Goal: Task Accomplishment & Management: Manage account settings

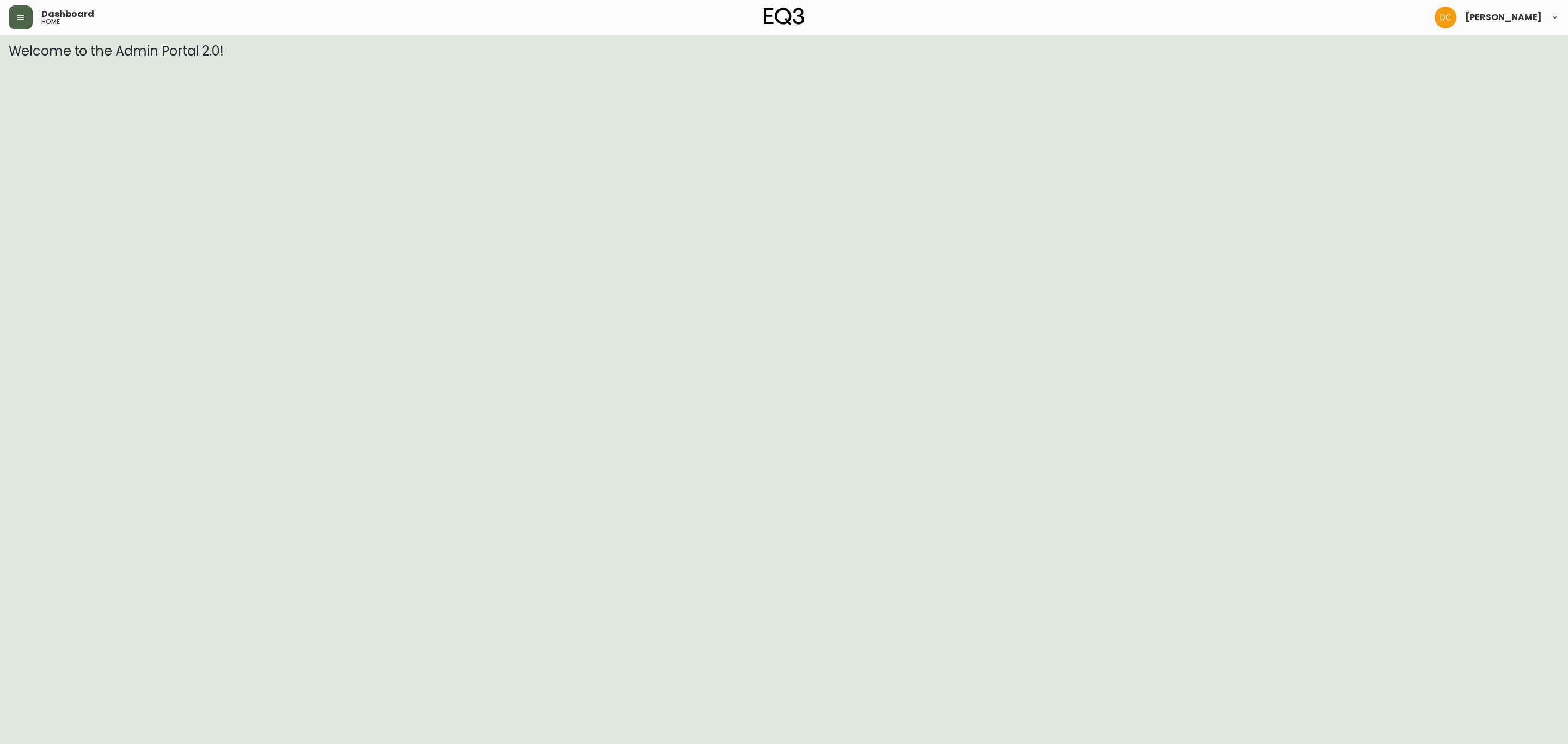
click at [17, 13] on icon "button" at bounding box center [20, 18] width 8 height 8
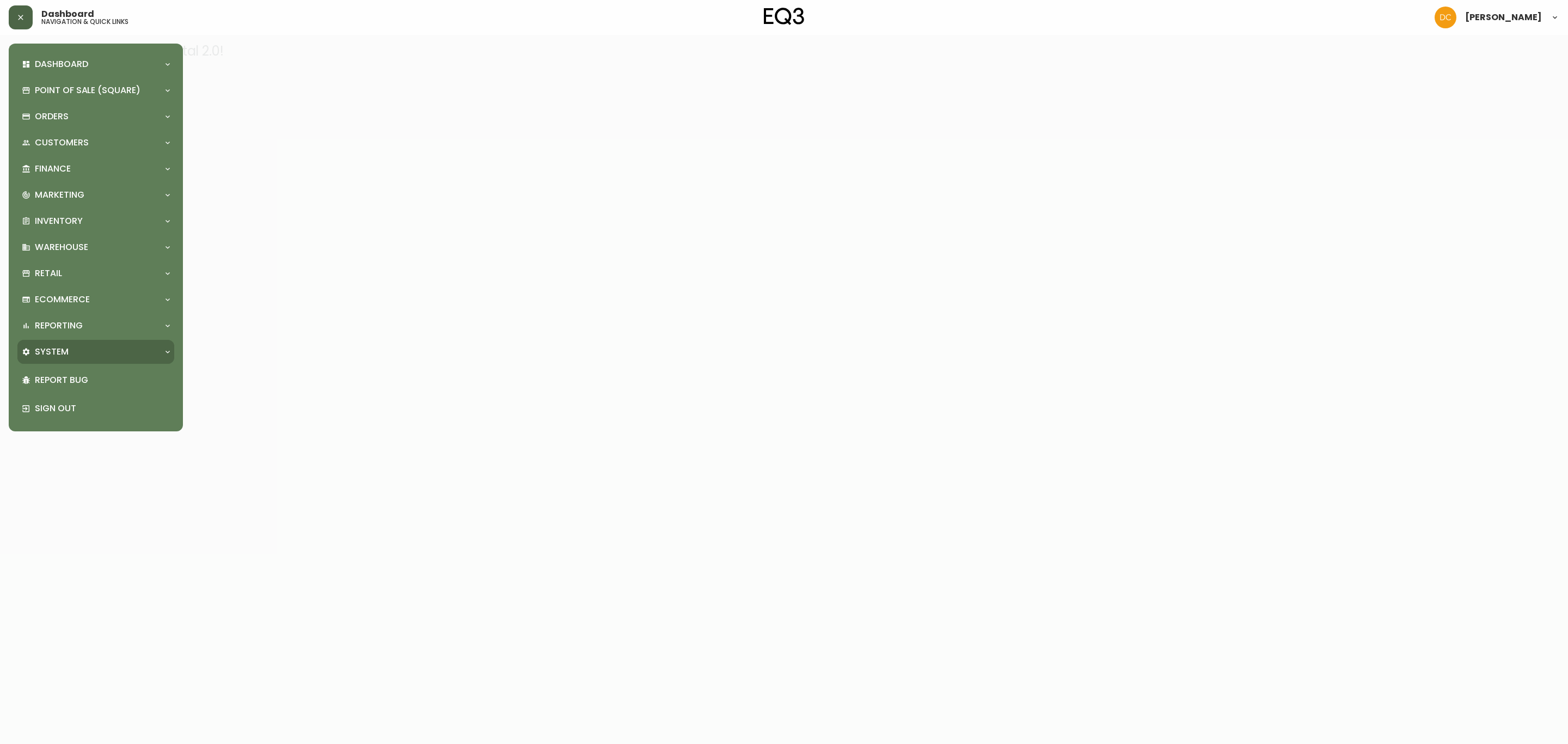
click at [124, 356] on div "System" at bounding box center [90, 351] width 137 height 12
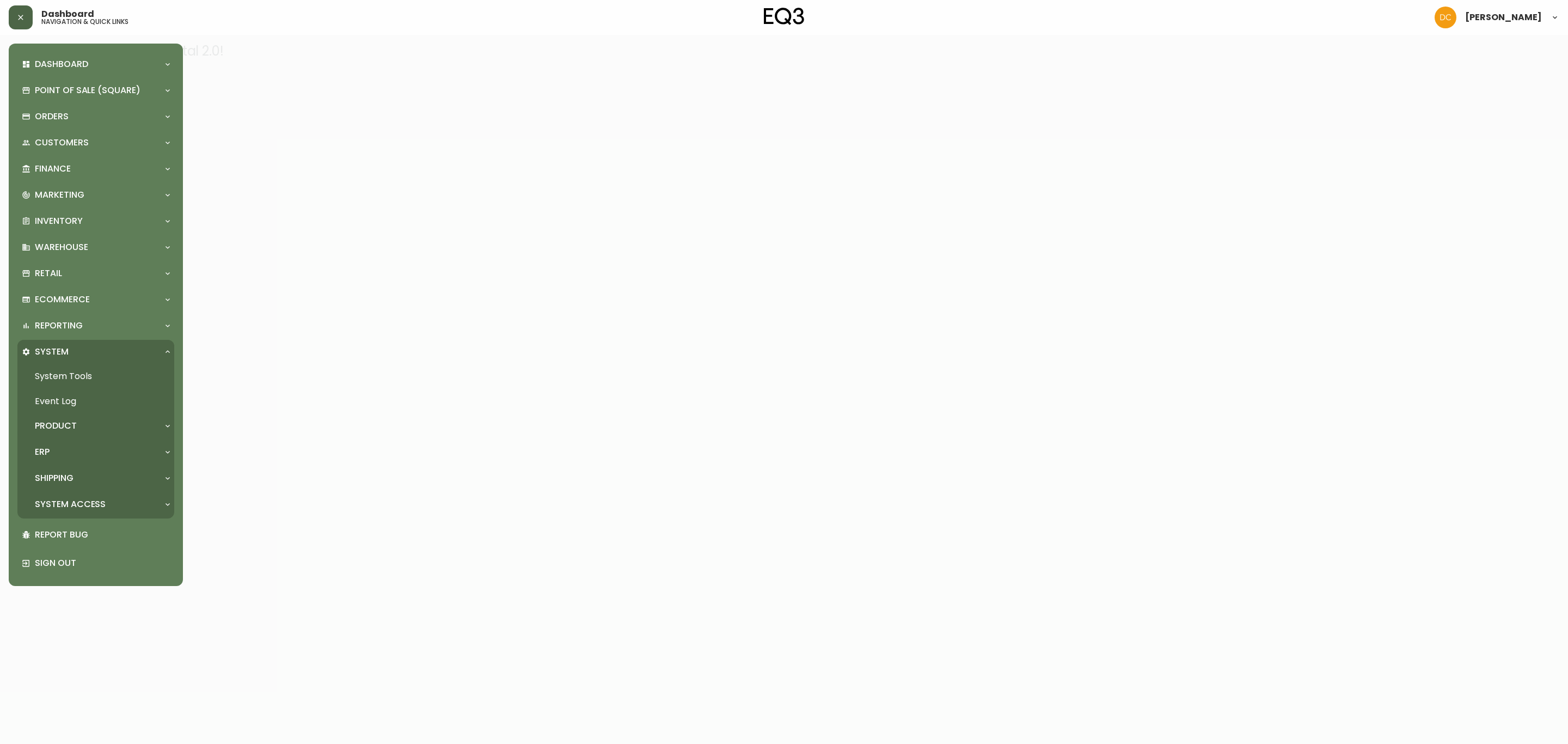
click at [120, 431] on div "Product" at bounding box center [90, 426] width 137 height 12
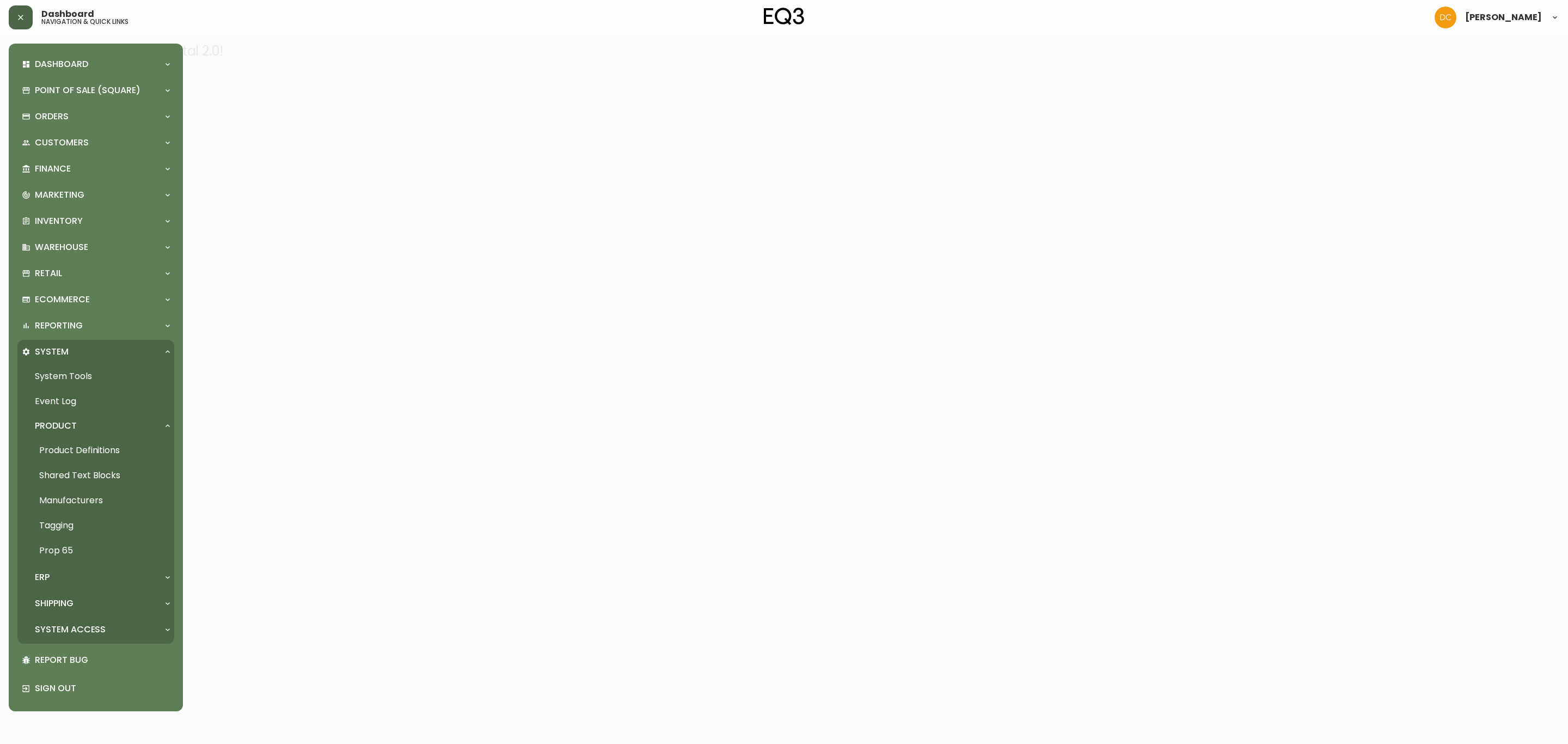
click at [118, 446] on link "Product Definitions" at bounding box center [96, 451] width 157 height 25
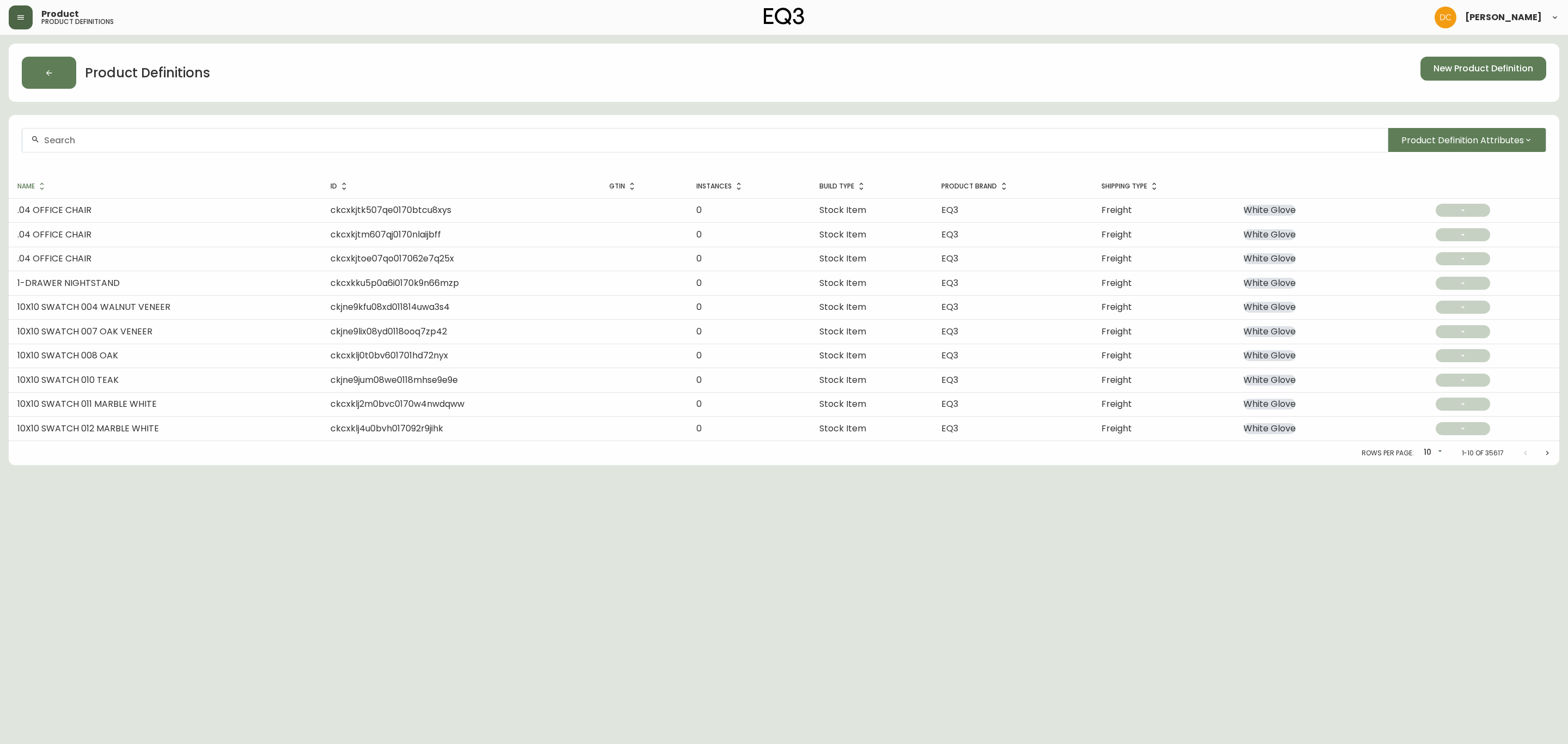
click at [13, 21] on button "button" at bounding box center [20, 17] width 24 height 24
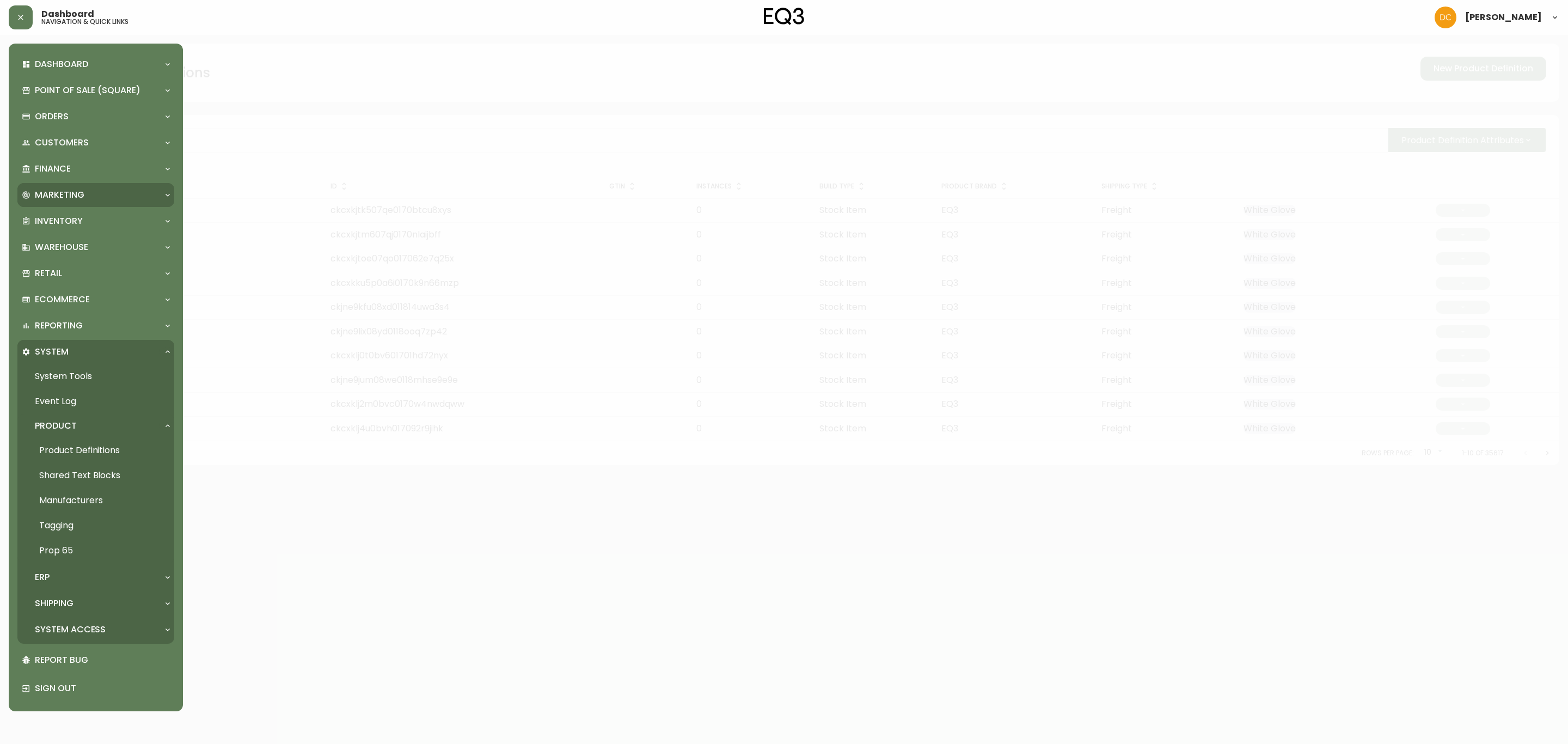
click at [106, 201] on div "Marketing" at bounding box center [90, 195] width 137 height 12
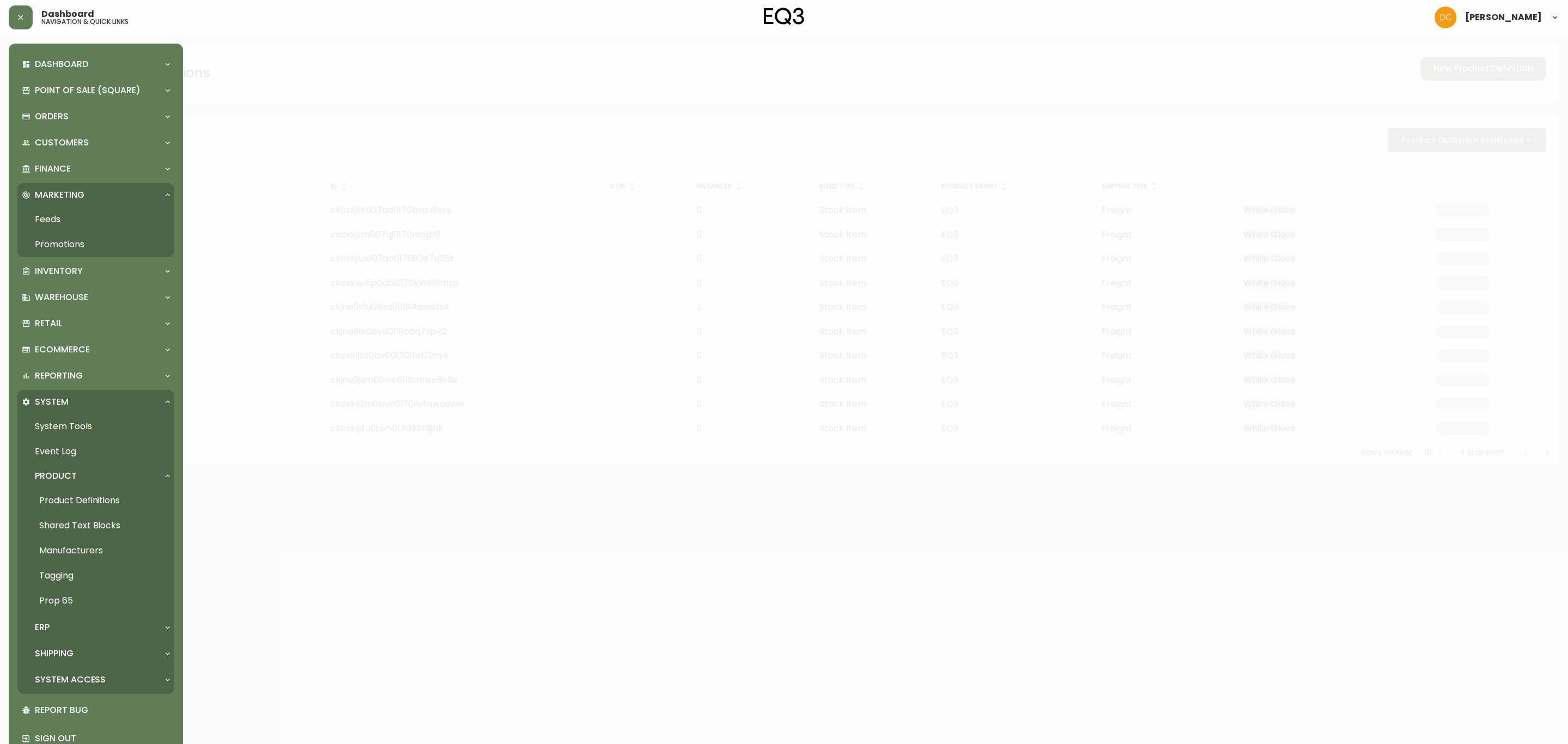
click at [96, 247] on link "Promotions" at bounding box center [96, 244] width 157 height 25
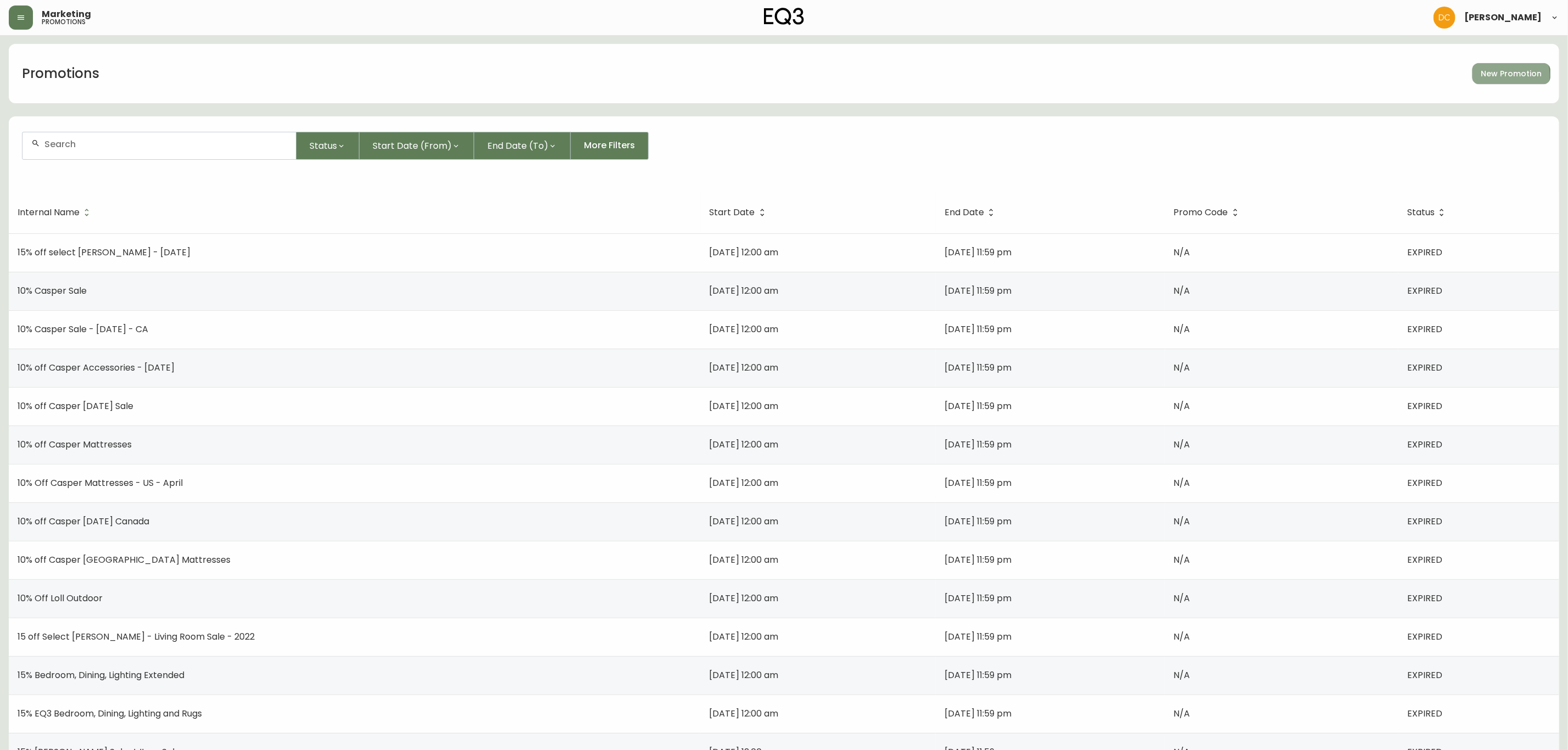
click at [1493, 76] on span "New Promotion" at bounding box center [1511, 74] width 60 height 14
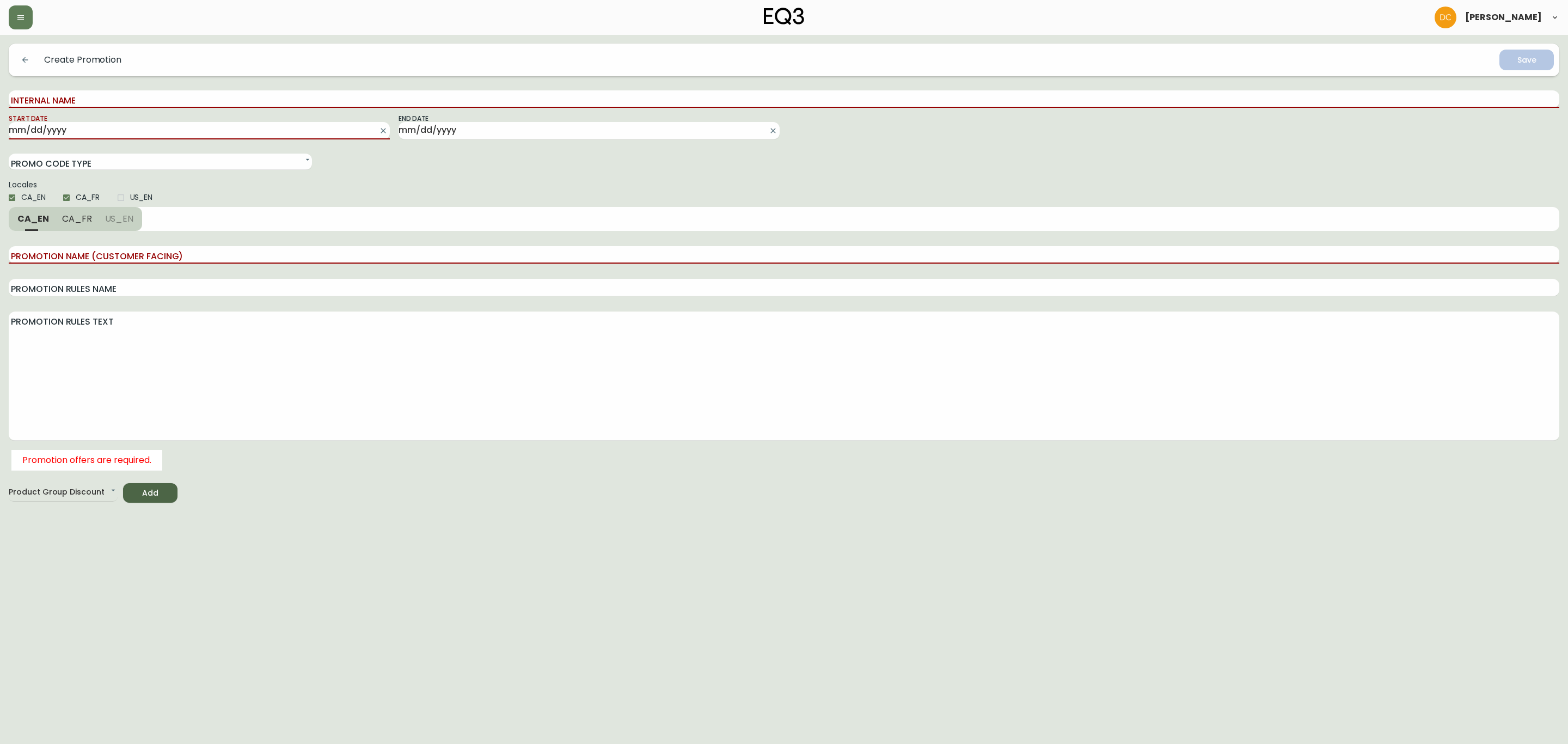
click at [36, 64] on div "Create Promotion" at bounding box center [67, 60] width 107 height 22
click at [30, 64] on button "button" at bounding box center [25, 60] width 22 height 22
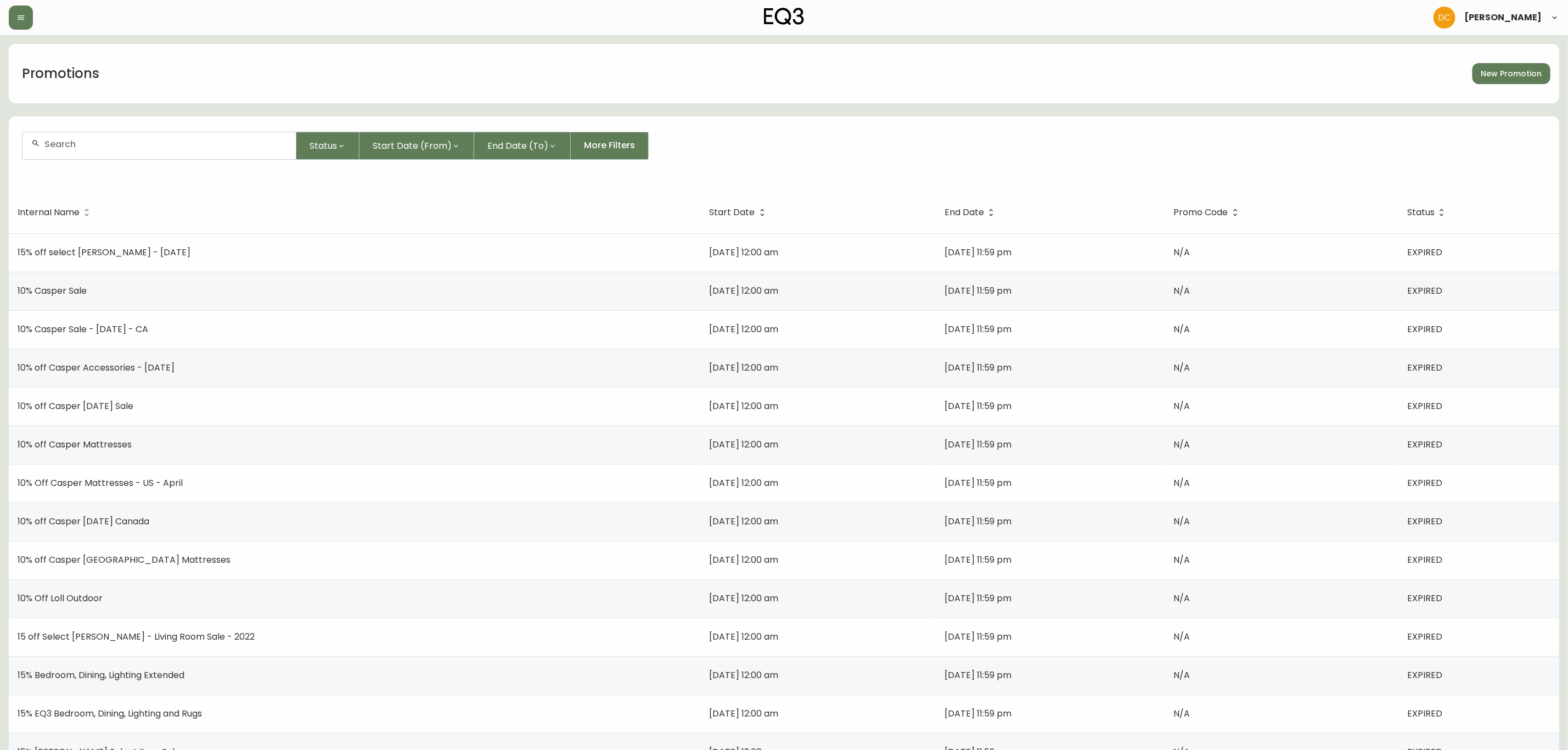
click at [127, 132] on div at bounding box center [159, 145] width 274 height 28
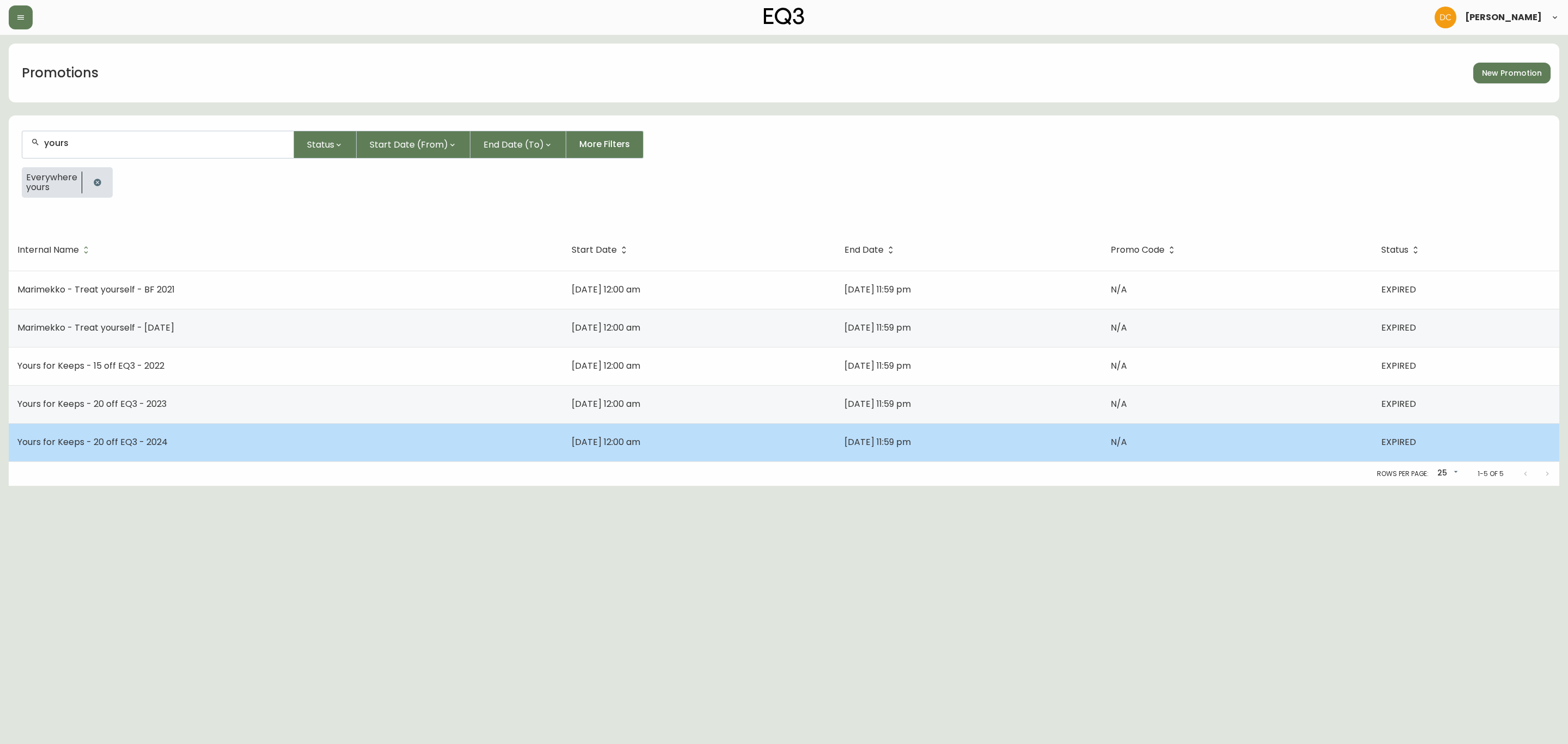
type input "yours"
click at [318, 433] on td "Yours for Keeps - 20 off EQ3 - 2024" at bounding box center [286, 442] width 554 height 38
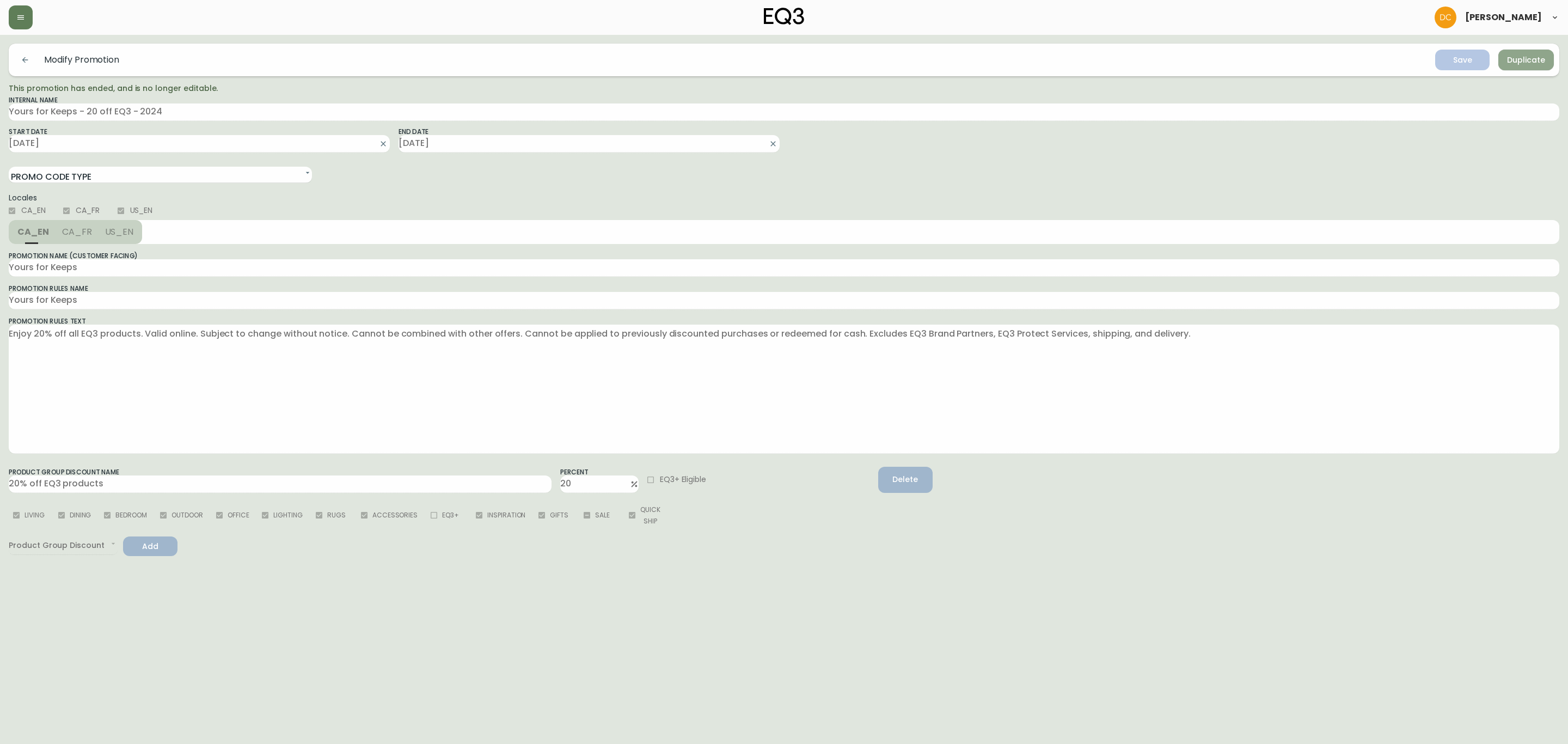
click at [1531, 51] on button "Duplicate" at bounding box center [1526, 60] width 56 height 21
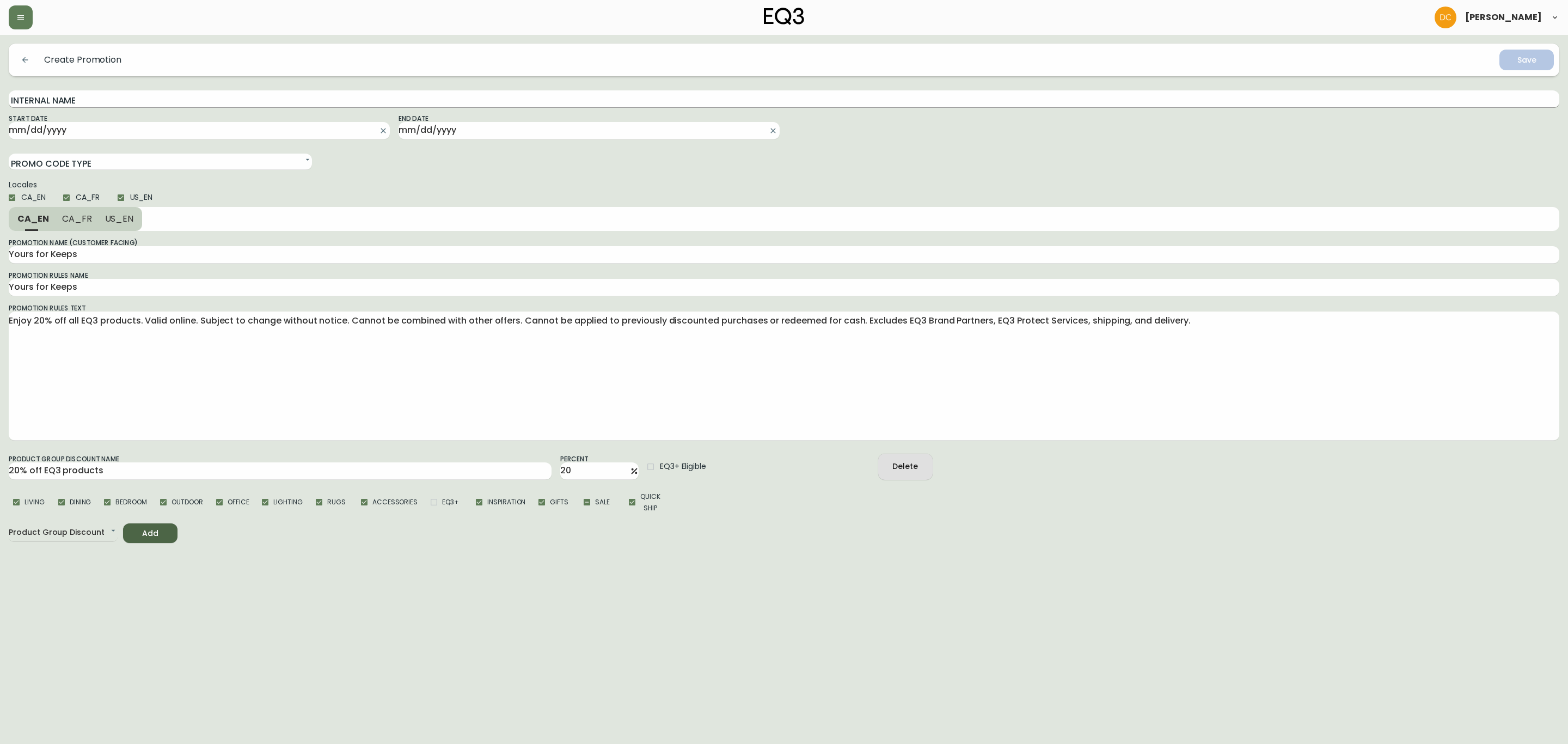
click at [160, 101] on input "Internal Name" at bounding box center [784, 99] width 1550 height 18
paste input "Yours for Keeps - 20 off EQ3 - 2024"
click at [160, 99] on input "Yours for Keeps - 20 off EQ3 - 2024" at bounding box center [784, 99] width 1550 height 18
type input "Yours for Keeps - 20 off EQ3 - 2025"
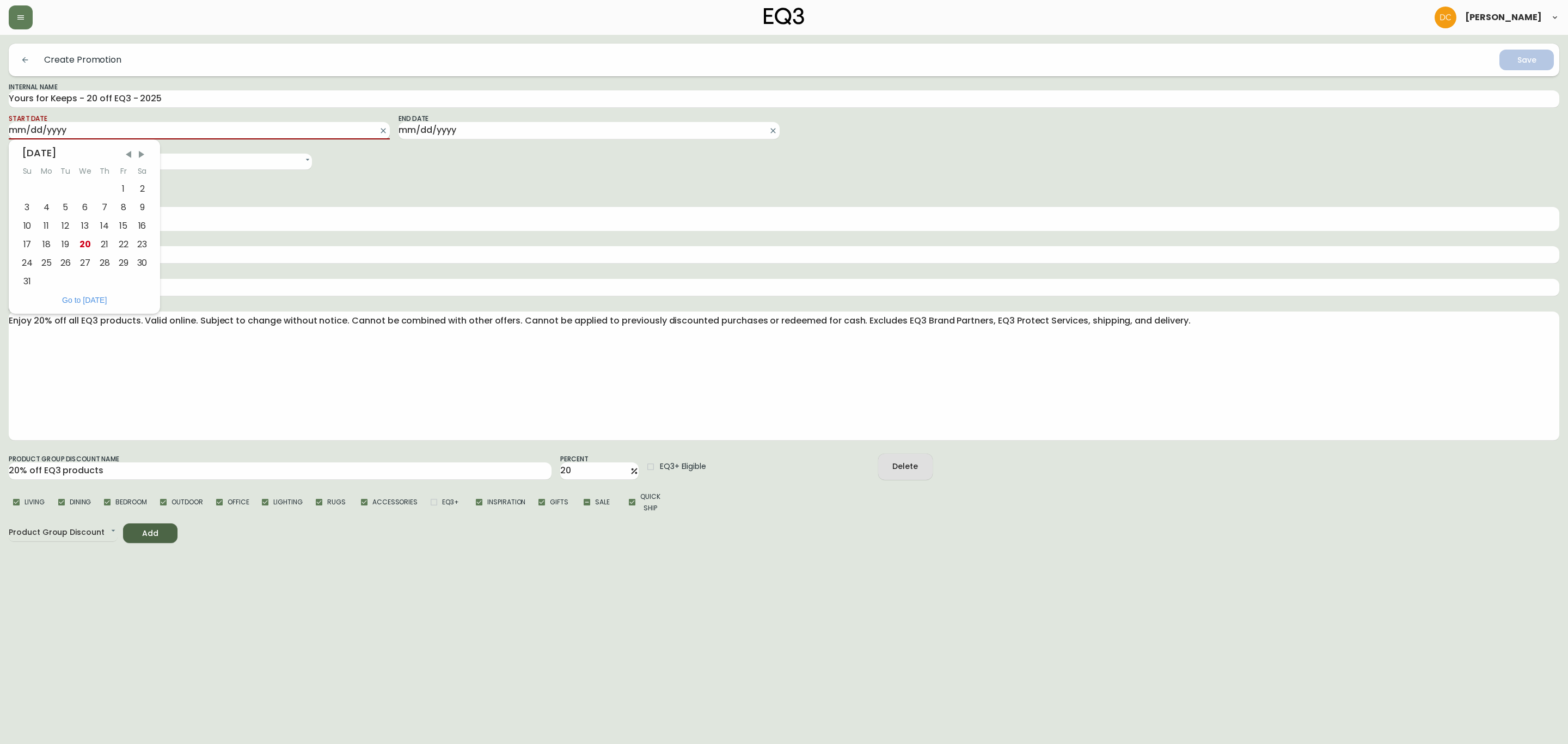
click at [157, 135] on input "Start Date" at bounding box center [190, 131] width 364 height 18
click at [125, 242] on div "22" at bounding box center [124, 244] width 19 height 19
type input "[DATE]"
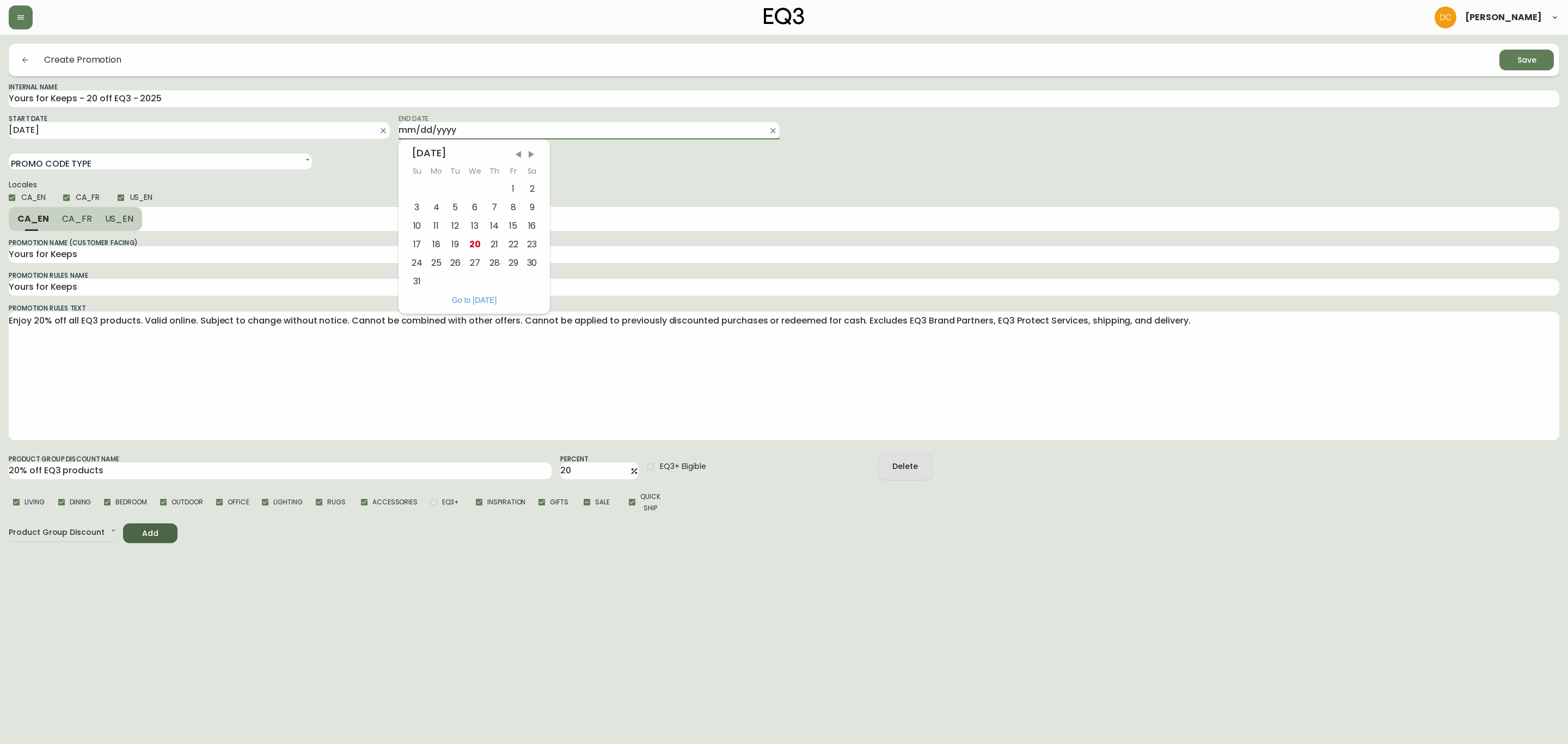
click at [467, 127] on input "End Date" at bounding box center [581, 131] width 364 height 18
click at [533, 153] on span "Next Month" at bounding box center [531, 154] width 11 height 11
click at [407, 227] on div "14" at bounding box center [416, 226] width 19 height 19
type input "[DATE]"
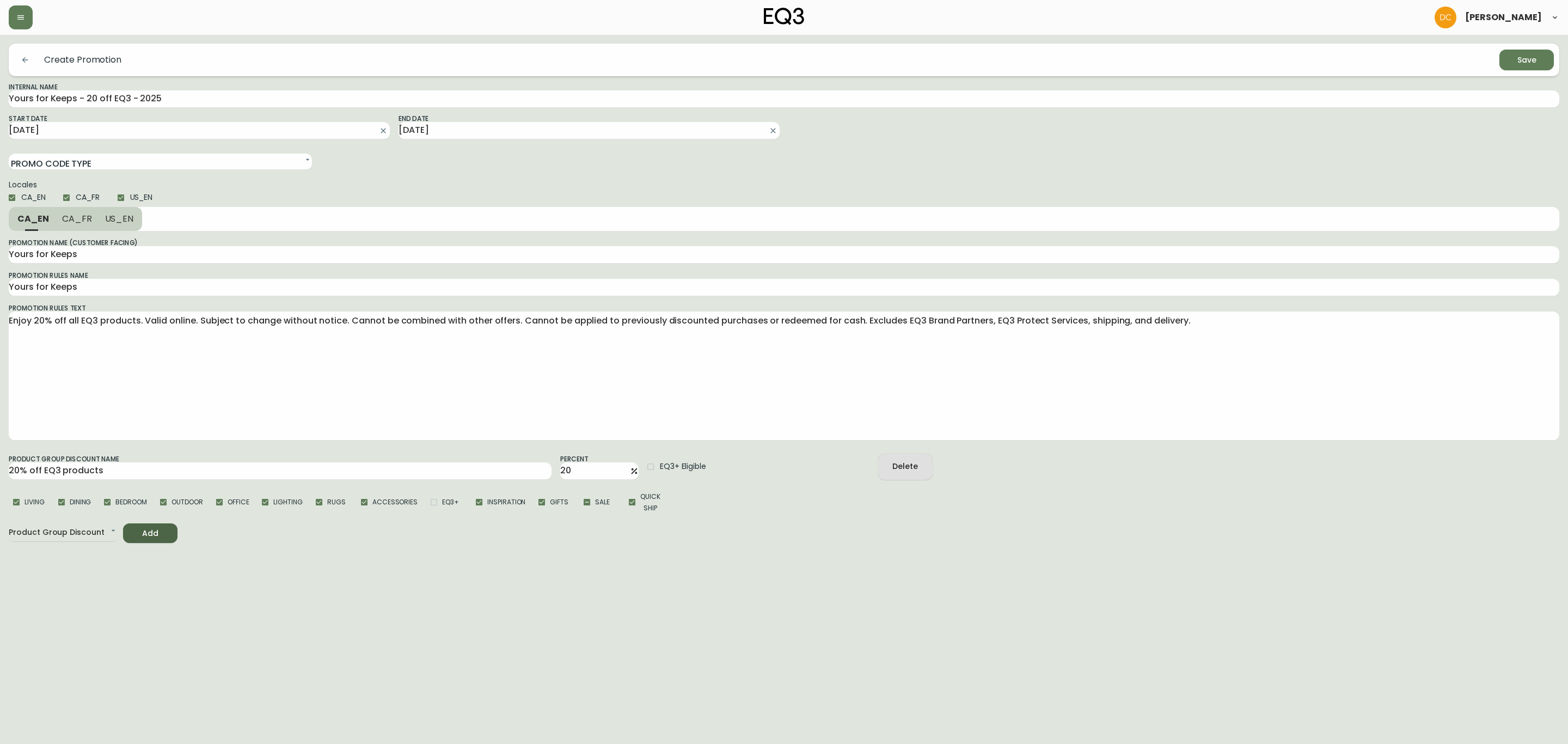
click at [1526, 64] on div "Save" at bounding box center [1527, 60] width 19 height 13
click at [66, 224] on span "CA_FR" at bounding box center [78, 219] width 30 height 12
type input "Amour Durable"
type textarea "20 % de rabais sur tous les articles EQ3. Valable en ligne. Sous réserve de mod…"
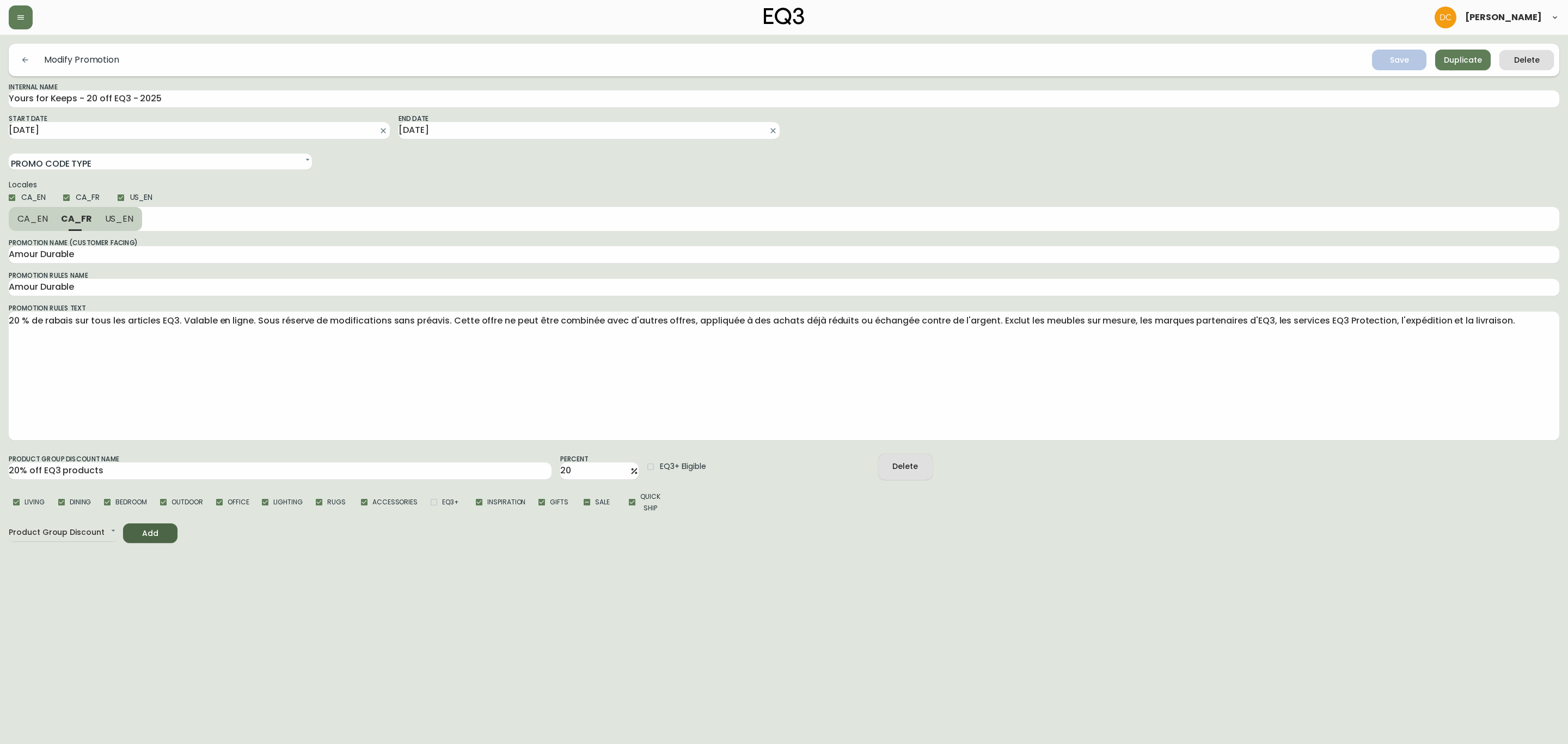
click at [124, 222] on span "US_EN" at bounding box center [120, 219] width 29 height 12
type input "Yours for Keeps"
type textarea "Enjoy 20% off all EQ3 products. Valid online. Subject to change without notice.…"
click at [75, 221] on span "CA_FR" at bounding box center [76, 219] width 30 height 12
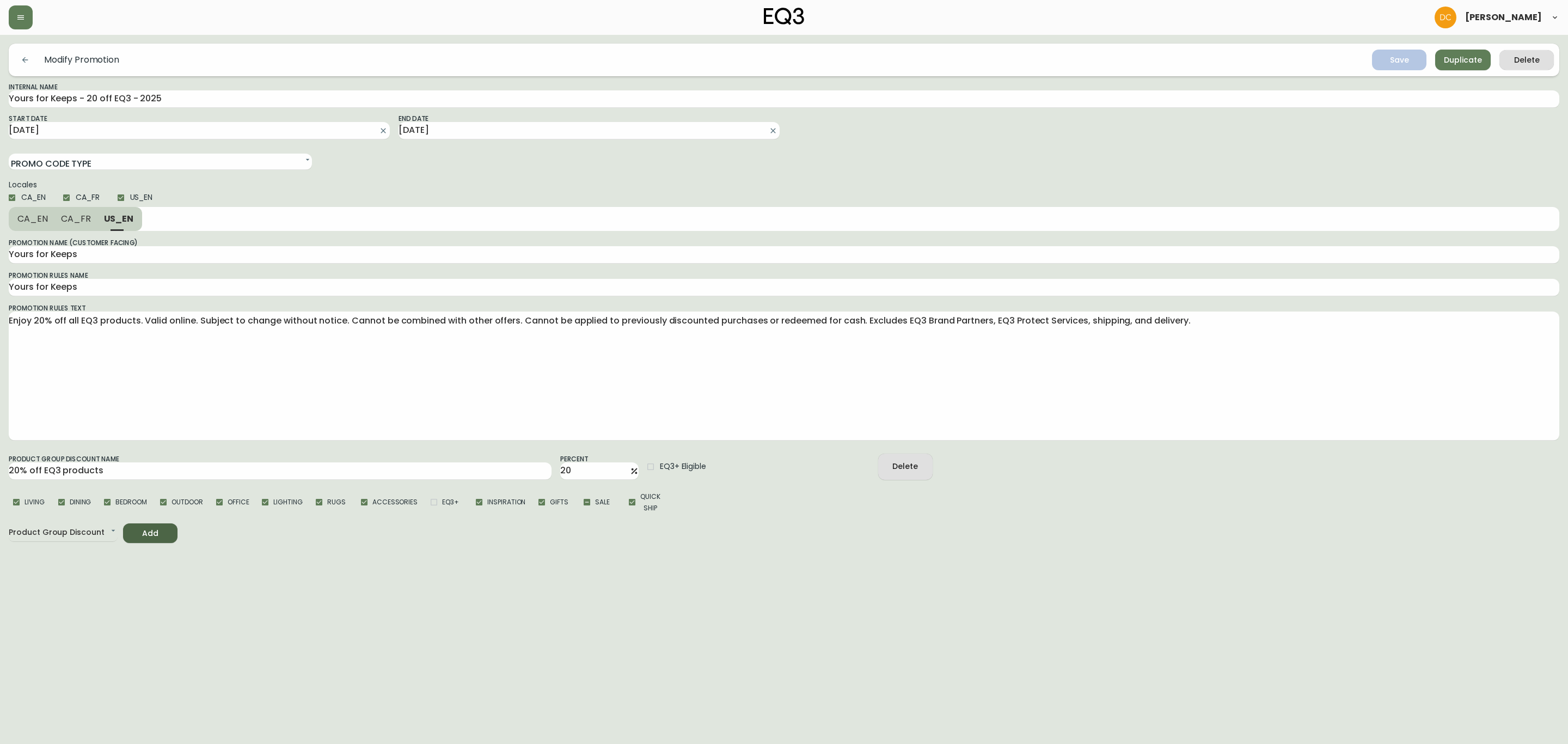
type input "Amour Durable"
type textarea "20 % de rabais sur tous les articles EQ3. Valable en ligne. Sous réserve de mod…"
click at [35, 224] on span "CA_EN" at bounding box center [33, 219] width 30 height 12
type input "Yours for Keeps"
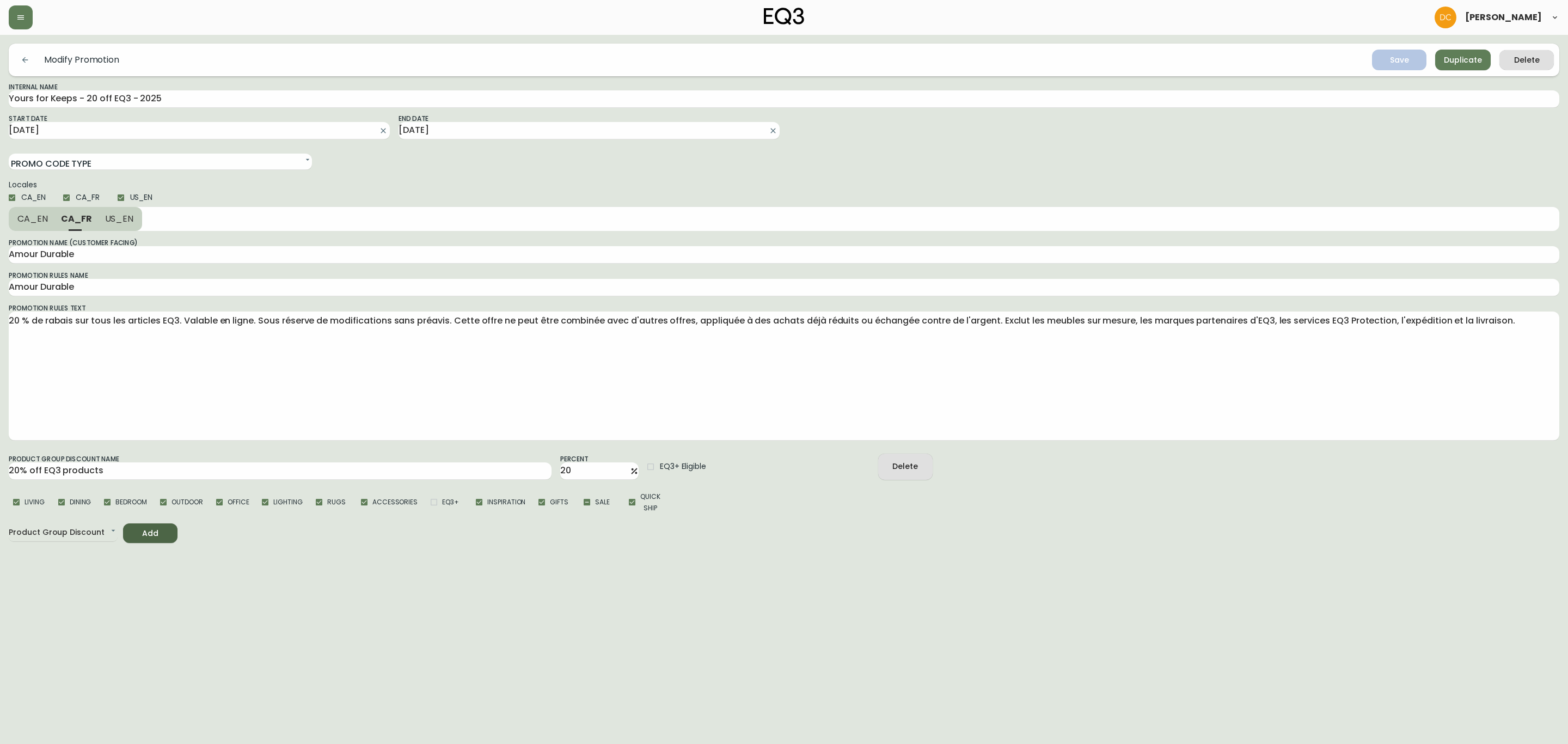
type input "Yours for Keeps"
type textarea "Enjoy 20% off all EQ3 products. Valid online. Subject to change without notice.…"
click at [81, 217] on span "CA_FR" at bounding box center [78, 219] width 30 height 12
type input "Amour Durable"
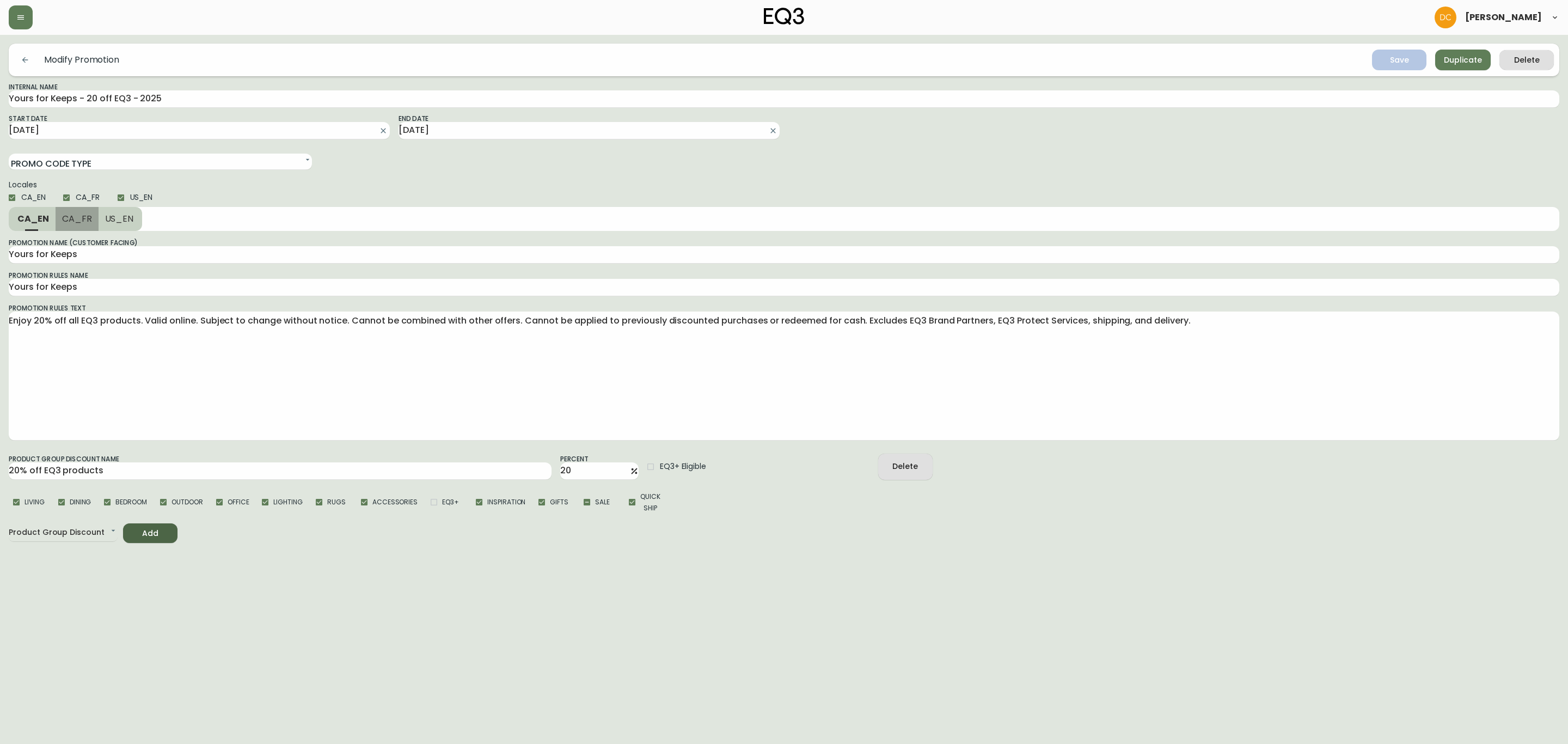
type textarea "20 % de rabais sur tous les articles EQ3. Valable en ligne. Sous réserve de mod…"
click at [113, 294] on input "Amour Durable" at bounding box center [784, 287] width 1550 height 18
paste input "À VOUS DE JOUER"
type input "À VOUS DE JOUER"
click at [137, 250] on input "Amour Durable" at bounding box center [784, 254] width 1550 height 18
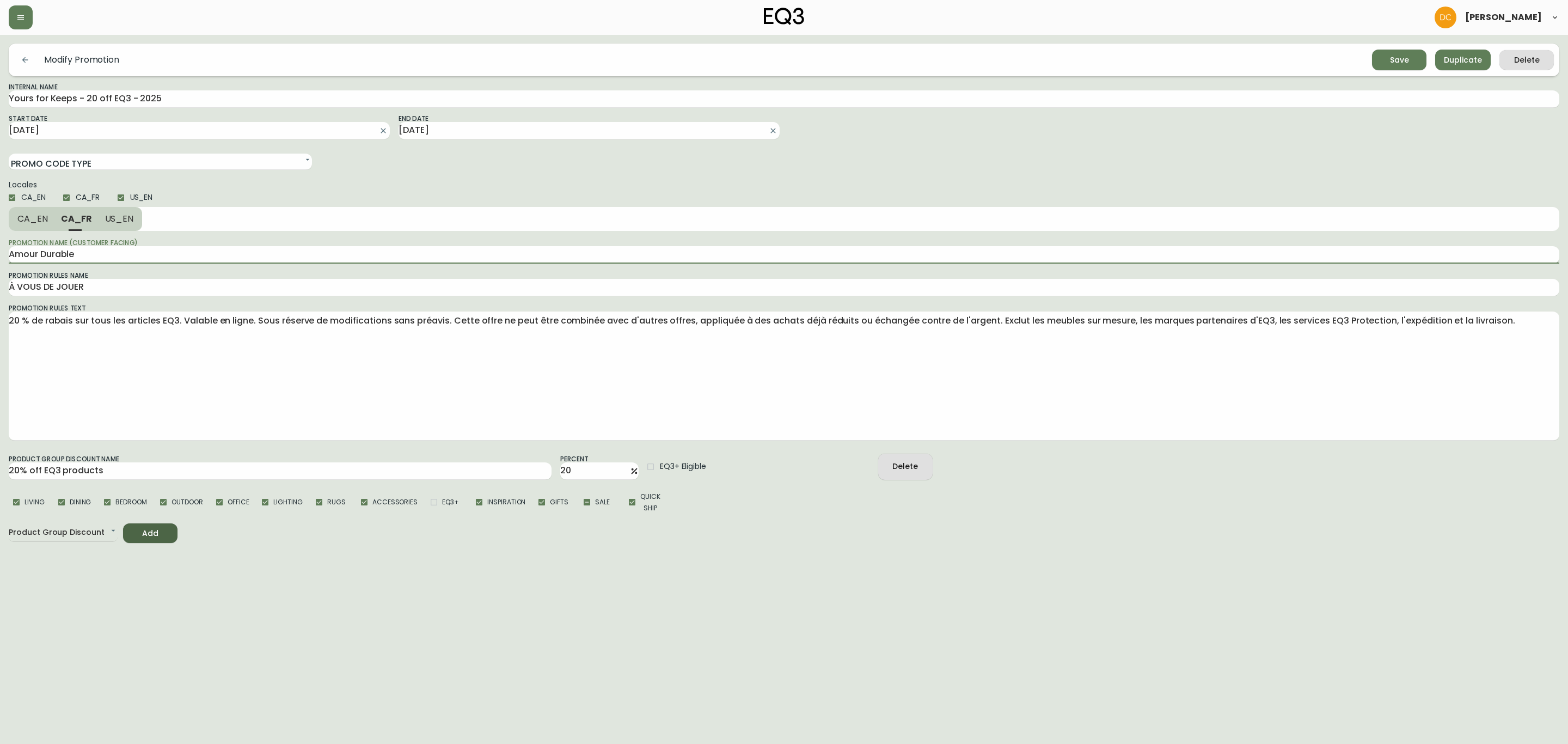
click at [137, 250] on input "Amour Durable" at bounding box center [784, 254] width 1550 height 18
click at [12, 291] on input "À VOUS DE JOUER" at bounding box center [784, 287] width 1550 height 18
drag, startPoint x: 16, startPoint y: 286, endPoint x: 0, endPoint y: 284, distance: 16.1
click at [0, 284] on main "Modify Promotion Save Duplicate Delete Internal Name Yours for Keeps - 20 off E…" at bounding box center [784, 288] width 1568 height 508
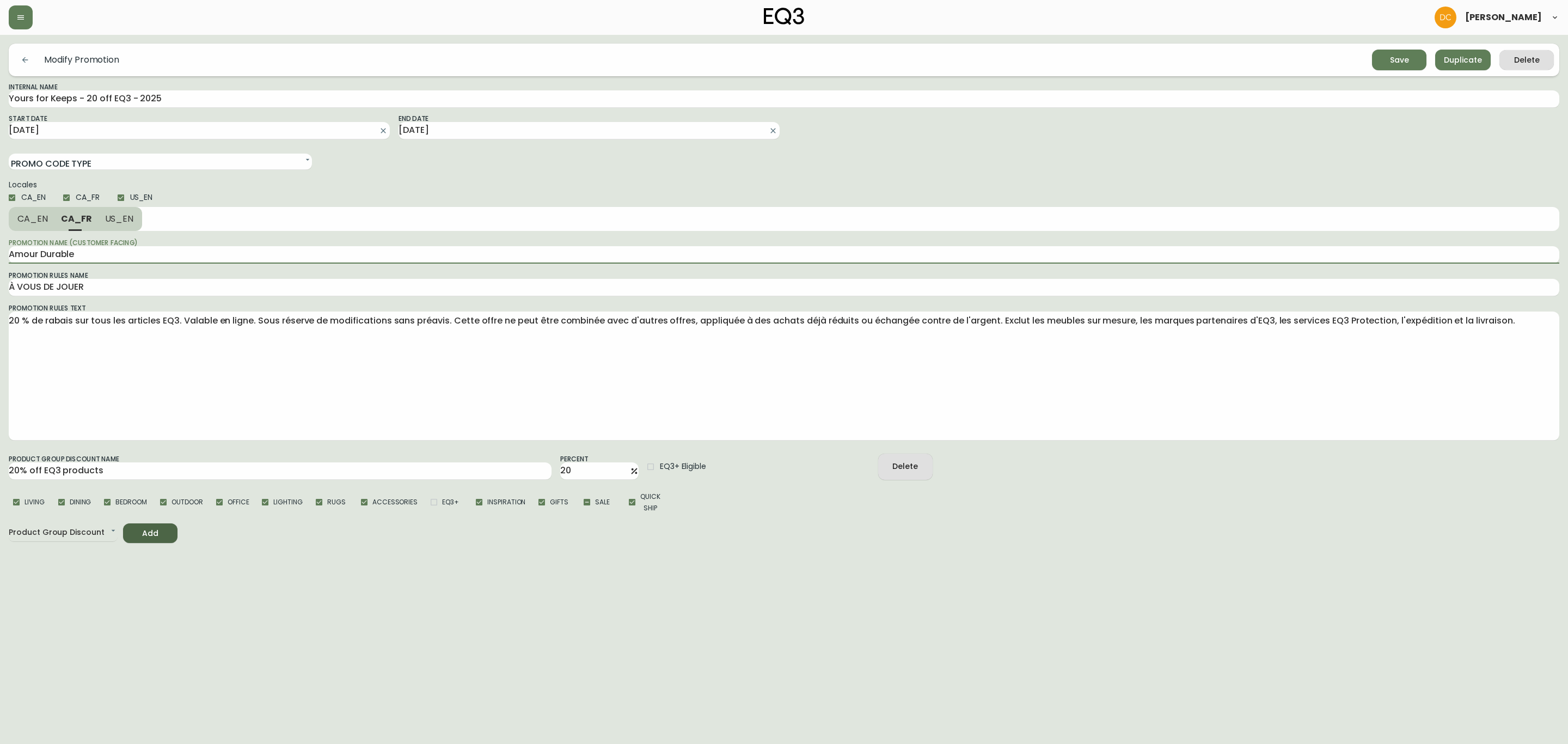
drag, startPoint x: 70, startPoint y: 252, endPoint x: 0, endPoint y: 243, distance: 70.6
click at [0, 243] on main "Modify Promotion Save Duplicate Delete Internal Name Yours for Keeps - 20 off E…" at bounding box center [784, 288] width 1568 height 508
click at [77, 253] on input "Amour Durable" at bounding box center [784, 254] width 1550 height 18
click at [76, 252] on input "Amour Durable" at bounding box center [784, 254] width 1550 height 18
click at [82, 252] on input "Amour Durable" at bounding box center [784, 254] width 1550 height 18
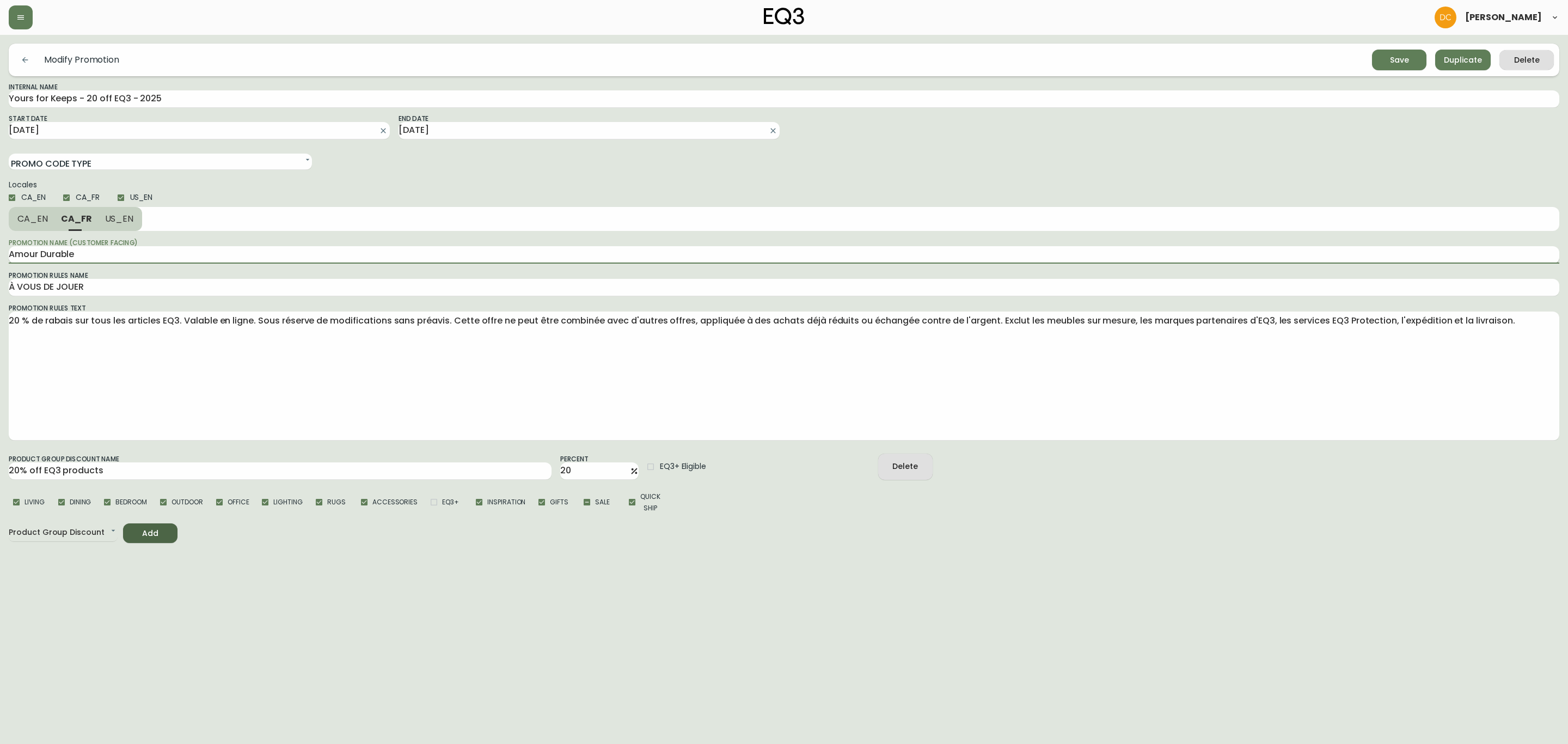
paste input "À"
type input "À vous de jouer"
click at [111, 282] on input "À VOUS DE JOUER" at bounding box center [784, 287] width 1550 height 18
paste input "vous de jouer"
type input "À vous de jouer"
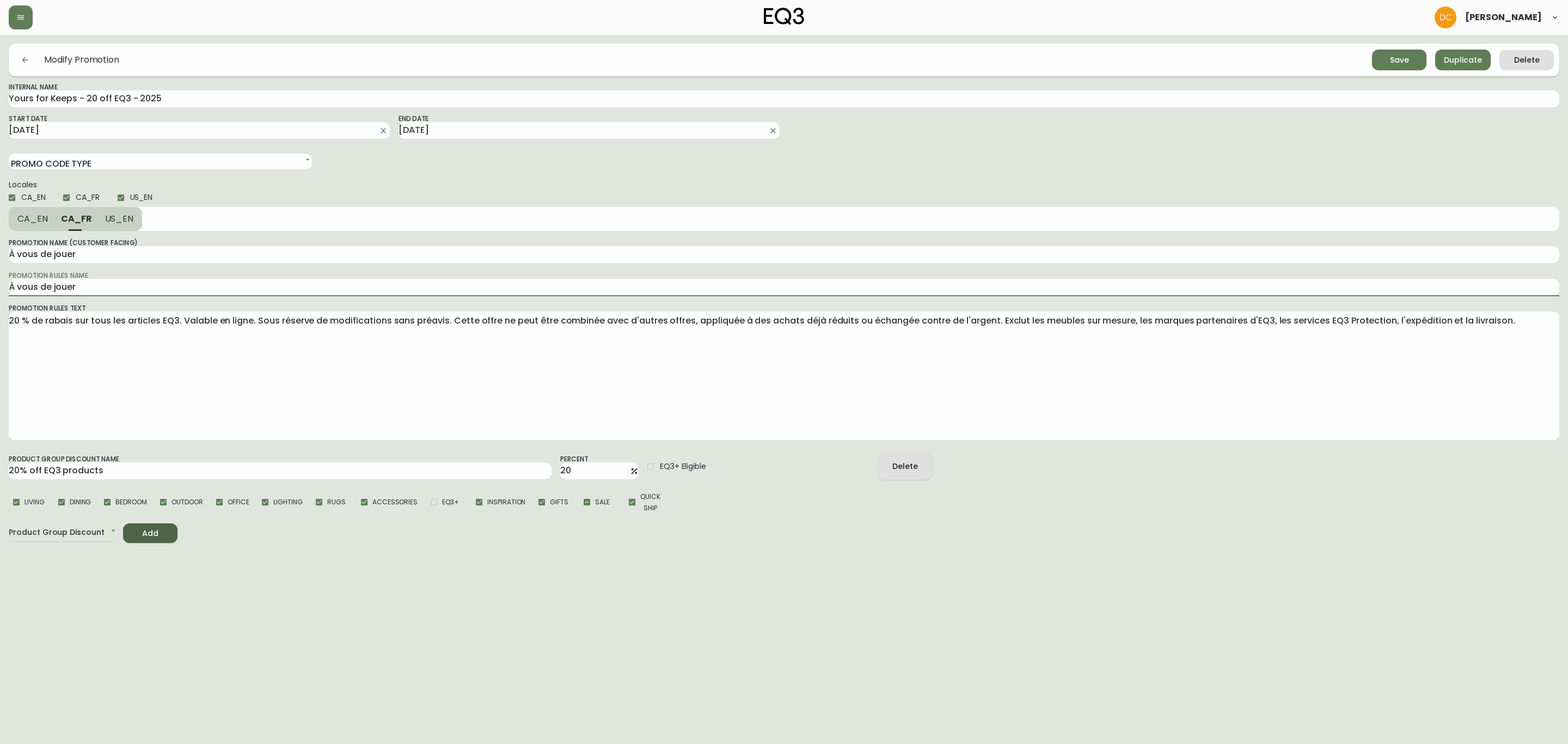
click at [106, 267] on div "Promotion Name (Customer Facing) À vous de jouer Promotion Rules Name À vous de…" at bounding box center [784, 339] width 1550 height 217
click at [110, 222] on span "US_EN" at bounding box center [120, 219] width 29 height 12
type input "Yours for Keeps"
type textarea "Enjoy 20% off all EQ3 products. Valid online. Subject to change without notice.…"
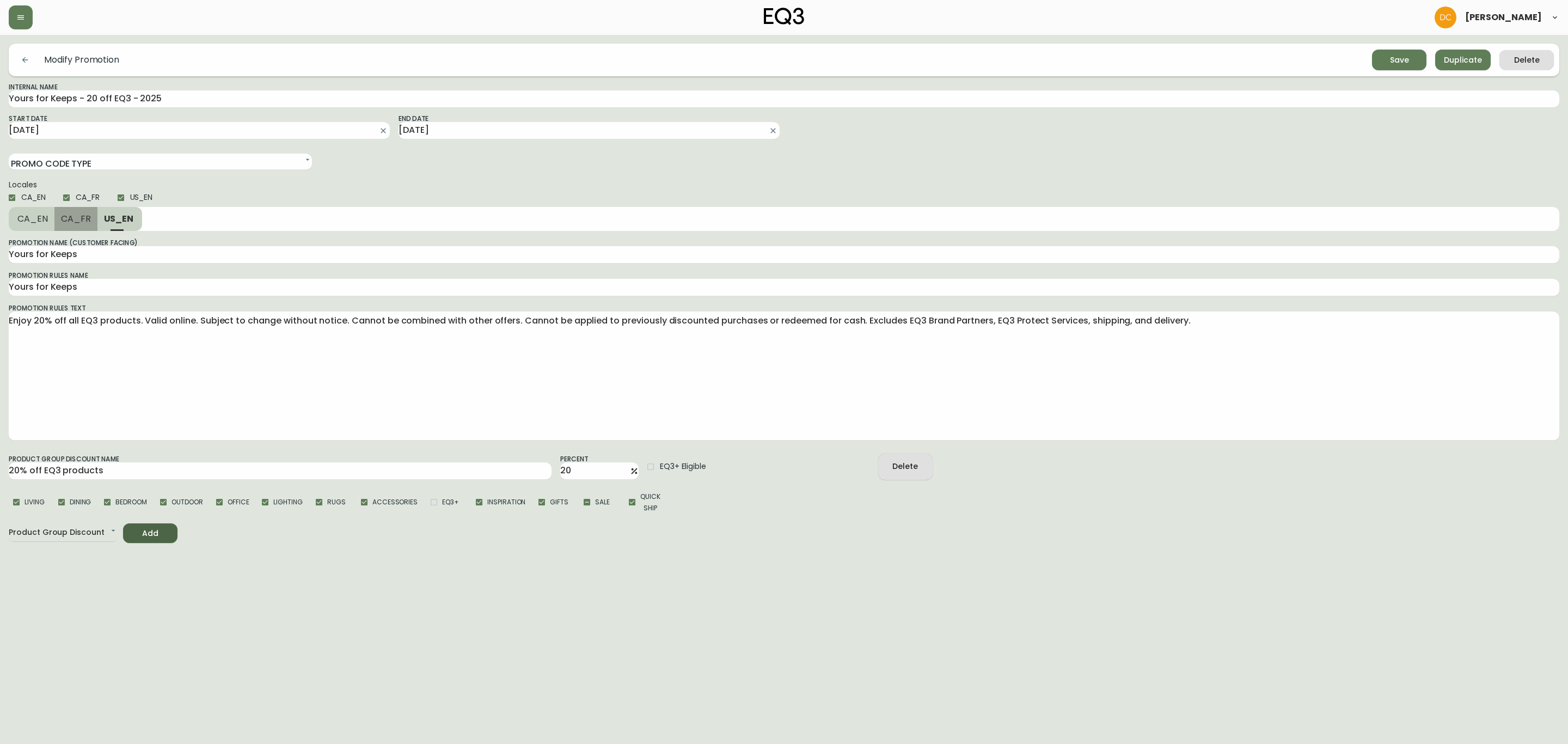
click at [73, 224] on span "CA_FR" at bounding box center [76, 219] width 30 height 12
type input "À vous de jouer"
type textarea "20 % de rabais sur tous les articles EQ3. Valable en ligne. Sous réserve de mod…"
click at [31, 219] on span "CA_EN" at bounding box center [33, 219] width 30 height 12
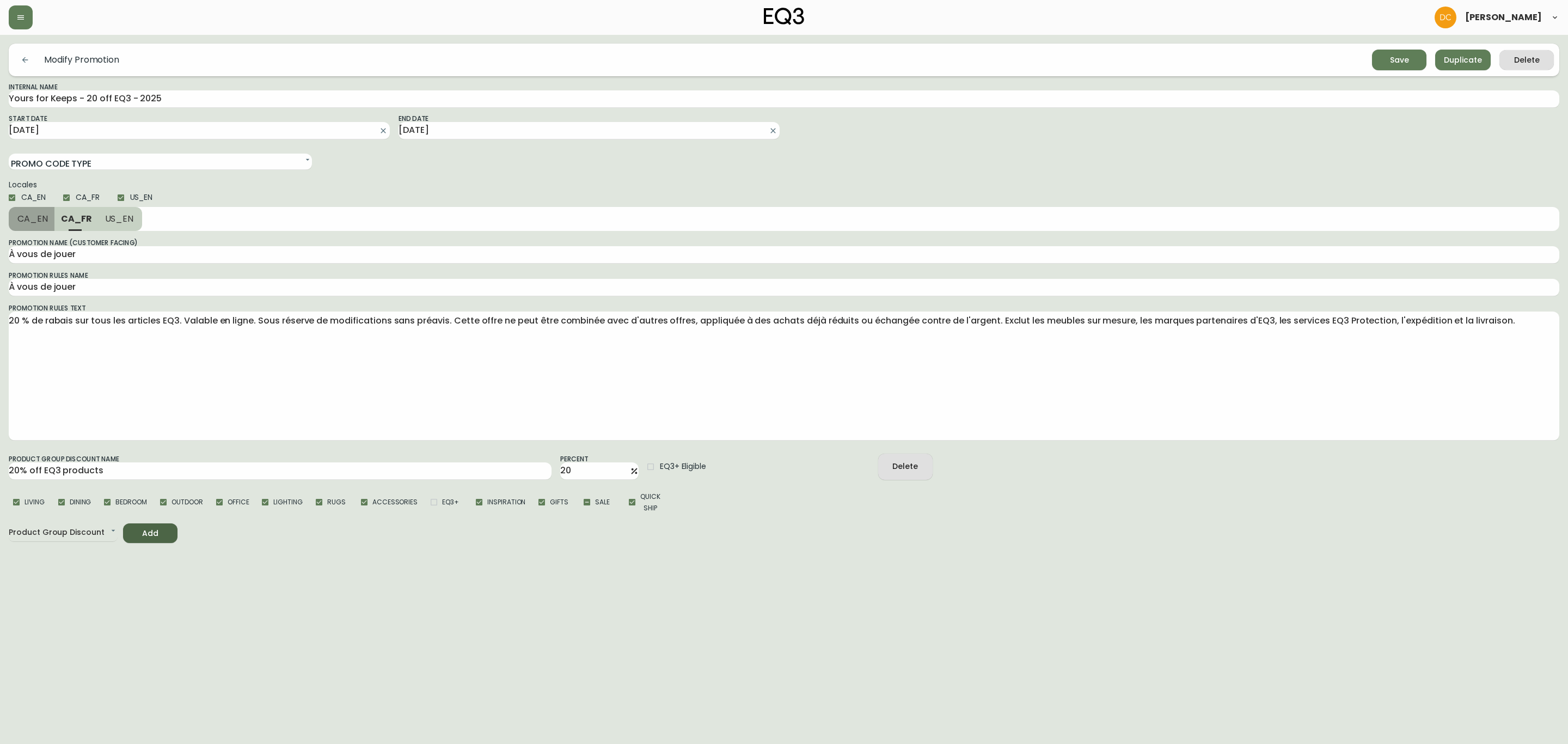
type input "Yours for Keeps"
type textarea "Enjoy 20% off all EQ3 products. Valid online. Subject to change without notice.…"
click at [1394, 51] on button "Save" at bounding box center [1399, 60] width 55 height 21
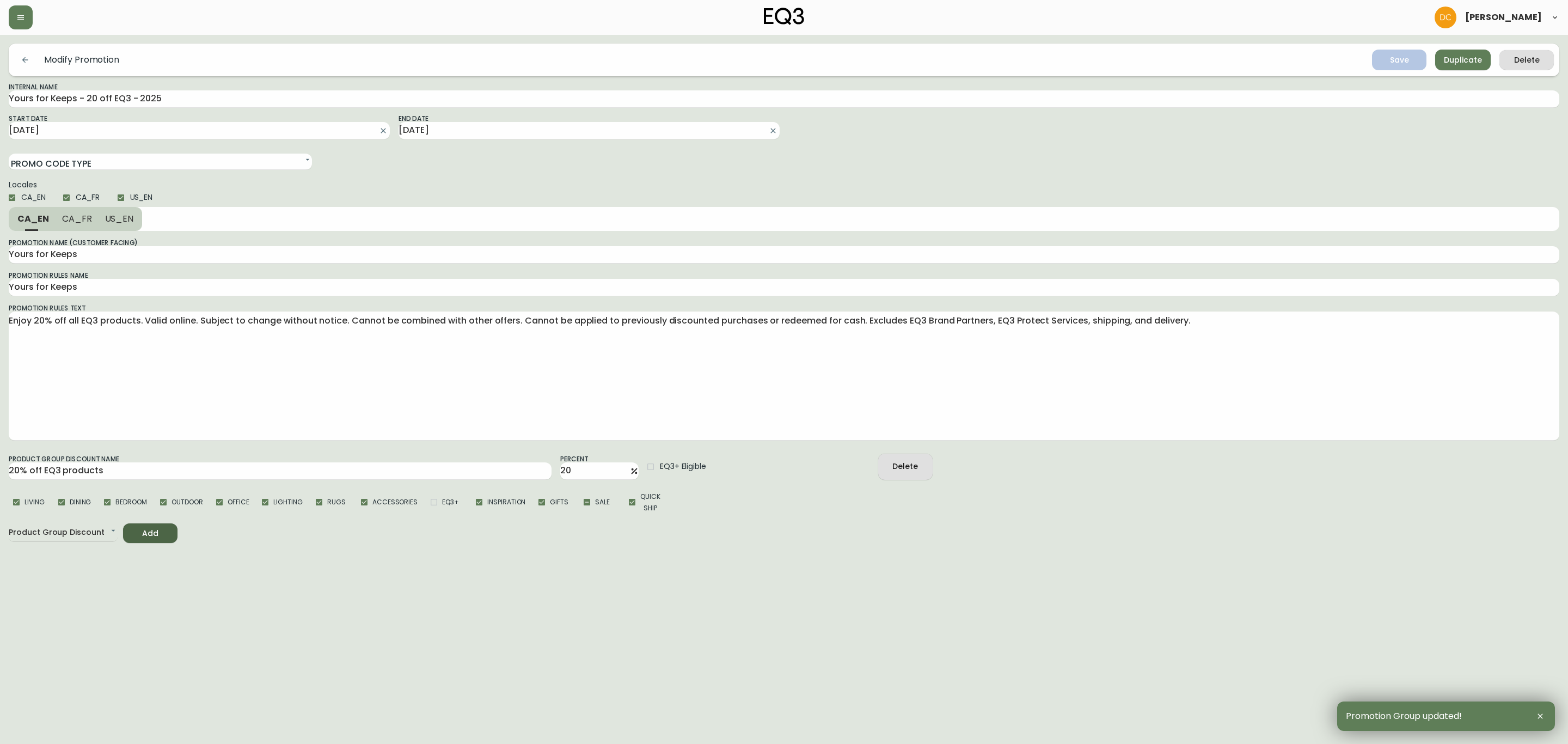
click at [16, 56] on button "button" at bounding box center [25, 60] width 22 height 22
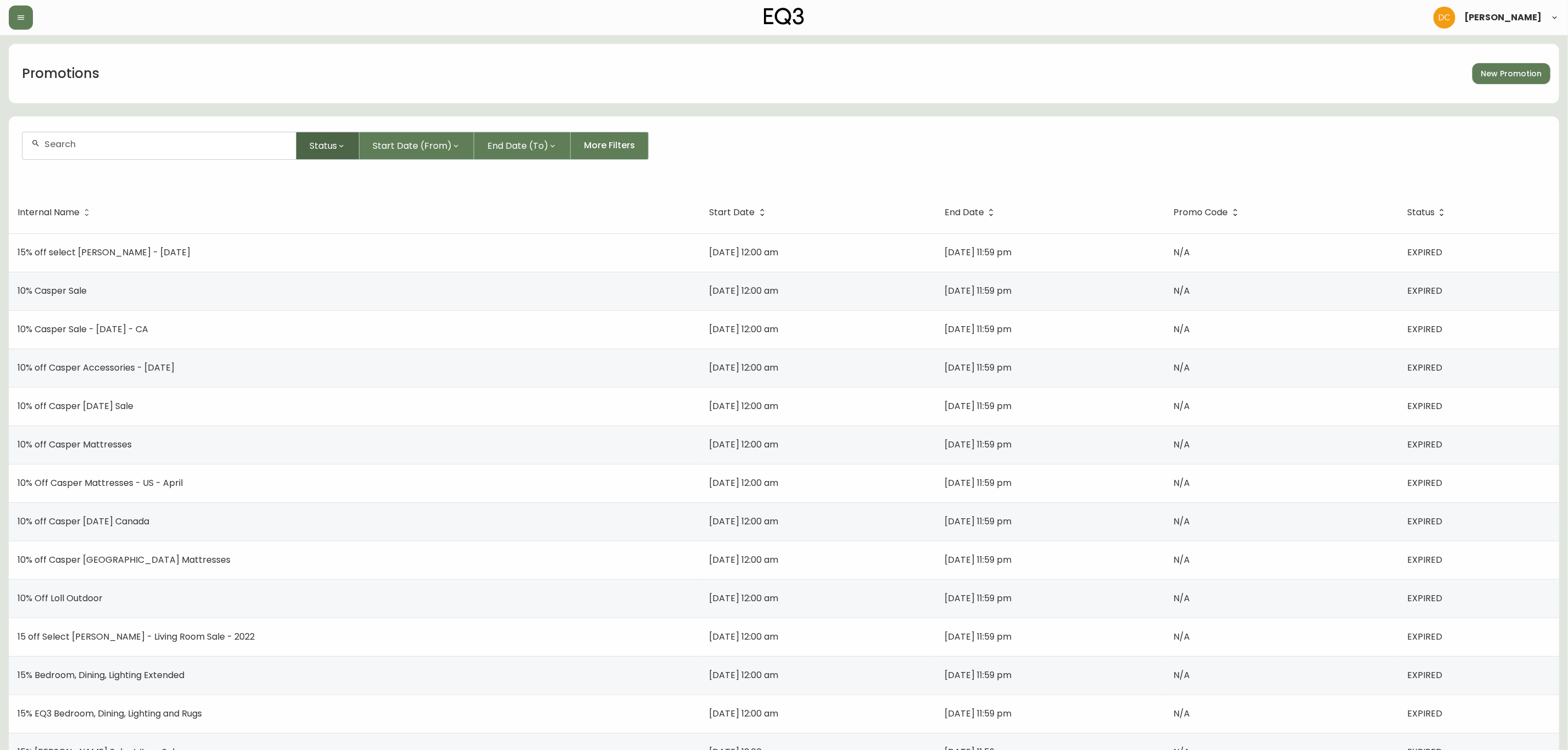
click at [340, 150] on button "Status" at bounding box center [328, 145] width 63 height 28
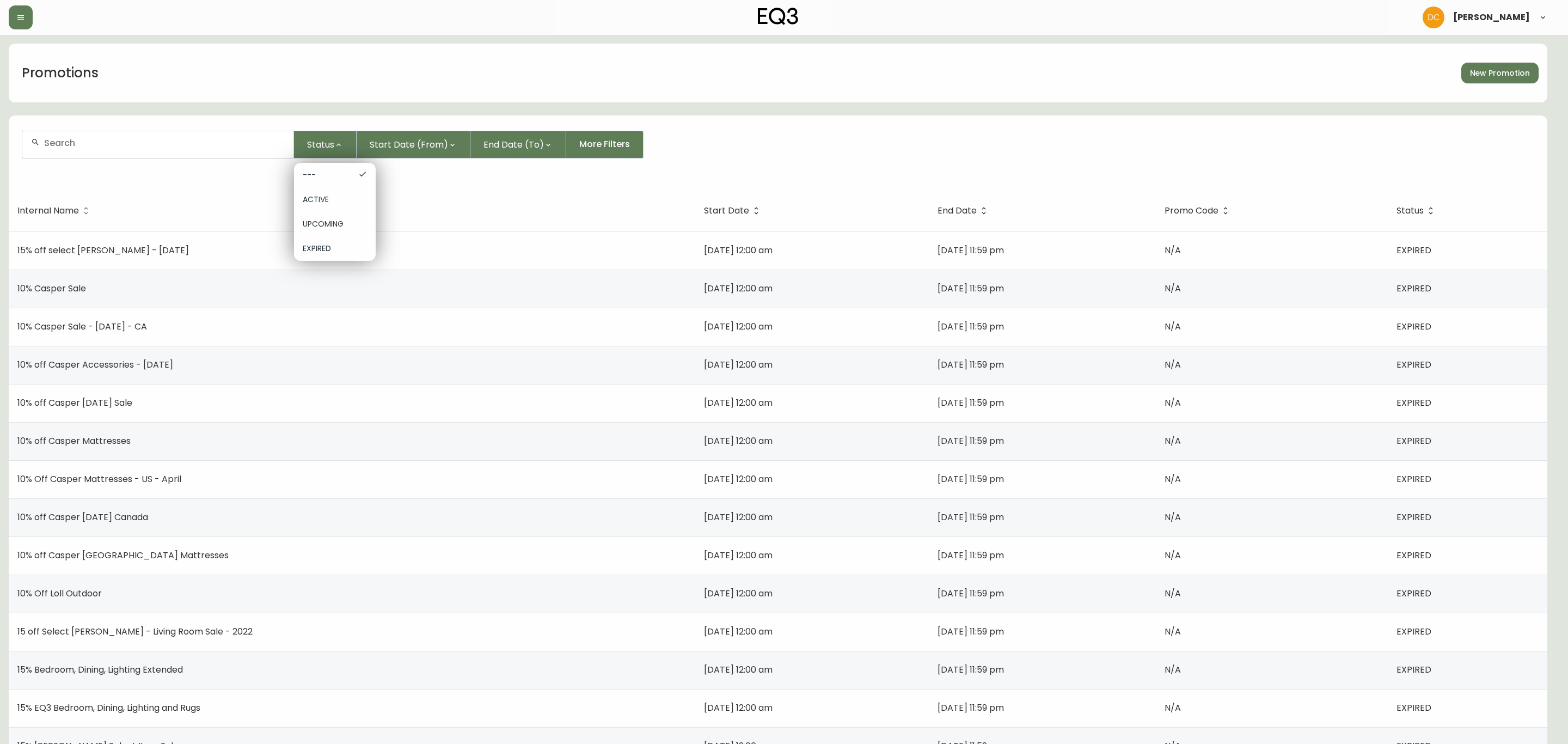
click at [353, 227] on span "UPCOMING" at bounding box center [334, 224] width 64 height 12
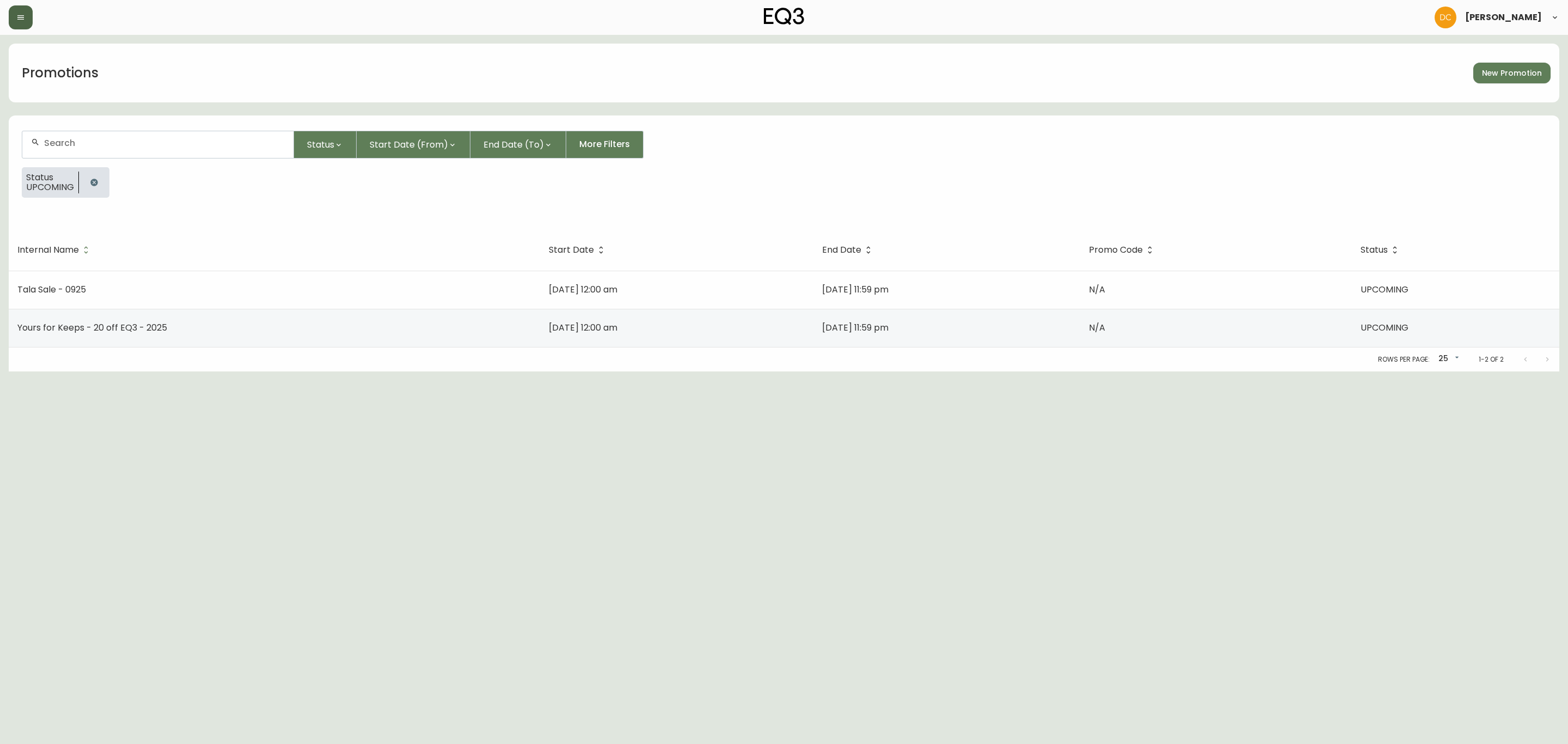
click at [19, 14] on icon "button" at bounding box center [20, 18] width 8 height 8
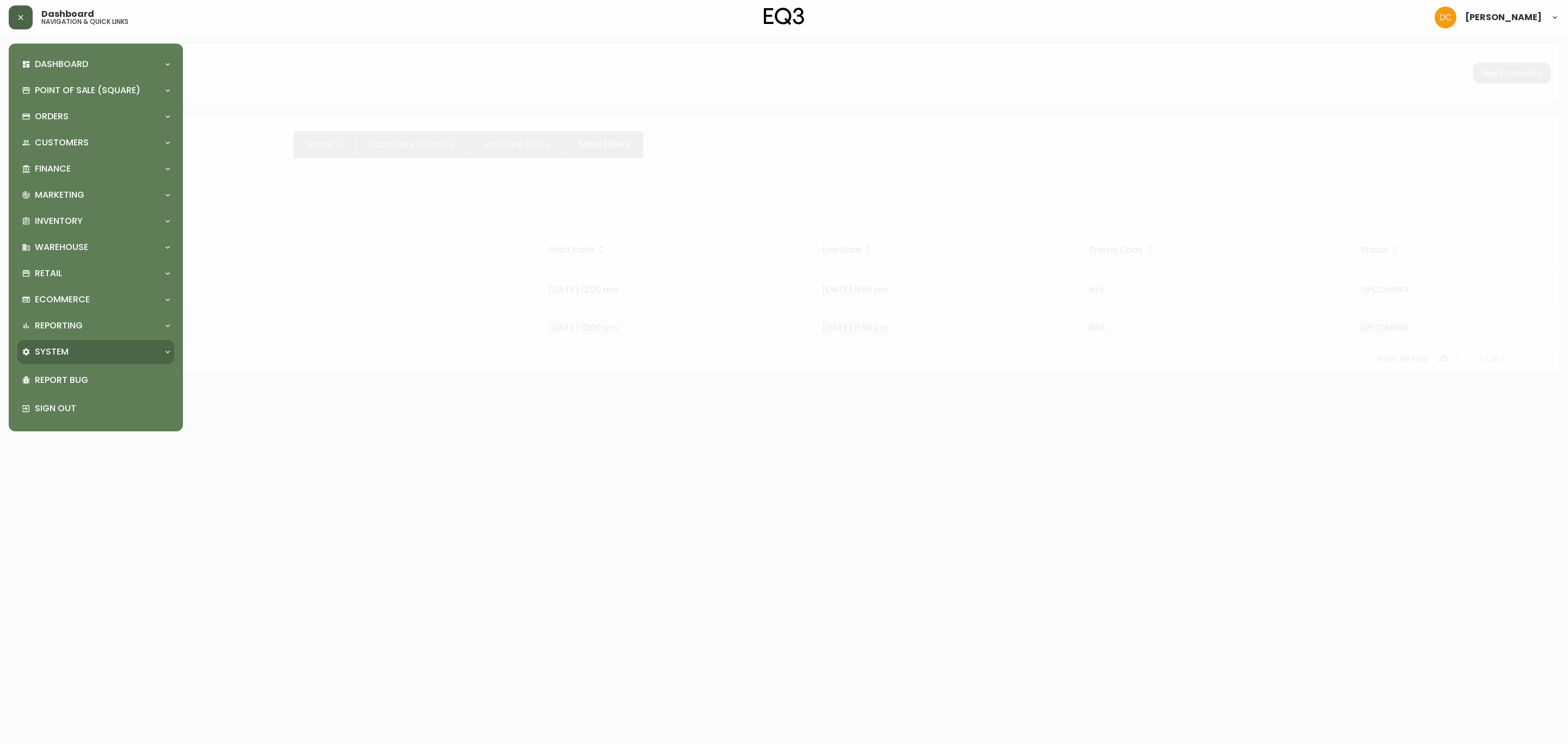
click at [103, 345] on div "System" at bounding box center [90, 351] width 137 height 12
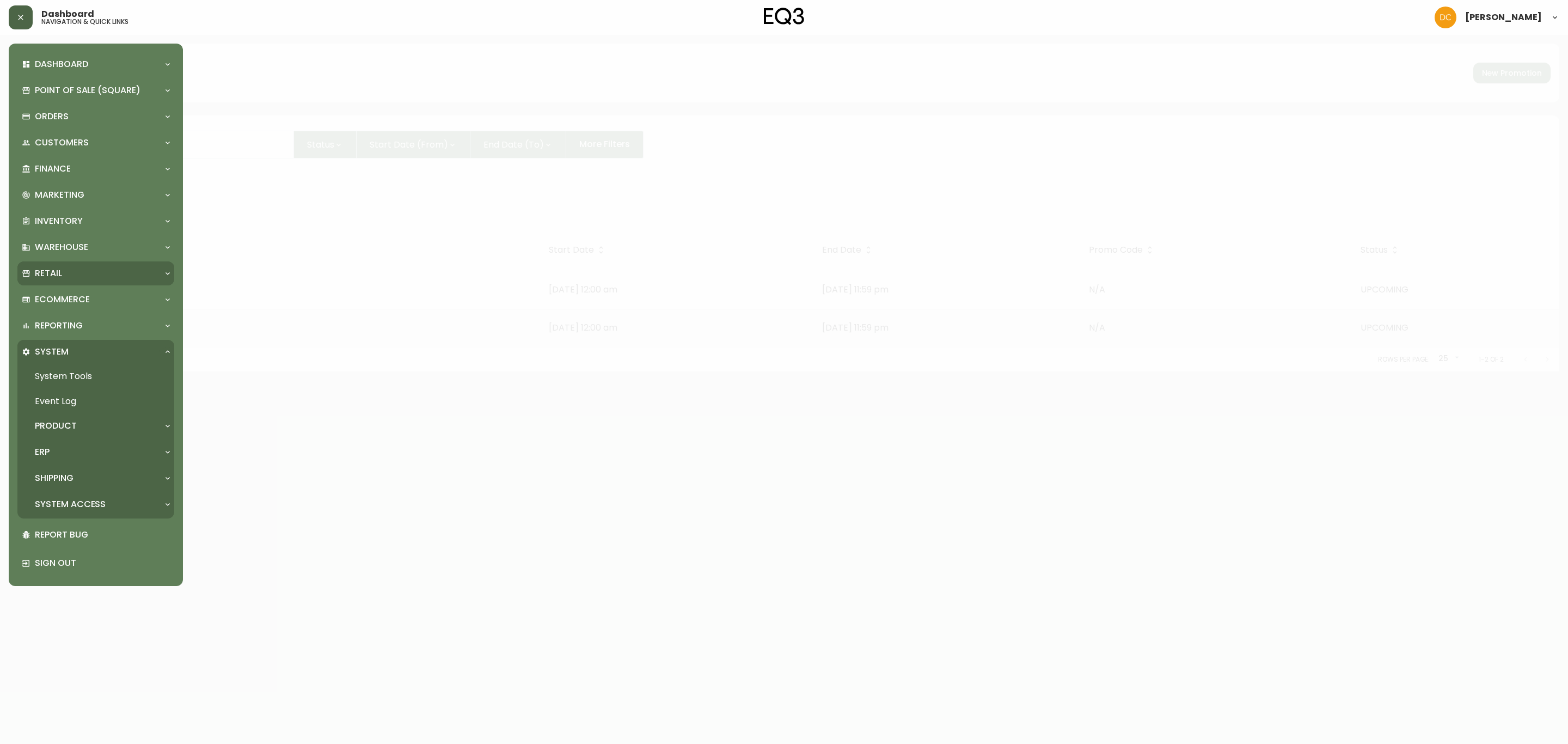
click at [111, 278] on div "Retail" at bounding box center [90, 273] width 137 height 12
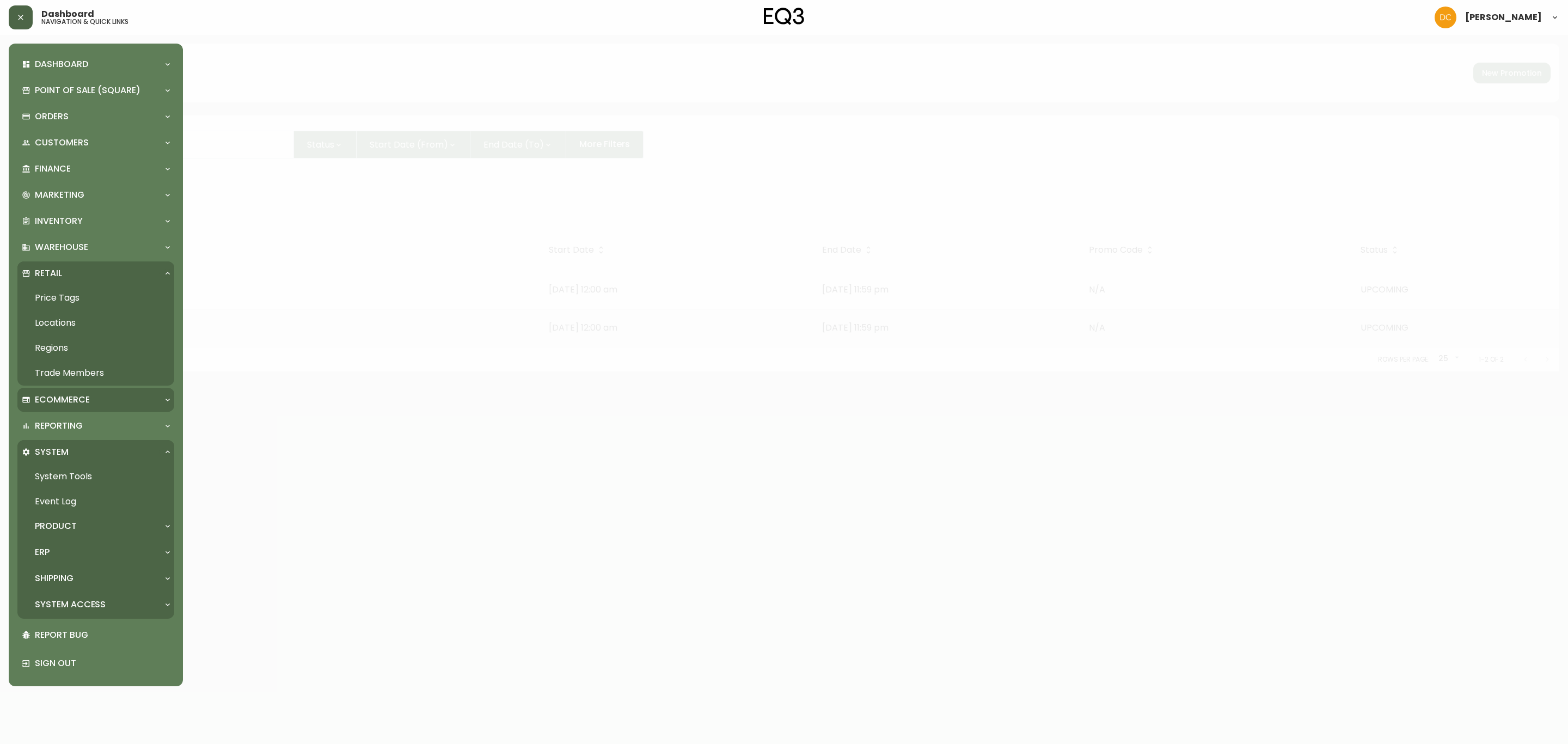
click at [94, 402] on div "Ecommerce" at bounding box center [90, 399] width 137 height 12
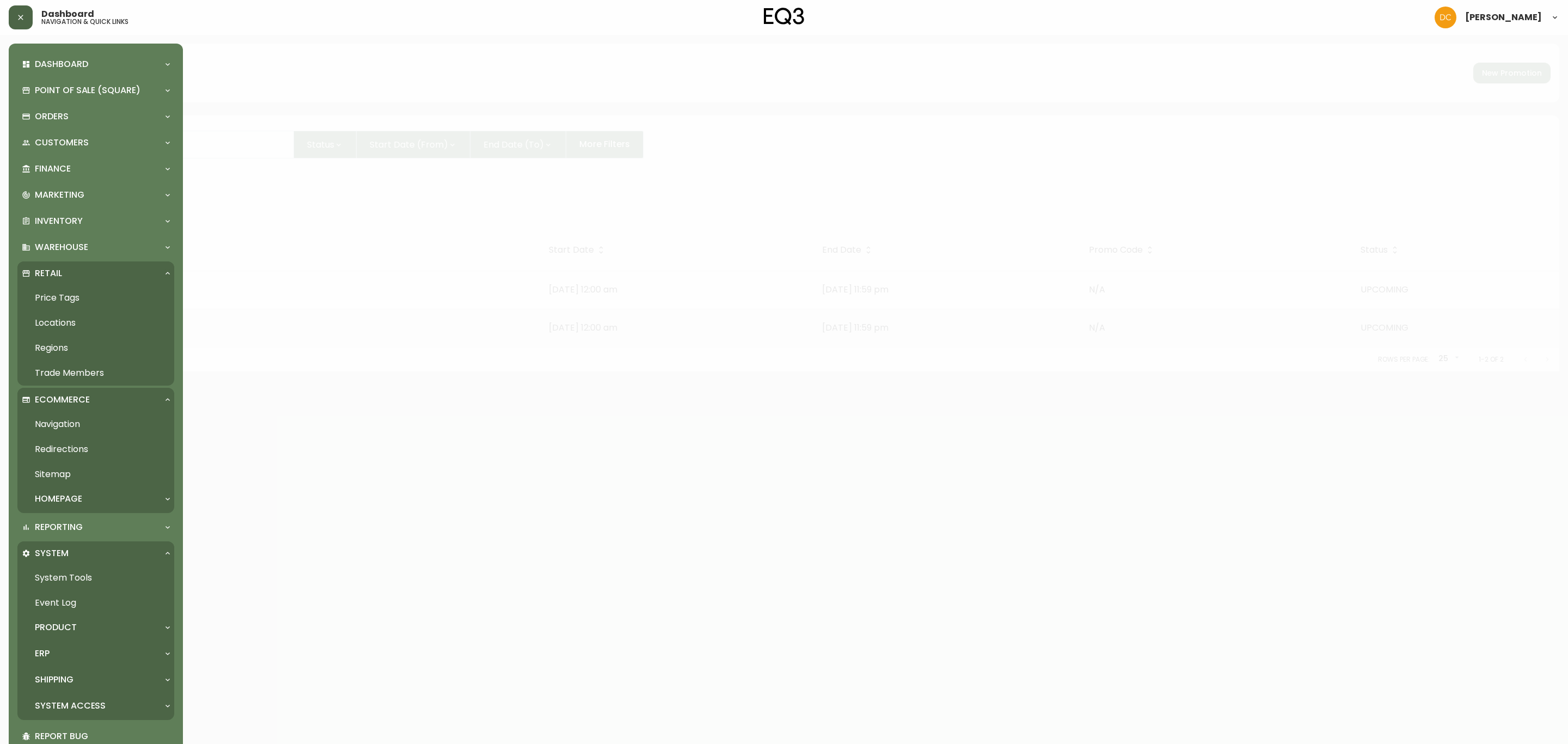
click at [78, 494] on p "Homepage" at bounding box center [58, 499] width 47 height 12
click at [83, 543] on link "Hero Image" at bounding box center [96, 549] width 157 height 25
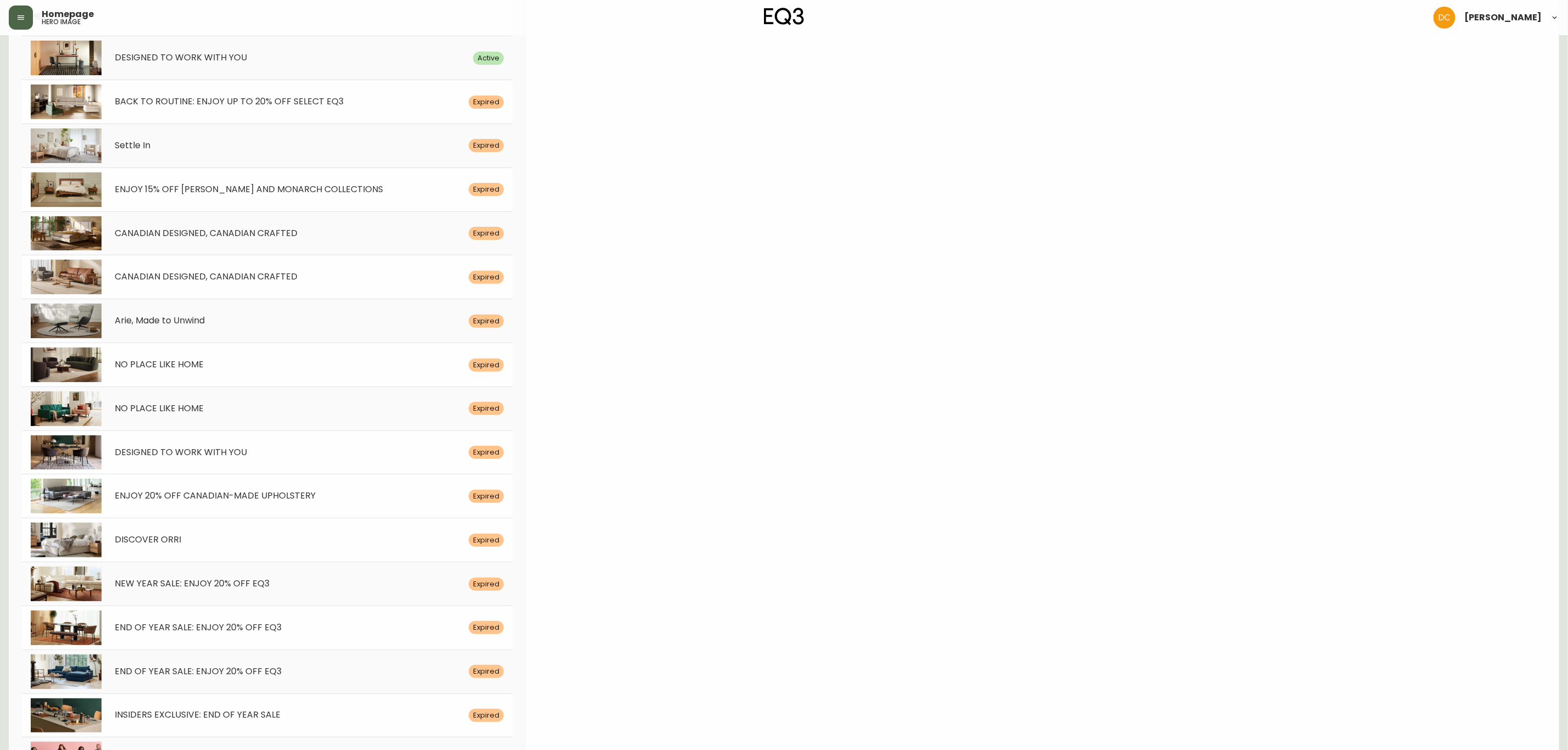
scroll to position [165, 0]
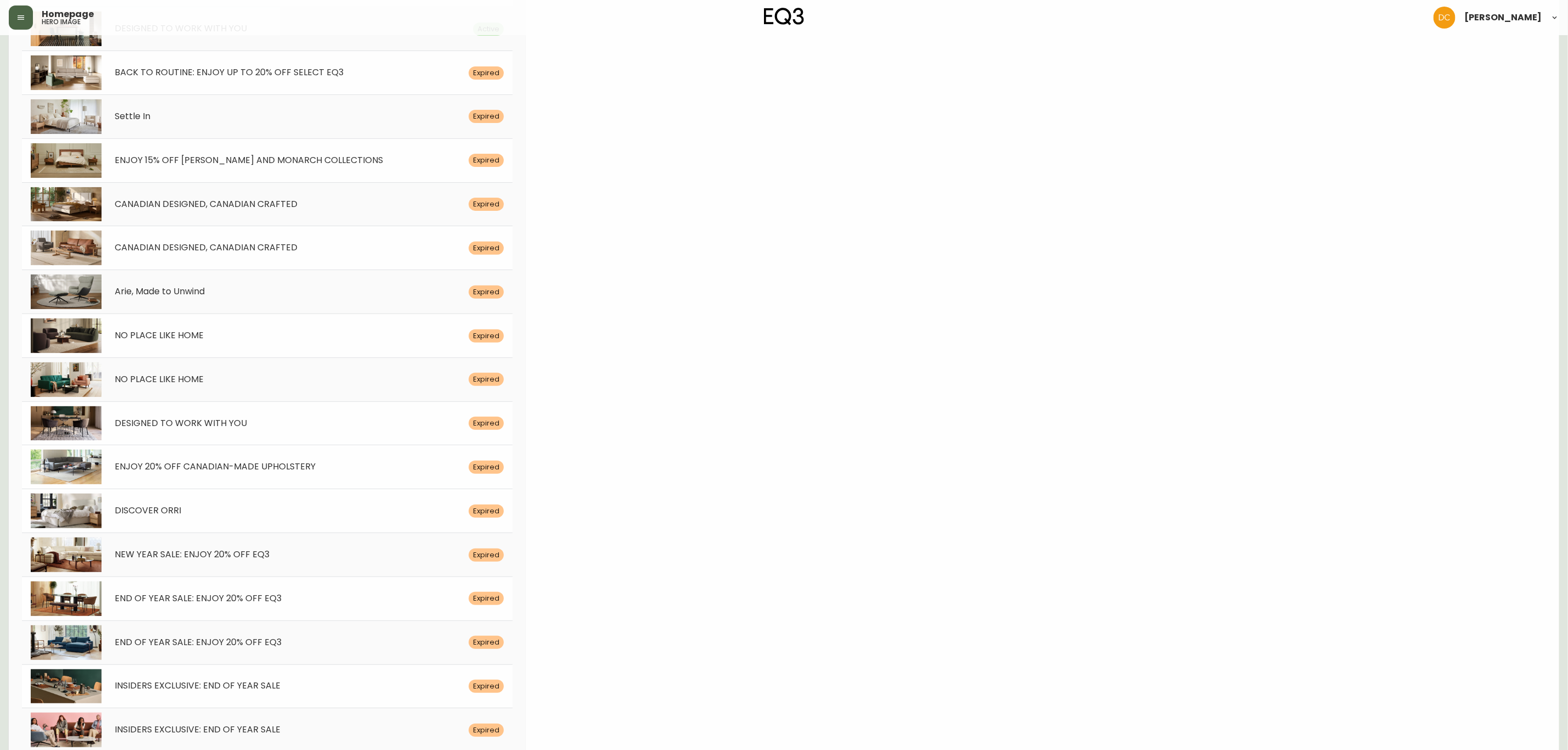
click at [231, 471] on span "ENJOY 20% OFF CANADIAN-MADE UPHOLSTERY" at bounding box center [215, 466] width 201 height 13
select select "white"
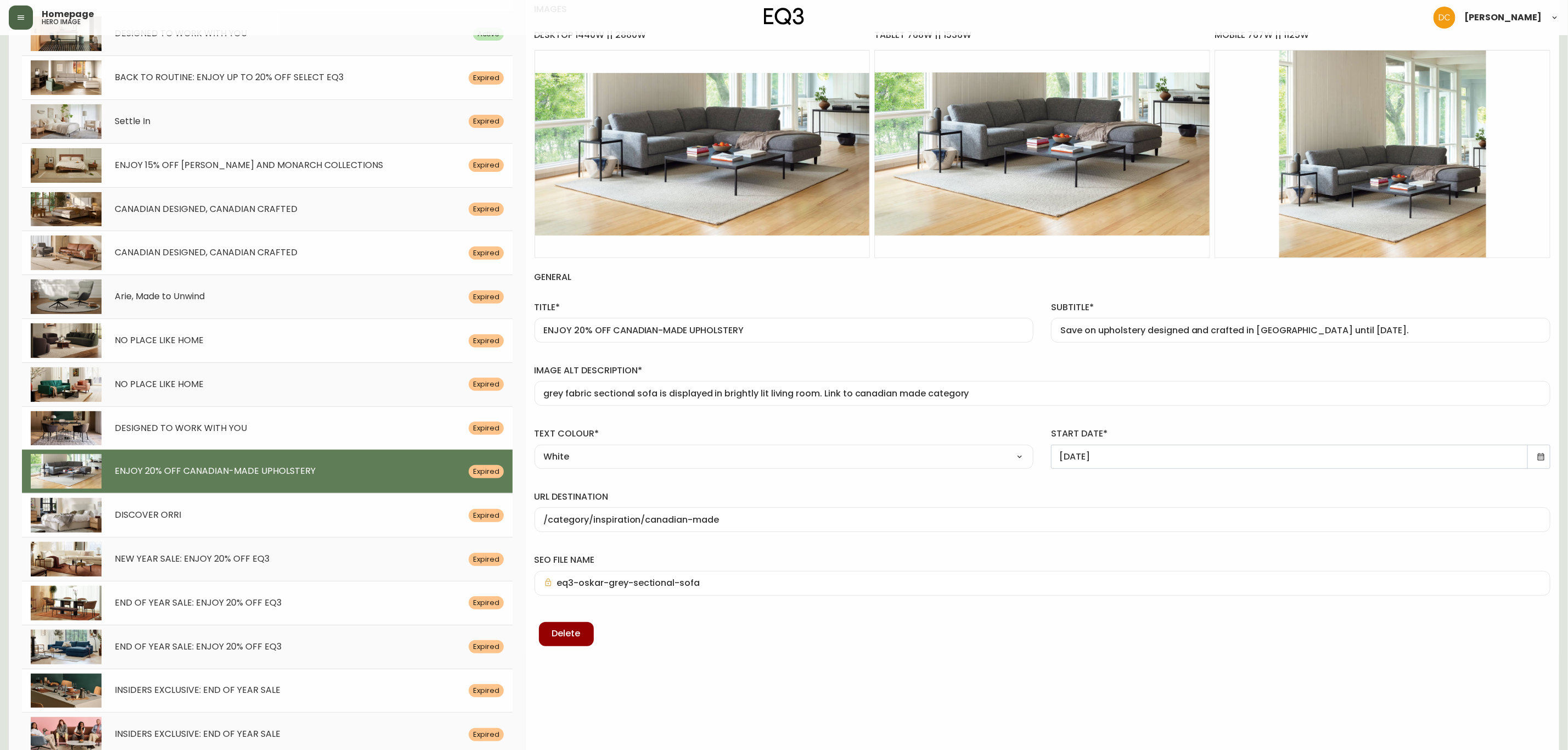
scroll to position [82, 0]
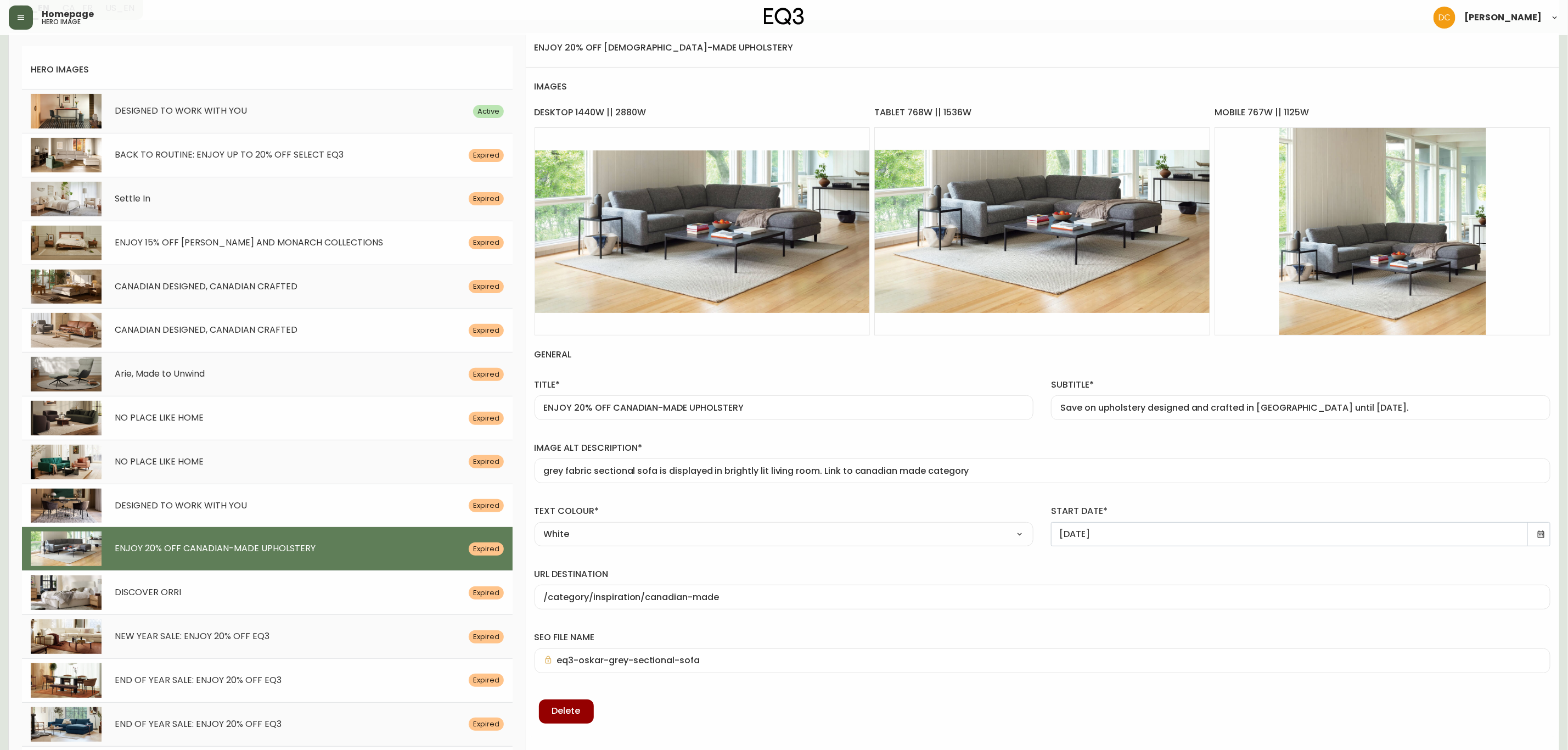
click at [758, 412] on input "ENJOY 20% OFF CANADIAN-MADE UPHOLSTERY" at bounding box center [784, 408] width 481 height 10
paste input "YOURS FOR KEEPS: ENJOY 20% OFF EQ3"
type input "YOURS FOR KEEPS: ENJOY 20% OFF EQ3"
click at [1155, 409] on input "Save on upholstery designed and crafted in [GEOGRAPHIC_DATA] until [DATE]." at bounding box center [1300, 408] width 481 height 10
paste input "designs made with longevity in mind. Now until [DATE]"
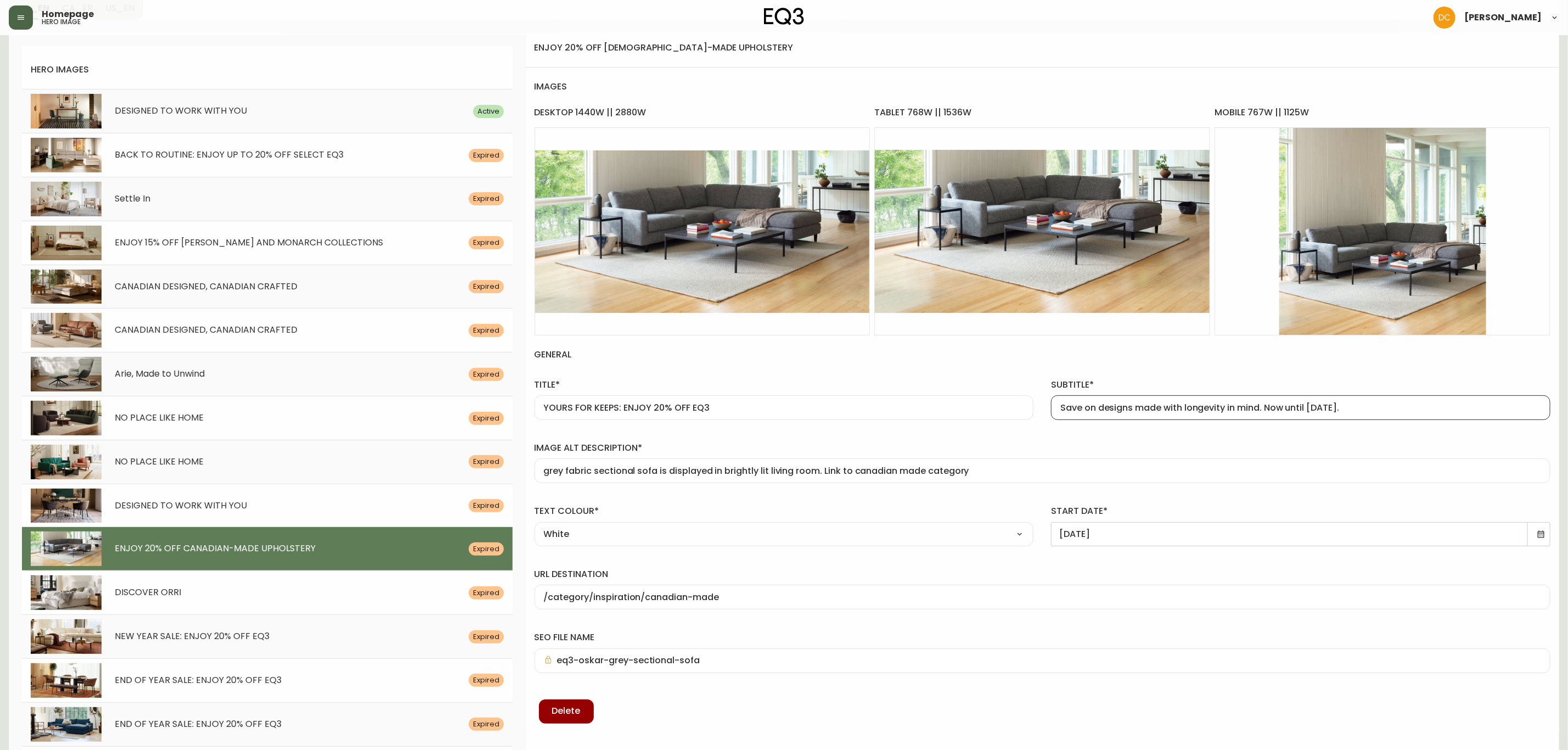
type input "Save on designs made with longevity in mind. Now until [DATE]."
drag, startPoint x: 853, startPoint y: 473, endPoint x: 924, endPoint y: 476, distance: 71.1
click at [924, 476] on input "grey fabric sectional sofa is displayed in brightly lit living room. Link to ca…" at bounding box center [1042, 471] width 997 height 10
type input "grey fabric sectional sofa is displayed in brightly lit living room. Link to se…"
click at [1204, 556] on div "url destination /category/inspiration/canadian-made" at bounding box center [1042, 586] width 1034 height 63
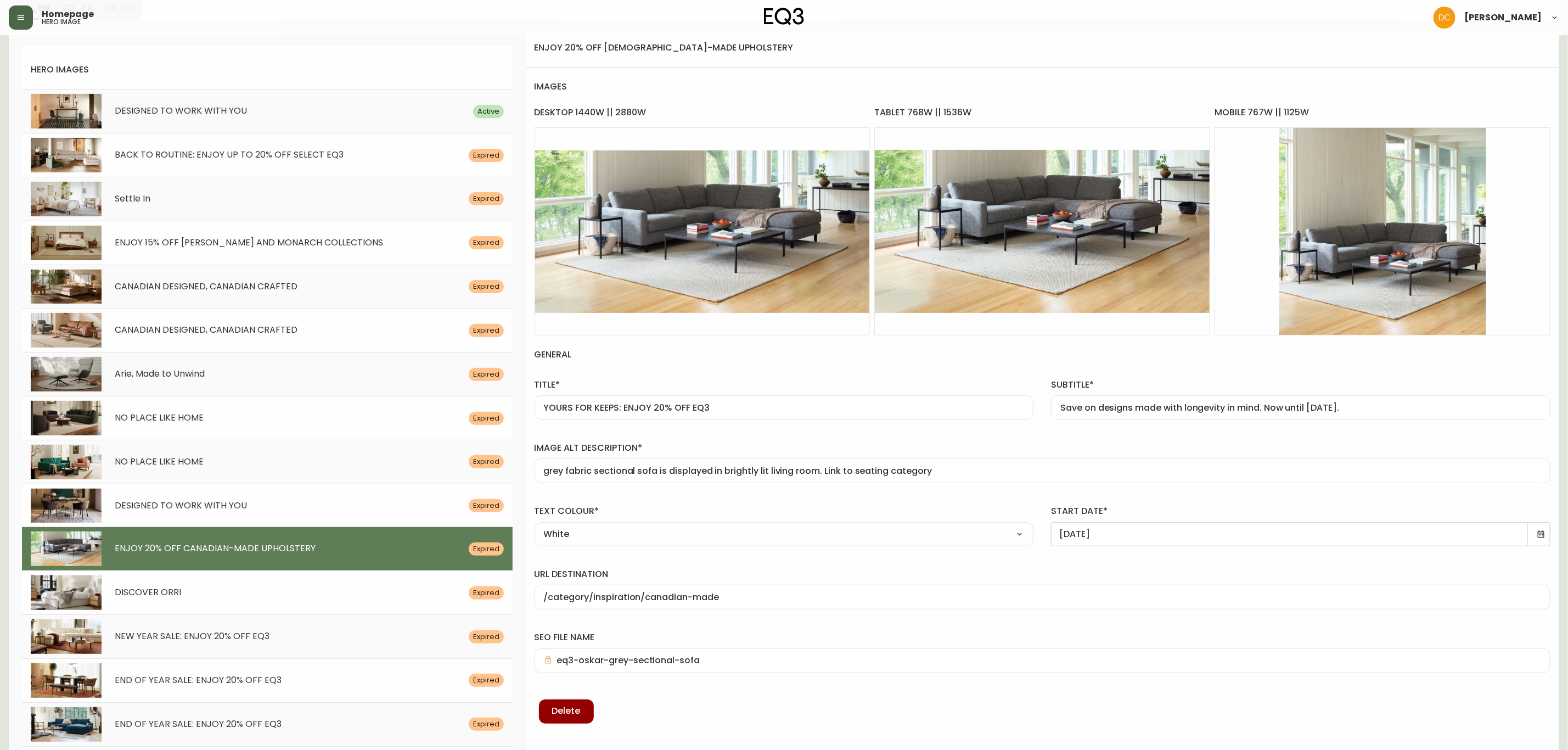
click at [1544, 536] on icon at bounding box center [1542, 533] width 7 height 7
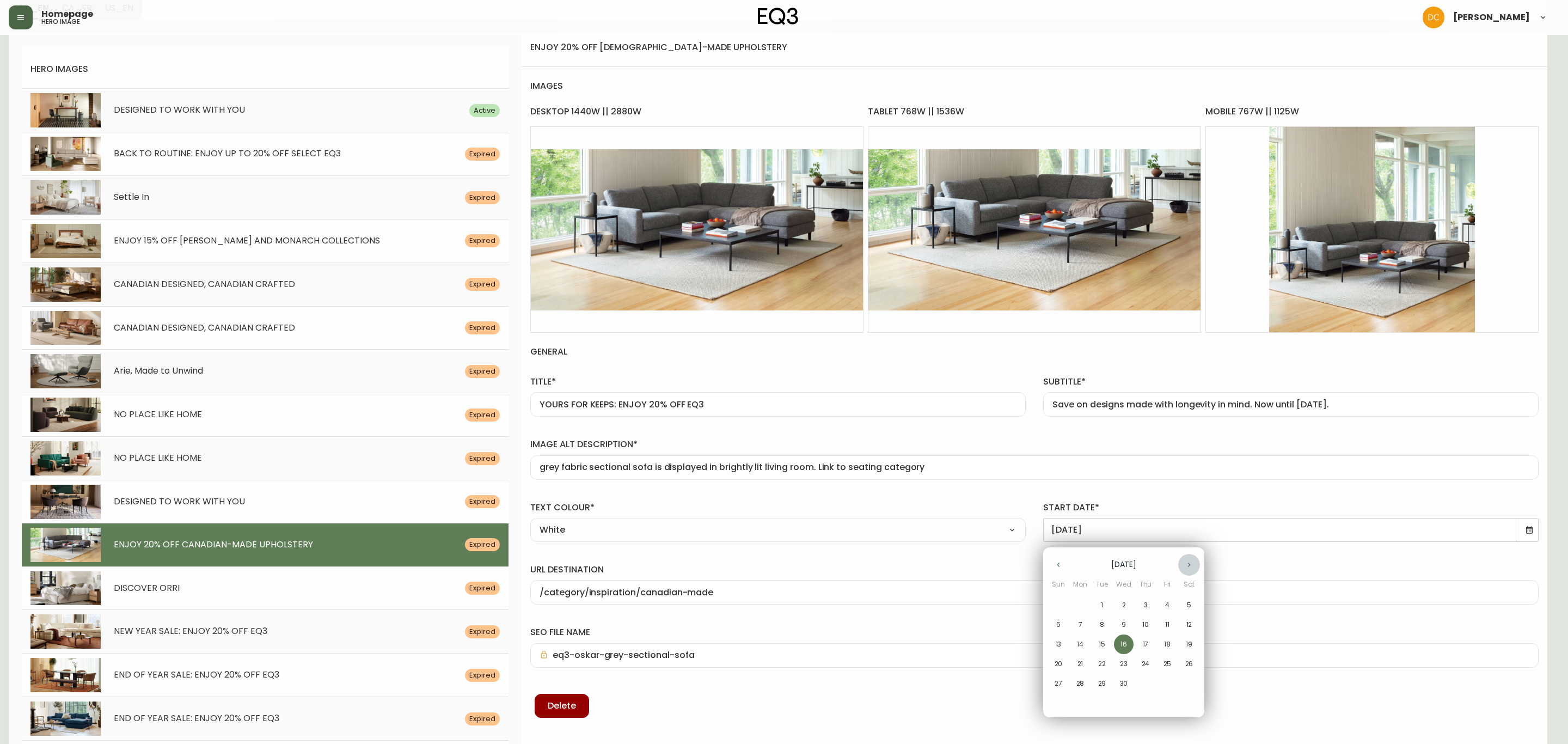
click at [1186, 565] on icon "button" at bounding box center [1189, 565] width 8 height 8
click at [1165, 662] on p "22" at bounding box center [1167, 664] width 8 height 10
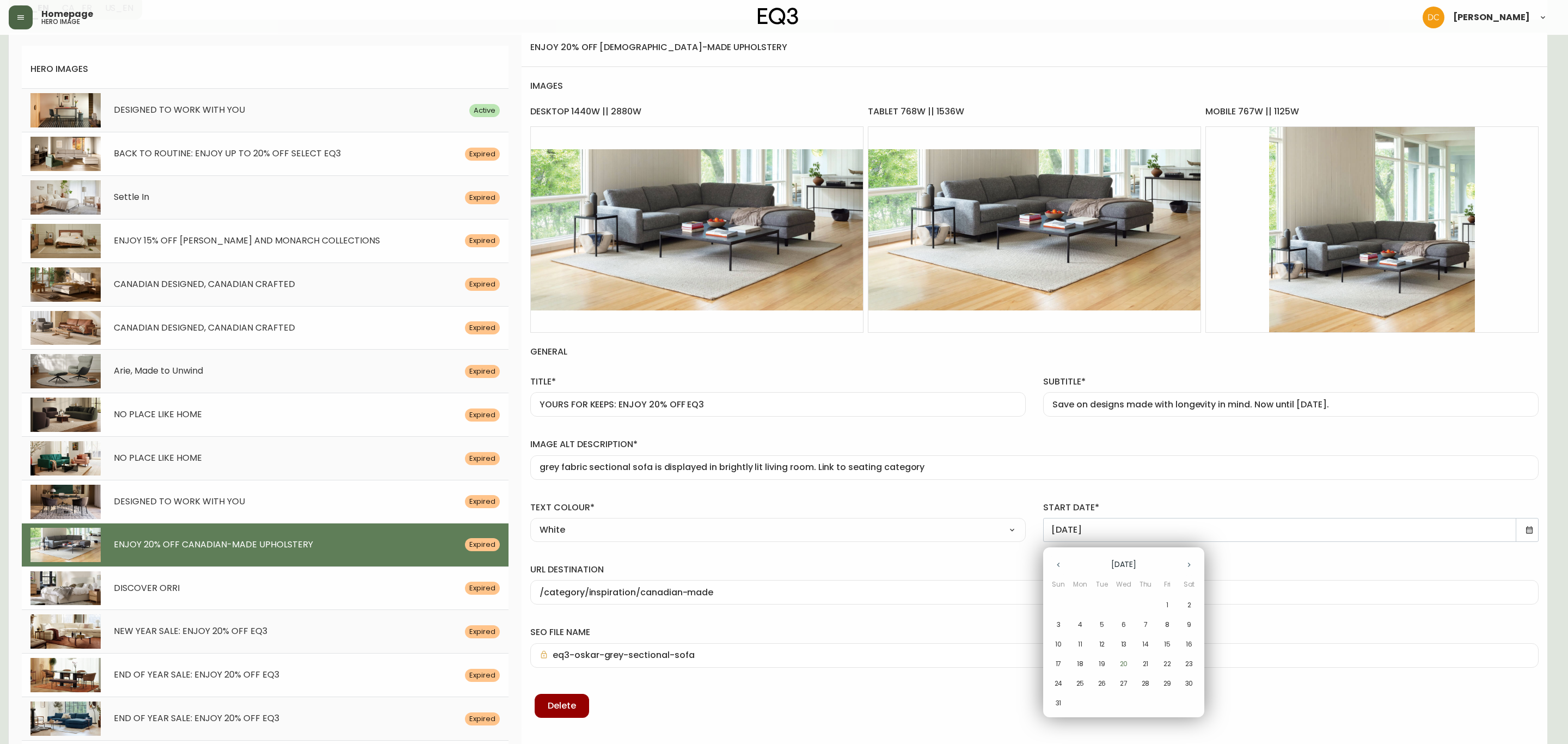
type input "[DATE]"
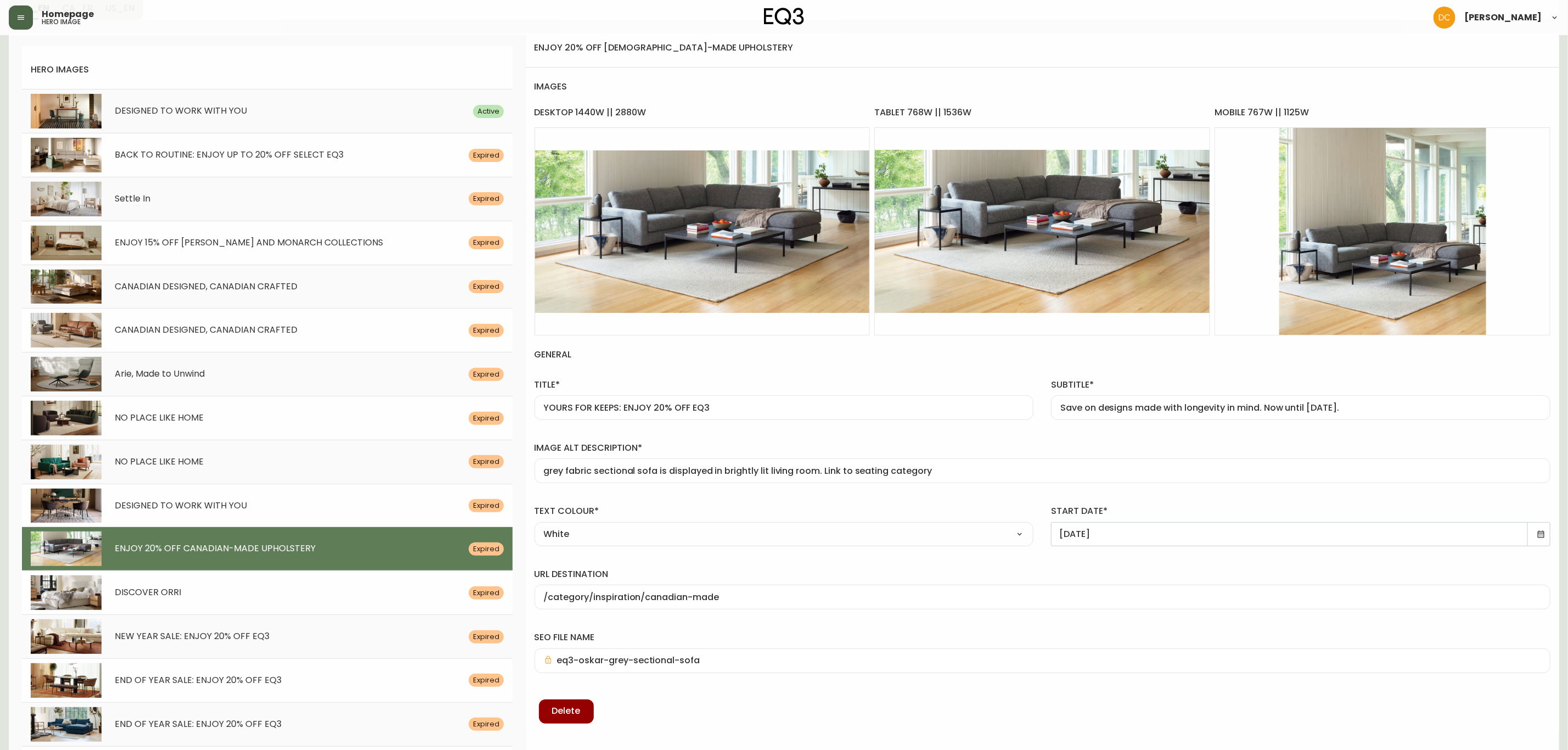
click at [1033, 572] on label "url destination" at bounding box center [1042, 574] width 1016 height 12
click at [1033, 592] on input "/category/inspiration/canadian-made" at bounding box center [1042, 597] width 997 height 10
drag, startPoint x: 592, startPoint y: 598, endPoint x: 815, endPoint y: 598, distance: 223.0
click at [815, 598] on input "/category/inspiration/canadian-made" at bounding box center [1042, 597] width 997 height 10
type input "/category/living/seating"
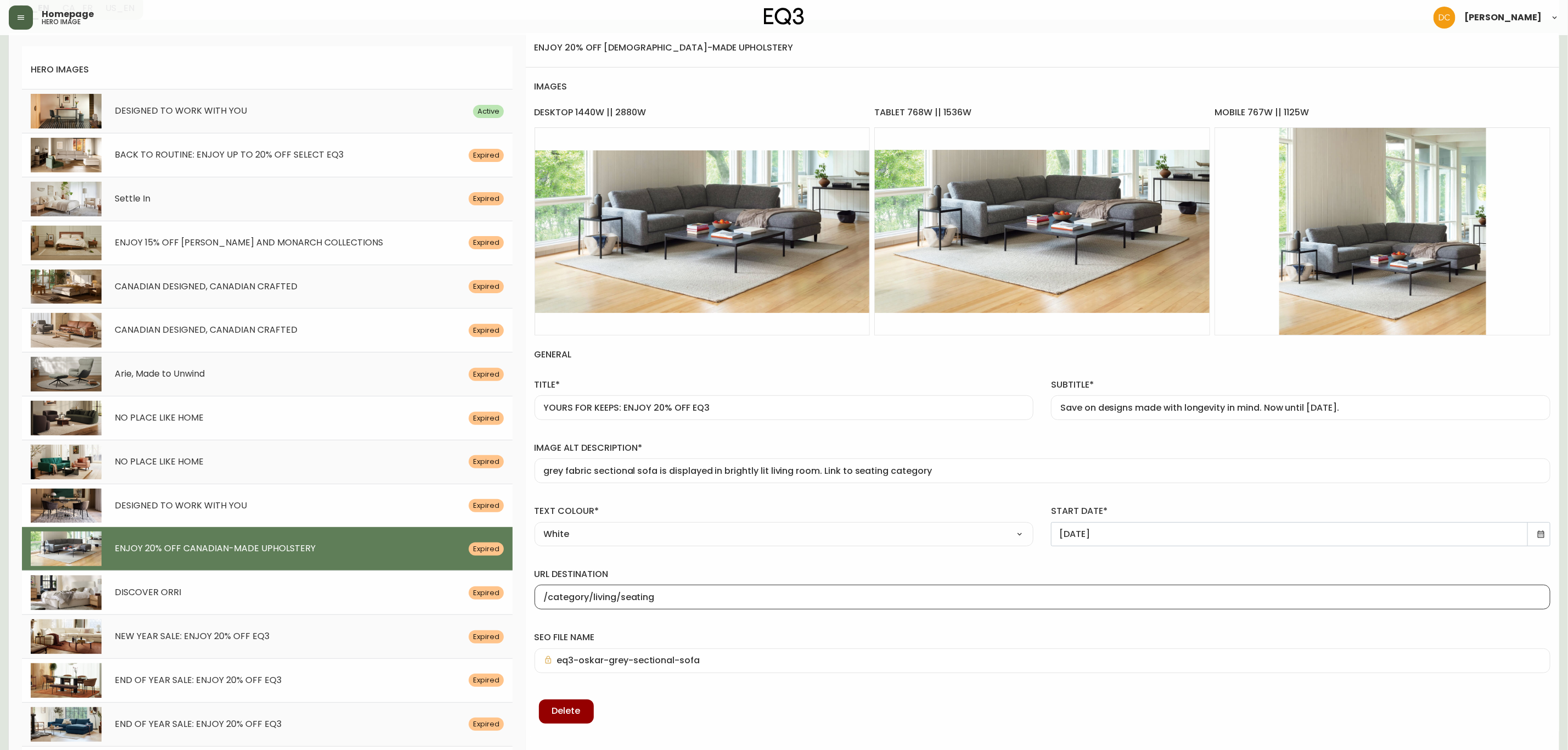
click at [756, 564] on div "url destination /category/living/seating" at bounding box center [1042, 586] width 1034 height 63
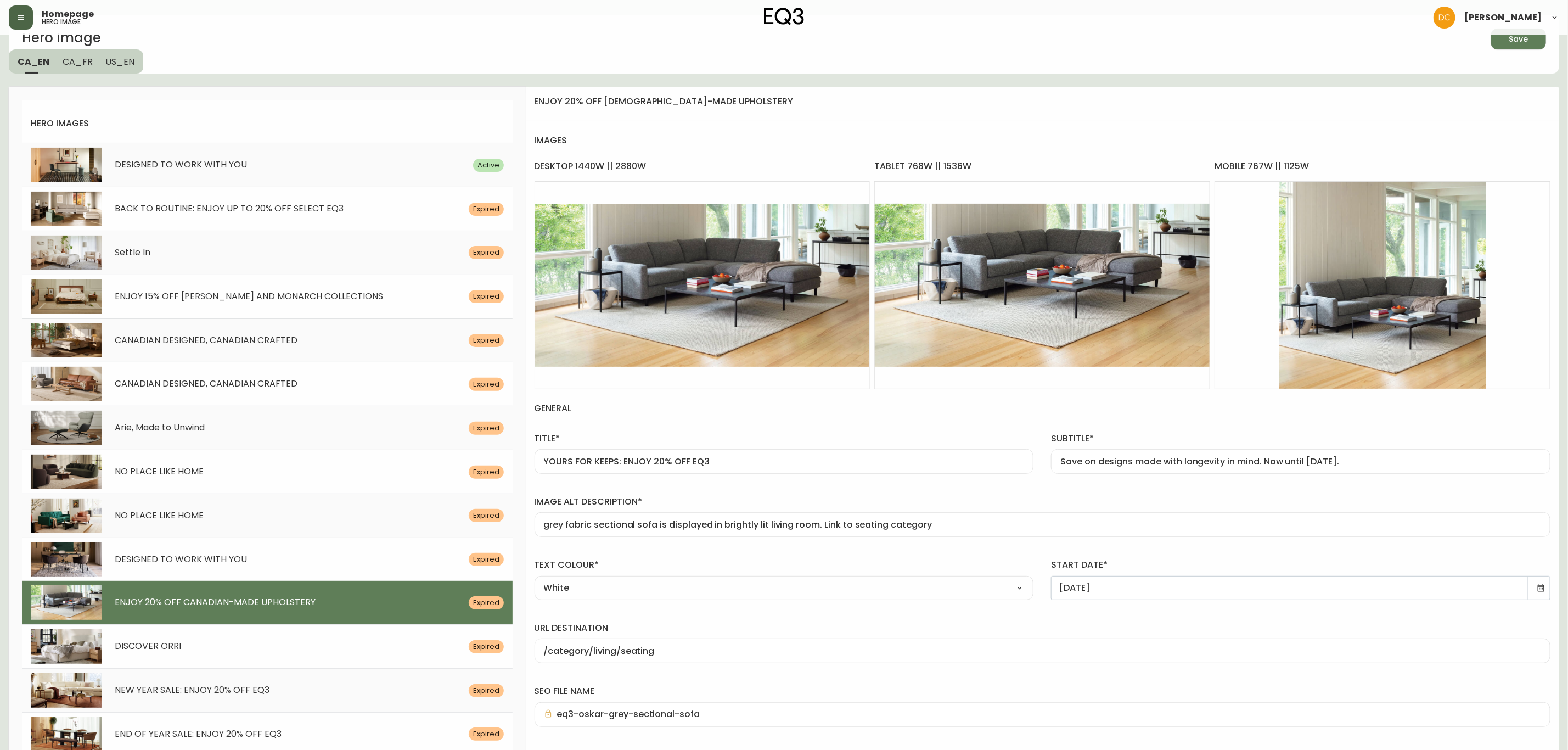
scroll to position [0, 0]
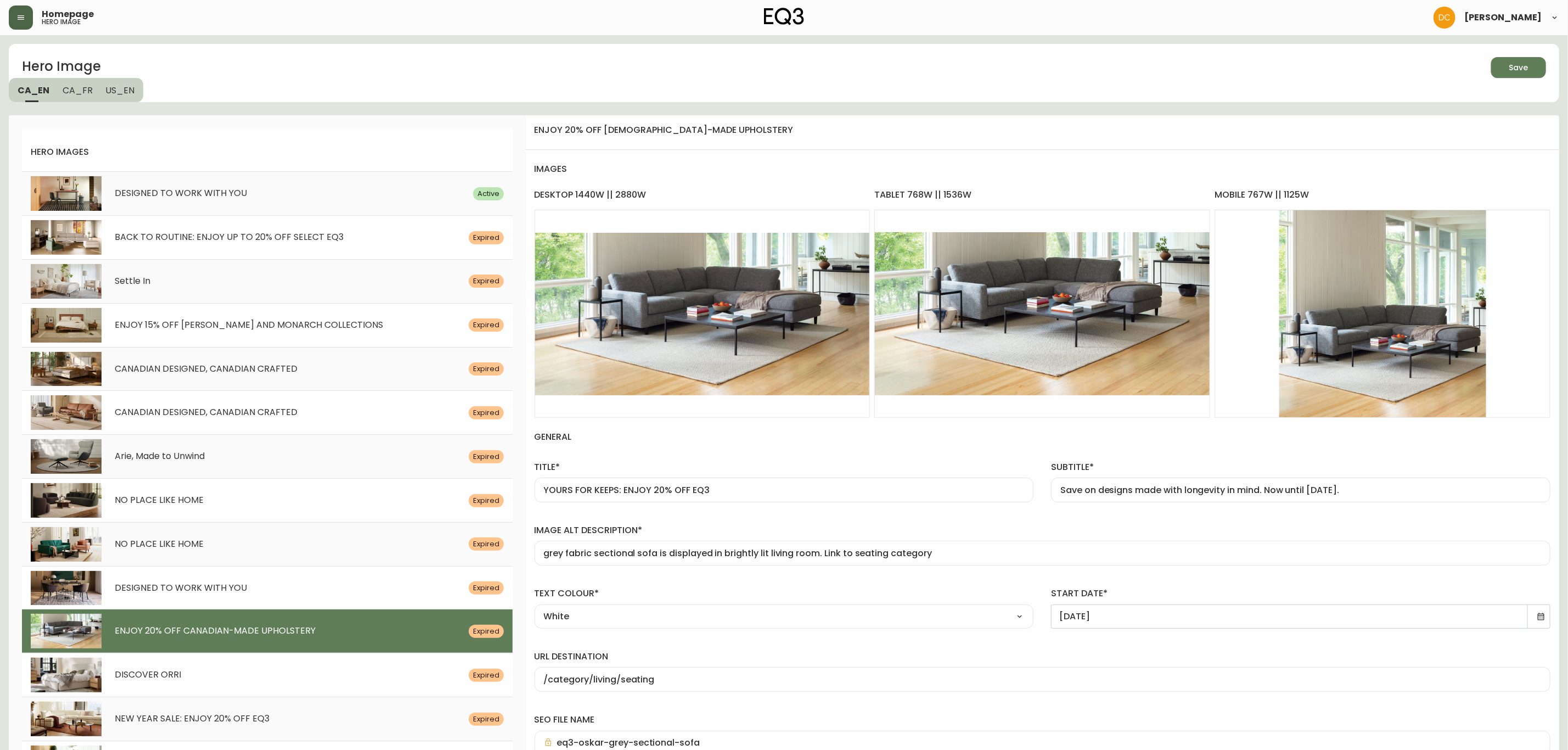
click at [1522, 67] on div "Save" at bounding box center [1519, 68] width 20 height 14
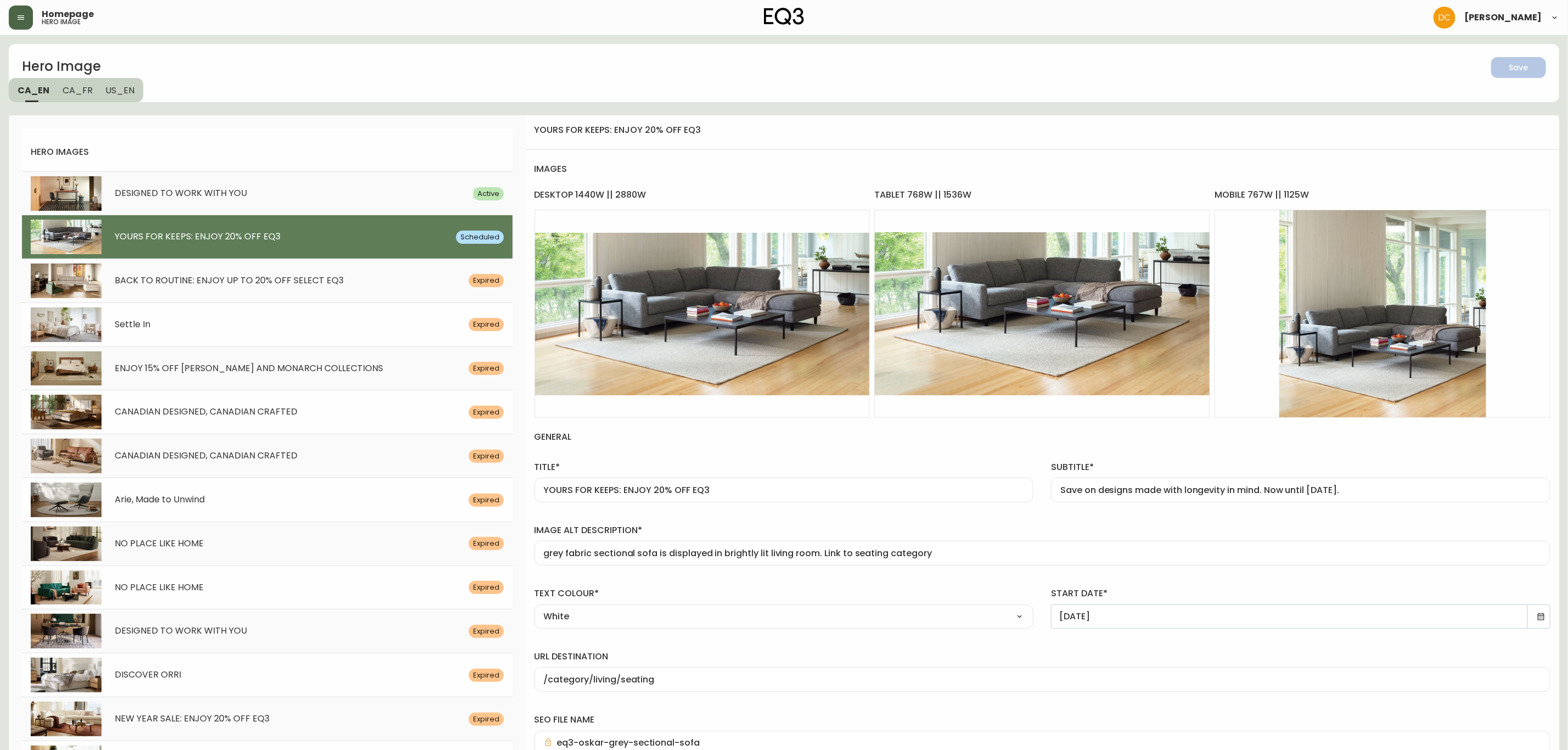
click at [86, 97] on button "CA_FR" at bounding box center [77, 90] width 43 height 24
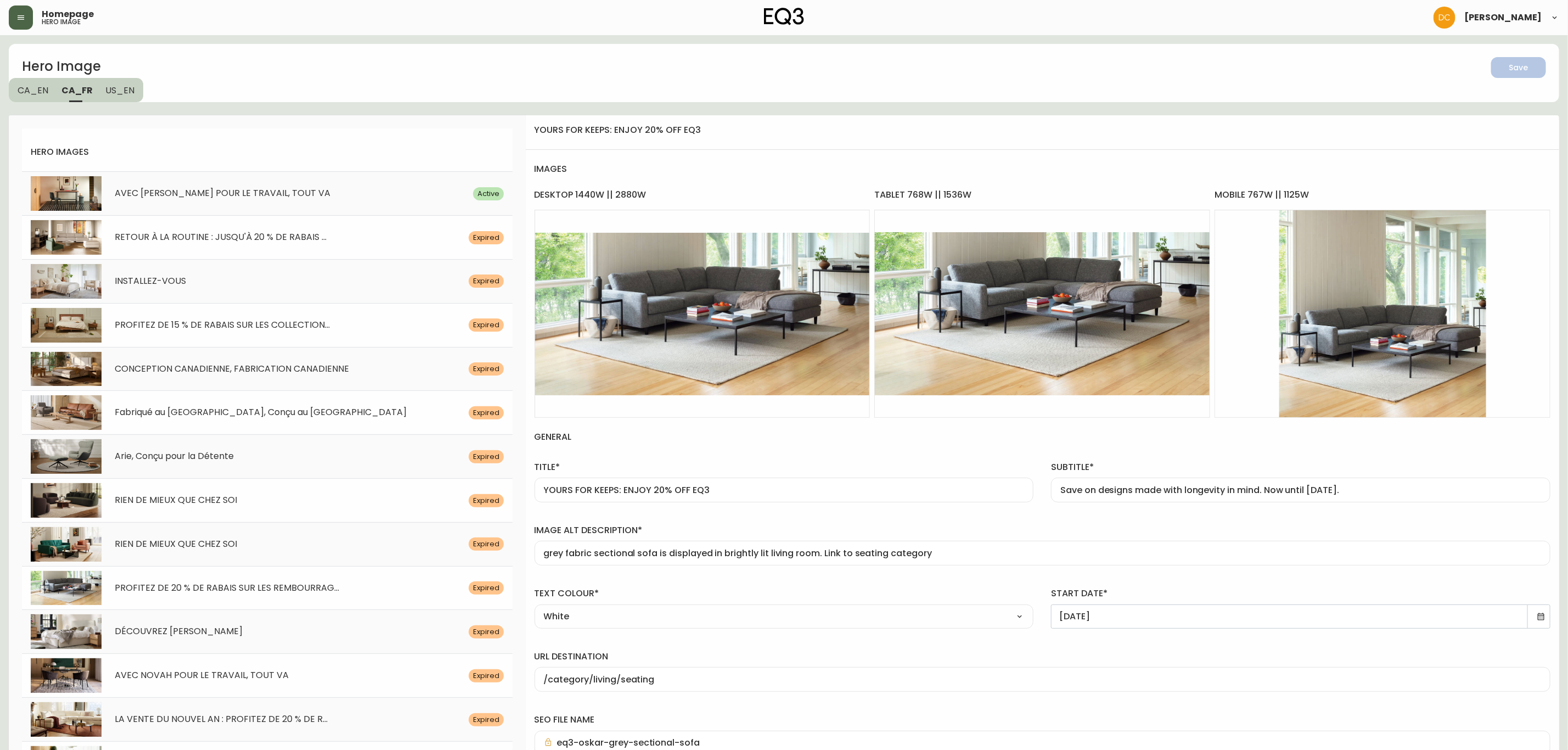
click at [200, 589] on span "PROFITEZ DE 20 % DE RABAIS SUR LES REMBOURRAG..." at bounding box center [227, 587] width 224 height 13
type input "PROFITEZ DE 20 % DE RABAIS SUR LES REMBOURRAGES FABRIQUÉS AU [GEOGRAPHIC_DATA]"
type input "Économisez sur les rembourrages conçus et fabriqués au [GEOGRAPHIC_DATA] jusqu'…"
type input "Canape sectionnel [PERSON_NAME] en tissu gris dans un salon. Lien vers la page …"
type input "[DATE]"
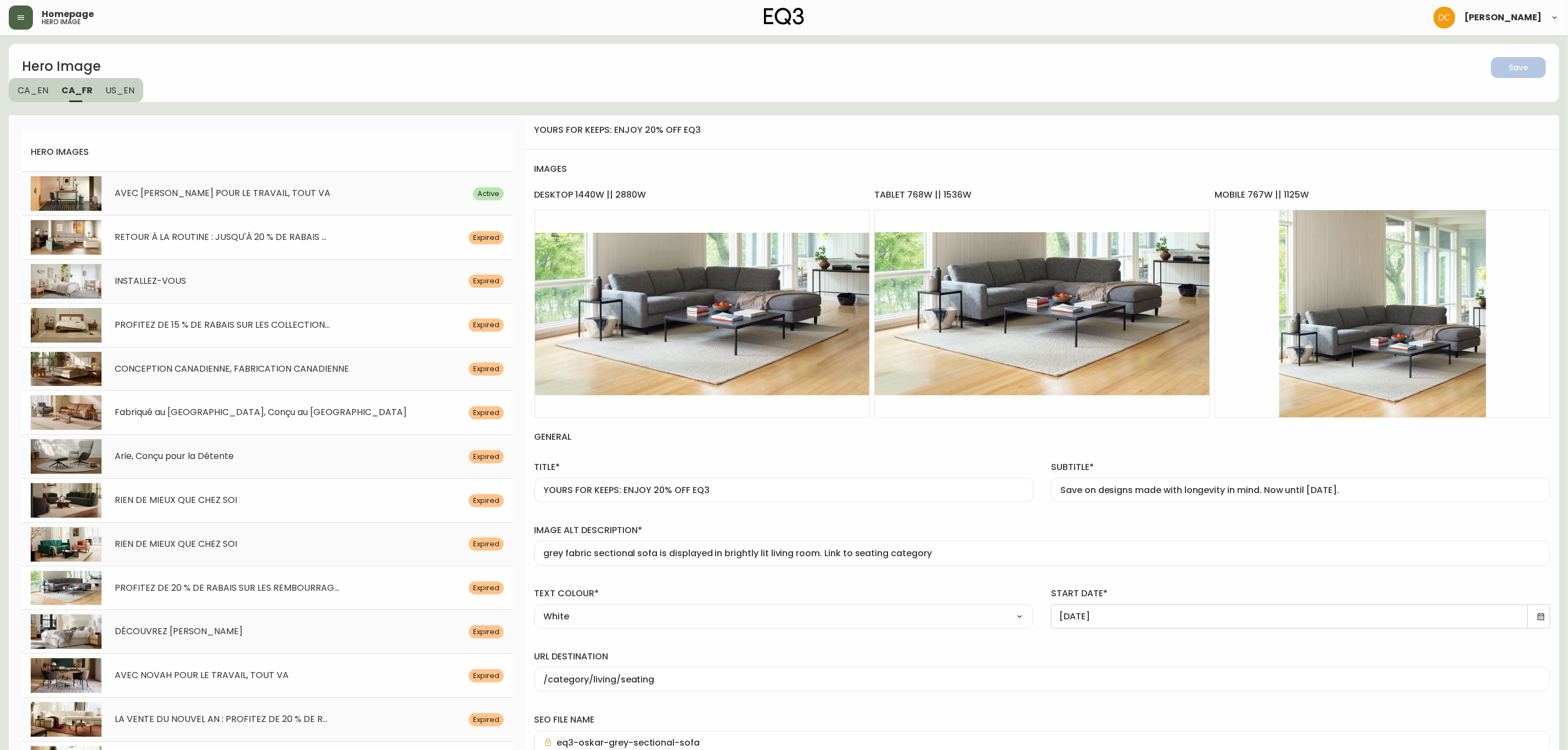
type input "/category/inspiration/fait-au-[GEOGRAPHIC_DATA]"
type input "eq3-[PERSON_NAME]-gris-tissu-canape-sectionnel"
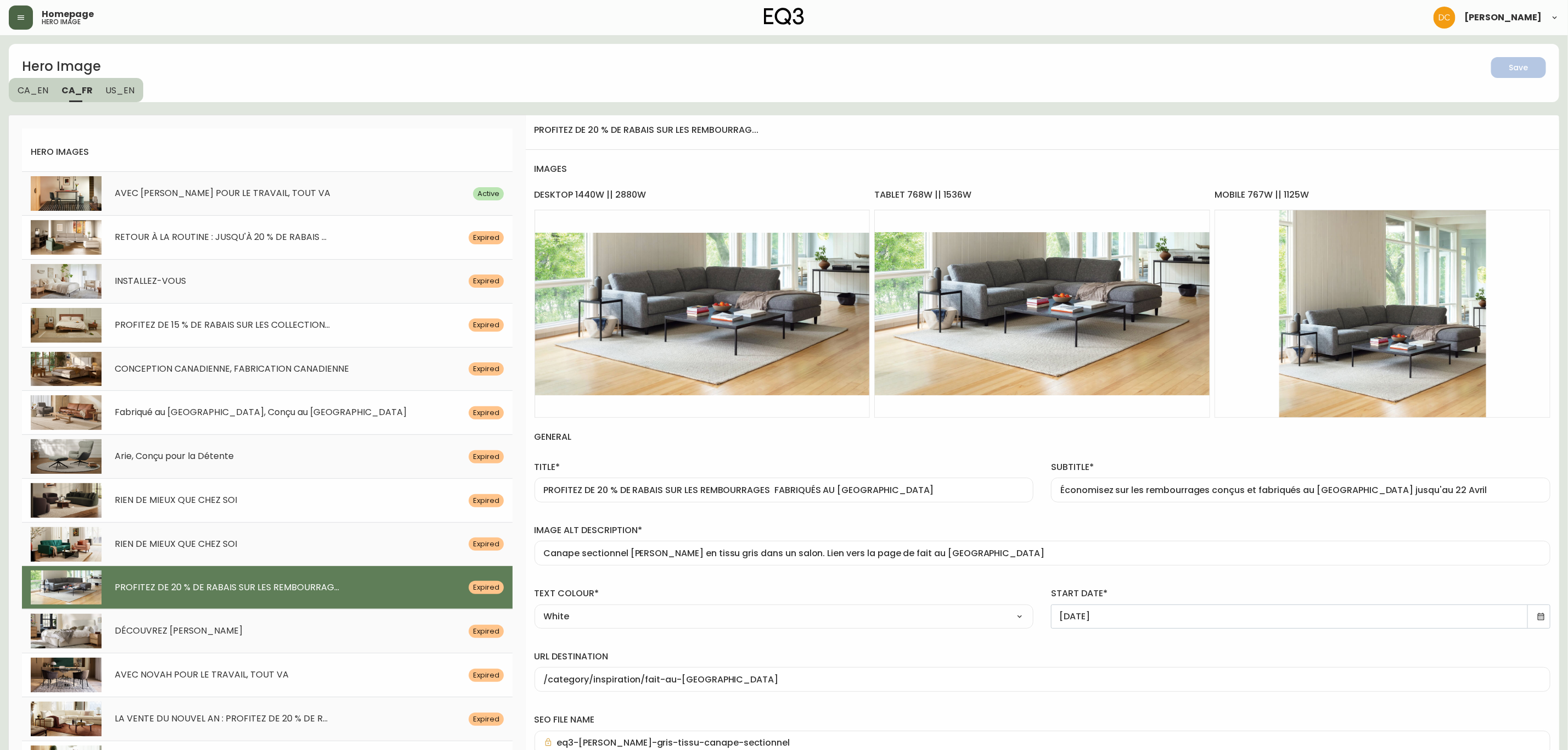
click at [777, 489] on input "PROFITEZ DE 20 % DE RABAIS SUR LES REMBOURRAGES FABRIQUÉS AU [GEOGRAPHIC_DATA]" at bounding box center [784, 490] width 481 height 10
paste input "À VOUS DE JOUER : PROFITEZ DE 20 % DE RABAIS SUR EQ3"
type input "À VOUS DE JOUER : PROFITEZ DE 20 % DE RABAIS SUR EQ3"
click at [1311, 491] on input "Économisez sur les rembourrages conçus et fabriqués au [GEOGRAPHIC_DATA] jusqu'…" at bounding box center [1300, 490] width 481 height 10
paste input "des designs conçus pour durer. Jusqu'au 14 Septembre."
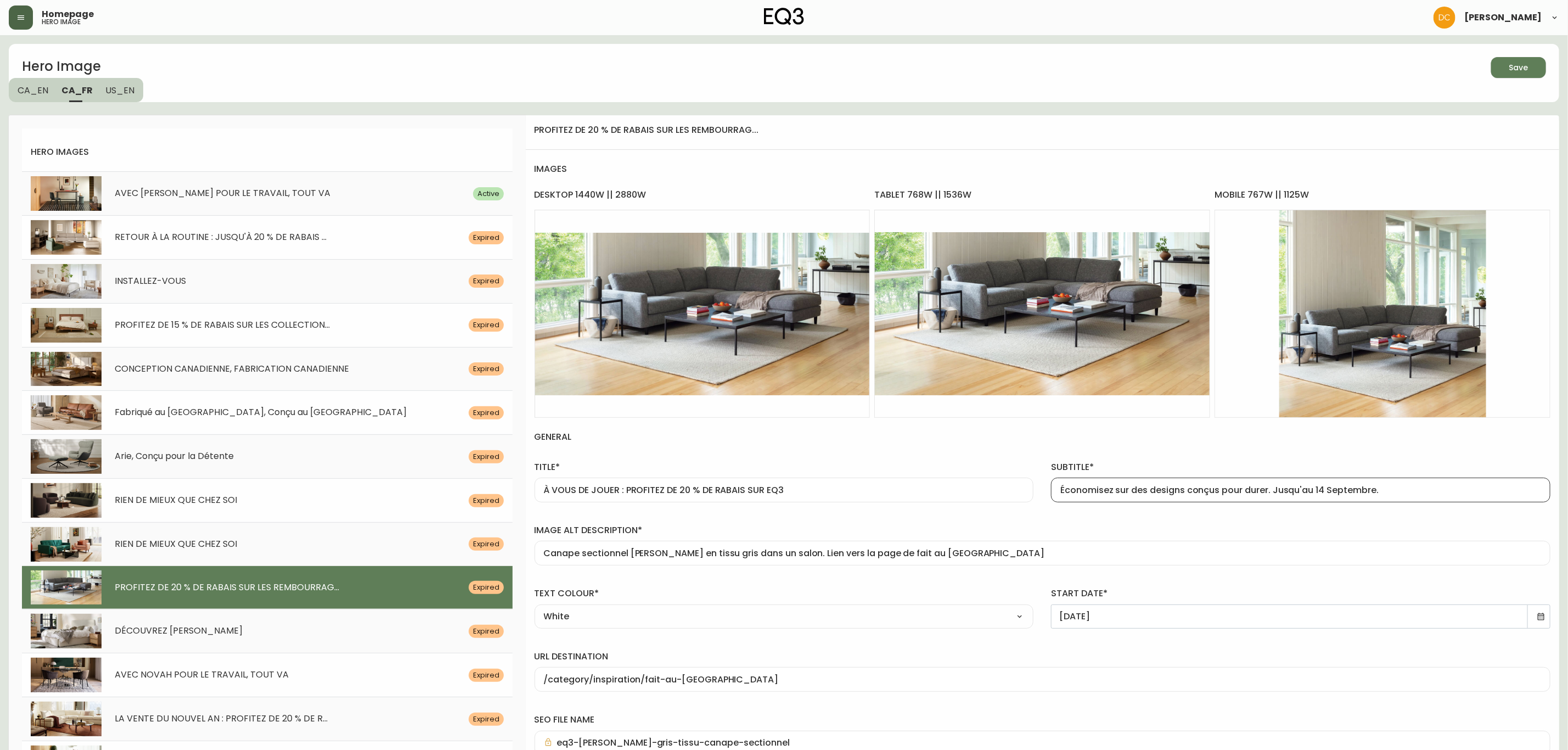
type input "Économisez sur des designs conçus pour durer. Jusqu'au 14 Septembre."
drag, startPoint x: 870, startPoint y: 555, endPoint x: 982, endPoint y: 556, distance: 112.0
click at [982, 556] on input "Canape sectionnel [PERSON_NAME] en tissu gris dans un salon. Lien vers la page …" at bounding box center [1042, 553] width 997 height 10
type input "Canape sectionnel [PERSON_NAME] en tissu gris dans un salon. Lien vers la page …"
click at [1537, 617] on icon at bounding box center [1541, 617] width 8 height 8
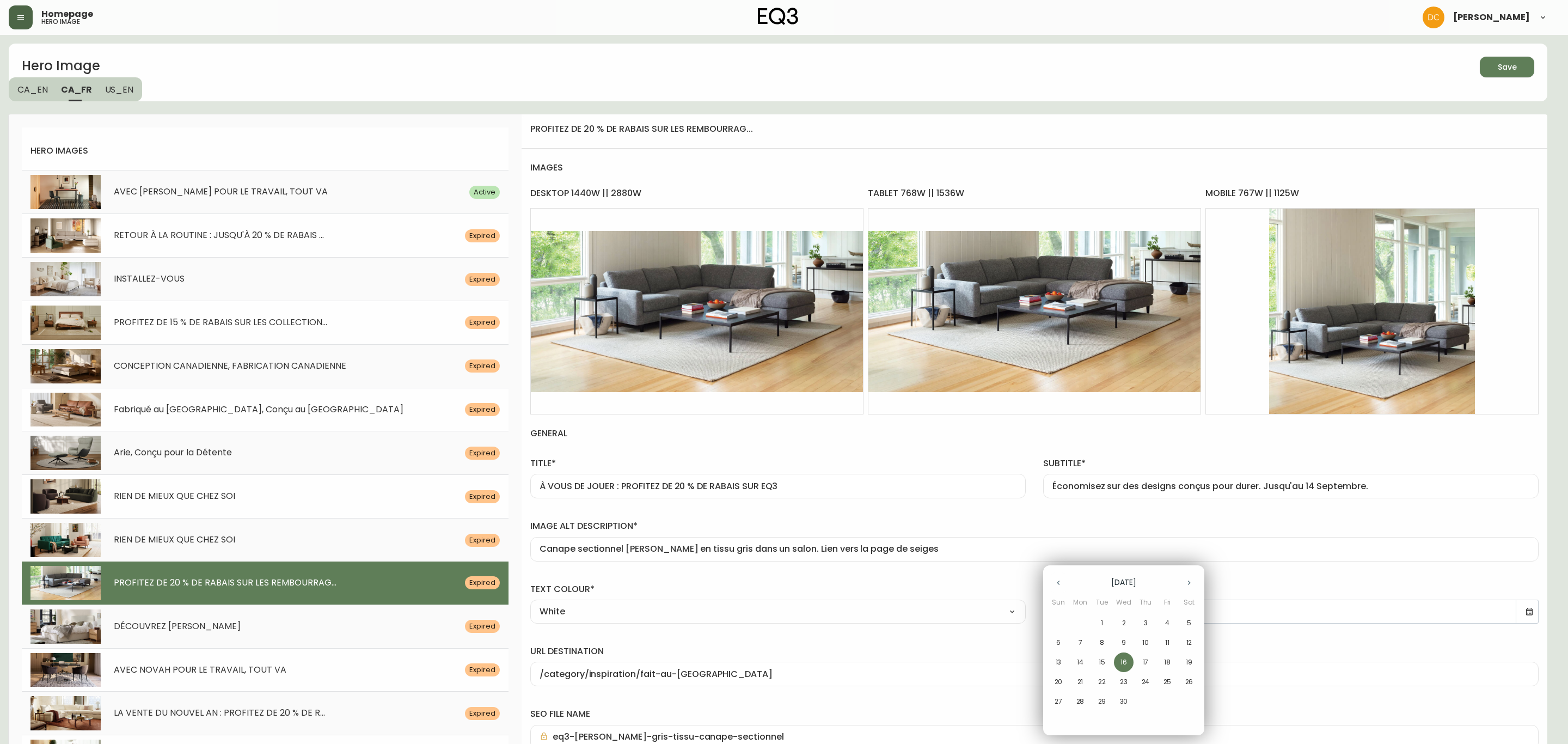
click at [1186, 581] on icon "button" at bounding box center [1189, 582] width 8 height 8
click at [1166, 685] on p "22" at bounding box center [1167, 682] width 8 height 10
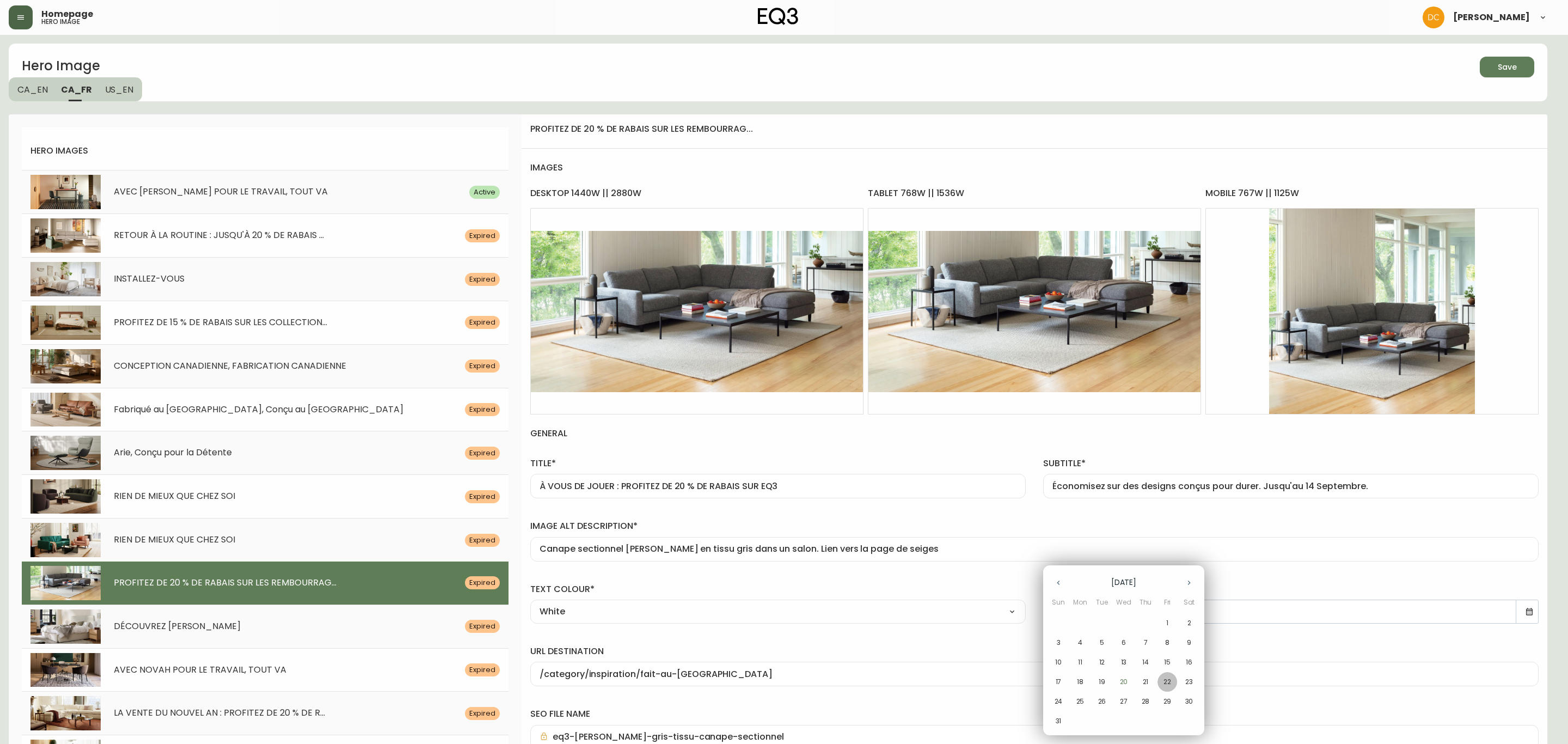
type input "[DATE]"
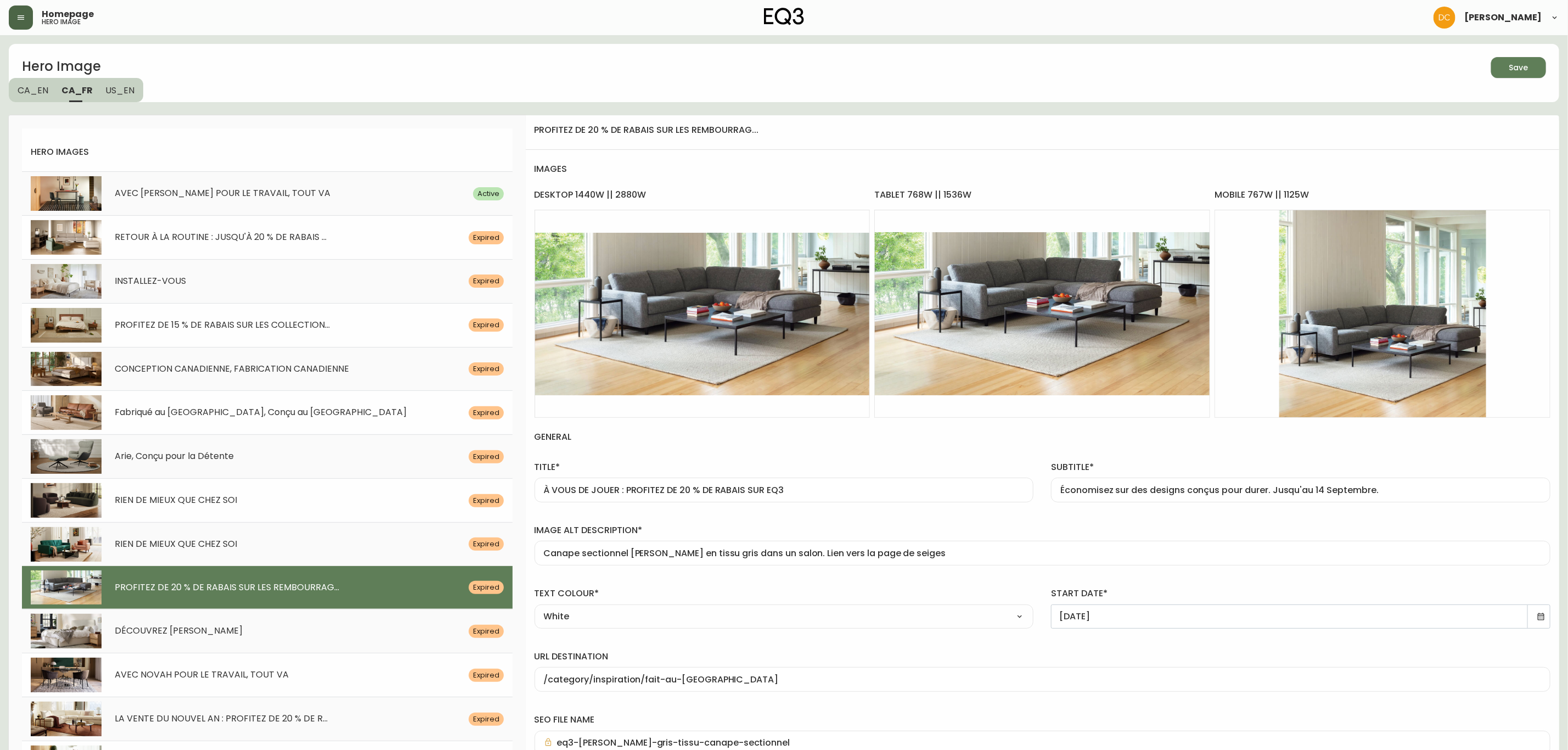
click at [824, 652] on label "url destination" at bounding box center [1042, 657] width 1016 height 12
click at [824, 674] on input "/category/inspiration/fait-au-[GEOGRAPHIC_DATA]" at bounding box center [1042, 680] width 997 height 10
drag, startPoint x: 604, startPoint y: 679, endPoint x: 806, endPoint y: 675, distance: 202.0
click at [806, 675] on input "/category/inspiration/fait-au-[GEOGRAPHIC_DATA]" at bounding box center [1042, 680] width 997 height 10
type input "/category/salon/sieges"
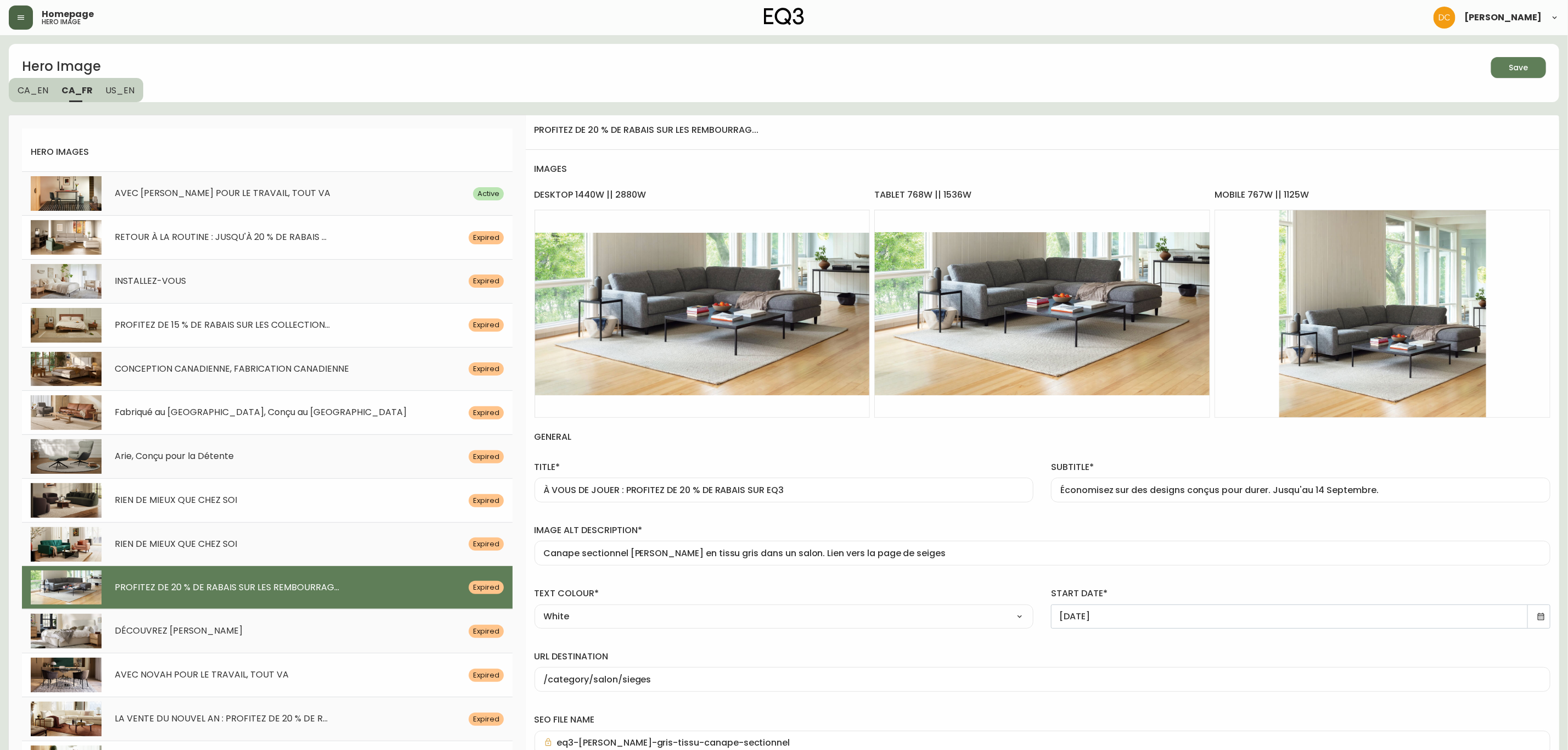
click at [834, 651] on div "url destination /category/salon/sieges" at bounding box center [1042, 668] width 1034 height 63
click at [1507, 69] on span "Save" at bounding box center [1519, 68] width 37 height 14
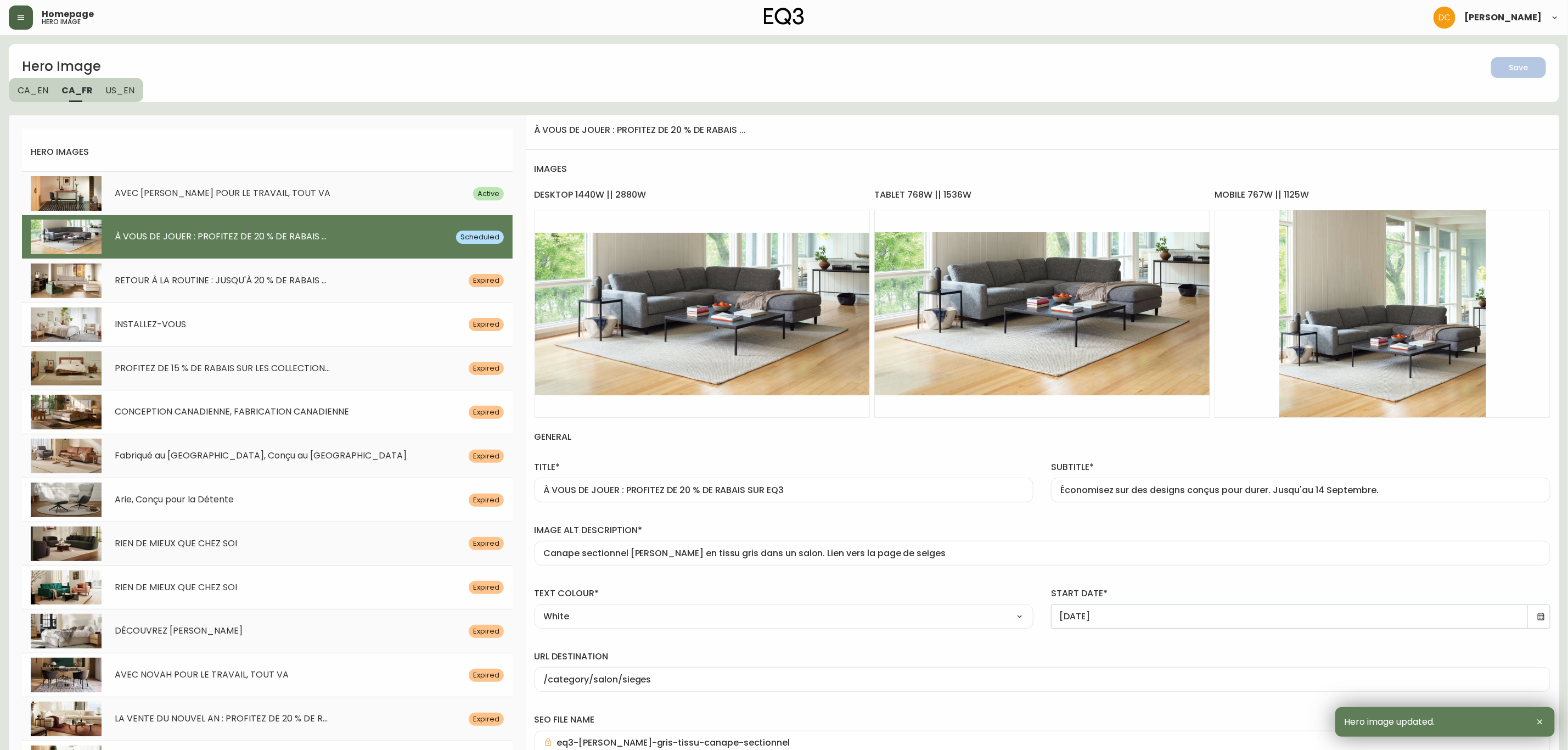
click at [117, 89] on span "US_EN" at bounding box center [121, 91] width 29 height 12
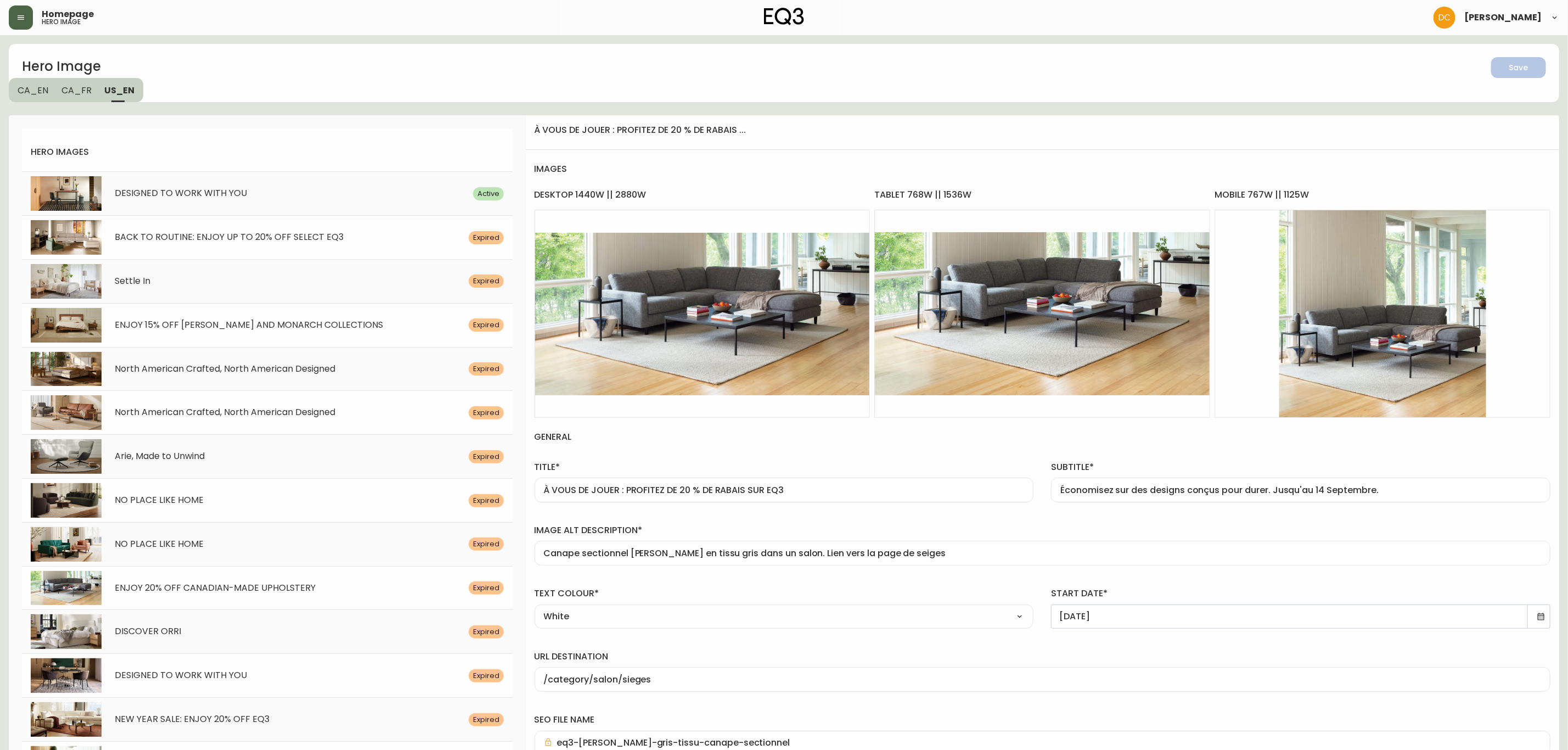
click at [209, 579] on div "ENJOY 20% OFF CANADIAN-MADE UPHOLSTERY Expired" at bounding box center [268, 588] width 491 height 44
type input "ENJOY 20% OFF CANADIAN-MADE UPHOLSTERY"
type input "Save on upholstery designed and crafted in [GEOGRAPHIC_DATA] until [DATE]."
type input "grey fabric sectional sofa is displayed in brightly lit living room. Link to ca…"
type input "[DATE]"
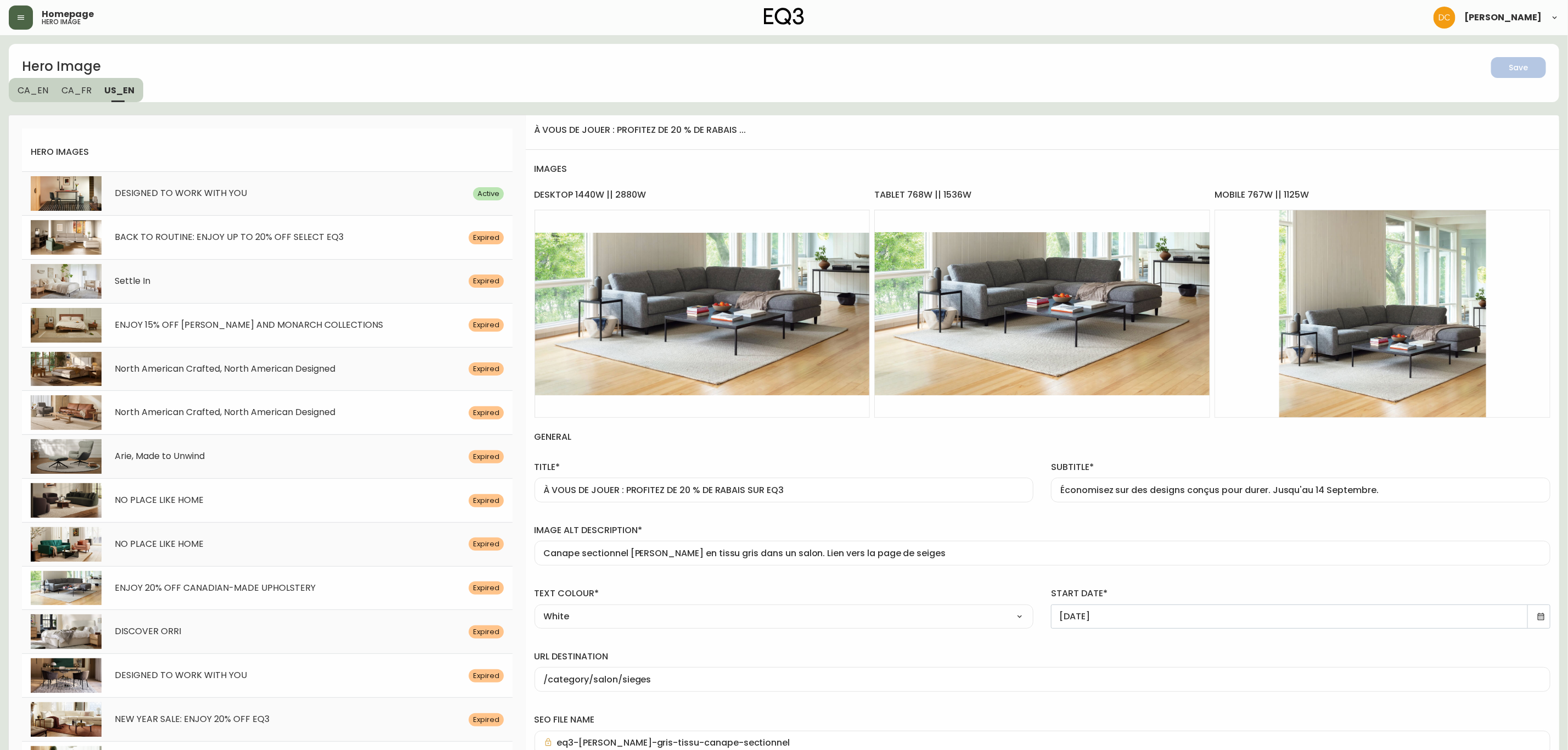
type input "/category/inspiration/canadian-made"
type input "oskar-2-piece-sectional-sofa"
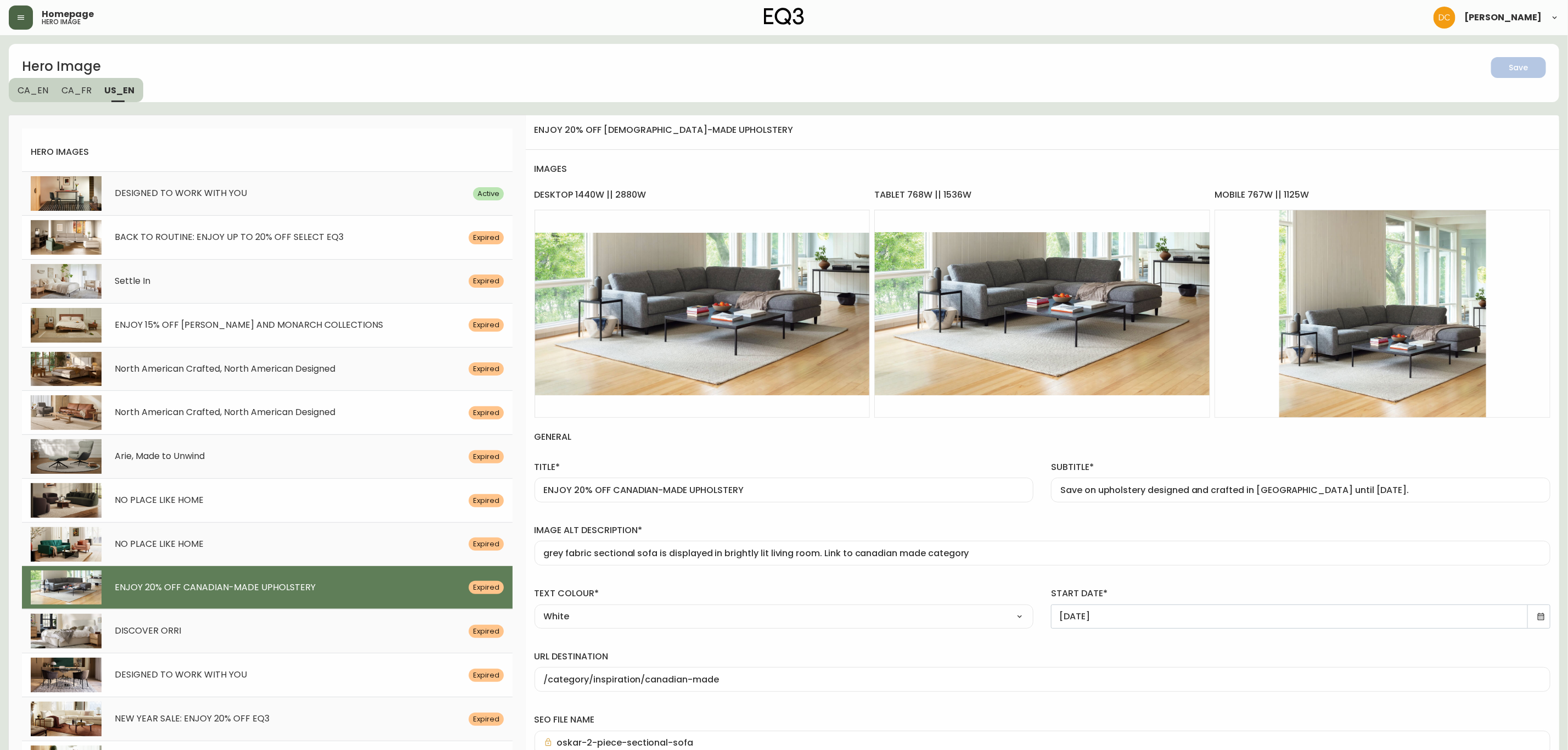
click at [786, 491] on input "ENJOY 20% OFF CANADIAN-MADE UPHOLSTERY" at bounding box center [784, 490] width 481 height 10
paste input "YOURS FOR KEEPS: ENJOY 20% OFF EQ3"
type input "YOURS FOR KEEPS: ENJOY 20% OFF EQ3"
click at [1137, 495] on input "Save on upholstery designed and crafted in [GEOGRAPHIC_DATA] until [DATE]." at bounding box center [1300, 490] width 481 height 10
paste input "designs made with longevity in mind. Now until [DATE]"
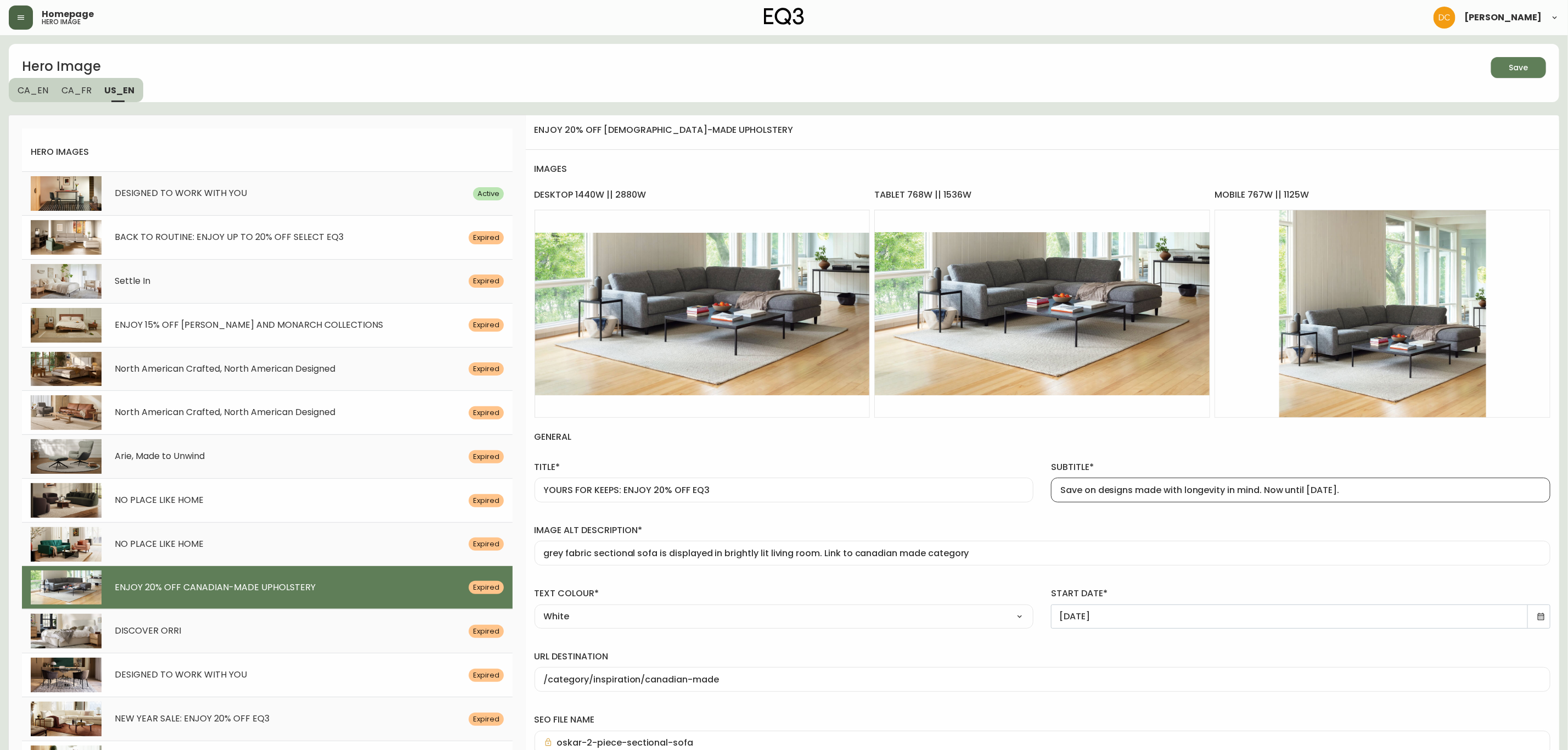
type input "Save on designs made with longevity in mind. Now until [DATE]."
drag, startPoint x: 853, startPoint y: 555, endPoint x: 922, endPoint y: 553, distance: 69.0
click at [922, 553] on input "grey fabric sectional sofa is displayed in brightly lit living room. Link to ca…" at bounding box center [1042, 553] width 997 height 10
type input "grey fabric sectional sofa is displayed in brightly lit living room. Link to se…"
click at [1531, 635] on div "start date* [DATE]" at bounding box center [1300, 606] width 517 height 63
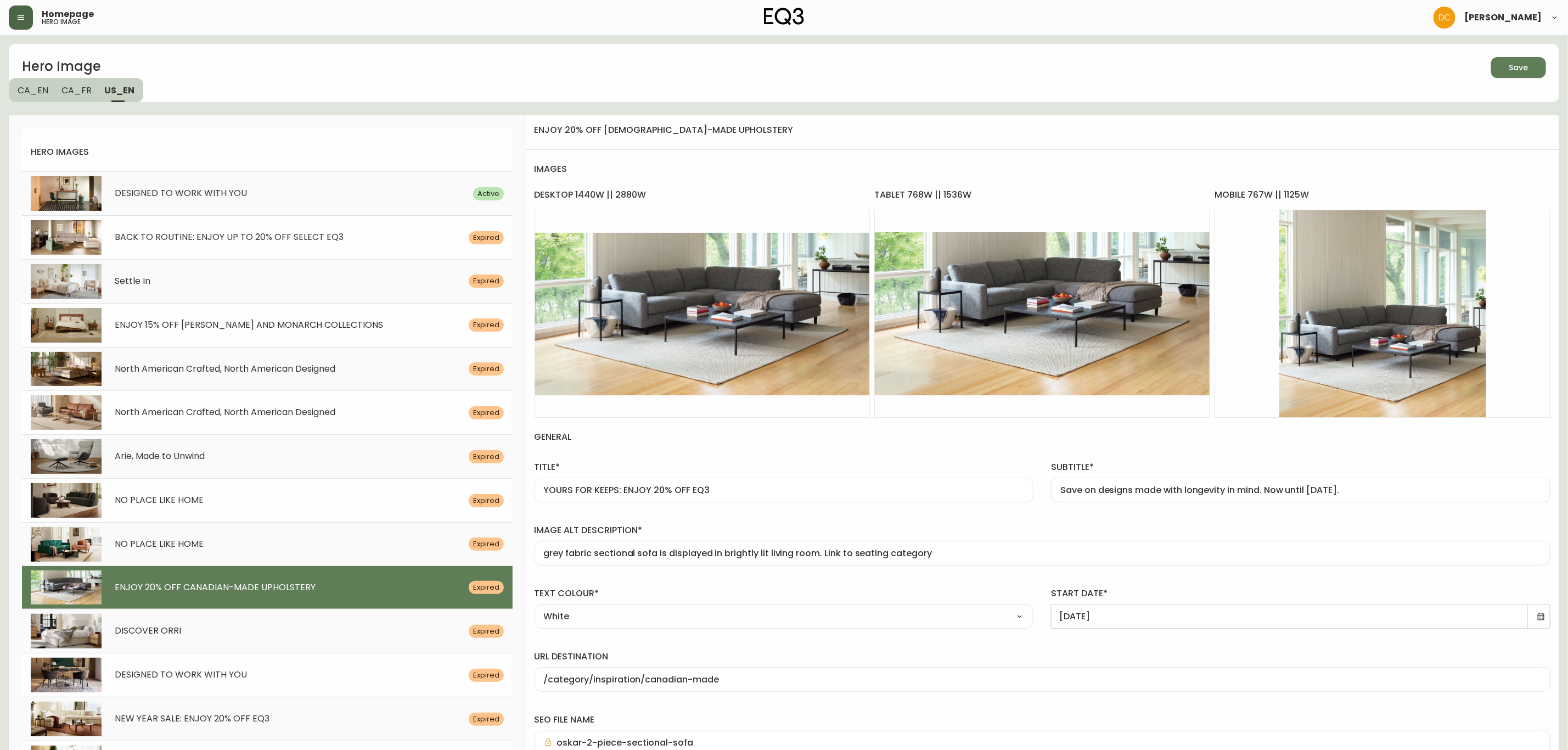
click at [1543, 620] on icon at bounding box center [1542, 616] width 7 height 7
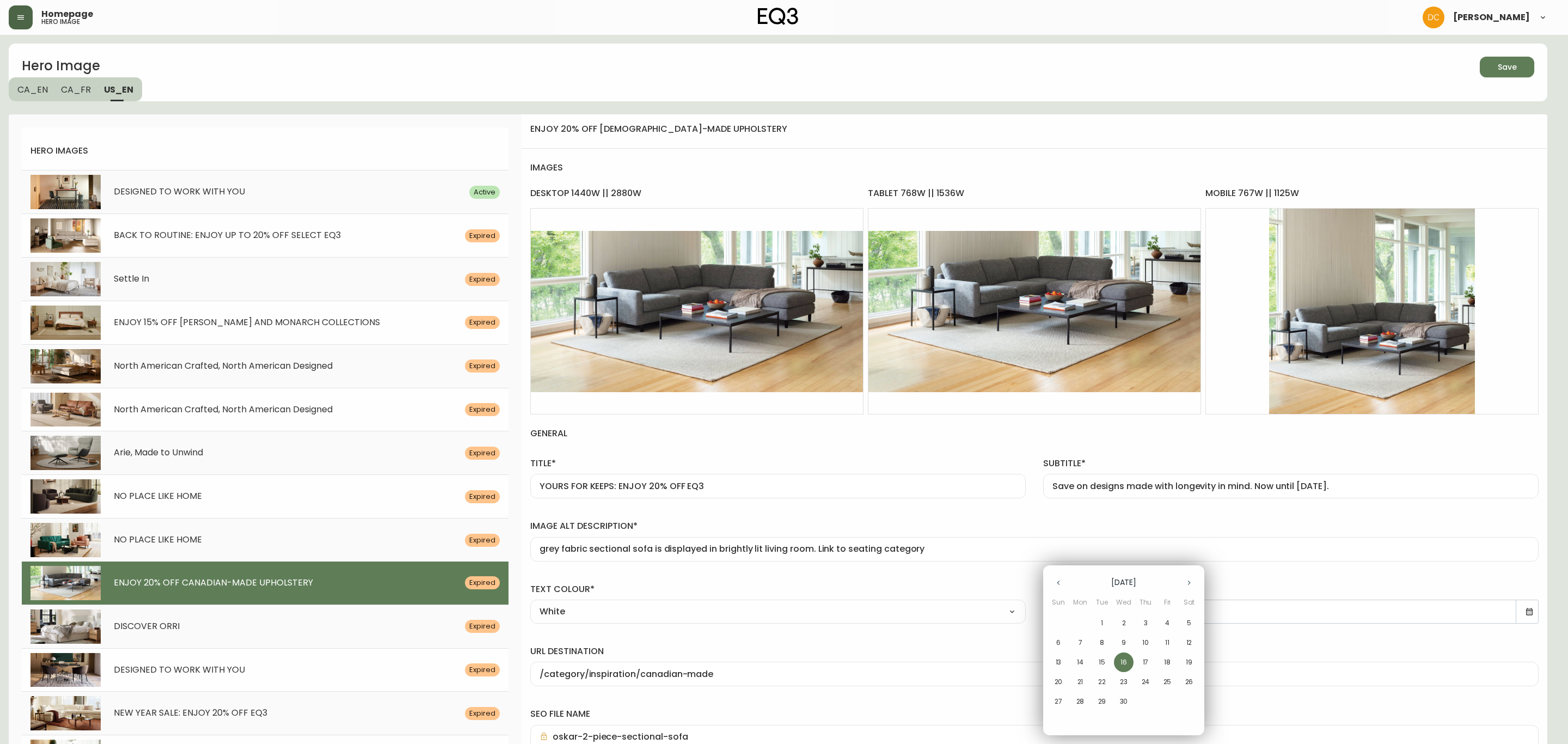
click at [1190, 586] on icon "button" at bounding box center [1189, 582] width 8 height 8
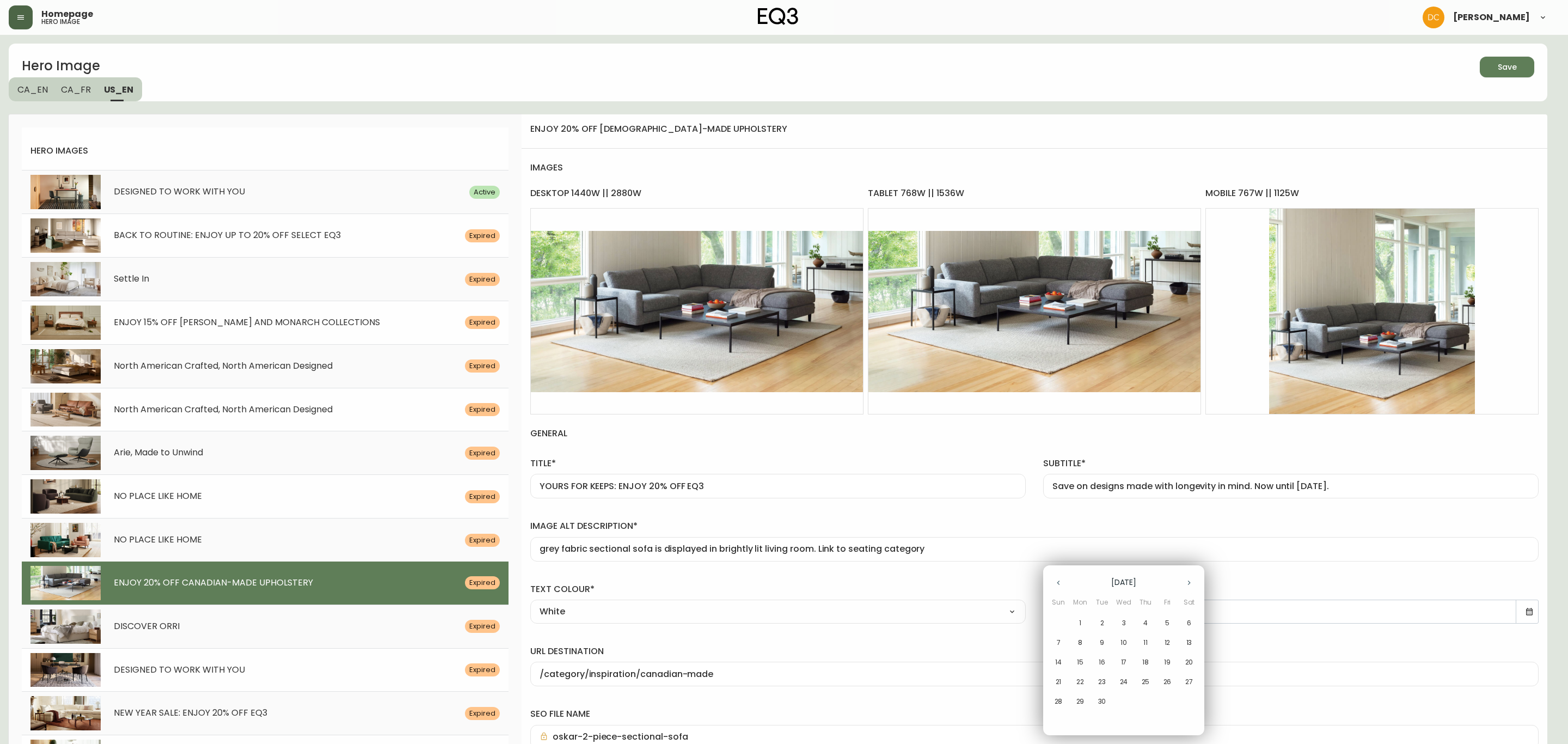
click at [1057, 585] on icon "button" at bounding box center [1058, 582] width 8 height 8
click at [1169, 684] on p "22" at bounding box center [1167, 682] width 8 height 10
type input "[DATE]"
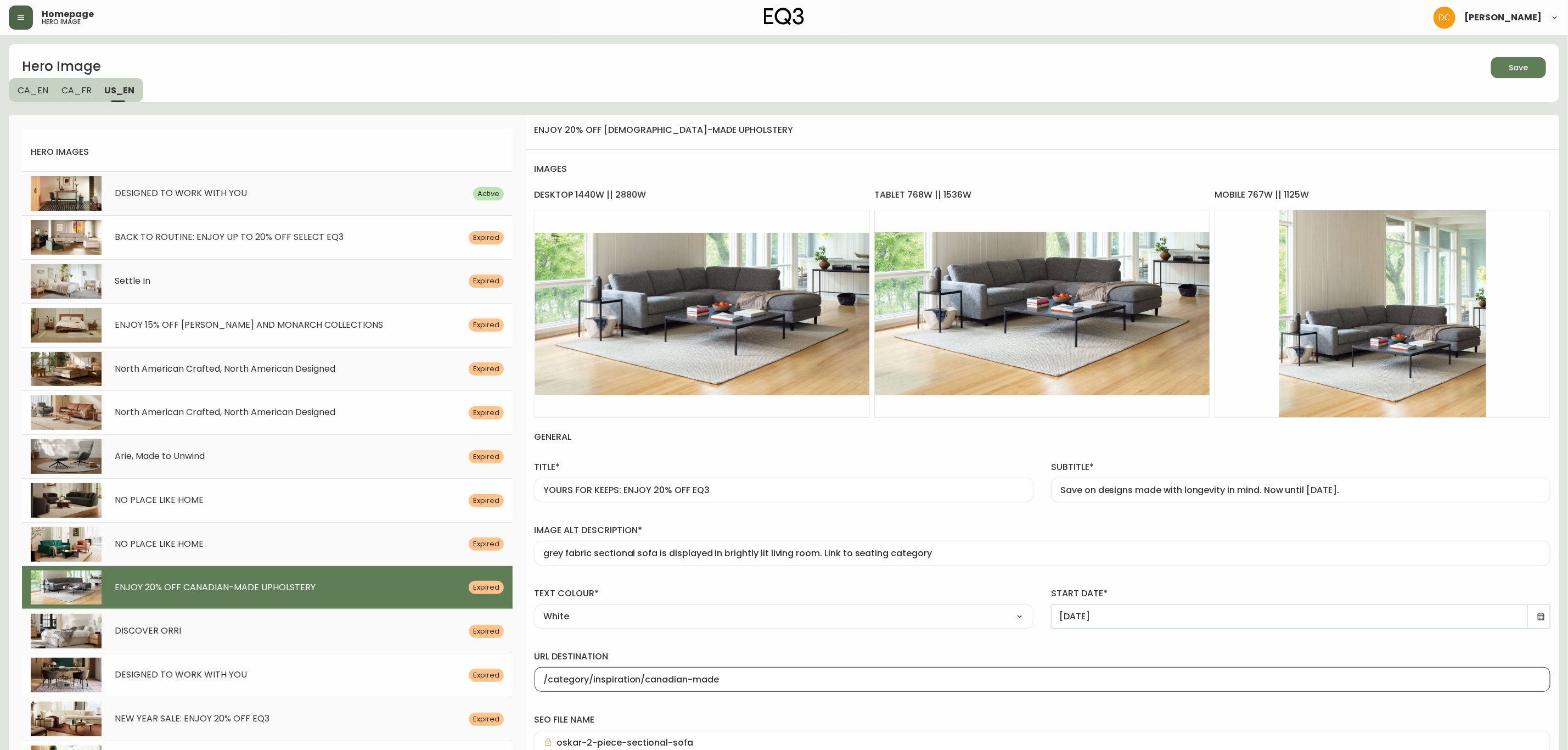
drag, startPoint x: 595, startPoint y: 679, endPoint x: 820, endPoint y: 674, distance: 225.1
click at [820, 674] on div "/category/inspiration/canadian-made" at bounding box center [1042, 679] width 1016 height 25
type input "/category/living/seating"
click at [830, 641] on div "url destination /category/living/seating" at bounding box center [1042, 668] width 1034 height 63
click at [1518, 59] on button "Save" at bounding box center [1519, 67] width 55 height 21
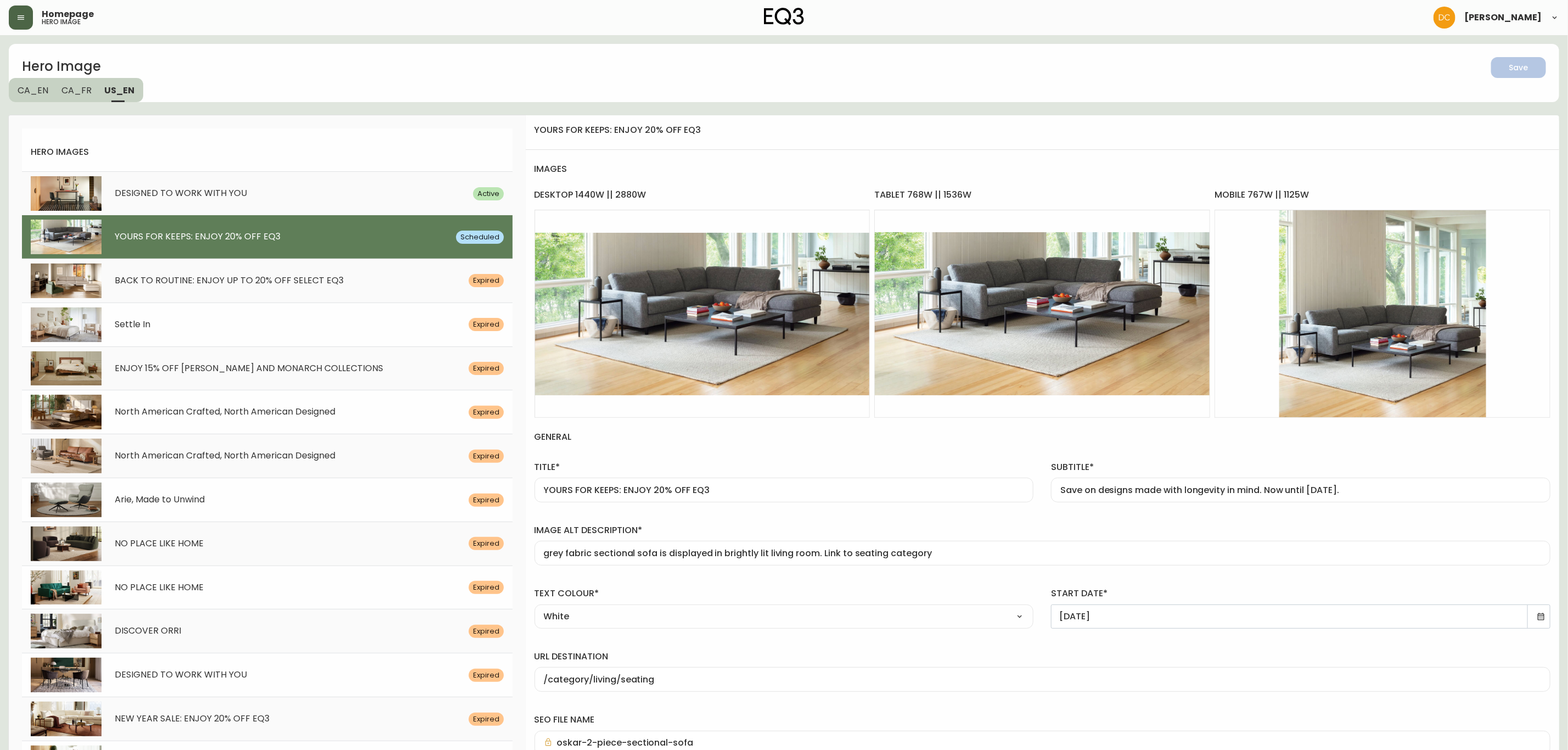
click at [25, 23] on button "button" at bounding box center [20, 17] width 24 height 24
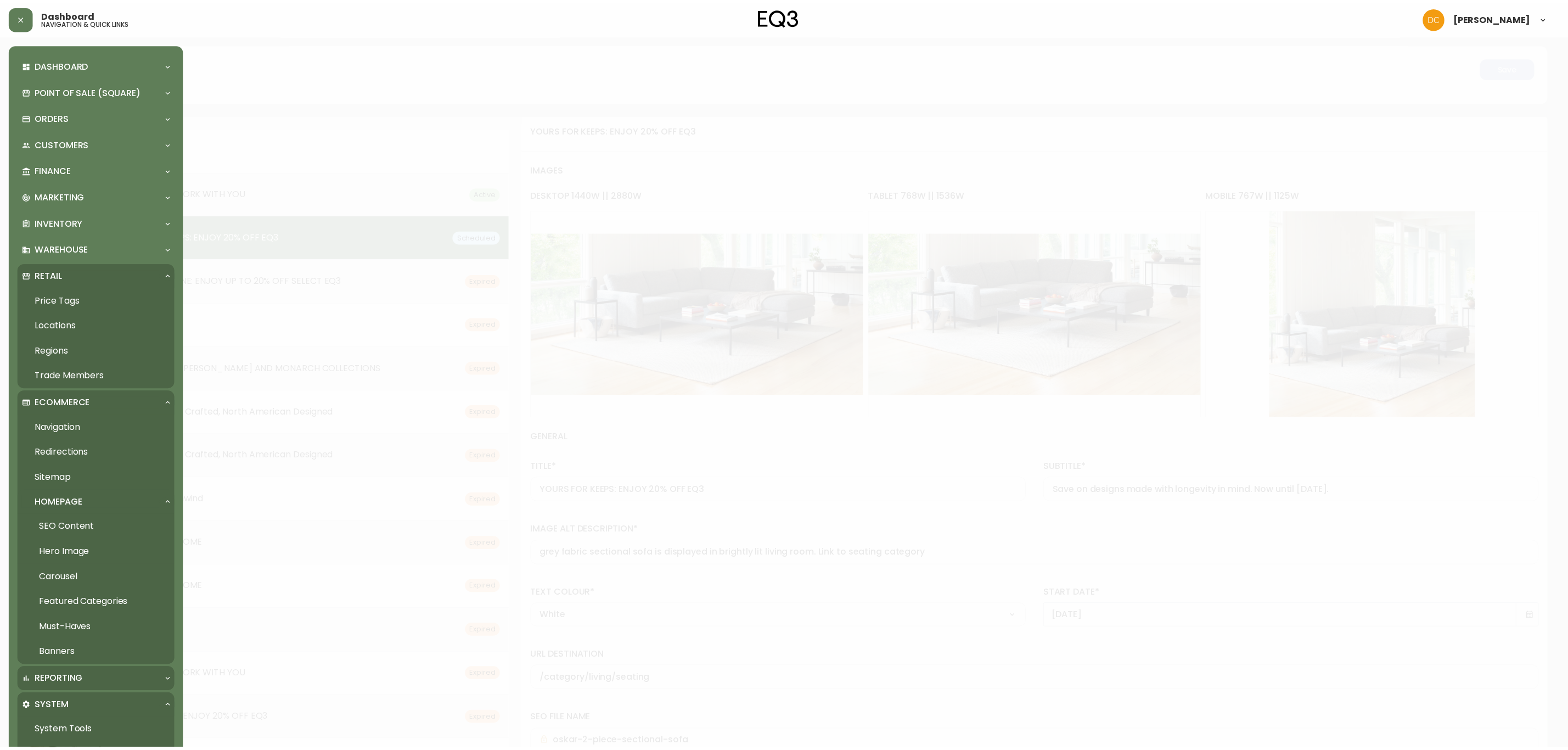
scroll to position [165, 0]
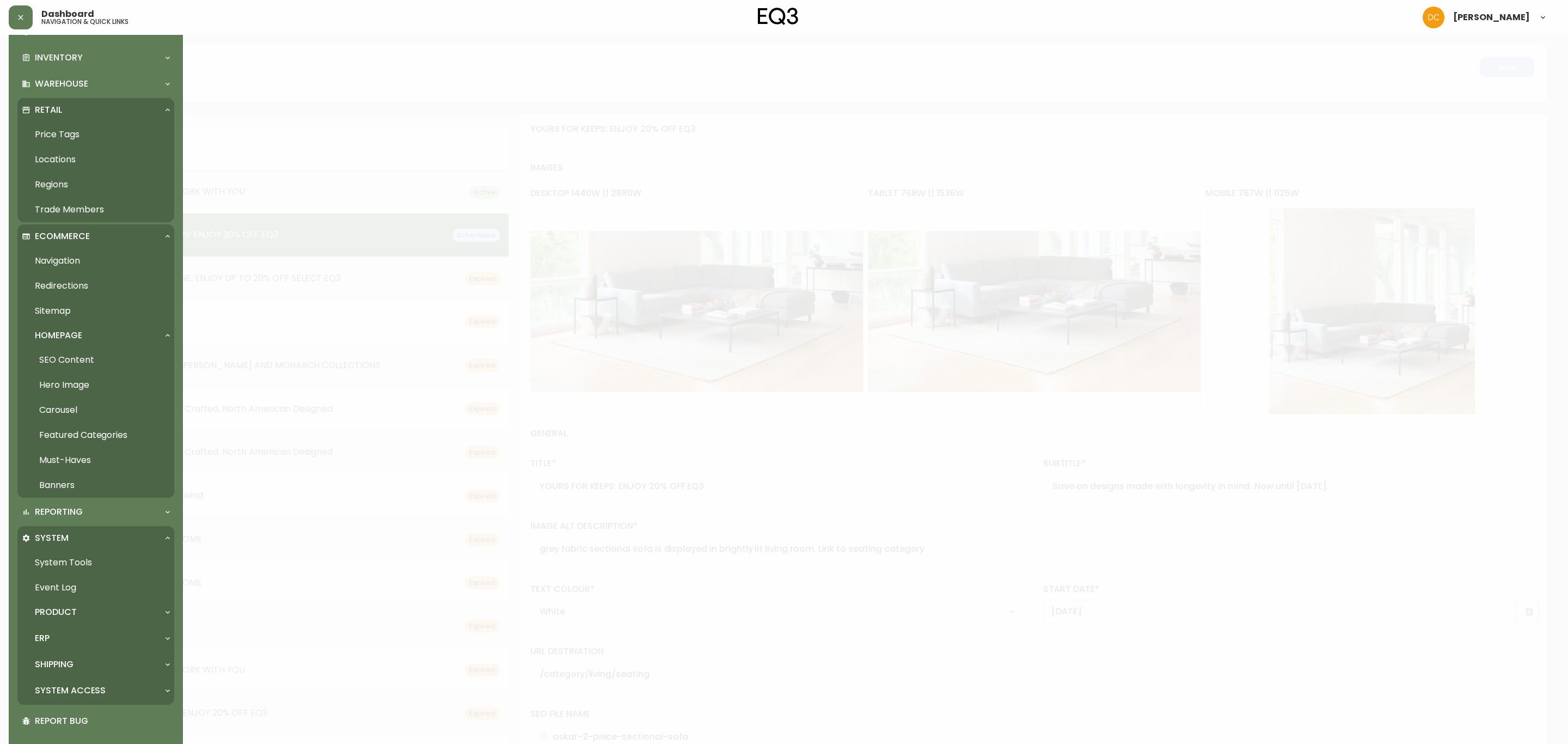
click at [99, 414] on link "Carousel" at bounding box center [96, 410] width 157 height 25
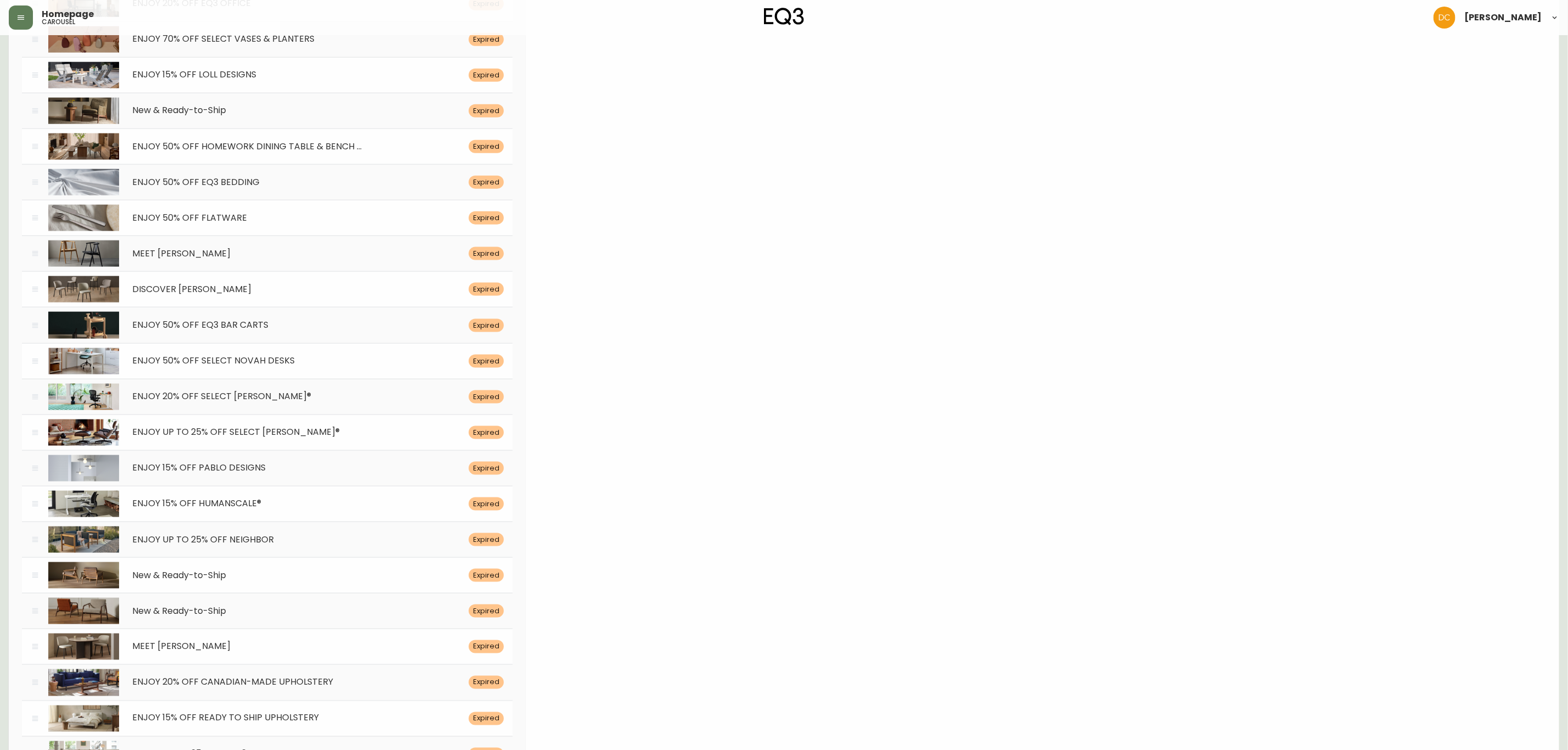
scroll to position [5422, 0]
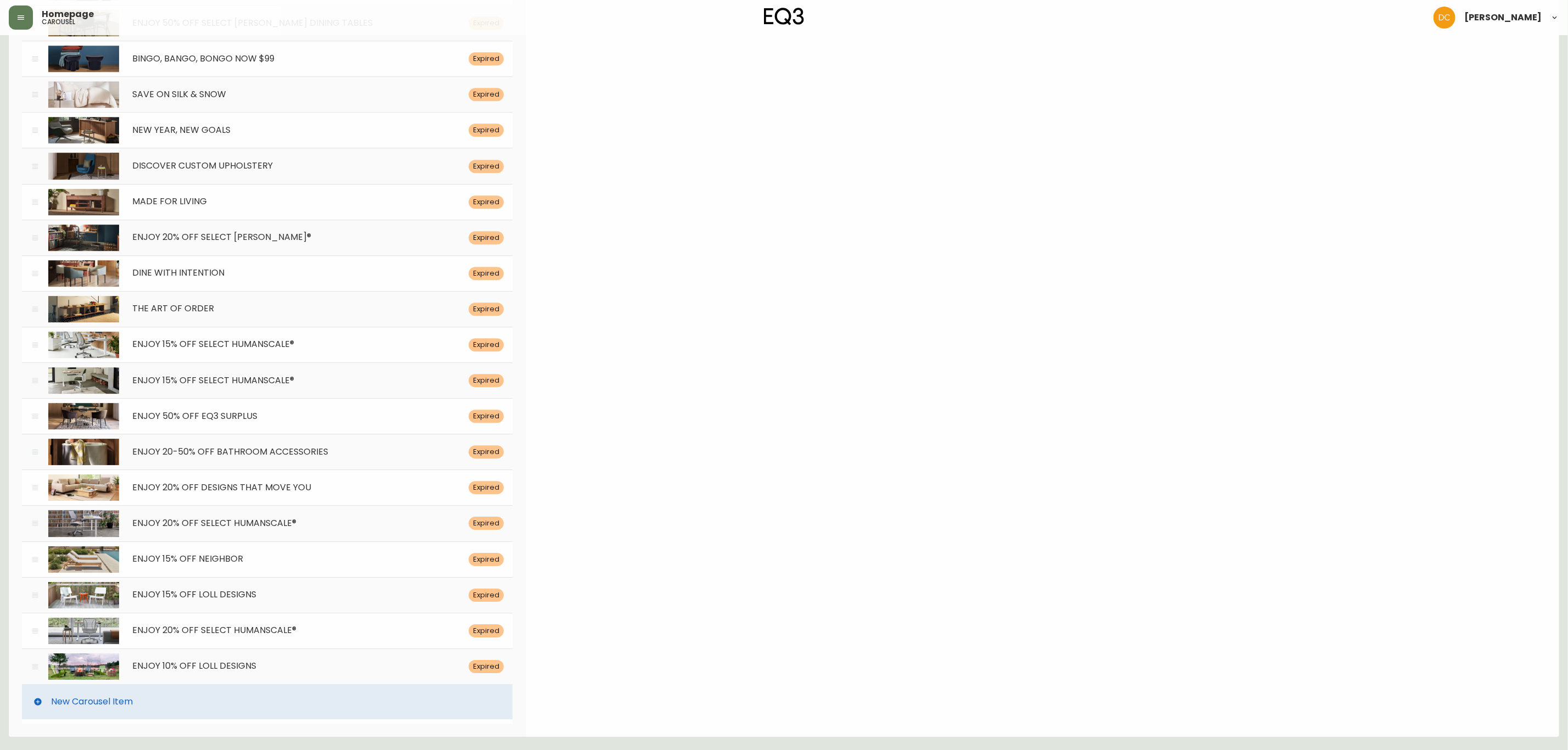
drag, startPoint x: 544, startPoint y: 271, endPoint x: 558, endPoint y: 677, distance: 406.2
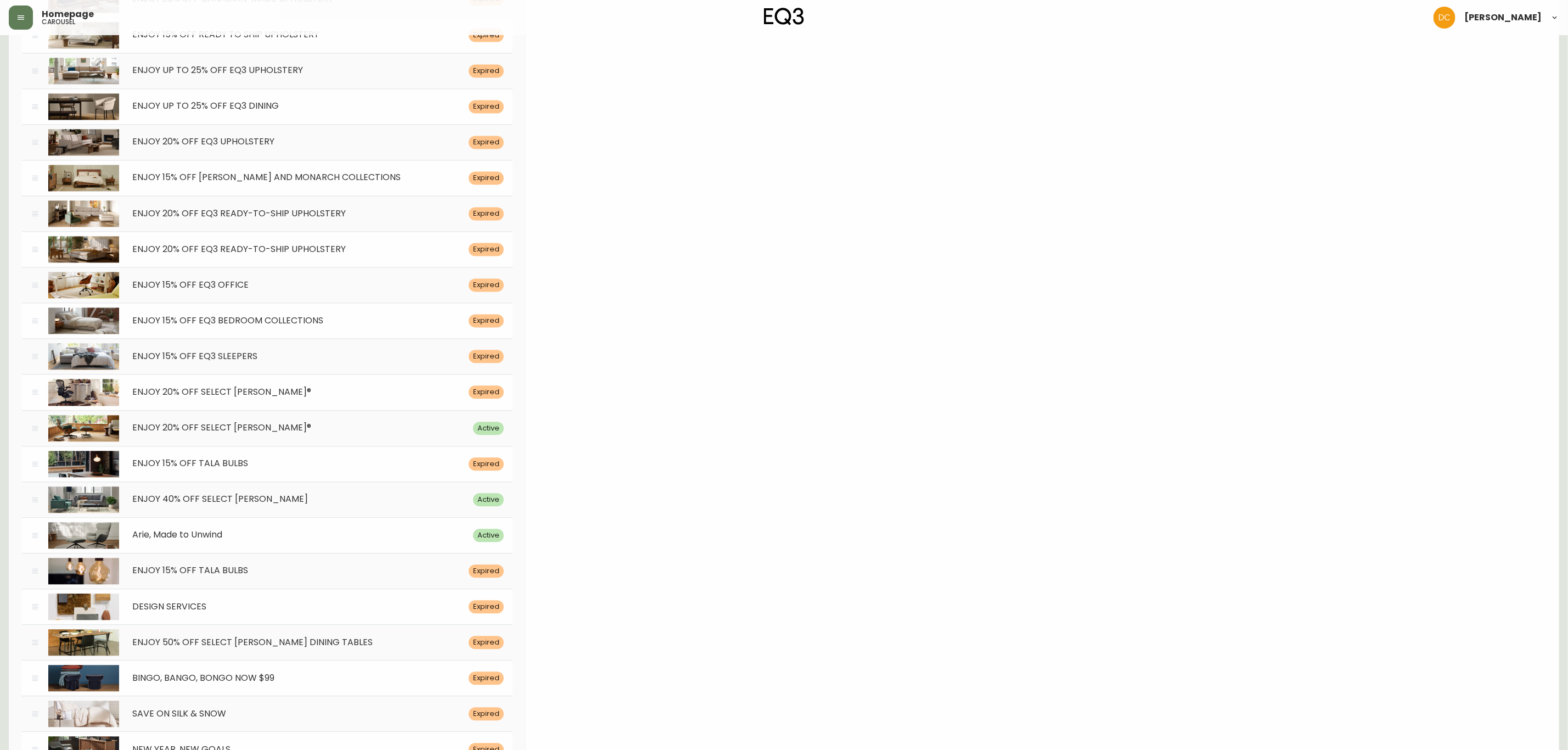
scroll to position [4681, 0]
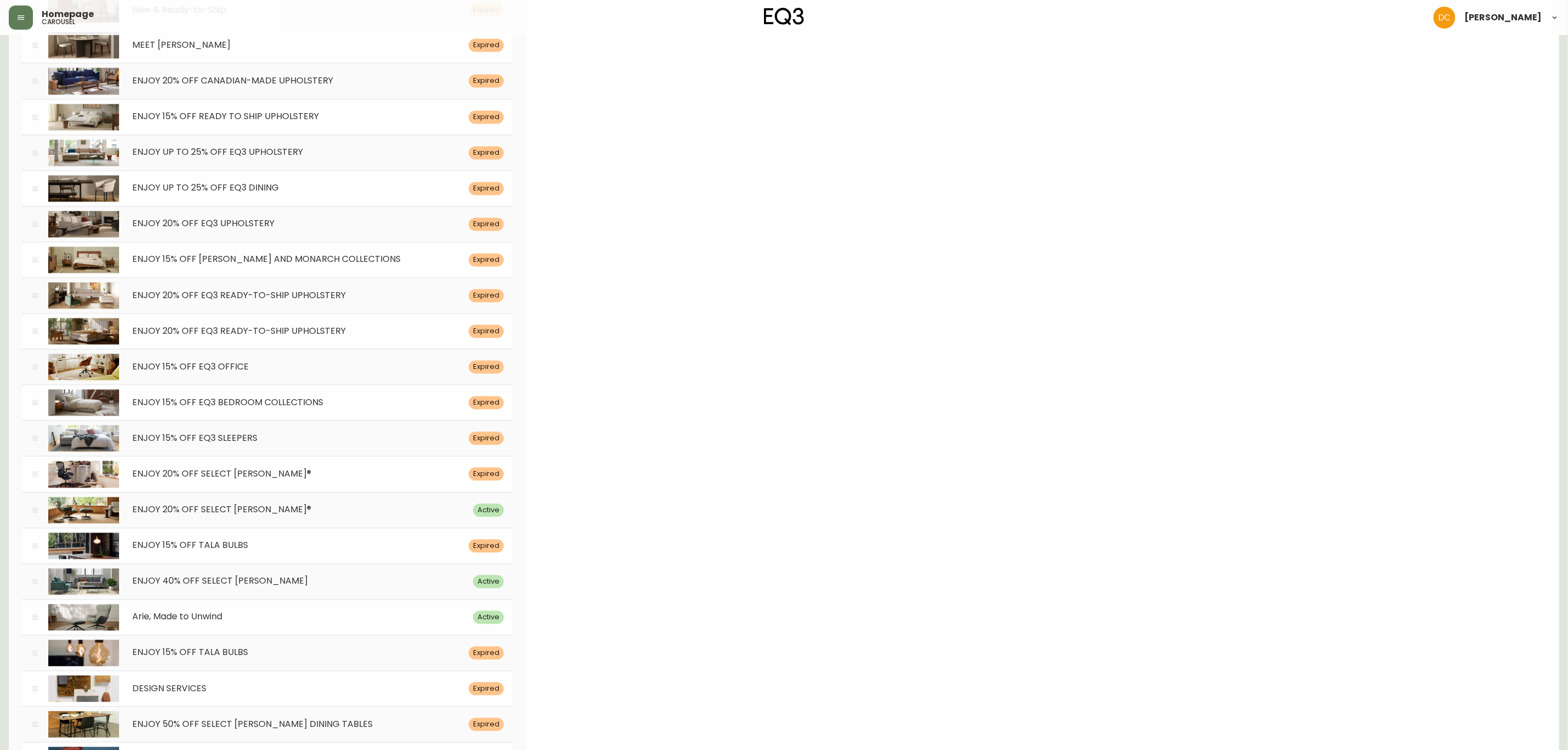
click at [234, 266] on span "ENJOY 15% OFF [PERSON_NAME] AND MONARCH COLLECTIONS" at bounding box center [267, 259] width 268 height 13
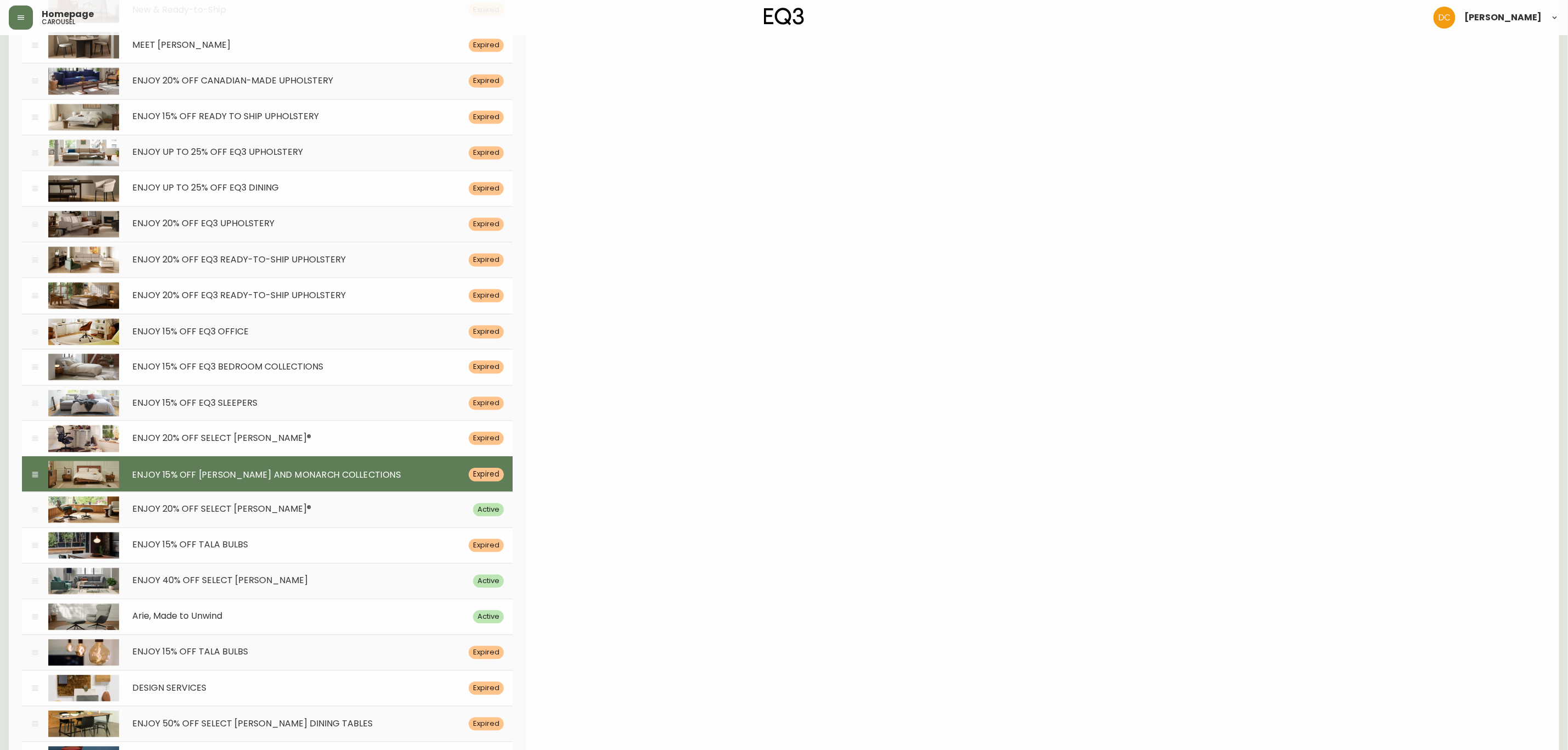
drag, startPoint x: 35, startPoint y: 290, endPoint x: 33, endPoint y: 504, distance: 214.0
click at [33, 480] on icon at bounding box center [35, 475] width 8 height 9
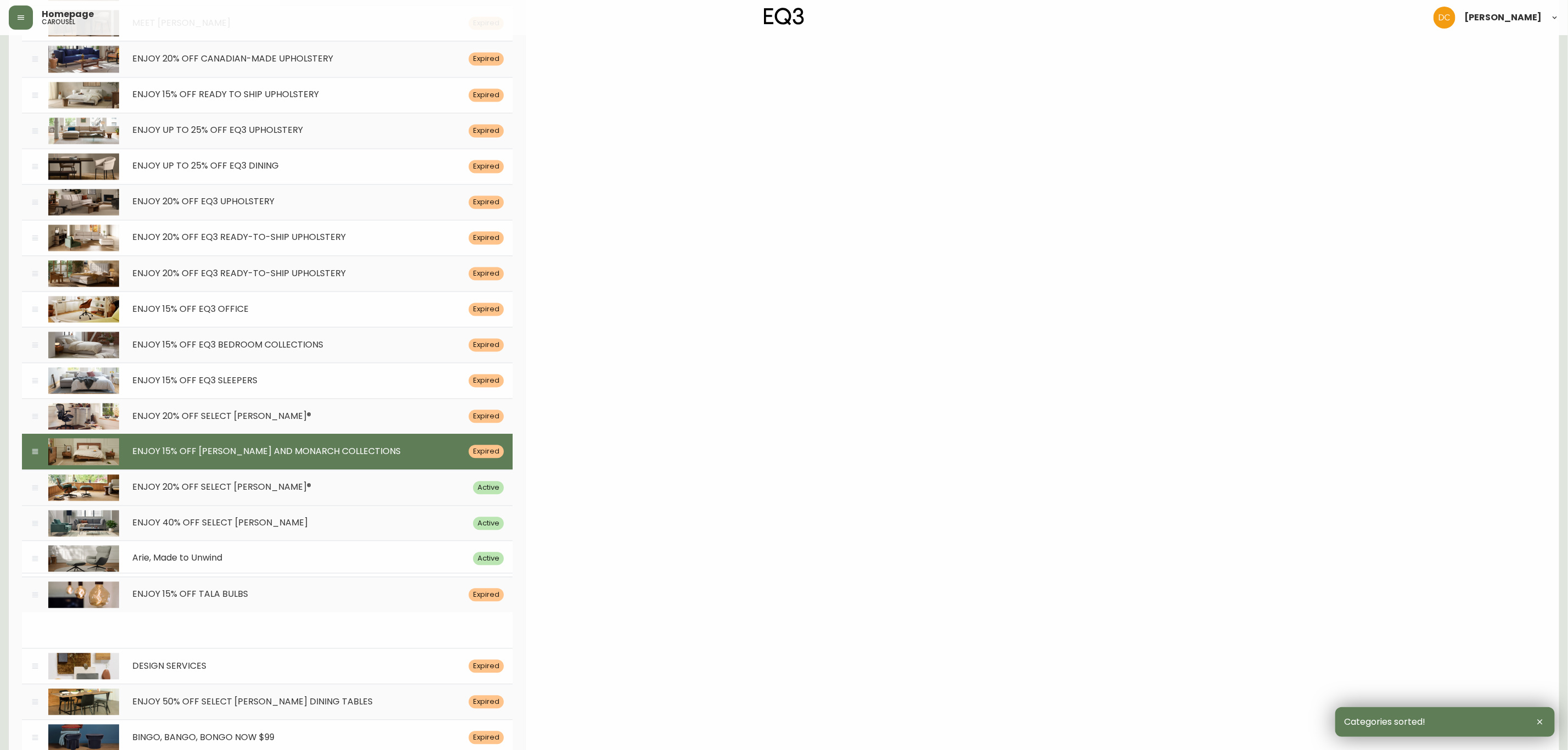
scroll to position [4725, 0]
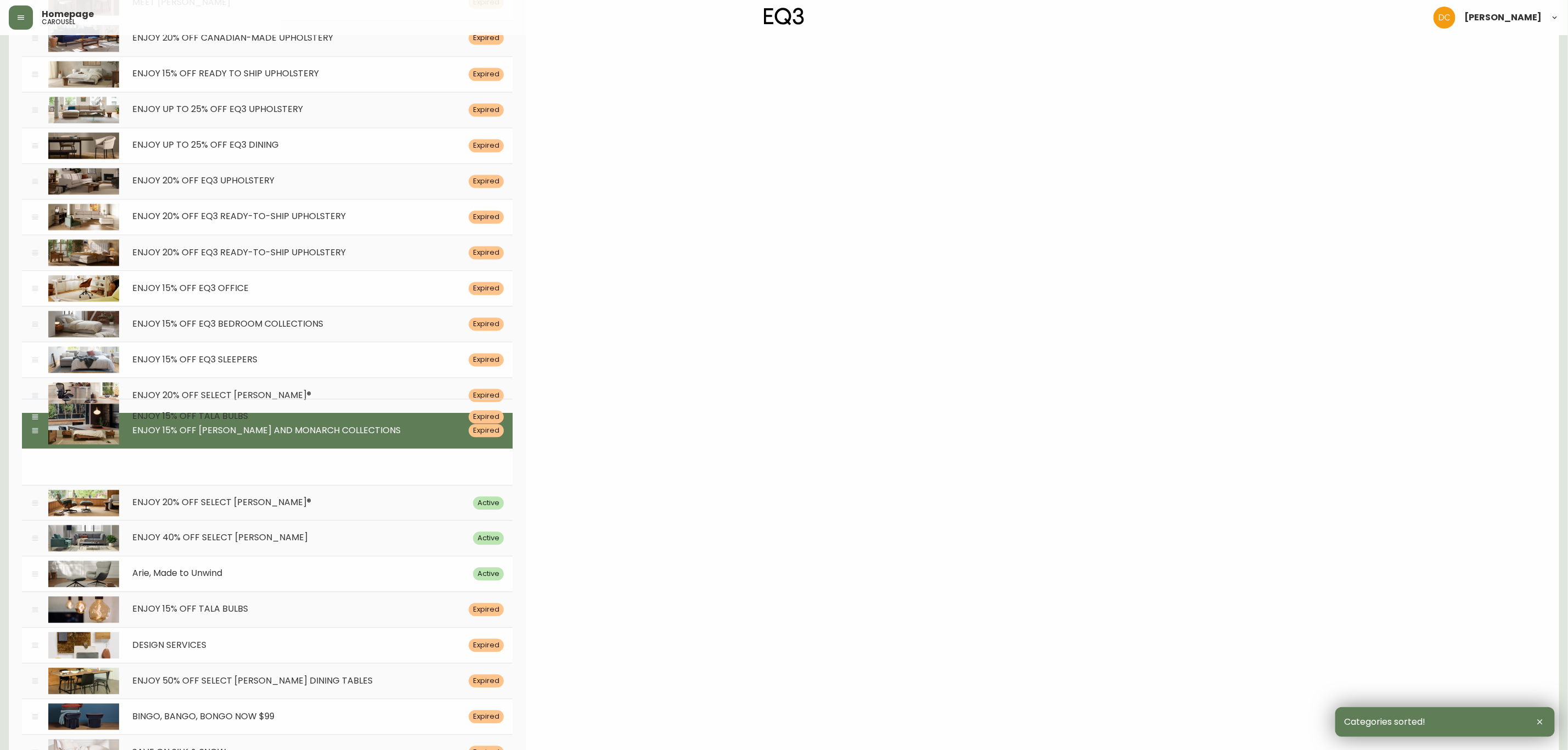
drag, startPoint x: 31, startPoint y: 584, endPoint x: 31, endPoint y: 498, distance: 86.0
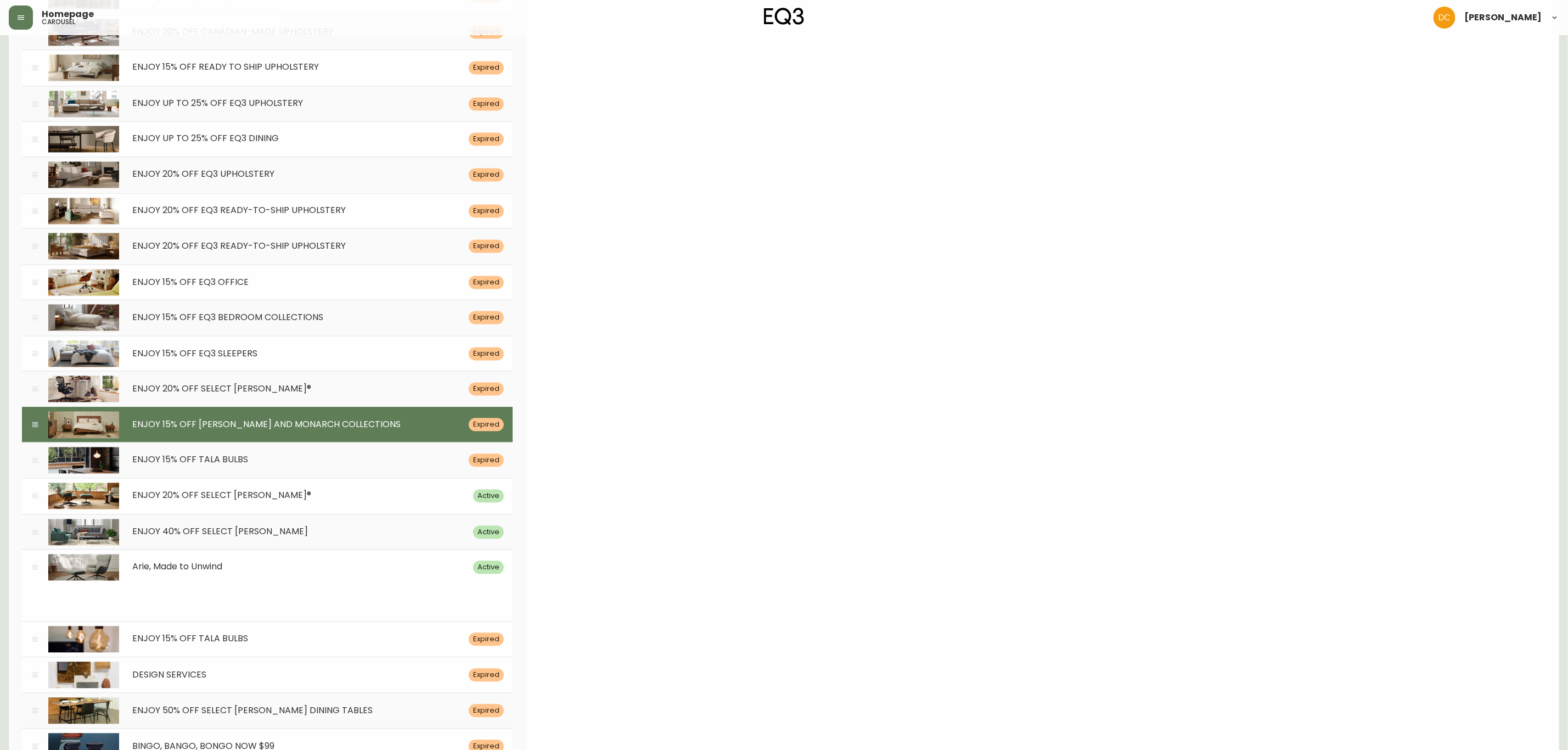
scroll to position [4697, 0]
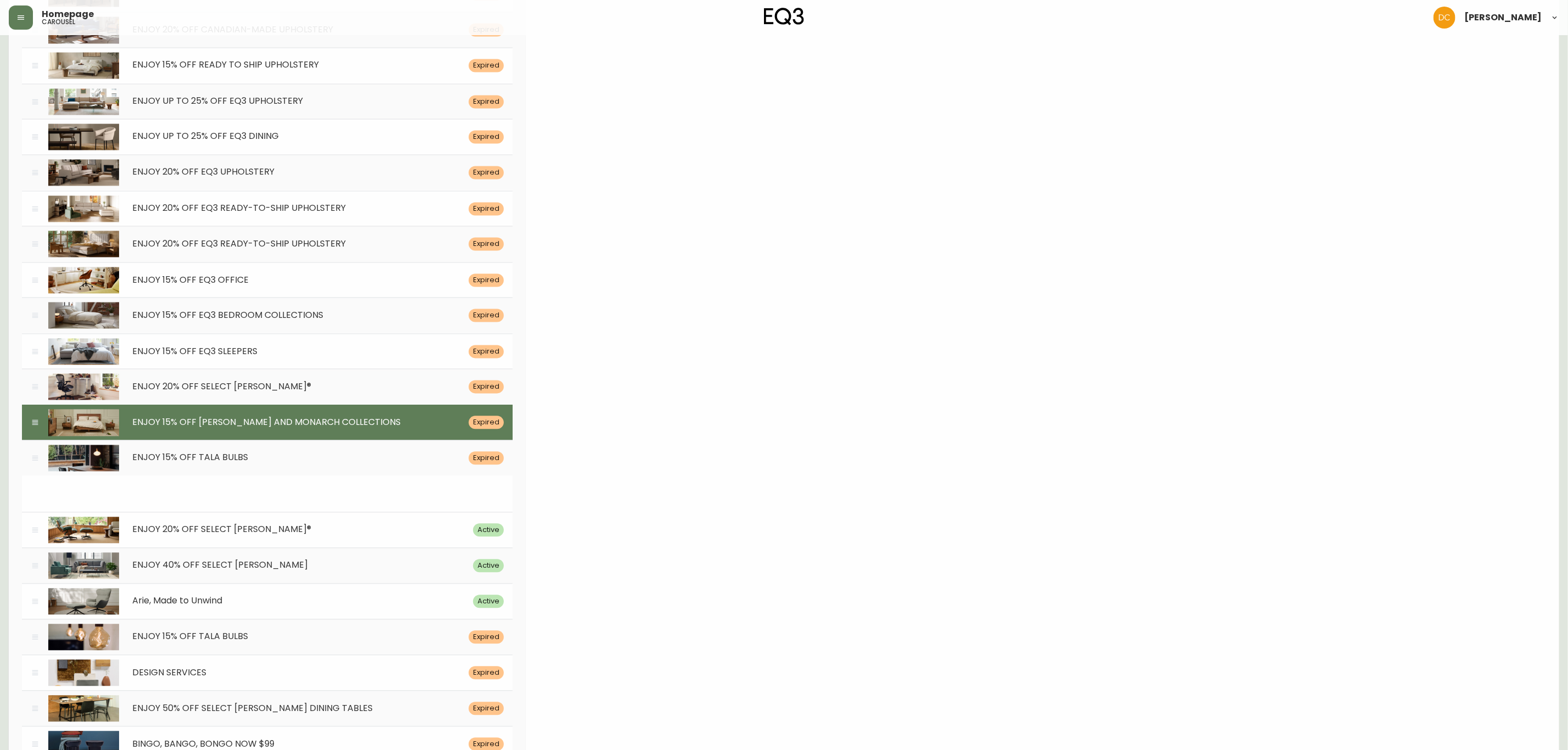
drag, startPoint x: 33, startPoint y: 155, endPoint x: 108, endPoint y: 523, distance: 375.6
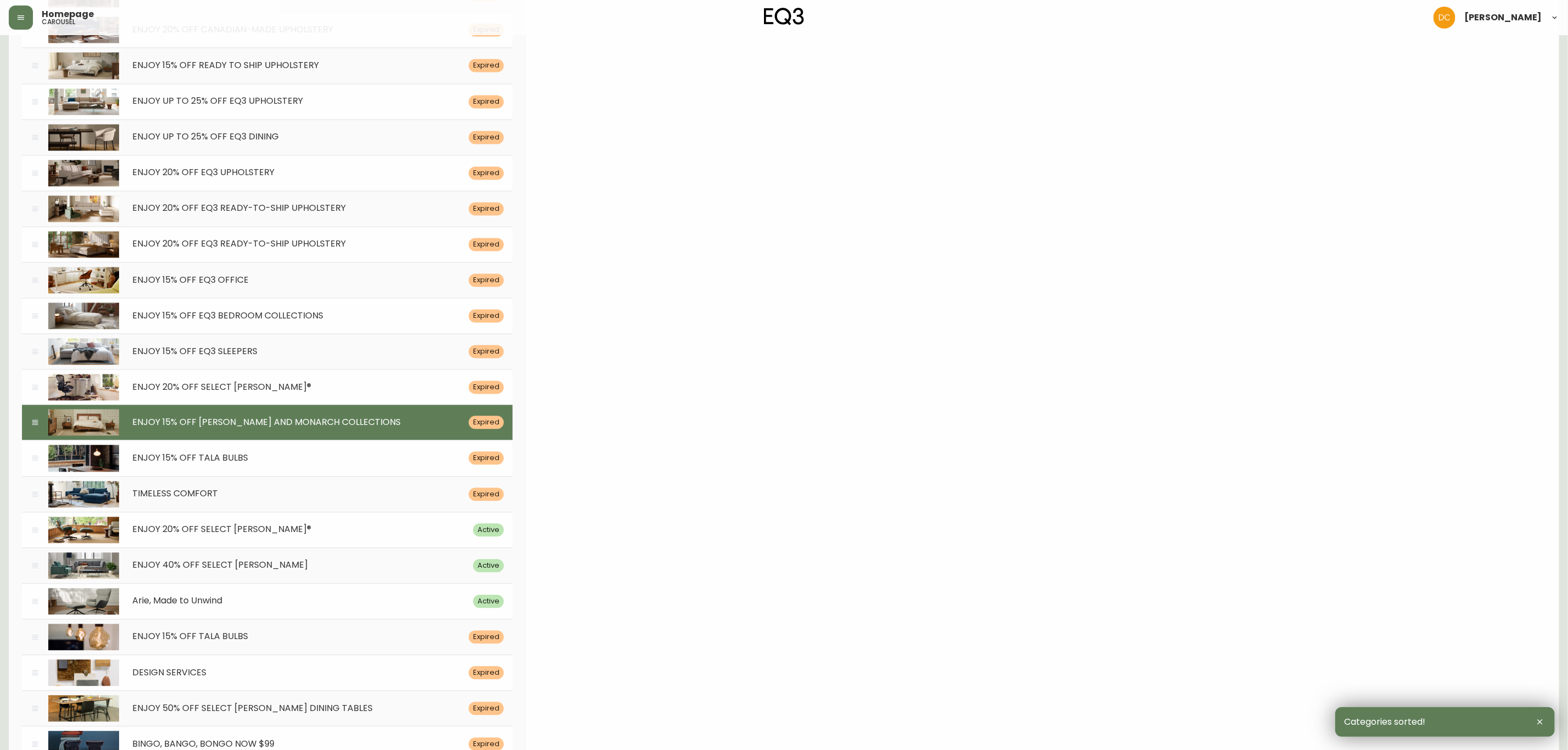
scroll to position [4661, 0]
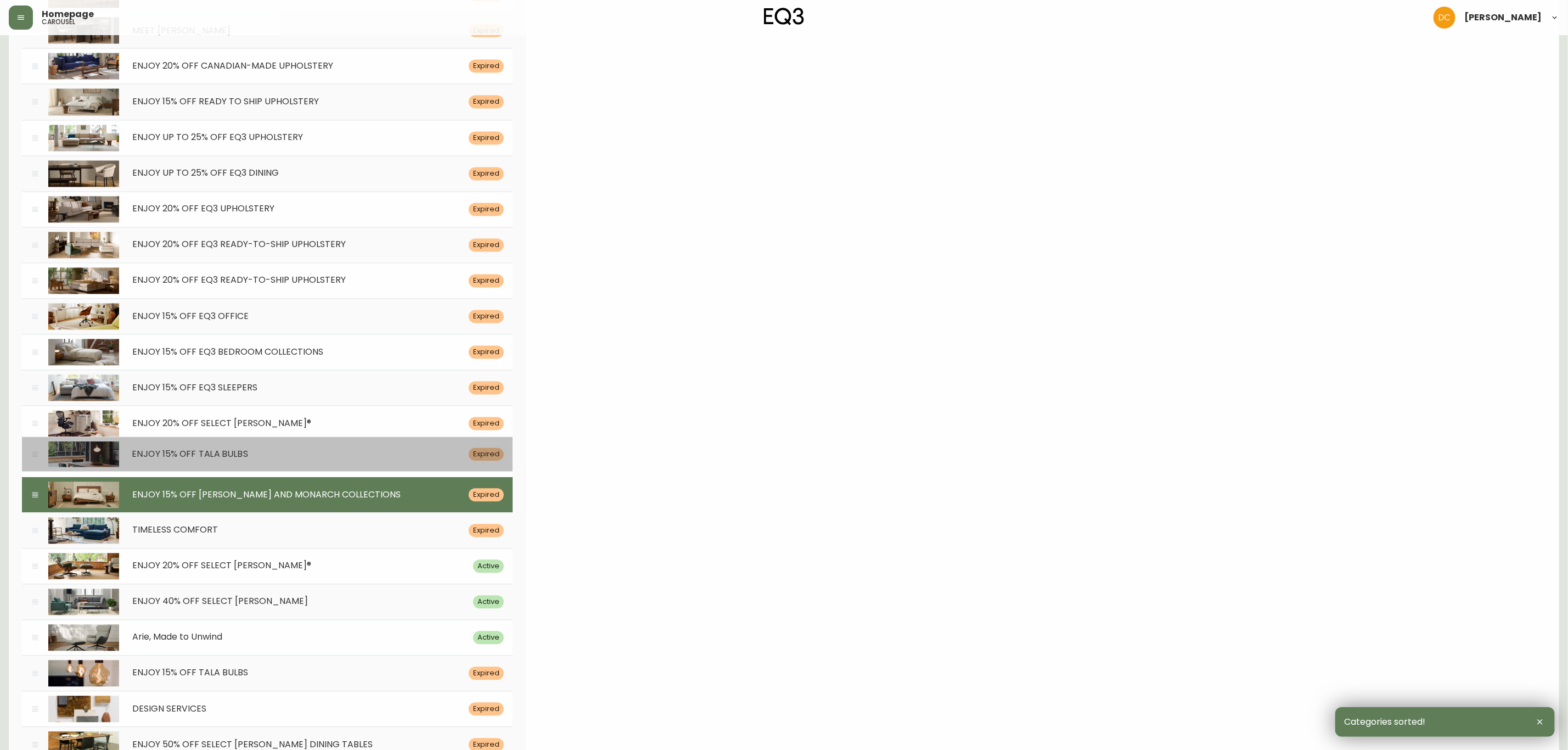
drag, startPoint x: 33, startPoint y: 531, endPoint x: 38, endPoint y: 491, distance: 40.3
click at [38, 460] on icon at bounding box center [35, 455] width 8 height 8
type input "[DATE]"
type input "ENJOY 15% OFF TALA BULBS"
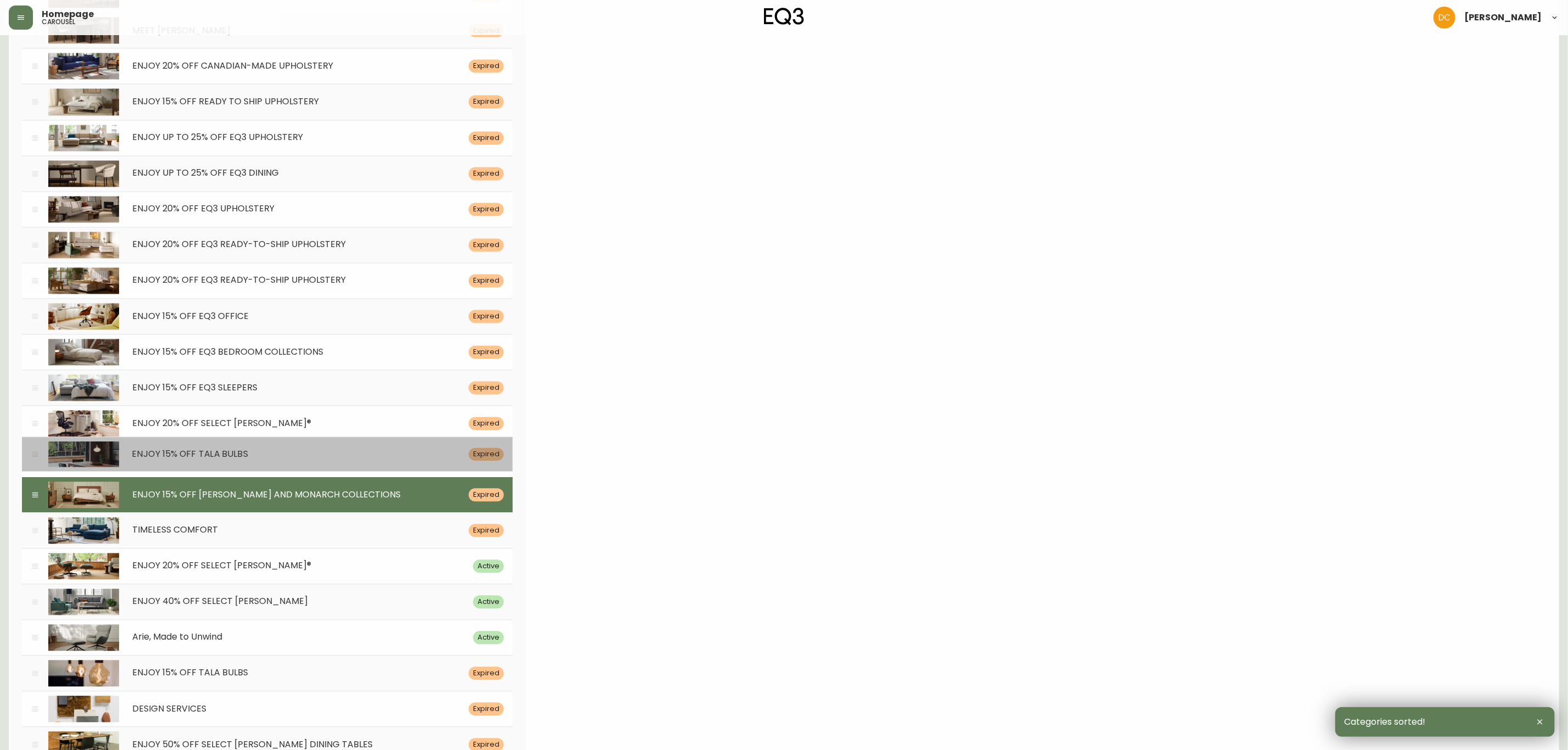
type input "Save on energy-efficient lighting made with aesthetics and ambiance in mind unt…"
type input "/category/eq3plus/more-brands/tala"
type input "Large porcelain light bulb is displayed in a modern day rustic dining room. Lin…"
type input "tala-porcelain-light-bulb"
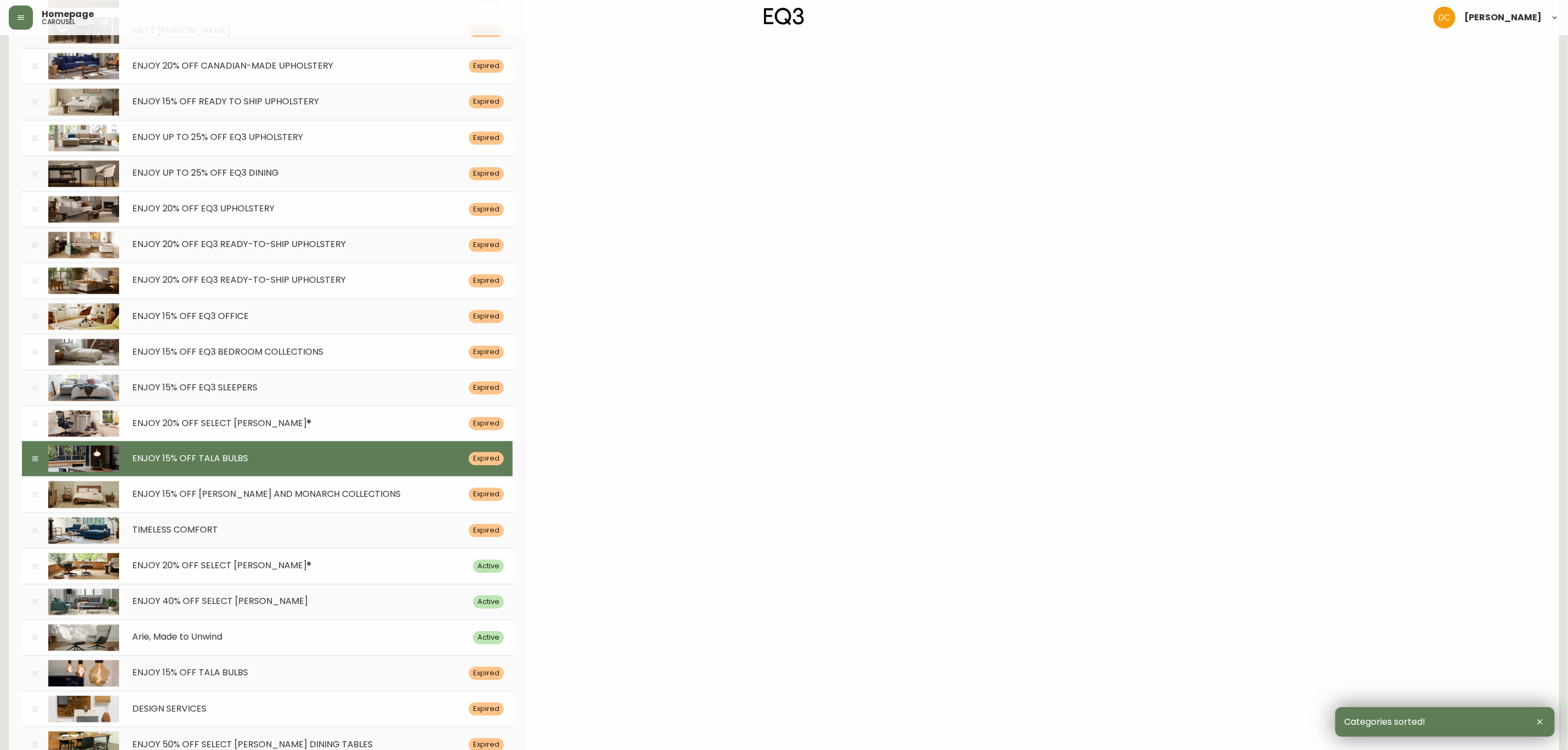
scroll to position [4743, 0]
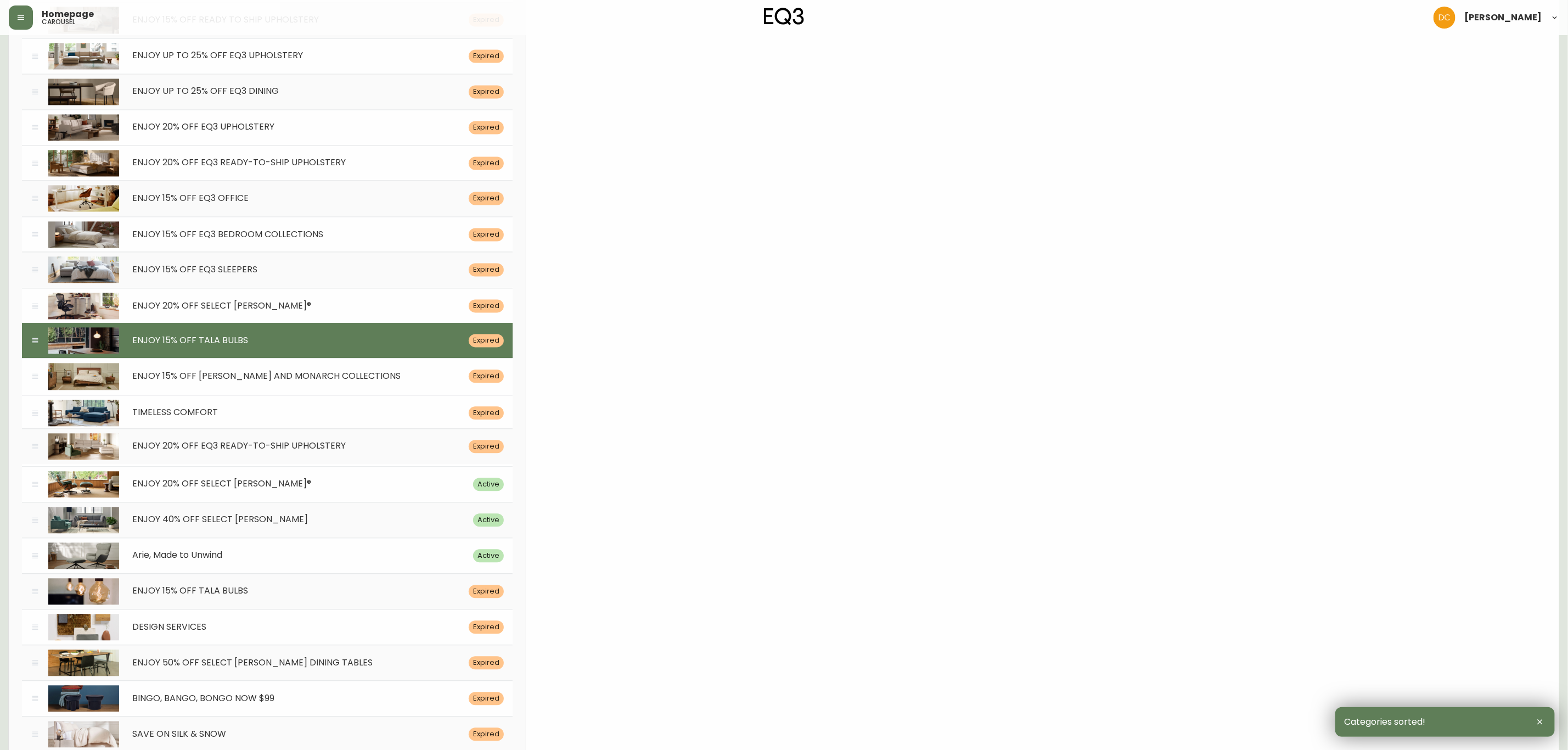
drag, startPoint x: 31, startPoint y: 192, endPoint x: 31, endPoint y: 475, distance: 283.0
click at [31, 451] on icon at bounding box center [35, 446] width 8 height 8
type input "[DATE]"
type input "ENJOY 20% OFF EQ3 READY-TO-SHIP UPHOLSTERY"
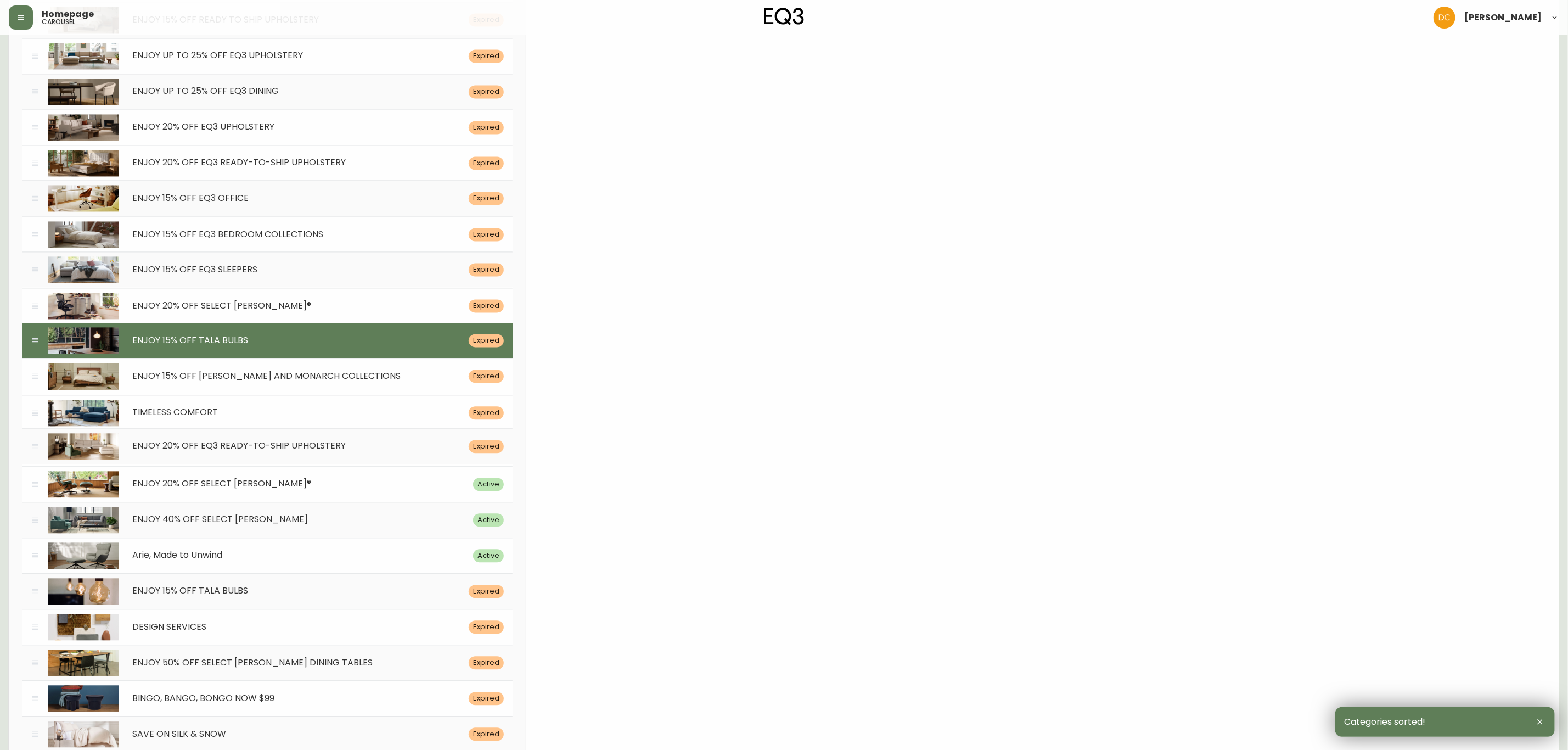
type input "Crafted with care and designed to last. Save 20% off upholstery, for a limited …"
type input "/category/living/seating/ready-to-ship"
type input "A large sectional sofa sits in a living room with oak floors. Link to ready to …"
type input "cello-quick-ship-sectional"
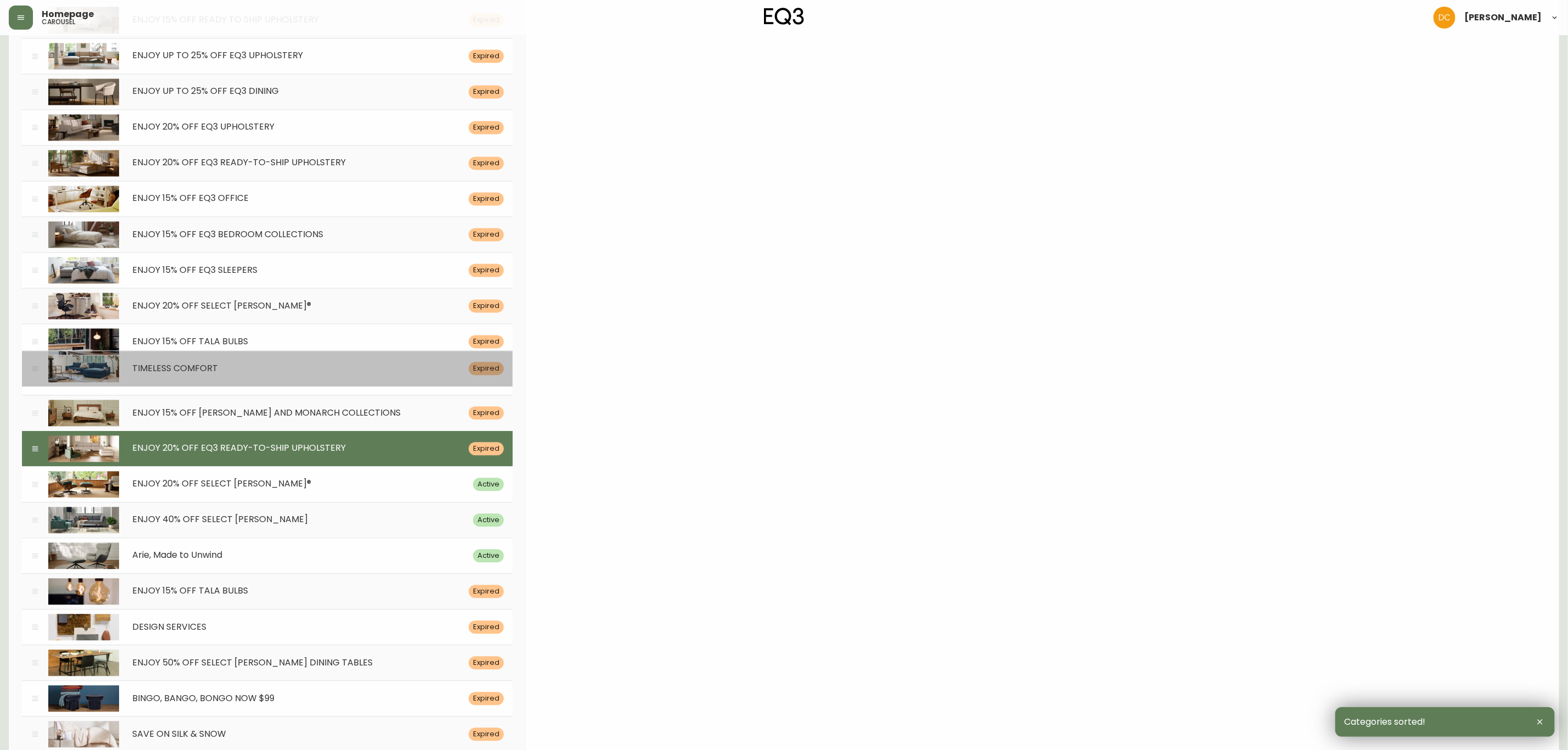
drag, startPoint x: 33, startPoint y: 446, endPoint x: 37, endPoint y: 402, distance: 44.2
click at [37, 371] on icon at bounding box center [35, 369] width 6 height 5
type input "[DATE]"
type input "TIMELESS COMFORT"
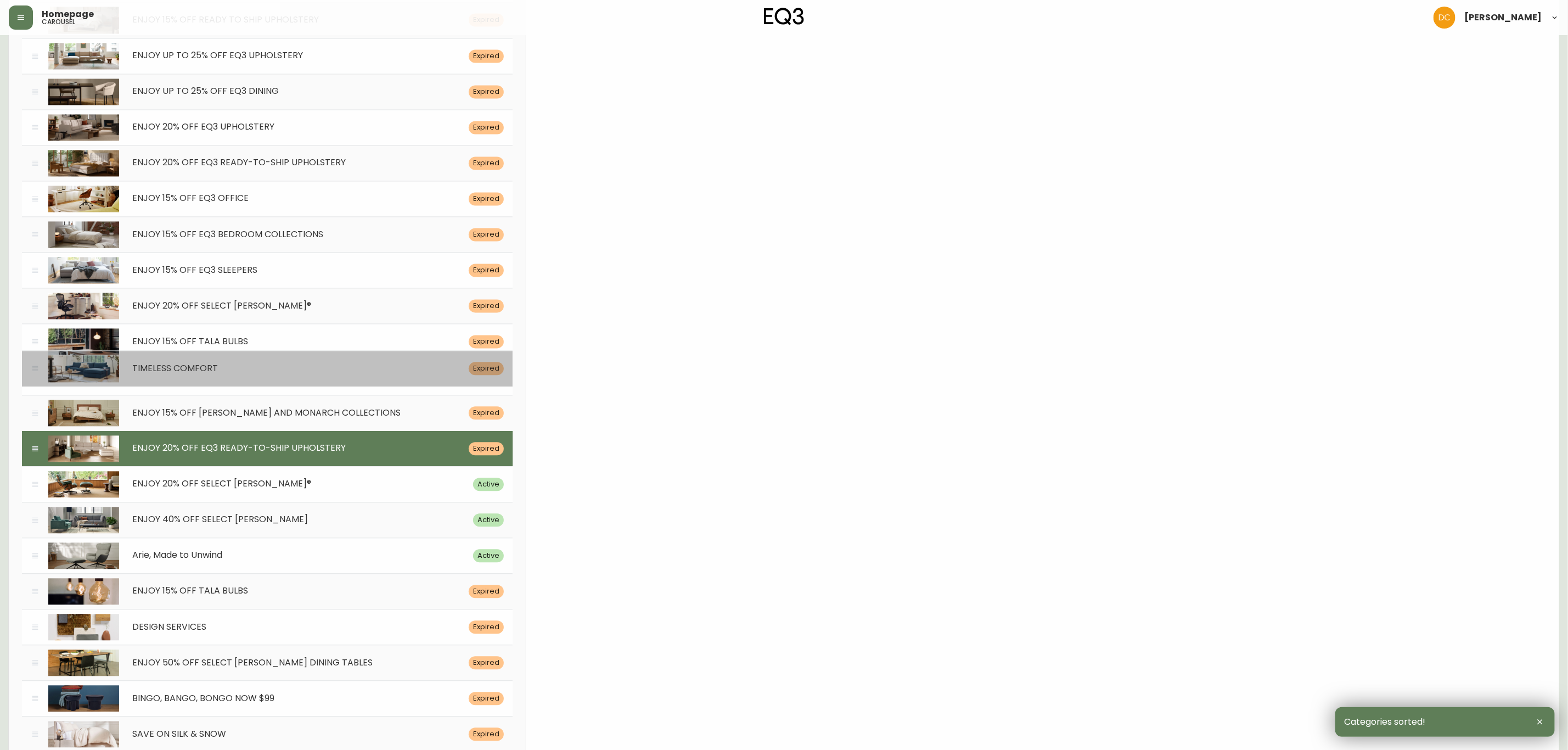
type input "A classic sofa to take you from first to forever home"
type input "Shop Cello"
type input "/search/Cello"
type input "Large blue sectional sits in front of a window. Coffee table and end table acce…"
type input "cello-blue-sectional-sofa-lifestyle"
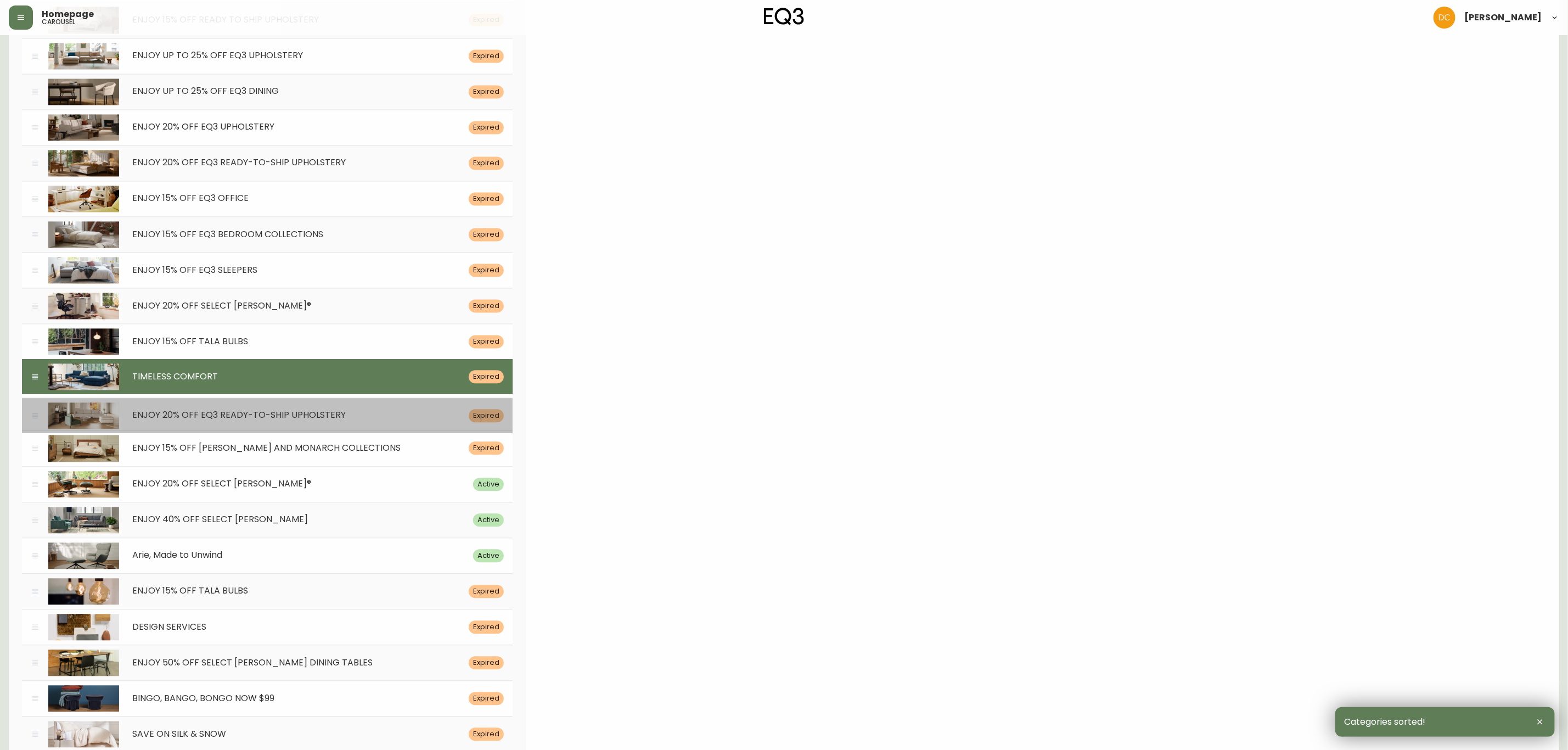
drag, startPoint x: 35, startPoint y: 483, endPoint x: 37, endPoint y: 450, distance: 33.1
click at [37, 420] on icon at bounding box center [35, 415] width 8 height 8
type input "[DATE]"
type input "ENJOY 20% OFF EQ3 READY-TO-SHIP UPHOLSTERY"
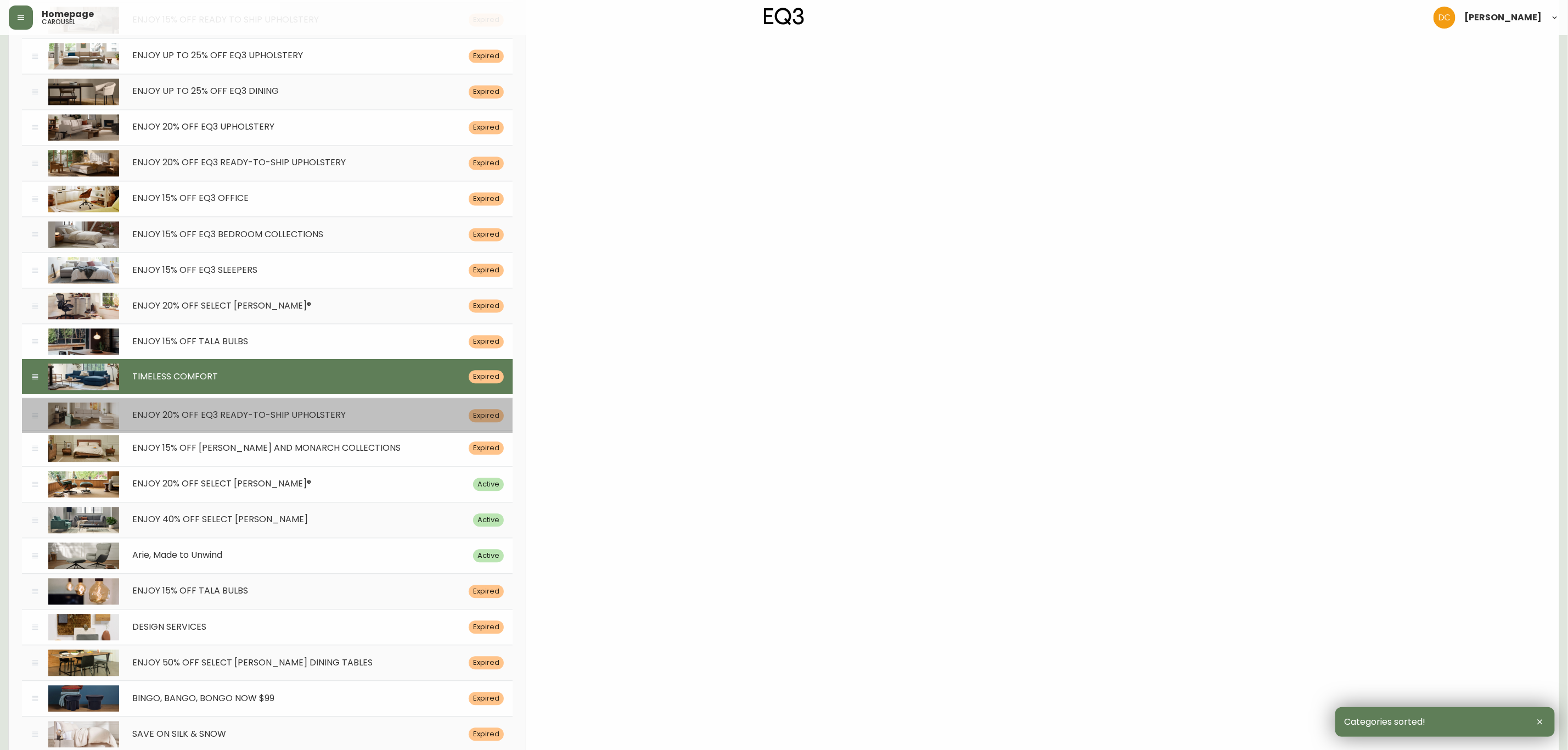
type input "Crafted with care and designed to last. Save 20% off upholstery, for a limited …"
type input "Shop Now"
type input "/category/living/seating/ready-to-ship"
type input "A large sectional sofa sits in a living room with oak floors. Link to ready to …"
type input "cello-quick-ship-sectional"
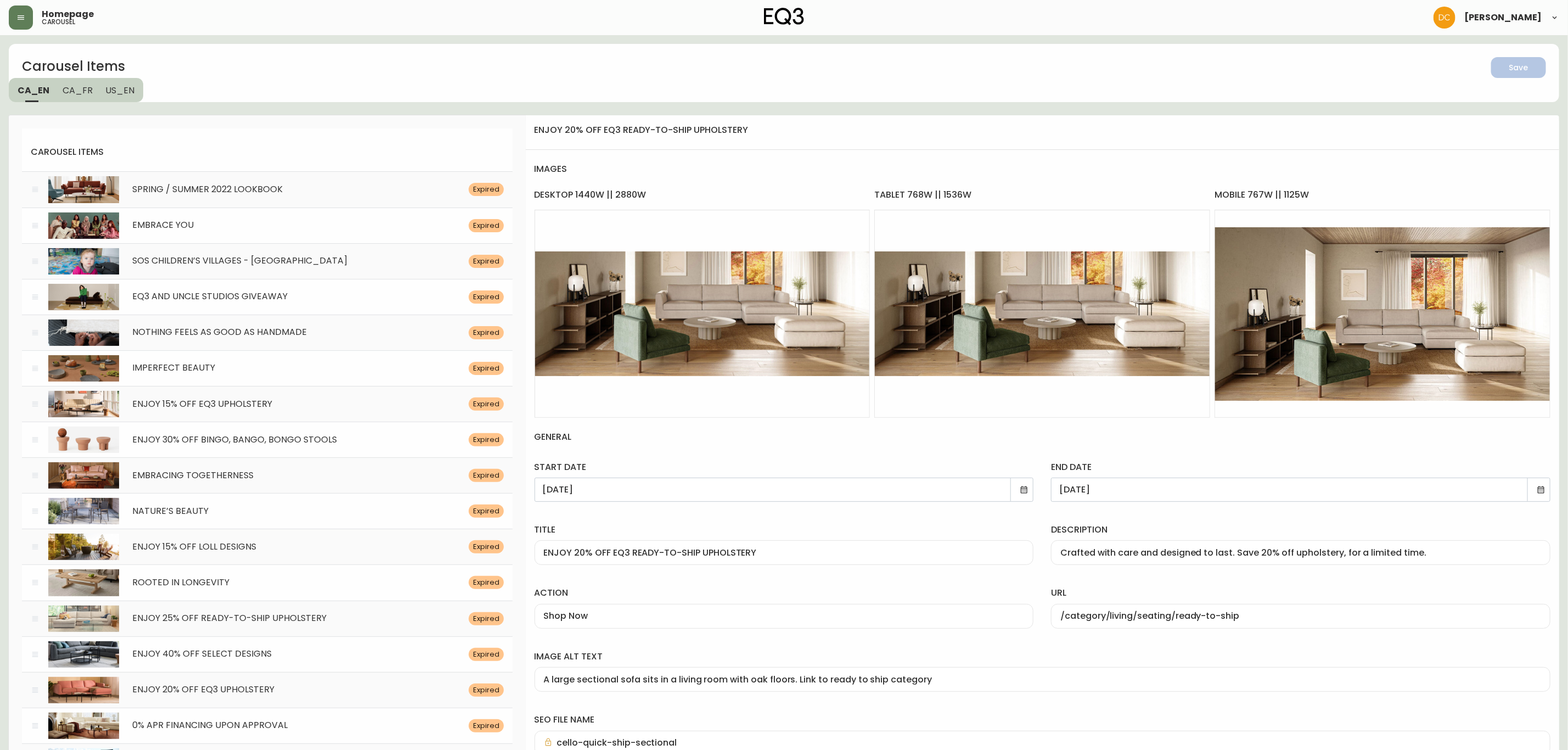
click at [1024, 493] on icon at bounding box center [1024, 489] width 7 height 7
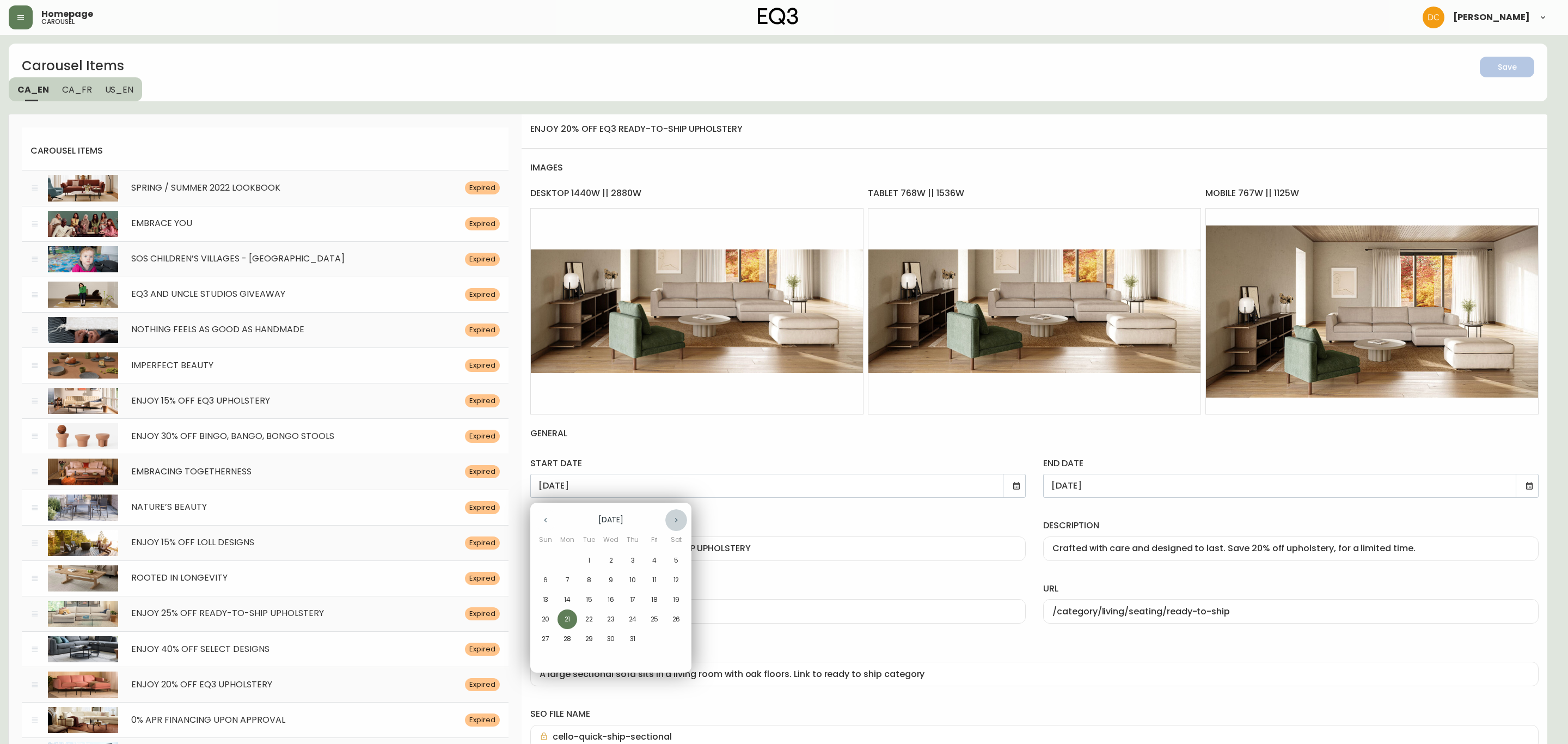
click at [672, 523] on icon "button" at bounding box center [676, 520] width 8 height 8
click at [672, 522] on icon "button" at bounding box center [676, 520] width 8 height 8
click at [541, 519] on icon "button" at bounding box center [545, 520] width 8 height 8
click at [654, 618] on p "22" at bounding box center [654, 619] width 8 height 10
type input "[DATE]"
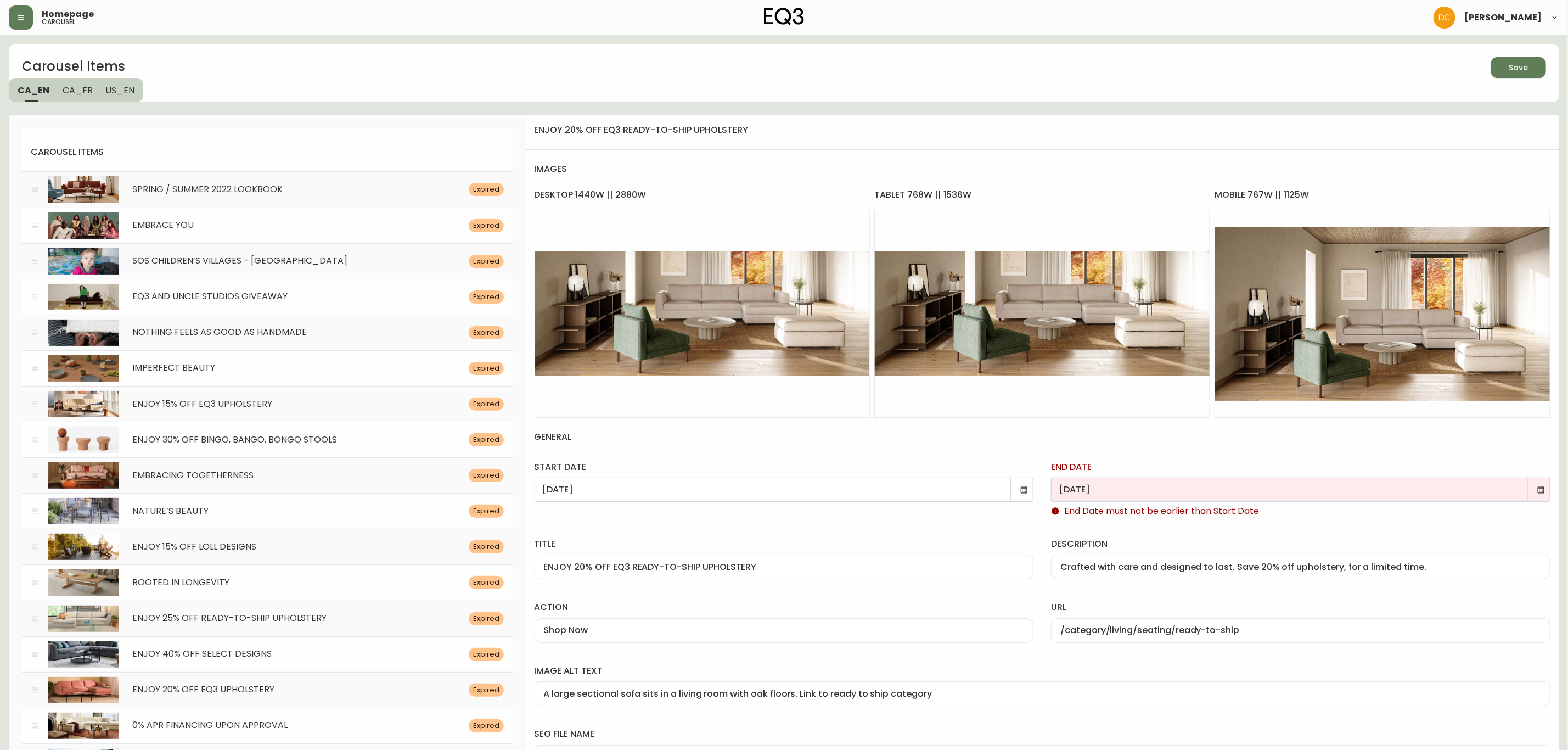
click at [1538, 489] on icon at bounding box center [1541, 489] width 8 height 8
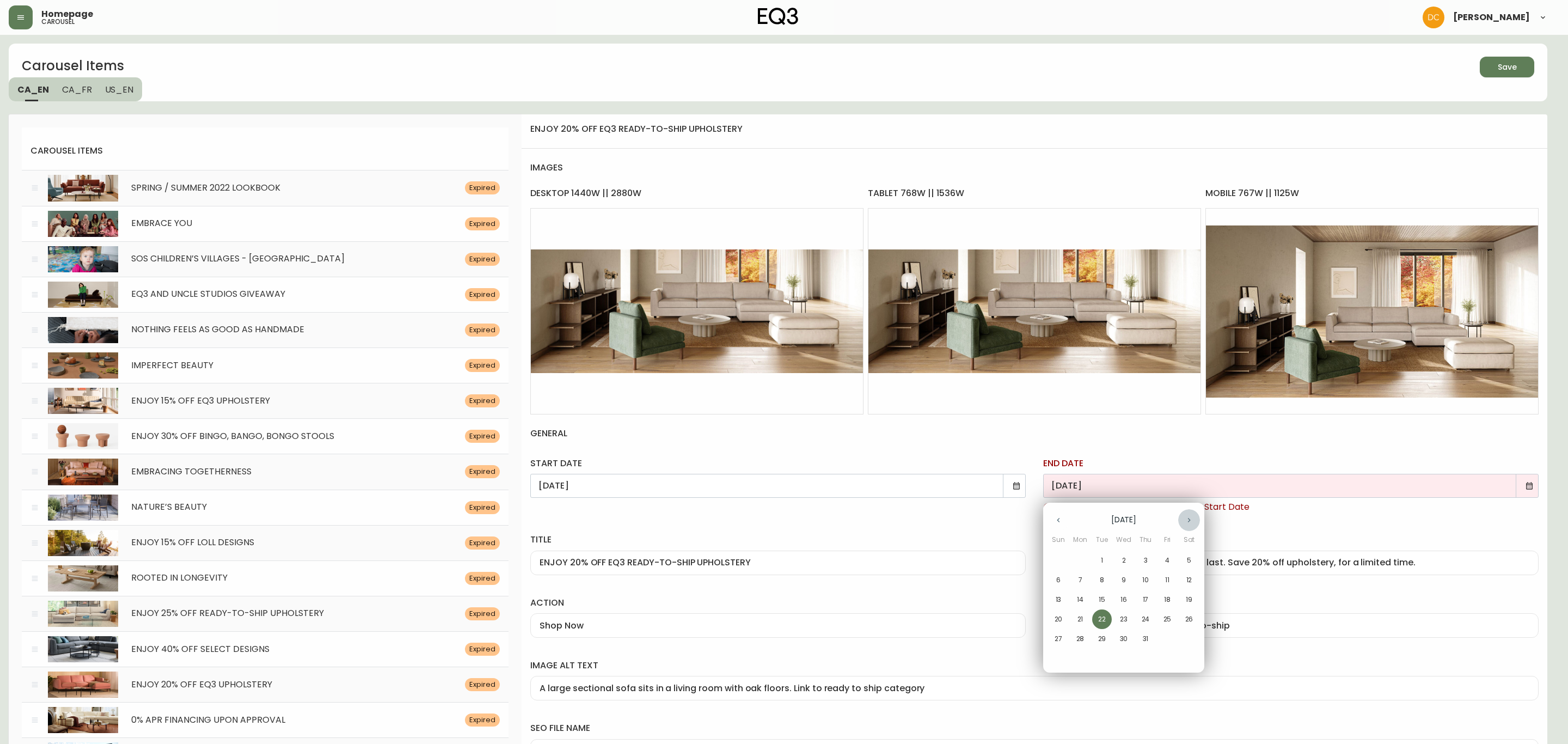
click at [1190, 518] on icon "button" at bounding box center [1189, 520] width 8 height 8
click at [1056, 595] on p "14" at bounding box center [1058, 600] width 7 height 10
type input "[DATE]"
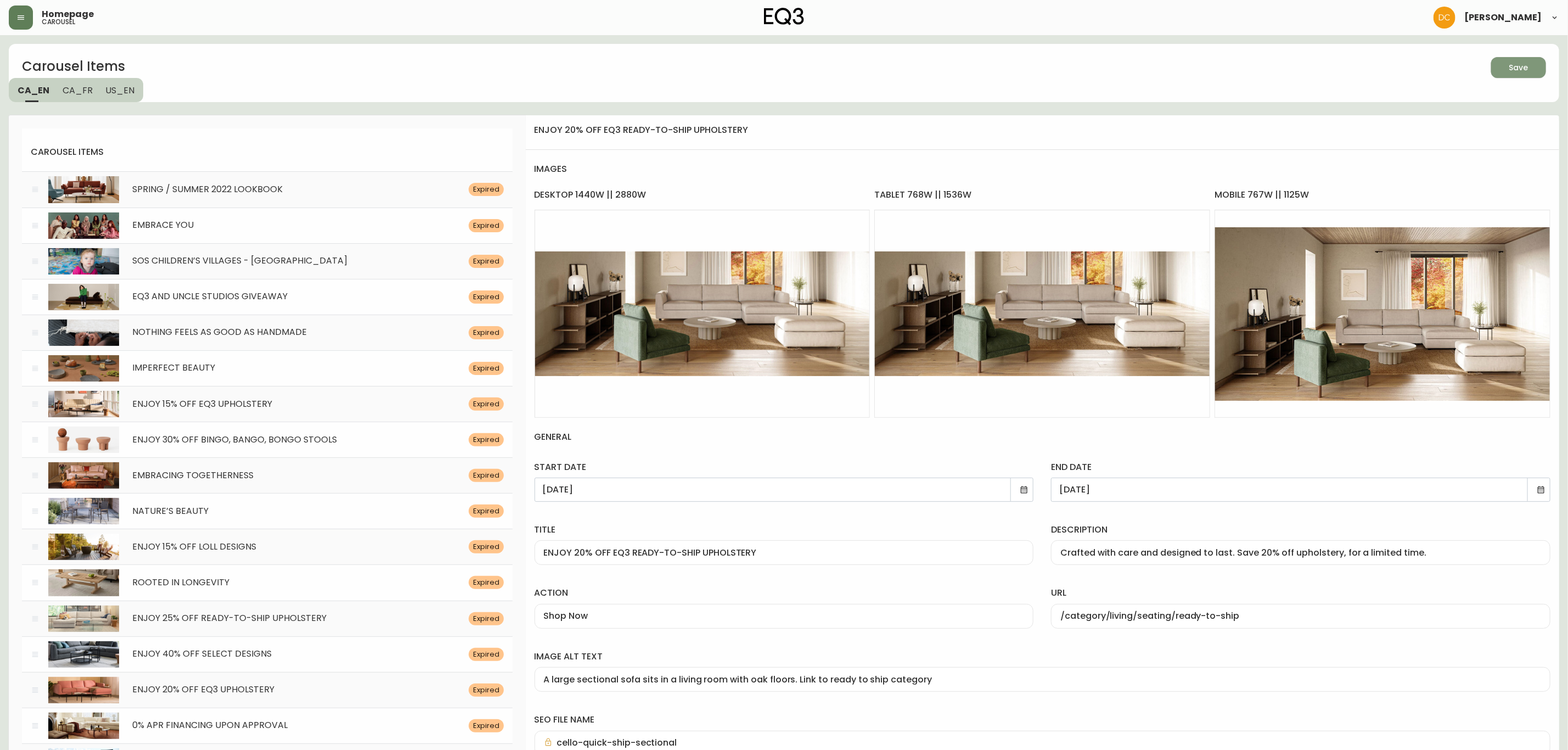
click at [1523, 70] on div "Save" at bounding box center [1519, 68] width 20 height 14
click at [1256, 89] on div "Carousel Items Save CA_EN [GEOGRAPHIC_DATA] US_EN" at bounding box center [784, 73] width 1551 height 58
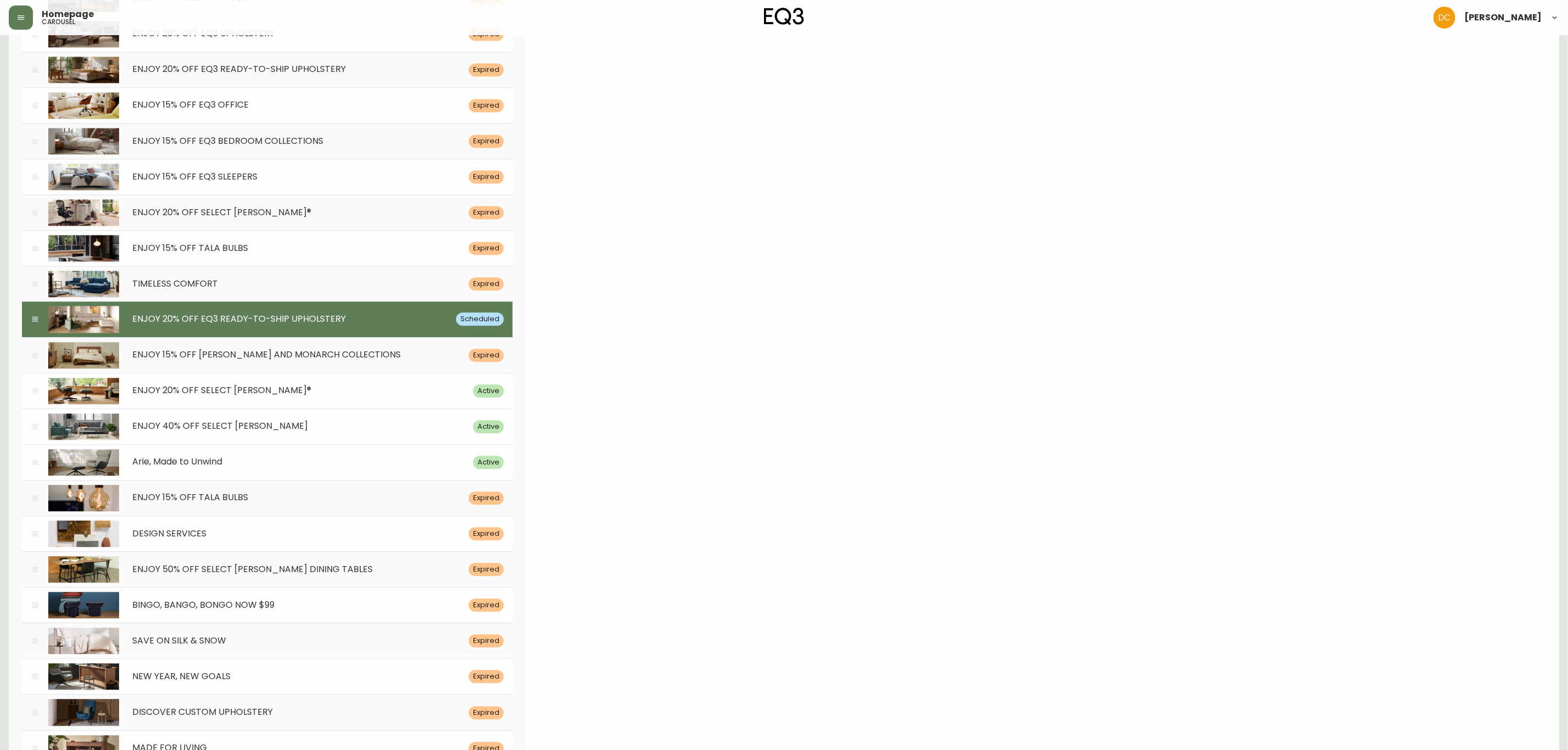
scroll to position [4762, 0]
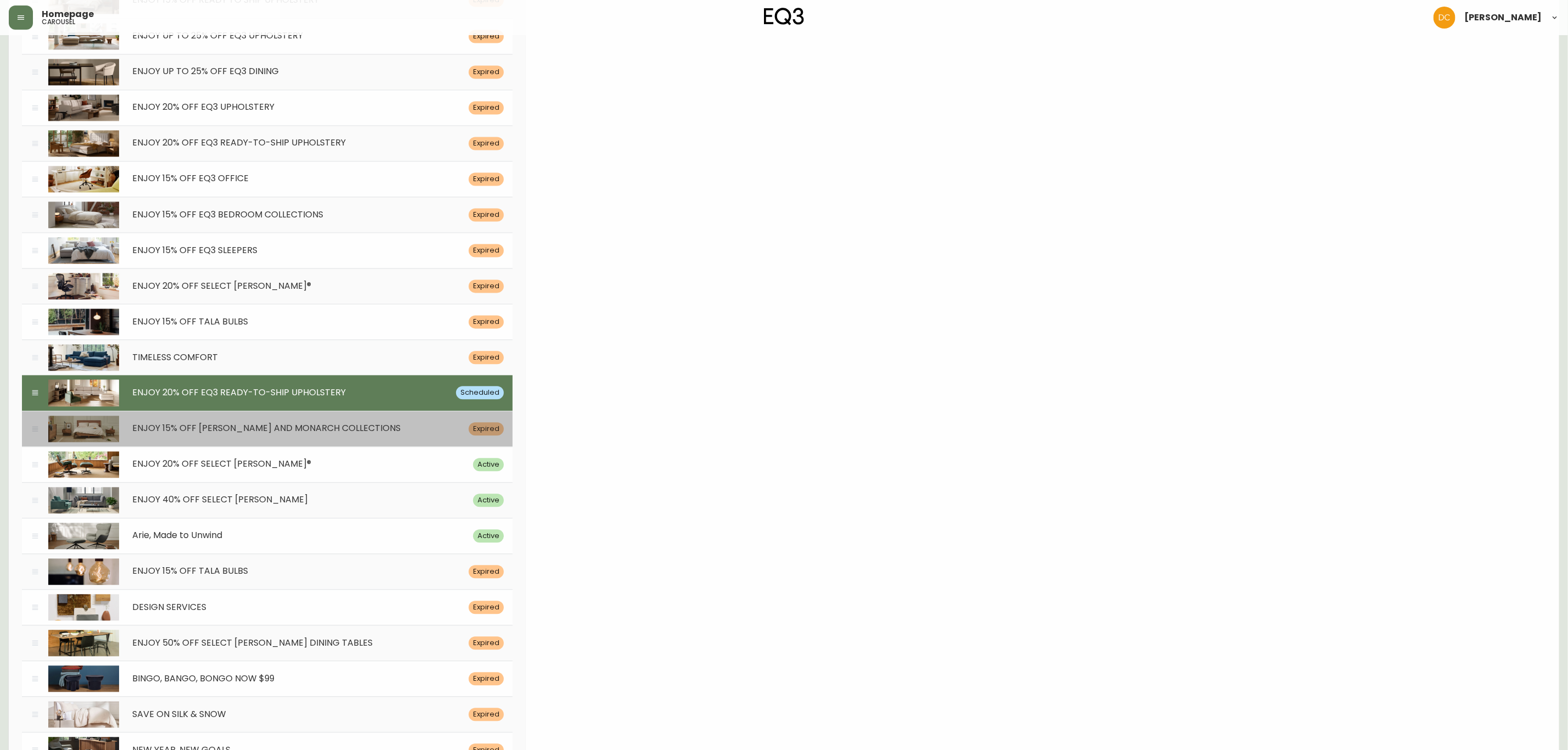
click at [354, 434] on span "ENJOY 15% OFF [PERSON_NAME] AND MONARCH COLLECTIONS" at bounding box center [267, 427] width 268 height 13
type input "[DATE]"
type input "ENJOY 15% OFF [PERSON_NAME] AND MONARCH COLLECTIONS"
type input "Exclusively online, save on our bestselling [PERSON_NAME] and Monarch collectio…"
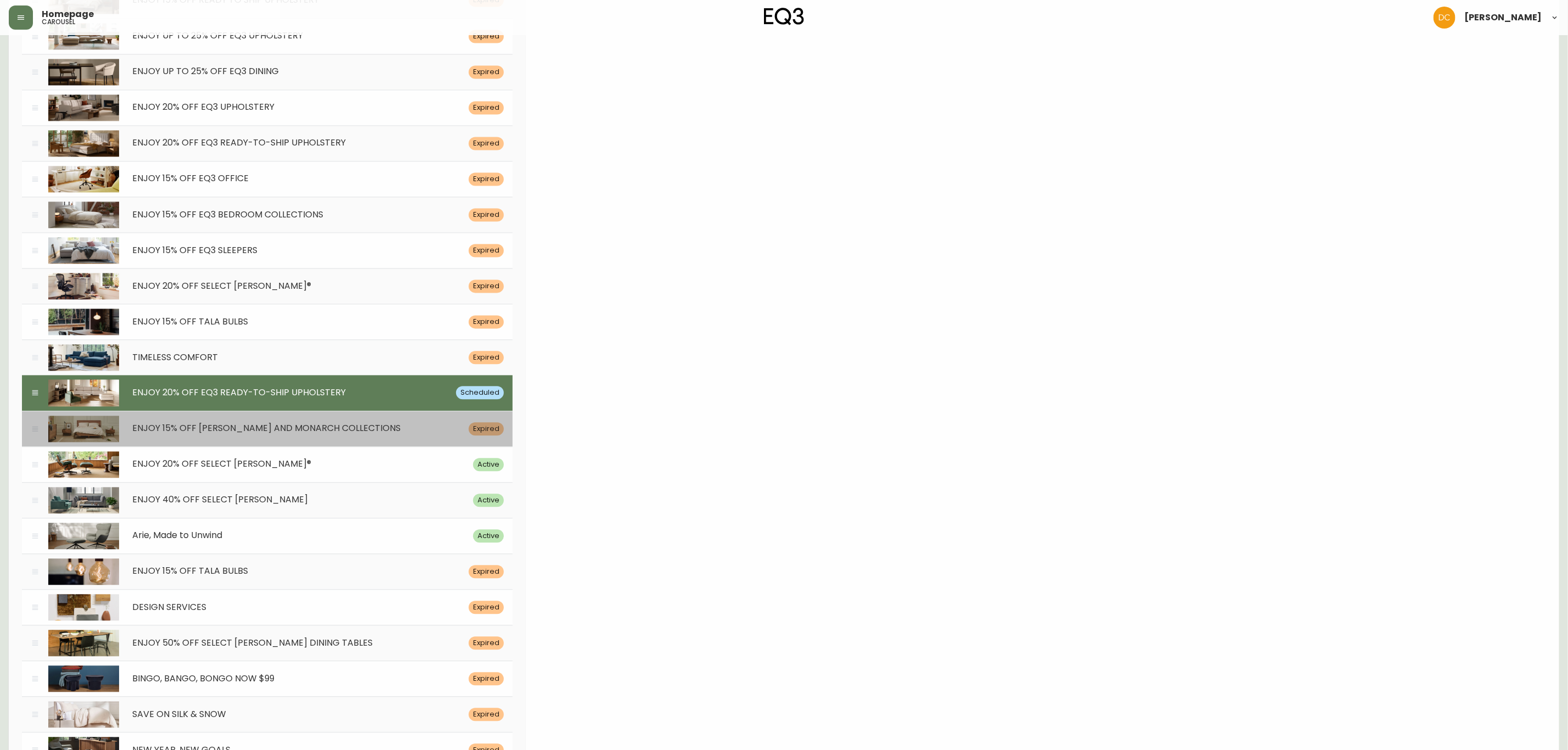
type input "/category/sale/promotions/cmcz1pzpx1g6r0102t2i3nerp"
type input "A queen walnut bed and matching storage is displayed in a modern bedroom. Link …"
type input "eq3-[PERSON_NAME]-bundle"
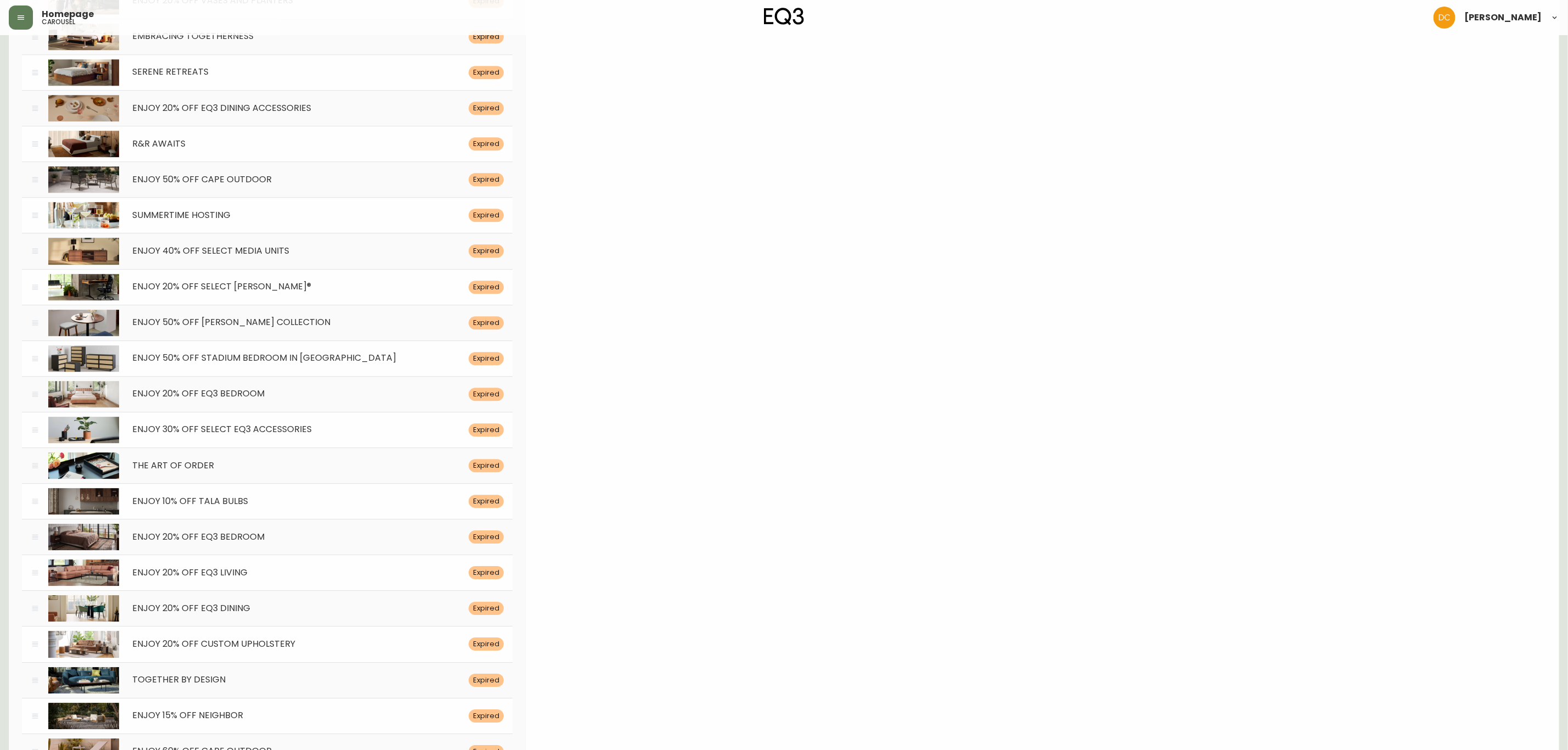
scroll to position [0, 0]
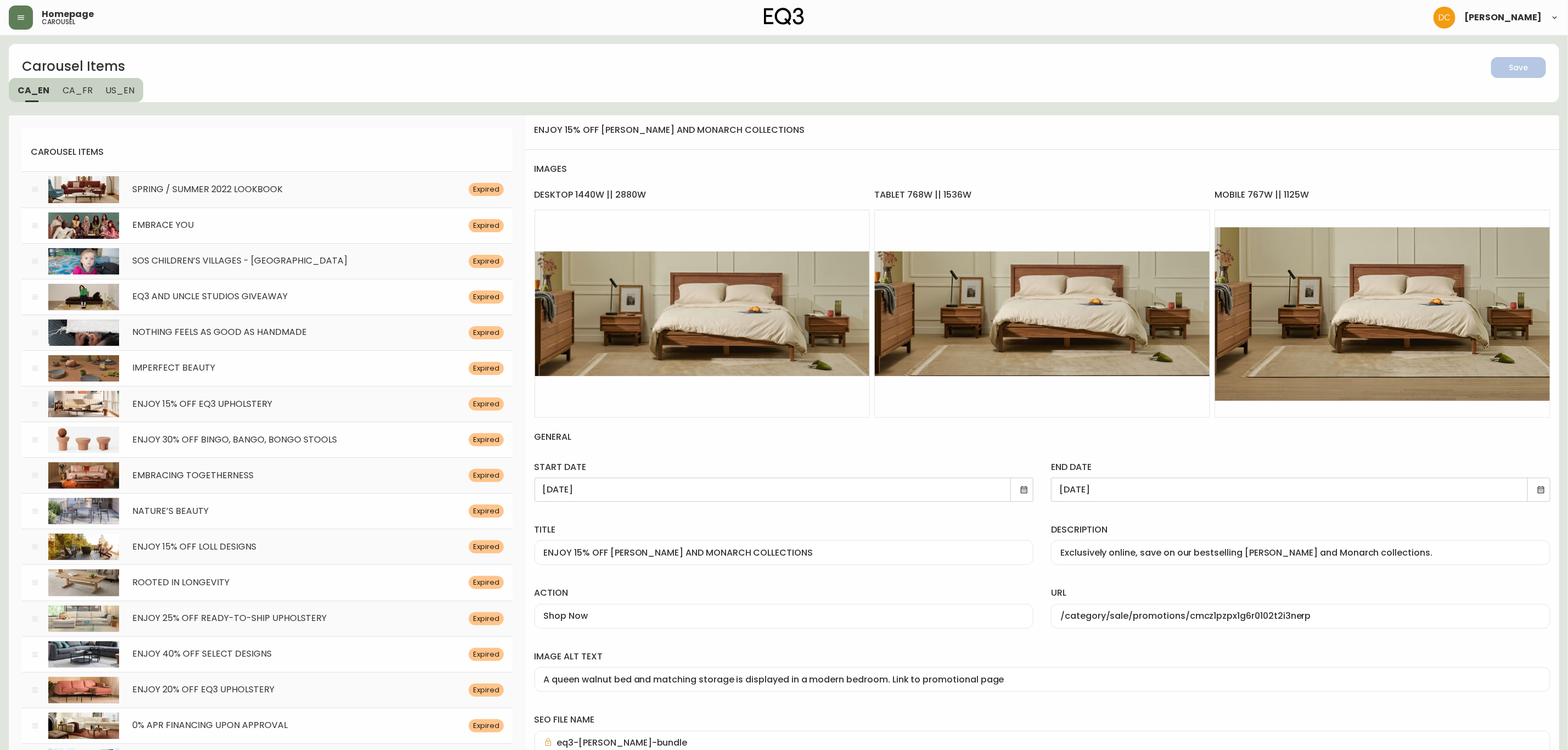
click at [812, 538] on div "title ENJOY 15% OFF [PERSON_NAME] AND MONARCH COLLECTIONS" at bounding box center [784, 544] width 499 height 41
click at [812, 547] on input "ENJOY 15% OFF [PERSON_NAME] AND MONARCH COLLECTIONS" at bounding box center [784, 552] width 481 height 10
paste input "[DATE]: ENJOY 20% OFF EQ3"
type input "[DATE]: ENJOY 20% OFF EQ3"
click at [1026, 491] on icon at bounding box center [1024, 489] width 8 height 8
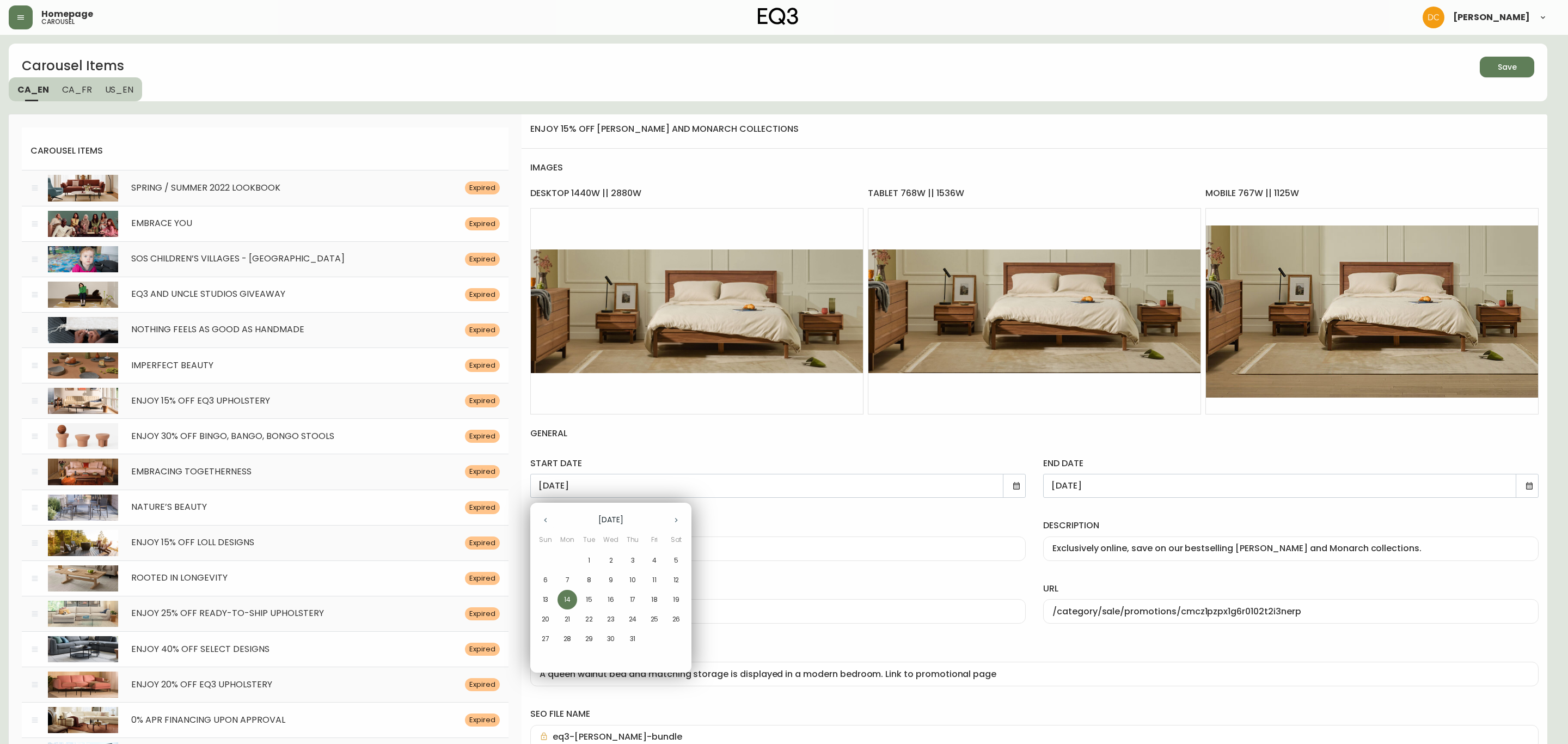
click at [675, 519] on icon "button" at bounding box center [676, 520] width 8 height 8
click at [652, 618] on p "22" at bounding box center [654, 619] width 8 height 10
type input "[DATE]"
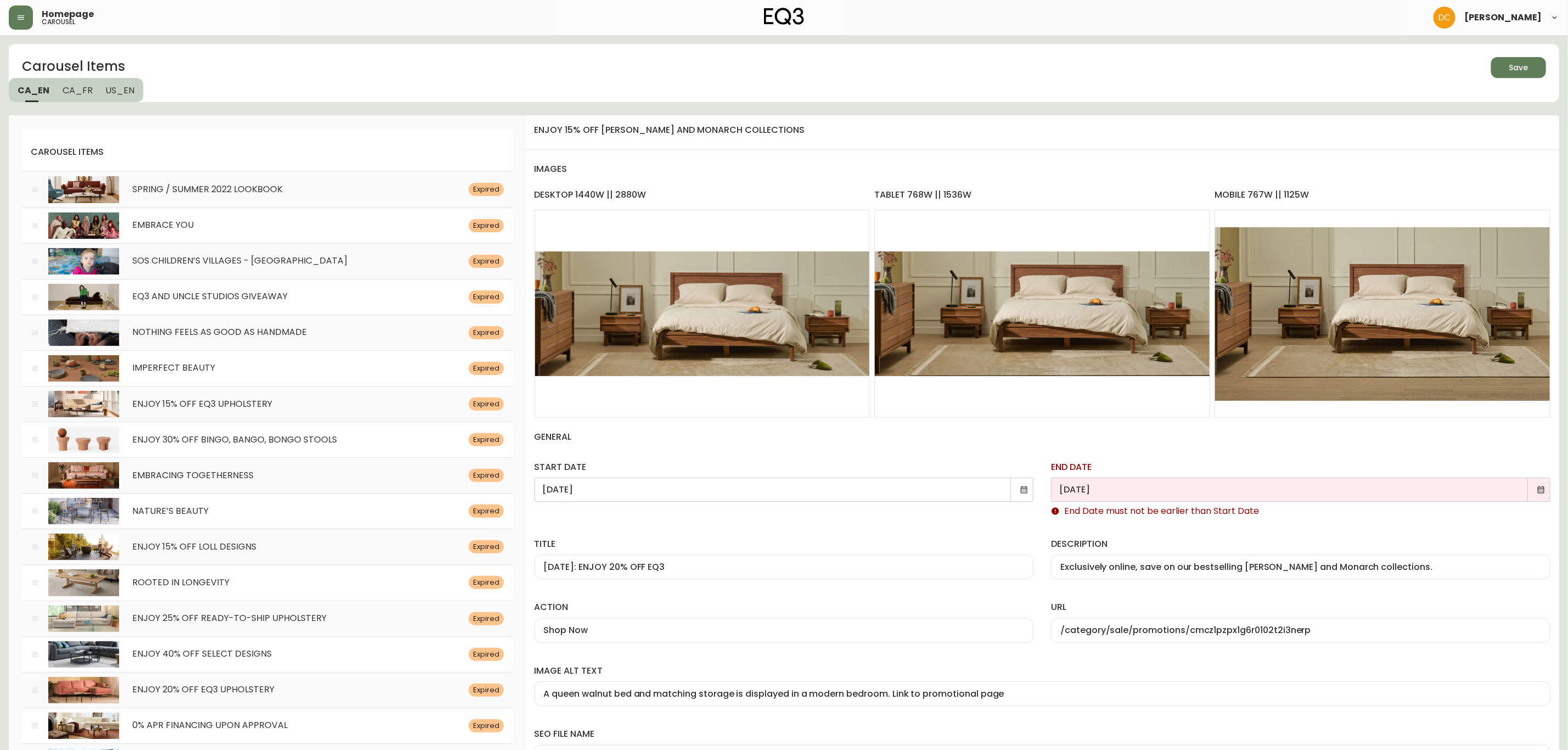
click at [1538, 491] on icon at bounding box center [1541, 489] width 8 height 8
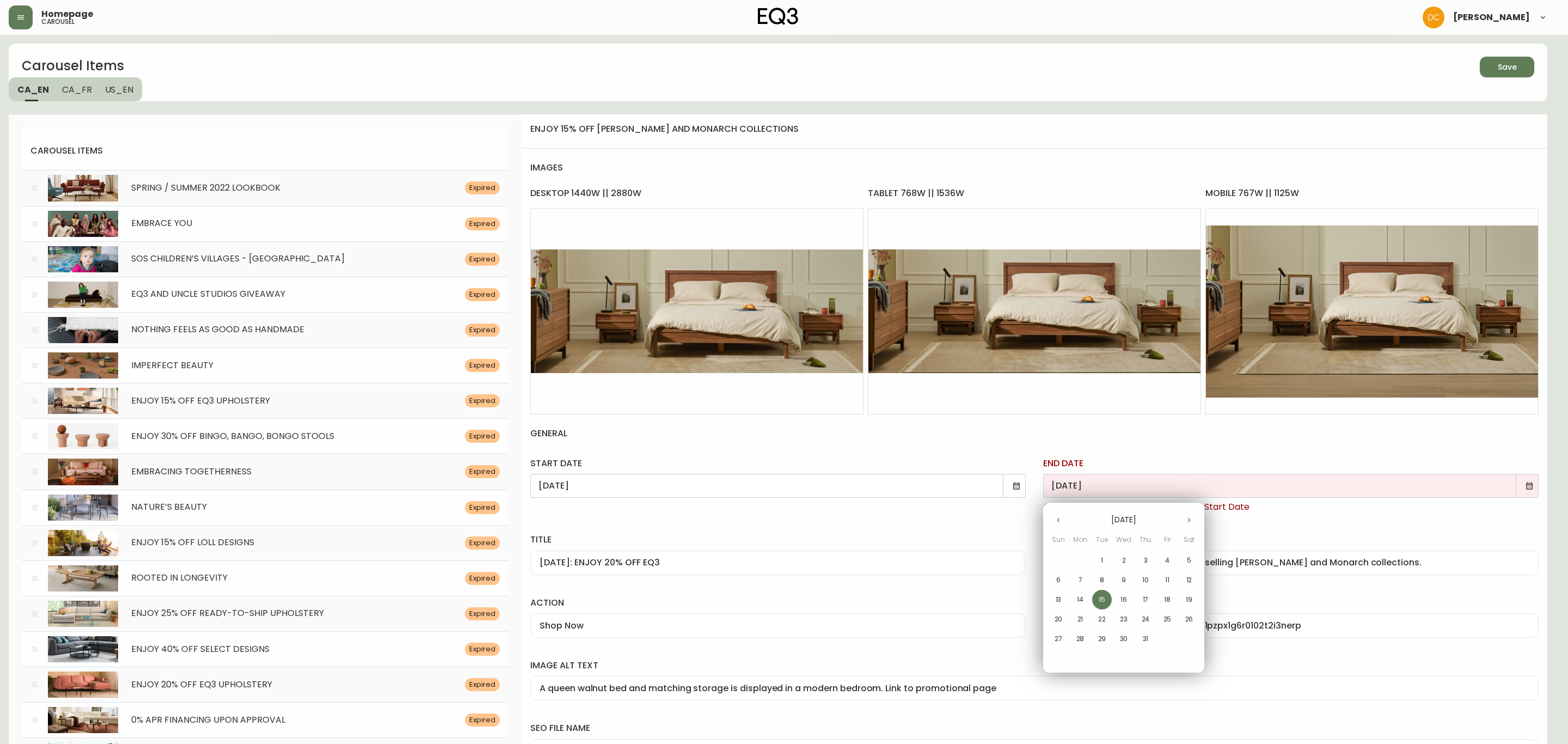
click at [1191, 513] on button "button" at bounding box center [1189, 520] width 22 height 22
click at [1057, 602] on p "14" at bounding box center [1058, 600] width 7 height 10
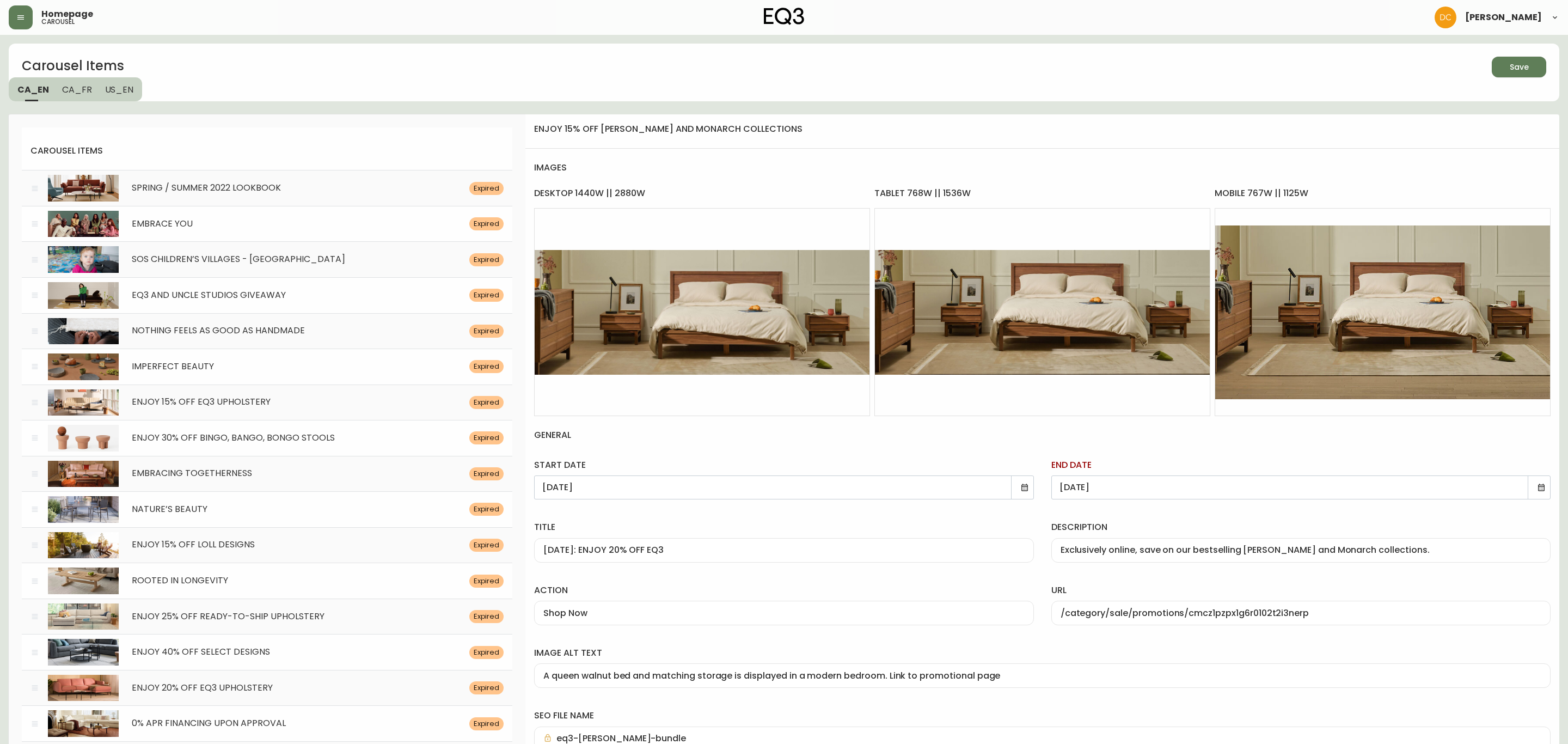
type input "[DATE]"
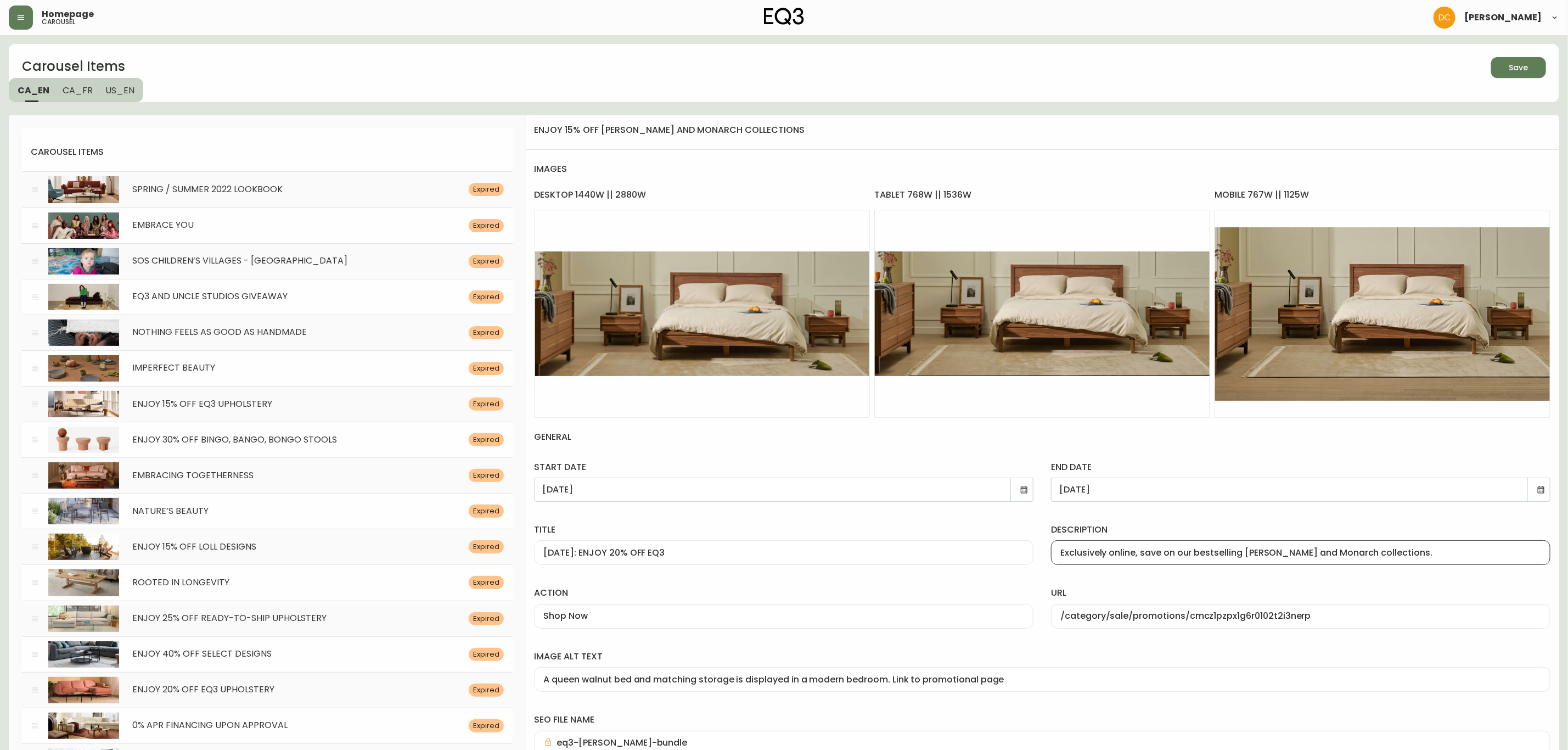
click at [1199, 549] on input "Exclusively online, save on our bestselling [PERSON_NAME] and Monarch collectio…" at bounding box center [1300, 552] width 481 height 10
paste input "Save on designs made with longevity in mind. Now until [DATE]"
type input "Save on designs made with longevity in mind. Now until [DATE]."
drag, startPoint x: 1108, startPoint y: 617, endPoint x: 1349, endPoint y: 612, distance: 241.1
click at [1349, 612] on input "/category/sale/promotions/cmcz1pzpx1g6r0102t2i3nerp" at bounding box center [1300, 616] width 481 height 10
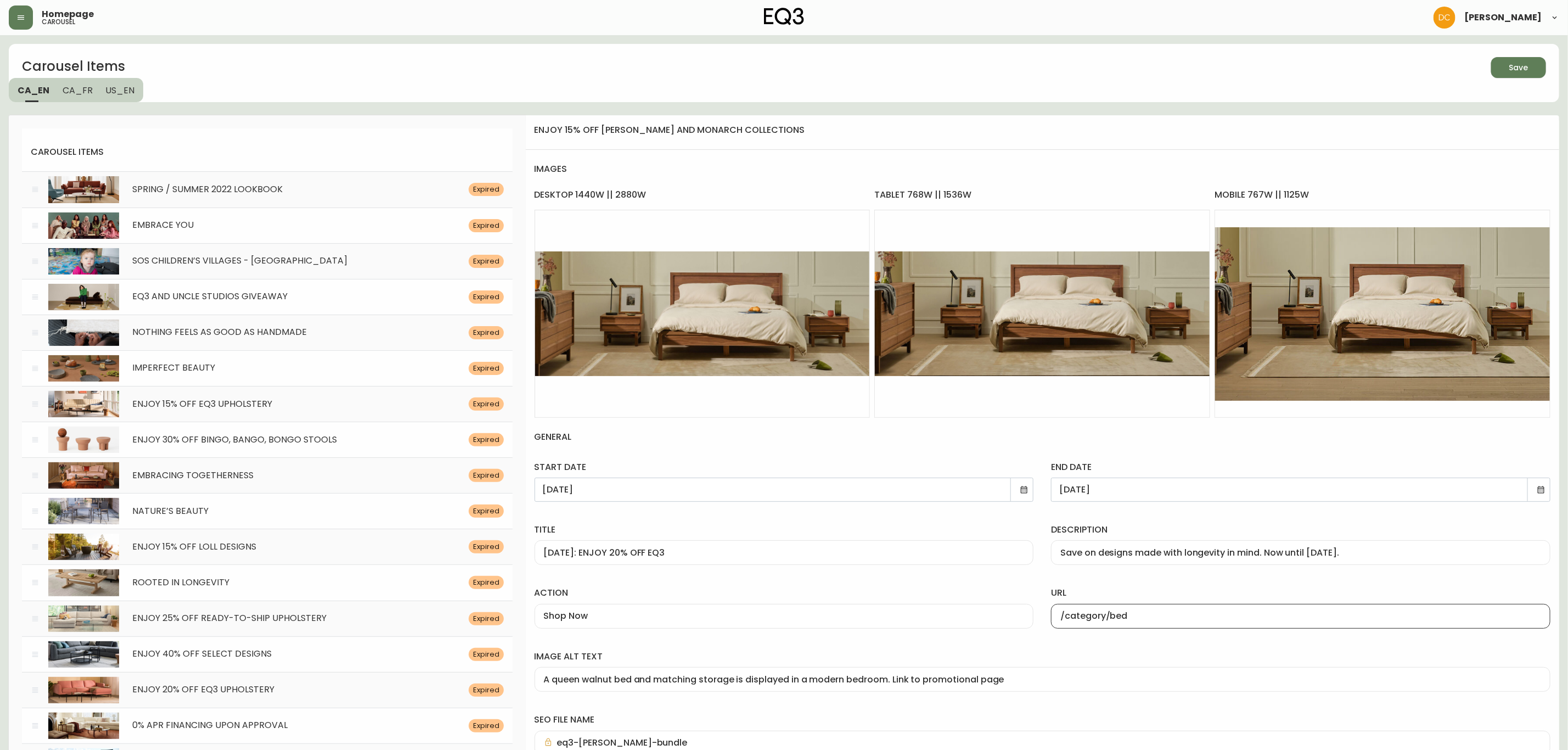
type input "/category/bedroom/beds/beds"
click at [1154, 541] on div "Save on designs made with longevity in mind. Now until [DATE]." at bounding box center [1300, 552] width 499 height 25
paste input "Refresh your bedroom with Upholstered Beds, Bedroom storage, and more"
type input "Refresh your bedroom with Upholstered Beds, Bedroom storage, and more."
click at [702, 549] on input "[DATE]: ENJOY 20% OFF EQ3" at bounding box center [784, 552] width 481 height 10
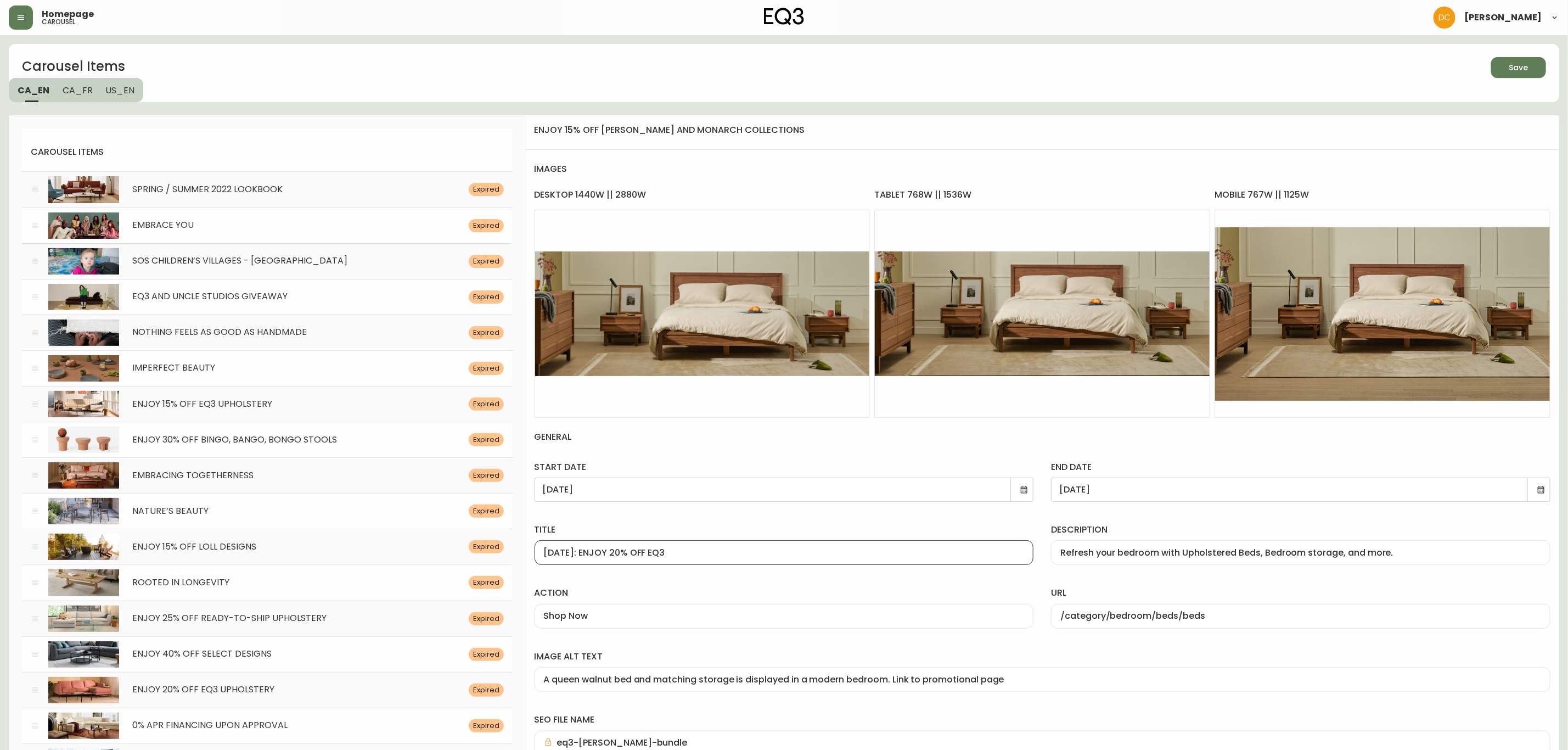
paste input "ENJOY 20% OFF EQ3 BEDROOM"
type input "ENJOY 20% OFF EQ3 BEDROOM"
click at [693, 509] on div "start date [DATE]" at bounding box center [784, 479] width 517 height 63
drag, startPoint x: 1154, startPoint y: 616, endPoint x: 1255, endPoint y: 621, distance: 101.1
click at [1255, 621] on input "/category/bedroom/beds/beds" at bounding box center [1300, 616] width 481 height 10
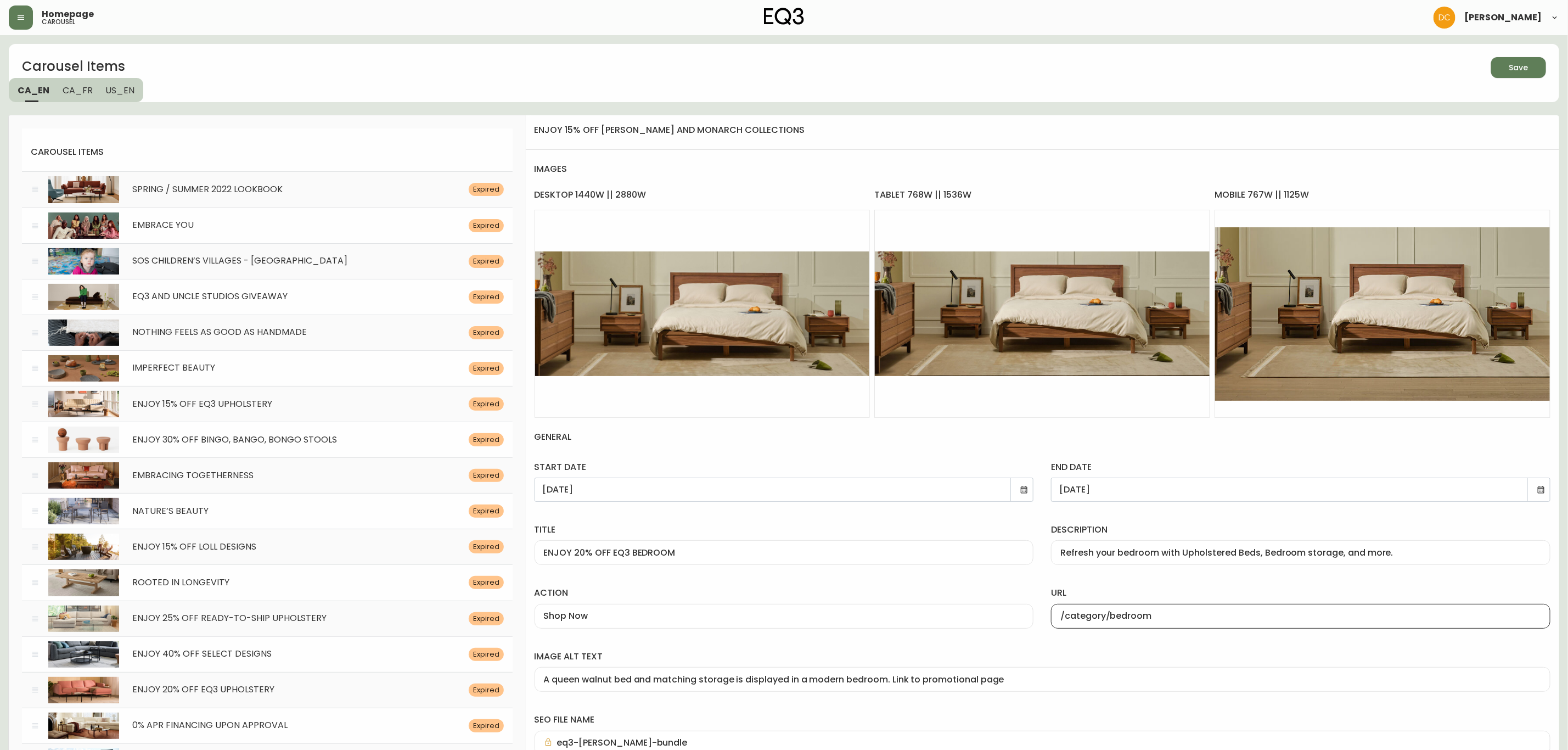
type input "/category/bedroom"
click at [1187, 585] on div "url /category/bedroom" at bounding box center [1300, 605] width 517 height 63
click at [1515, 59] on icon "button" at bounding box center [1514, 65] width 13 height 13
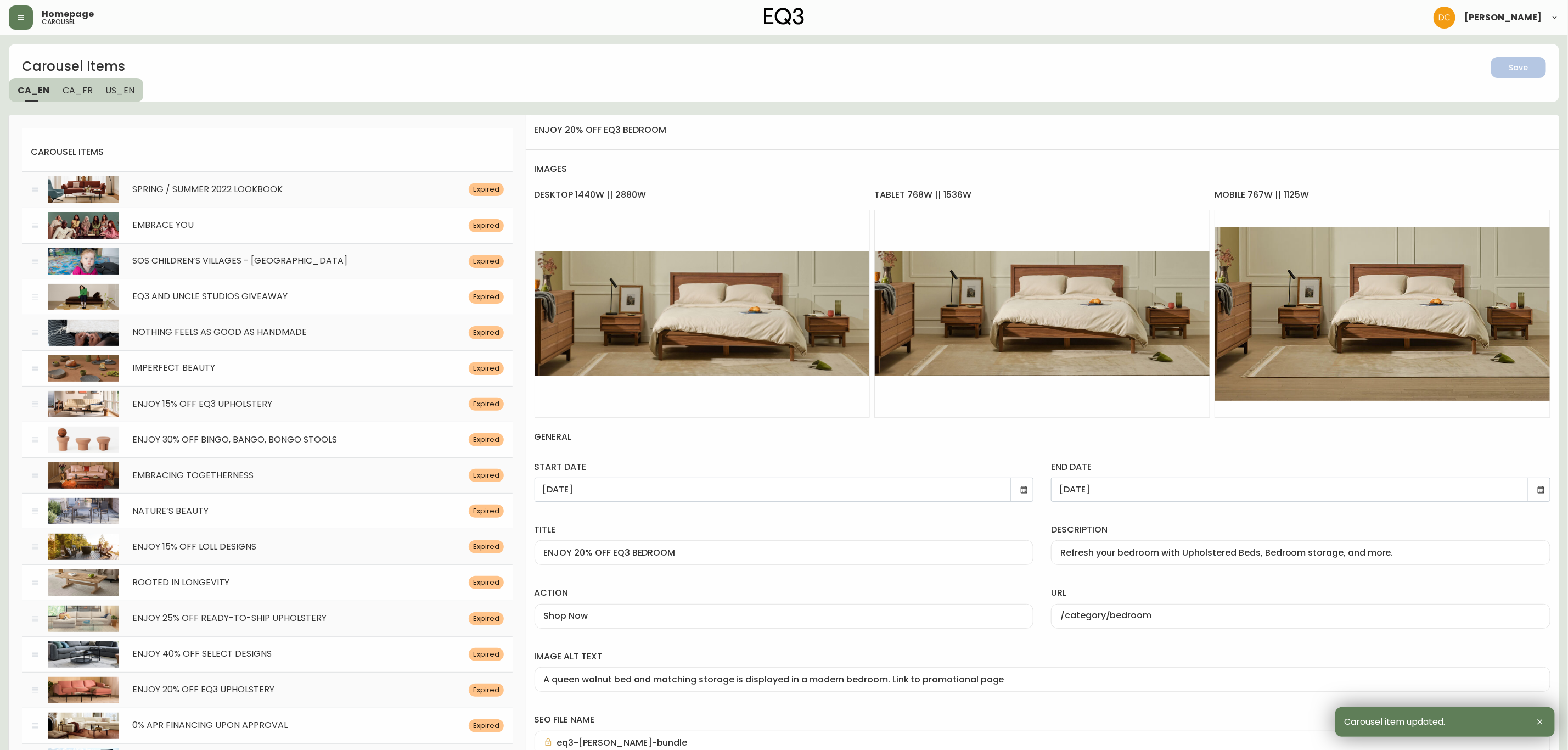
click at [1026, 82] on div "Carousel Items Save CA_EN [GEOGRAPHIC_DATA] US_EN" at bounding box center [784, 73] width 1551 height 58
click at [77, 80] on button "CA_FR" at bounding box center [77, 90] width 43 height 24
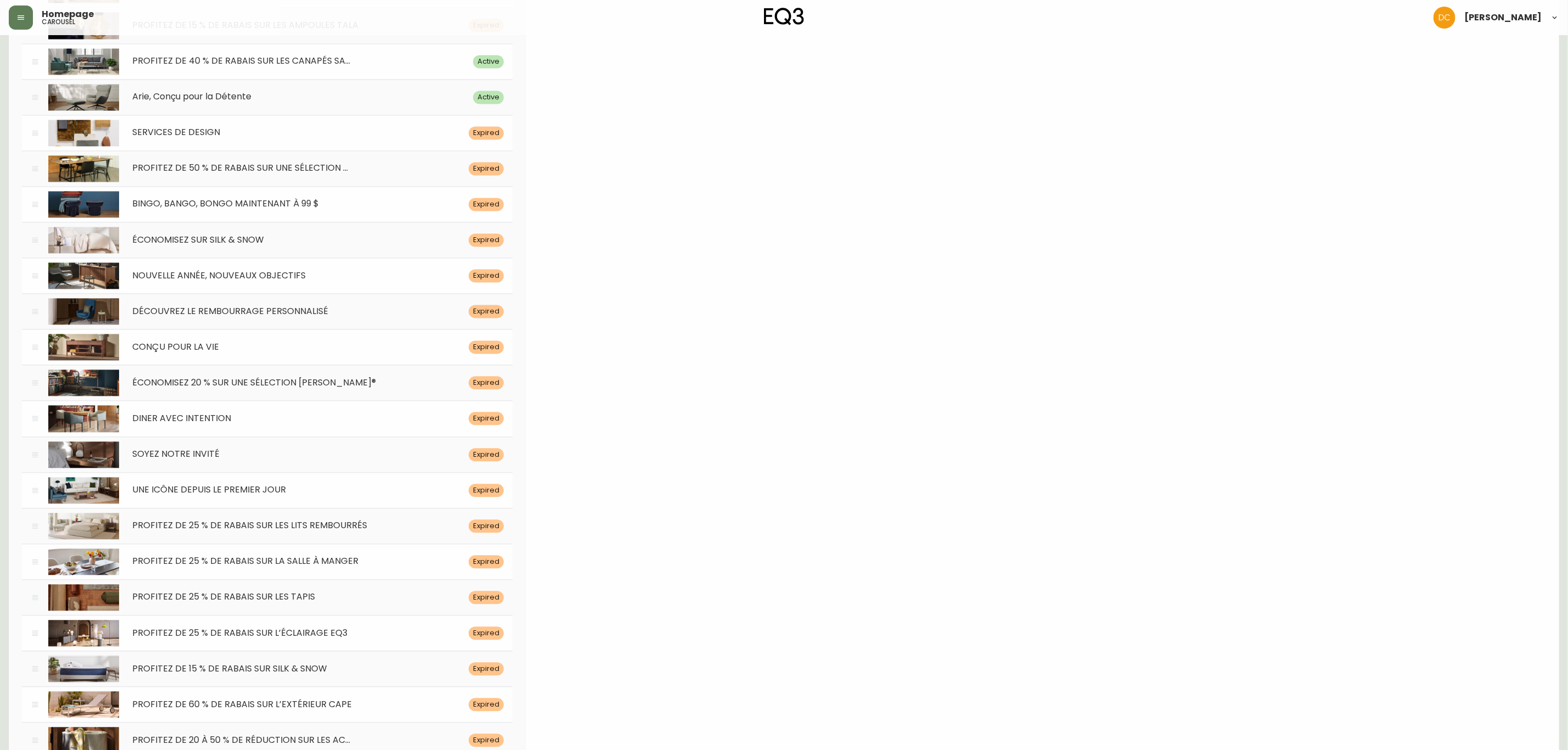
scroll to position [4517, 0]
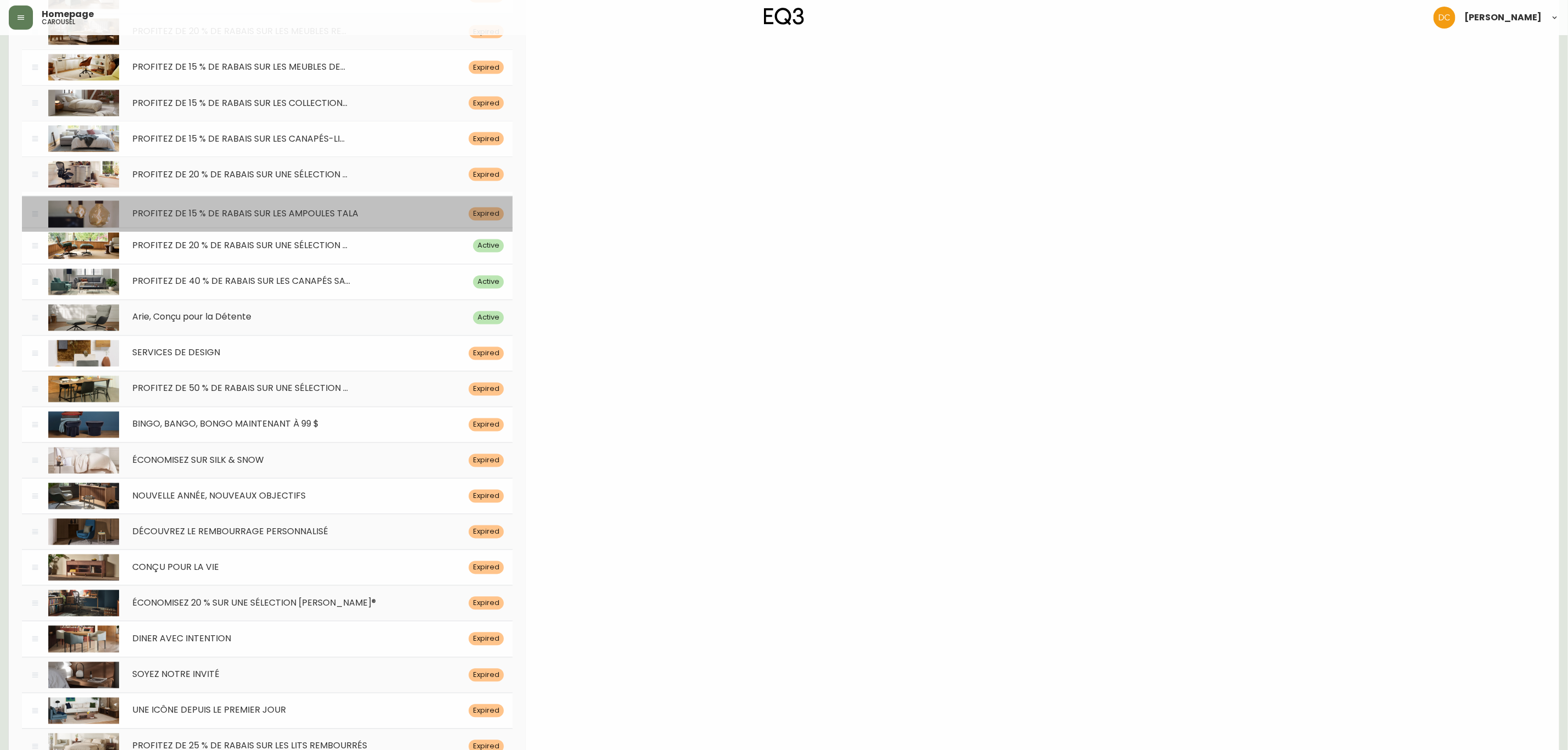
drag, startPoint x: 31, startPoint y: 275, endPoint x: 41, endPoint y: 244, distance: 32.6
click at [41, 232] on div "PROFITEZ DE 15 % DE RABAIS SUR LES AMPOULES TALA Expired" at bounding box center [268, 214] width 491 height 36
type input "[DATE]"
type input "PROFITEZ DE 15 % DE RABAIS SUR LES AMPOULES TALA"
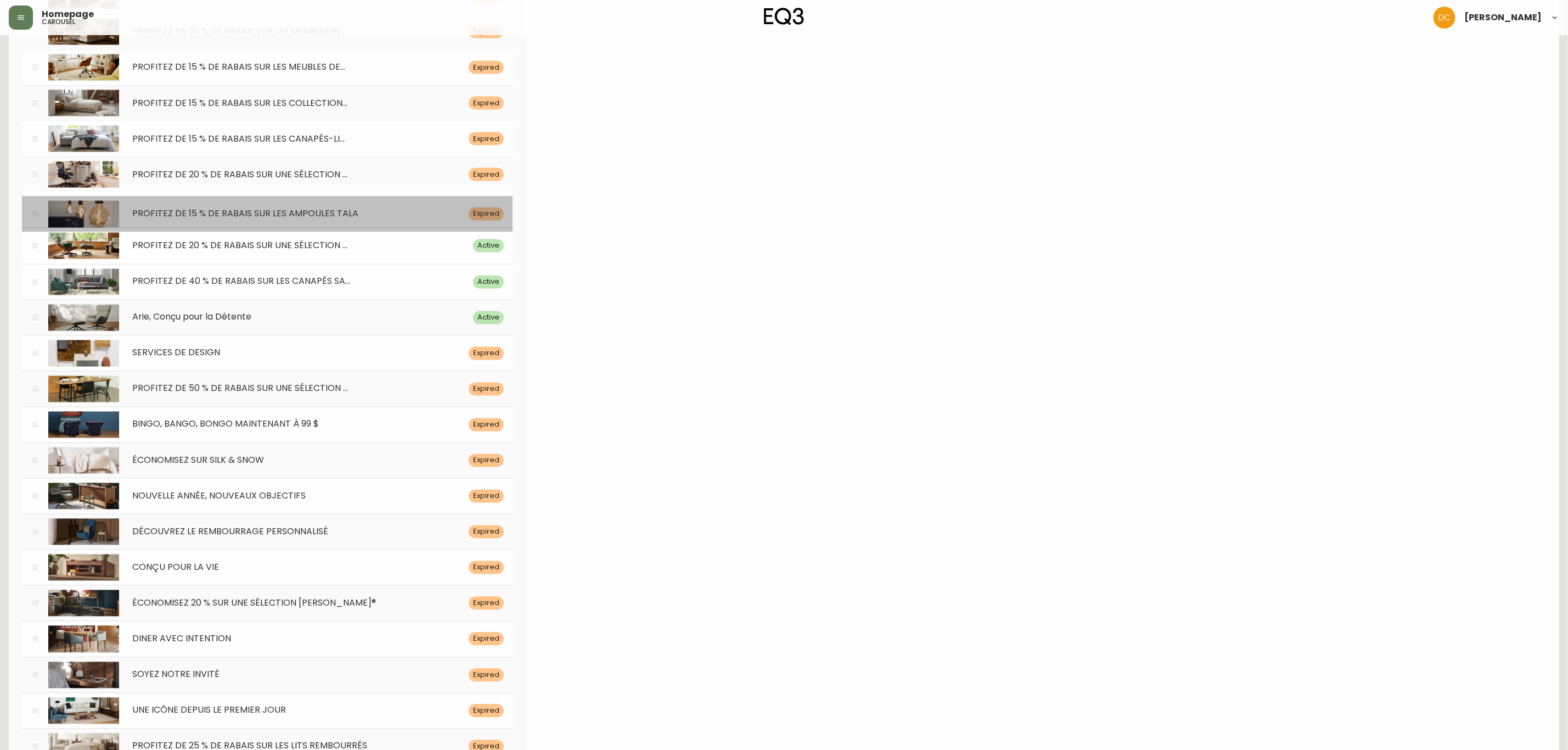
type input "Économisez sur Tala, des ampoules de style Edison aux éclairages sculpturaux."
type input "/category/eq3plus/plus-[PERSON_NAME]/tala"
type input "Trois petites ampoules de style [PERSON_NAME] sont exposées en détail suspendue…"
type input "eq3-x-tala-ampoules"
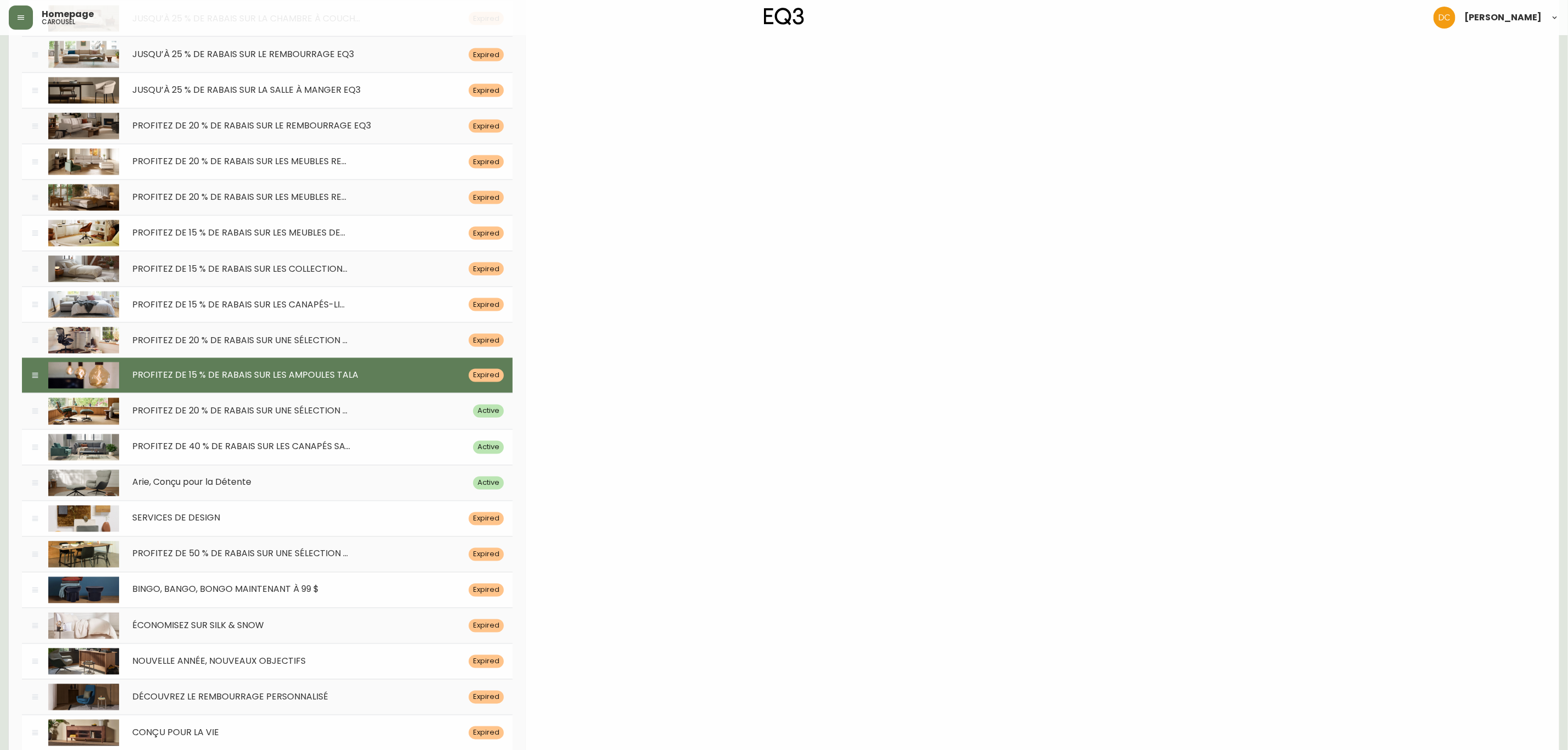
scroll to position [4269, 0]
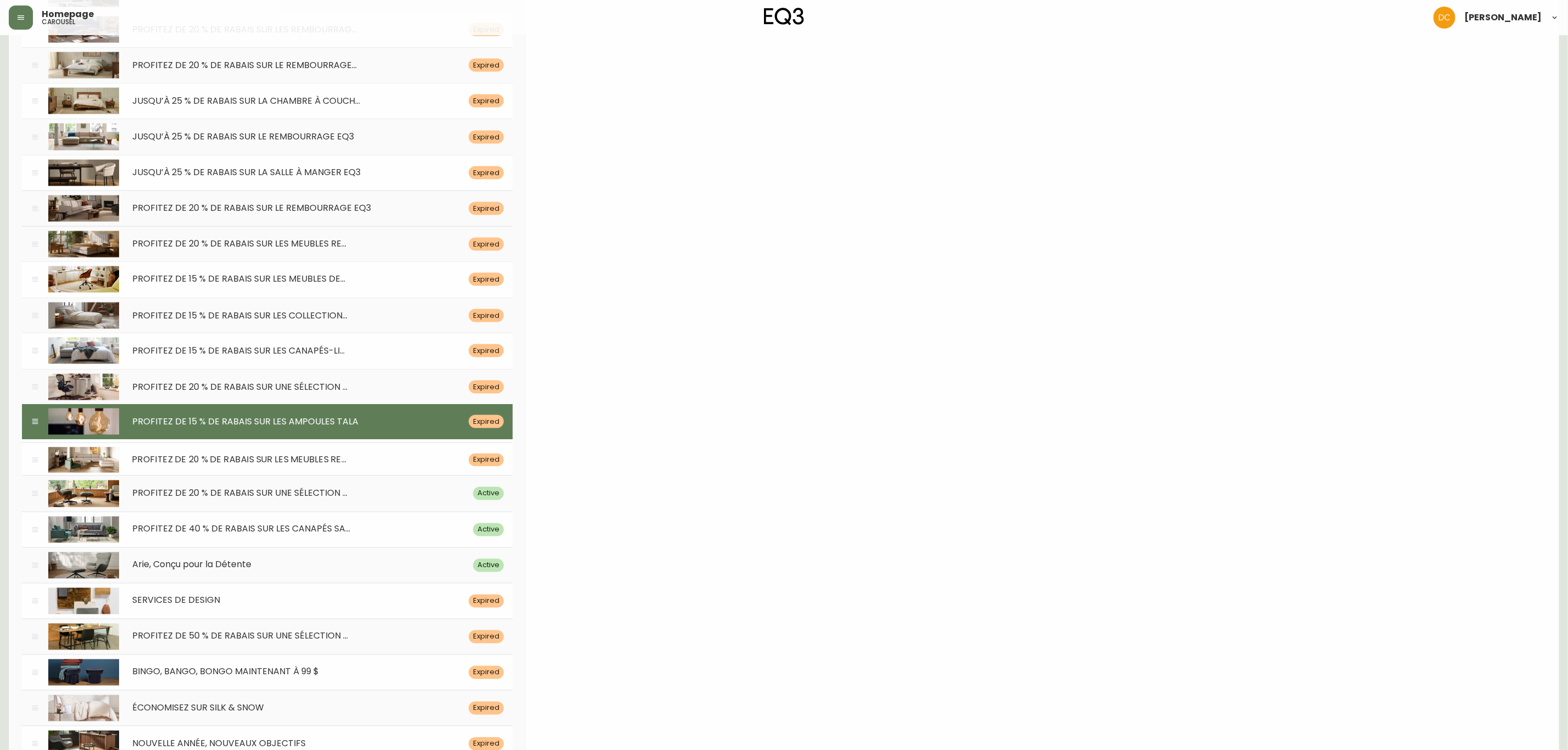
drag, startPoint x: 35, startPoint y: 273, endPoint x: 69, endPoint y: 489, distance: 218.7
click at [69, 477] on div "PROFITEZ DE 20 % DE RABAIS SUR LES MEUBLES RE... Expired" at bounding box center [268, 460] width 491 height 35
type input "[DATE]"
type input "PROFITEZ DE 20 % DE RABAIS SUR LES MEUBLES REMBOURRÉS EQ3 PRÊTS-À-EXPÉDIER"
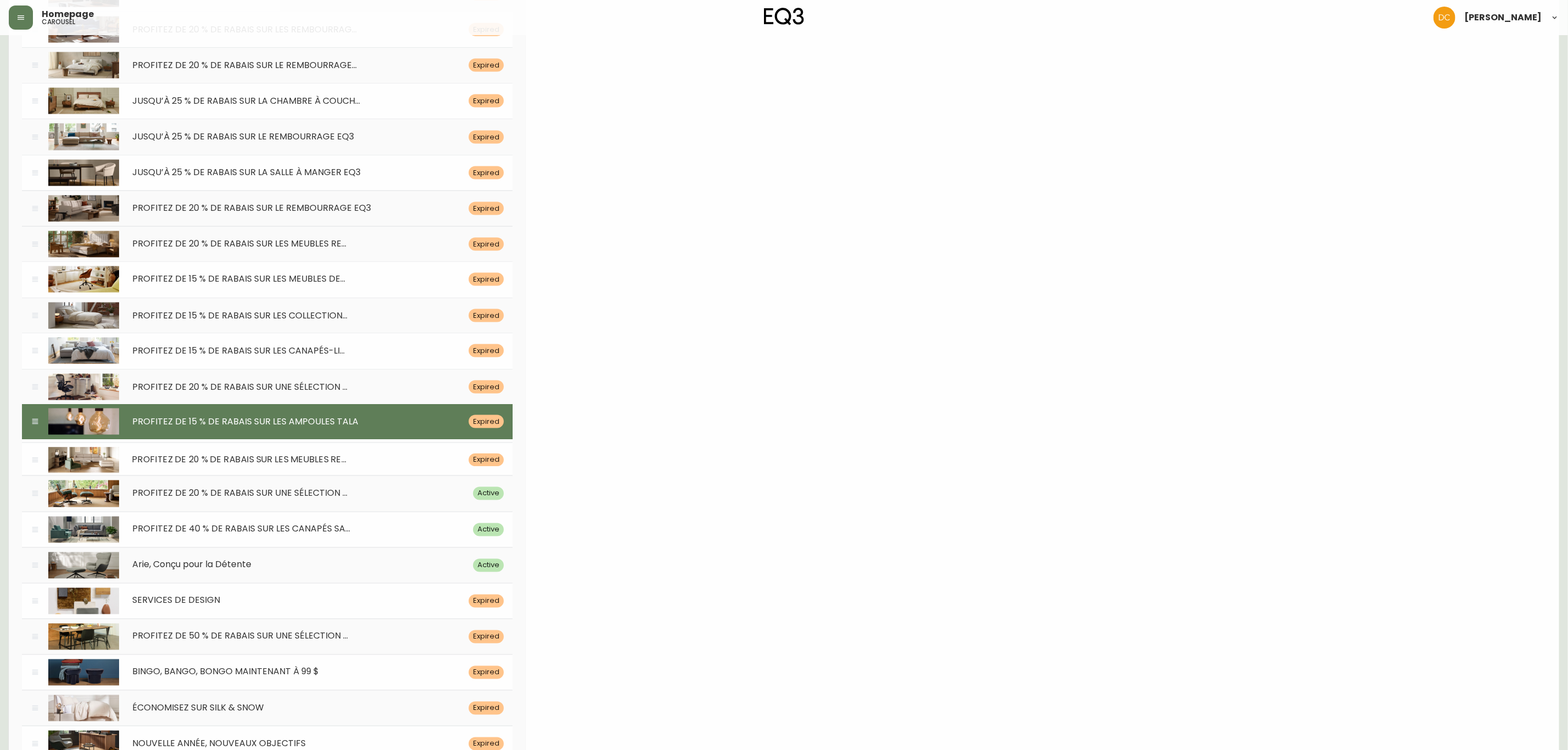
type input "Fait avec soin, conçu pour durer. Économisez 20 % sur les meubles rembourrés, p…"
type input "Magasinez Maintenant"
type input "/category/salon/sieges/articles-prets-a-partir"
type input "Un grand canapé en coupe se trouve dans un salon avec parquet en chêne. Lien ve…"
type input "cello-pret-a-partir"
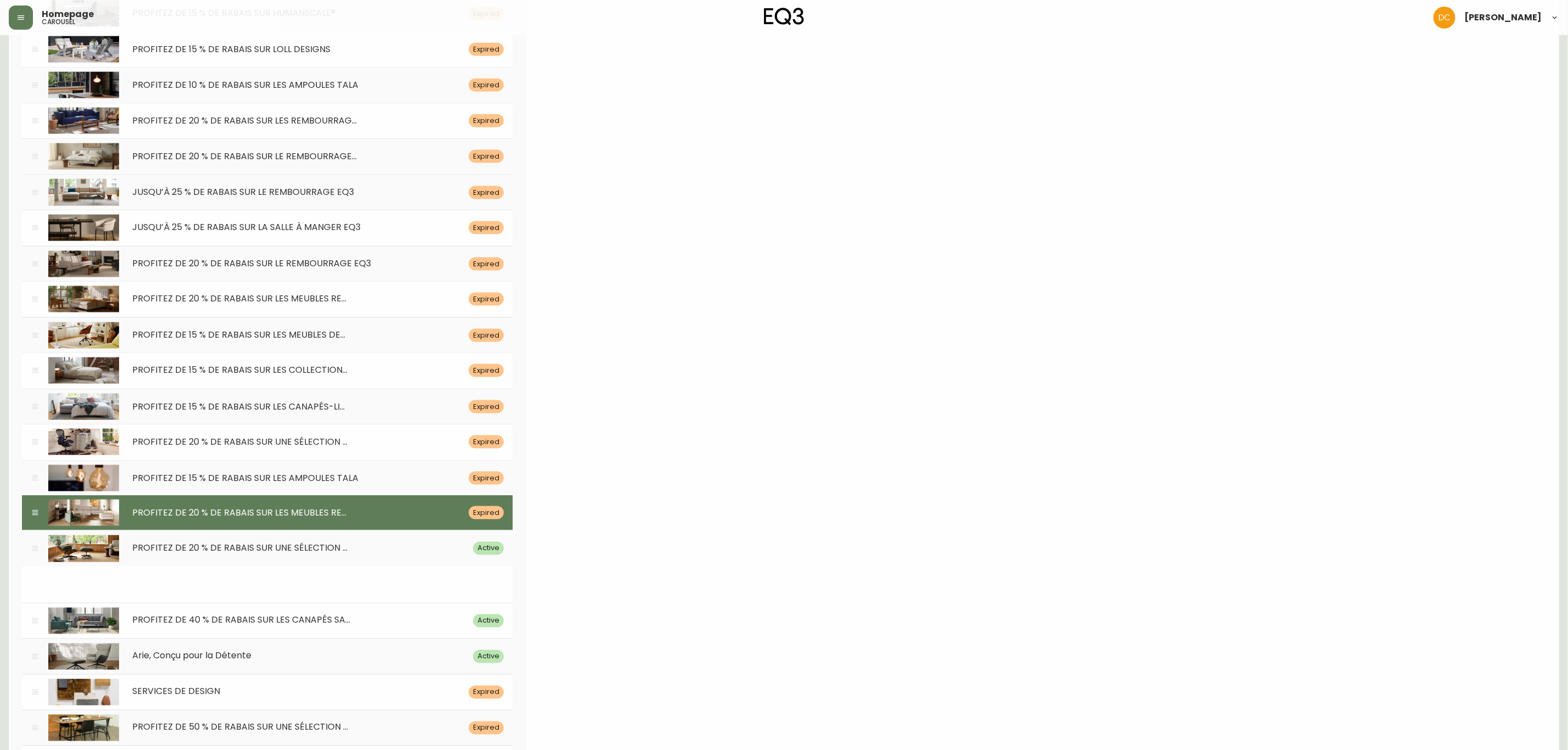
scroll to position [4179, 0]
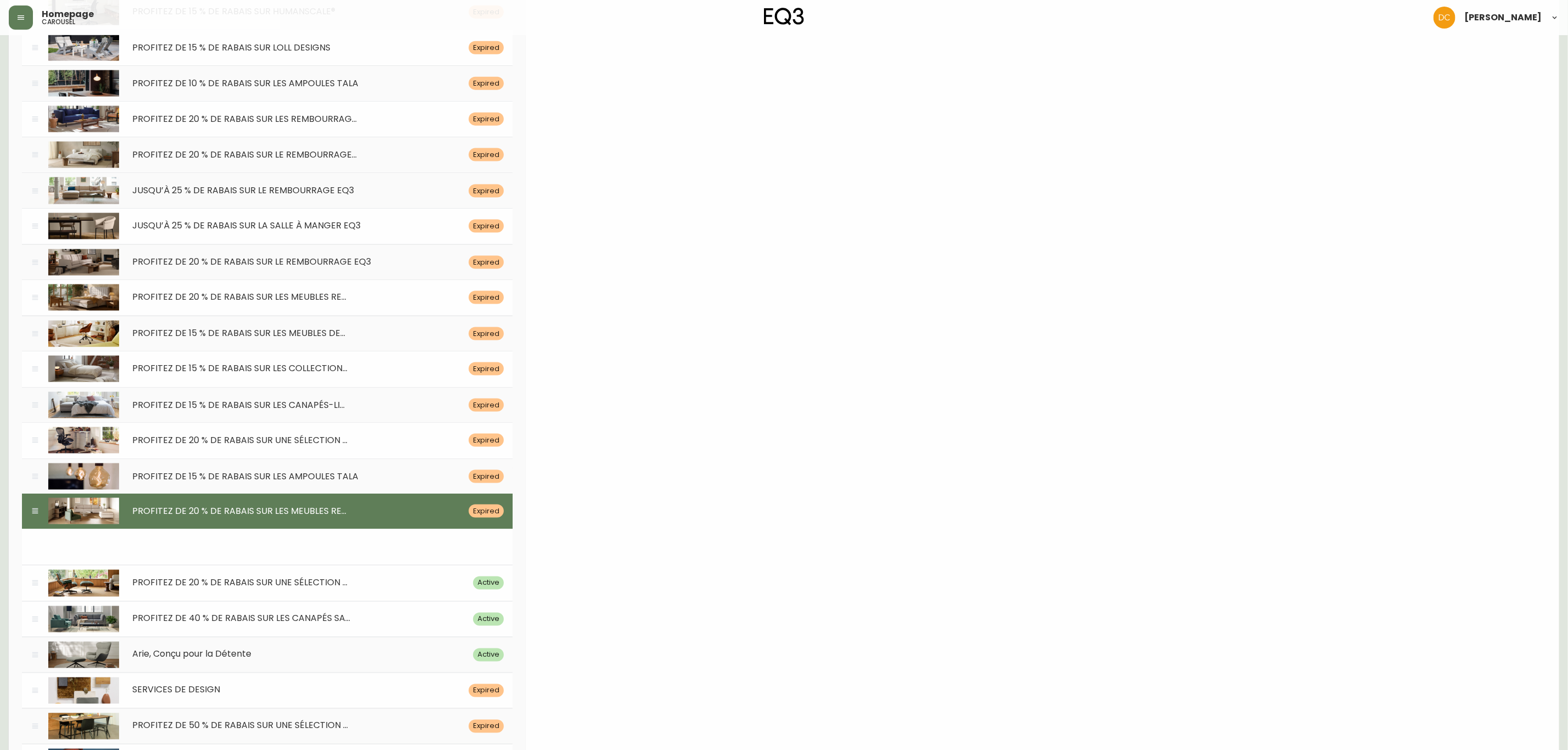
drag, startPoint x: 38, startPoint y: 290, endPoint x: 93, endPoint y: 585, distance: 300.1
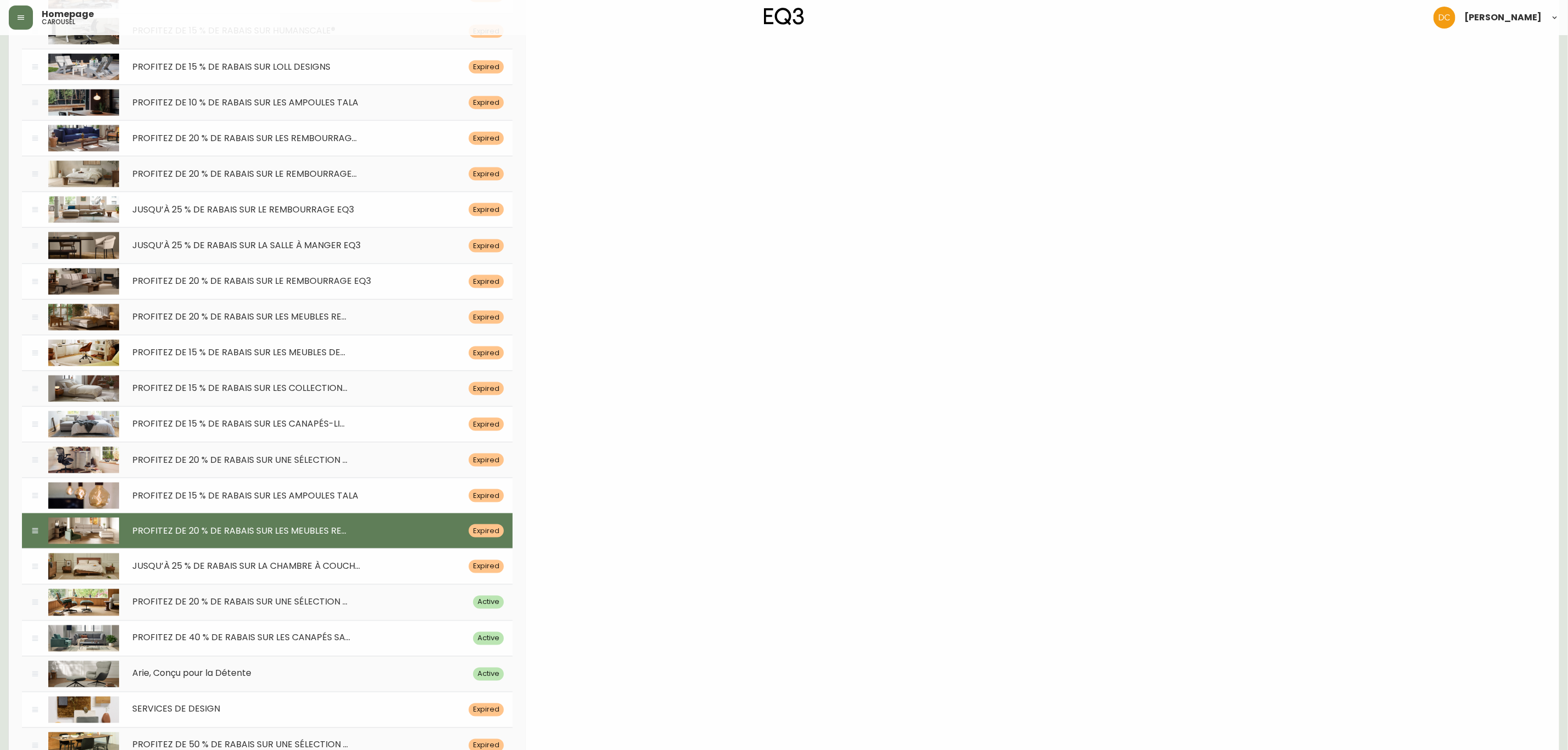
drag, startPoint x: 855, startPoint y: 613, endPoint x: 861, endPoint y: 370, distance: 243.1
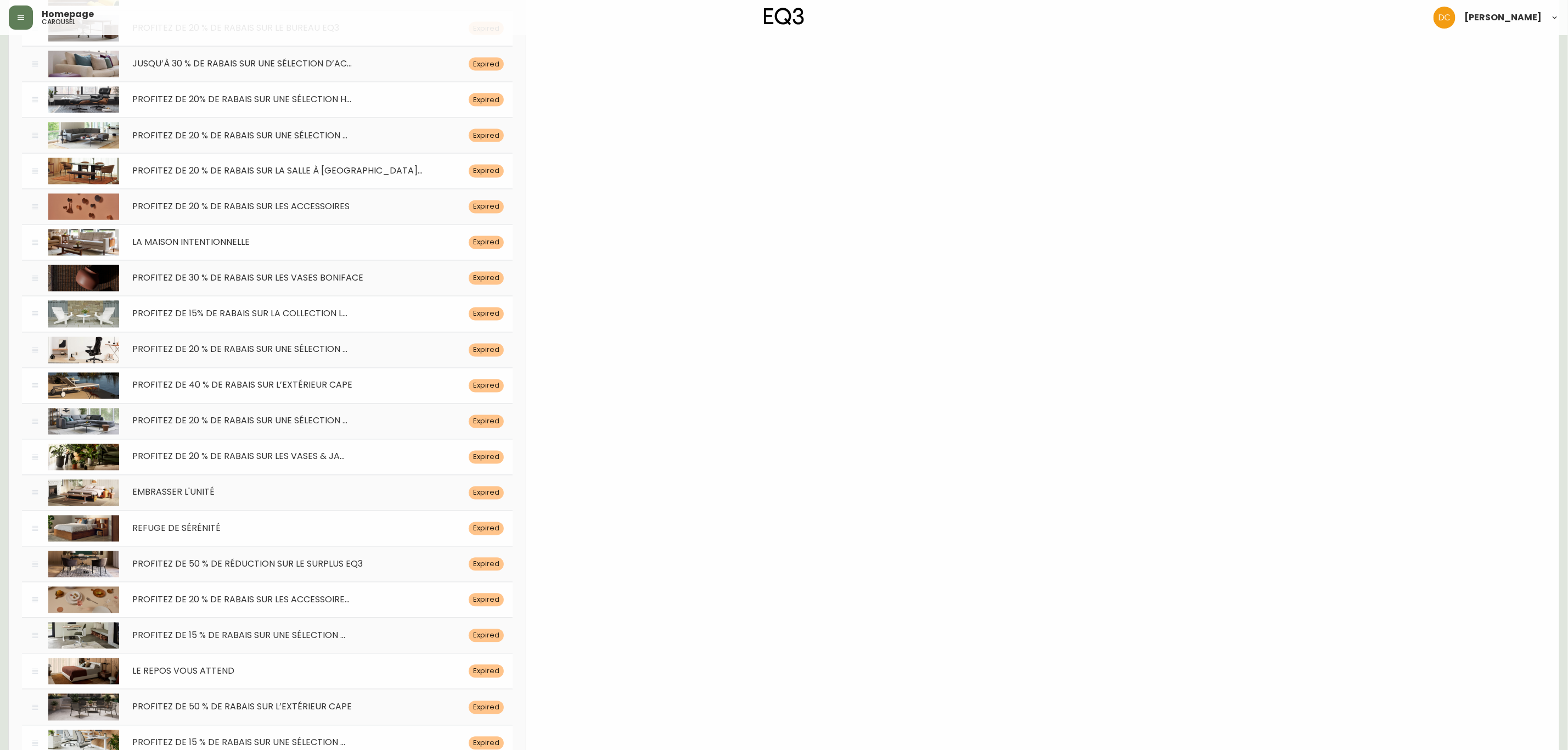
scroll to position [0, 0]
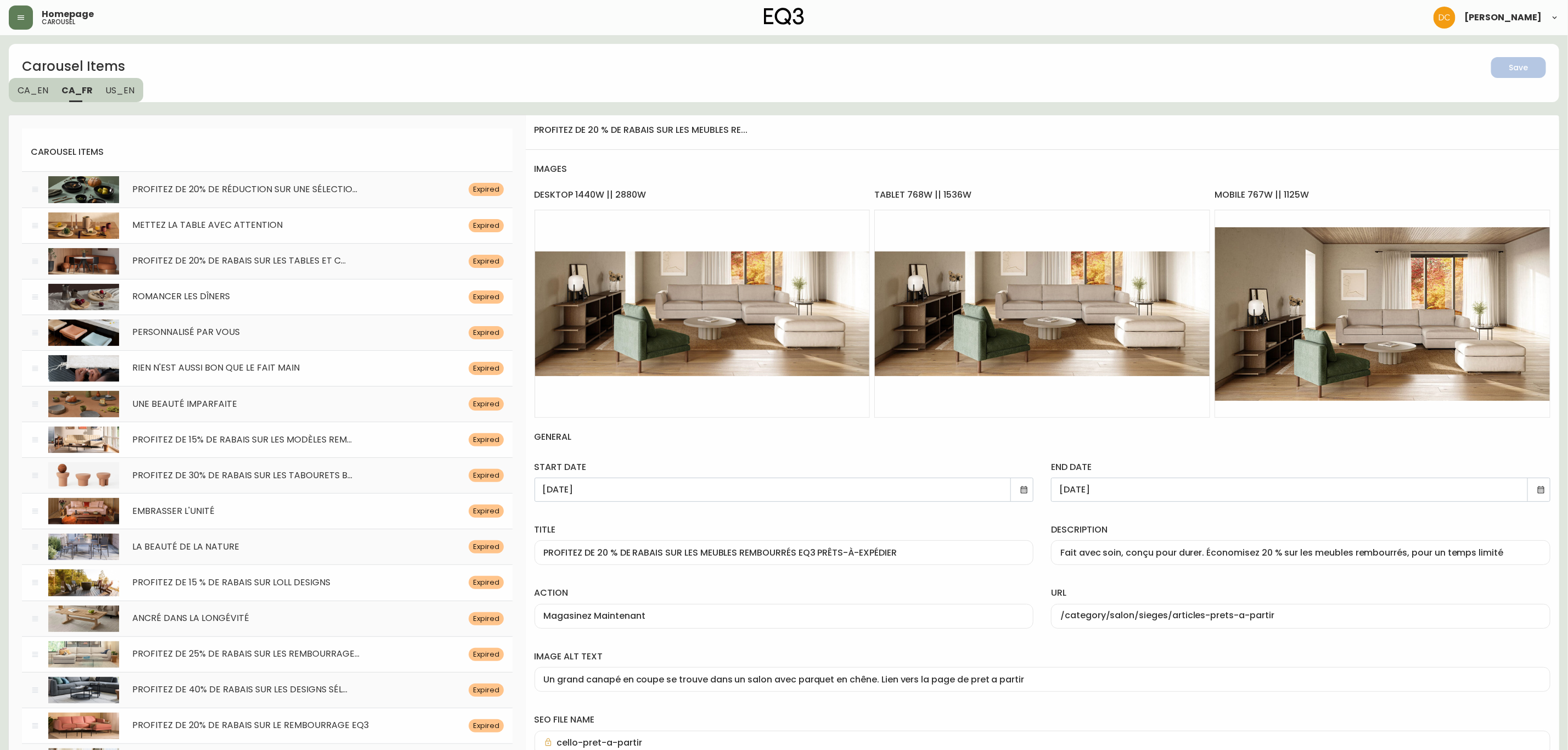
click at [1023, 491] on icon at bounding box center [1024, 489] width 8 height 8
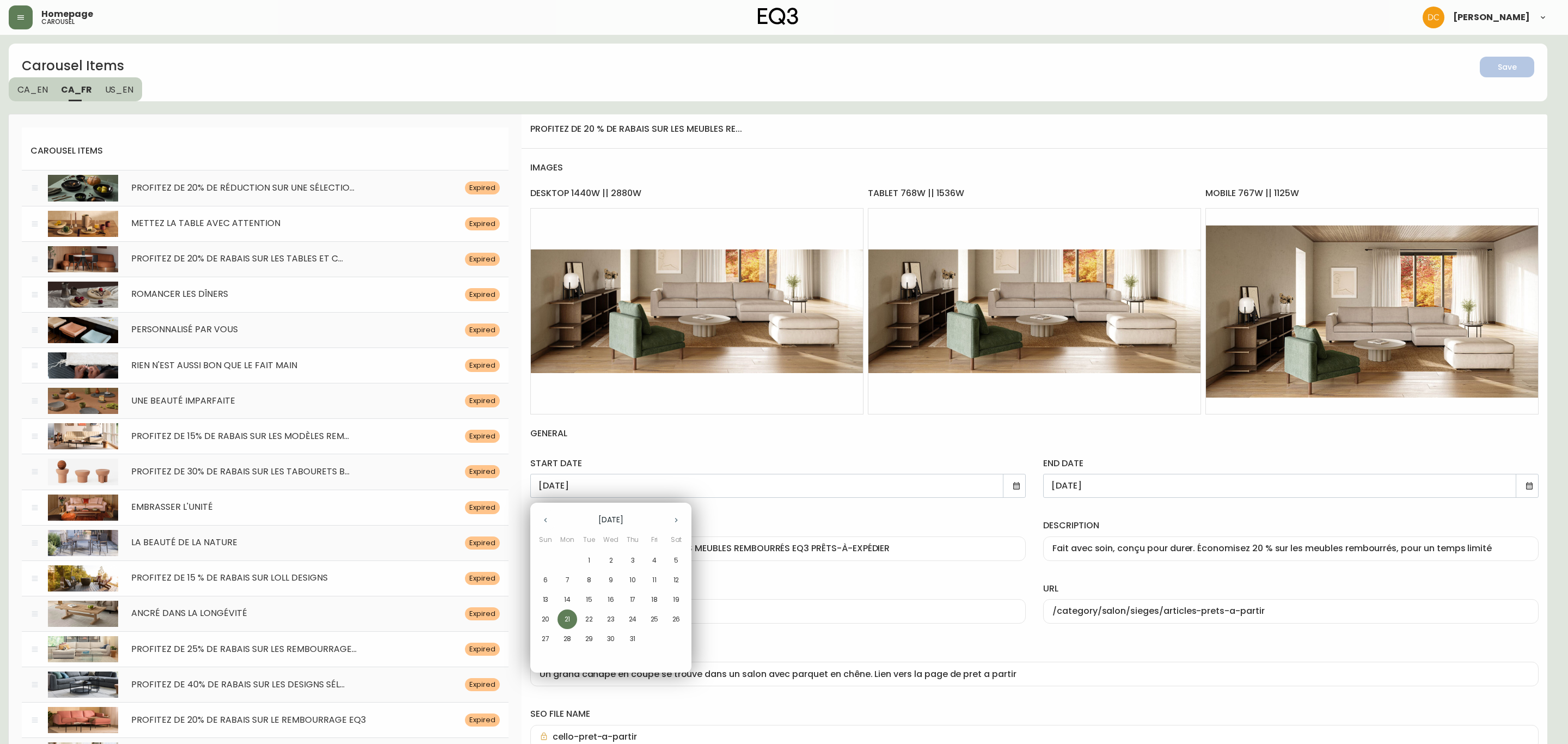
click at [675, 518] on icon "button" at bounding box center [676, 520] width 8 height 8
click at [654, 613] on button "22" at bounding box center [654, 618] width 19 height 19
type input "[DATE]"
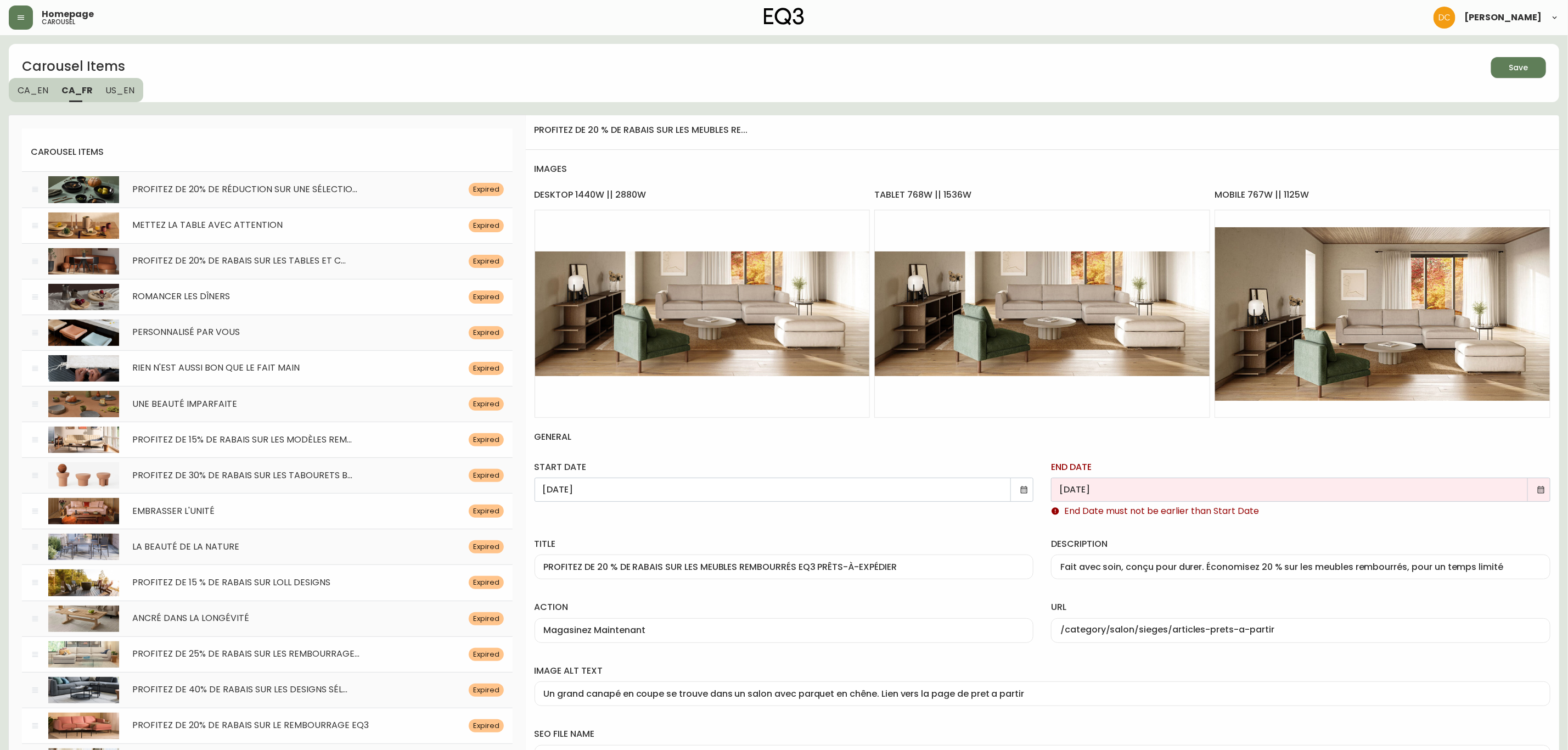
click at [1538, 488] on icon at bounding box center [1541, 489] width 8 height 8
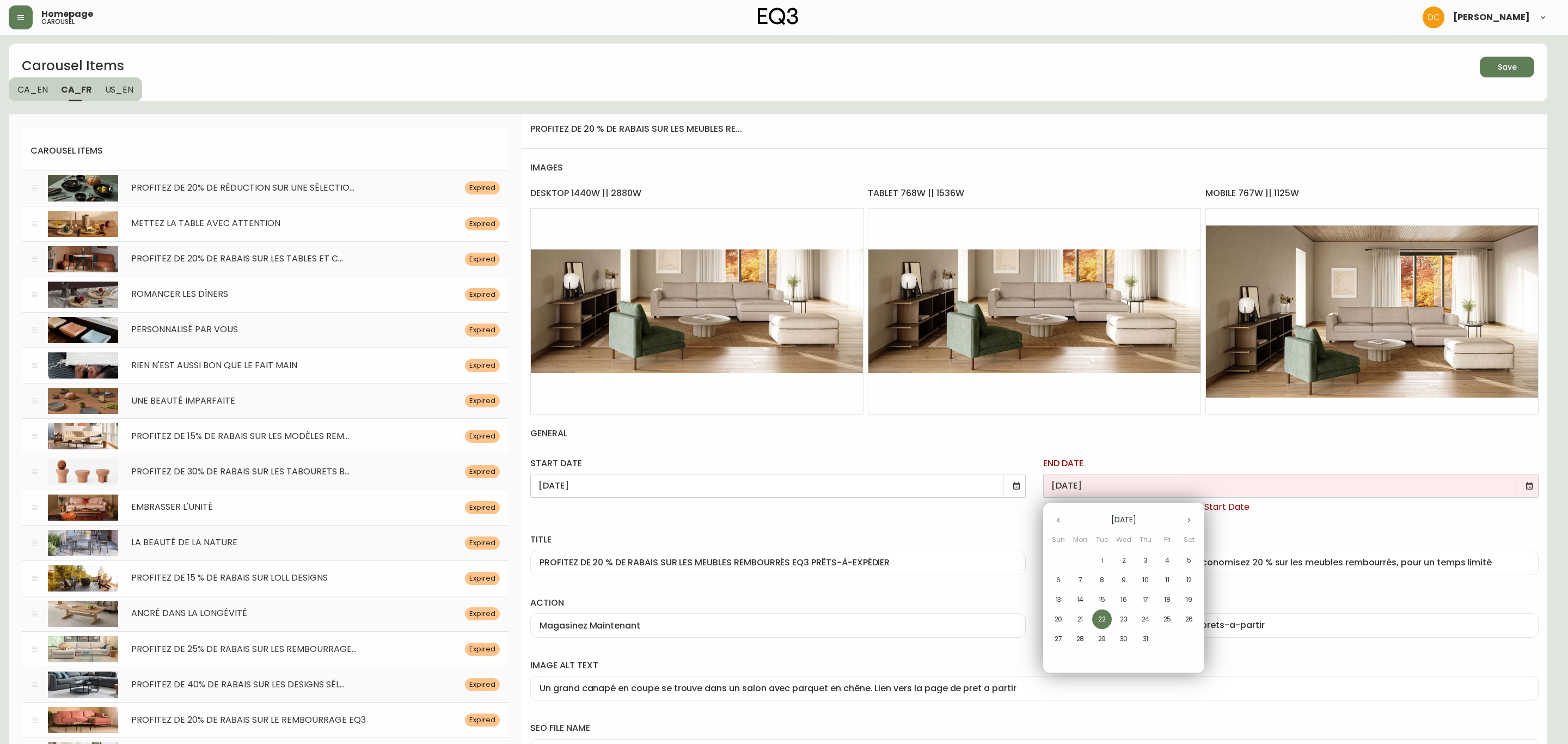
click at [1189, 521] on icon "button" at bounding box center [1189, 520] width 3 height 4
click at [1057, 599] on p "14" at bounding box center [1058, 600] width 7 height 10
type input "[DATE]"
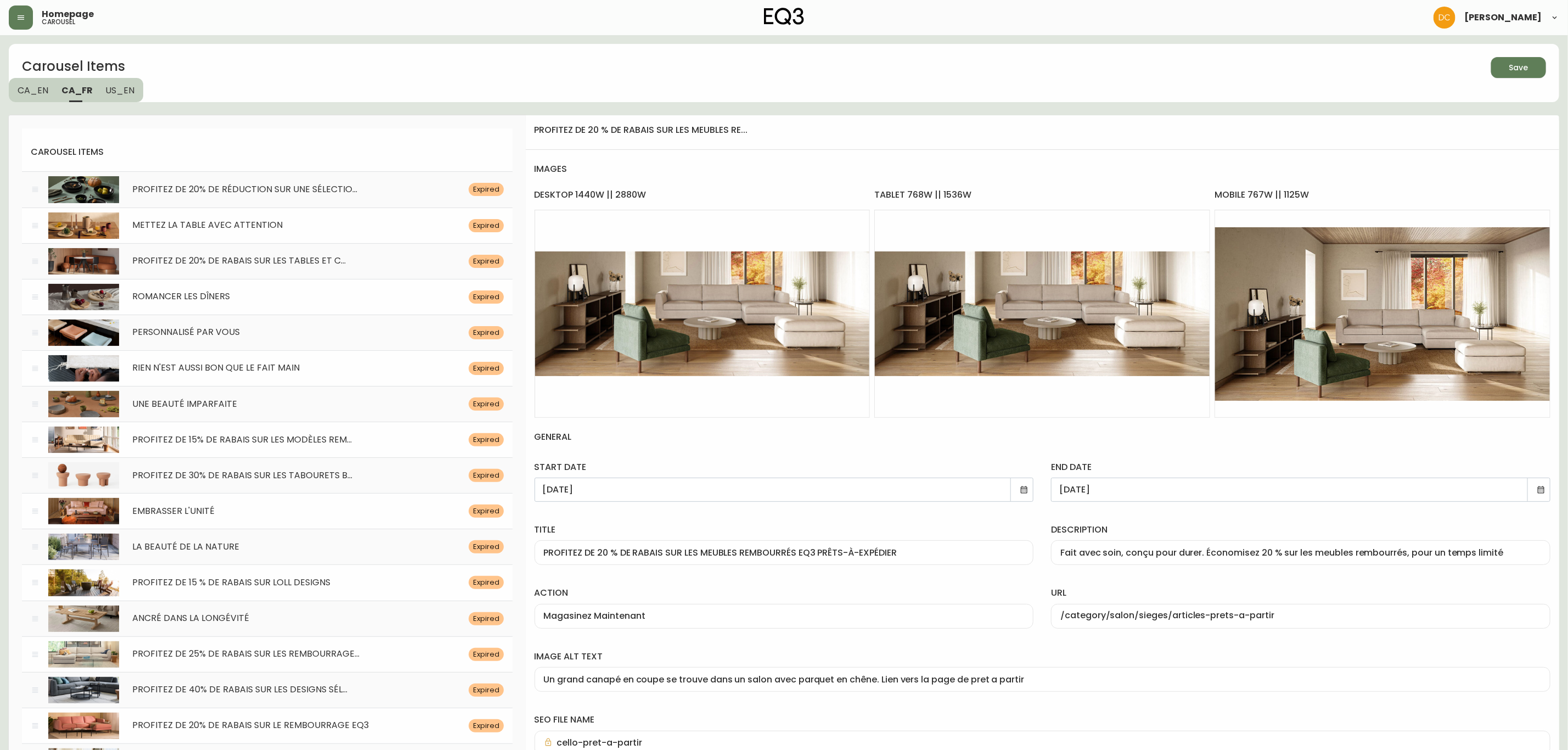
click at [1165, 437] on h4 "general" at bounding box center [1042, 437] width 1016 height 38
click at [1516, 59] on button "Save" at bounding box center [1519, 67] width 55 height 21
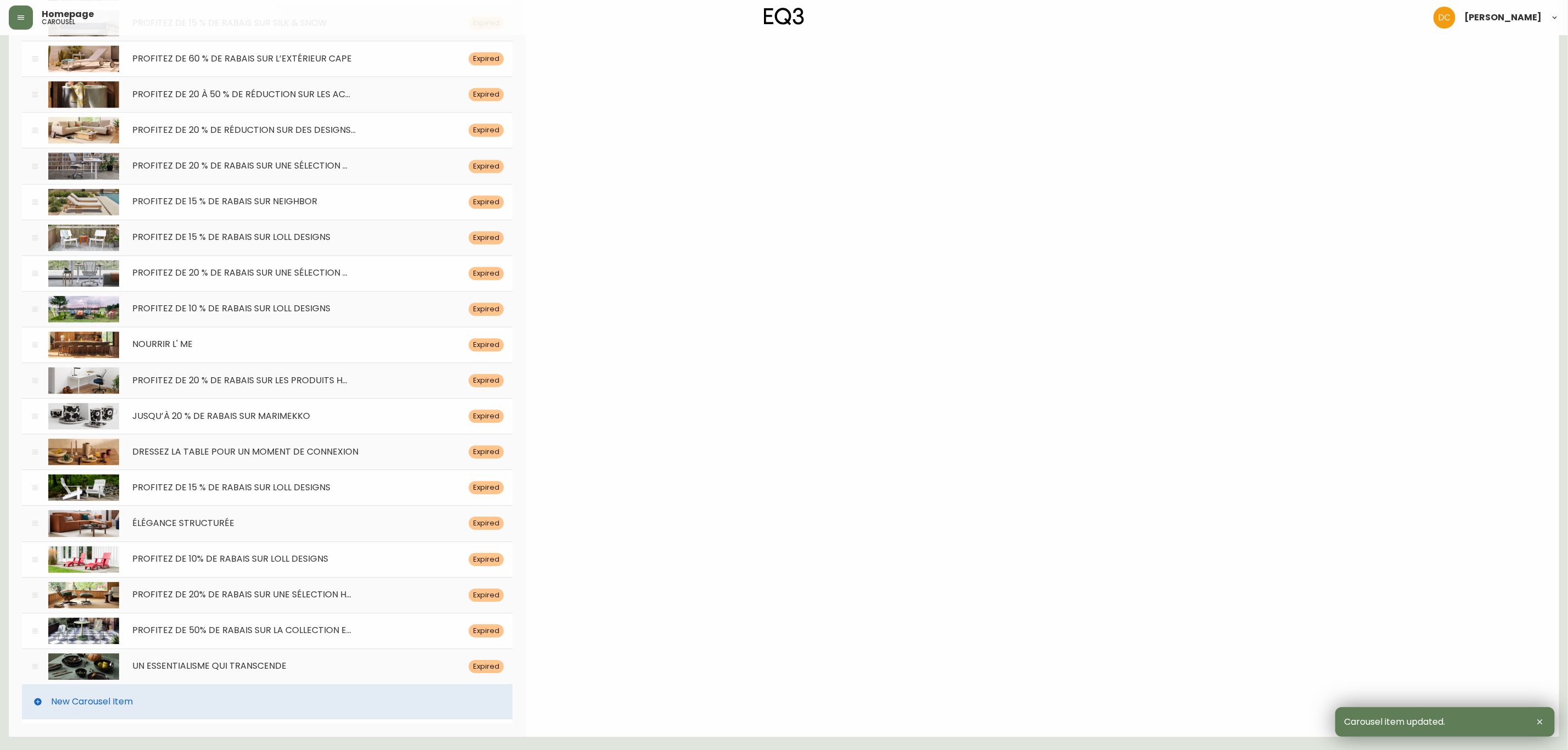
drag, startPoint x: 949, startPoint y: 68, endPoint x: 967, endPoint y: 303, distance: 235.7
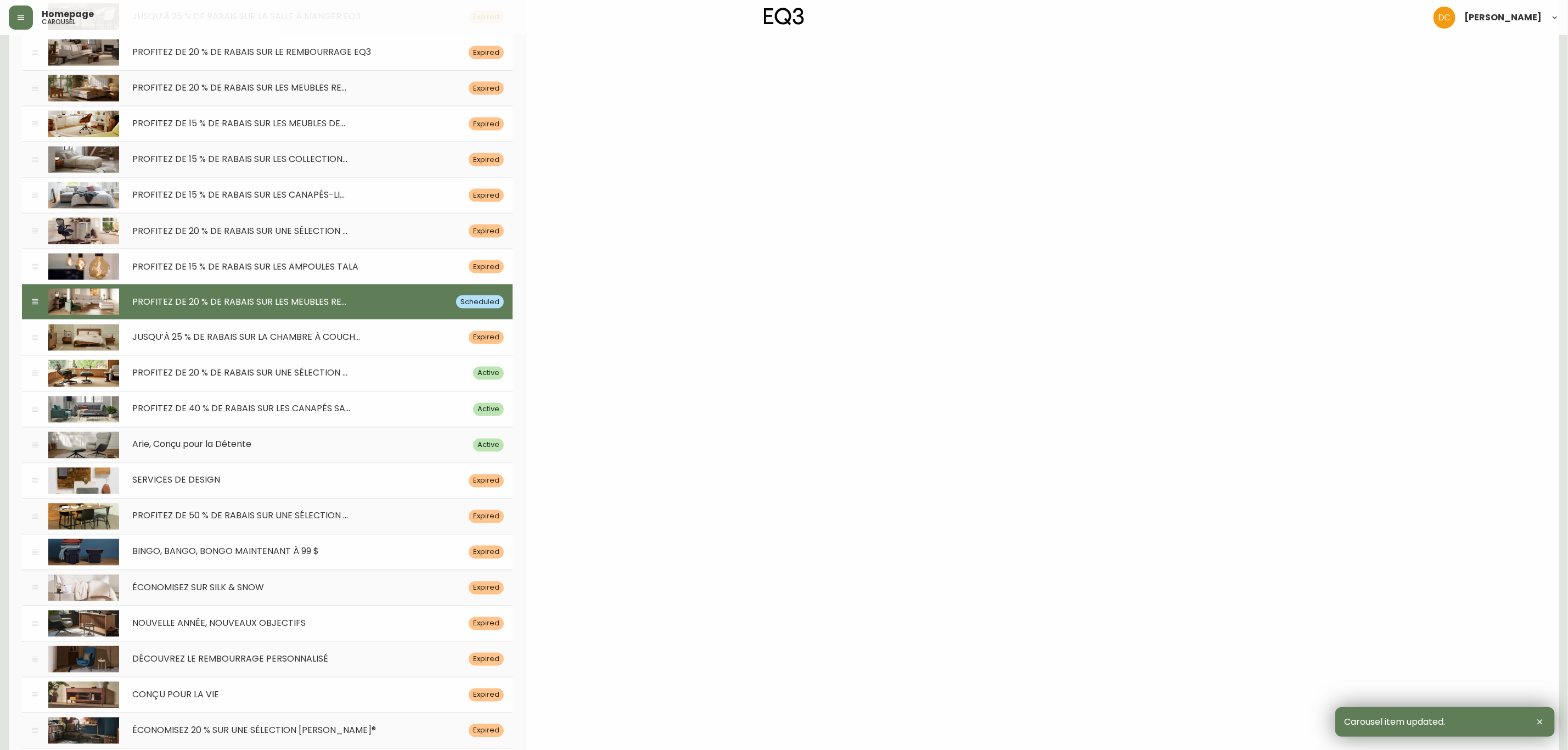
scroll to position [4351, 0]
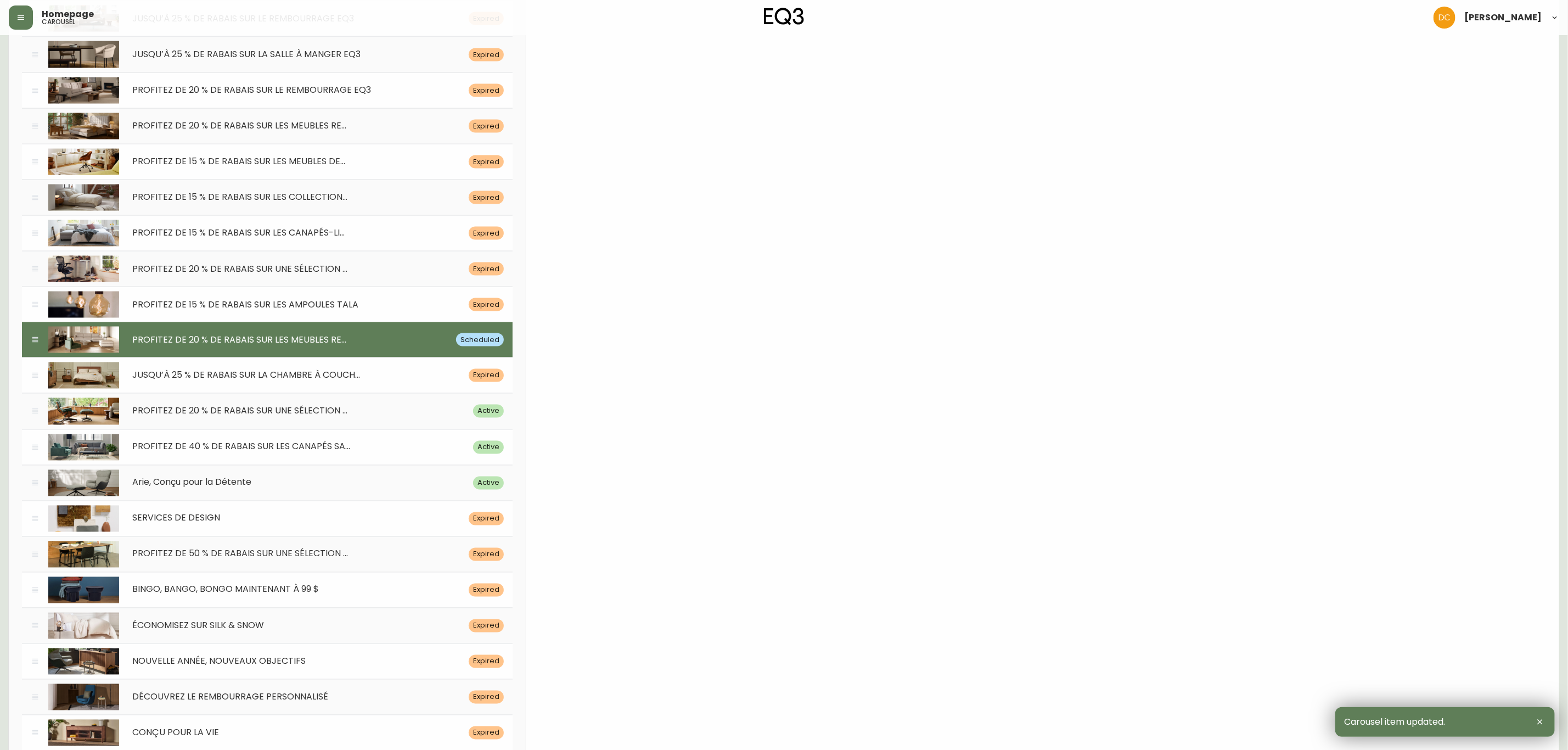
click at [362, 393] on div "JUSQU’À 25 % DE RABAIS SUR LA CHAMBRE À COUCH... Expired" at bounding box center [268, 375] width 491 height 36
type input "[DATE]"
type input "JUSQU’À 25 % DE RABAIS SUR LA CHAMBRE À COUCHER EQ3"
type input "Créez votre sanctuaire avec des chambres à coucher bien pensées, en promotion j…"
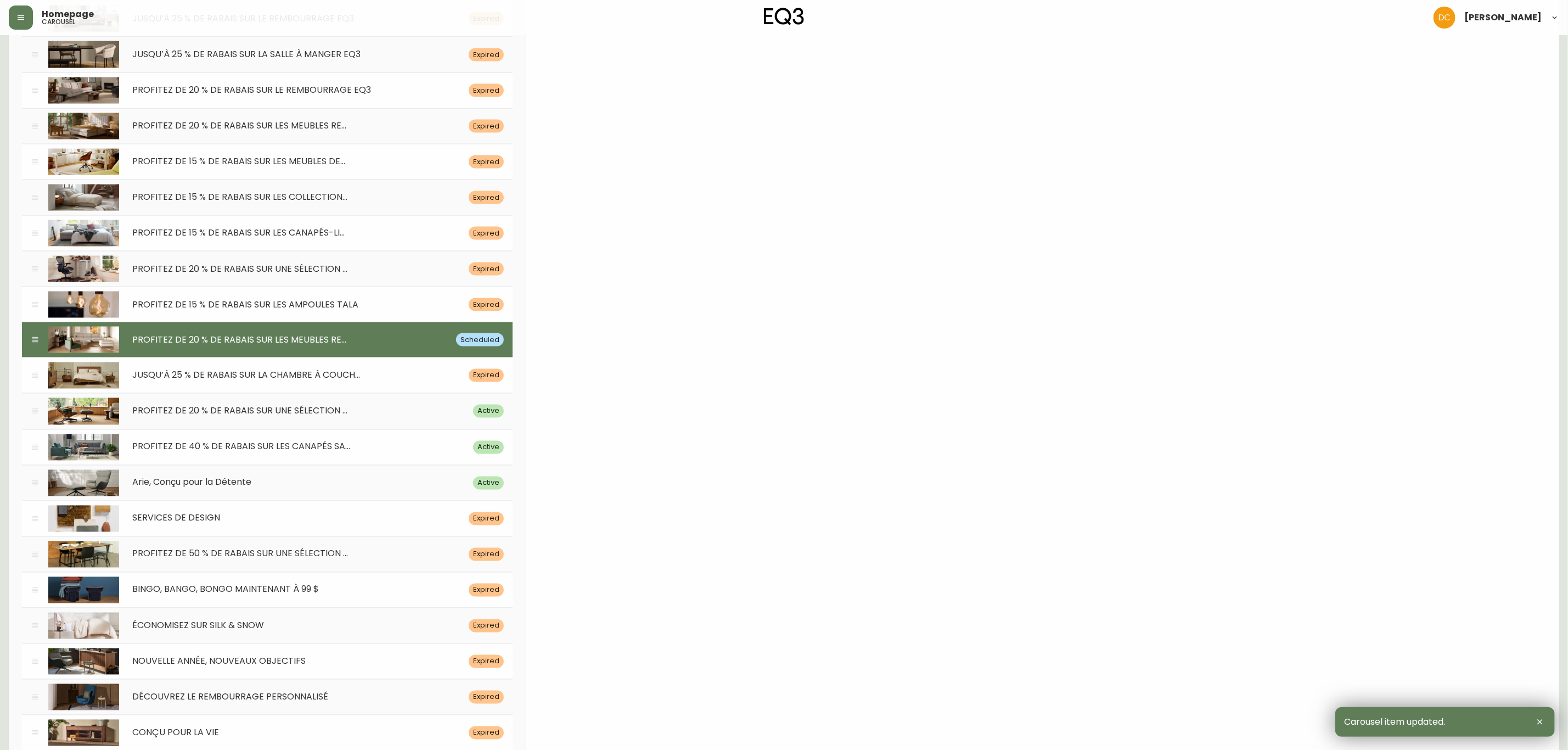
type input "/category/chambre-a-coucher/lits/lits"
type input "Un lit queen en noyer et des rangements assortis sont exposés dans une chambre …"
type input "[PERSON_NAME]-chambre-noyer-eq3"
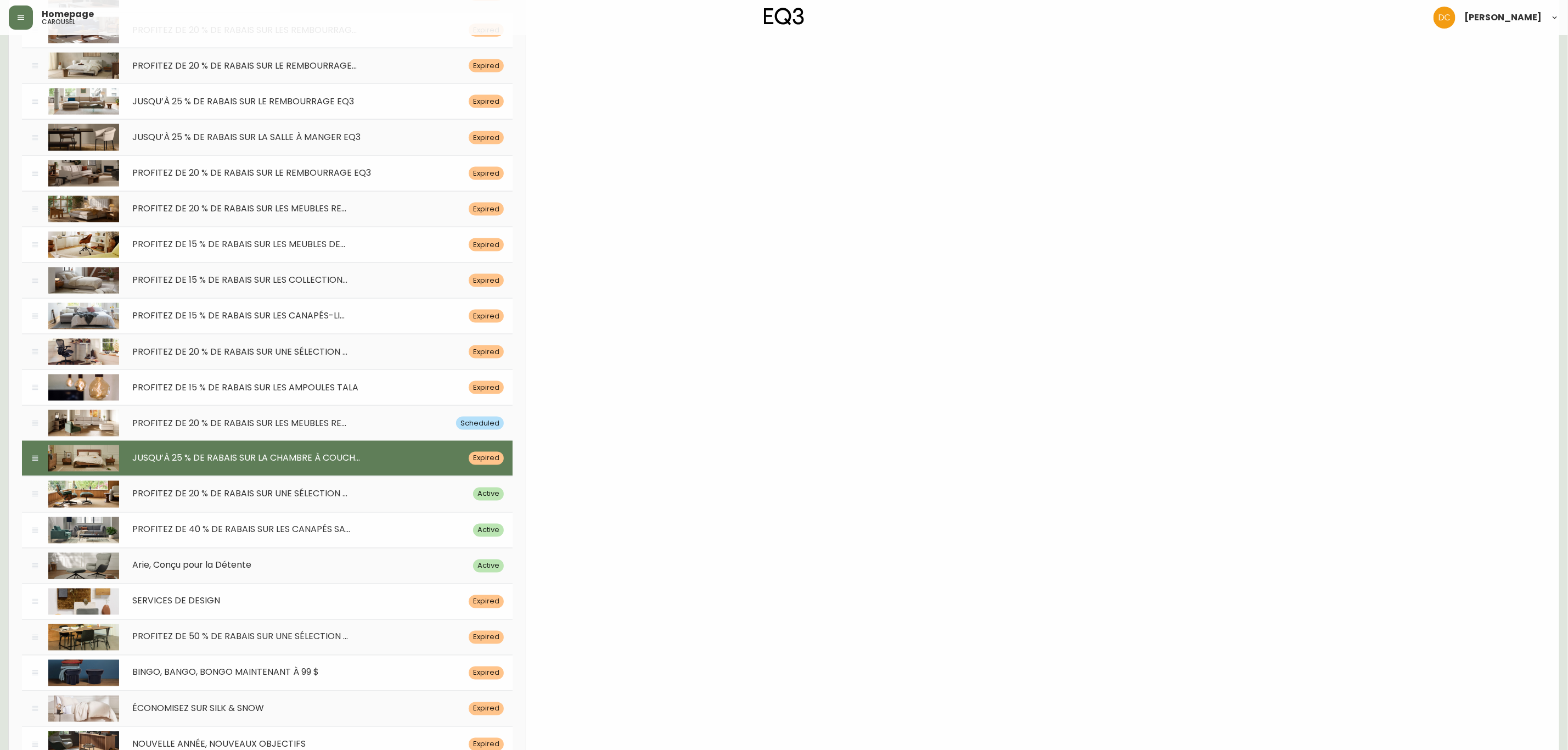
drag, startPoint x: 738, startPoint y: 675, endPoint x: 781, endPoint y: 488, distance: 191.9
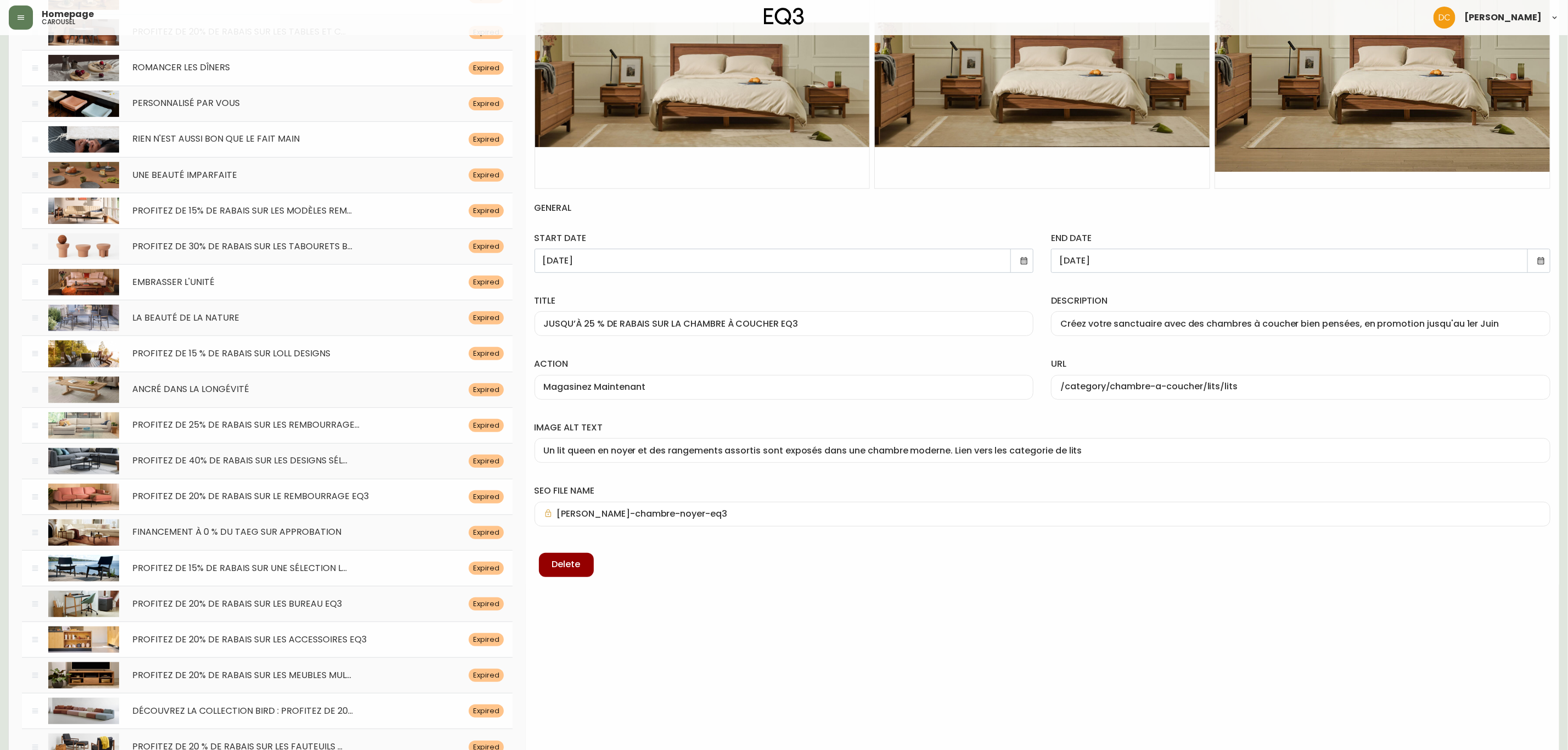
scroll to position [189, 0]
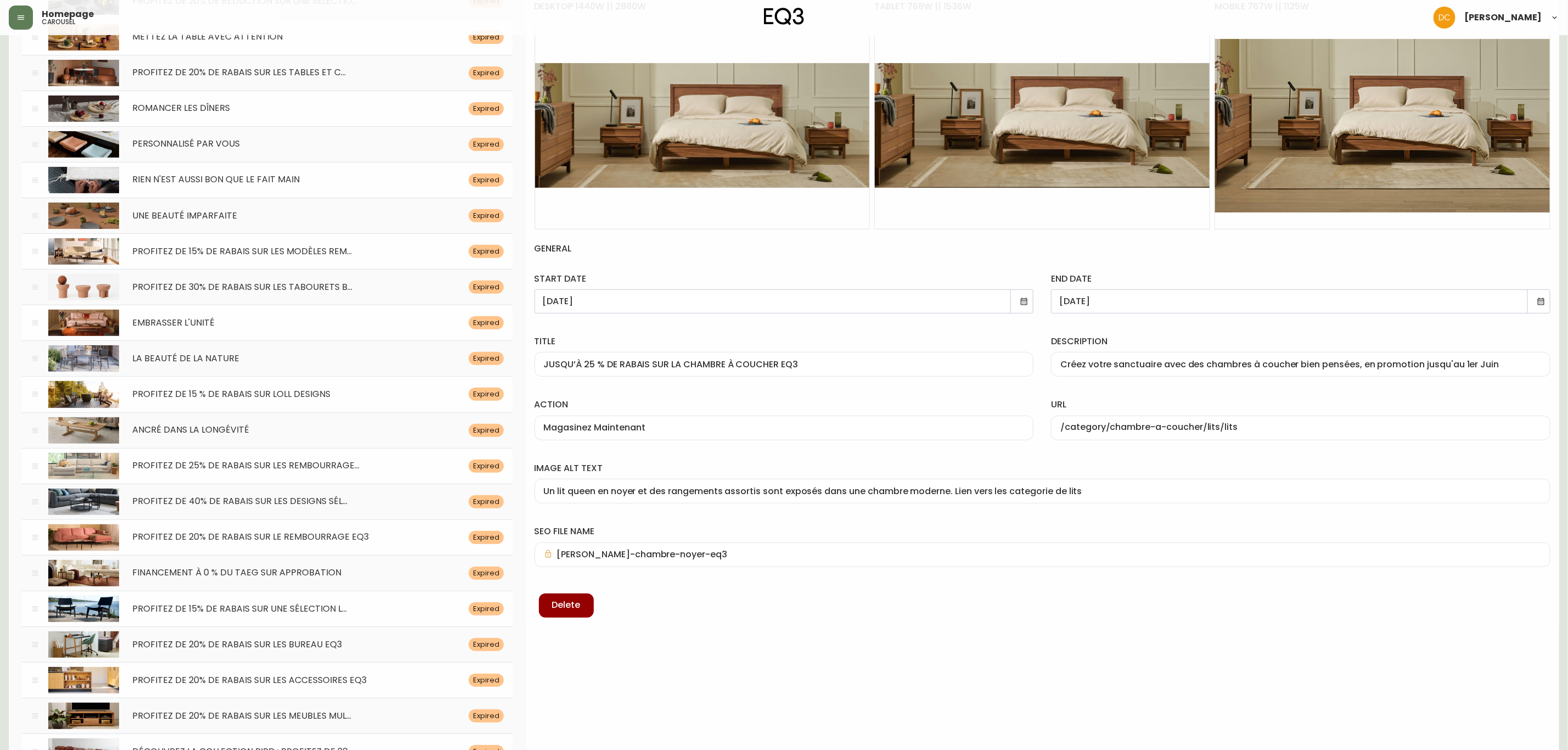
click at [832, 366] on input "JUSQU’À 25 % DE RABAIS SUR LA CHAMBRE À COUCHER EQ3" at bounding box center [784, 364] width 481 height 10
paste input "PROFITEZ DE 20"
type input "PROFITEZ DE 20 % DE RABAIS SUR LA CHAMBRE À COUCHER EQ3"
click at [1264, 352] on div "Créez votre sanctuaire avec des chambres à coucher bien pensées, en promotion j…" at bounding box center [1300, 364] width 499 height 25
paste input "Rafraîchissez votre chambre à coucher avec des lits rembourrés, des rangements,…"
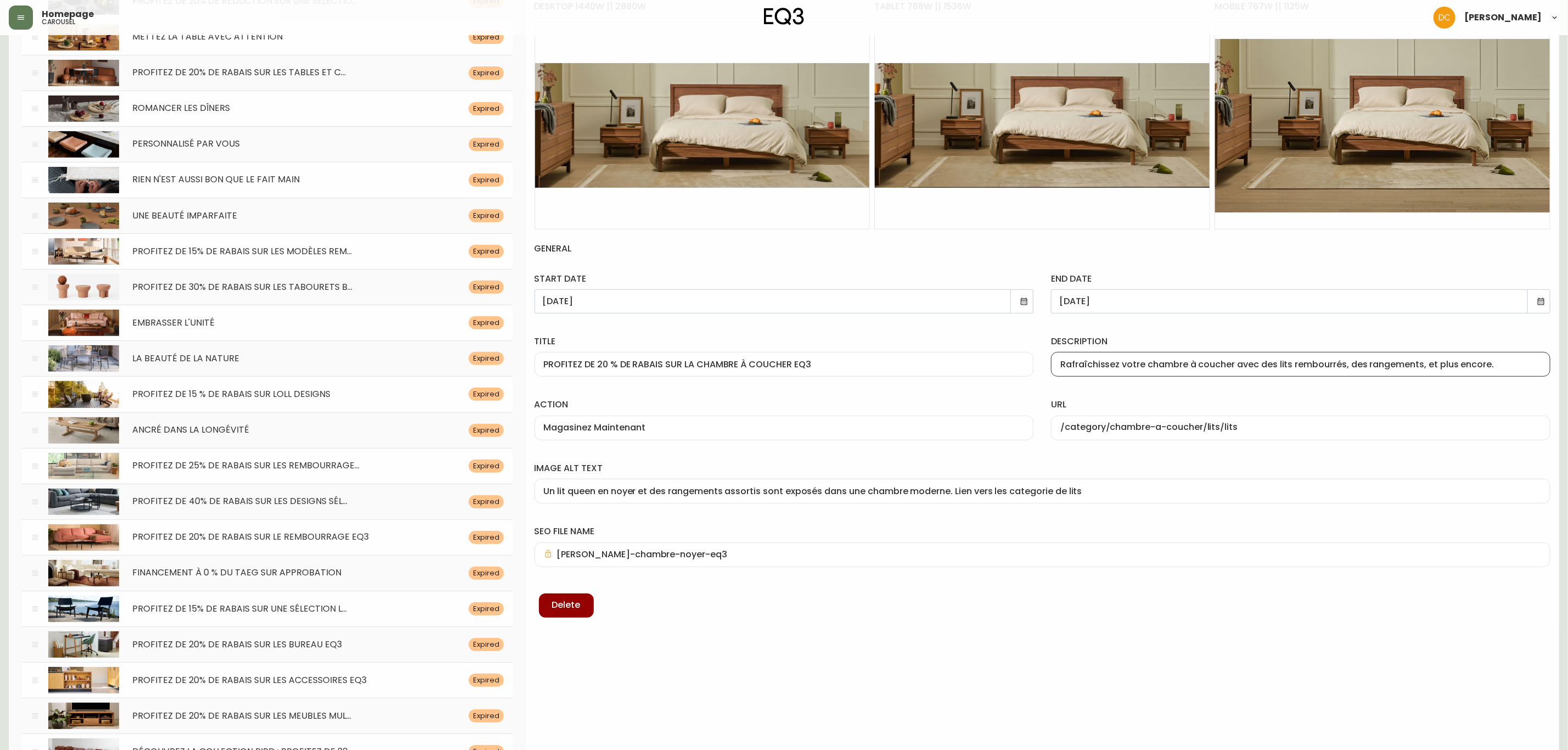
type input "Rafraîchissez votre chambre à coucher avec des lits rembourrés, des rangements,…"
click at [1158, 409] on label "url" at bounding box center [1300, 404] width 499 height 12
click at [1158, 423] on input "/category/chambre-a-coucher/lits/lits" at bounding box center [1300, 428] width 481 height 10
drag, startPoint x: 1202, startPoint y: 433, endPoint x: 1281, endPoint y: 431, distance: 79.0
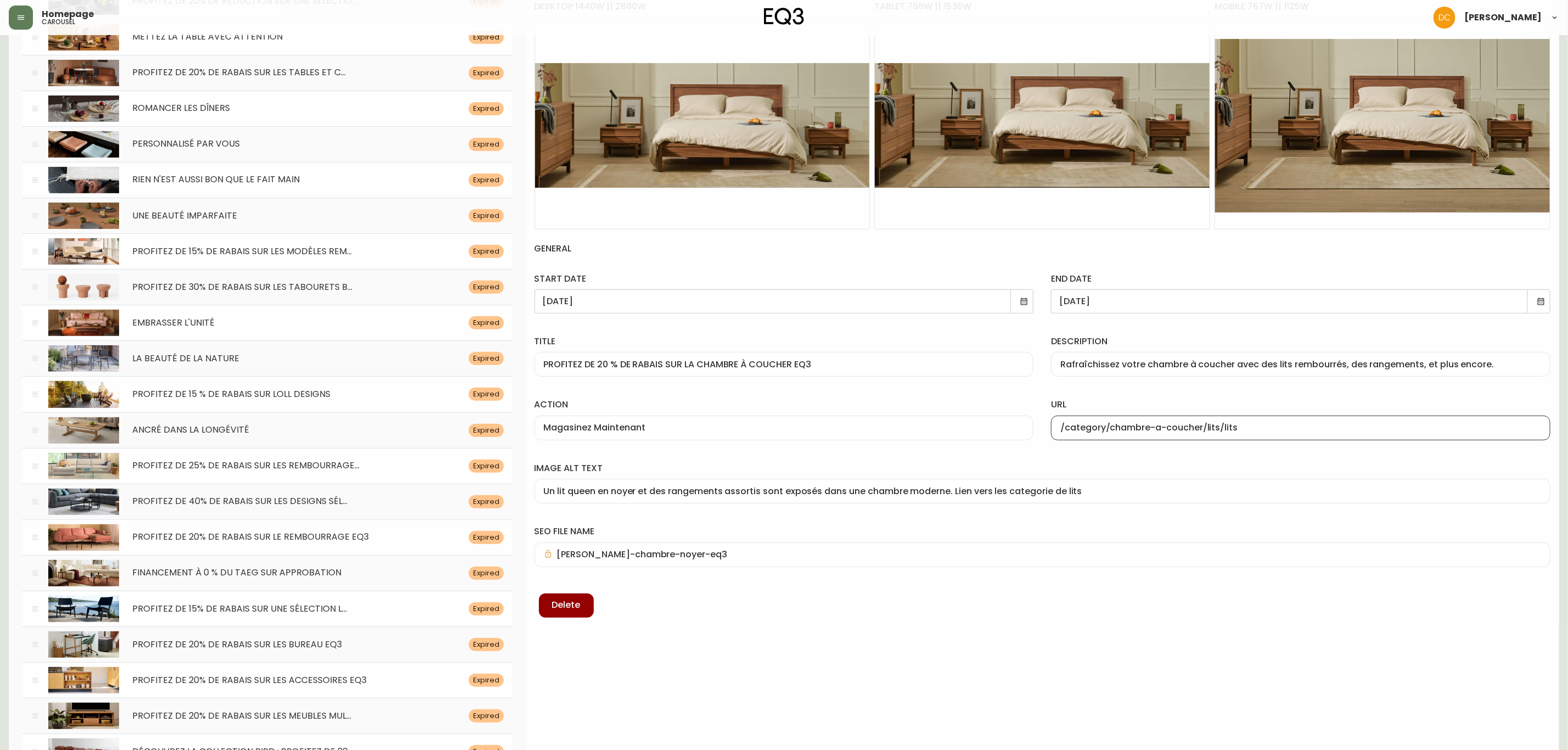
click at [1281, 431] on input "/category/chambre-a-coucher/lits/lits" at bounding box center [1300, 428] width 481 height 10
click at [1283, 395] on div "url /category/chambre-a-coucher" at bounding box center [1300, 417] width 517 height 63
click at [804, 533] on label "seo file name" at bounding box center [1042, 531] width 1016 height 12
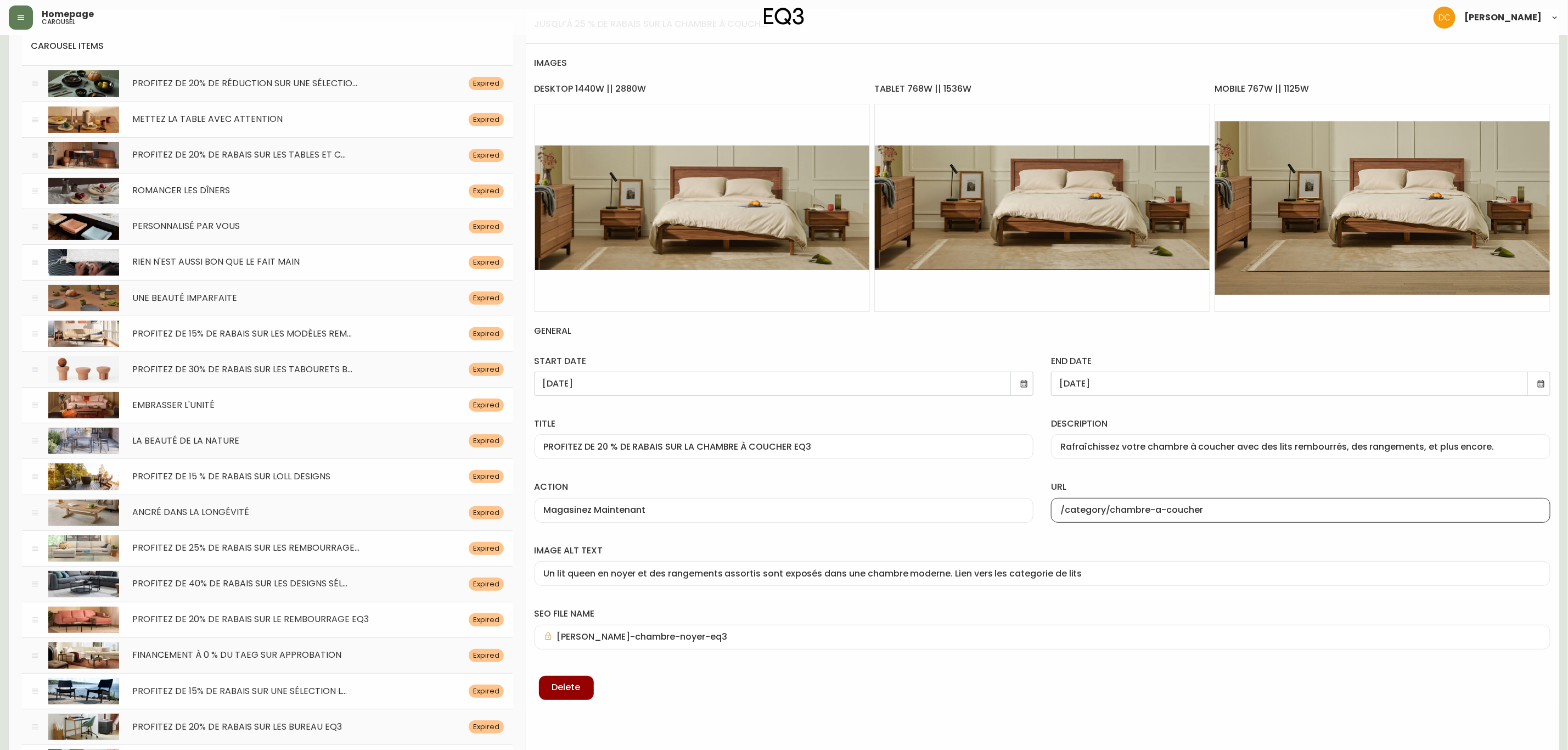
click at [1219, 505] on input "/category/chambre-a-coucher" at bounding box center [1300, 510] width 481 height 10
type input "/category/chambre-a-coucher/lits"
click at [1215, 470] on div "url /category/chambre-a-coucher/lits" at bounding box center [1300, 499] width 517 height 63
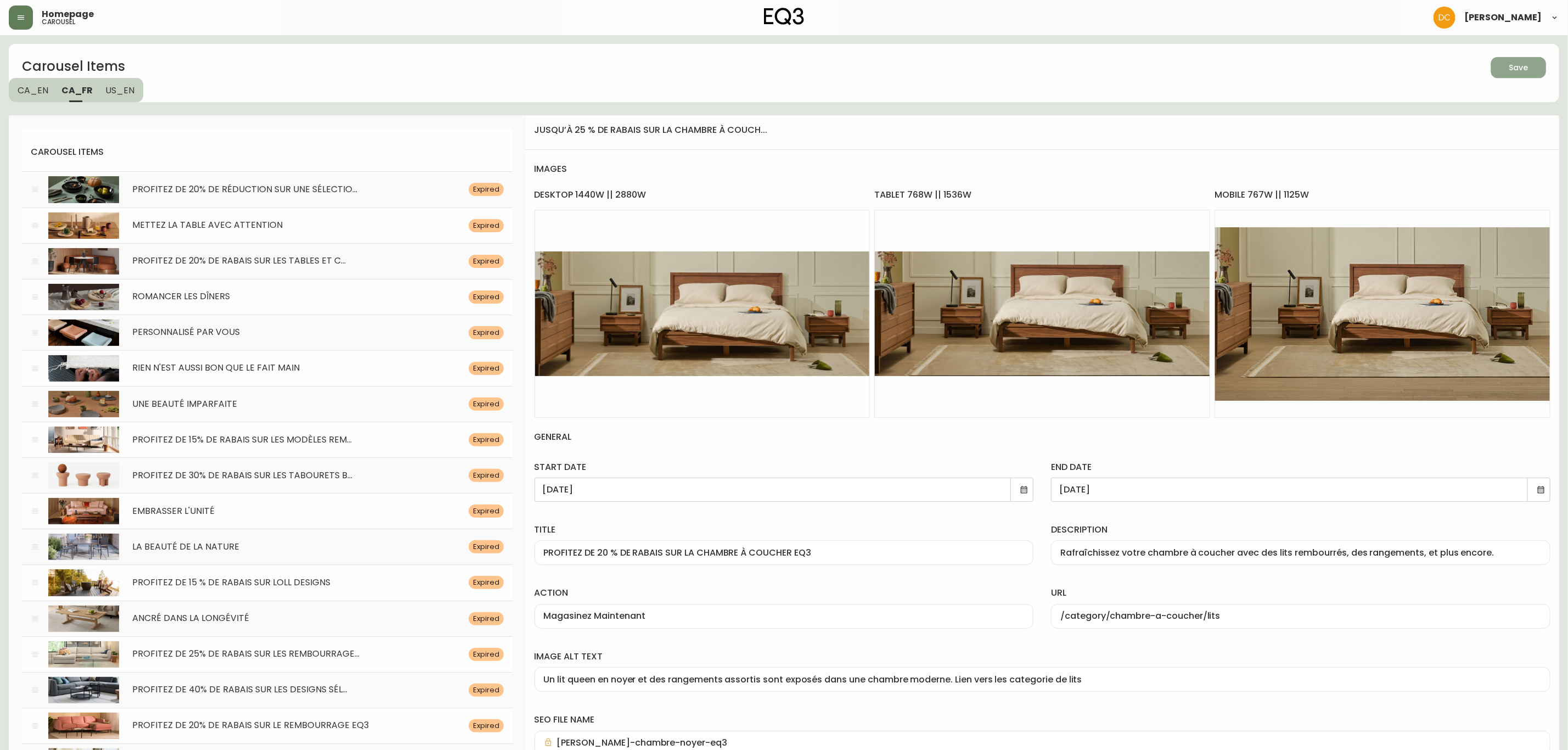
click at [1520, 71] on div "Save" at bounding box center [1519, 68] width 20 height 14
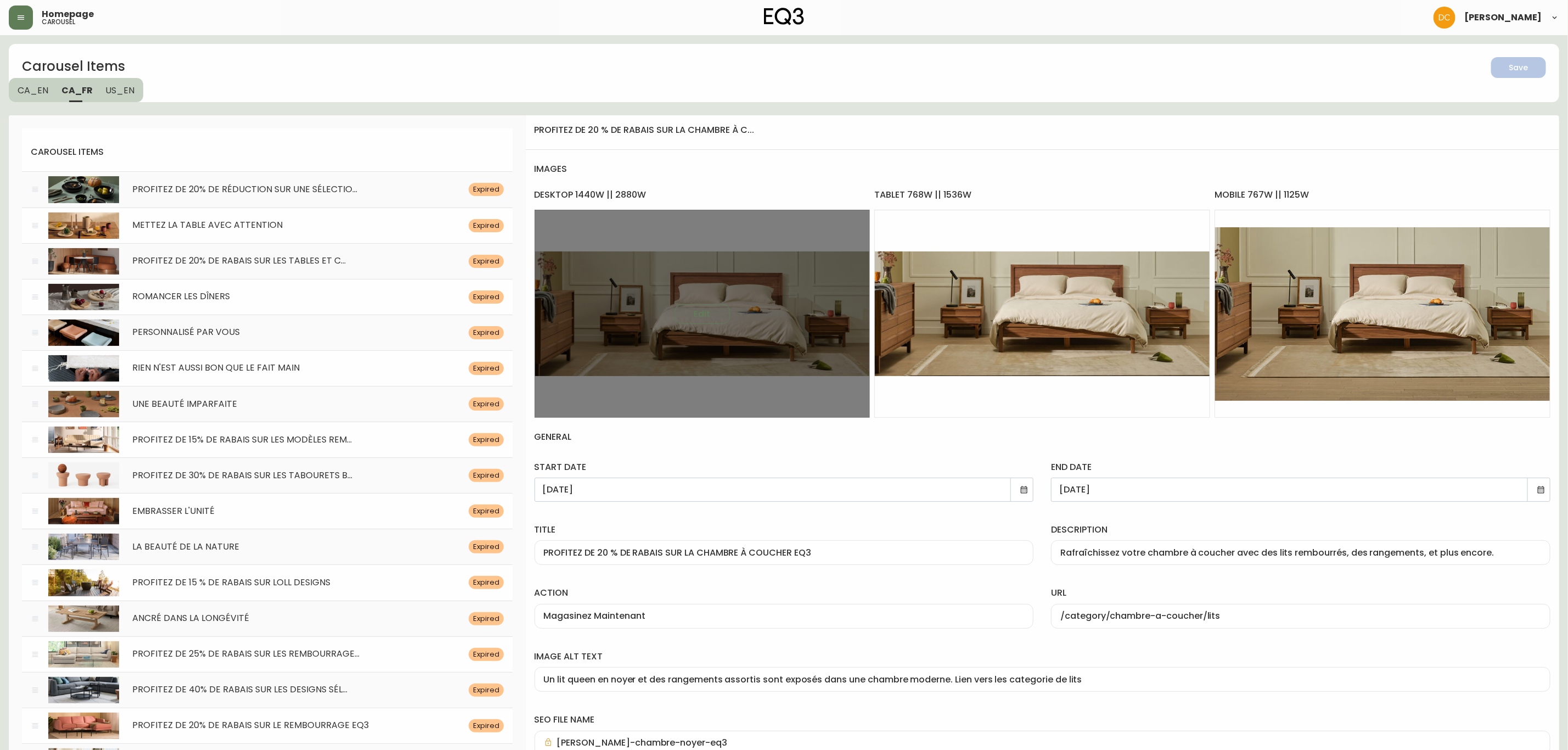
drag, startPoint x: 826, startPoint y: 572, endPoint x: 821, endPoint y: 352, distance: 220.1
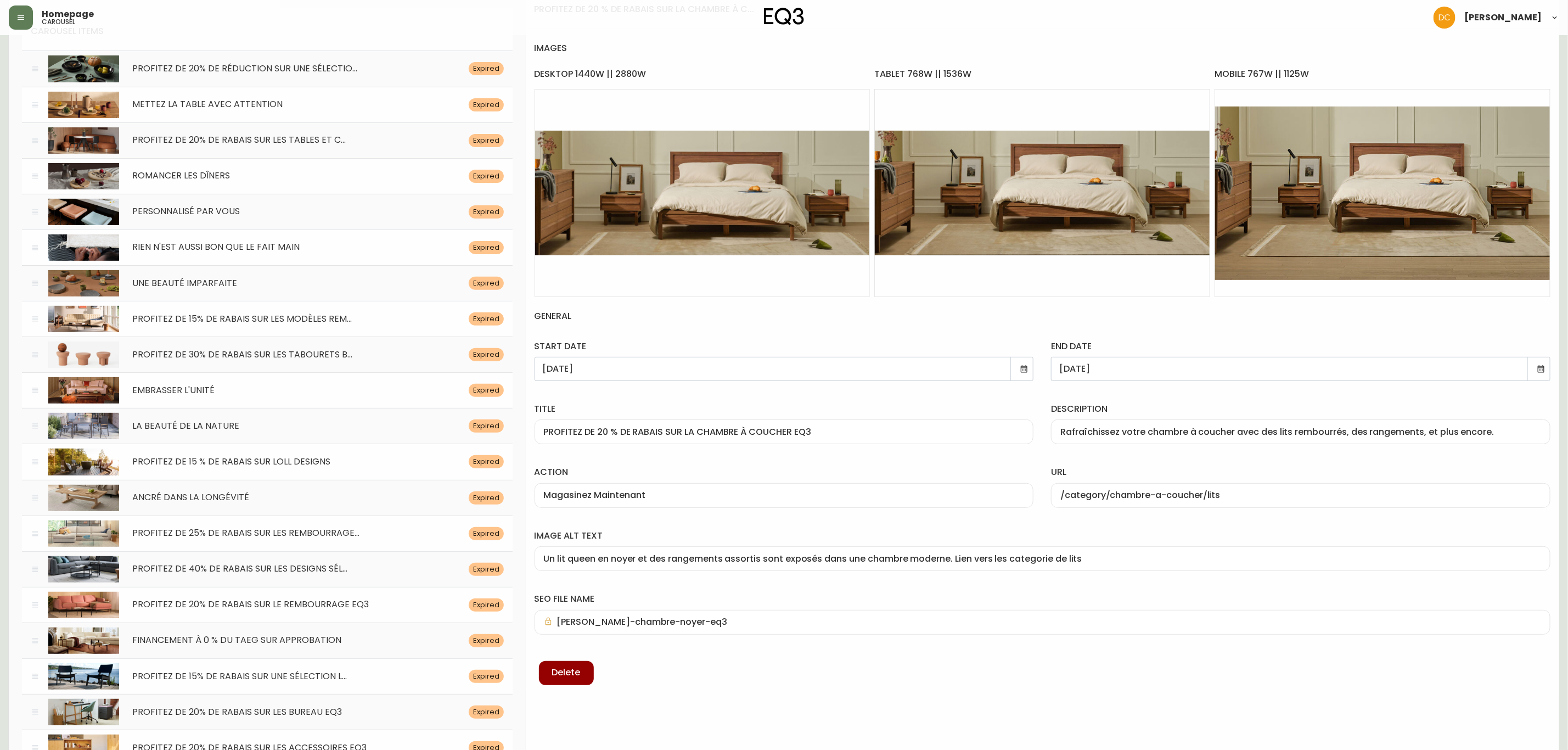
scroll to position [247, 0]
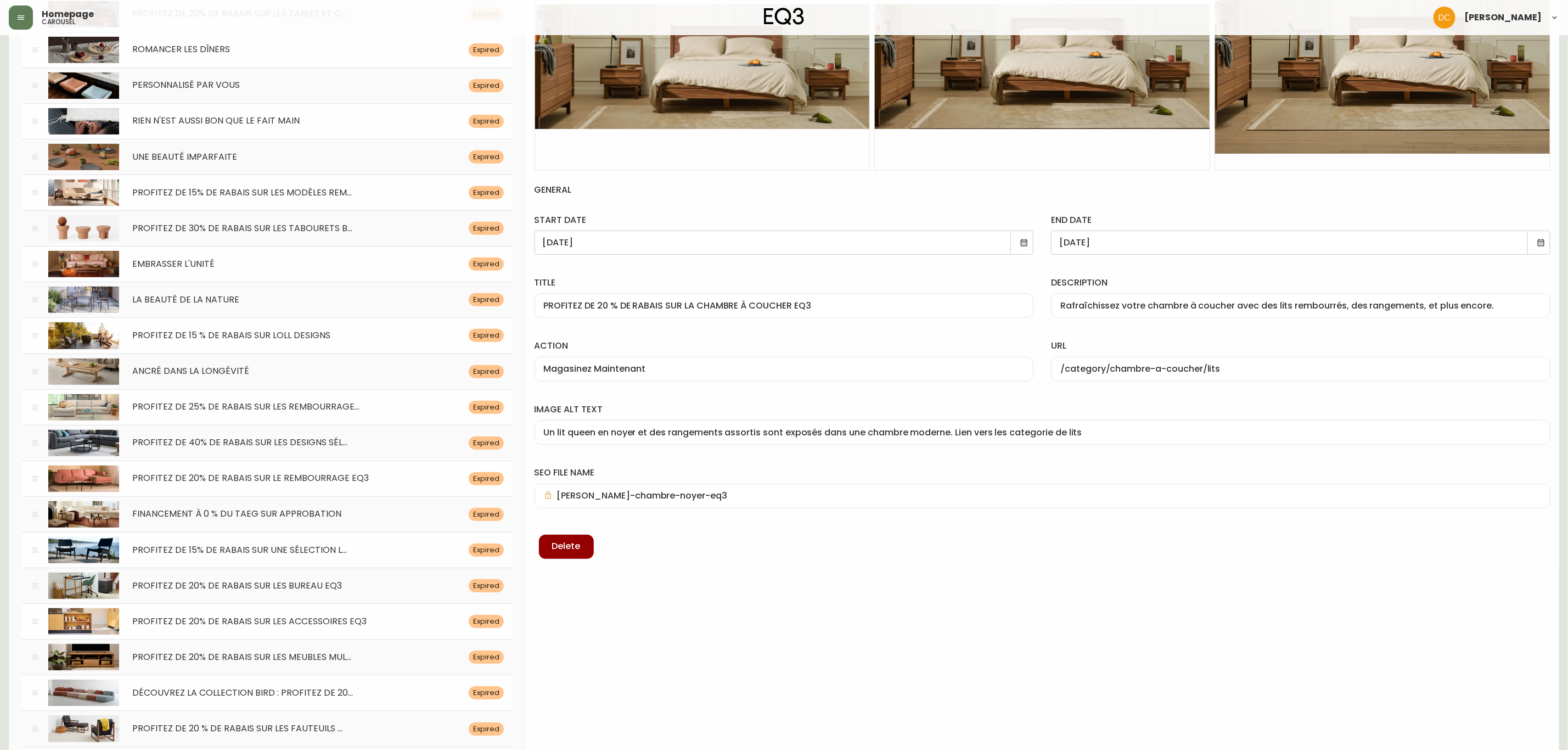
click at [1024, 242] on icon at bounding box center [1024, 242] width 8 height 8
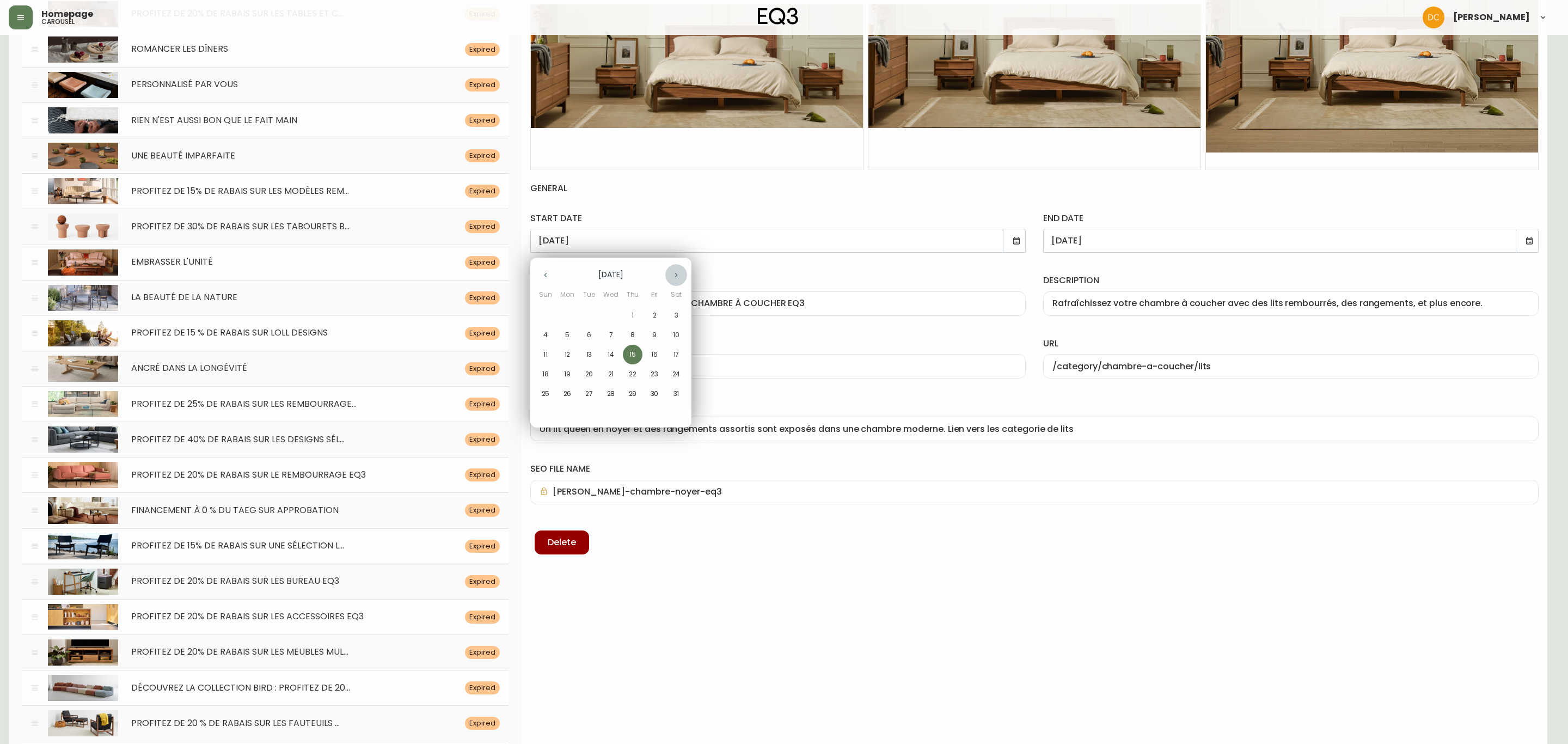
click at [677, 273] on icon "button" at bounding box center [676, 275] width 8 height 8
click at [654, 377] on p "22" at bounding box center [654, 374] width 8 height 10
type input "[DATE]"
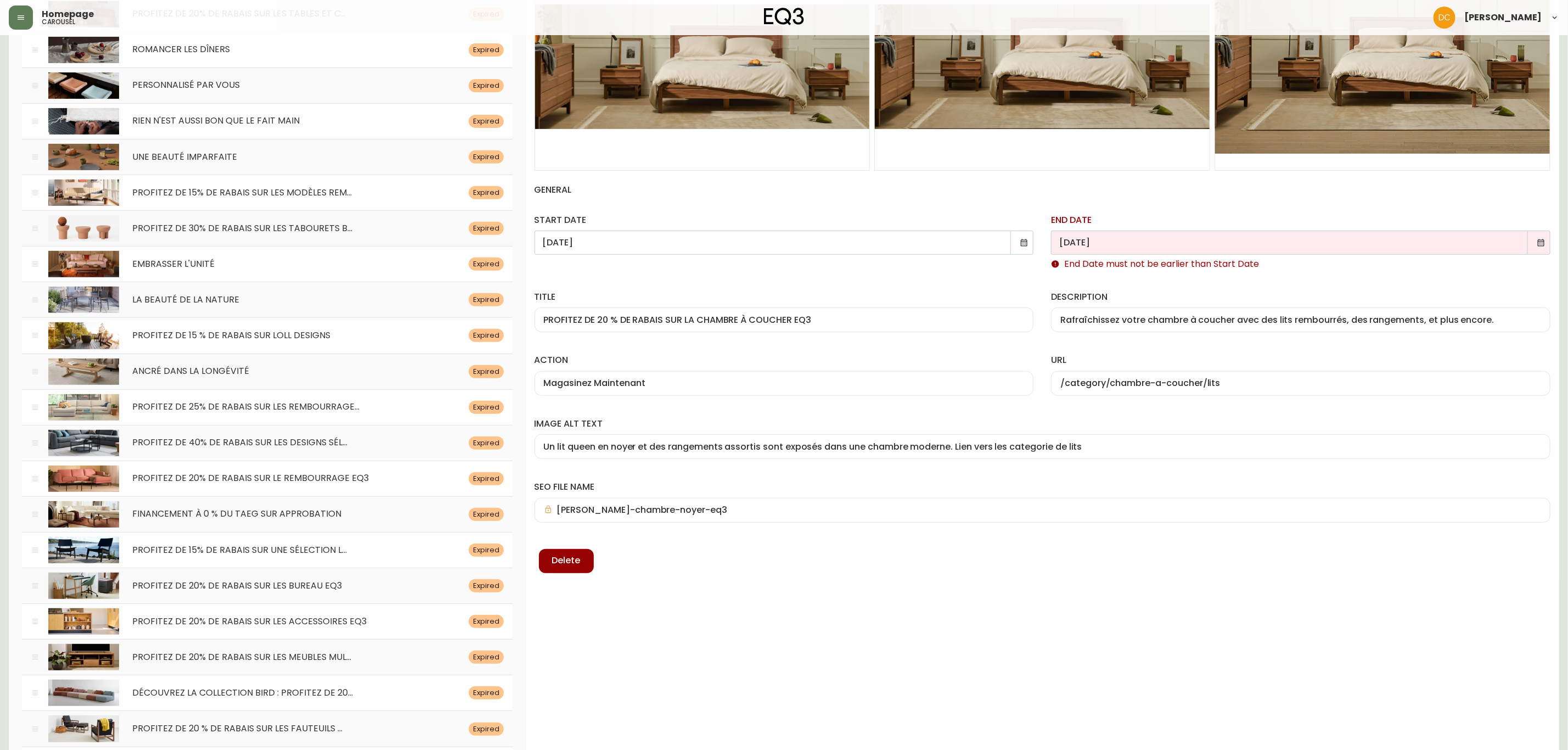
click at [1543, 241] on icon at bounding box center [1541, 242] width 8 height 8
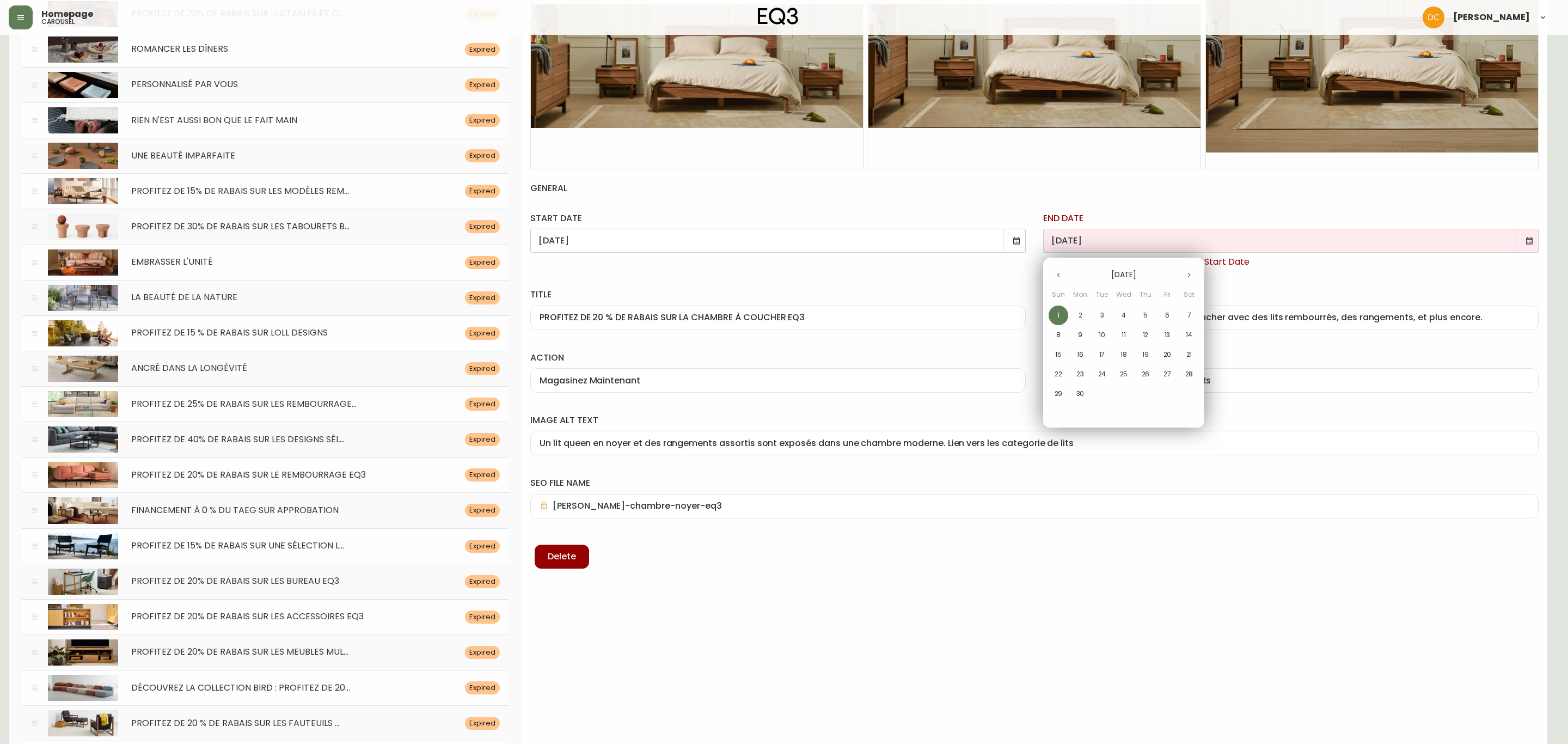
click at [1186, 273] on icon "button" at bounding box center [1189, 275] width 8 height 8
click at [1057, 350] on p "14" at bounding box center [1058, 355] width 7 height 10
type input "[DATE]"
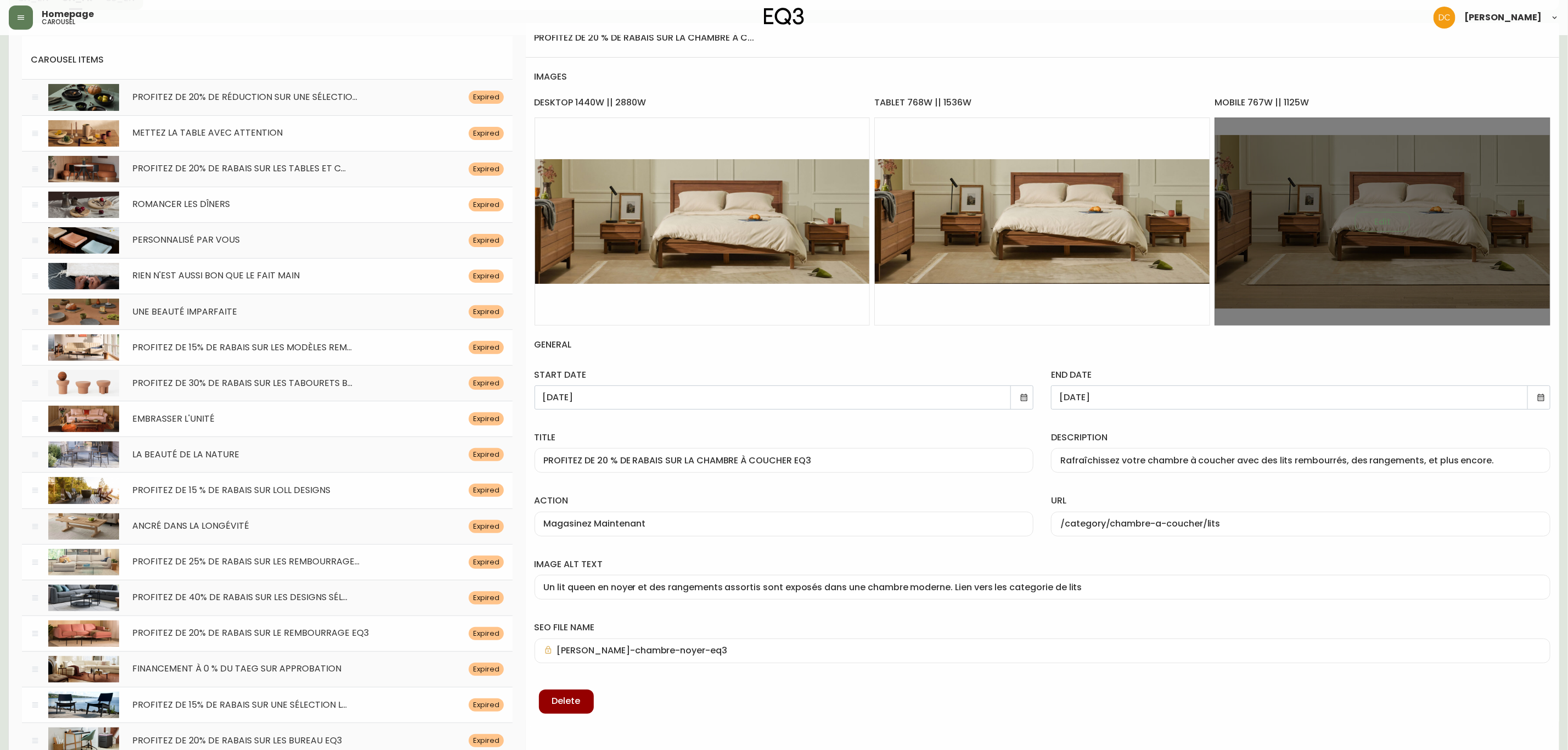
scroll to position [0, 0]
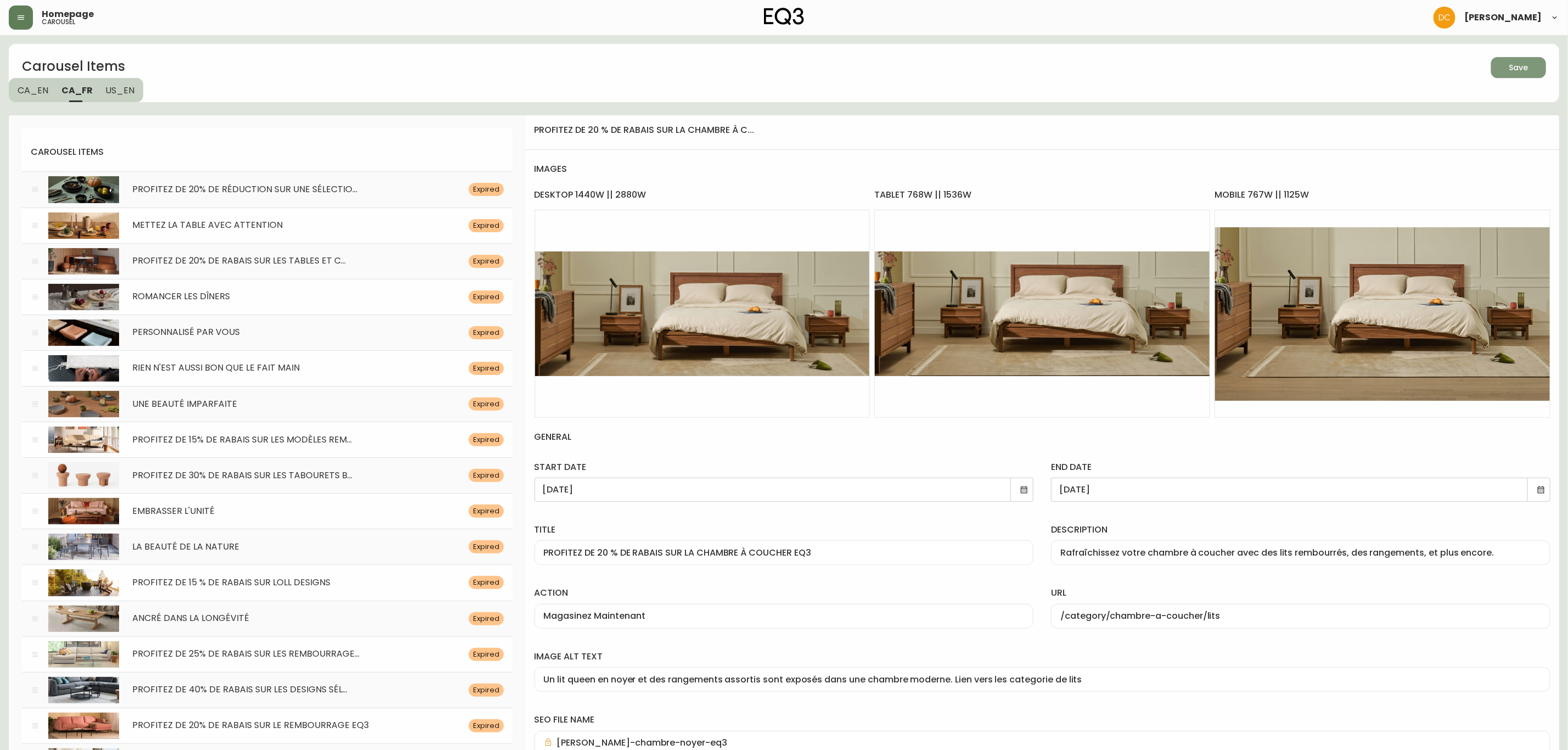
click at [1517, 66] on icon "button" at bounding box center [1514, 65] width 13 height 13
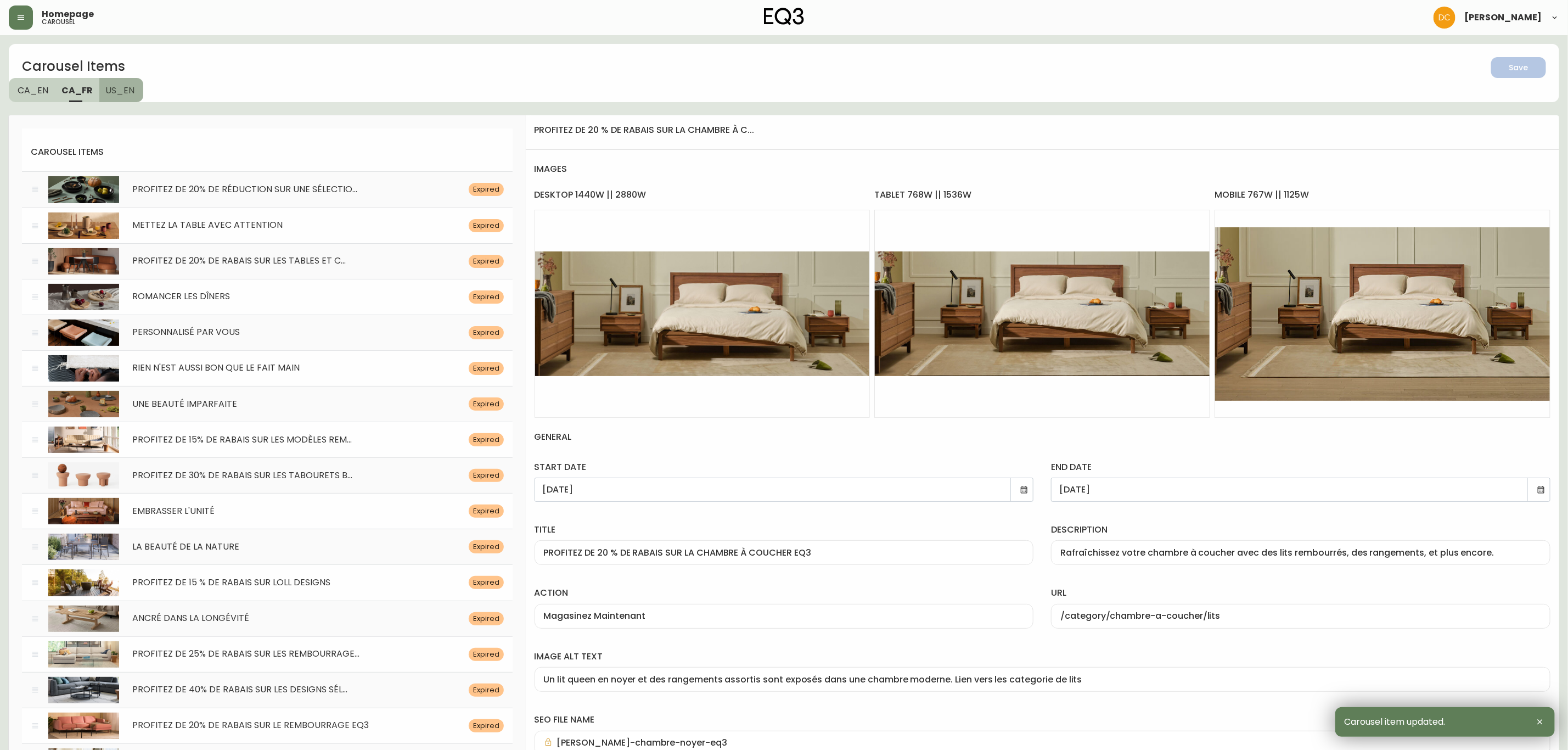
click at [126, 85] on span "US_EN" at bounding box center [121, 91] width 29 height 12
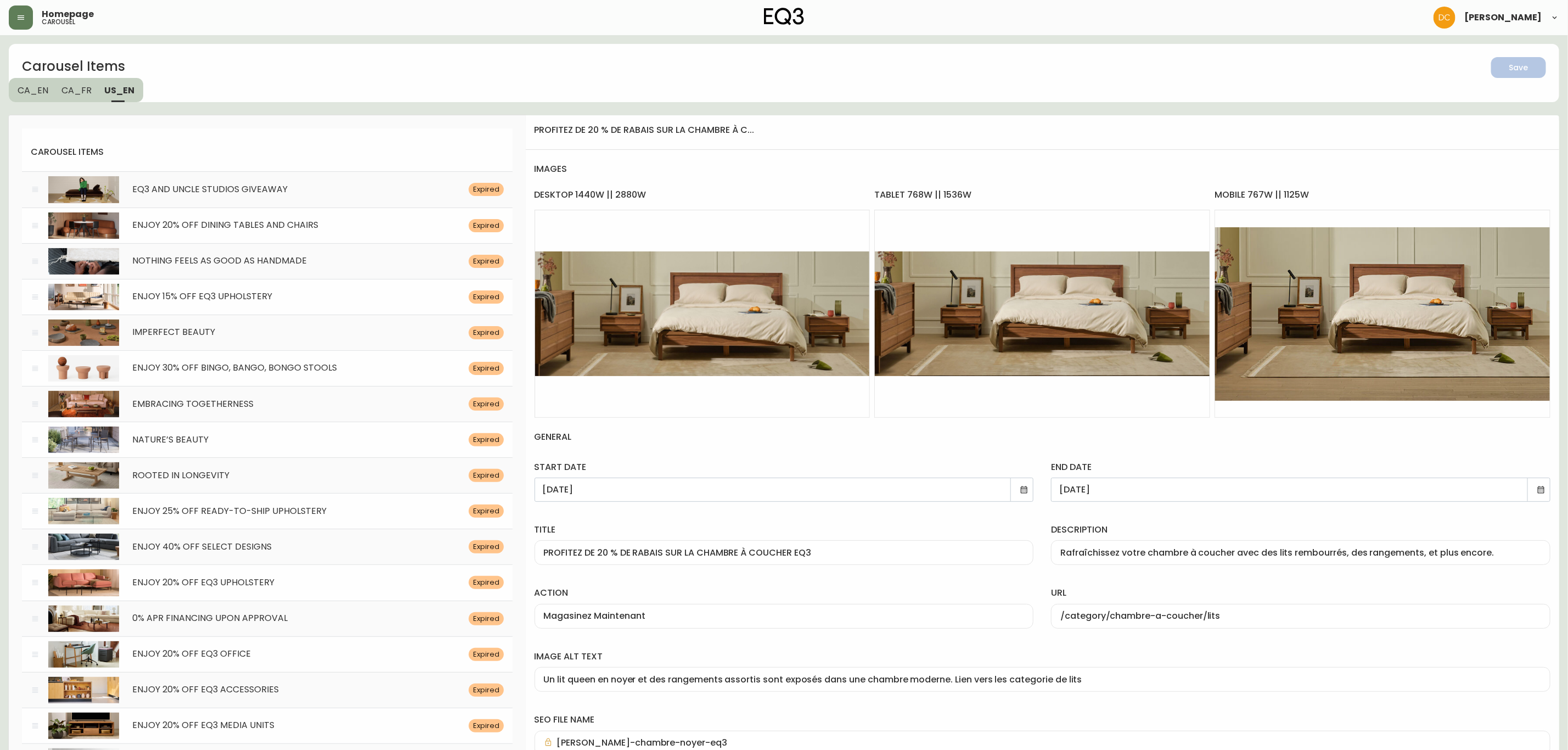
click at [427, 89] on div "Carousel Items Save CA_EN [GEOGRAPHIC_DATA] US_EN" at bounding box center [784, 73] width 1551 height 58
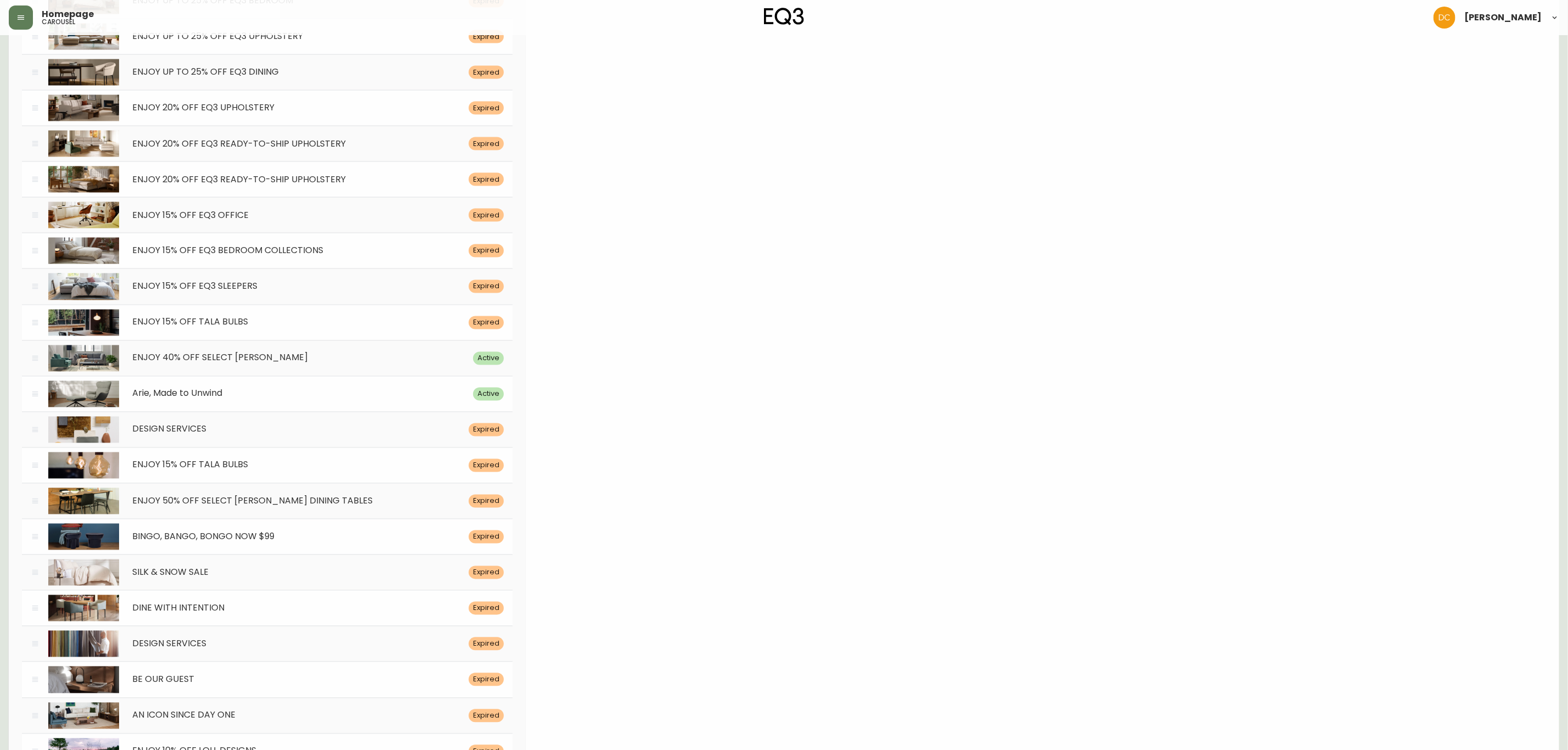
scroll to position [4435, 0]
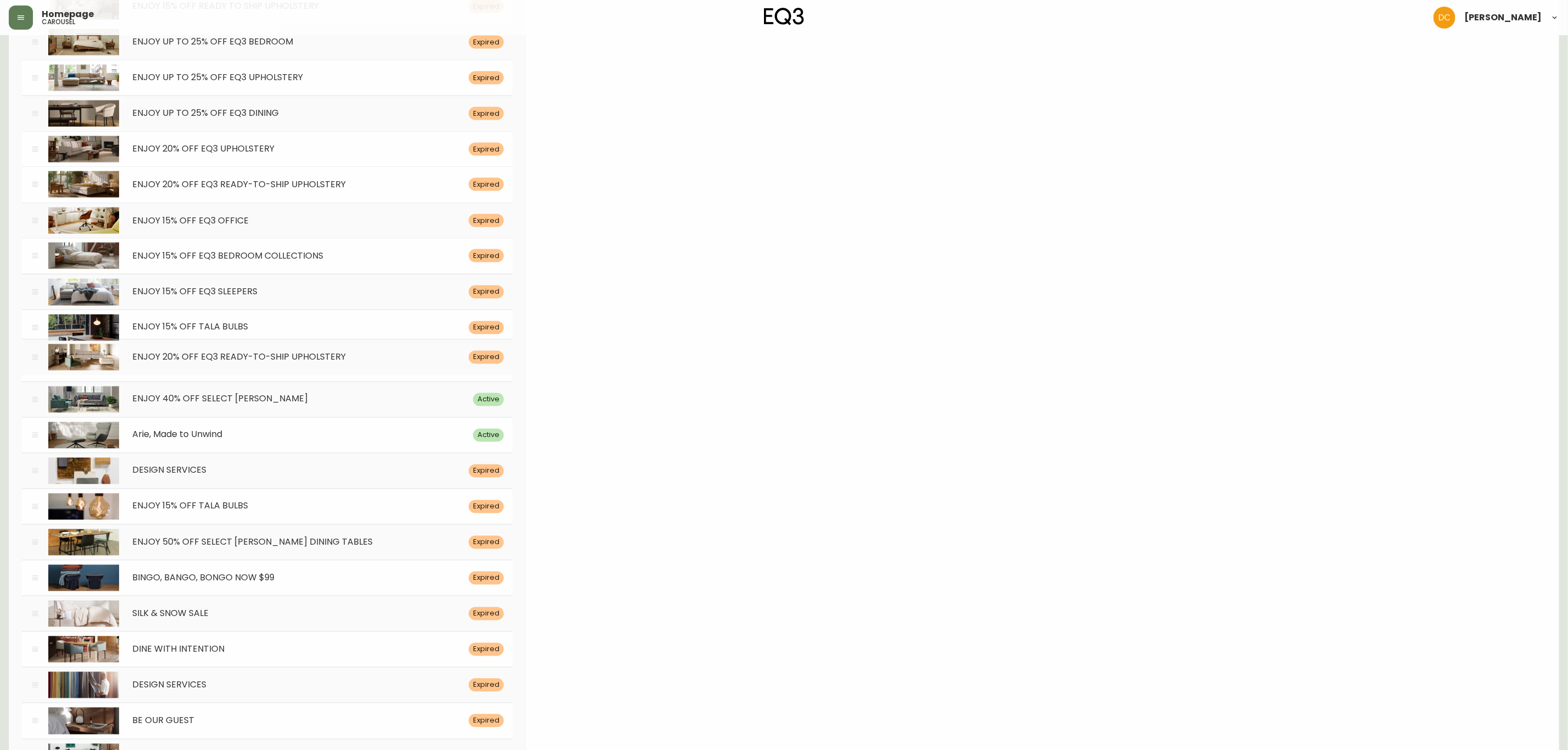
drag, startPoint x: 35, startPoint y: 212, endPoint x: 48, endPoint y: 384, distance: 172.5
click at [48, 375] on div "ENJOY 20% OFF EQ3 READY-TO-SHIP UPHOLSTERY Expired" at bounding box center [268, 357] width 491 height 36
type input "[DATE]"
type input "ENJOY 20% OFF EQ3 READY-TO-SHIP UPHOLSTERY"
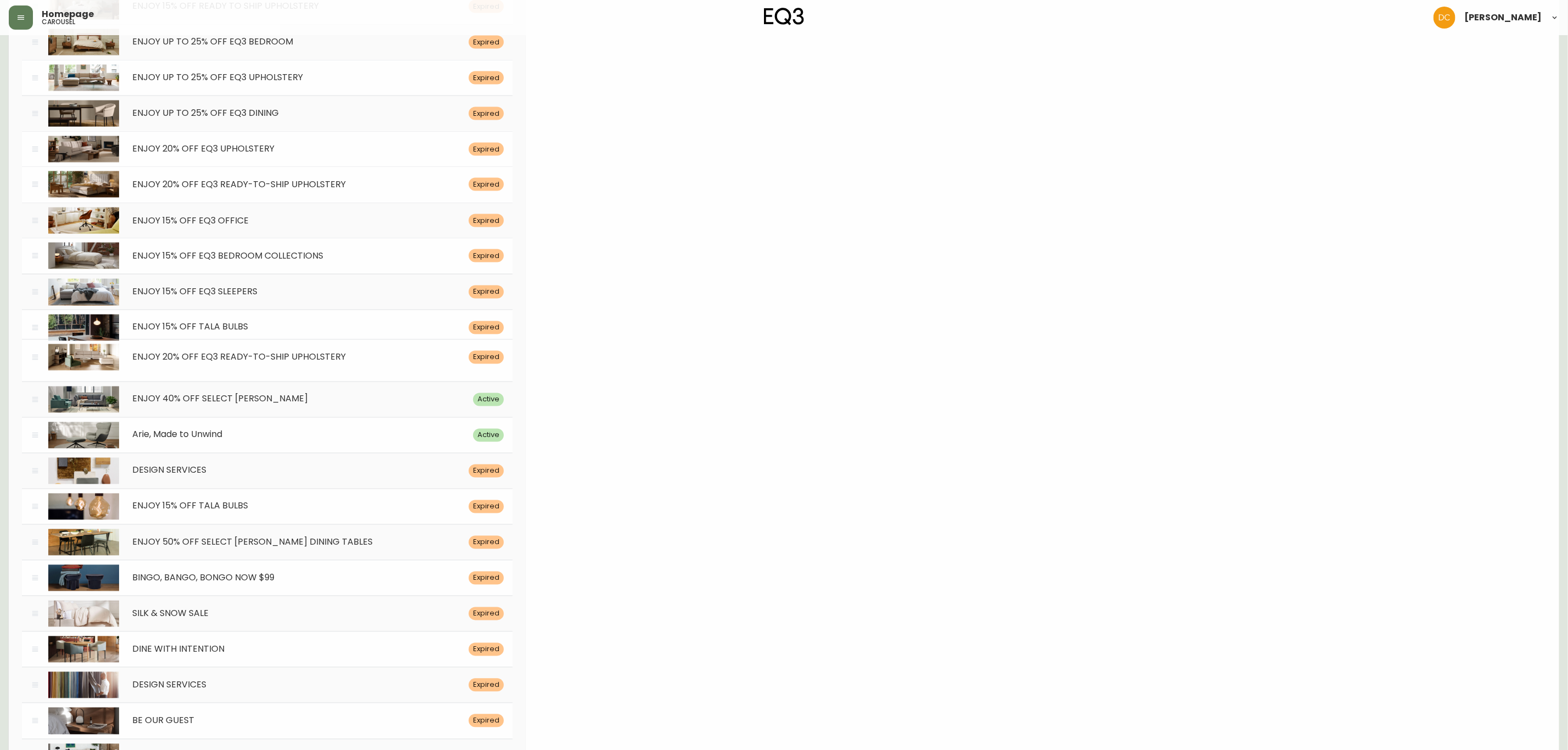
type input "Crafted with care and designed to last. Save 20% off upholstery, for a limited …"
type input "Shop Now"
type input "/category/living/seating/ready-to-ship"
type input "A large sectional sofa sits in a living room with oak floors. Link to ready to …"
type input "cello-quick-ship-sectional"
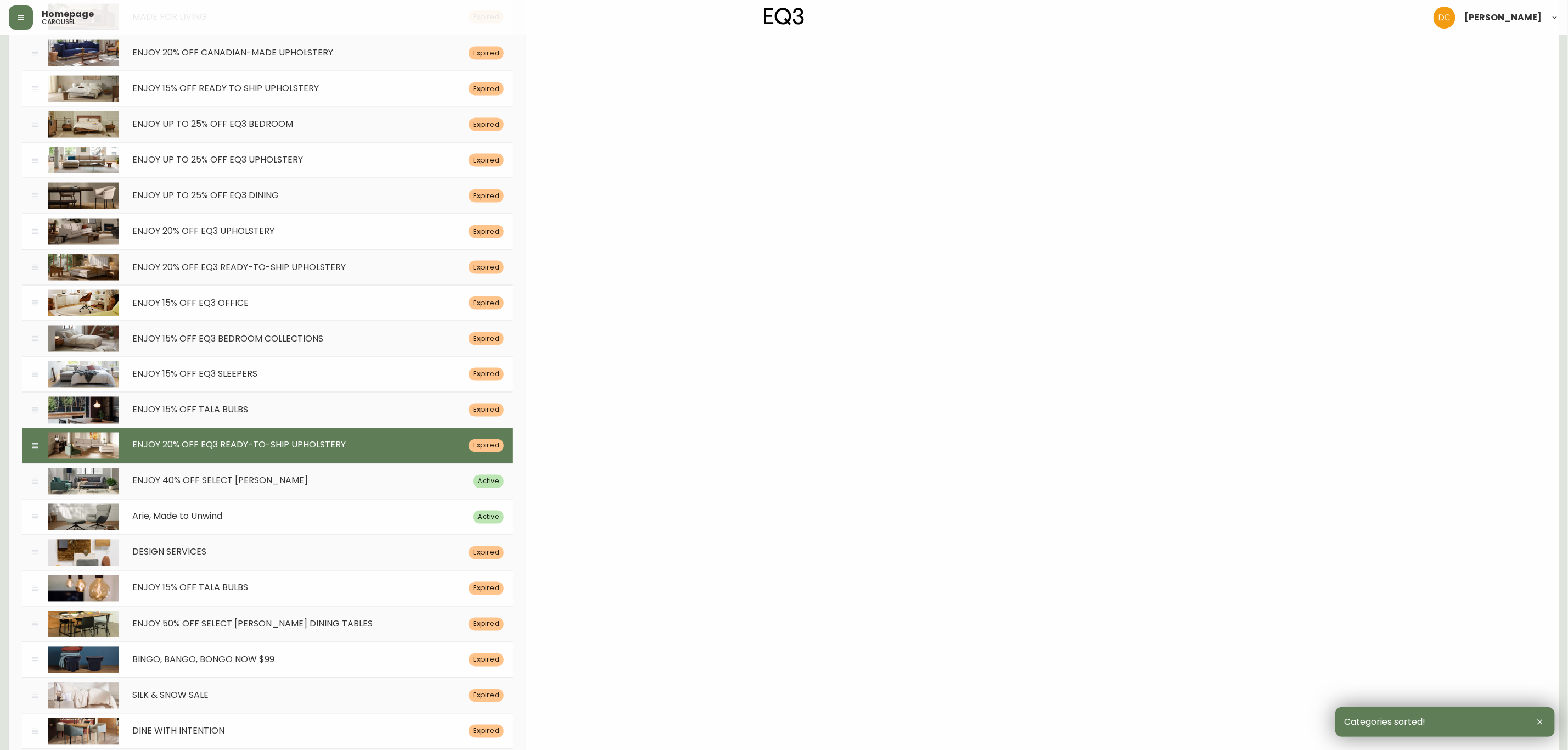
scroll to position [4270, 0]
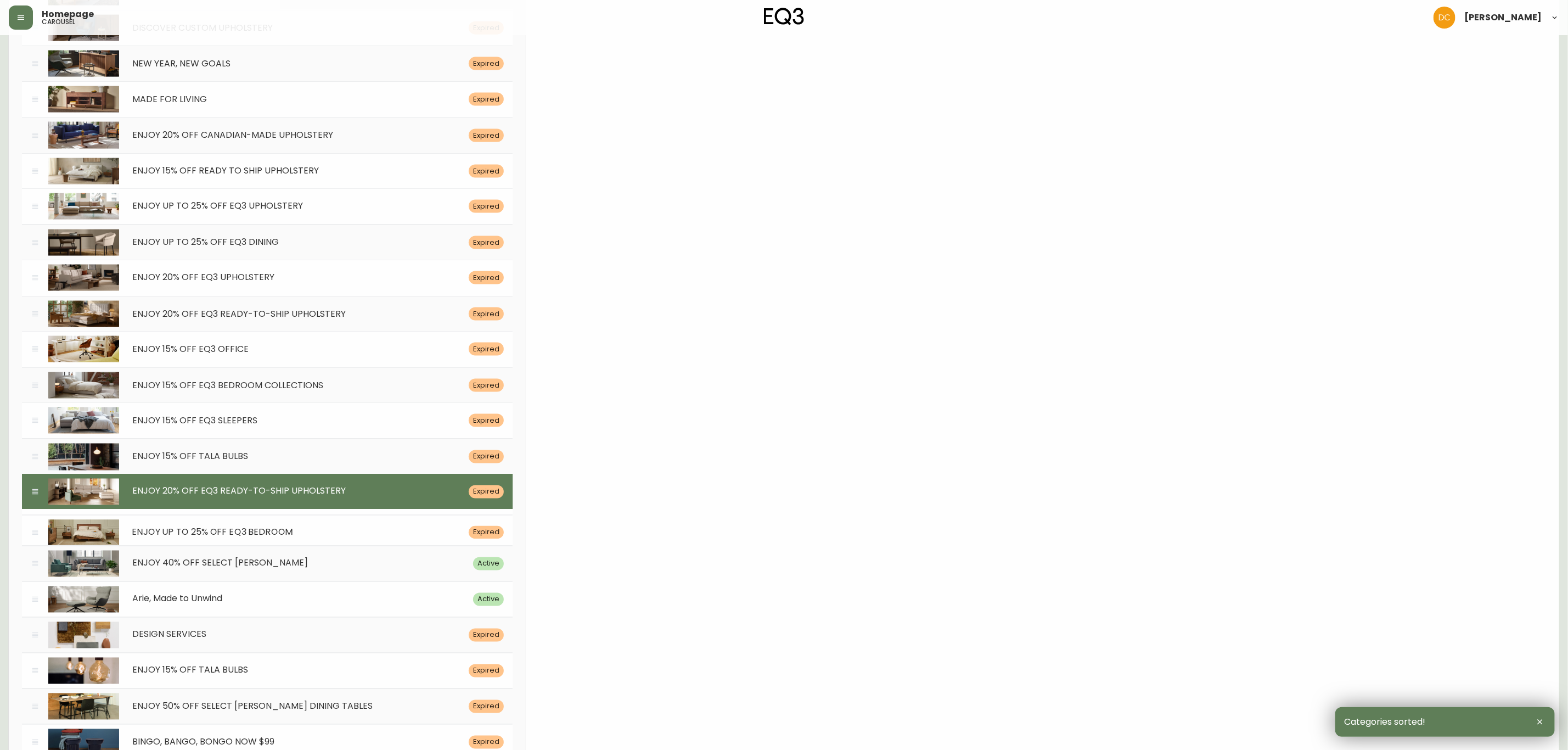
drag, startPoint x: 35, startPoint y: 237, endPoint x: 51, endPoint y: 562, distance: 325.4
click at [51, 550] on div "ENJOY UP TO 25% OFF EQ3 BEDROOM Expired" at bounding box center [268, 532] width 491 height 35
type input "[DATE]"
type input "ENJOY UP TO 25% OFF EQ3 BEDROOM"
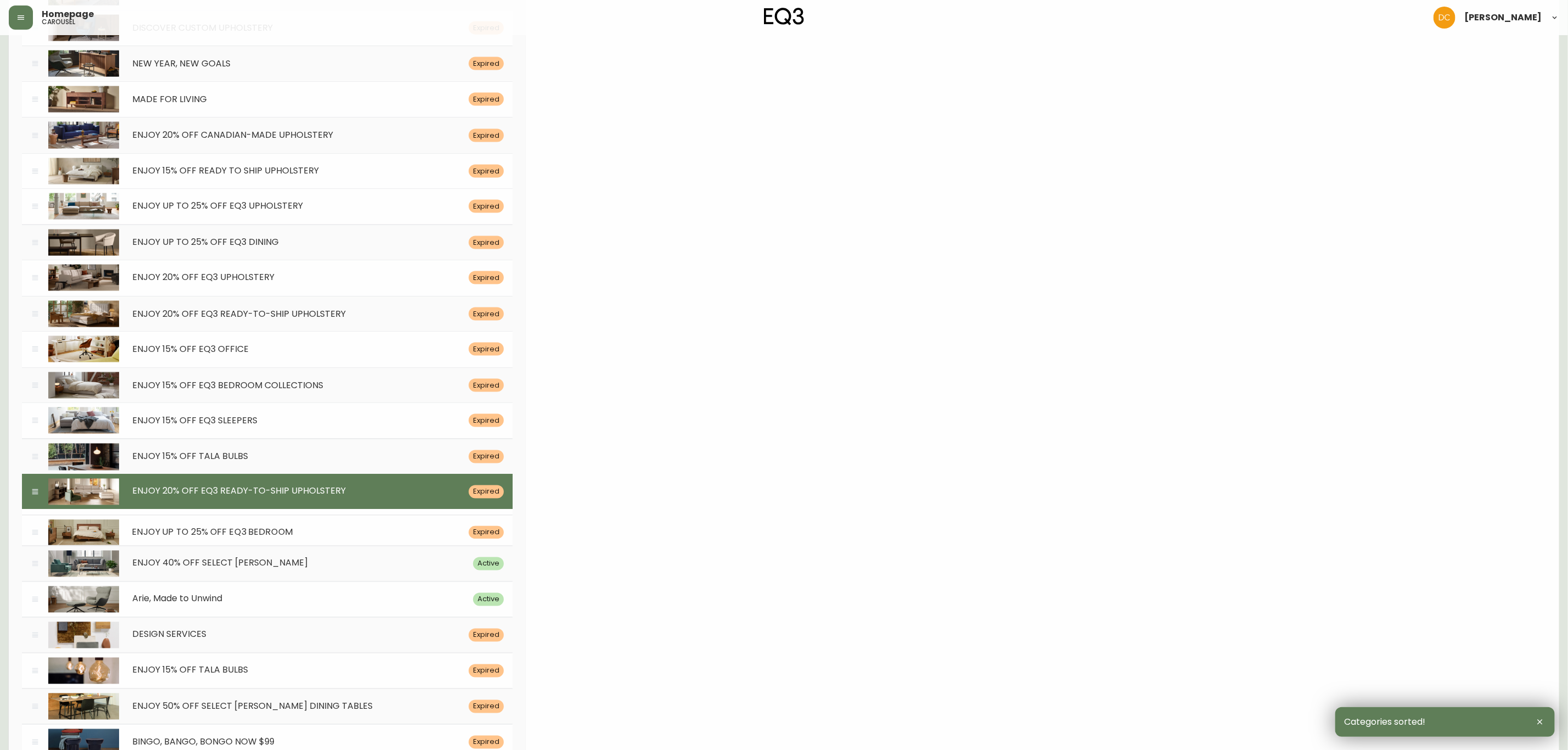
type input "Create your sanctuary with thoughtfully crafted bedroom designs, on sale until …"
type input "/category/bedroom/beds/beds"
type input "A beige fabric sectional sofa sits in a living room. Link to EQ3 beds cateogry"
type input "eq3-walnut-marcel-bedroom"
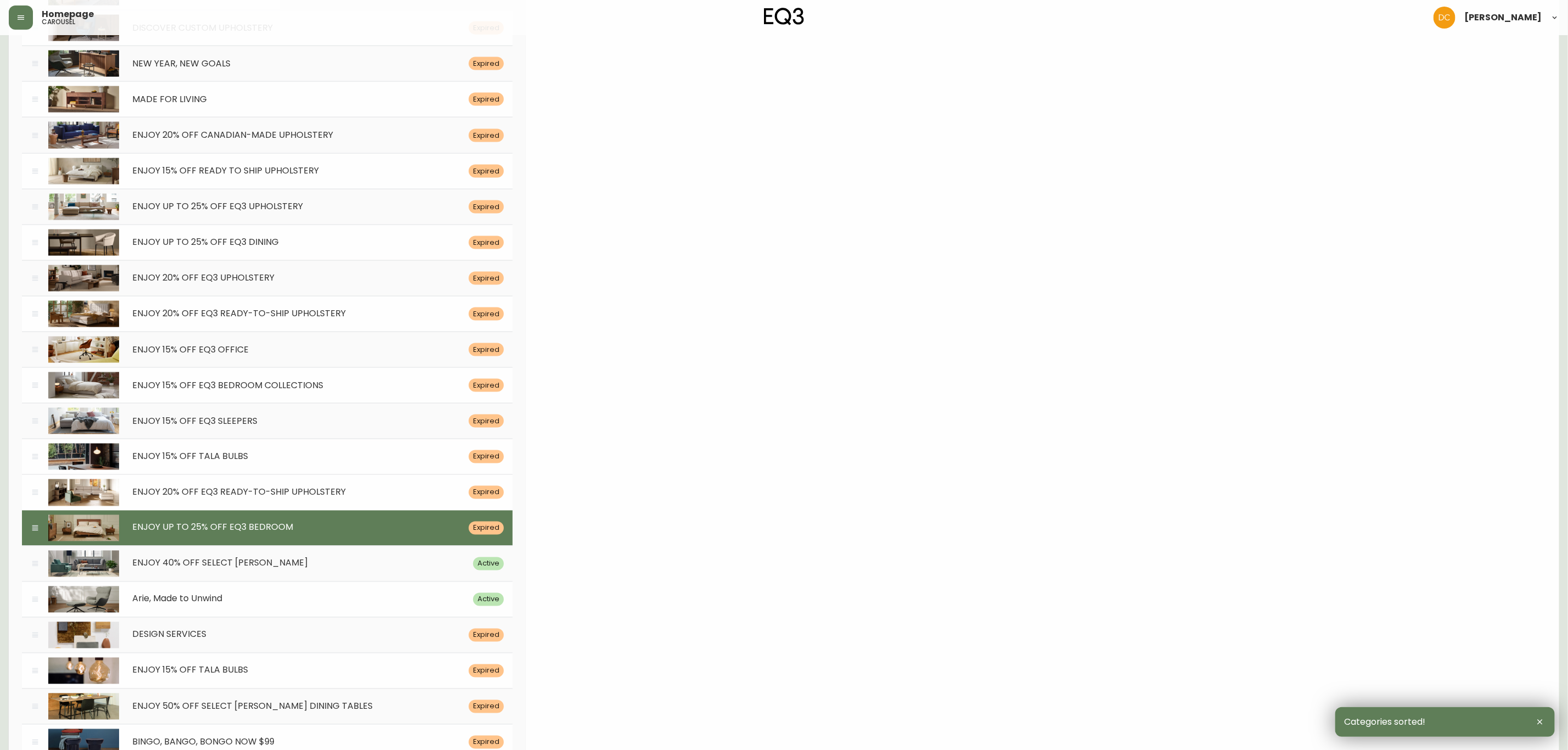
click at [262, 510] on div "ENJOY 20% OFF EQ3 READY-TO-SHIP UPHOLSTERY Expired" at bounding box center [268, 492] width 491 height 36
type input "[DATE]"
type input "ENJOY 20% OFF EQ3 READY-TO-SHIP UPHOLSTERY"
type input "Crafted with care and designed to last. Save 20% off upholstery, for a limited …"
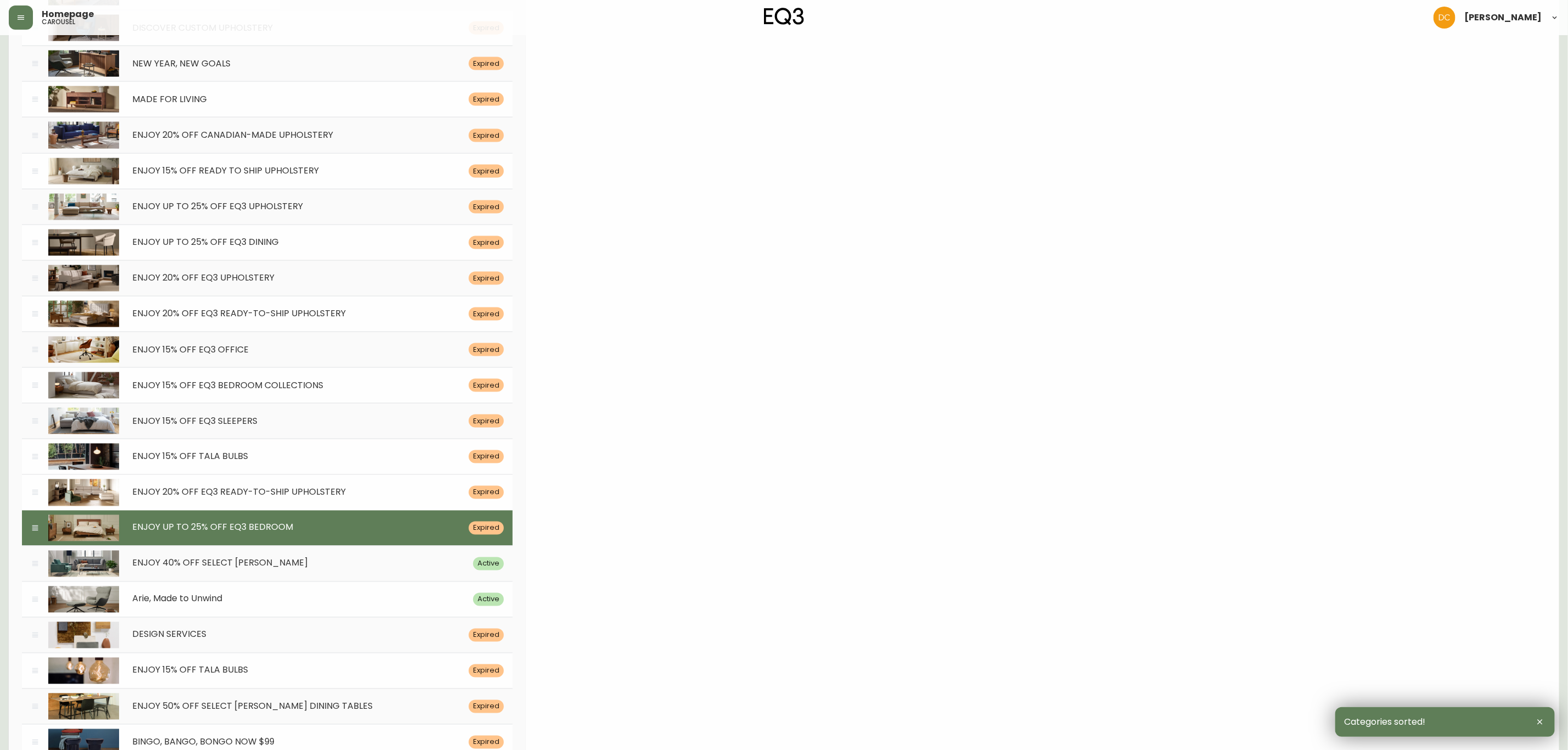
type input "/category/living/seating/ready-to-ship"
type input "A large sectional sofa sits in a living room with oak floors. Link to ready to …"
type input "cello-quick-ship-sectional"
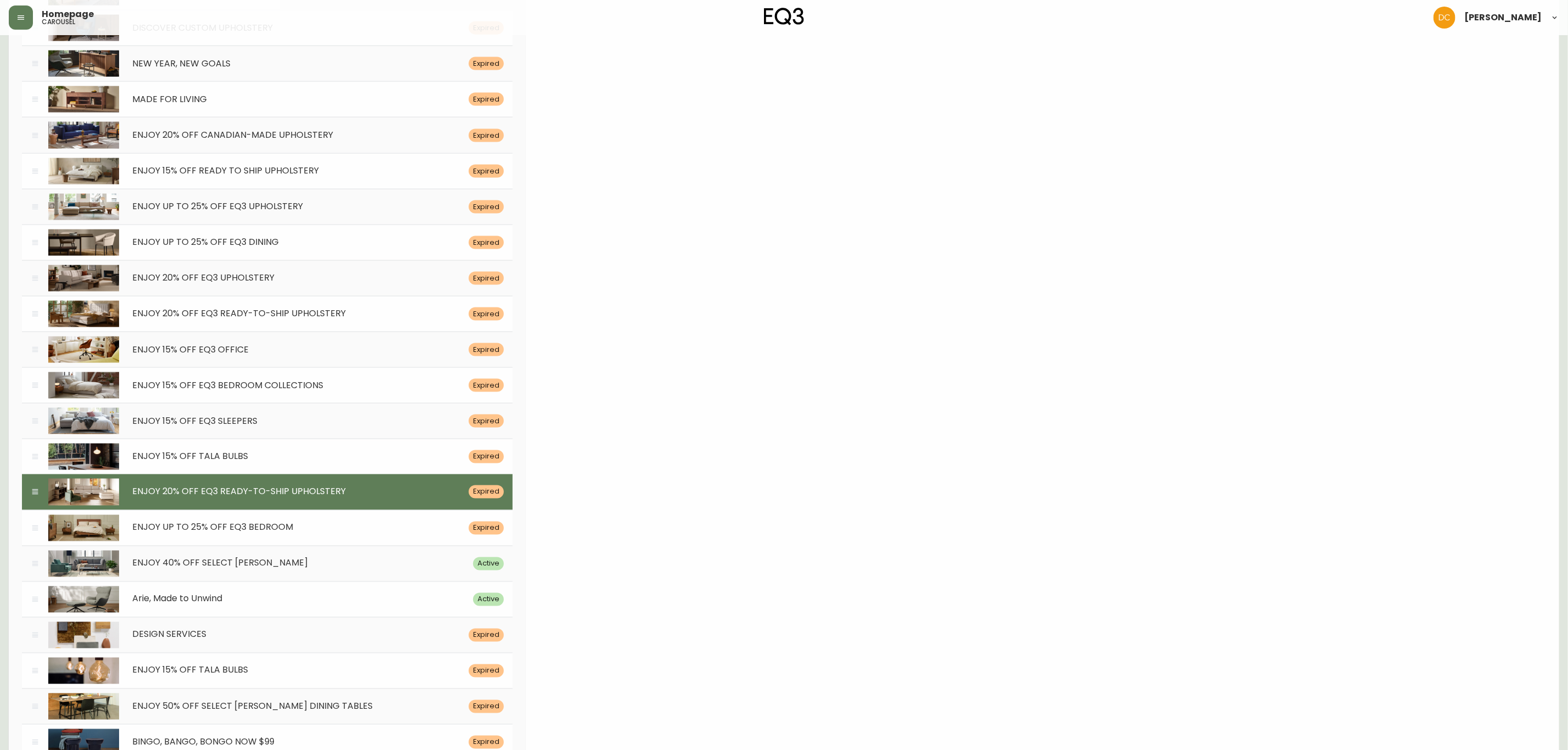
scroll to position [0, 0]
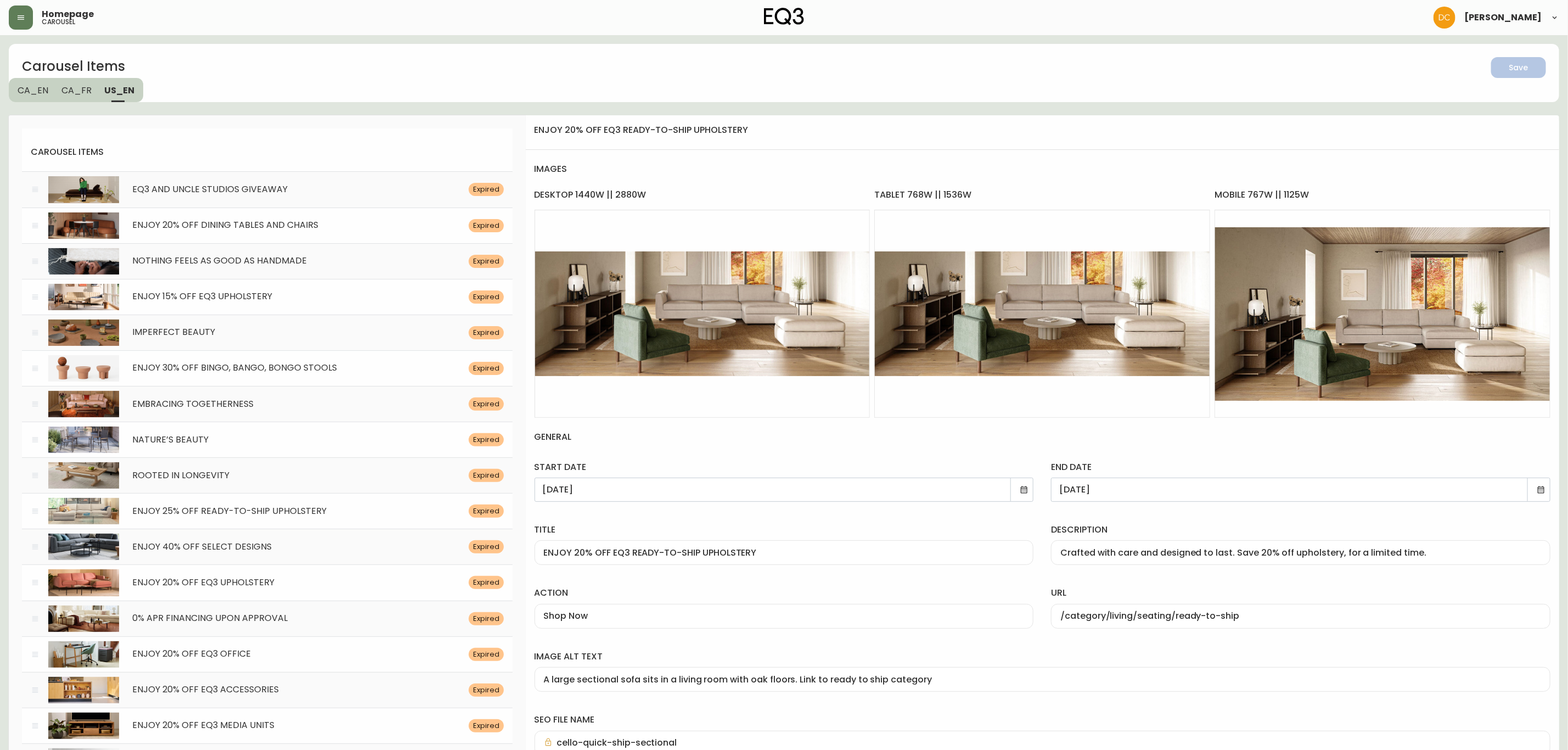
click at [1024, 489] on icon at bounding box center [1024, 489] width 8 height 8
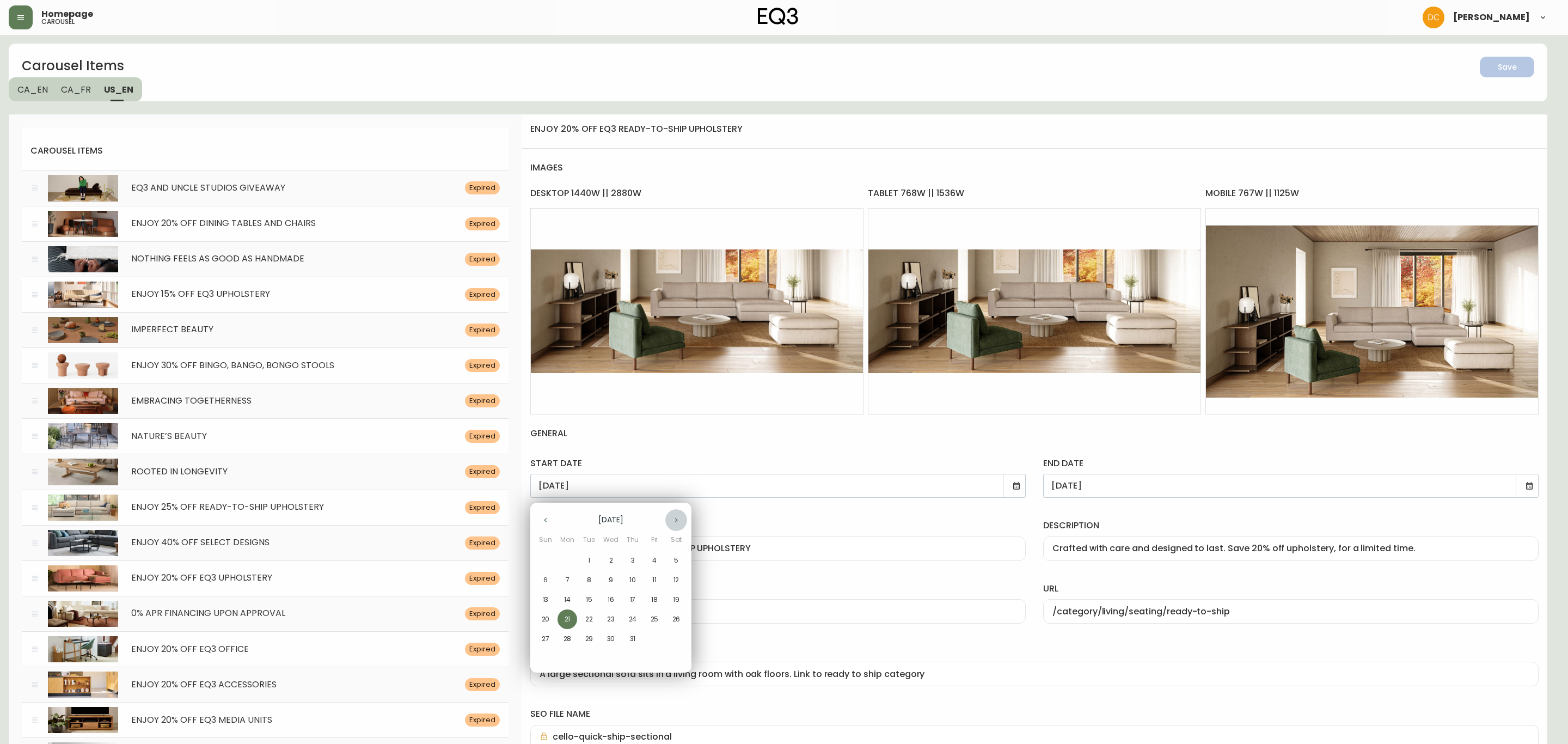
click at [672, 518] on icon "button" at bounding box center [676, 520] width 8 height 8
click at [654, 617] on p "22" at bounding box center [654, 619] width 8 height 10
type input "[DATE]"
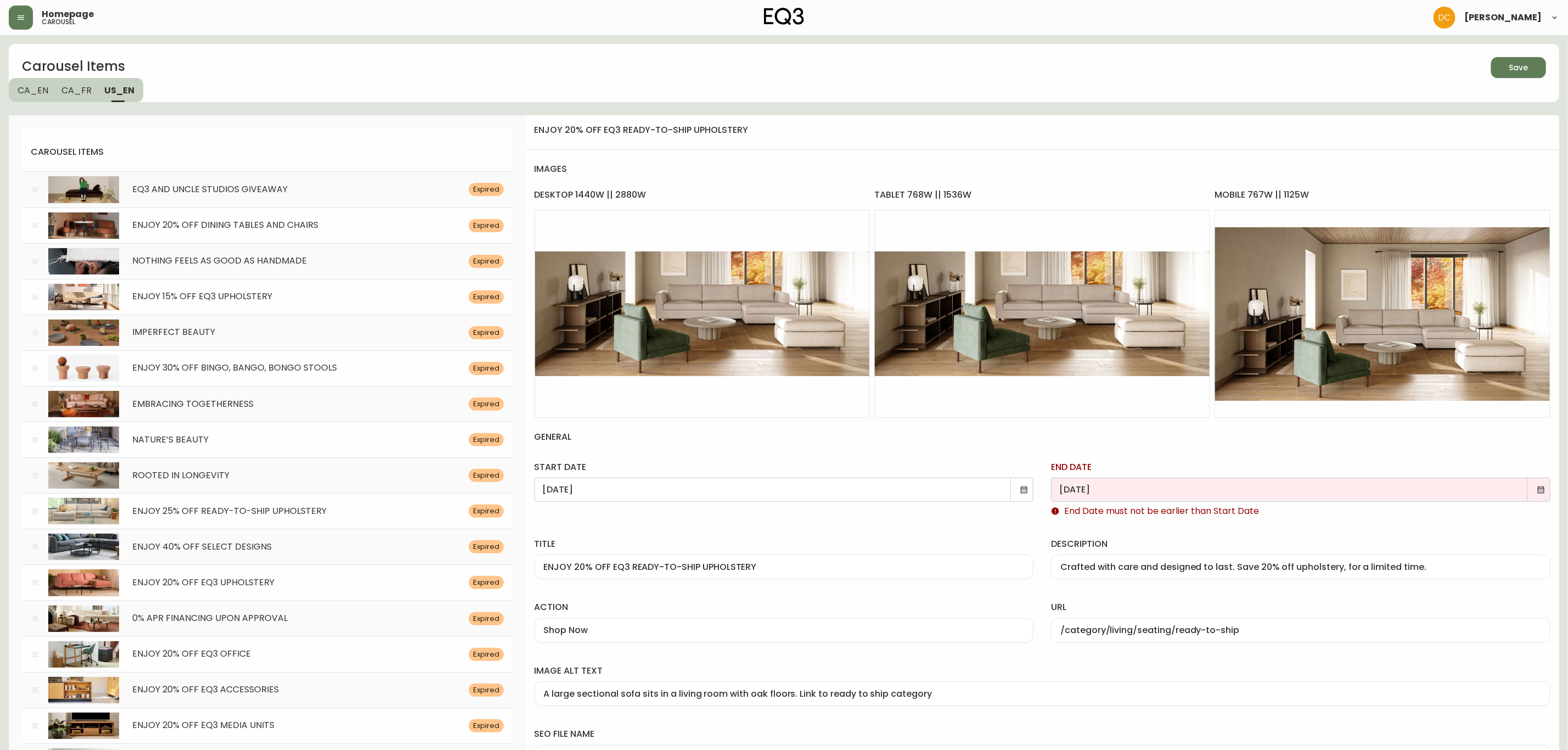
click at [1538, 489] on icon at bounding box center [1542, 489] width 7 height 7
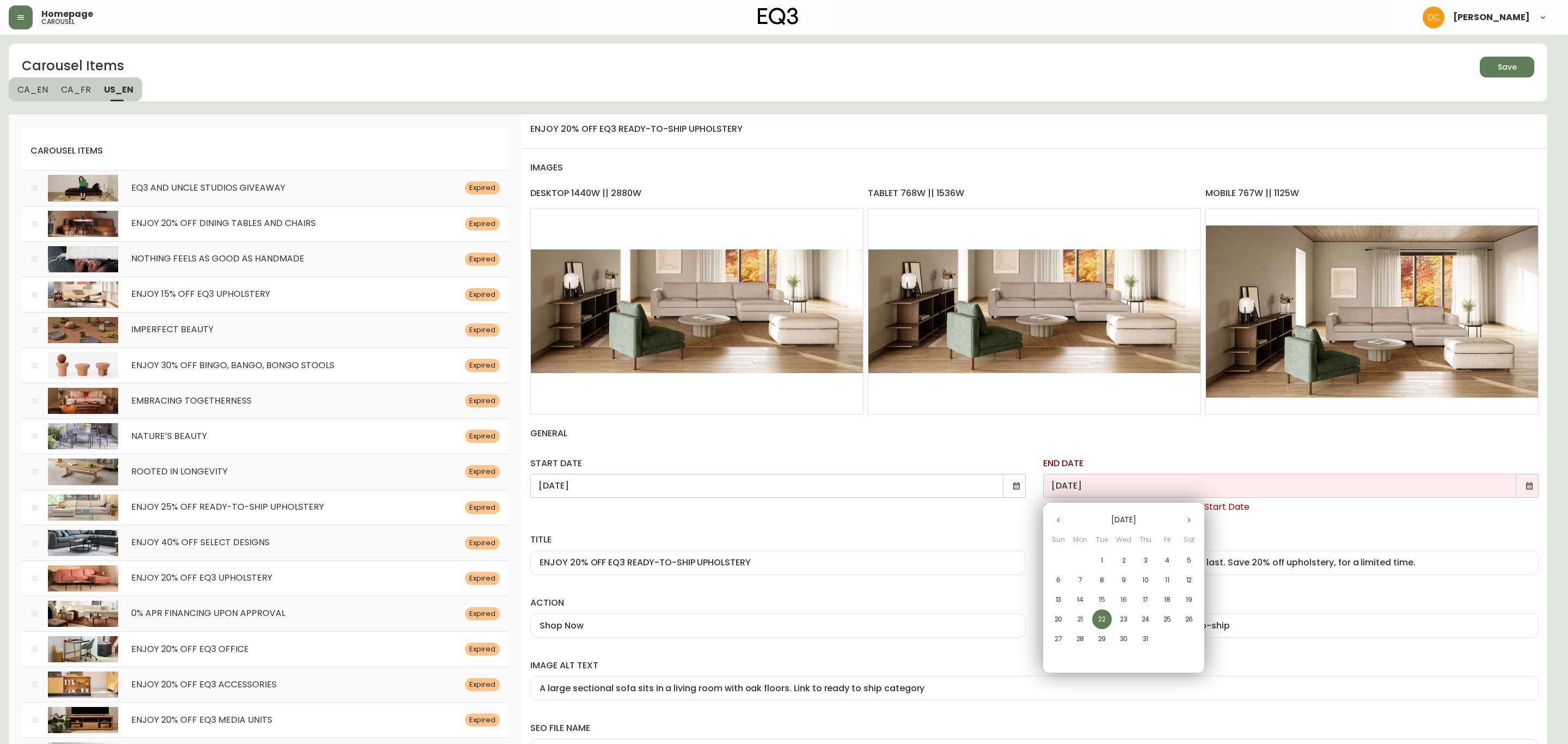
click at [1191, 518] on icon "button" at bounding box center [1189, 520] width 8 height 8
click at [1061, 602] on p "14" at bounding box center [1058, 600] width 7 height 10
type input "[DATE]"
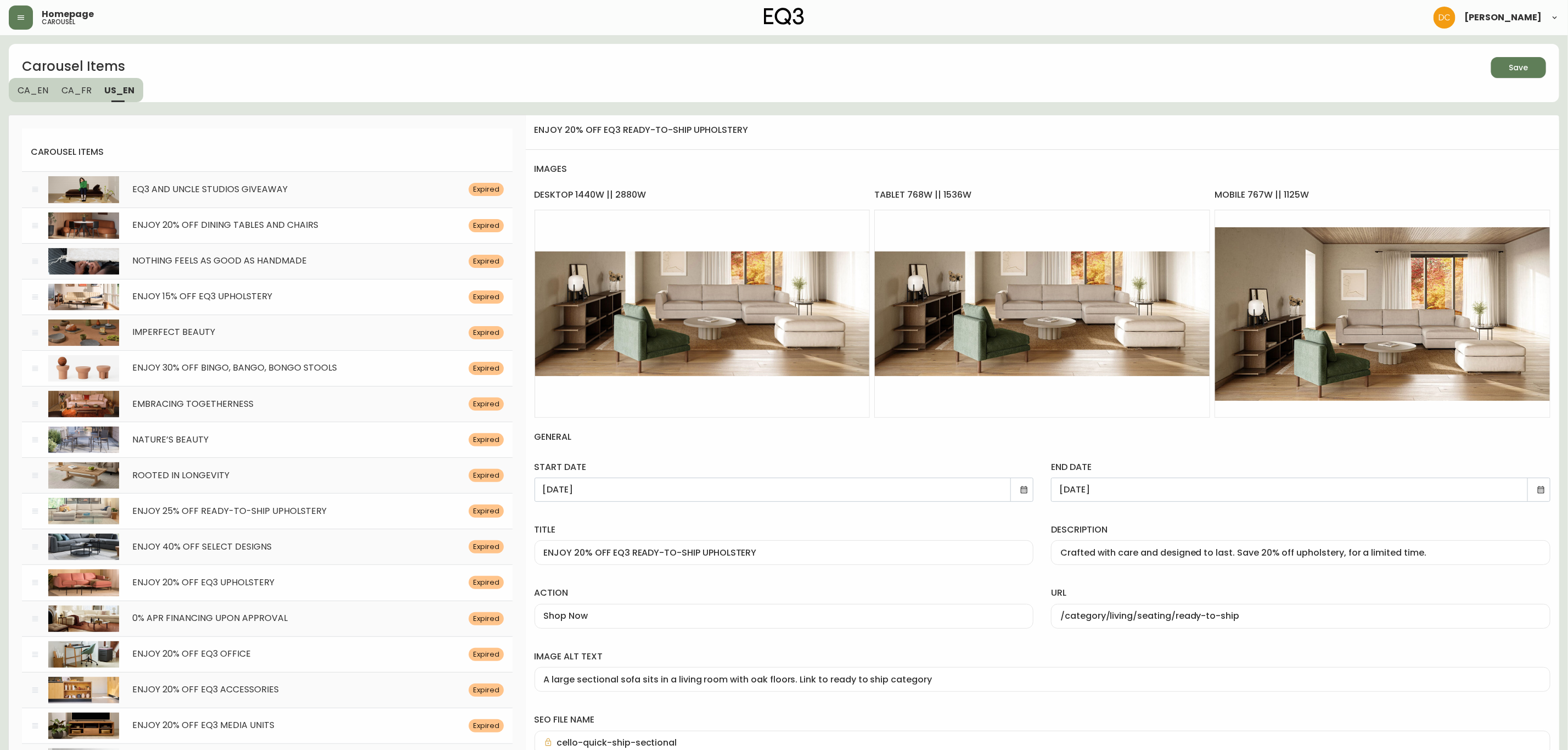
click at [1515, 69] on icon "button" at bounding box center [1514, 66] width 15 height 15
click at [1282, 86] on div "Carousel Items Save CA_EN [GEOGRAPHIC_DATA] US_EN" at bounding box center [784, 73] width 1551 height 58
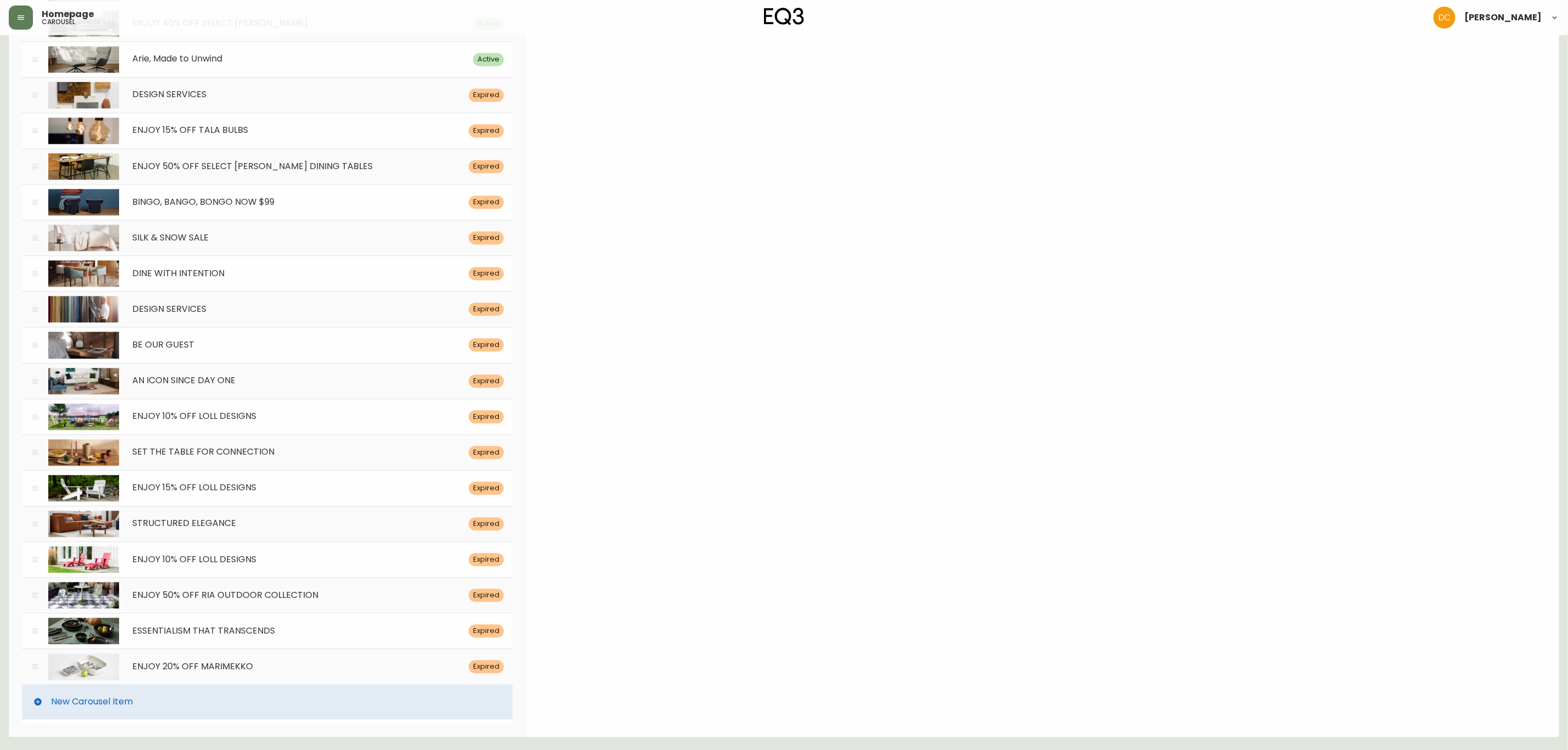
scroll to position [4435, 0]
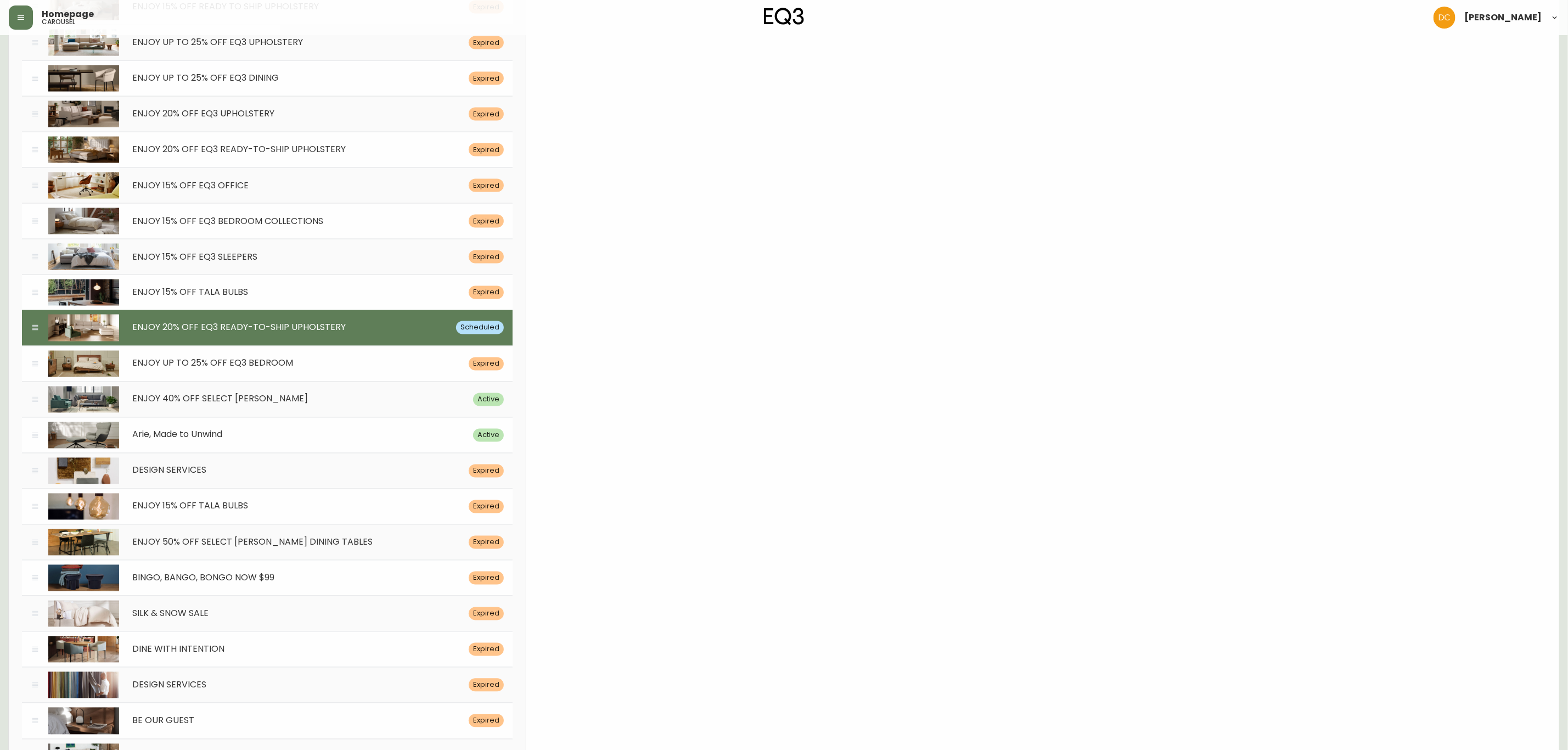
click at [365, 381] on div "ENJOY UP TO 25% OFF EQ3 BEDROOM Expired" at bounding box center [268, 364] width 491 height 36
type input "[DATE]"
type input "ENJOY UP TO 25% OFF EQ3 BEDROOM"
type input "Create your sanctuary with thoughtfully crafted bedroom designs, on sale until …"
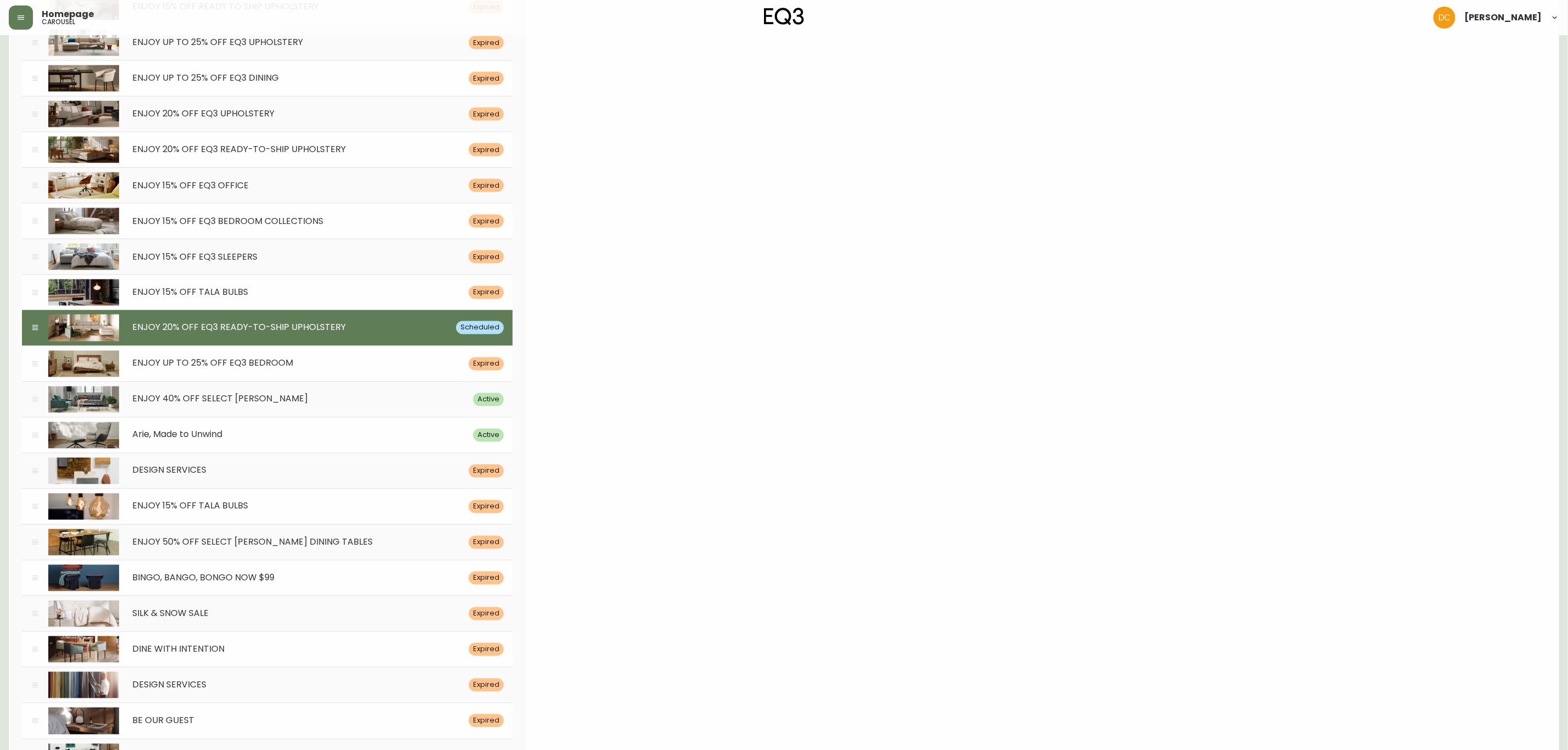
type input "/category/bedroom/beds/beds"
type input "A beige fabric sectional sofa sits in a living room. Link to EQ3 beds cateogry"
type input "eq3-walnut-marcel-bedroom"
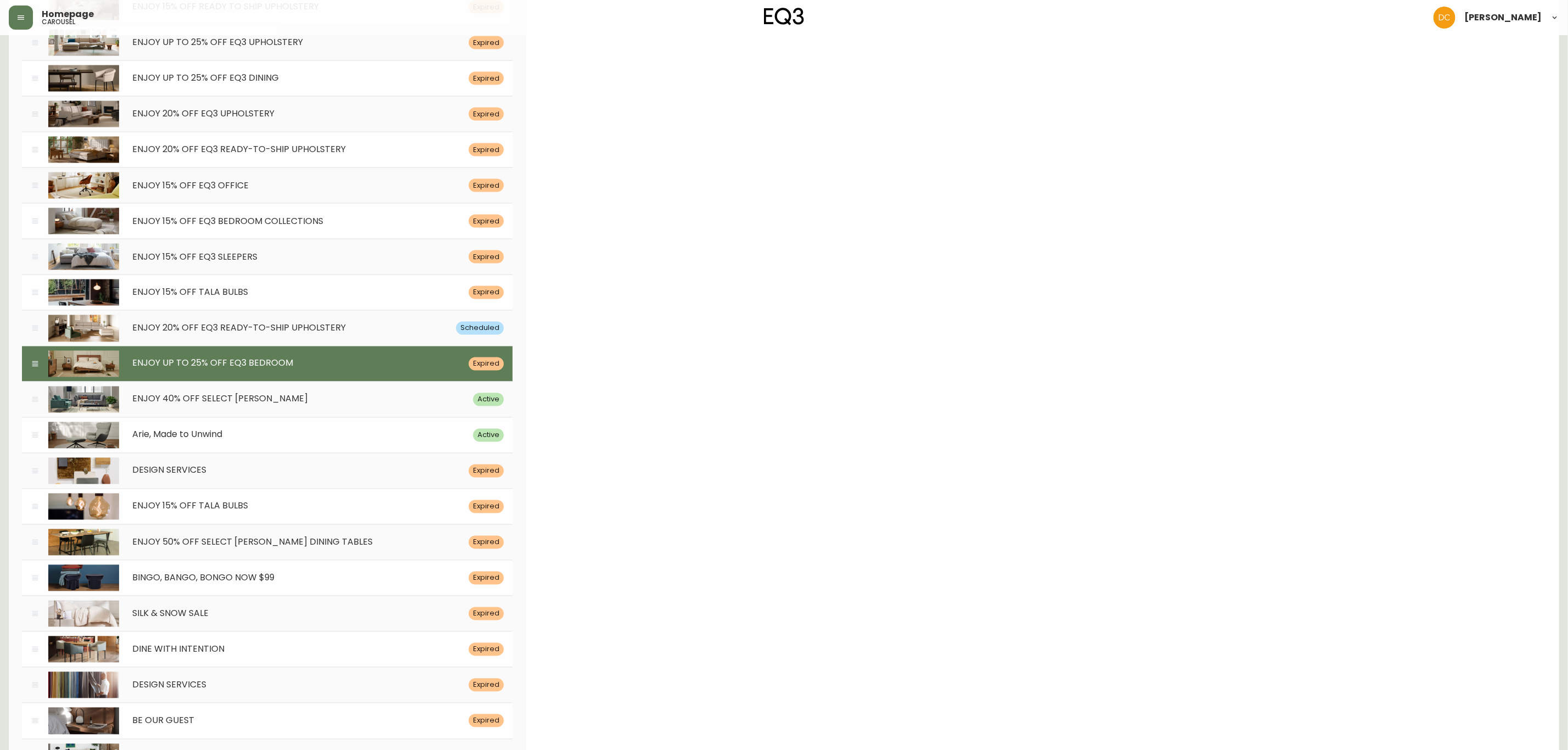
scroll to position [0, 0]
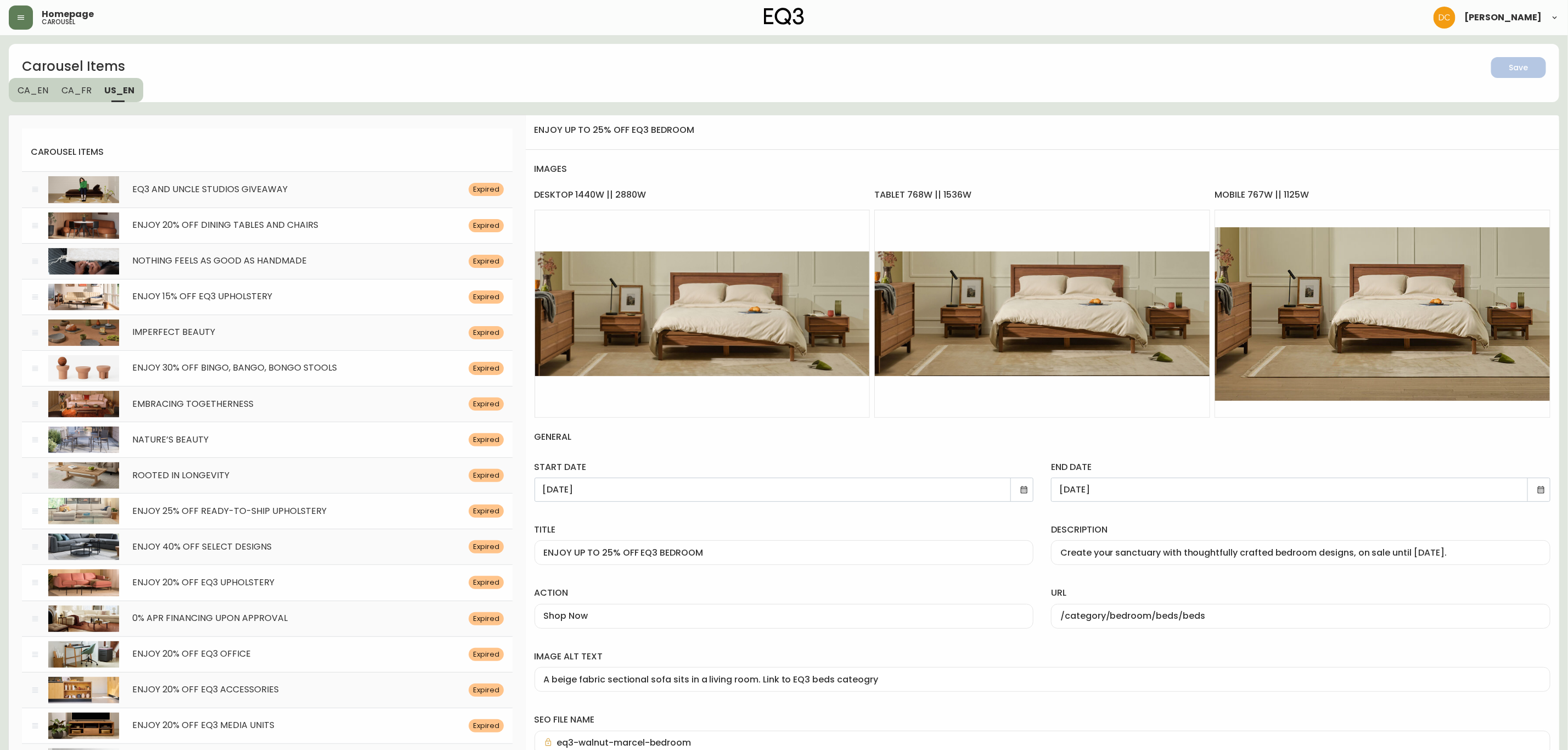
click at [725, 547] on input "ENJOY UP TO 25% OFF EQ3 BEDROOM" at bounding box center [784, 552] width 481 height 10
paste input "20"
type input "ENJOY 20% OFF EQ3 BEDROOM"
click at [1210, 545] on div "Create your sanctuary with thoughtfully crafted bedroom designs, on sale until …" at bounding box center [1300, 552] width 499 height 25
paste input "Refresh your bedroom with Upholstered Beds, Bedroom storage, and more"
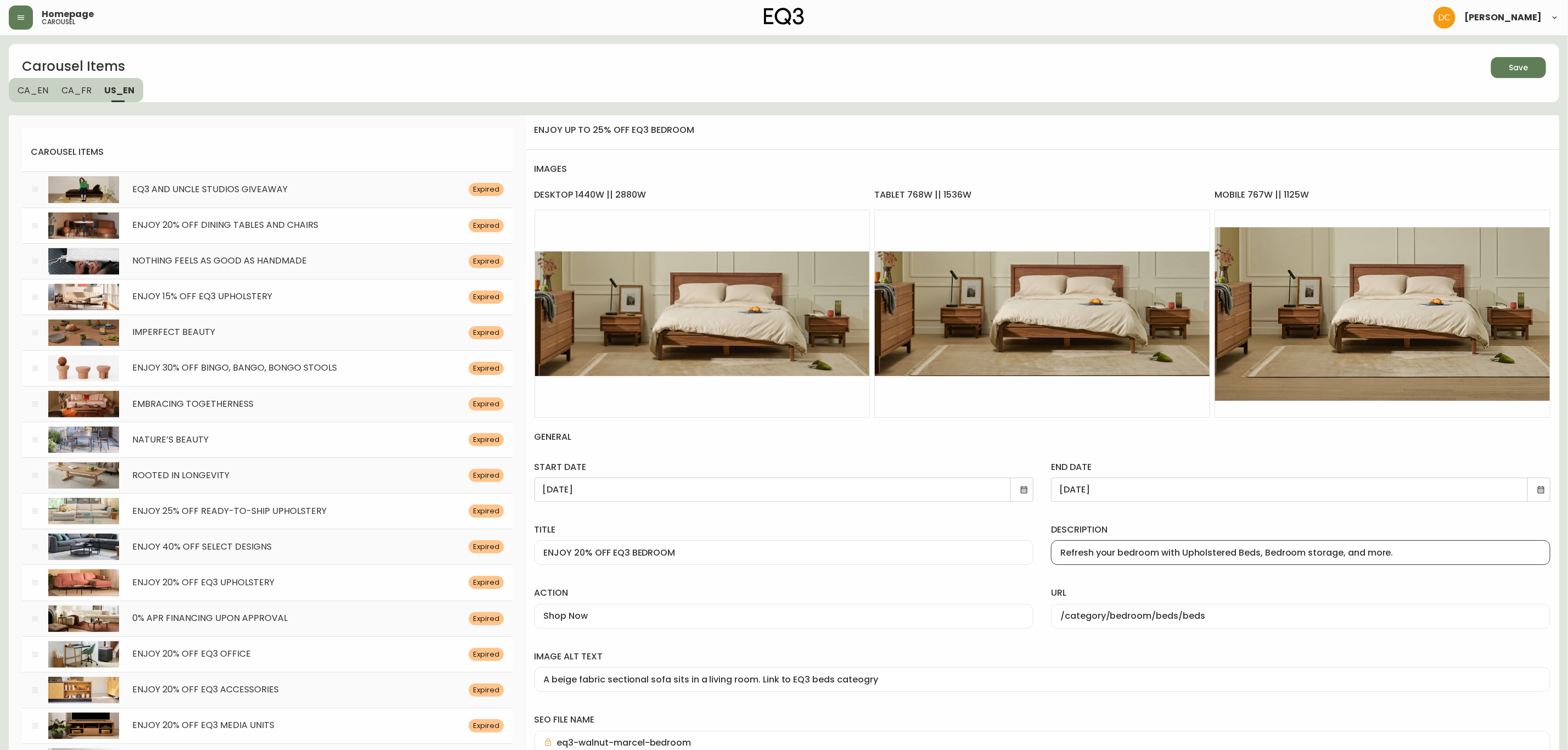
type input "Refresh your bedroom with Upholstered Beds, Bedroom storage, and more."
click at [1199, 581] on div "url /category/bedroom/beds/beds" at bounding box center [1300, 605] width 517 height 63
drag, startPoint x: 1151, startPoint y: 615, endPoint x: 1258, endPoint y: 609, distance: 107.2
click at [1257, 609] on div "/category/bedroom/beds/beds" at bounding box center [1300, 616] width 499 height 25
type input "/category/bedroom"
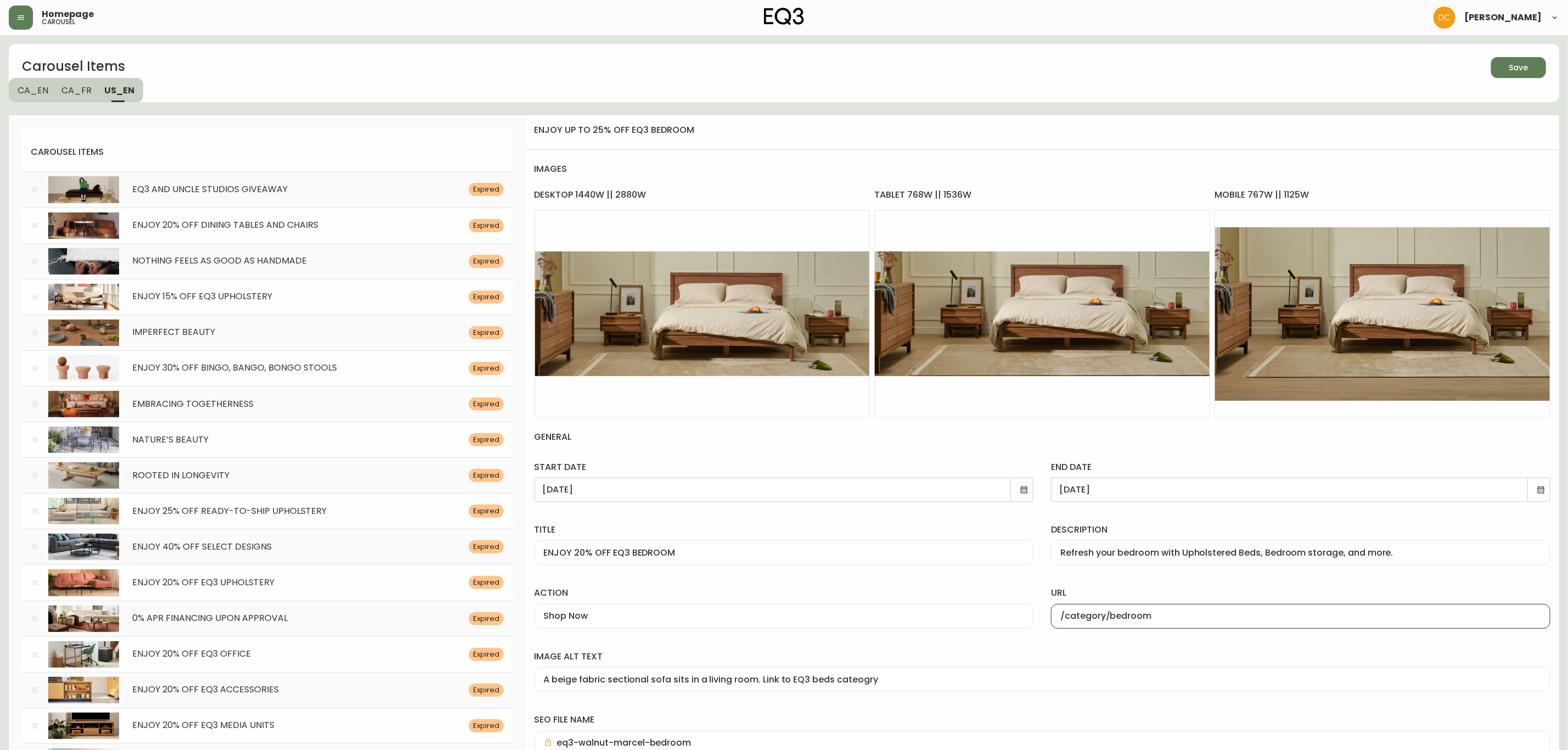
click at [812, 680] on input "A beige fabric sectional sofa sits in a living room. Link to EQ3 beds cateogry" at bounding box center [1042, 680] width 997 height 10
click at [825, 684] on input "A beige fabric sectional sofa sits in a living room. Link to EQ3 beds cateogry" at bounding box center [1042, 680] width 997 height 10
type input "A beige fabric sectional sofa sits in a living room. Link to EQ3 bedroom cateog…"
click at [922, 654] on label "image alt text" at bounding box center [1042, 657] width 1016 height 12
click at [922, 674] on input "A beige fabric sectional sofa sits in a living room. Link to EQ3 bedroom cateog…" at bounding box center [1042, 680] width 997 height 10
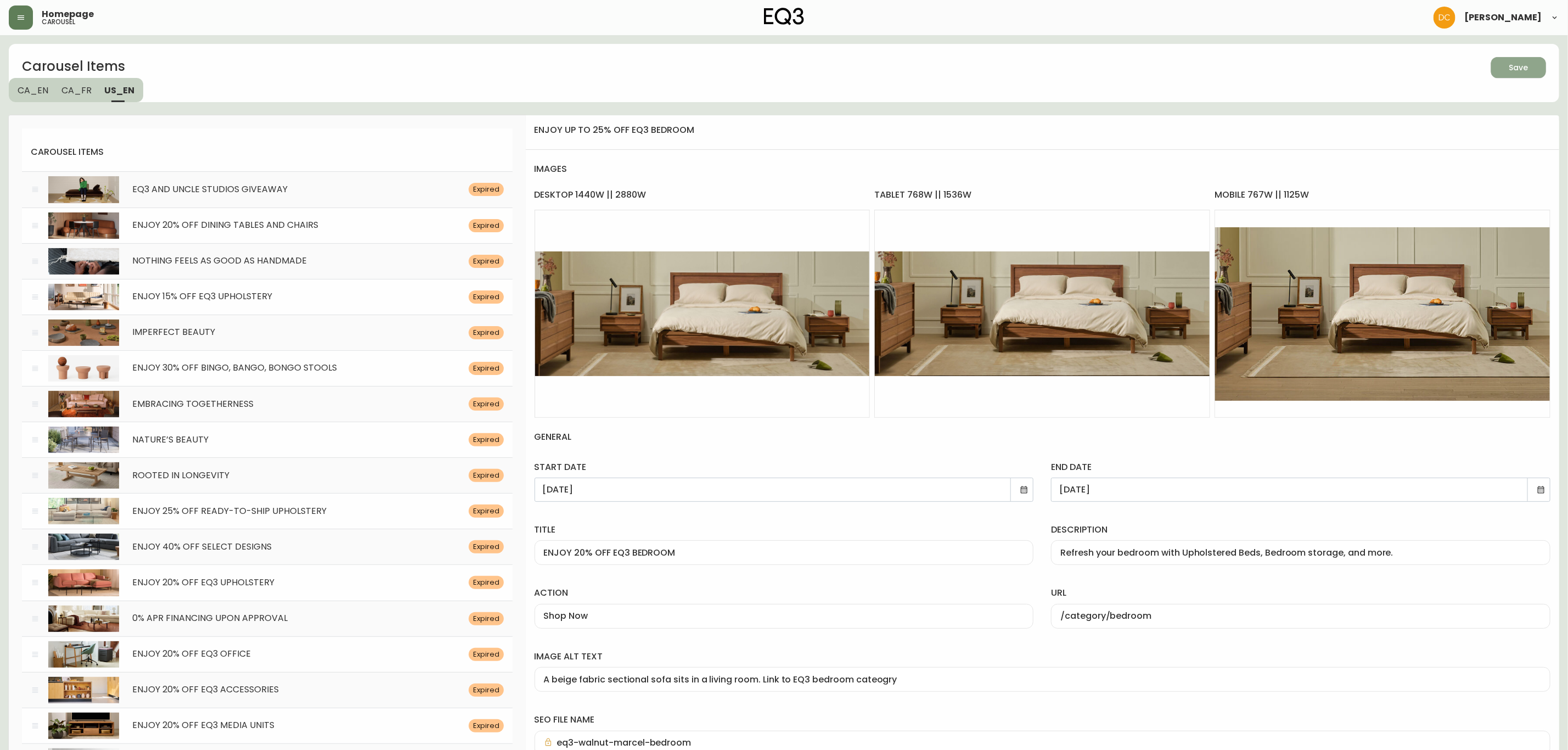
click at [1510, 66] on icon "button" at bounding box center [1514, 66] width 14 height 14
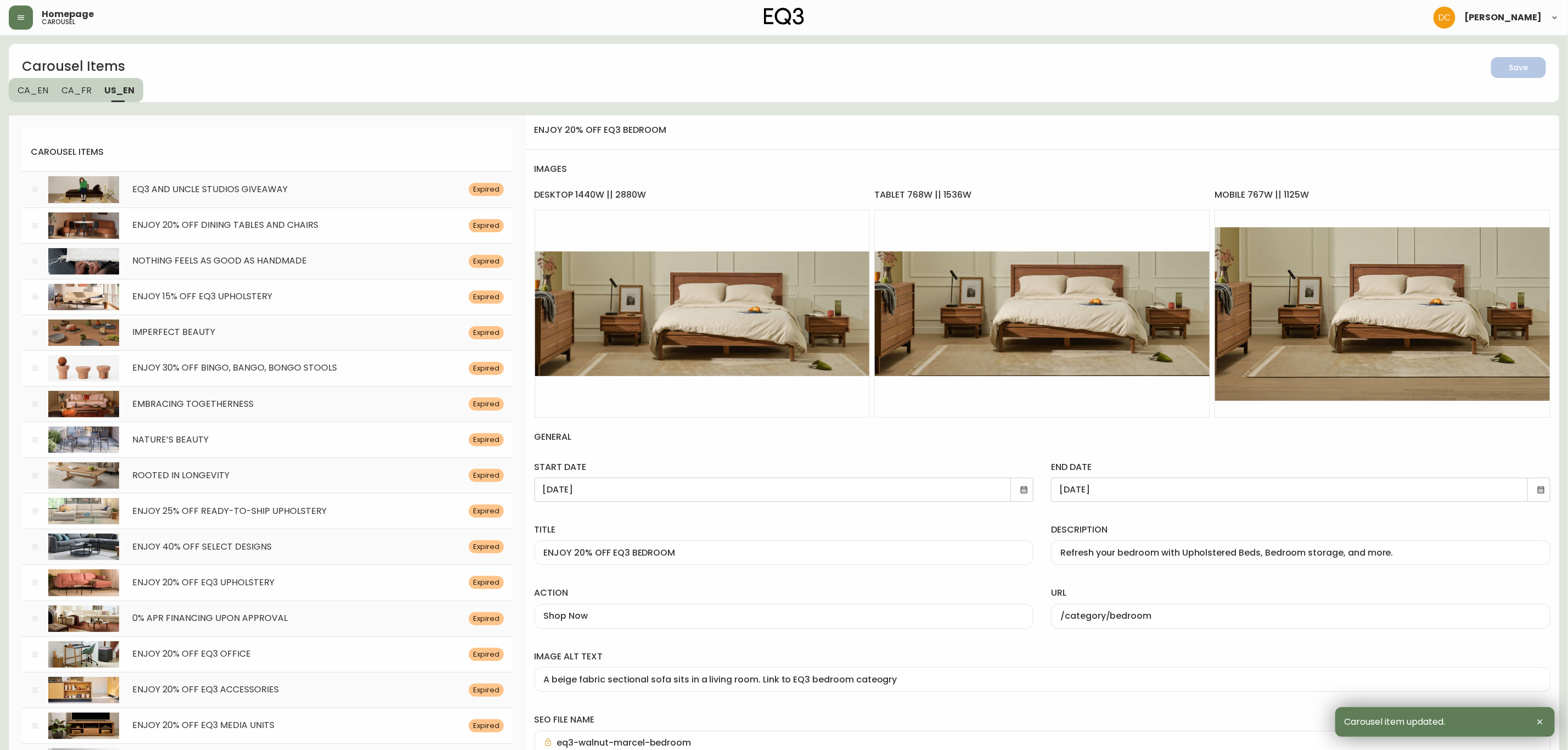
click at [1024, 488] on icon at bounding box center [1024, 489] width 8 height 8
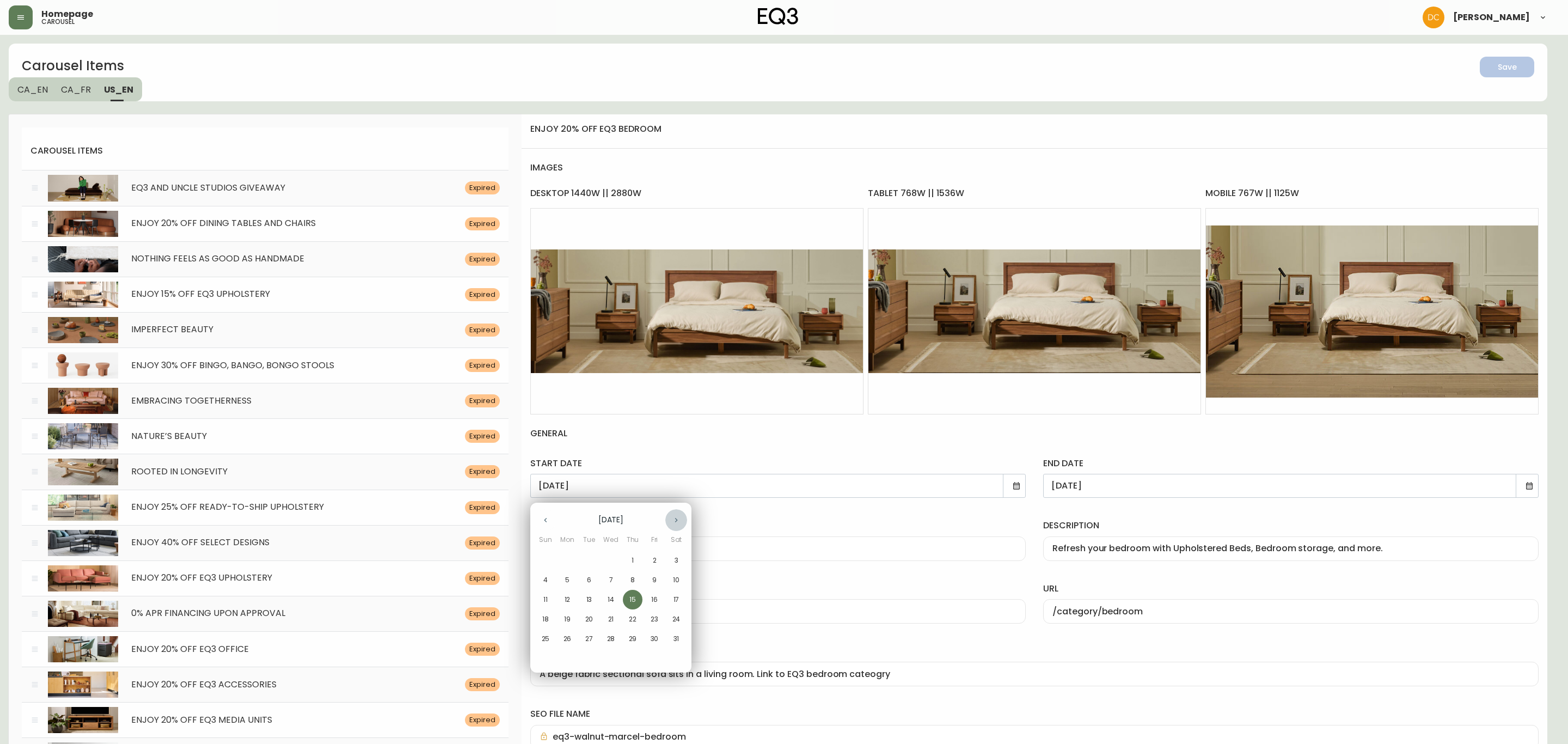
click at [680, 513] on button "button" at bounding box center [677, 520] width 22 height 22
click at [673, 511] on button "button" at bounding box center [677, 520] width 22 height 22
click at [656, 618] on p "22" at bounding box center [654, 619] width 8 height 10
type input "[DATE]"
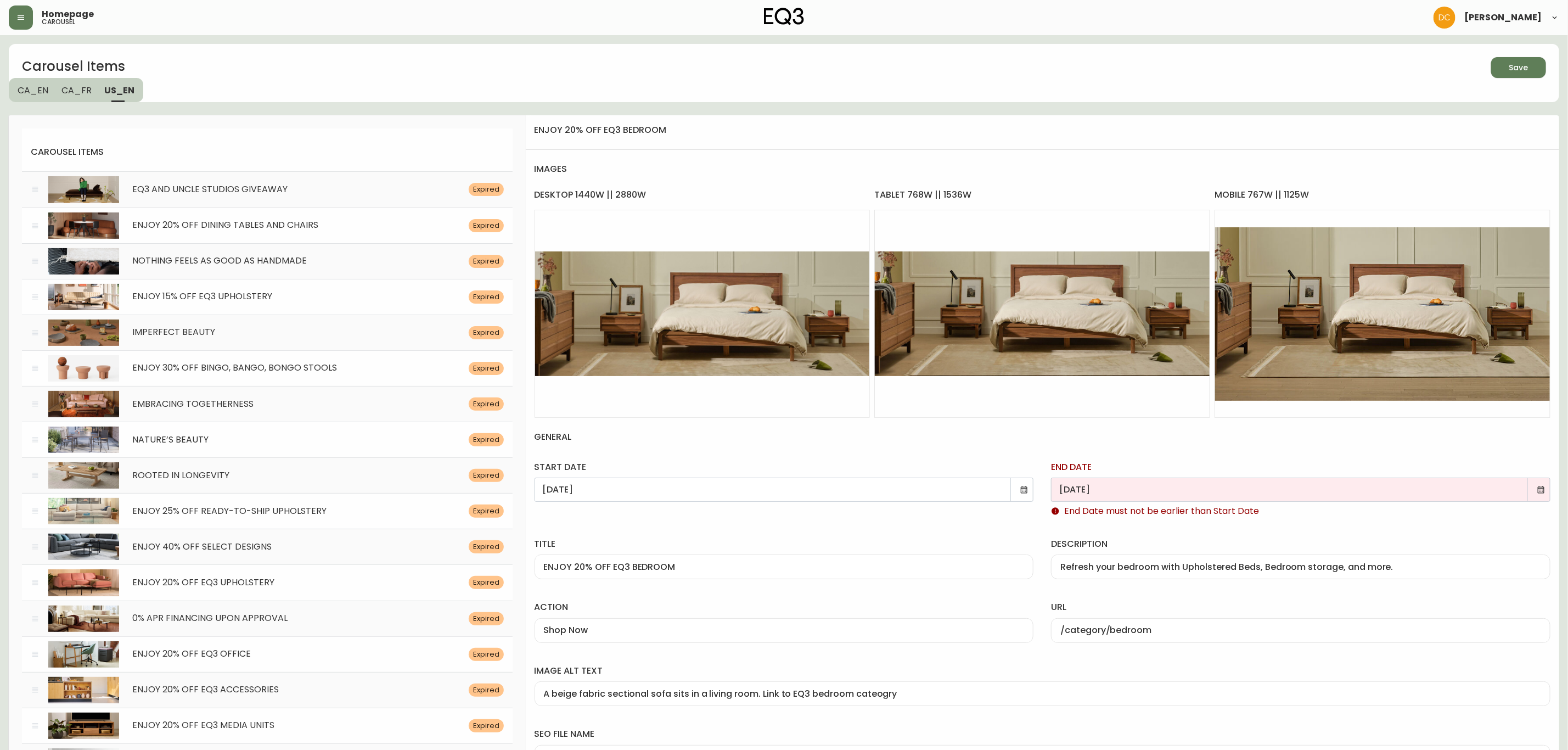
click at [1543, 489] on icon at bounding box center [1542, 489] width 7 height 7
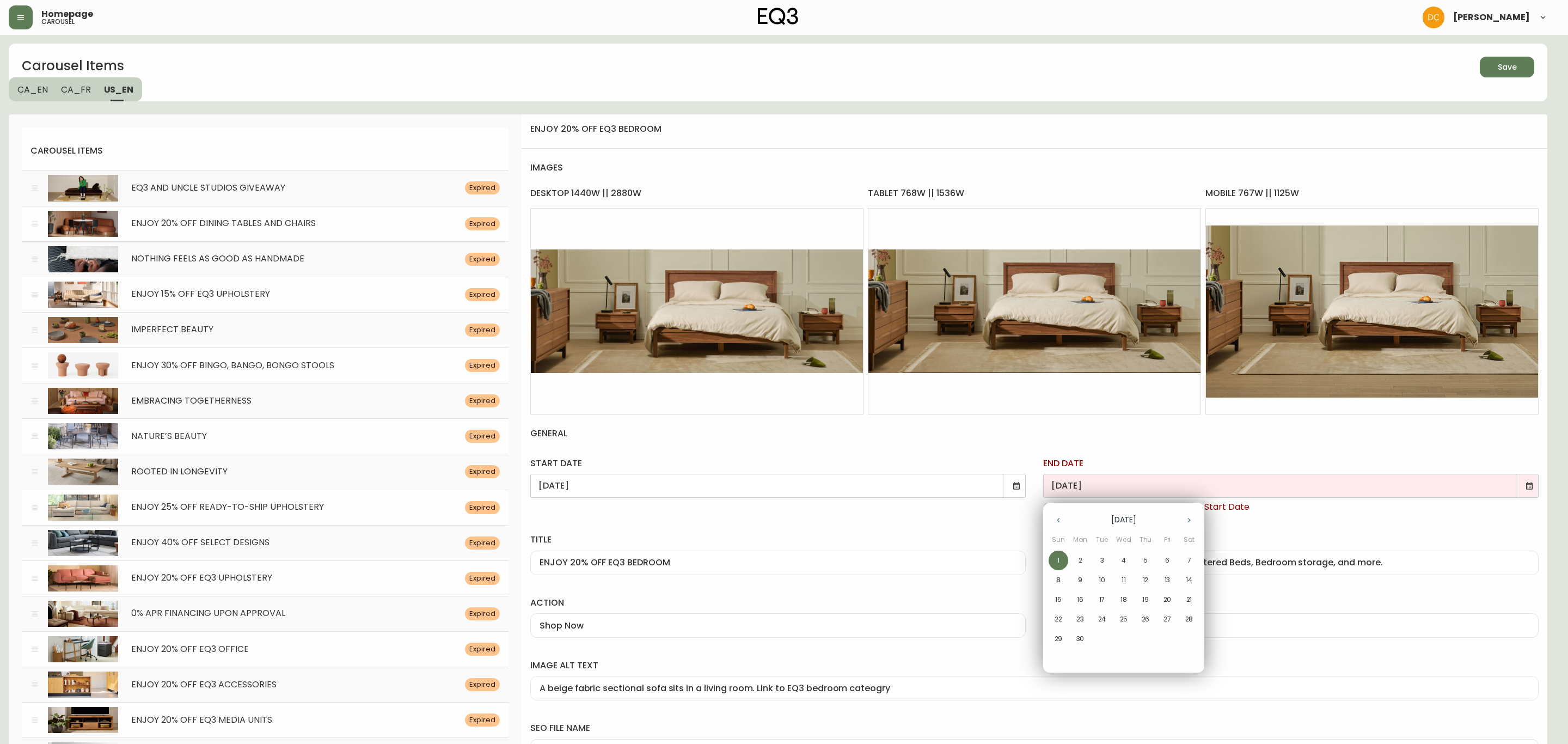
click at [1186, 518] on icon "button" at bounding box center [1189, 520] width 8 height 8
click at [1058, 599] on p "14" at bounding box center [1058, 600] width 7 height 10
type input "[DATE]"
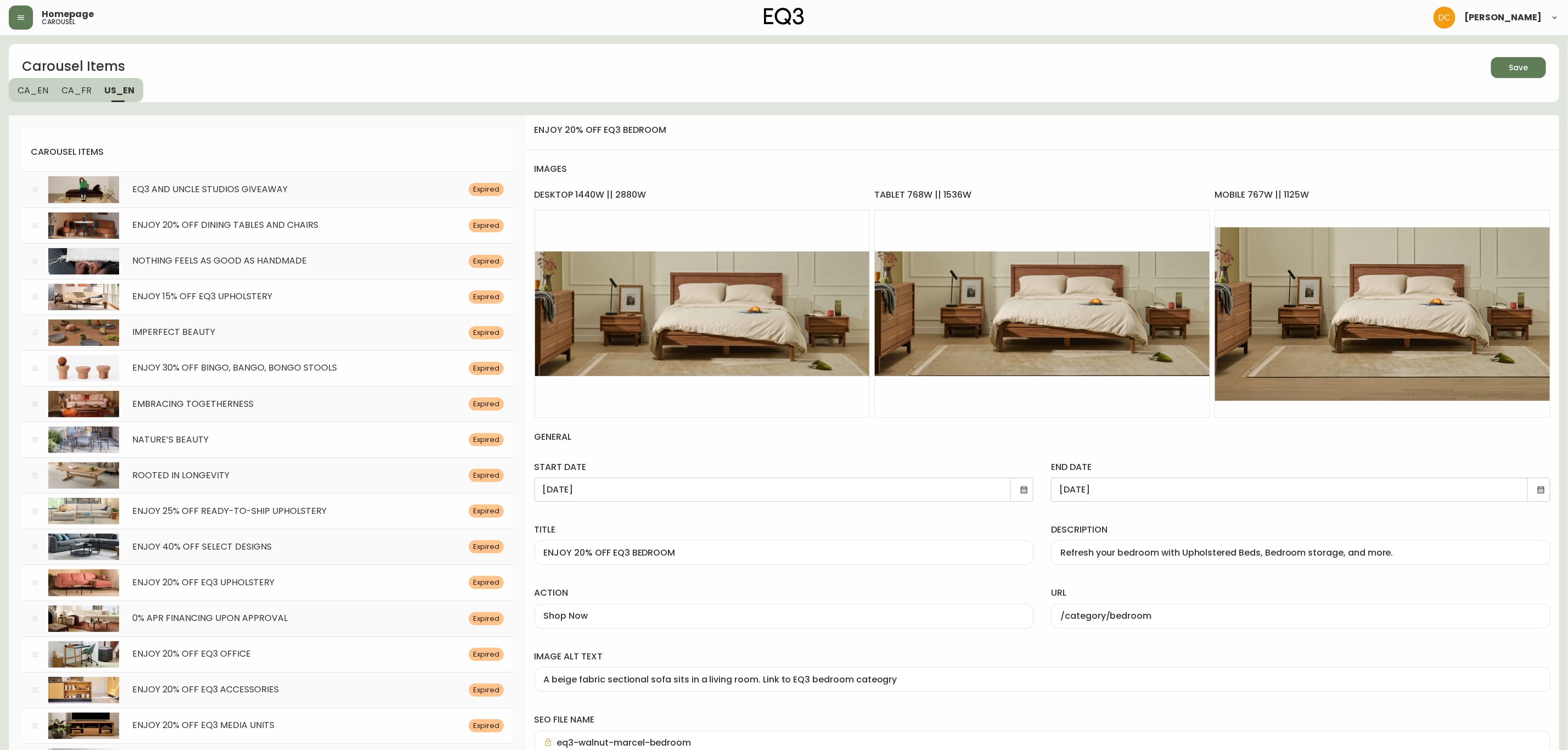
click at [1115, 426] on h4 "general" at bounding box center [1042, 437] width 1016 height 38
click at [1519, 72] on div "Save" at bounding box center [1519, 68] width 20 height 14
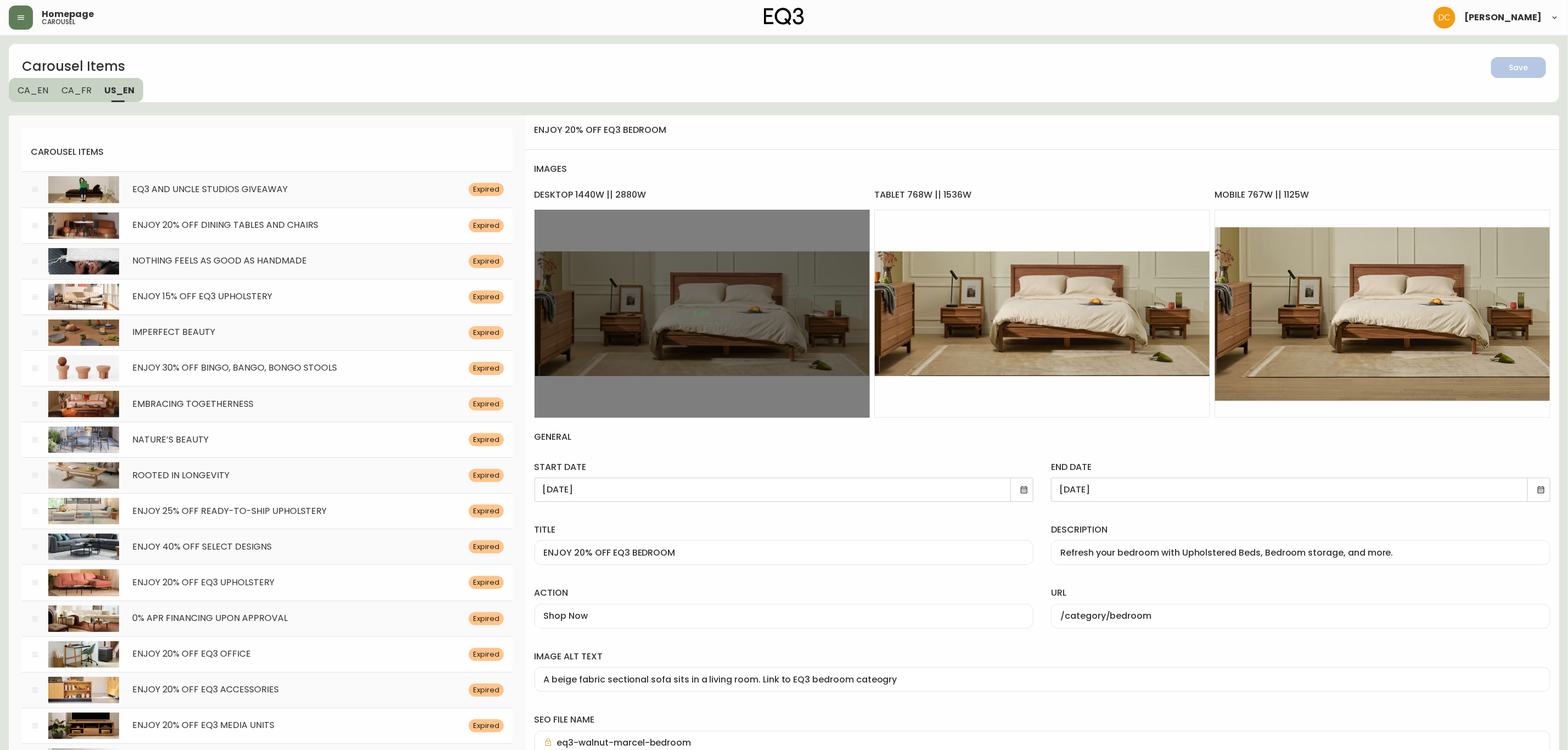
drag, startPoint x: 729, startPoint y: 623, endPoint x: 710, endPoint y: 315, distance: 308.6
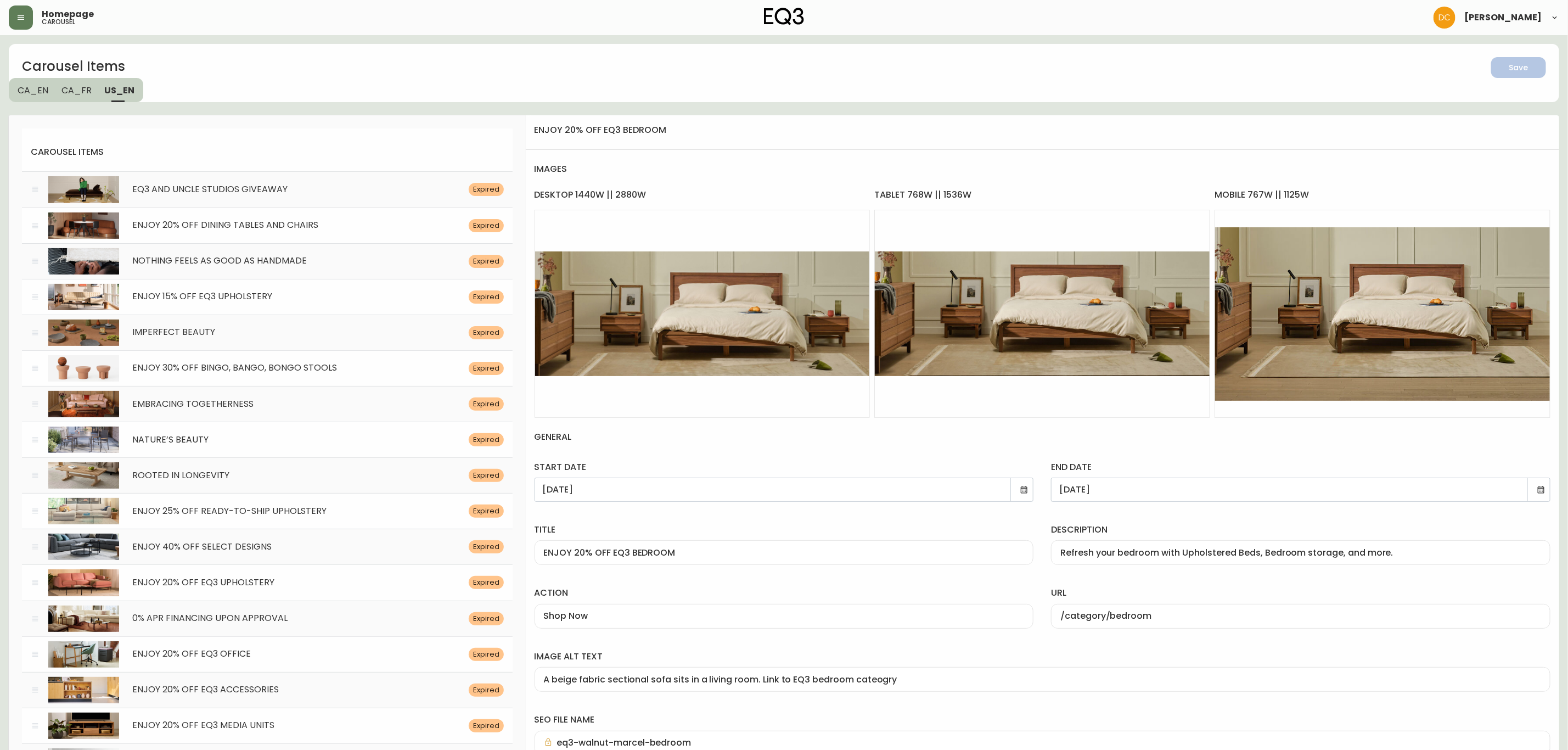
click at [20, 16] on icon "button" at bounding box center [20, 18] width 8 height 8
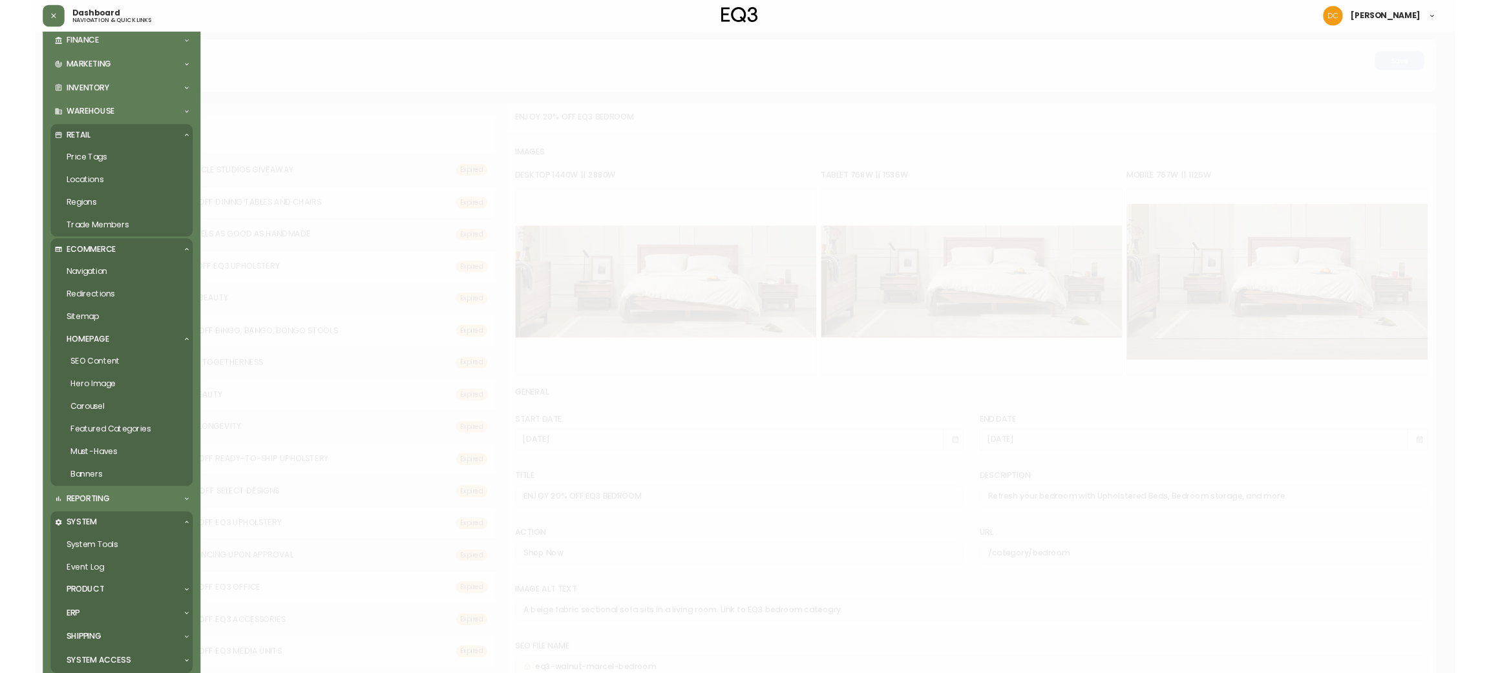
scroll to position [237, 0]
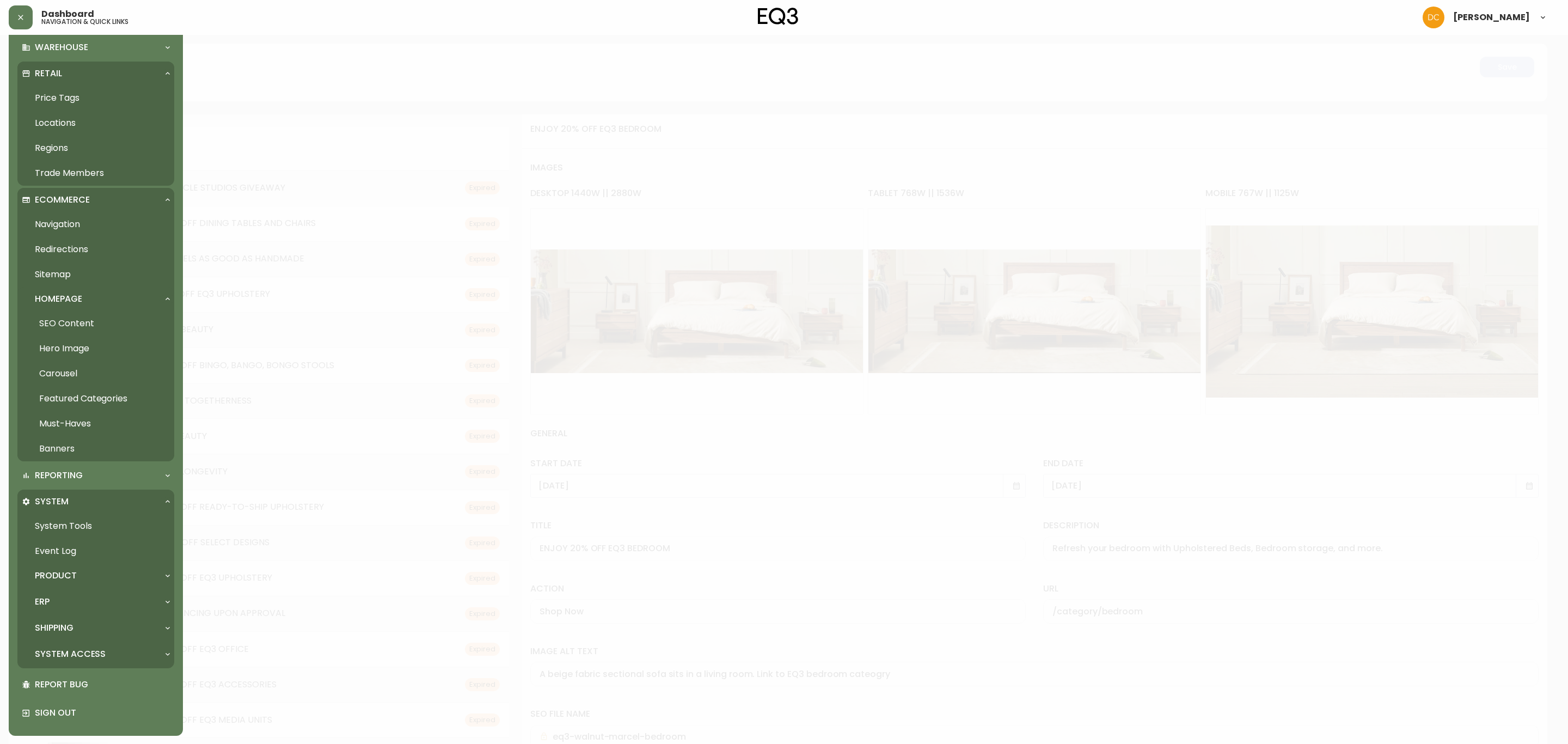
click at [82, 456] on link "Banners" at bounding box center [96, 449] width 157 height 25
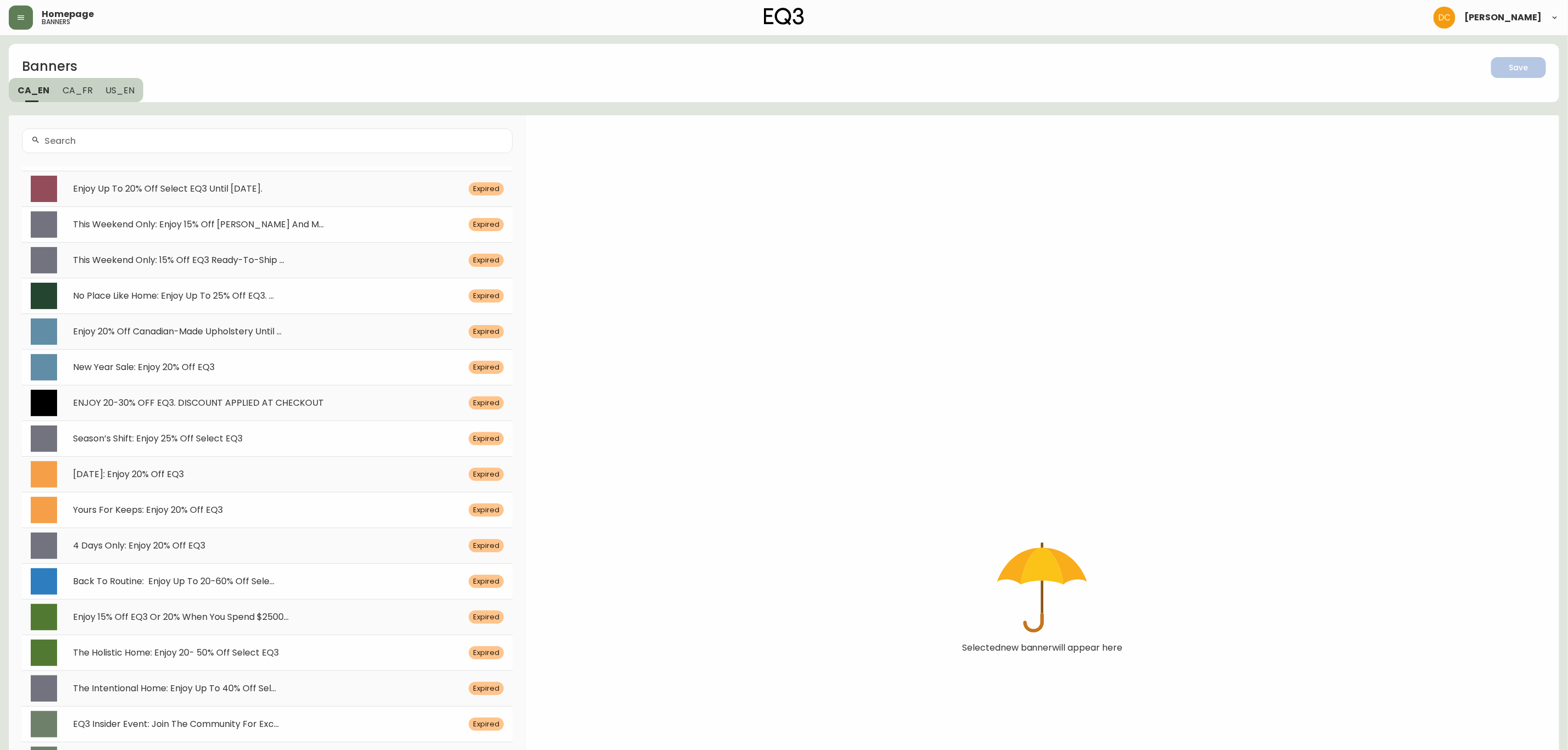
click at [272, 511] on div "Yours For Keeps: Enjoy 20% Off EQ3" at bounding box center [263, 510] width 409 height 10
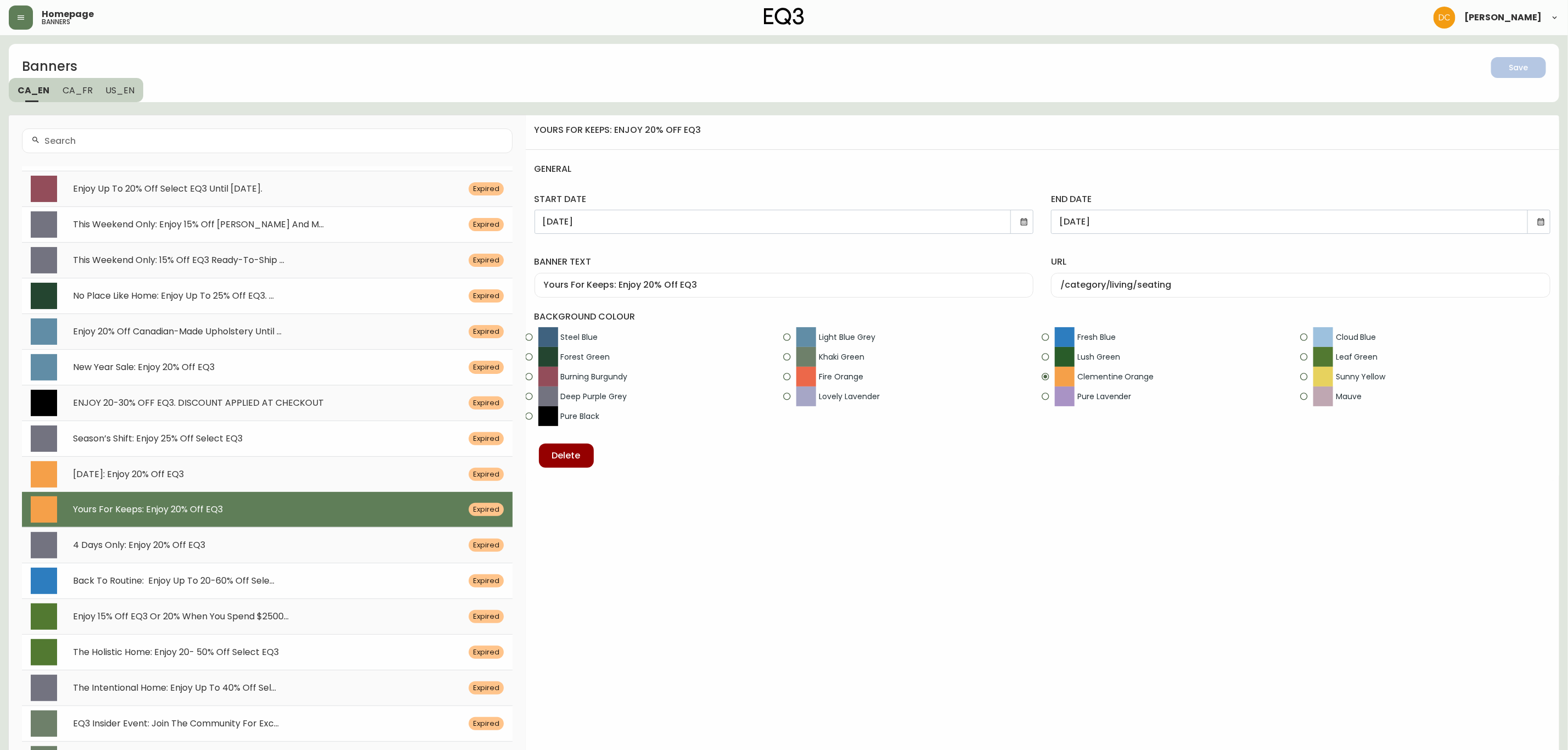
click at [1021, 221] on icon at bounding box center [1024, 222] width 8 height 8
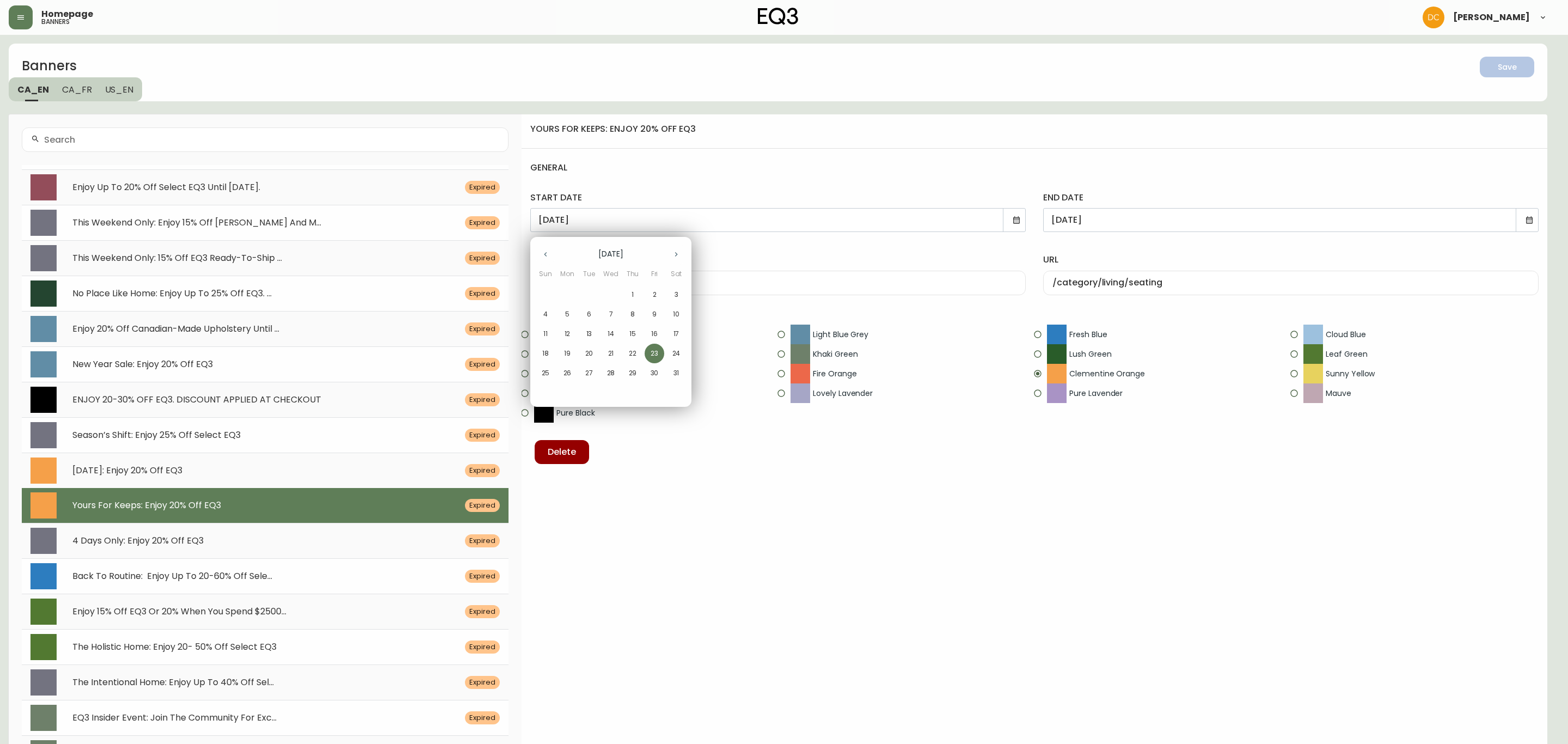
click at [611, 227] on div at bounding box center [784, 372] width 1568 height 744
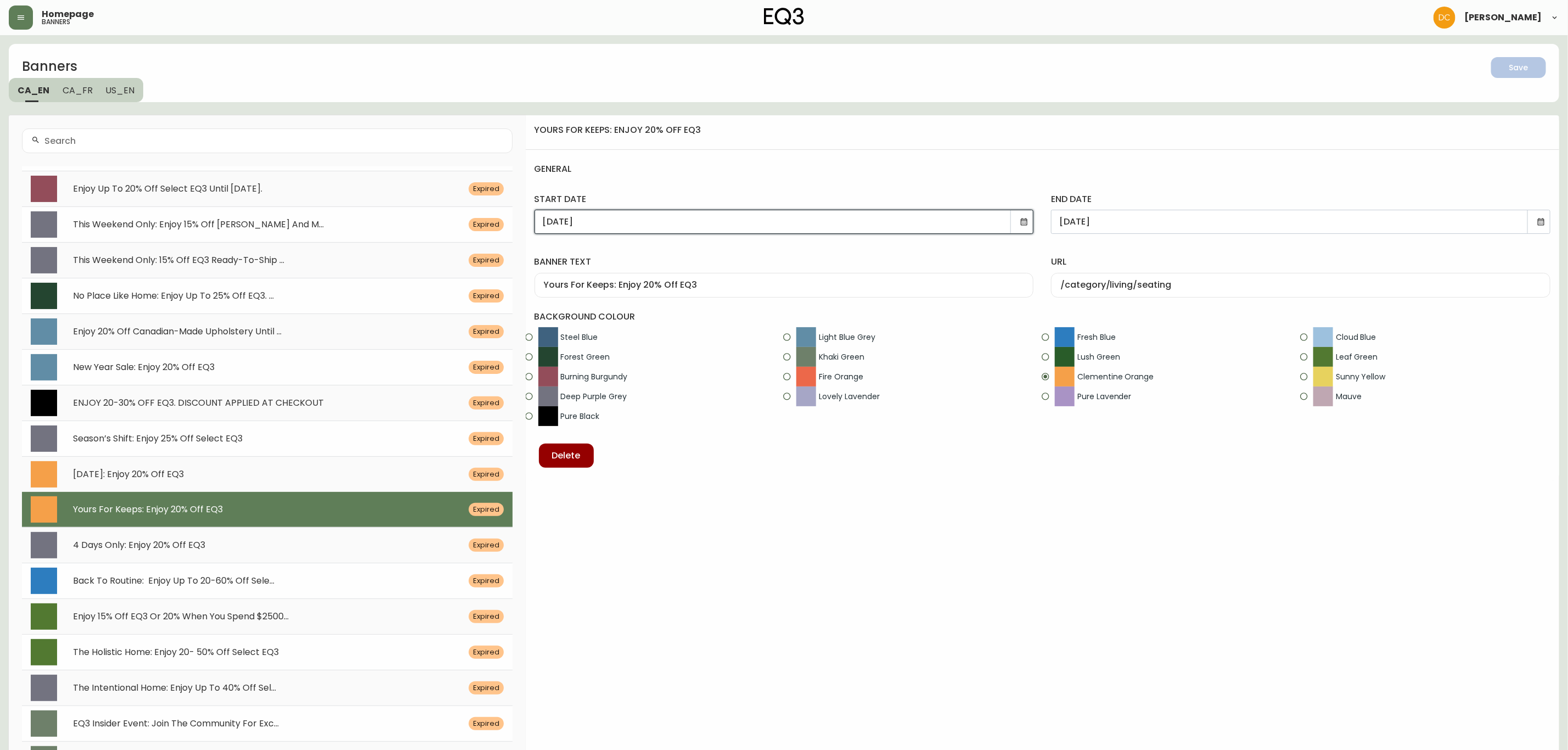
click at [580, 219] on input "[DATE]" at bounding box center [779, 222] width 473 height 10
click at [581, 219] on input "[DATE]" at bounding box center [779, 222] width 473 height 10
type input "[DATE]"
click at [685, 277] on div "Yours For Keeps: Enjoy 20% Off EQ3" at bounding box center [784, 285] width 499 height 25
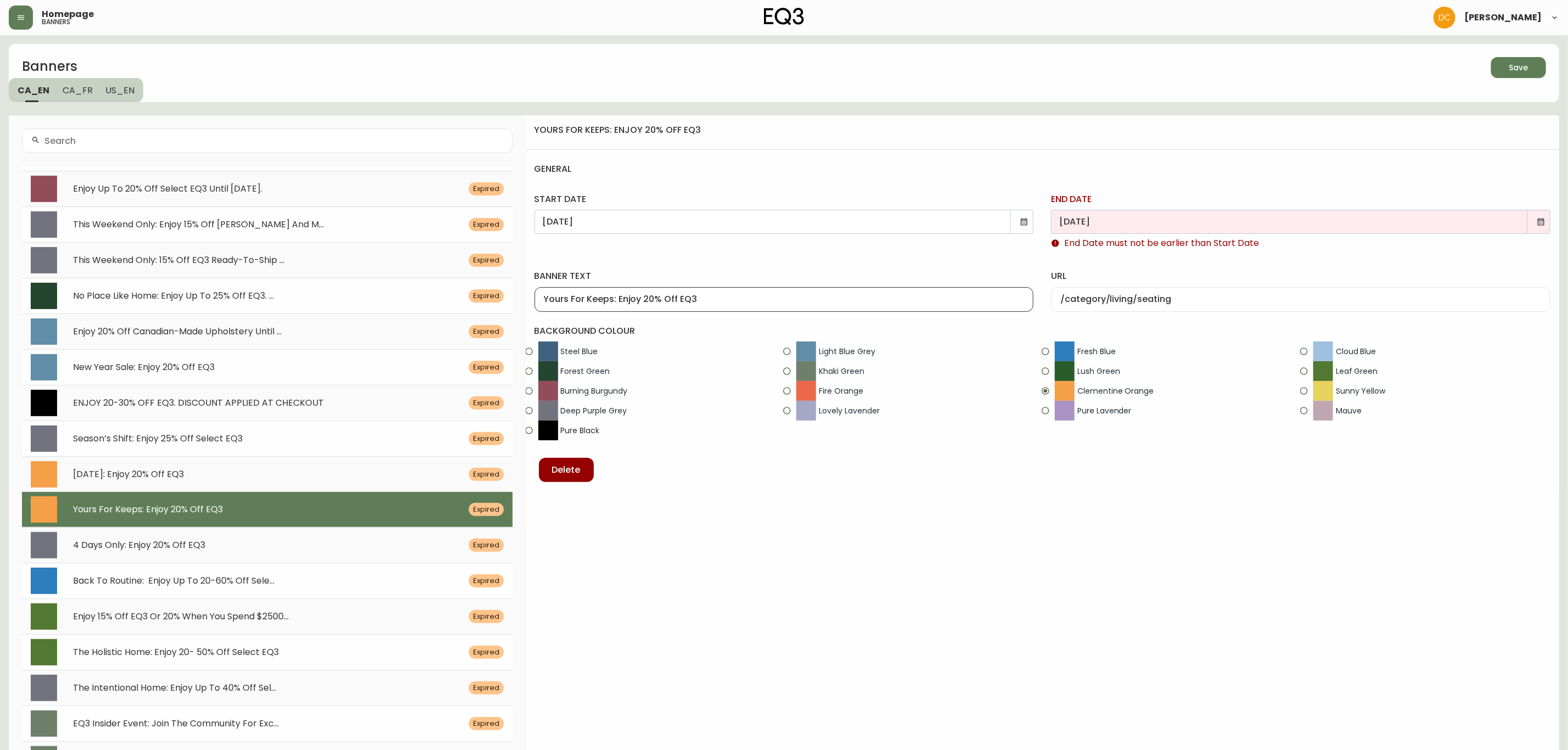
click at [1108, 221] on input "[DATE]" at bounding box center [1295, 222] width 473 height 10
type input "[DATE]"
click at [1125, 267] on div "url /category/living/seating" at bounding box center [1300, 288] width 517 height 63
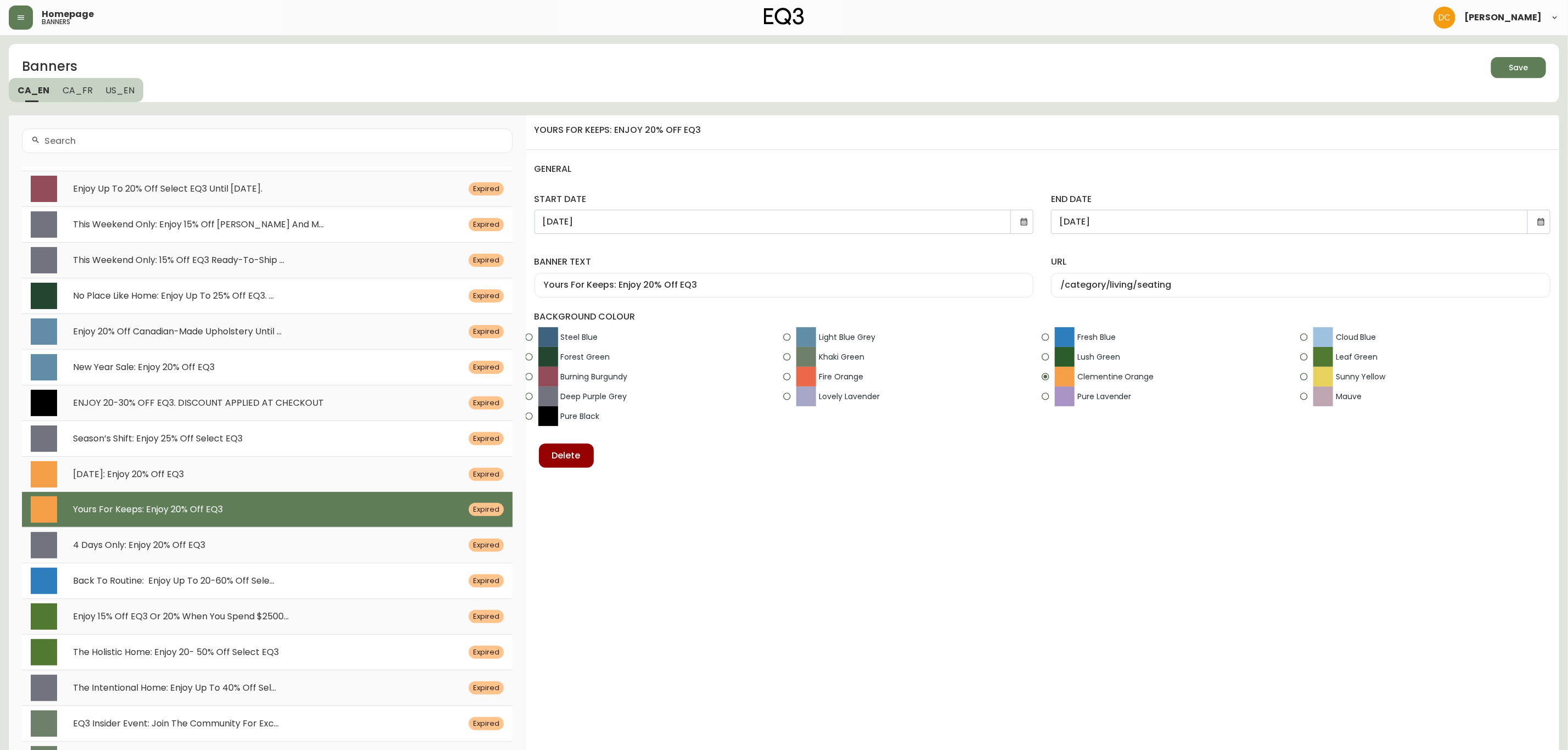
click at [1131, 296] on div "/category/living/seating" at bounding box center [1300, 285] width 499 height 25
click at [1022, 223] on icon at bounding box center [1024, 222] width 7 height 7
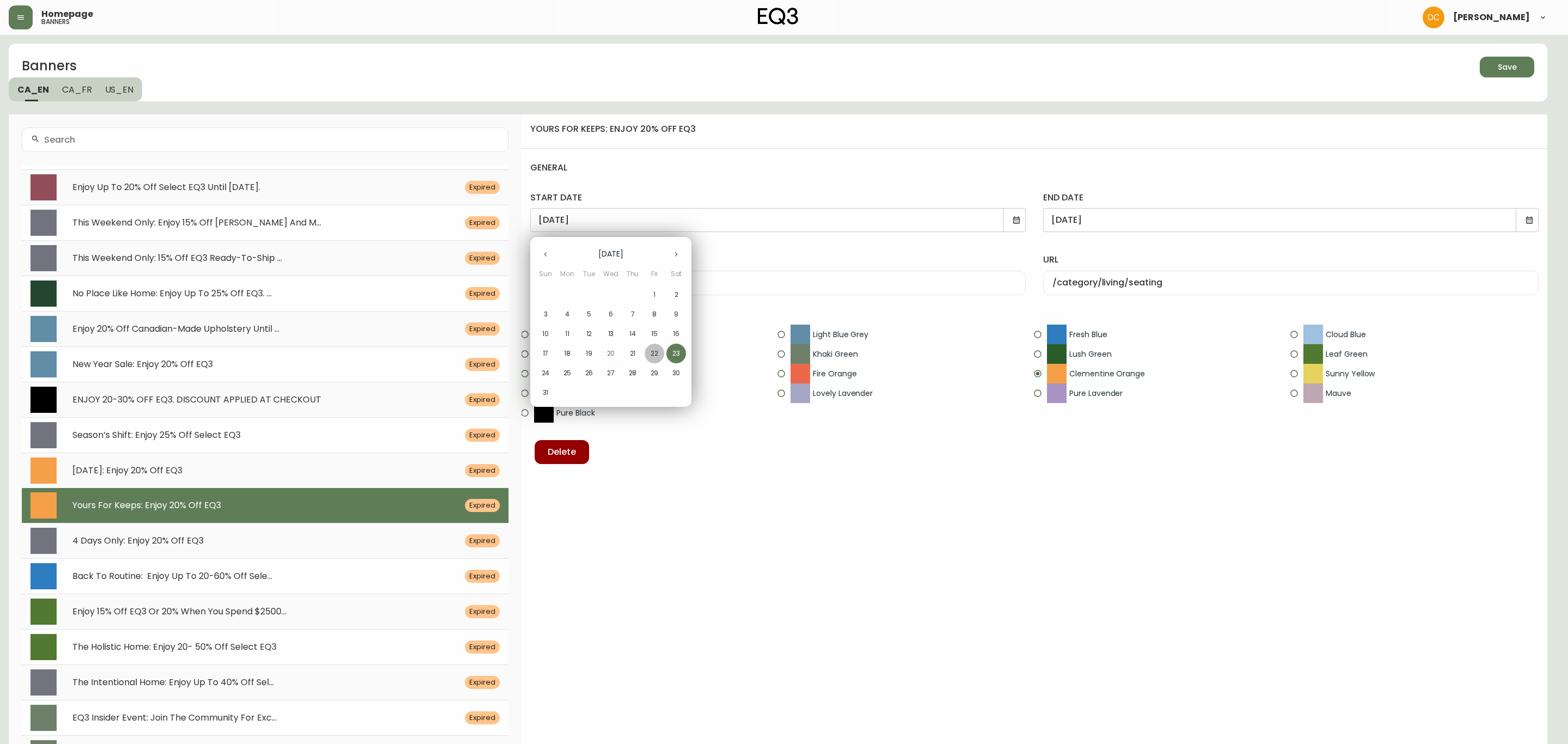
click at [652, 355] on p "22" at bounding box center [654, 354] width 8 height 10
type input "[DATE]"
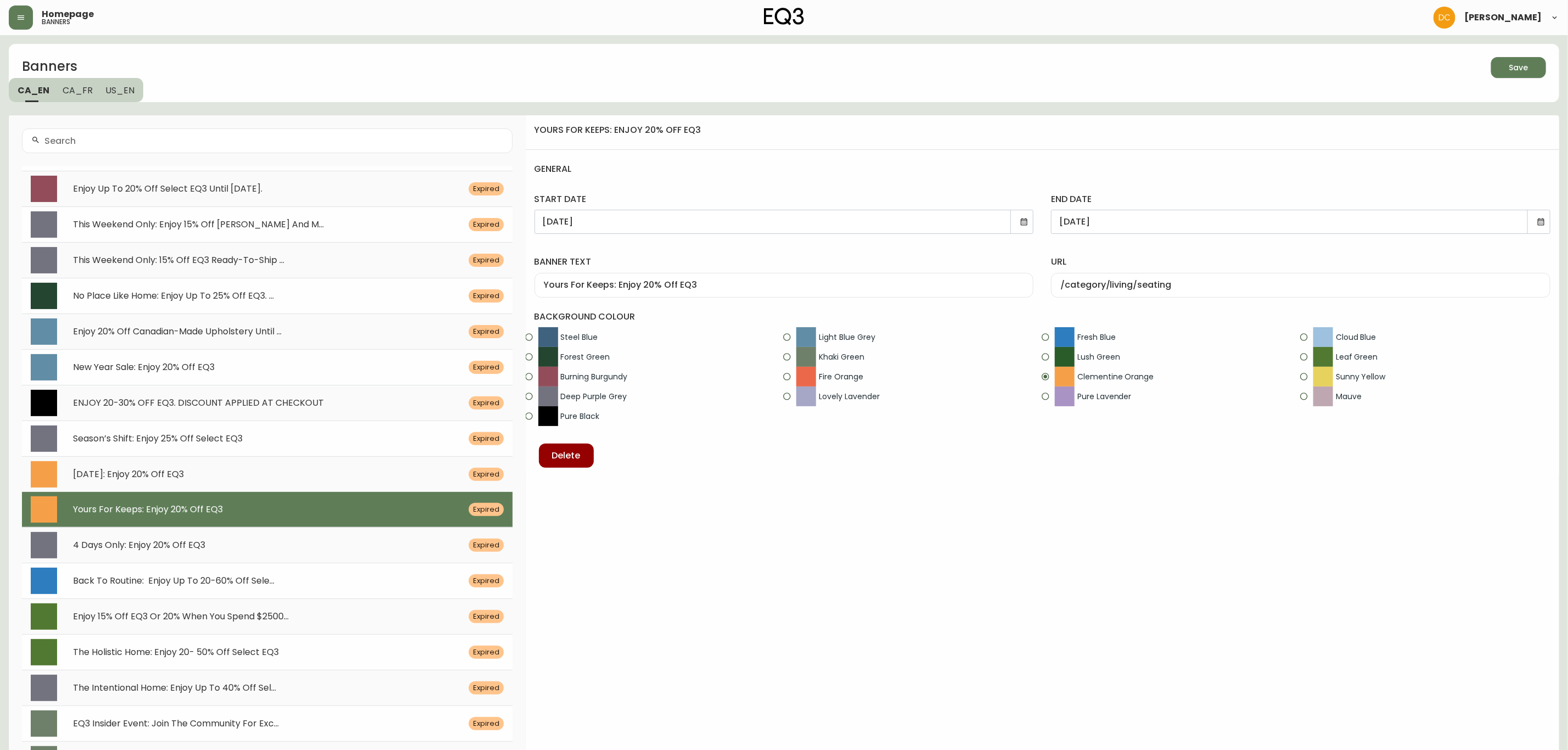
click at [1538, 223] on icon at bounding box center [1541, 222] width 8 height 8
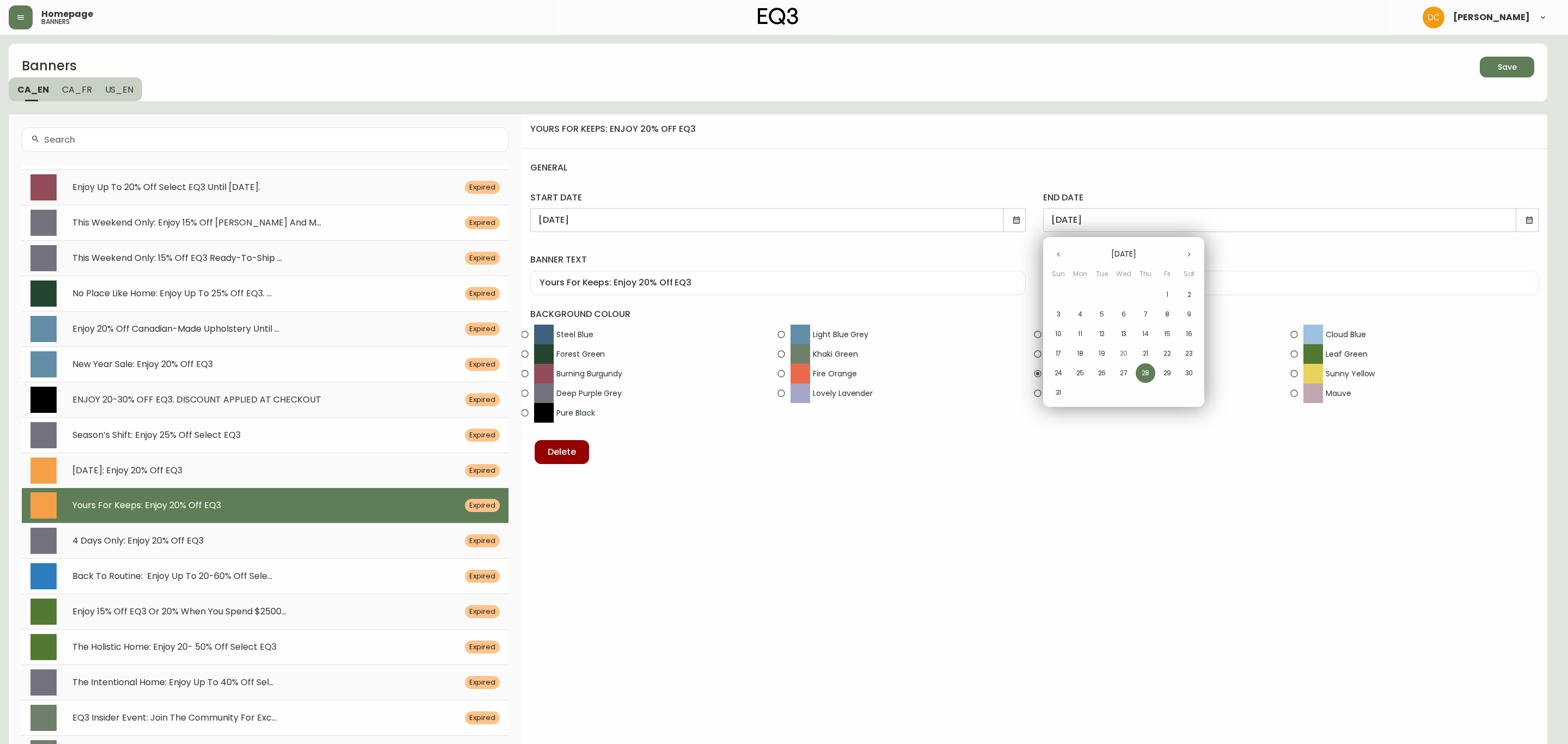
click at [1191, 249] on button "button" at bounding box center [1189, 254] width 22 height 22
click at [1059, 329] on p "14" at bounding box center [1058, 334] width 7 height 10
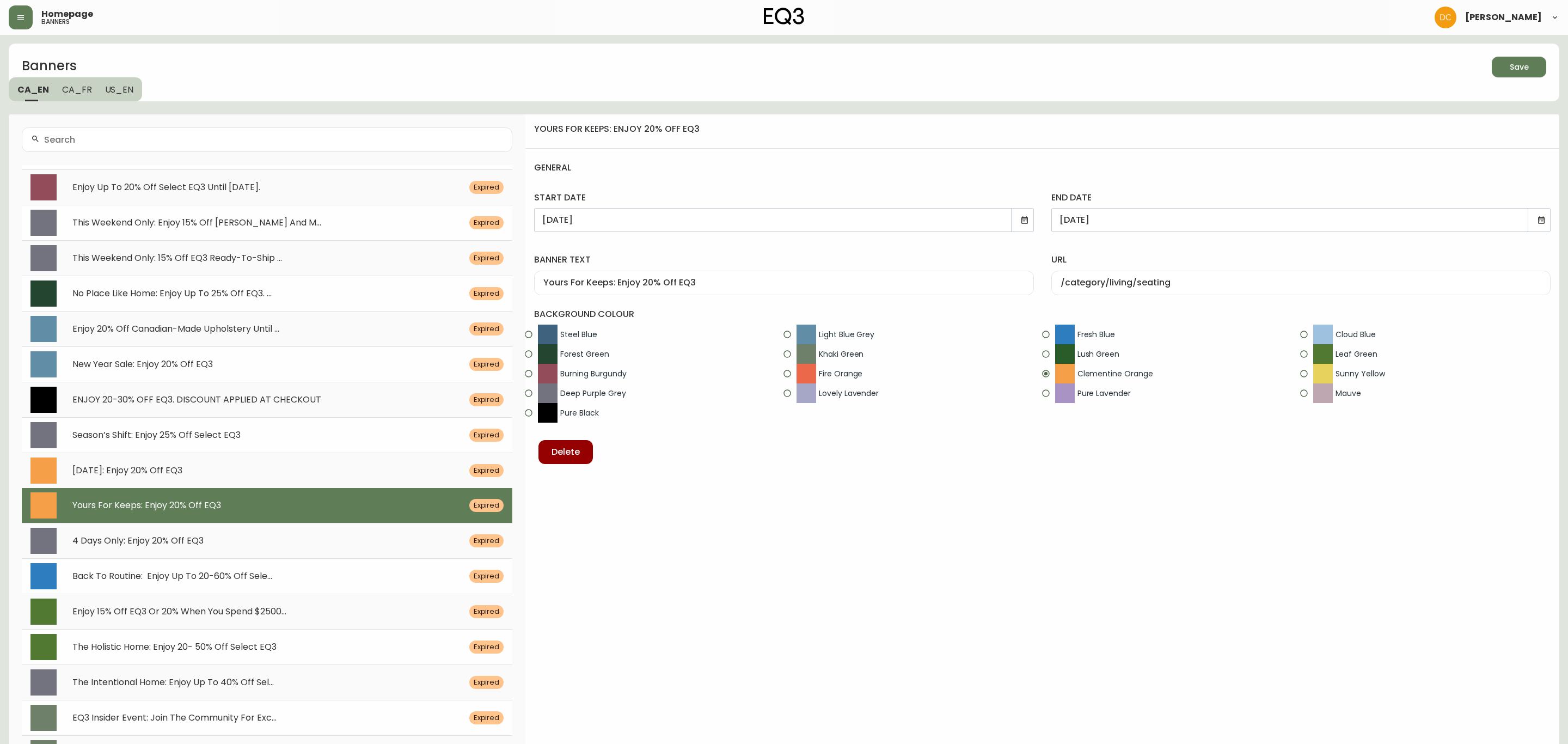
type input "[DATE]"
click at [1137, 139] on div "yours for keeps: enjoy 20% off eq3" at bounding box center [1034, 136] width 1034 height 25
click at [1501, 67] on icon "button" at bounding box center [1502, 66] width 15 height 15
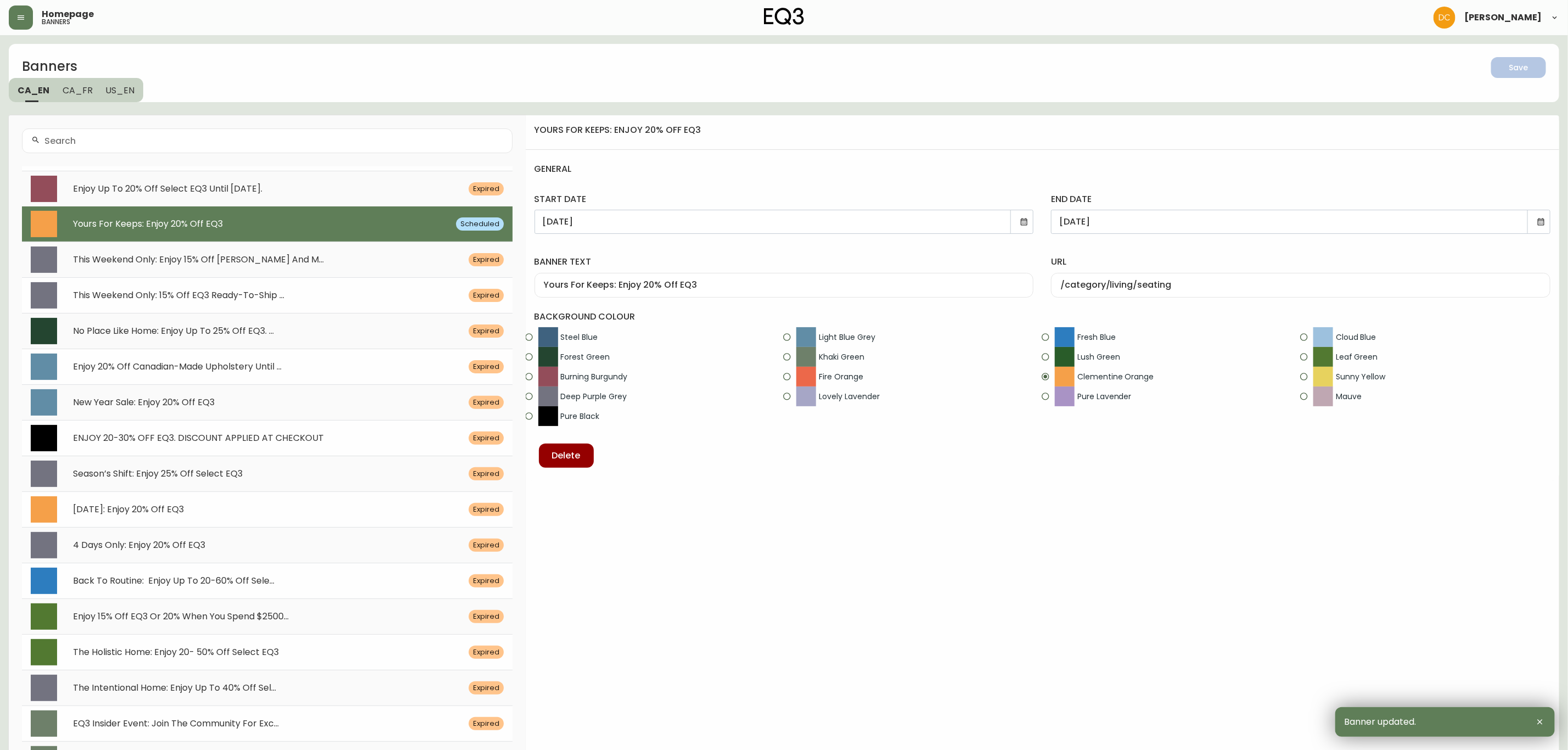
click at [69, 91] on span "CA_FR" at bounding box center [78, 91] width 31 height 12
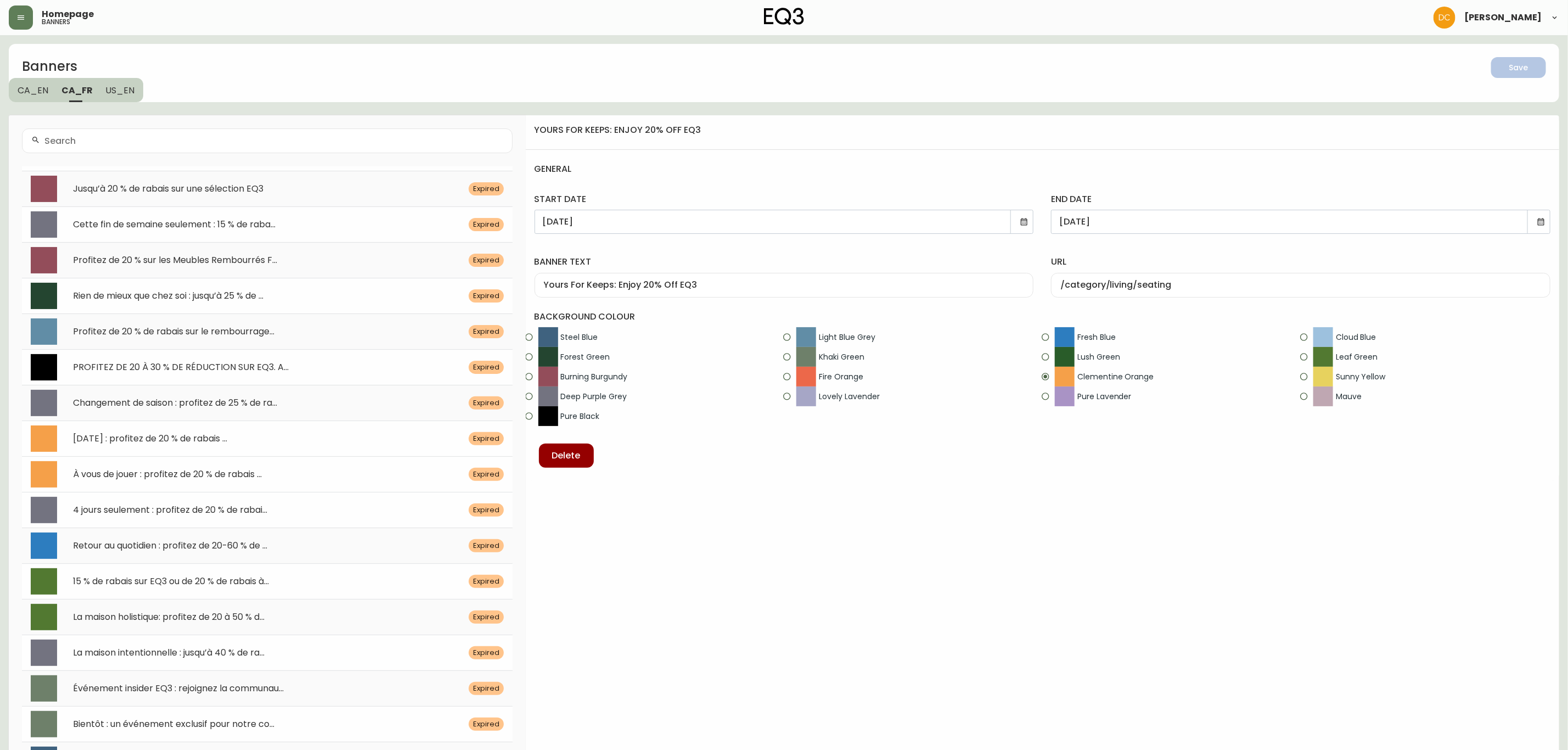
click at [179, 470] on div "À vous de jouer : profitez de 20 % de rabais ... Expired" at bounding box center [268, 474] width 491 height 36
type input "[DATE]"
type input "À vous de jouer : profitez de 20 % de rabais sur EQ3"
type input "/category/salon/sieges"
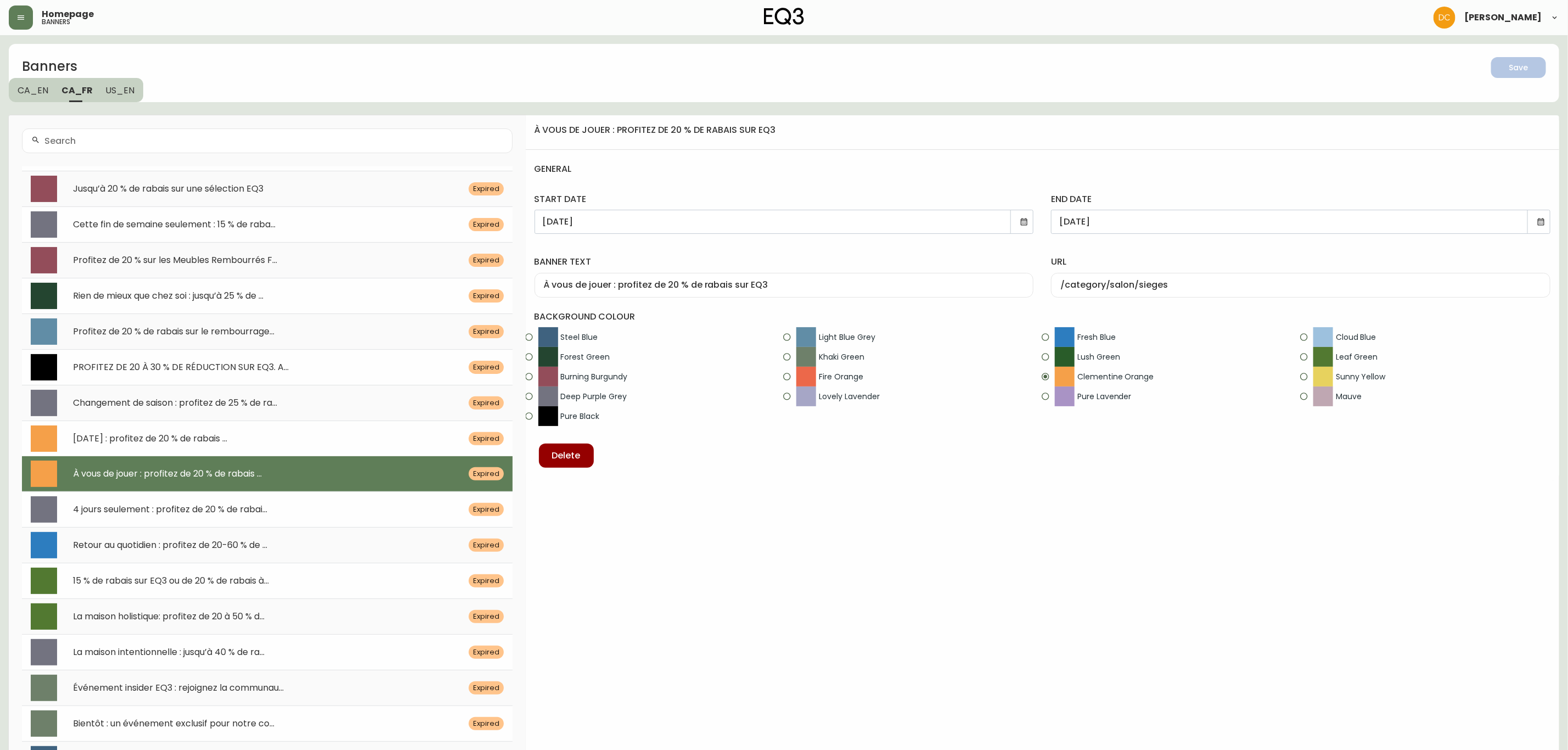
click at [1028, 224] on icon at bounding box center [1024, 222] width 7 height 7
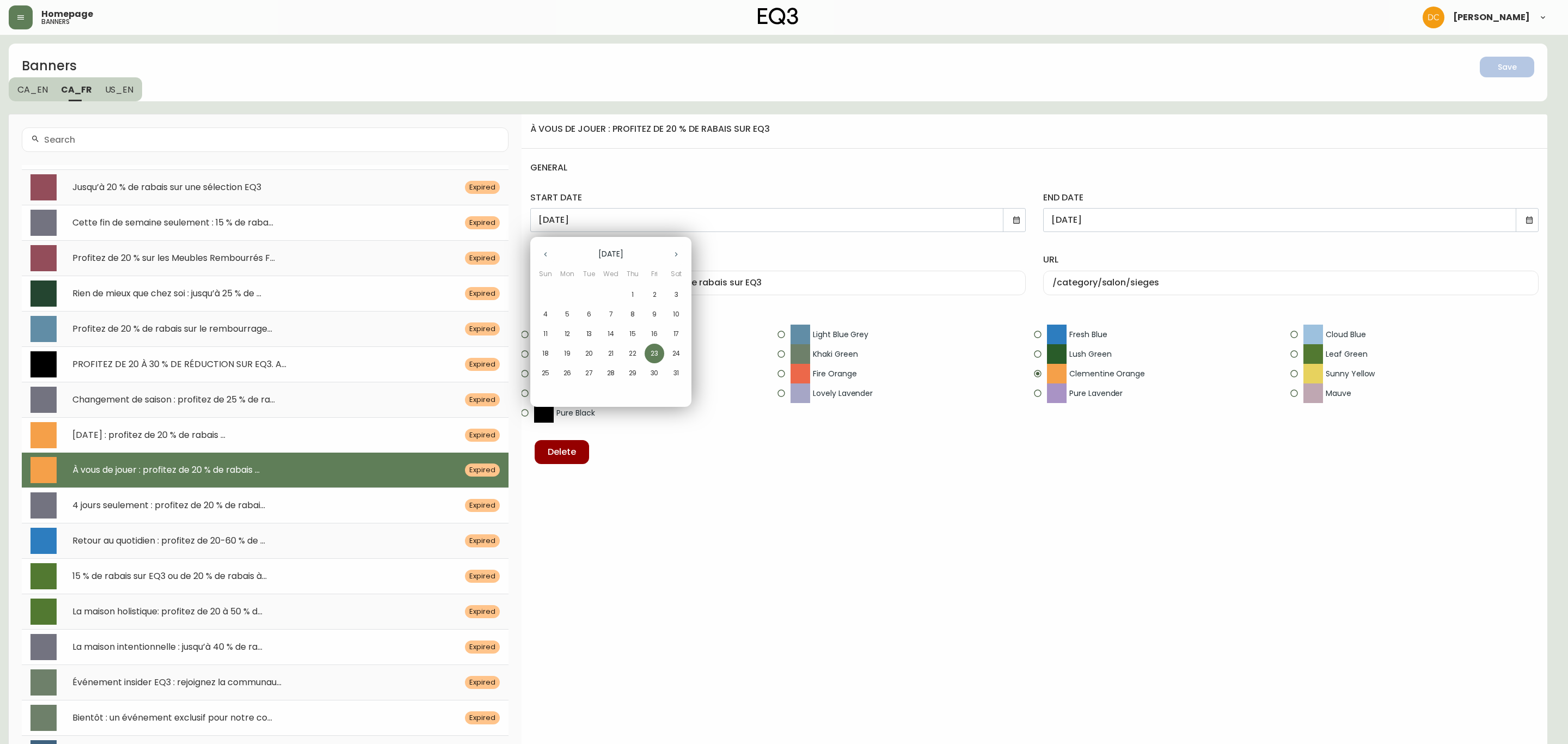
click at [740, 217] on div at bounding box center [784, 372] width 1568 height 744
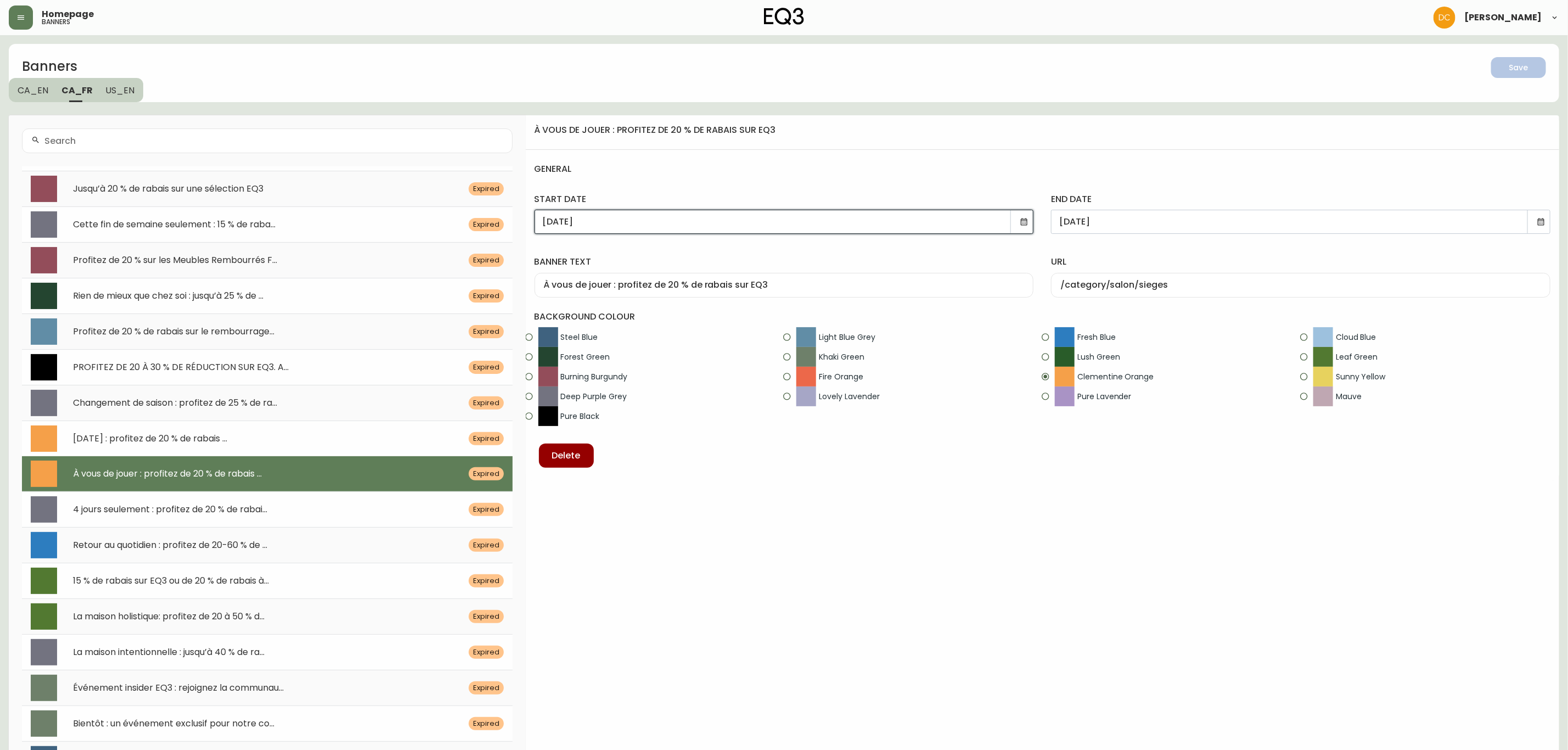
click at [591, 217] on input "[DATE]" at bounding box center [779, 222] width 473 height 10
type input "[DATE]"
click at [654, 251] on div "banner text À vous de jouer : profitez de 20 % de rabais sur EQ3" at bounding box center [784, 274] width 517 height 63
click at [1100, 226] on input "[DATE]" at bounding box center [1295, 222] width 473 height 10
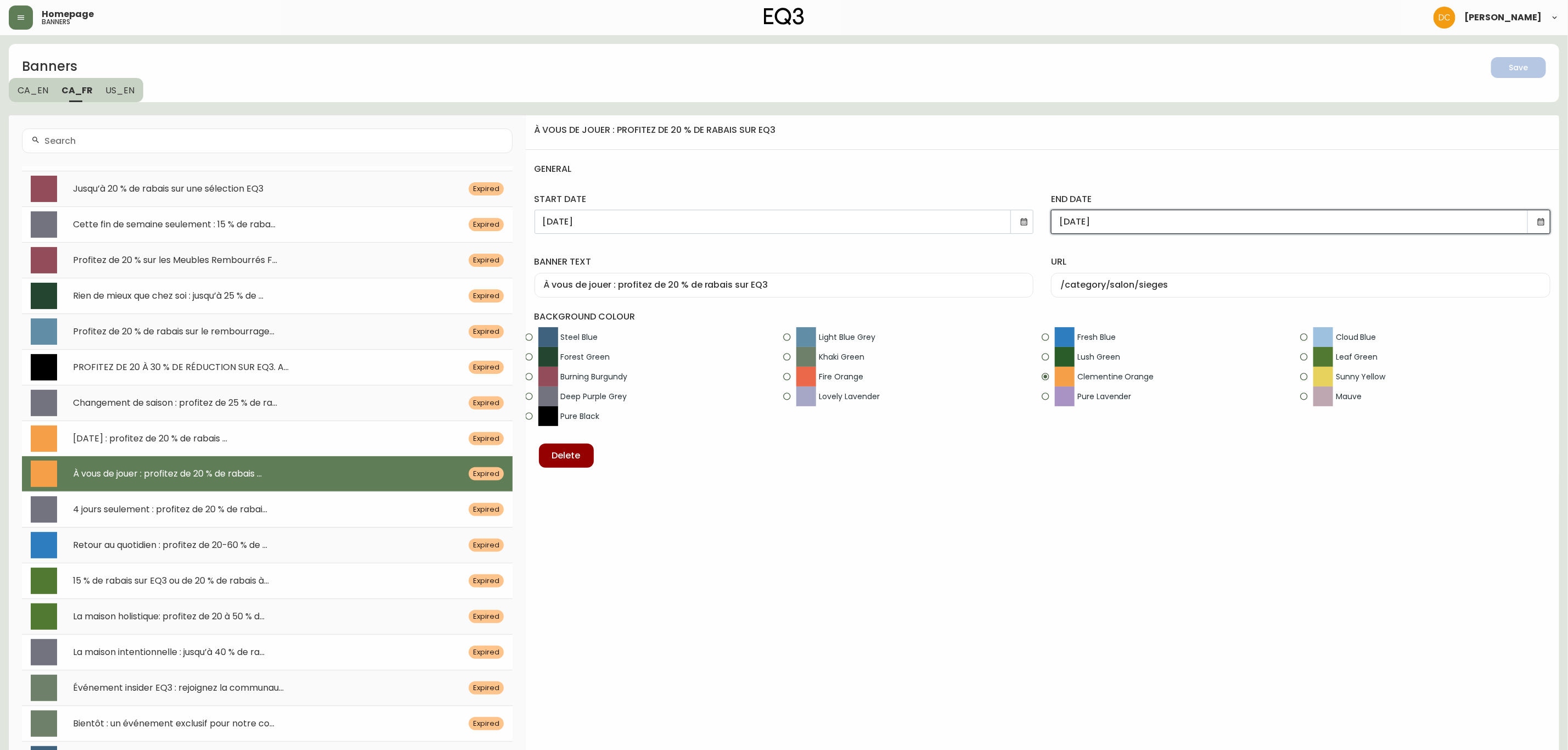
click at [1100, 226] on input "[DATE]" at bounding box center [1295, 222] width 473 height 10
type input "[DATE]"
click at [1146, 282] on input "/category/salon/sieges" at bounding box center [1300, 285] width 481 height 10
click at [973, 287] on input "À vous de jouer : profitez de 20 % de rabais sur EQ3" at bounding box center [784, 285] width 481 height 10
click at [593, 228] on div "[DATE]" at bounding box center [784, 222] width 499 height 24
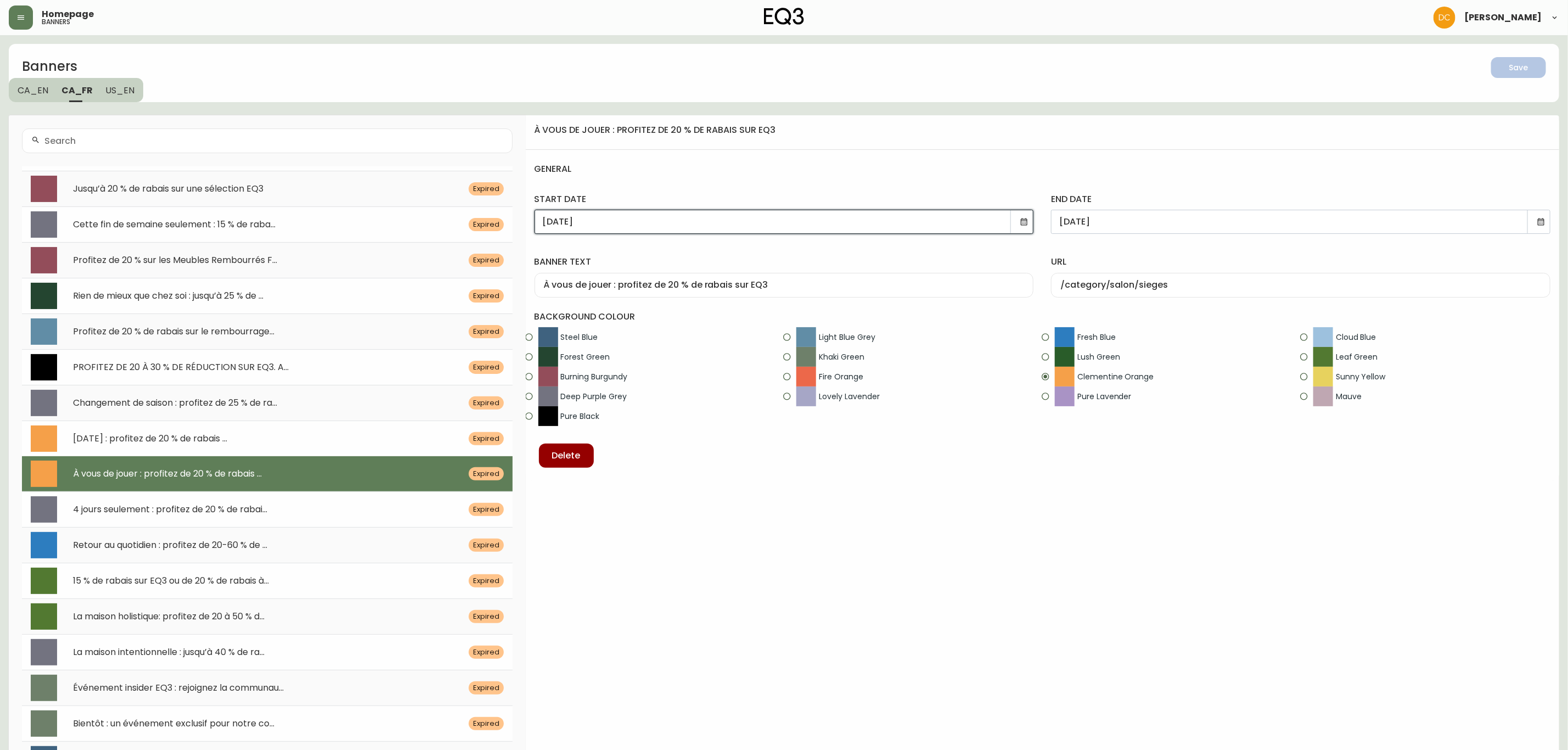
click at [563, 221] on input "[DATE]" at bounding box center [779, 222] width 473 height 10
click at [613, 221] on input "[DATE]" at bounding box center [779, 222] width 473 height 10
click at [1023, 221] on icon at bounding box center [1024, 222] width 7 height 7
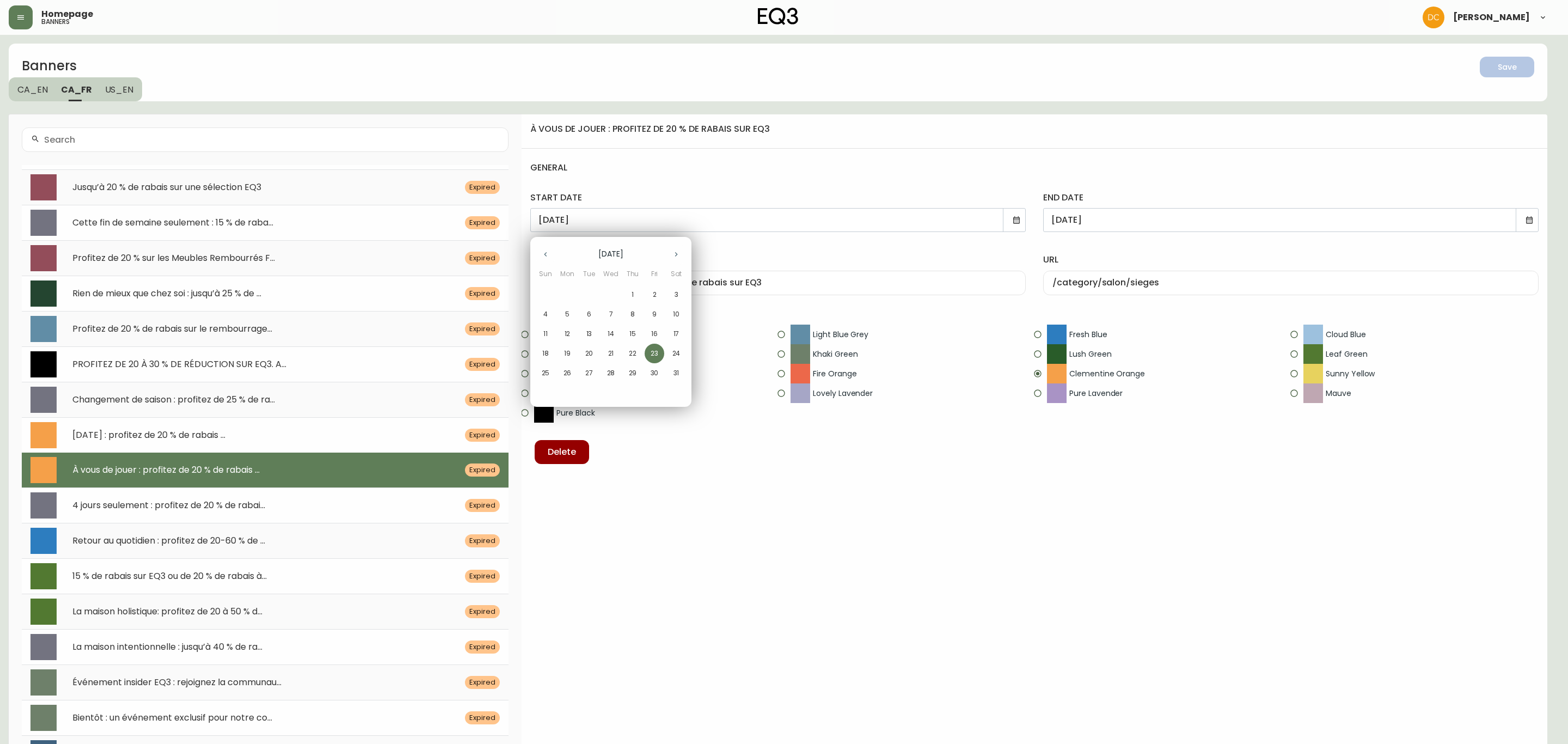
click at [841, 230] on div at bounding box center [784, 372] width 1568 height 744
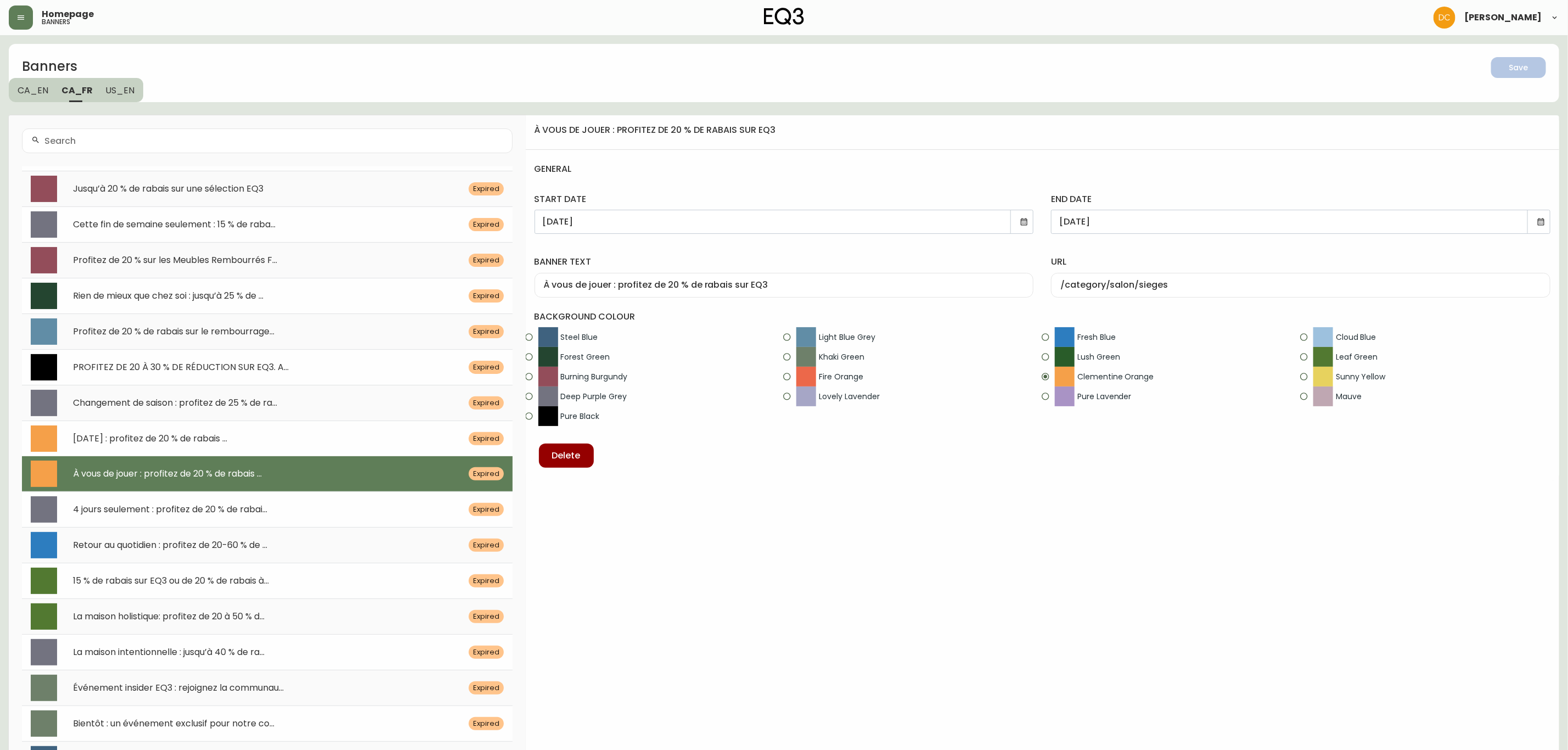
click at [567, 221] on input "[DATE]" at bounding box center [779, 222] width 473 height 10
click at [618, 221] on input "[DATE]" at bounding box center [779, 222] width 473 height 10
click at [1095, 224] on input "[DATE]" at bounding box center [1295, 222] width 473 height 10
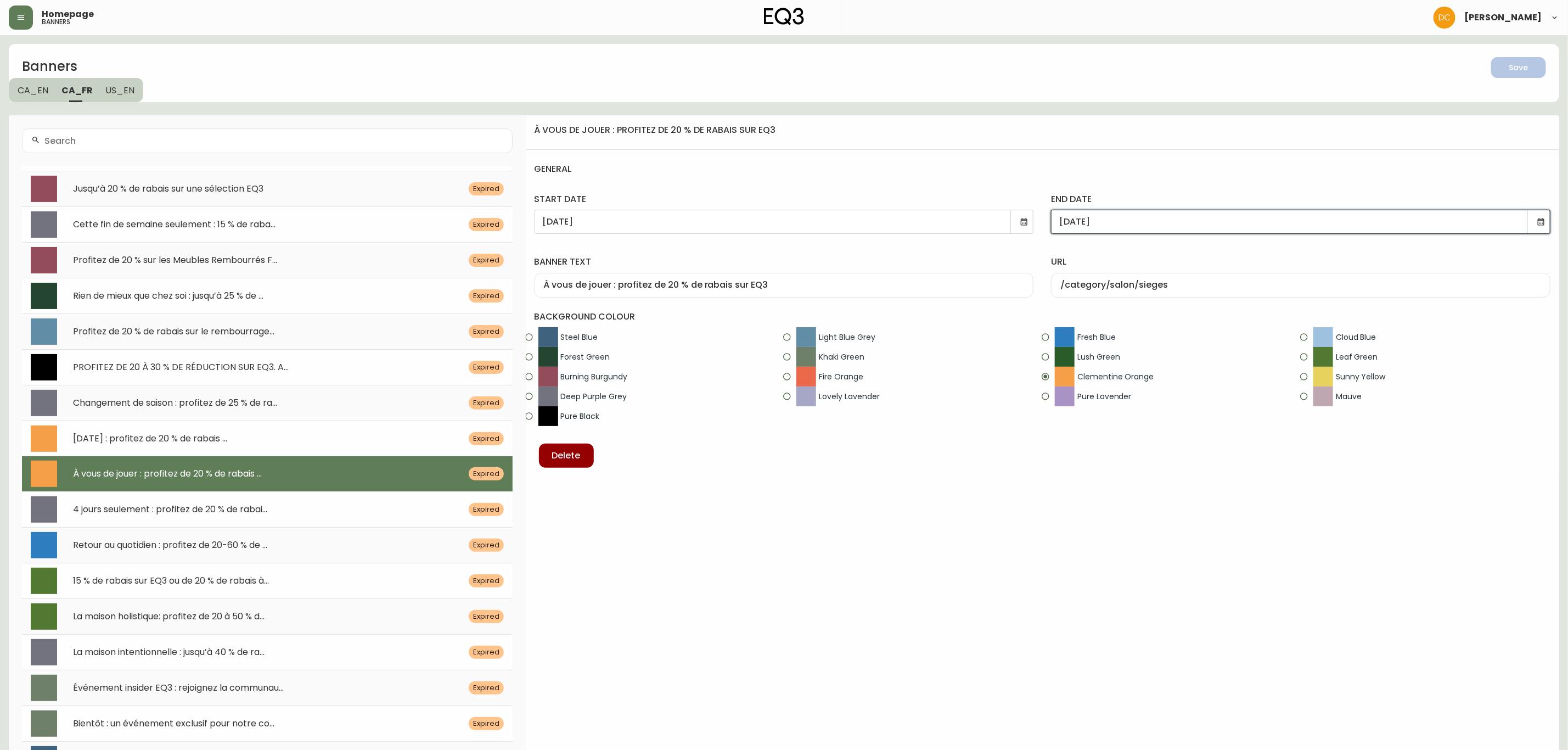
click at [922, 223] on input "[DATE]" at bounding box center [779, 222] width 473 height 10
click at [747, 284] on input "À vous de jouer : profitez de 20 % de rabais sur EQ3" at bounding box center [784, 285] width 481 height 10
click at [1003, 267] on label "banner text" at bounding box center [784, 262] width 499 height 12
click at [1003, 280] on input "À vous de jouer : profitez de 20 % de rabais sur EQ3" at bounding box center [784, 285] width 481 height 10
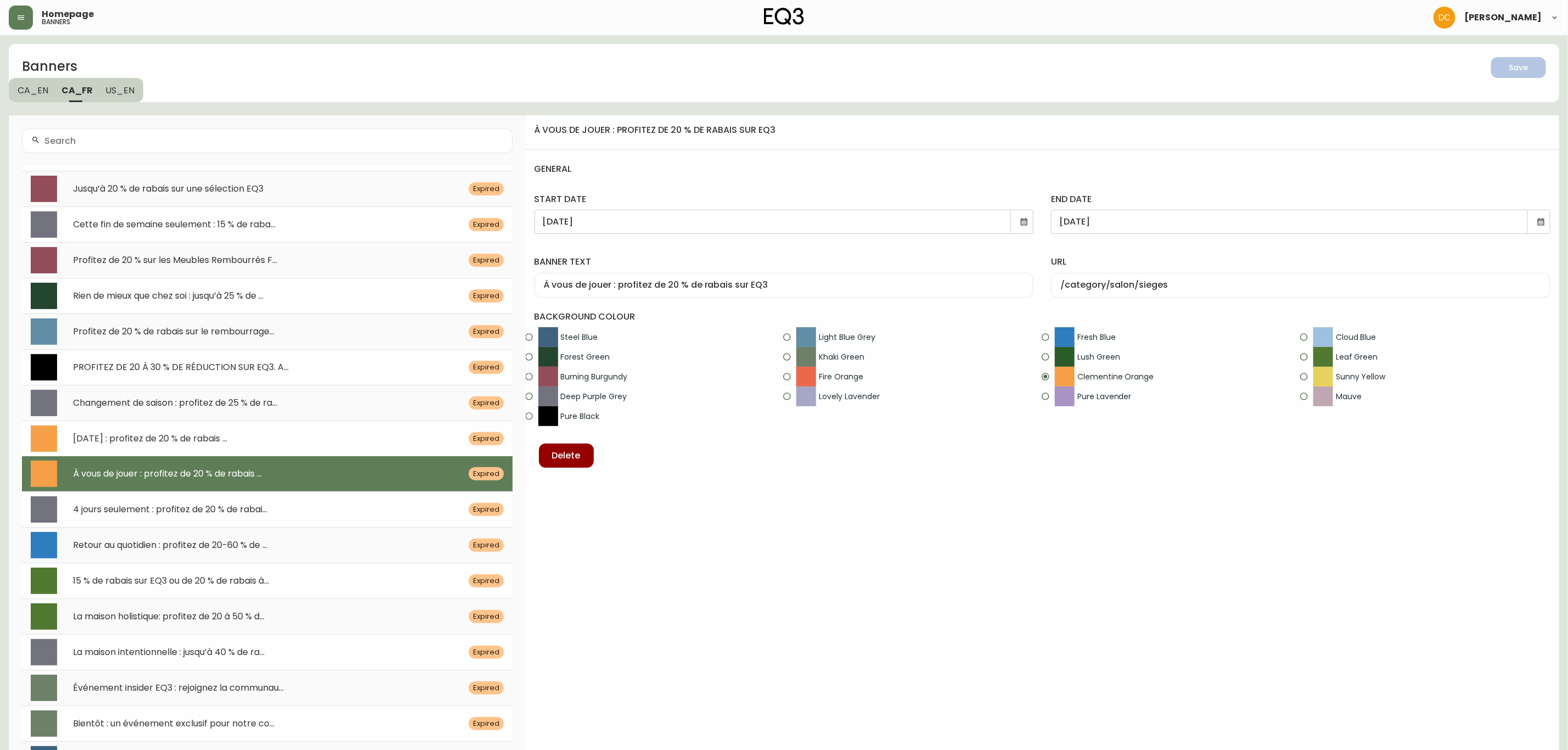
click at [1020, 221] on icon at bounding box center [1024, 222] width 8 height 8
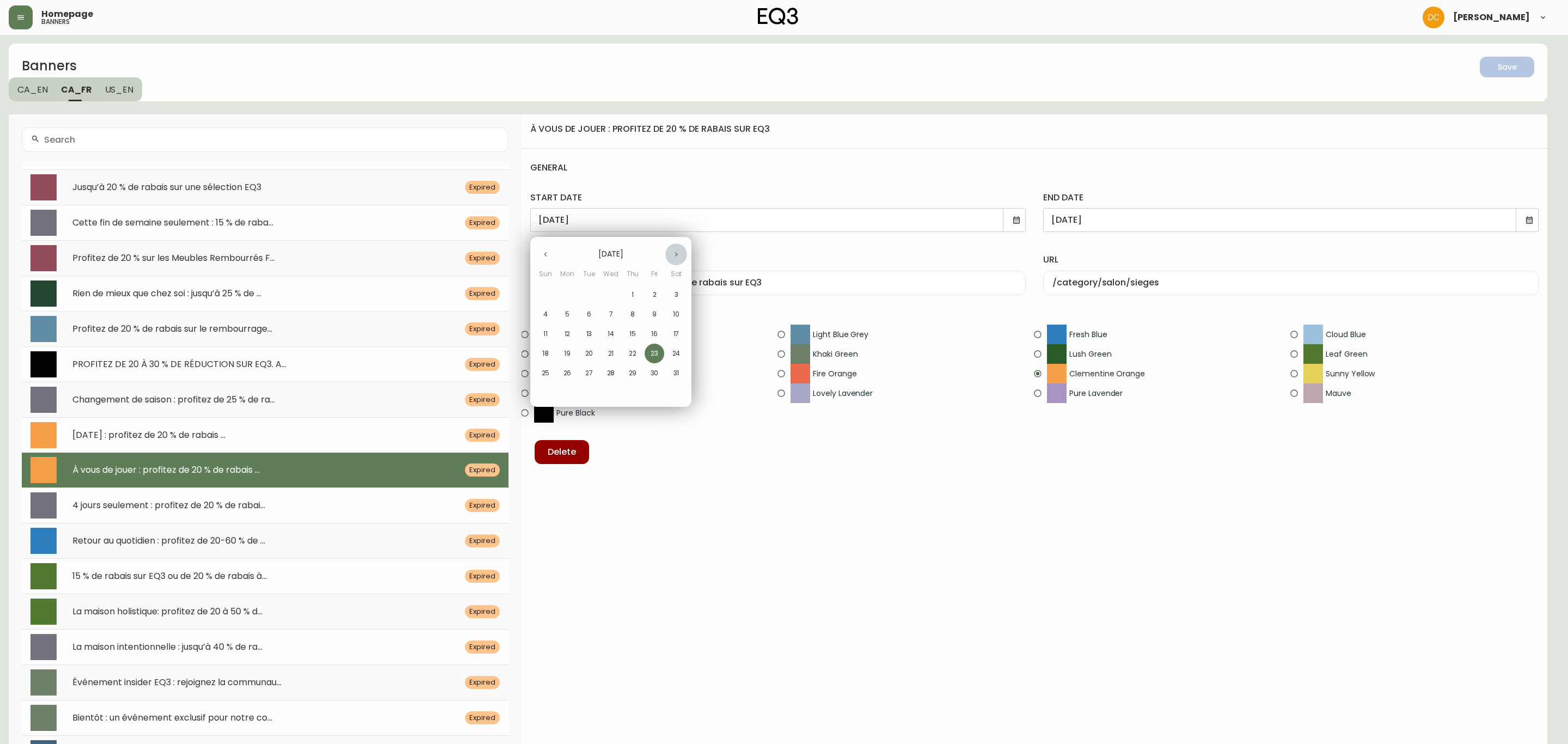
click at [670, 252] on button "button" at bounding box center [677, 254] width 22 height 22
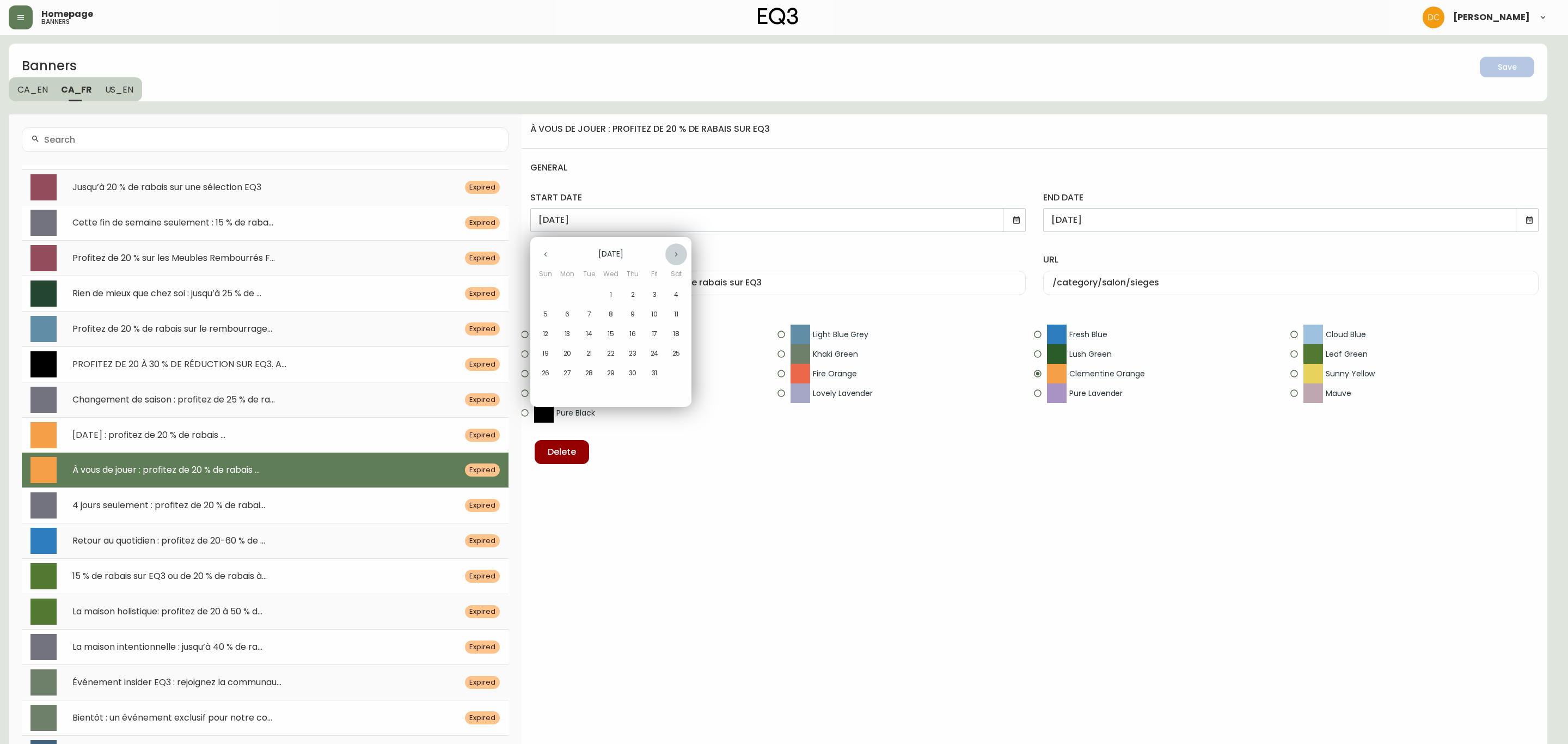
click at [670, 252] on button "button" at bounding box center [677, 254] width 22 height 22
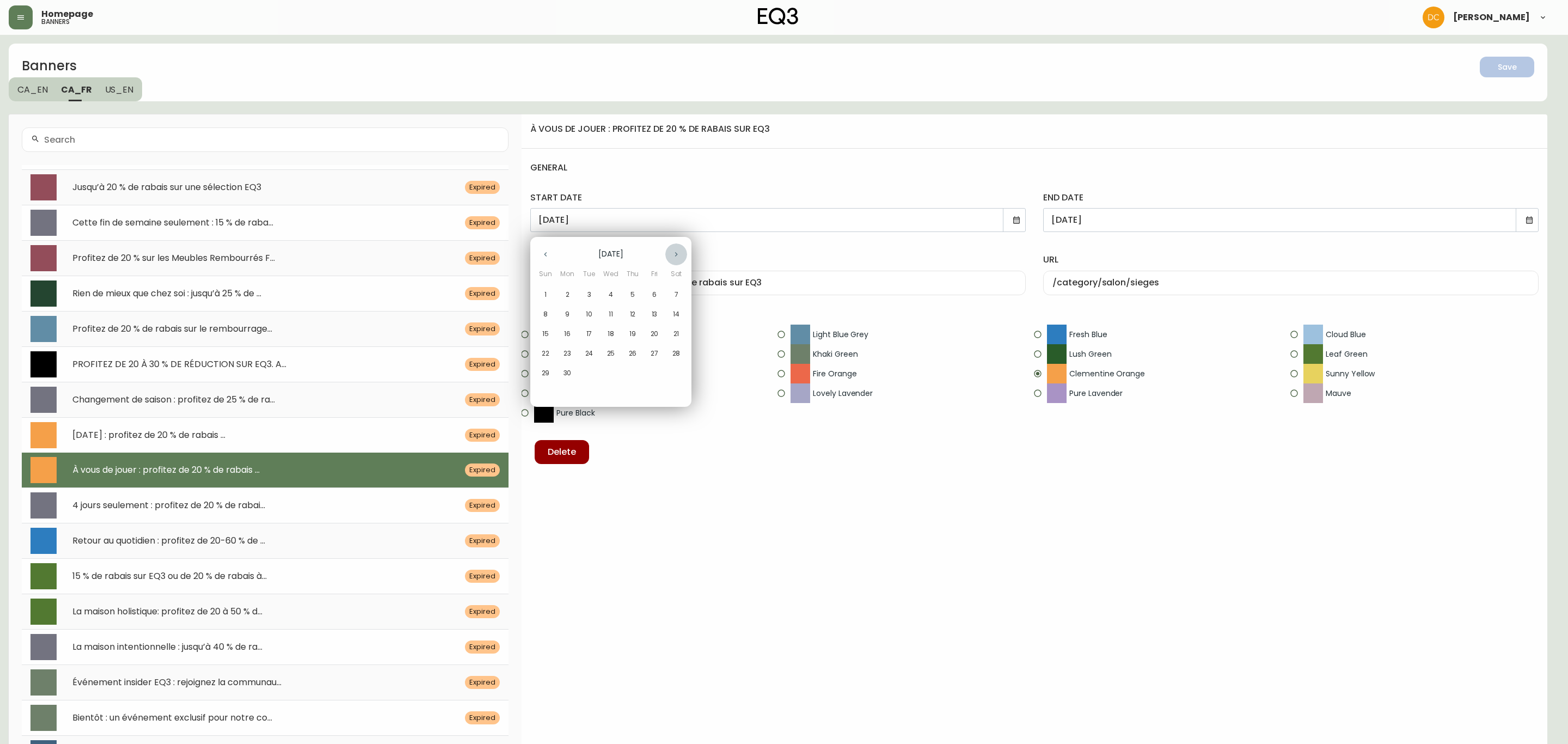
click at [670, 252] on button "button" at bounding box center [677, 254] width 22 height 22
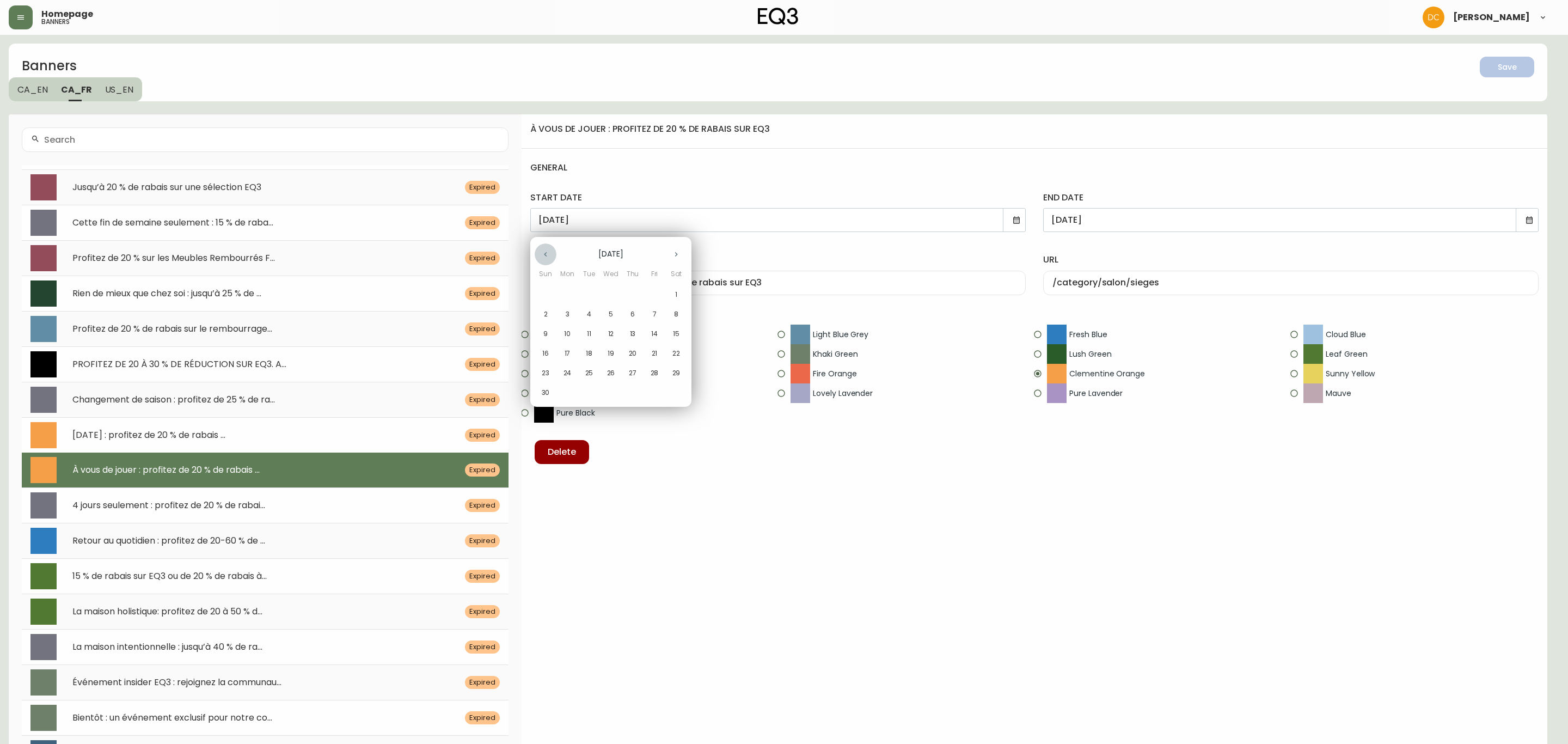
click at [545, 254] on icon "button" at bounding box center [545, 254] width 8 height 8
click at [548, 254] on icon "button" at bounding box center [545, 254] width 8 height 8
click at [550, 254] on button "button" at bounding box center [546, 254] width 22 height 22
click at [650, 353] on p "22" at bounding box center [654, 354] width 8 height 10
type input "[DATE]"
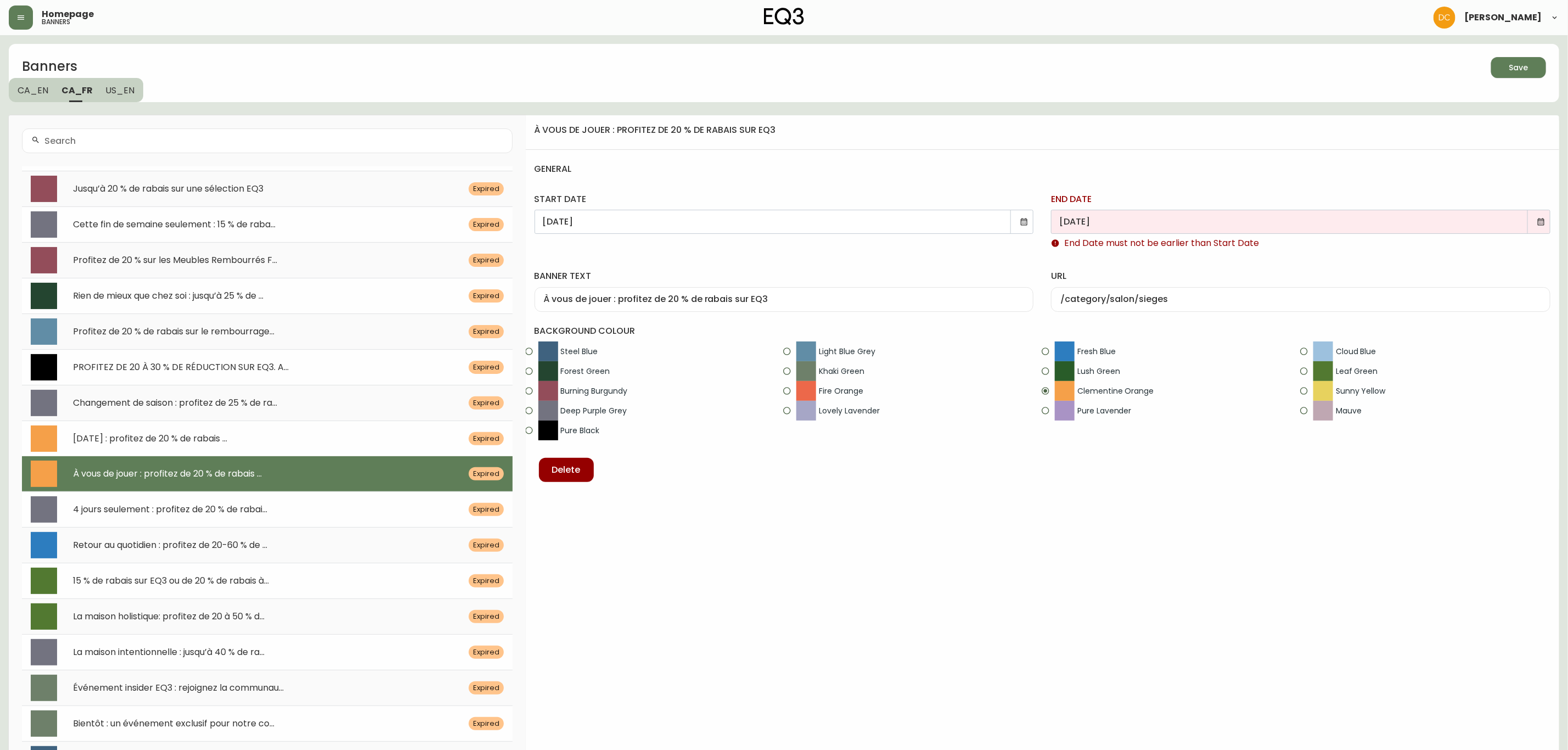
click at [1537, 223] on icon at bounding box center [1541, 222] width 8 height 8
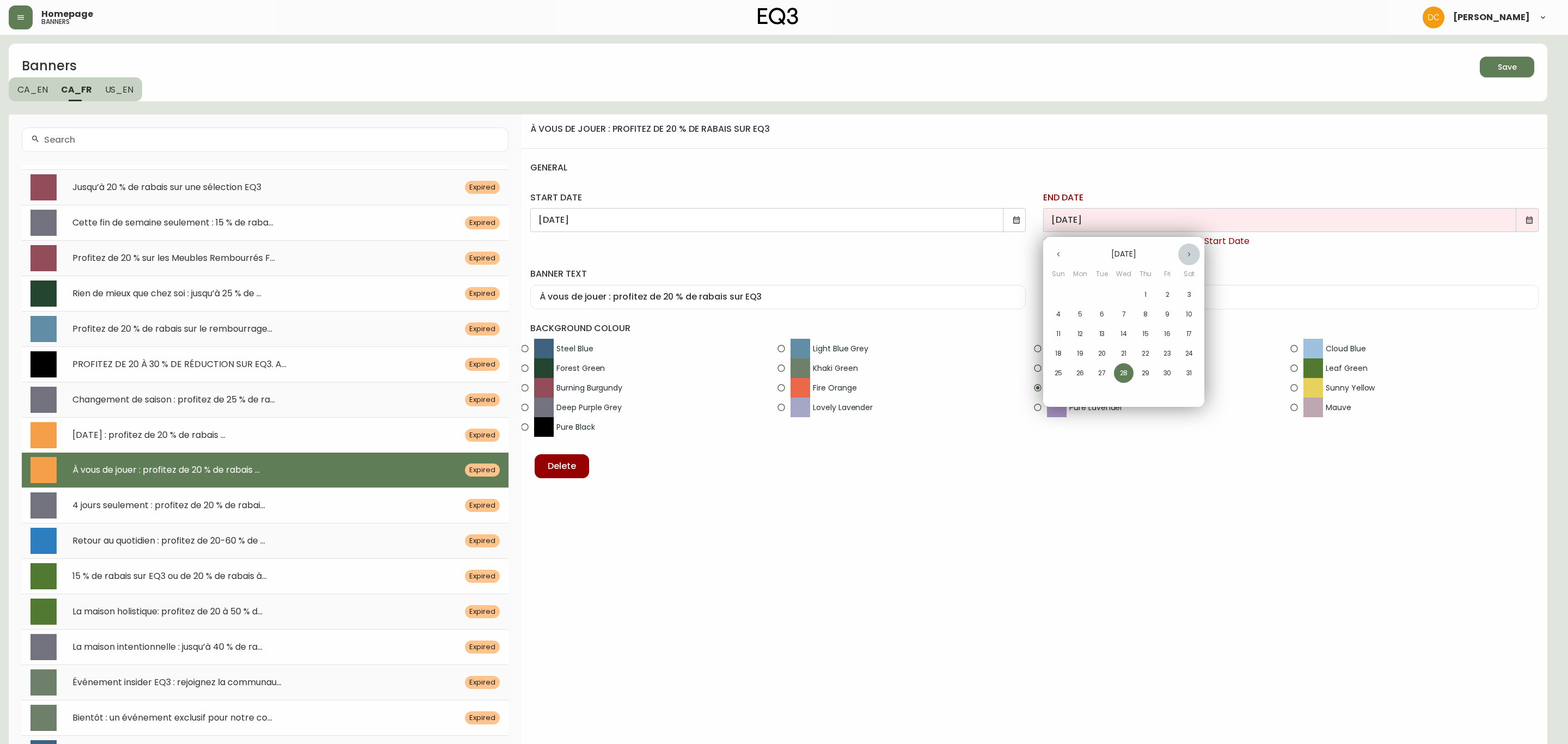
click at [1188, 256] on icon "button" at bounding box center [1189, 254] width 8 height 8
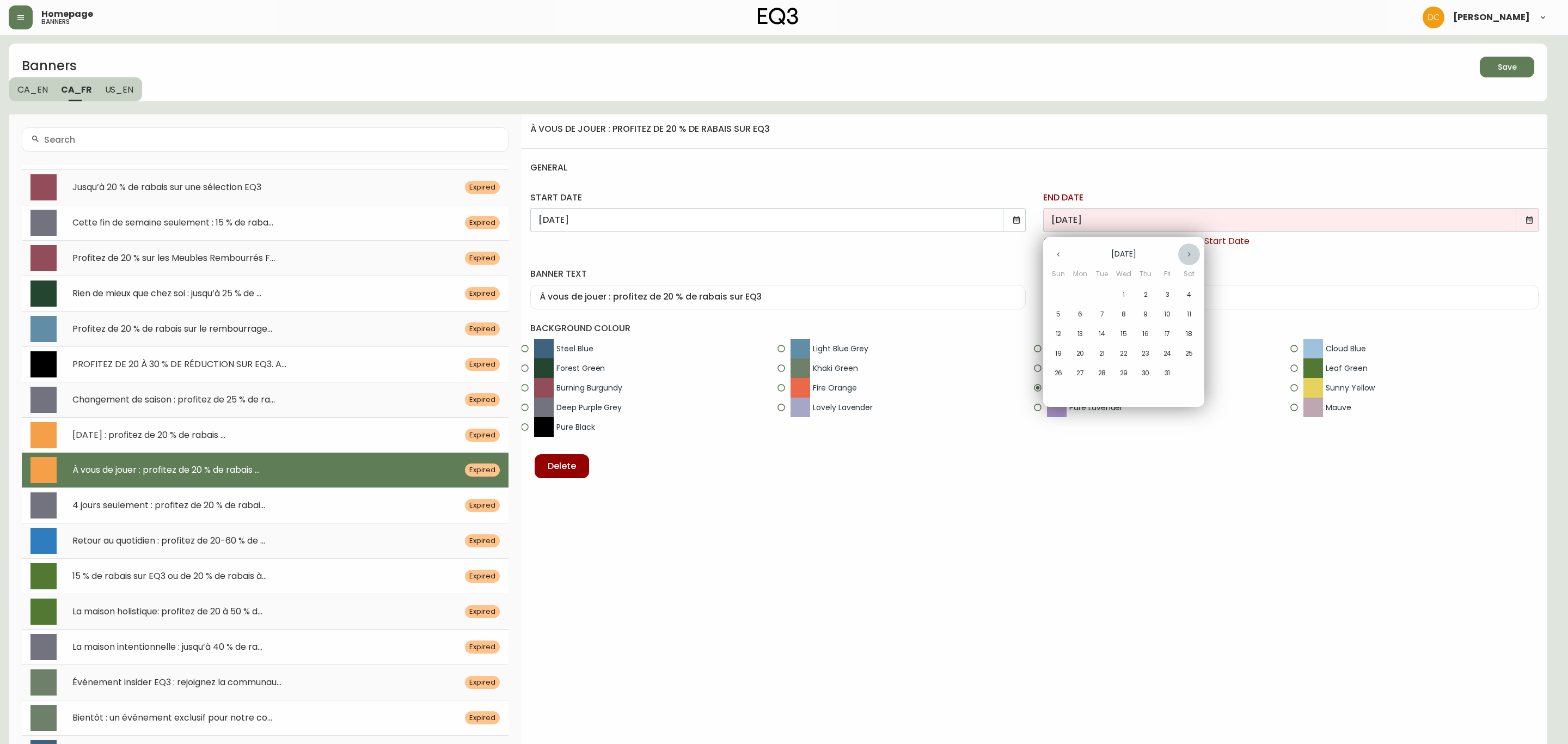
click at [1188, 256] on icon "button" at bounding box center [1189, 254] width 8 height 8
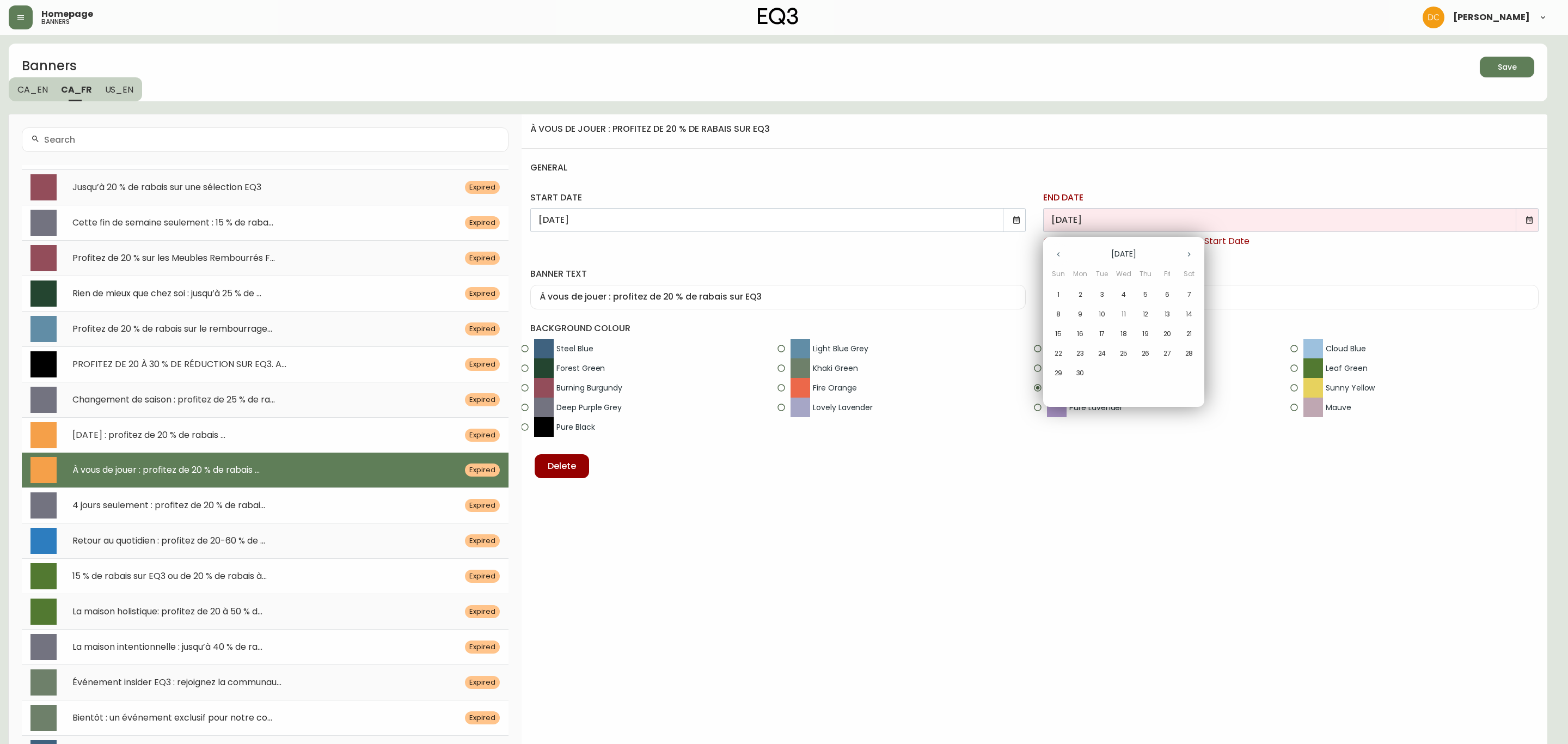
click at [1188, 256] on icon "button" at bounding box center [1189, 254] width 8 height 8
click at [1188, 255] on icon "button" at bounding box center [1189, 254] width 8 height 8
click at [1057, 330] on p "14" at bounding box center [1058, 334] width 7 height 10
type input "[DATE]"
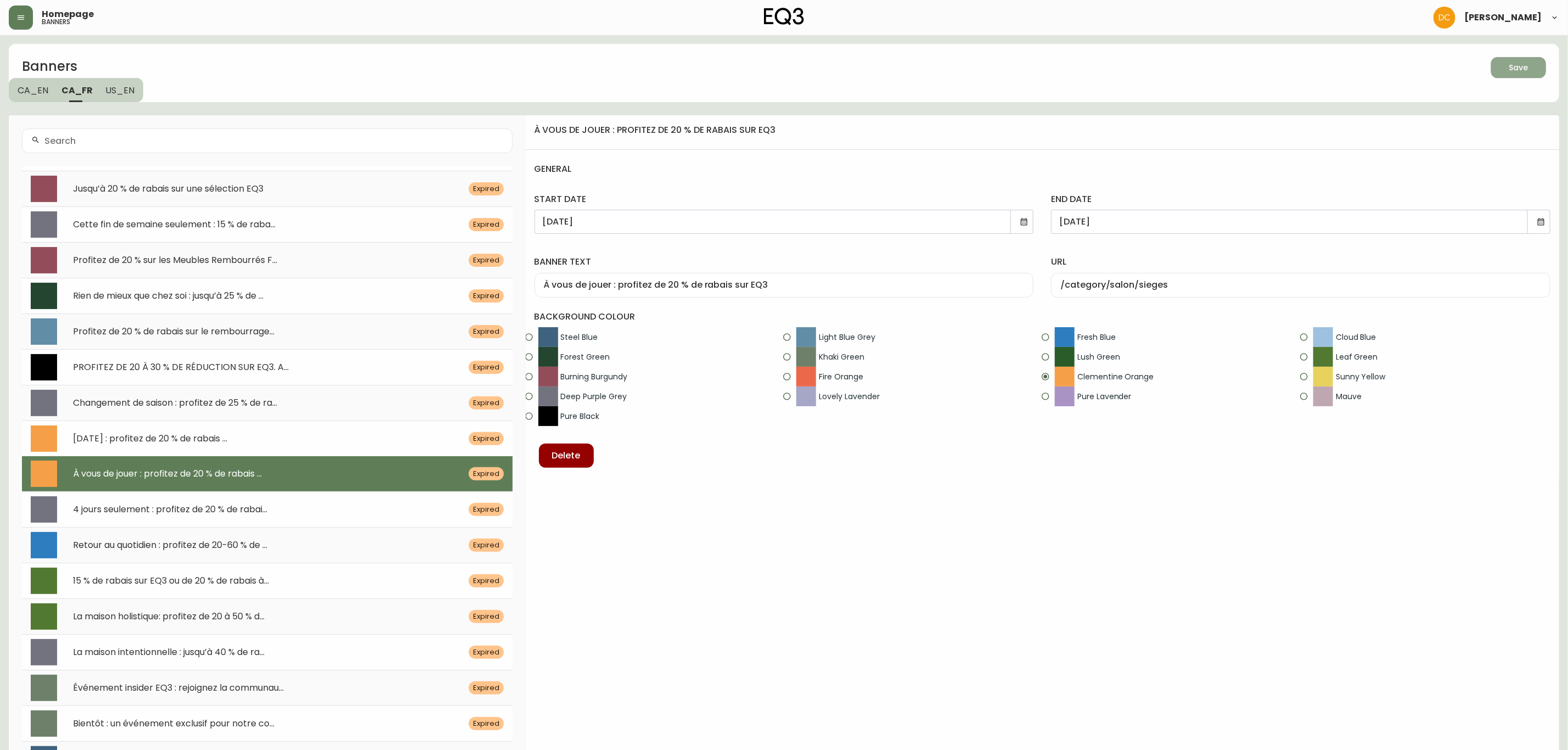
click at [1515, 65] on icon "button" at bounding box center [1514, 66] width 14 height 14
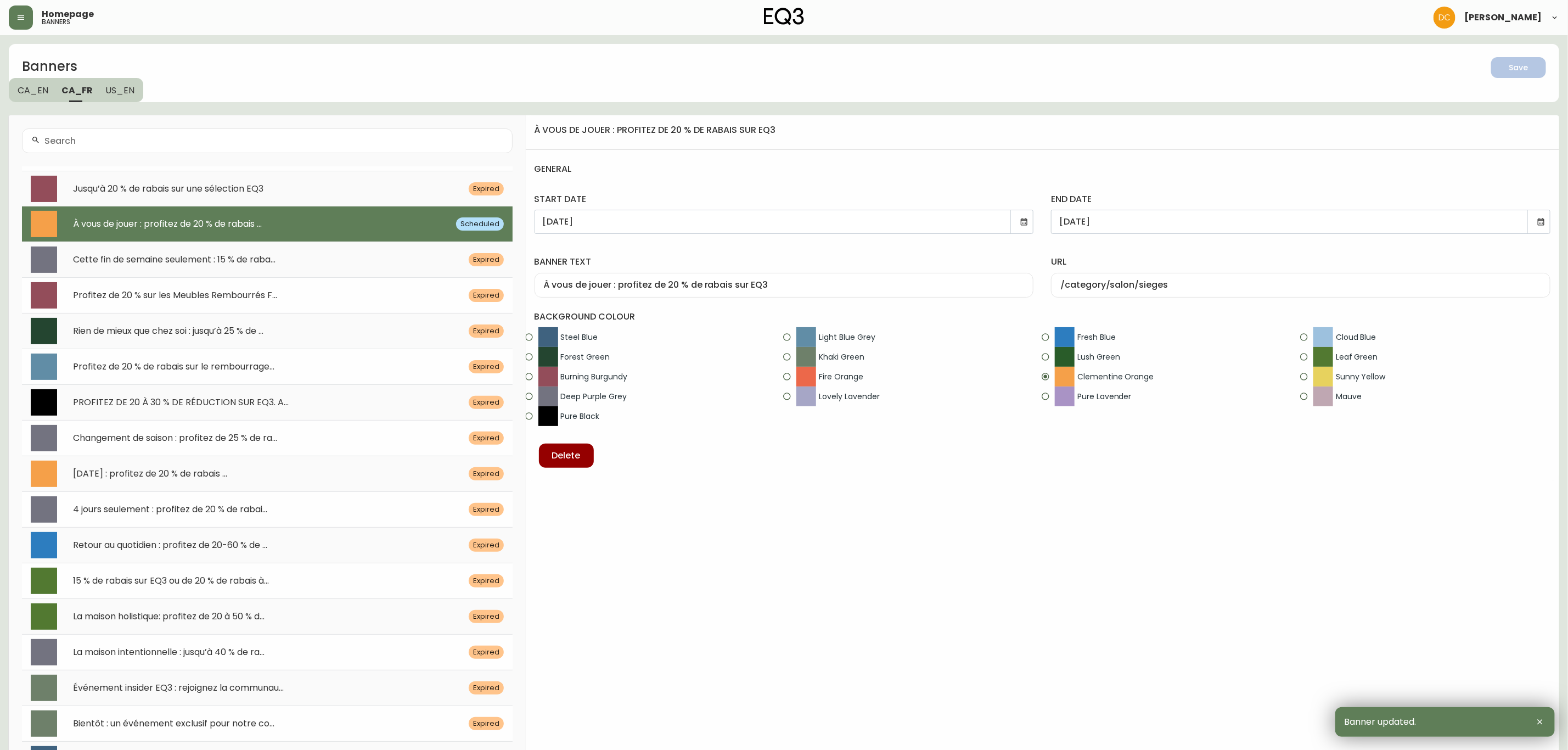
click at [122, 91] on span "US_EN" at bounding box center [121, 91] width 29 height 12
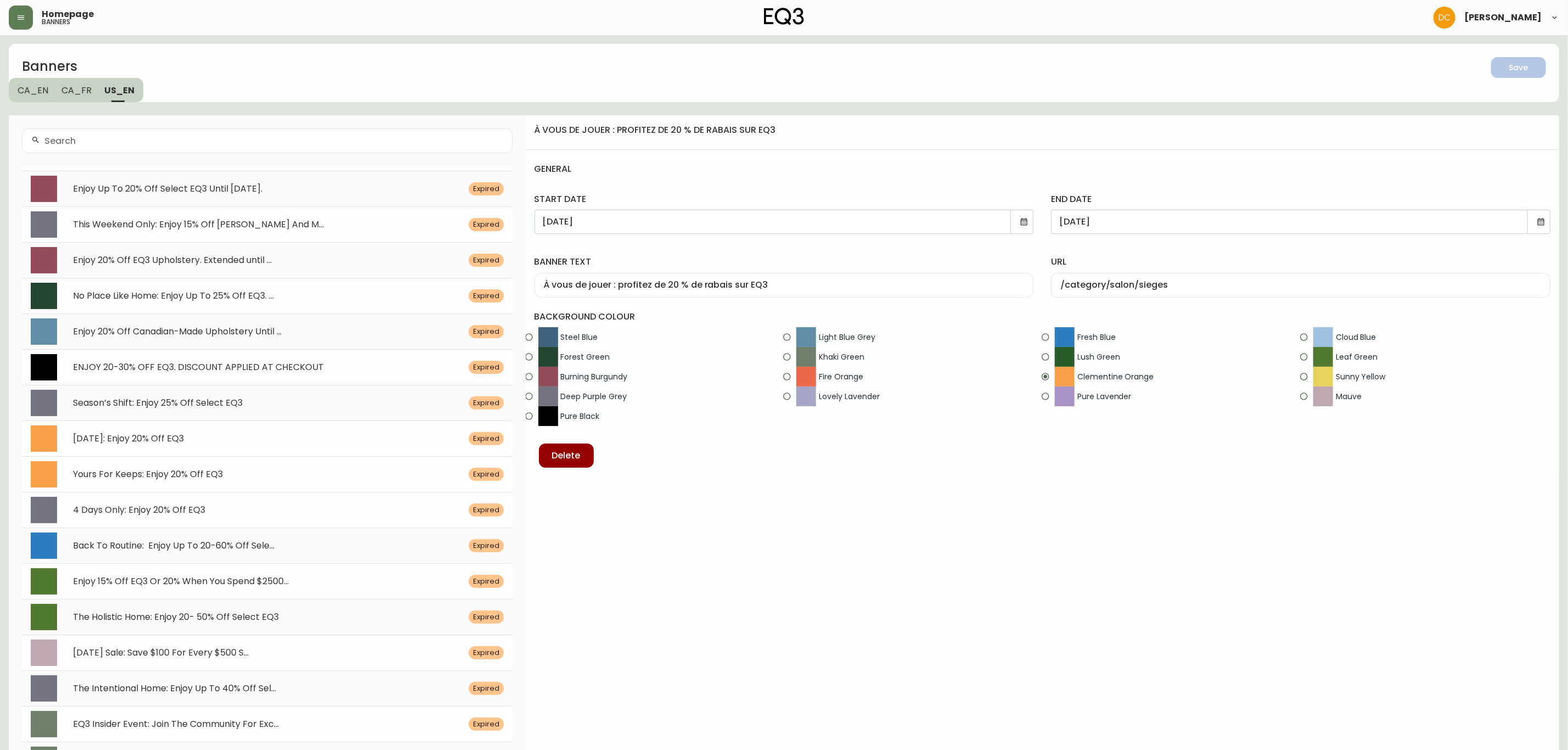
click at [172, 486] on div "Yours For Keeps: Enjoy 20% Off EQ3 Expired" at bounding box center [268, 474] width 491 height 36
type input "[DATE]"
type input "Yours For Keeps: Enjoy 20% Off EQ3"
type input "/category/living/seating"
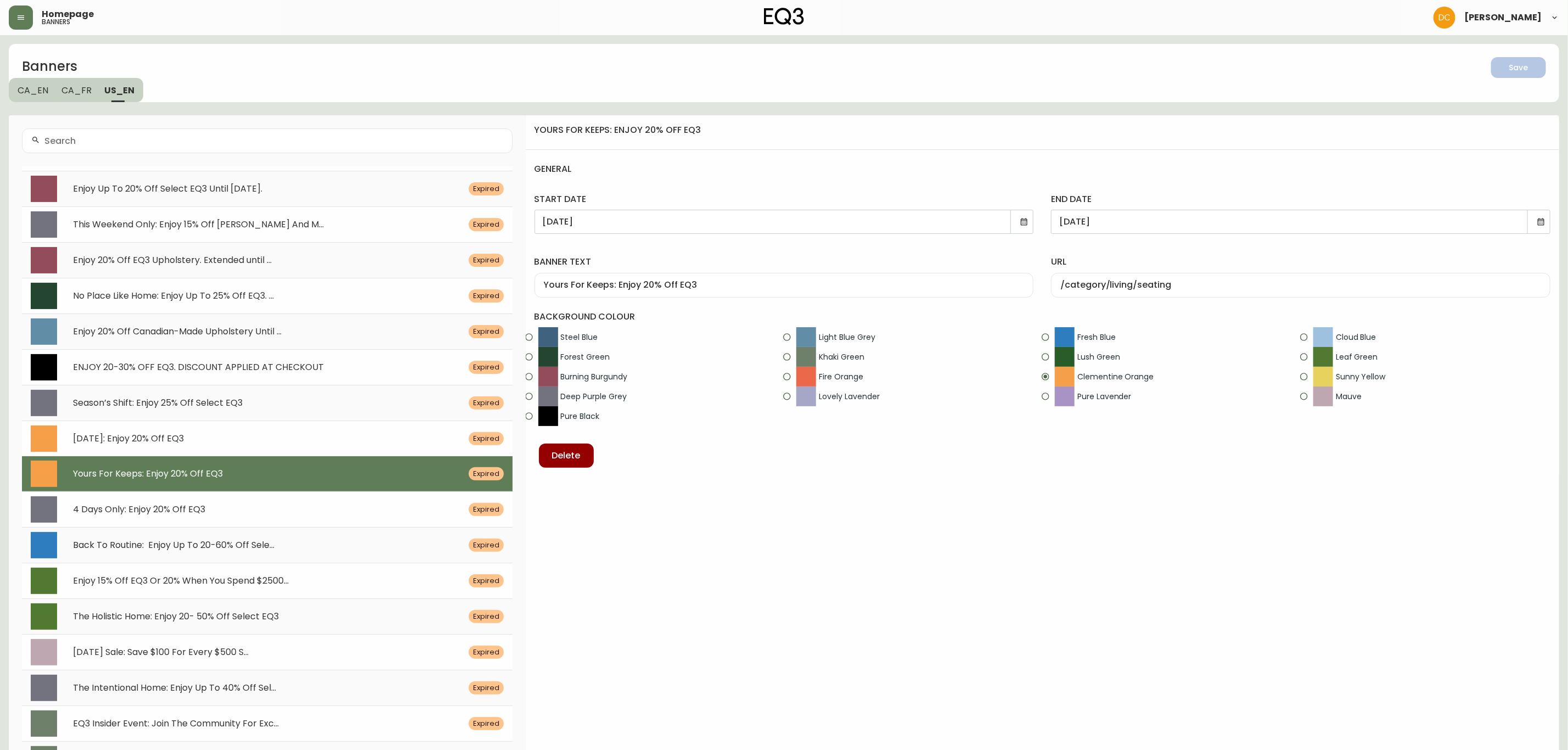
click at [1024, 221] on icon at bounding box center [1024, 222] width 7 height 7
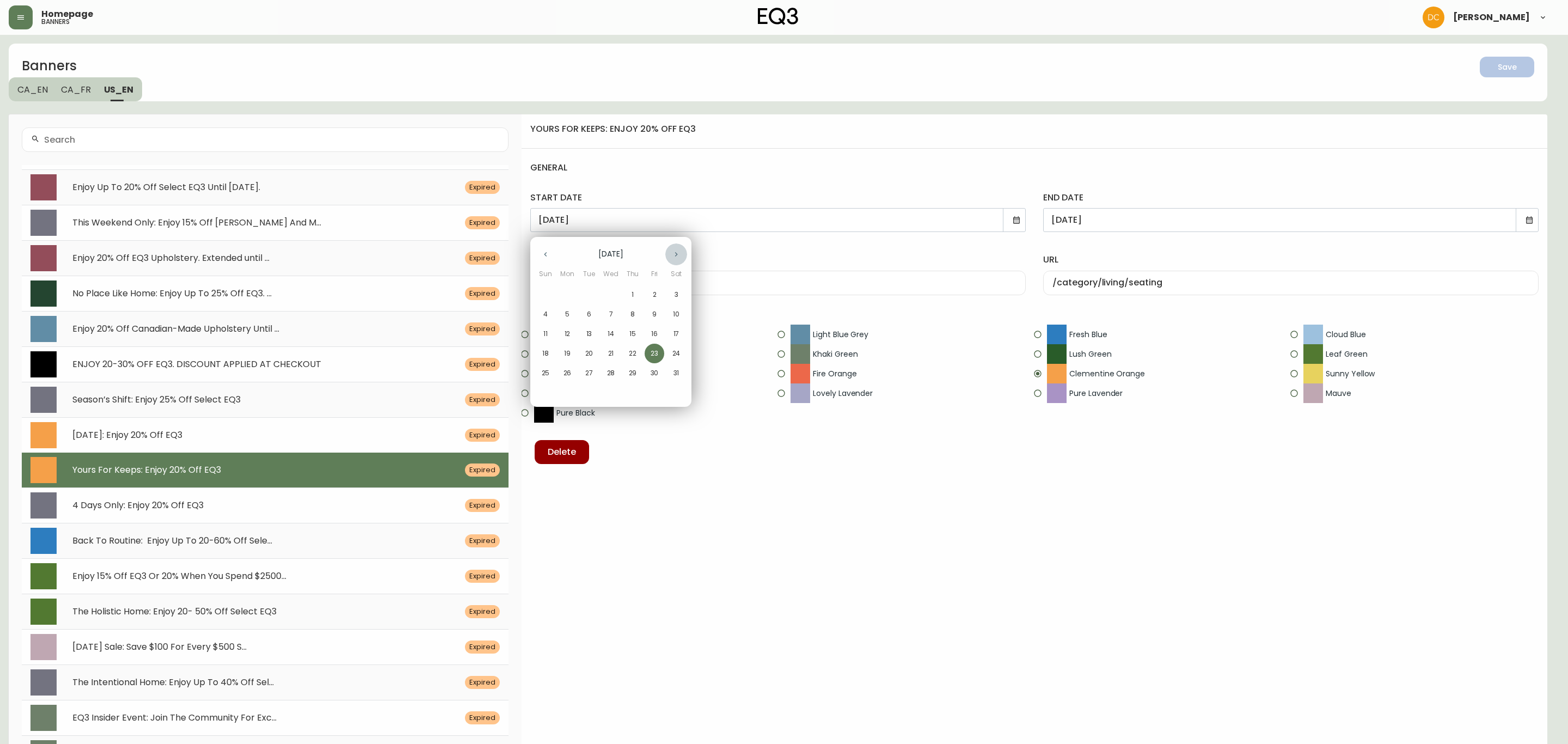
click at [677, 245] on button "button" at bounding box center [677, 254] width 22 height 22
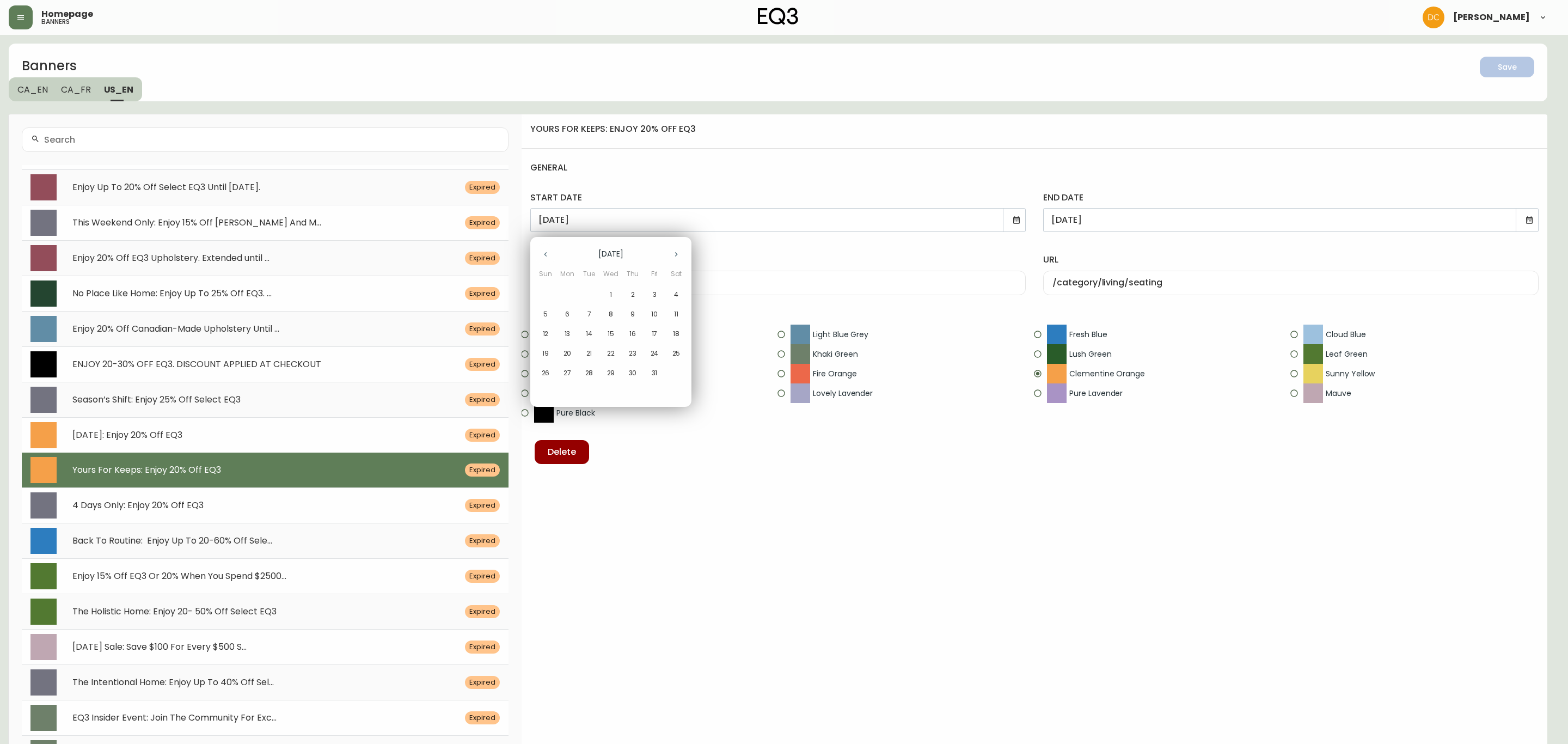
click at [677, 245] on button "button" at bounding box center [677, 254] width 22 height 22
click at [678, 245] on button "button" at bounding box center [677, 254] width 22 height 22
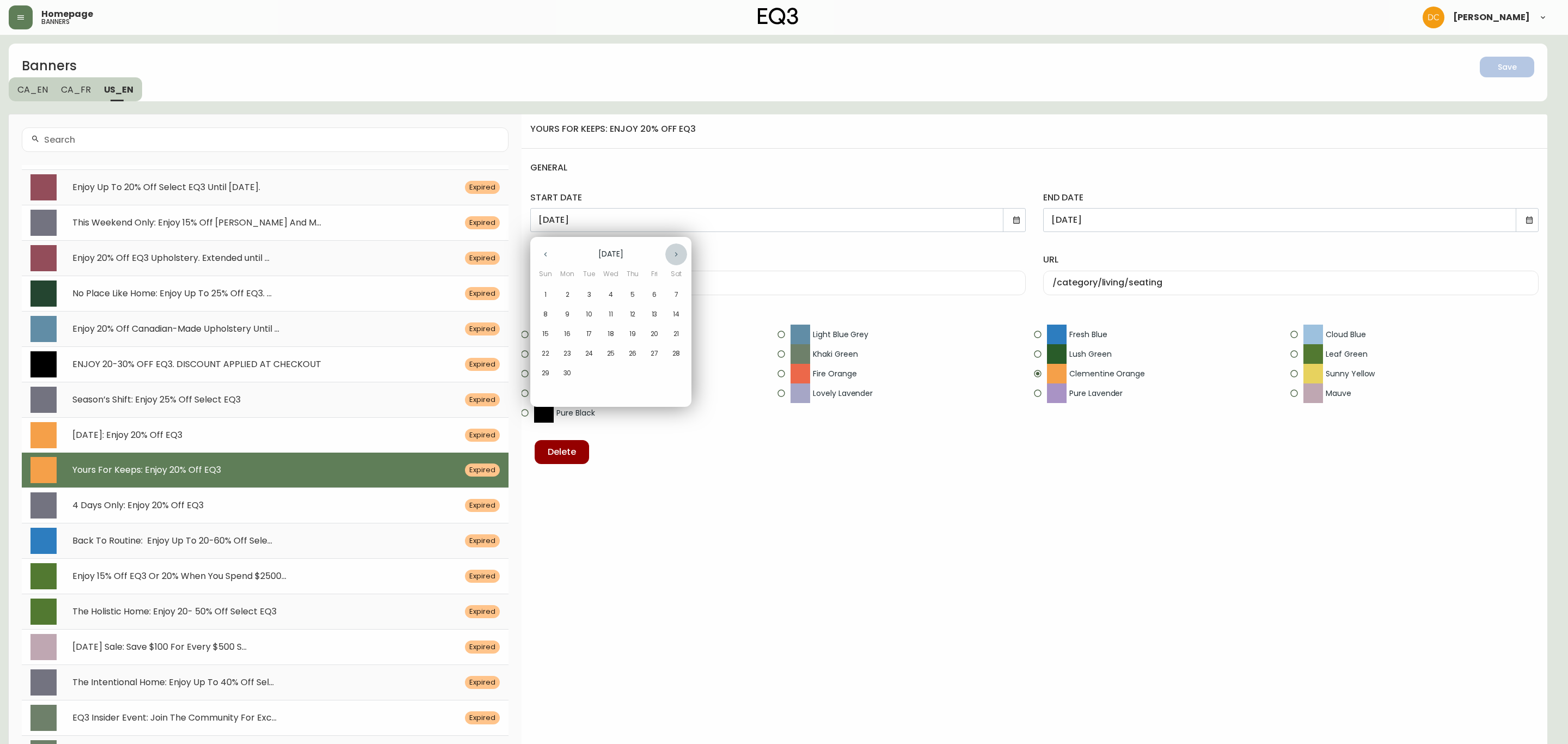
click at [678, 245] on button "button" at bounding box center [677, 254] width 22 height 22
click at [677, 256] on icon "button" at bounding box center [676, 254] width 8 height 8
click at [649, 355] on span "22" at bounding box center [654, 354] width 19 height 10
type input "[DATE]"
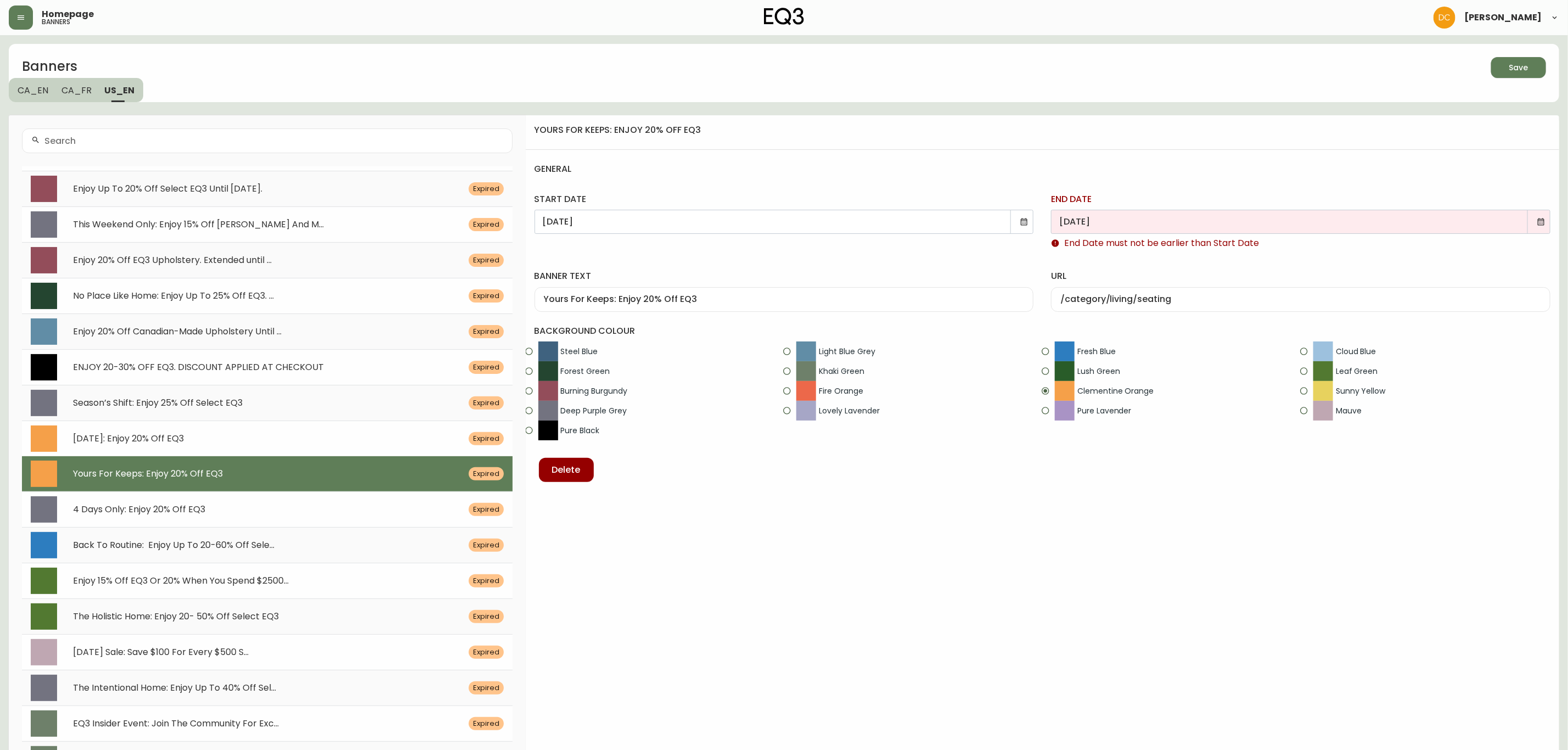
click at [1537, 217] on icon at bounding box center [1541, 222] width 8 height 8
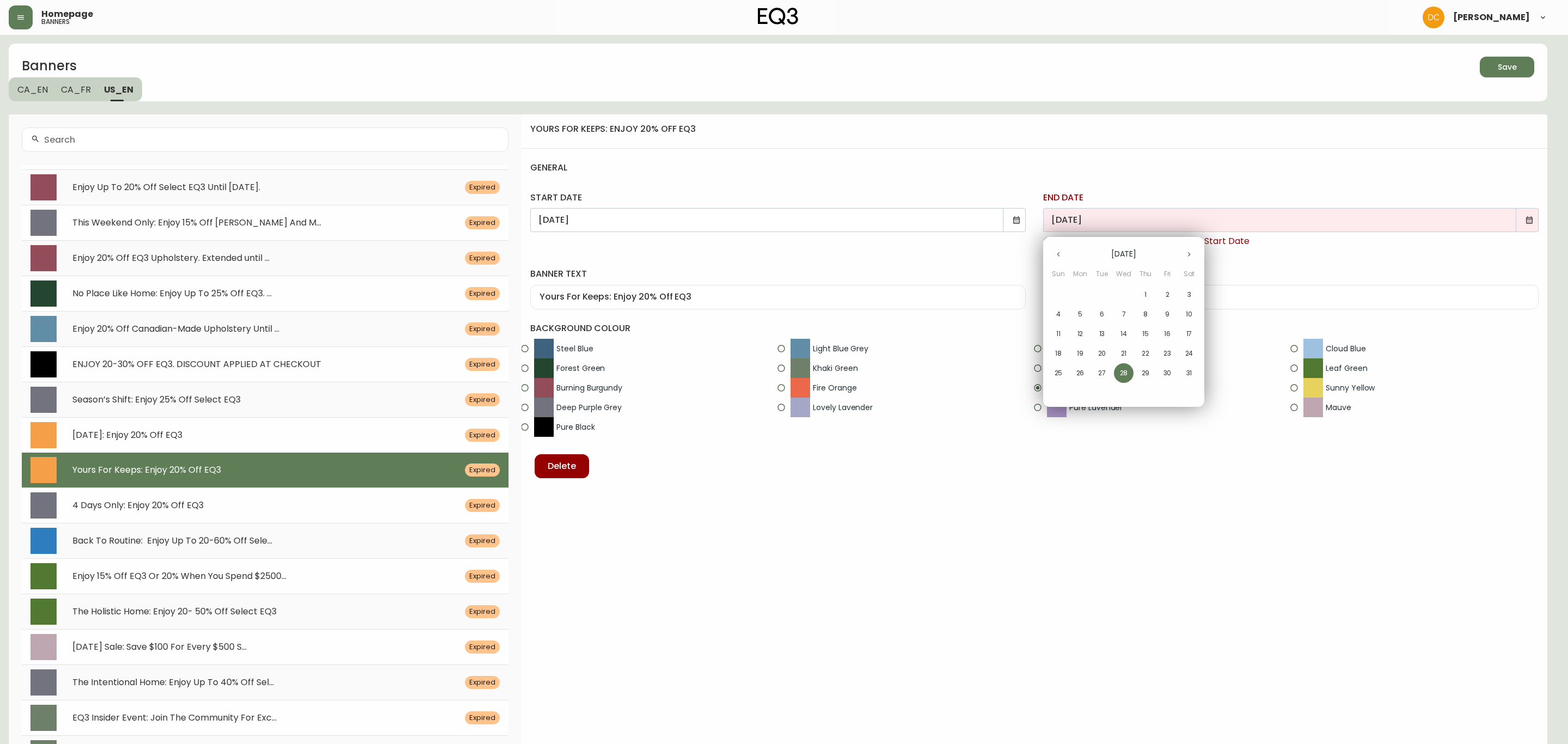
click at [1189, 260] on button "button" at bounding box center [1189, 254] width 22 height 22
click at [1188, 260] on button "button" at bounding box center [1189, 254] width 22 height 22
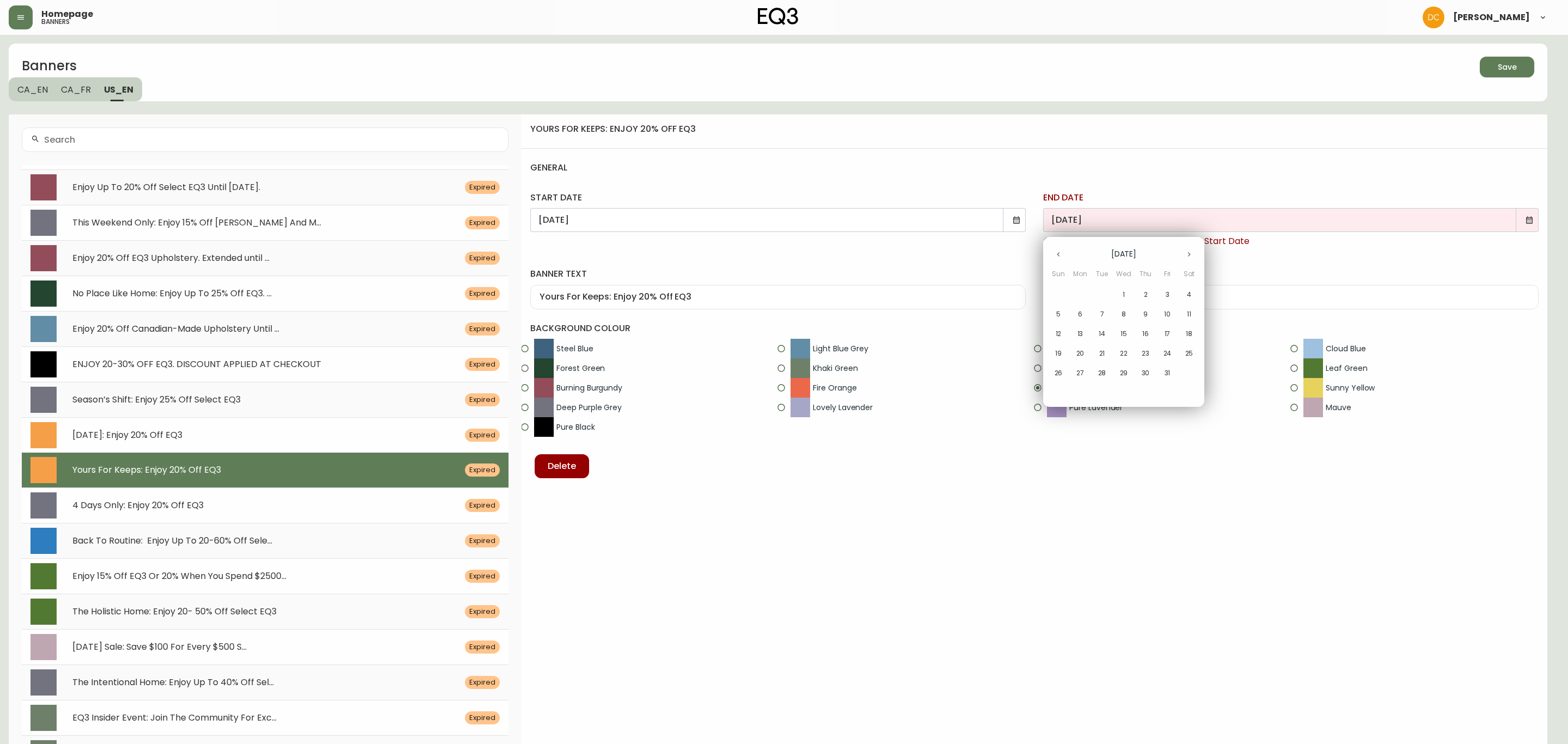
click at [1188, 260] on button "button" at bounding box center [1189, 254] width 22 height 22
click at [1188, 259] on button "button" at bounding box center [1189, 254] width 22 height 22
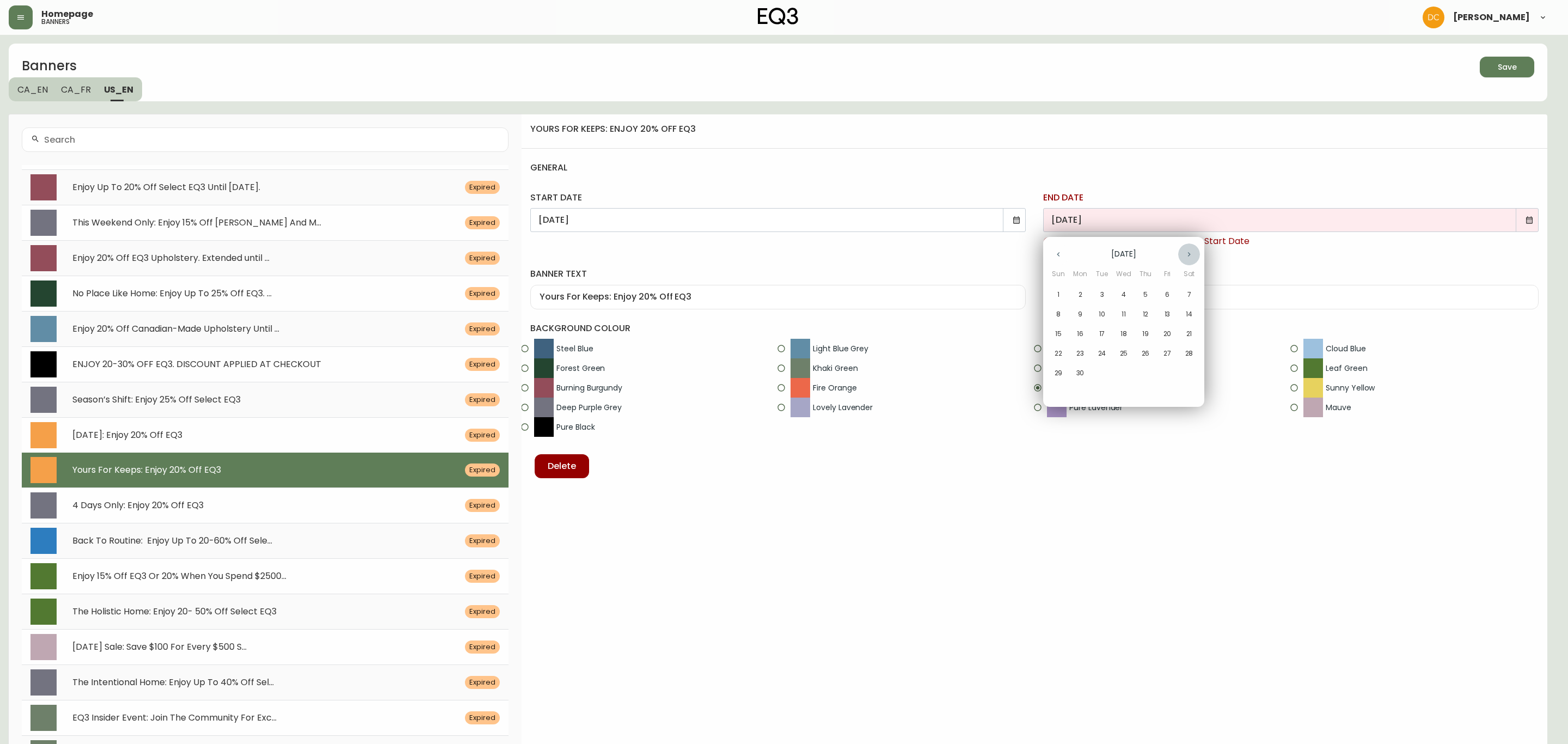
click at [1188, 259] on button "button" at bounding box center [1189, 254] width 22 height 22
click at [1061, 334] on p "14" at bounding box center [1058, 334] width 7 height 10
type input "[DATE]"
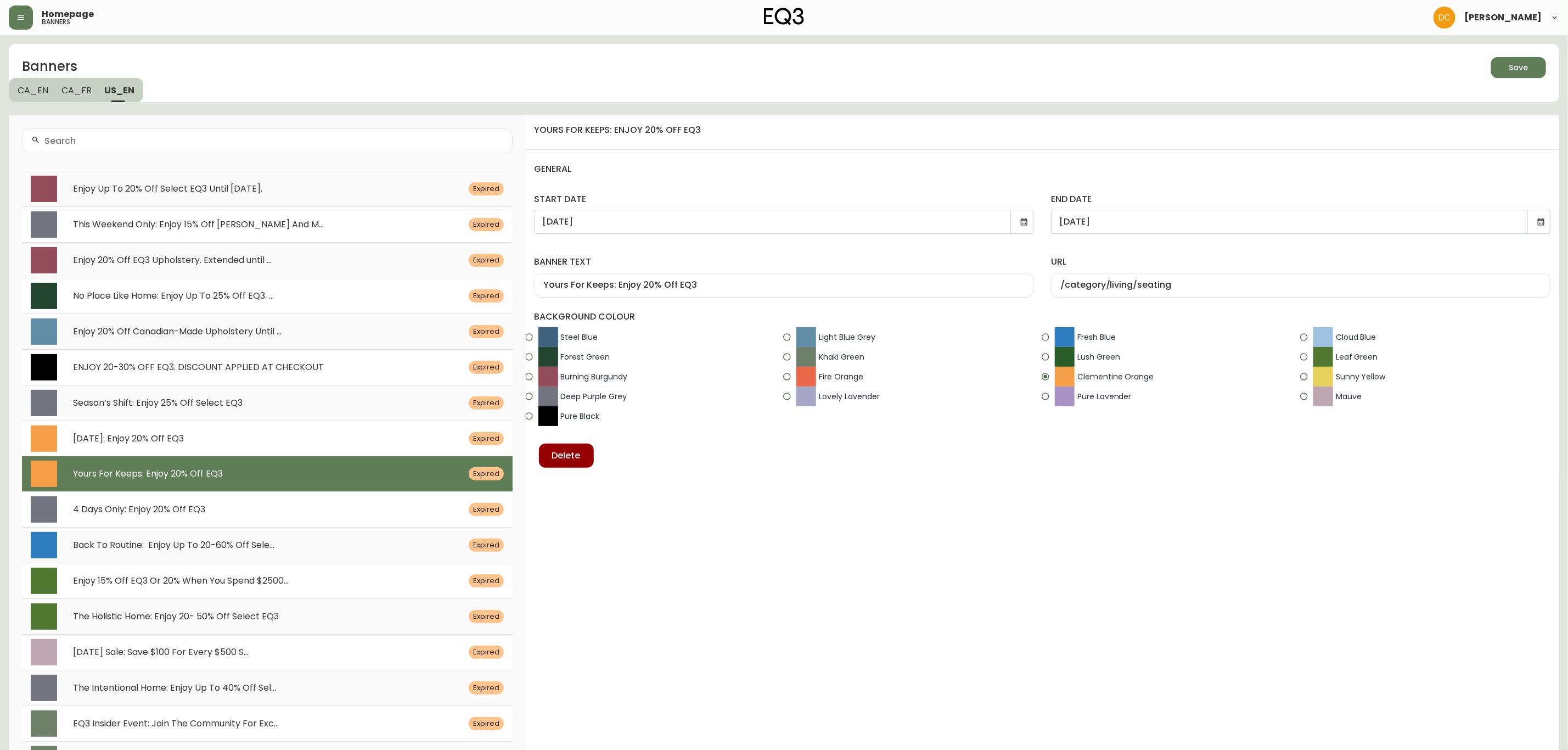
click at [1166, 142] on div "yours for keeps: enjoy 20% off eq3" at bounding box center [1042, 137] width 1042 height 25
click at [1501, 61] on span "Save" at bounding box center [1519, 68] width 37 height 14
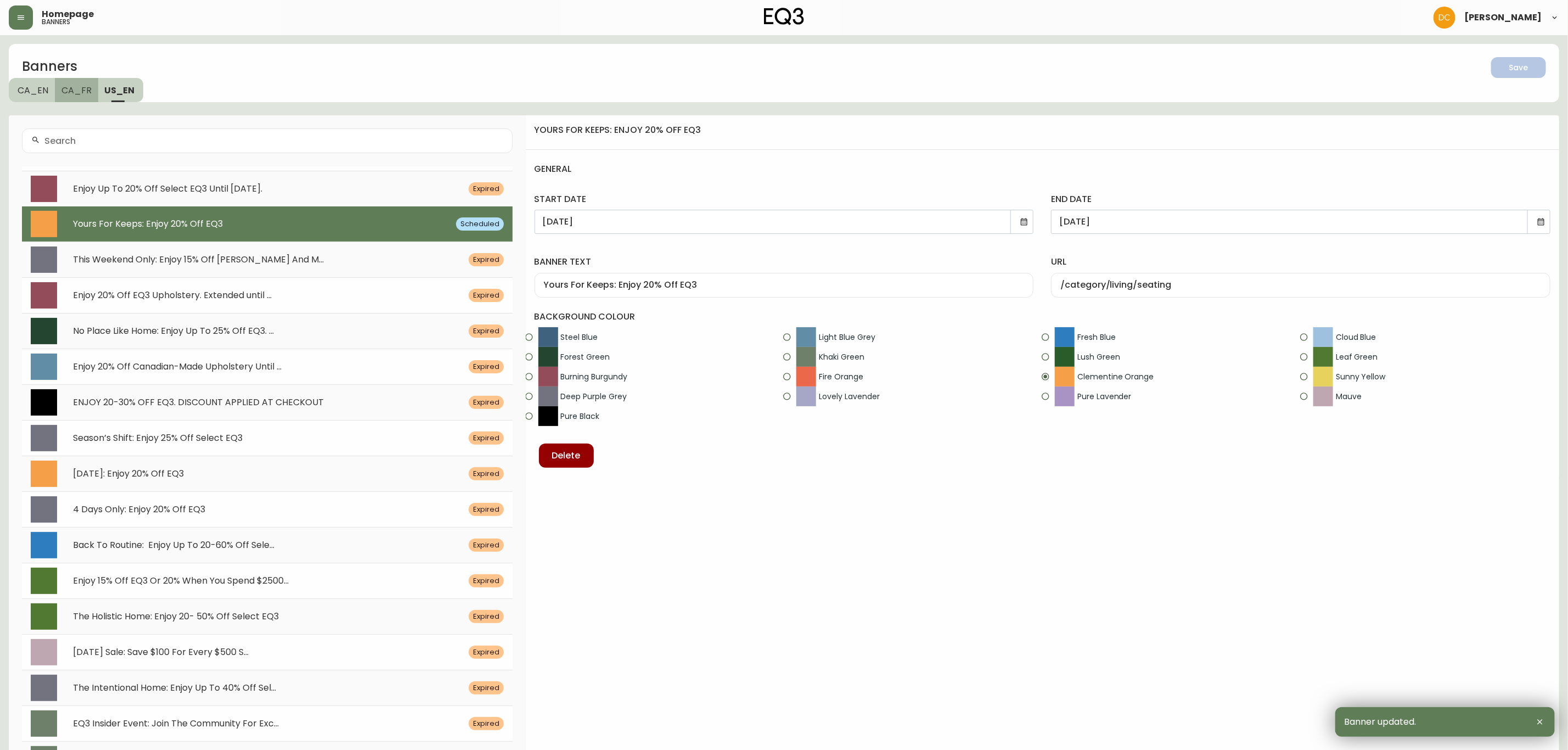
click at [79, 100] on button "CA_FR" at bounding box center [76, 90] width 43 height 24
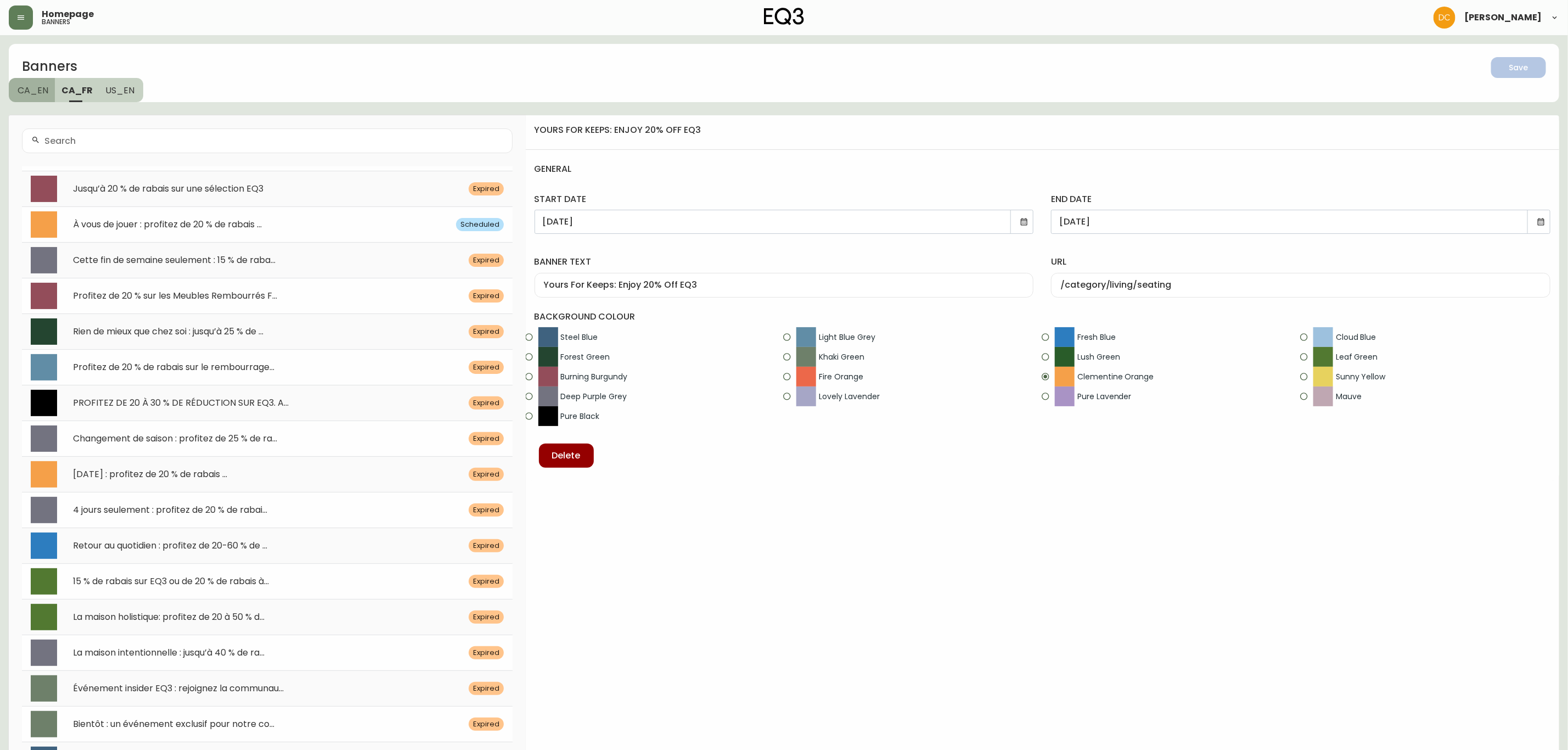
click at [41, 94] on span "CA_EN" at bounding box center [33, 91] width 31 height 12
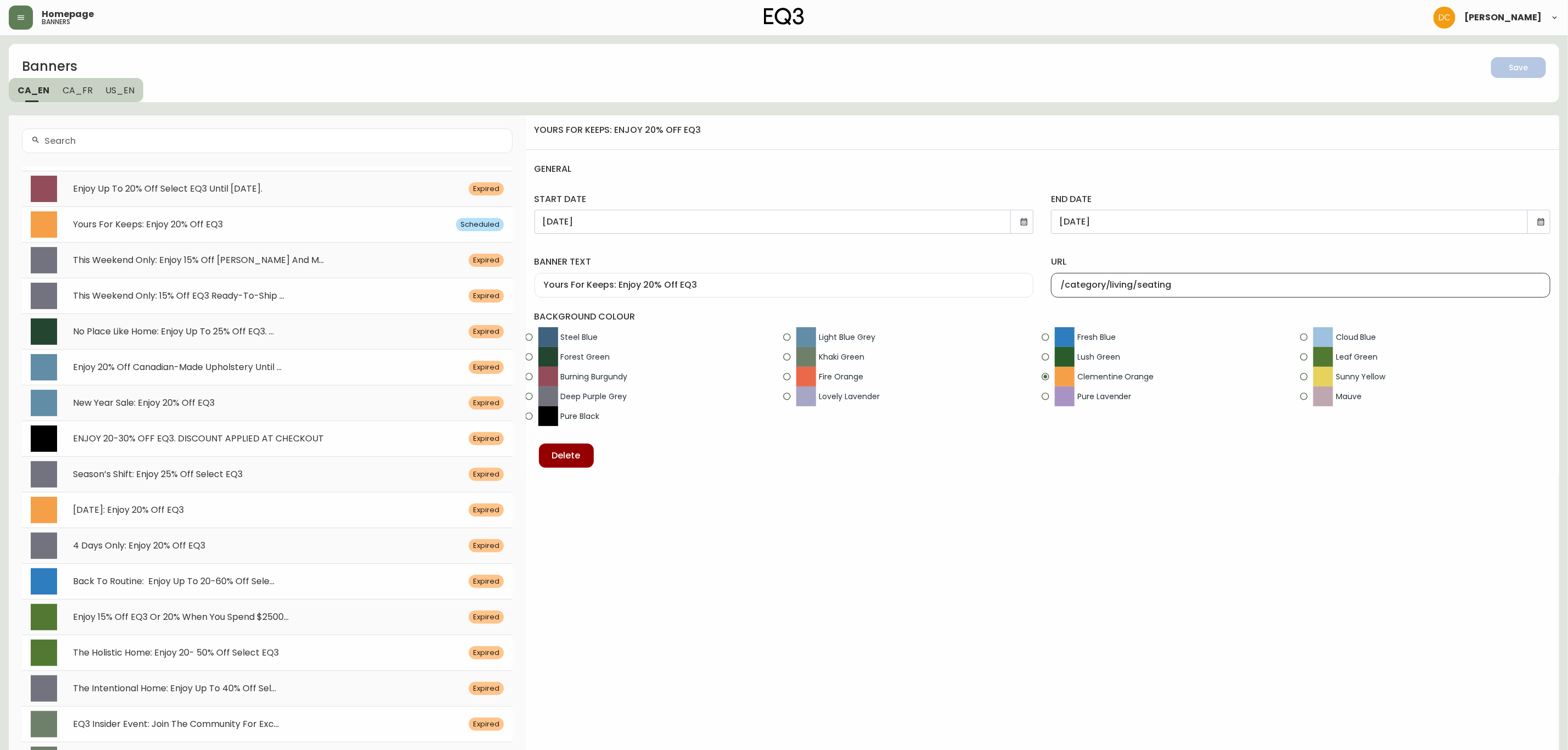
drag, startPoint x: 1135, startPoint y: 284, endPoint x: 1236, endPoint y: 275, distance: 101.4
click at [1233, 275] on div "/category/living/seating" at bounding box center [1300, 285] width 499 height 25
type input "/category/living"
click at [1232, 257] on label "url" at bounding box center [1300, 262] width 499 height 12
click at [1232, 280] on input "/category/living" at bounding box center [1300, 285] width 481 height 10
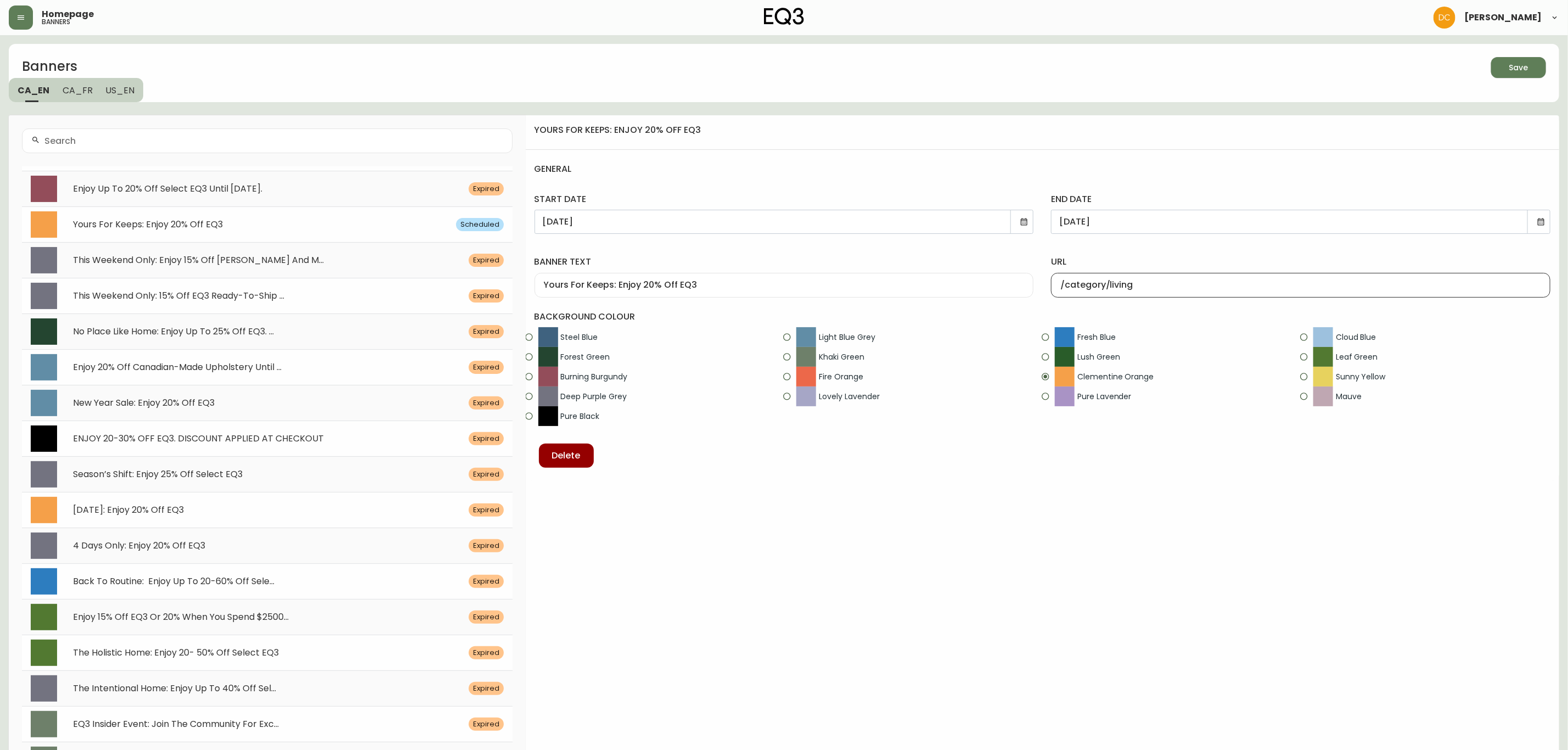
click at [1515, 72] on div "Save" at bounding box center [1519, 68] width 20 height 14
click at [80, 87] on span "CA_FR" at bounding box center [78, 91] width 31 height 12
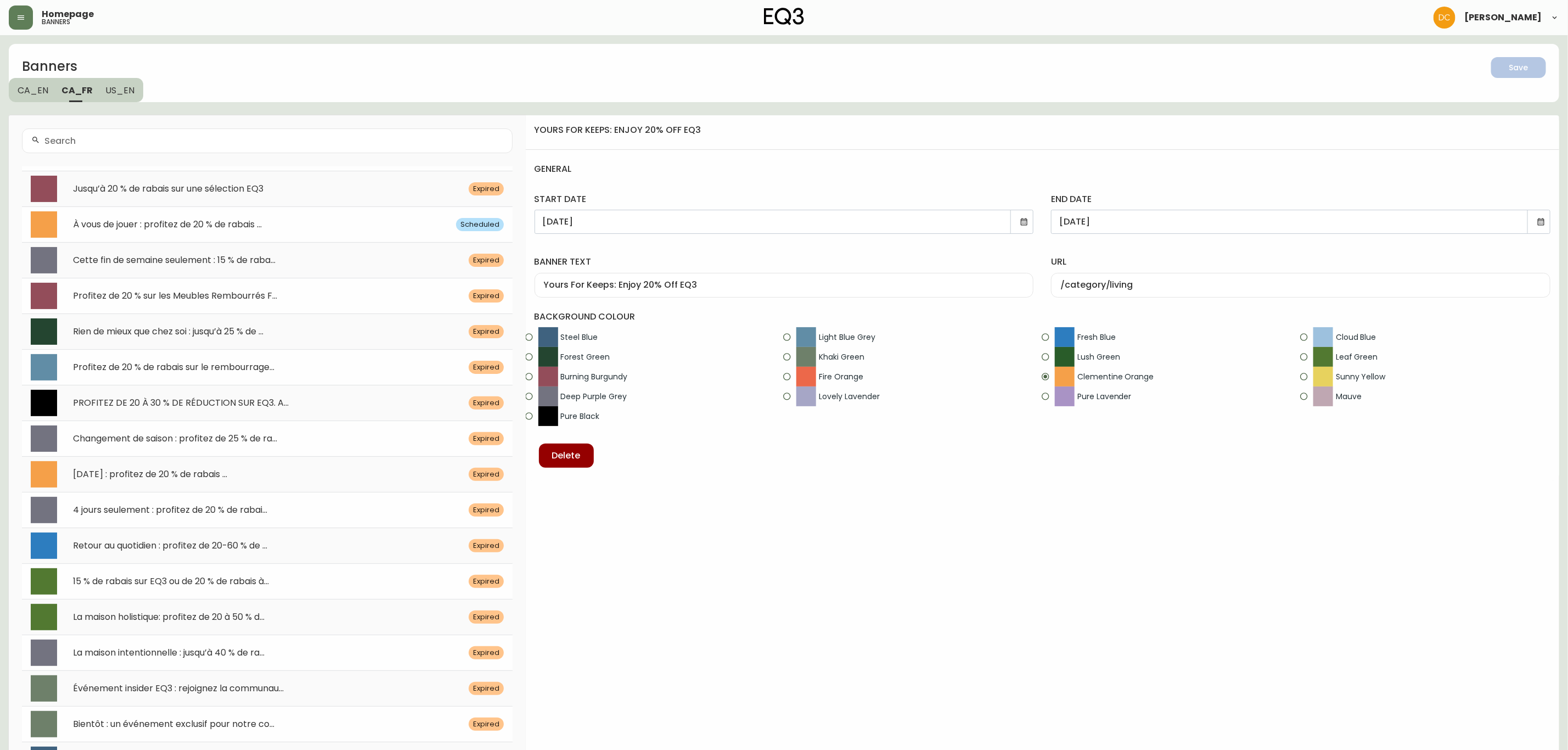
click at [262, 218] on span "À vous de jouer : profitez de 20 % de rabais ..." at bounding box center [167, 224] width 189 height 13
type input "À vous de jouer : profitez de 20 % de rabais sur EQ3"
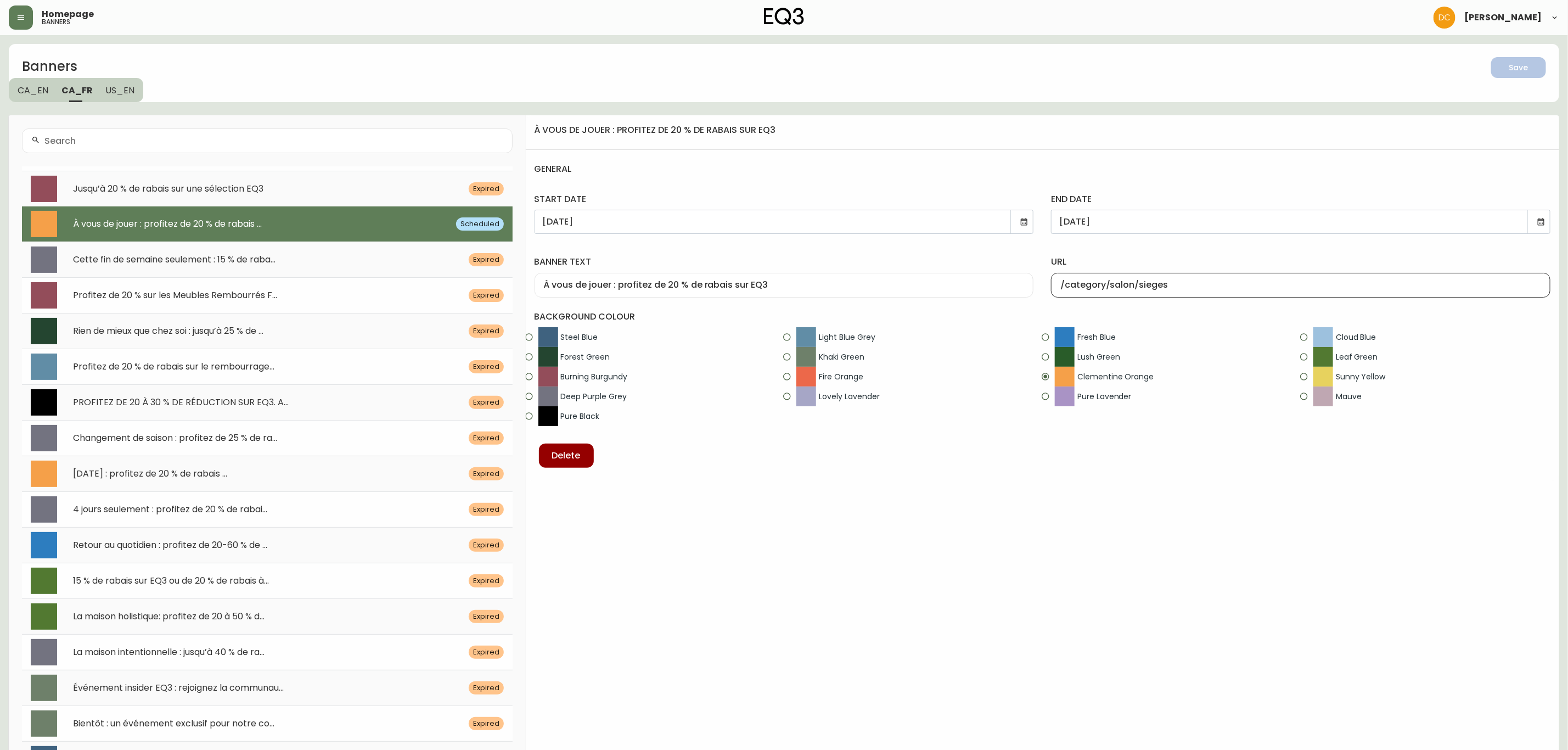
drag, startPoint x: 1135, startPoint y: 284, endPoint x: 1281, endPoint y: 284, distance: 146.0
click at [1281, 284] on input "/category/salon/sieges" at bounding box center [1300, 285] width 481 height 10
type input "/category/salon"
click at [1266, 245] on div "url /category/salon" at bounding box center [1300, 274] width 517 height 63
click at [1531, 65] on span "Save" at bounding box center [1519, 68] width 37 height 14
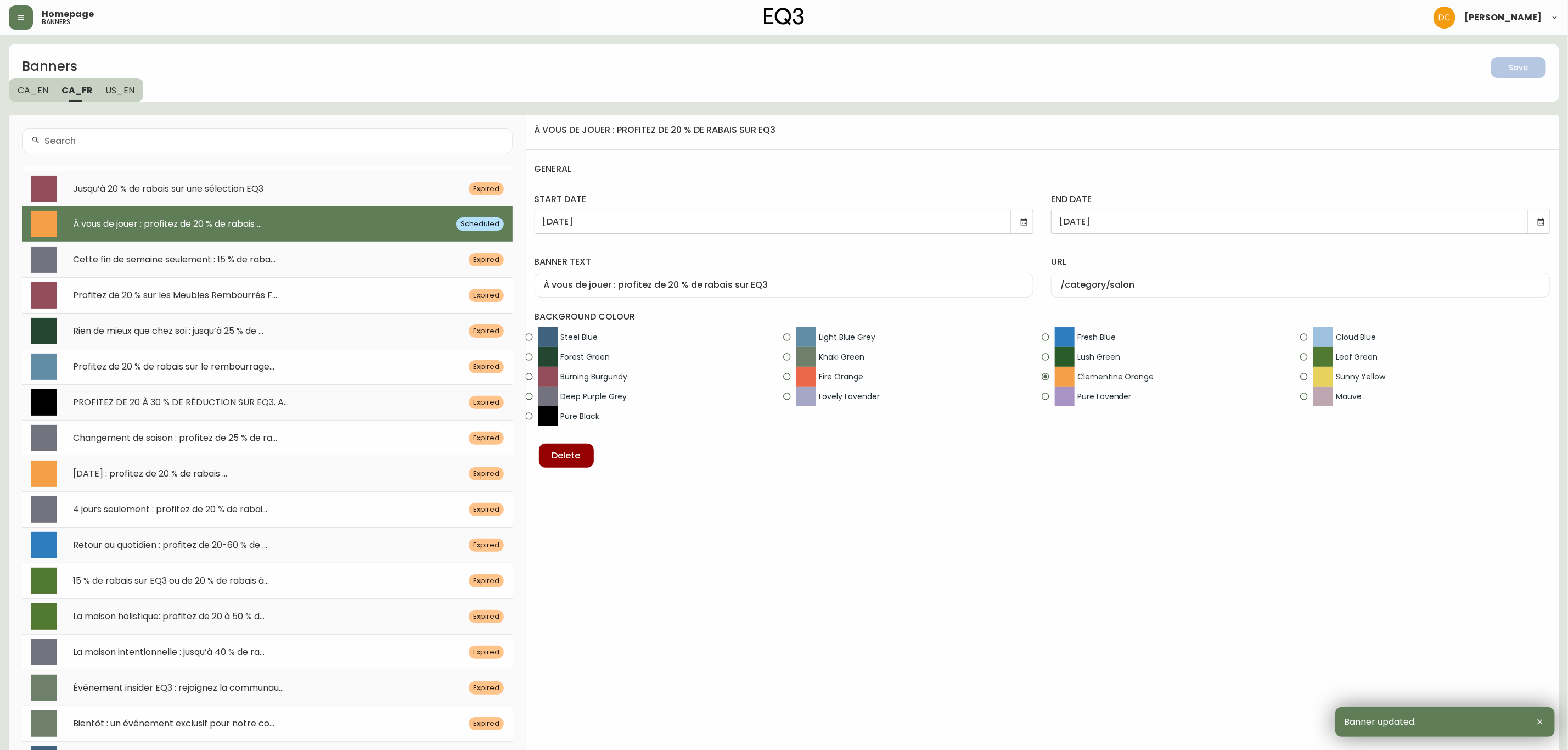
click at [132, 86] on span "US_EN" at bounding box center [121, 91] width 29 height 12
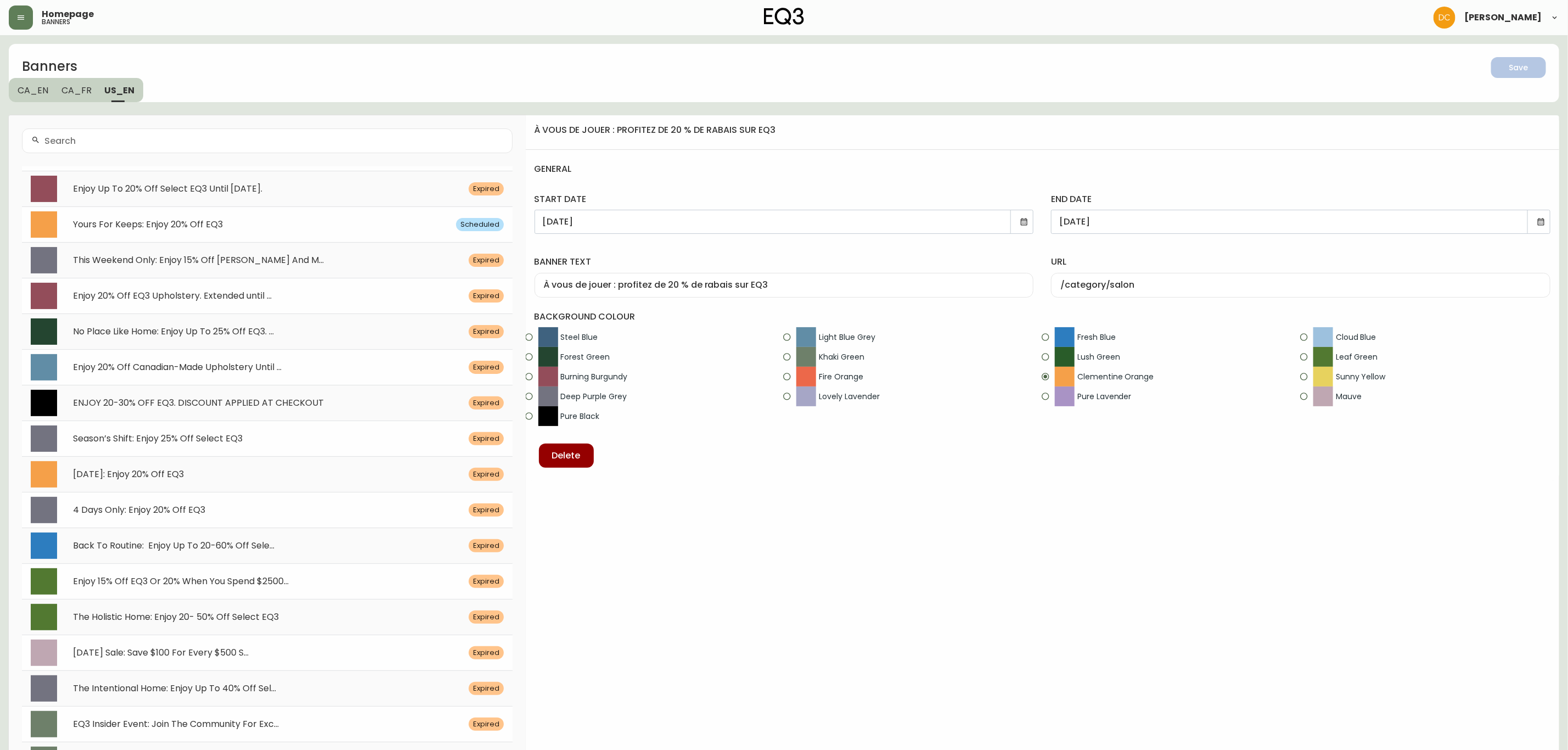
click at [236, 218] on div "Yours For Keeps: Enjoy 20% Off EQ3 Scheduled" at bounding box center [268, 224] width 491 height 36
type input "Yours For Keeps: Enjoy 20% Off EQ3"
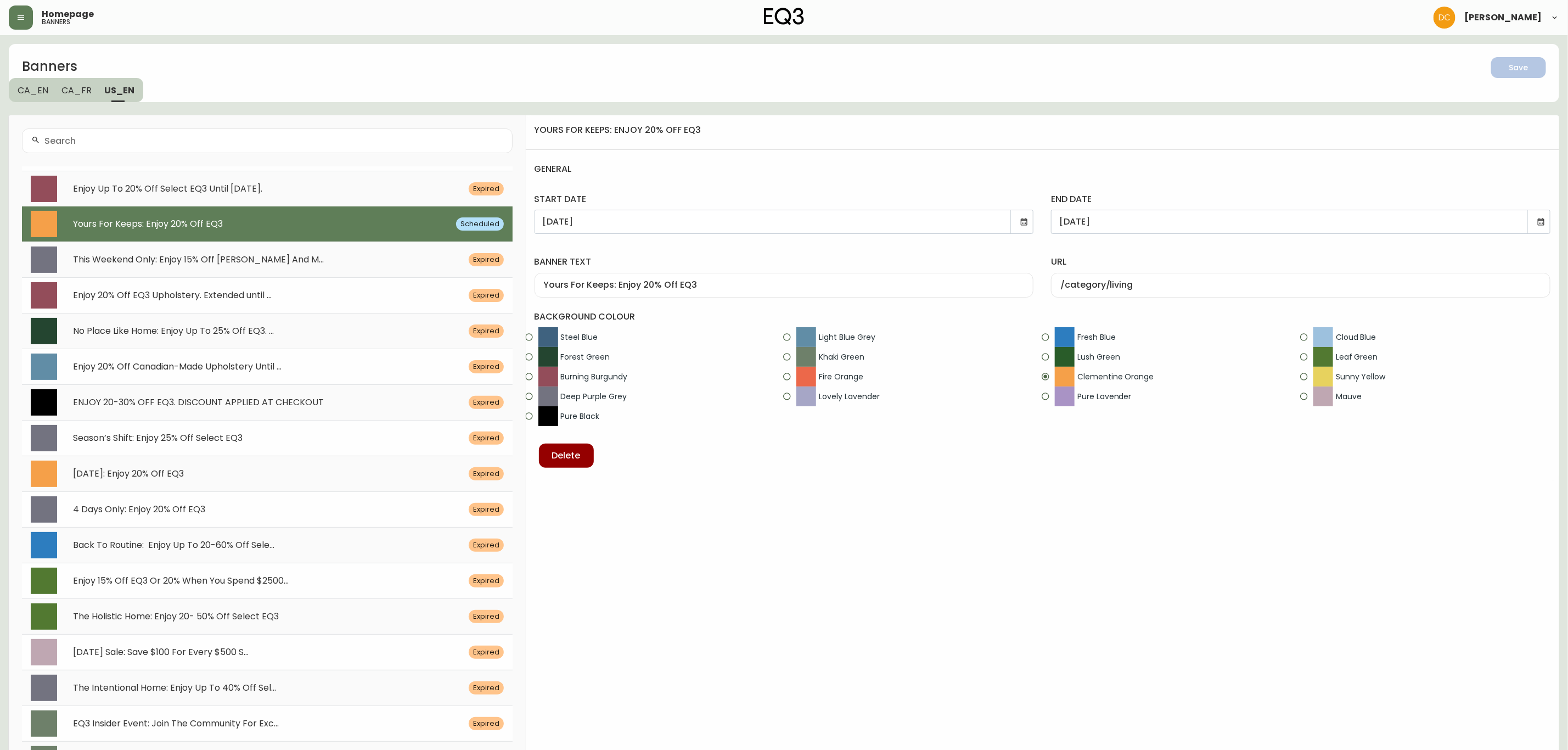
drag, startPoint x: 79, startPoint y: 94, endPoint x: 61, endPoint y: 95, distance: 18.0
click at [76, 94] on span "CA_FR" at bounding box center [76, 91] width 31 height 12
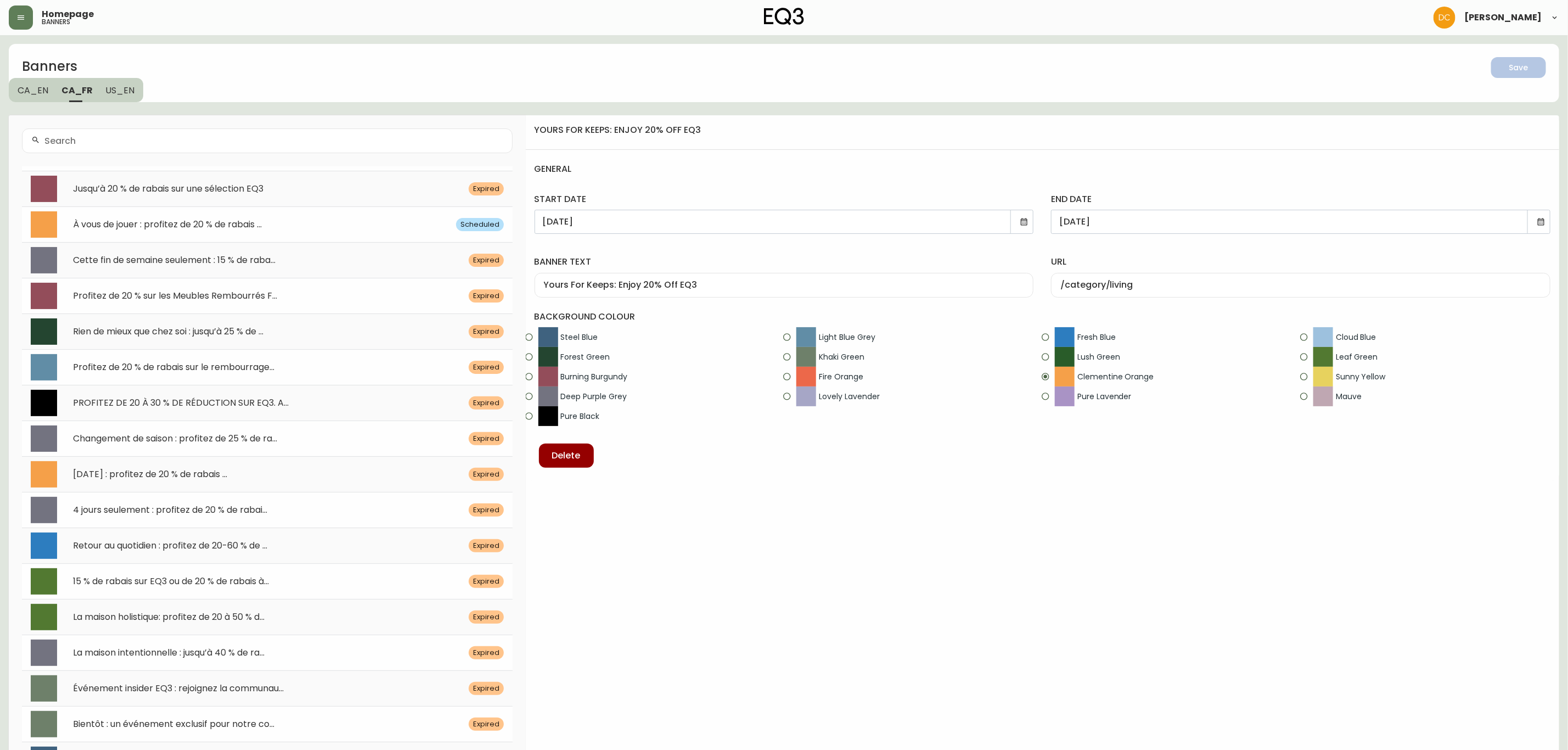
click at [33, 94] on span "CA_EN" at bounding box center [33, 91] width 31 height 12
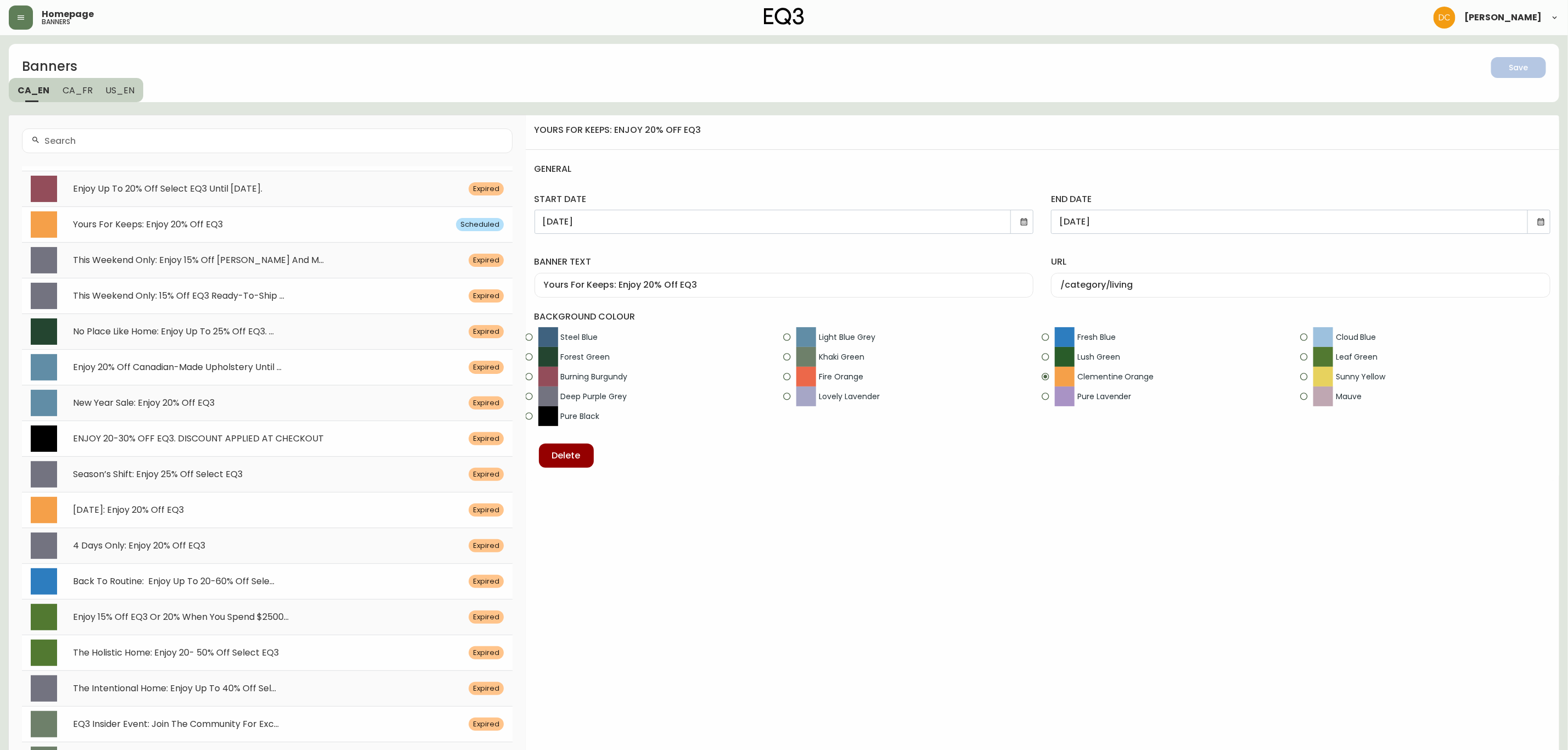
click at [158, 219] on span "Yours For Keeps: Enjoy 20% Off EQ3" at bounding box center [148, 224] width 149 height 13
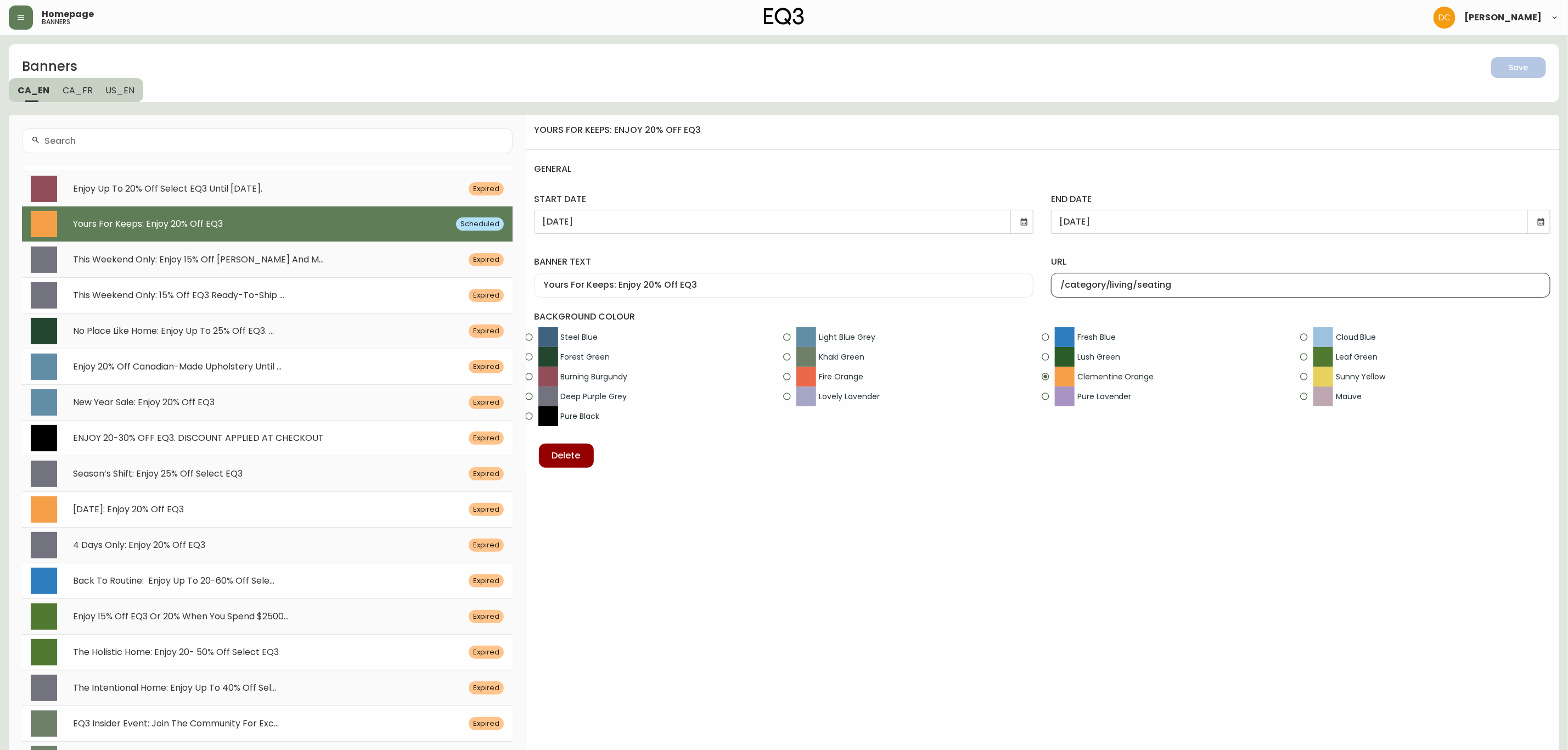
drag, startPoint x: 1133, startPoint y: 286, endPoint x: 1289, endPoint y: 287, distance: 156.0
click at [1289, 287] on input "/category/living/seating" at bounding box center [1300, 285] width 481 height 10
type input "/category/living"
drag, startPoint x: 1261, startPoint y: 255, endPoint x: 1286, endPoint y: 247, distance: 26.2
click at [1261, 255] on div "url /category/living" at bounding box center [1300, 274] width 517 height 63
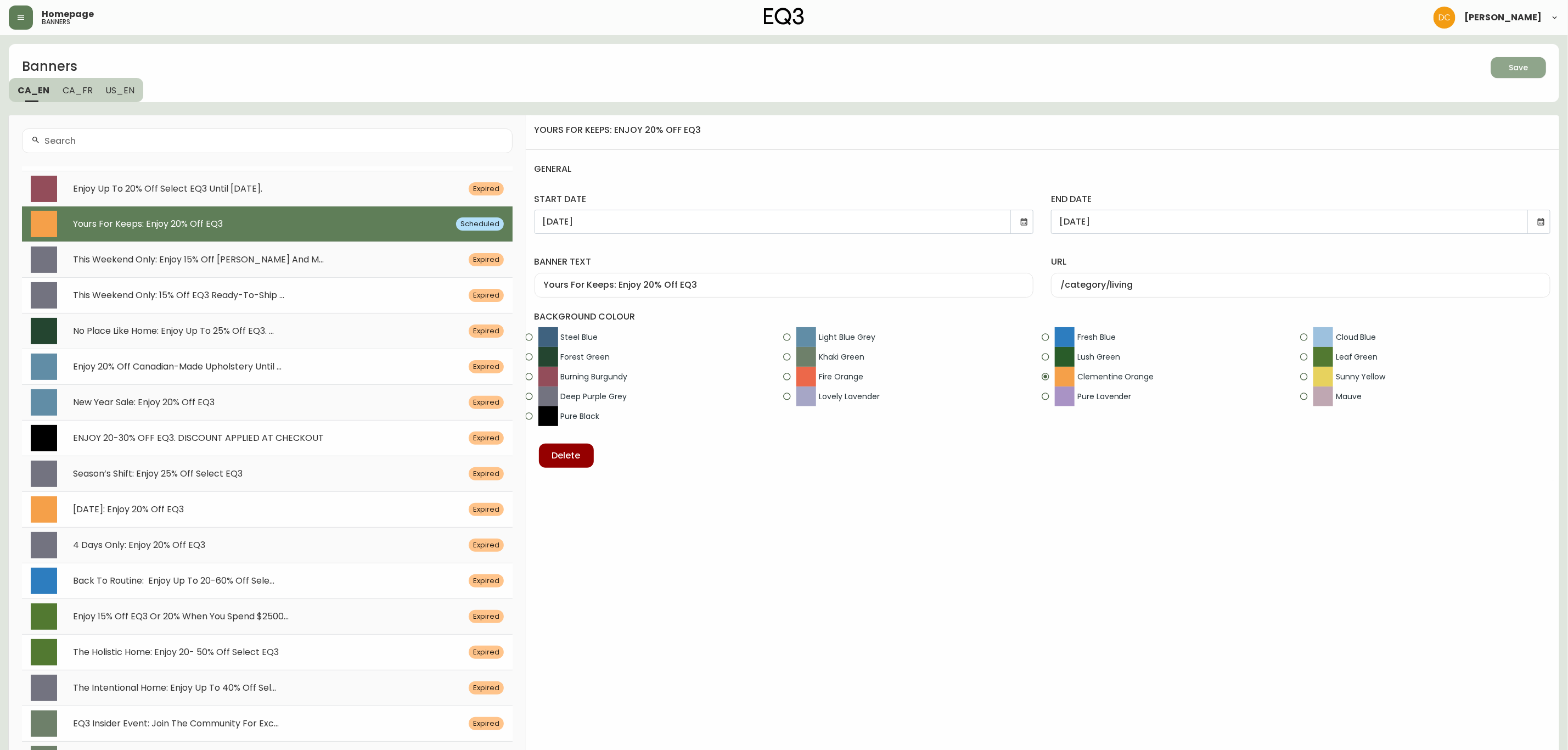
click at [1515, 65] on icon "button" at bounding box center [1514, 66] width 14 height 14
click at [76, 87] on span "CA_FR" at bounding box center [78, 91] width 31 height 12
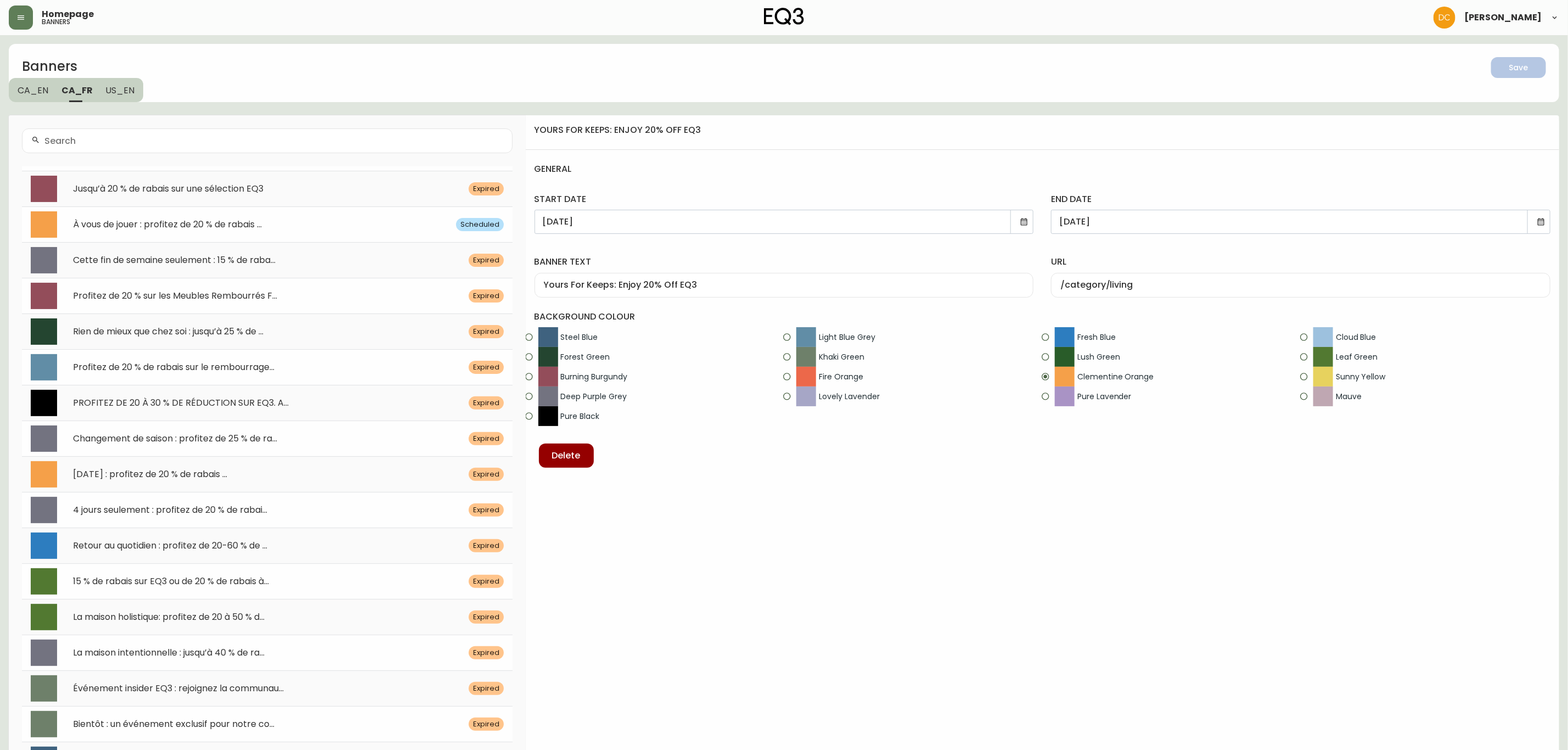
click at [200, 223] on span "À vous de jouer : profitez de 20 % de rabais ..." at bounding box center [167, 224] width 189 height 13
type input "À vous de jouer : profitez de 20 % de rabais sur EQ3"
type input "/category/salon"
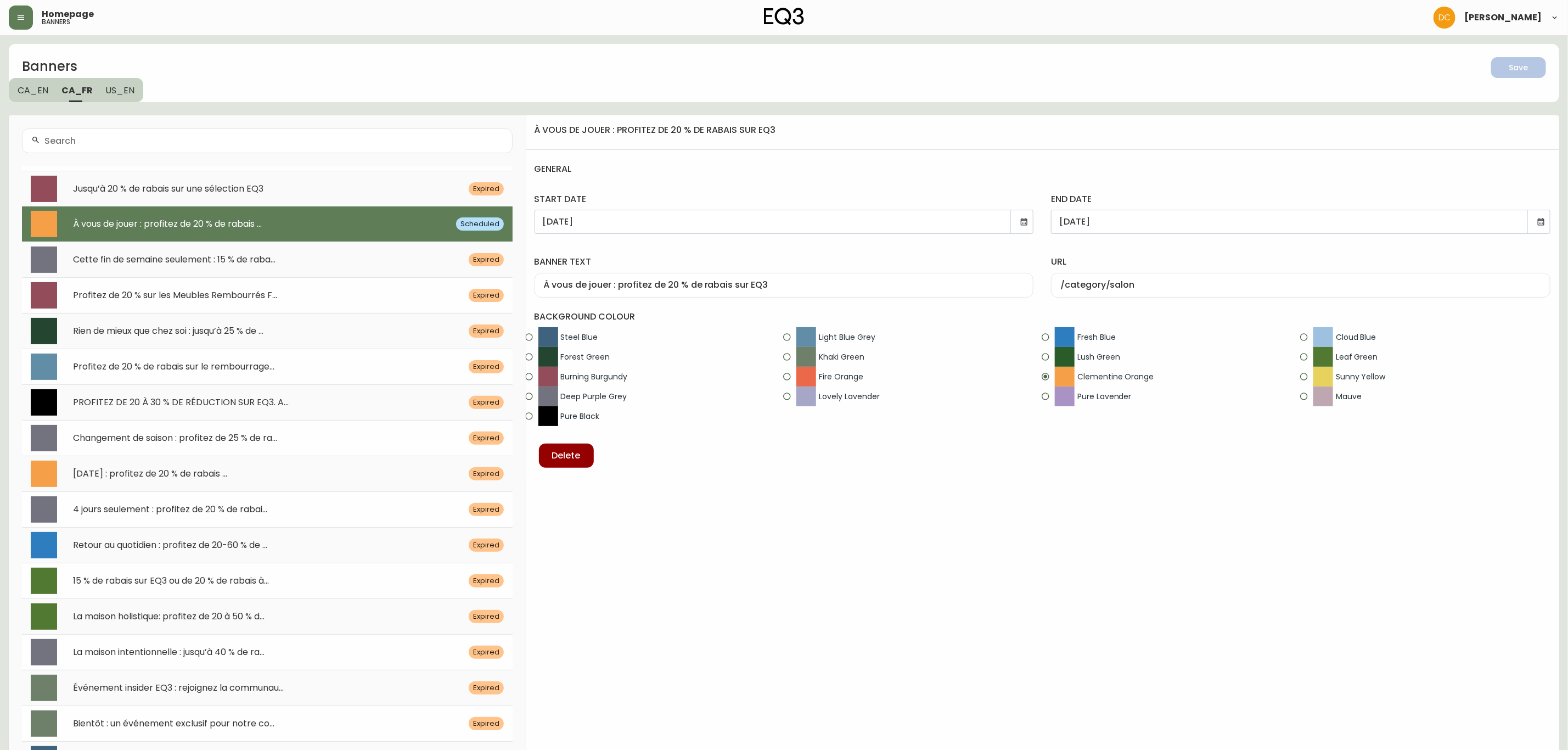
click at [117, 94] on span "US_EN" at bounding box center [121, 91] width 29 height 12
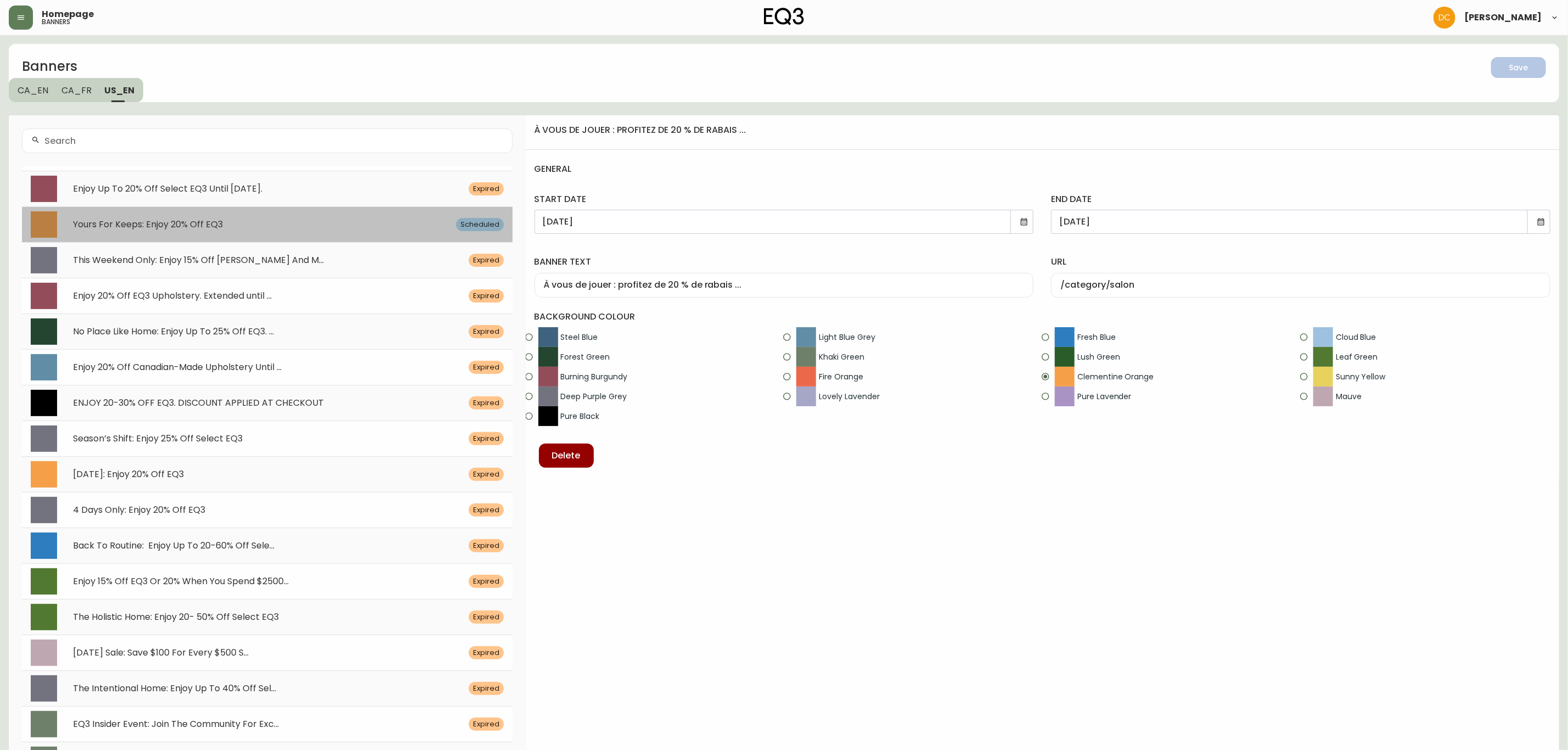
click at [179, 219] on span "Yours For Keeps: Enjoy 20% Off EQ3" at bounding box center [148, 224] width 149 height 13
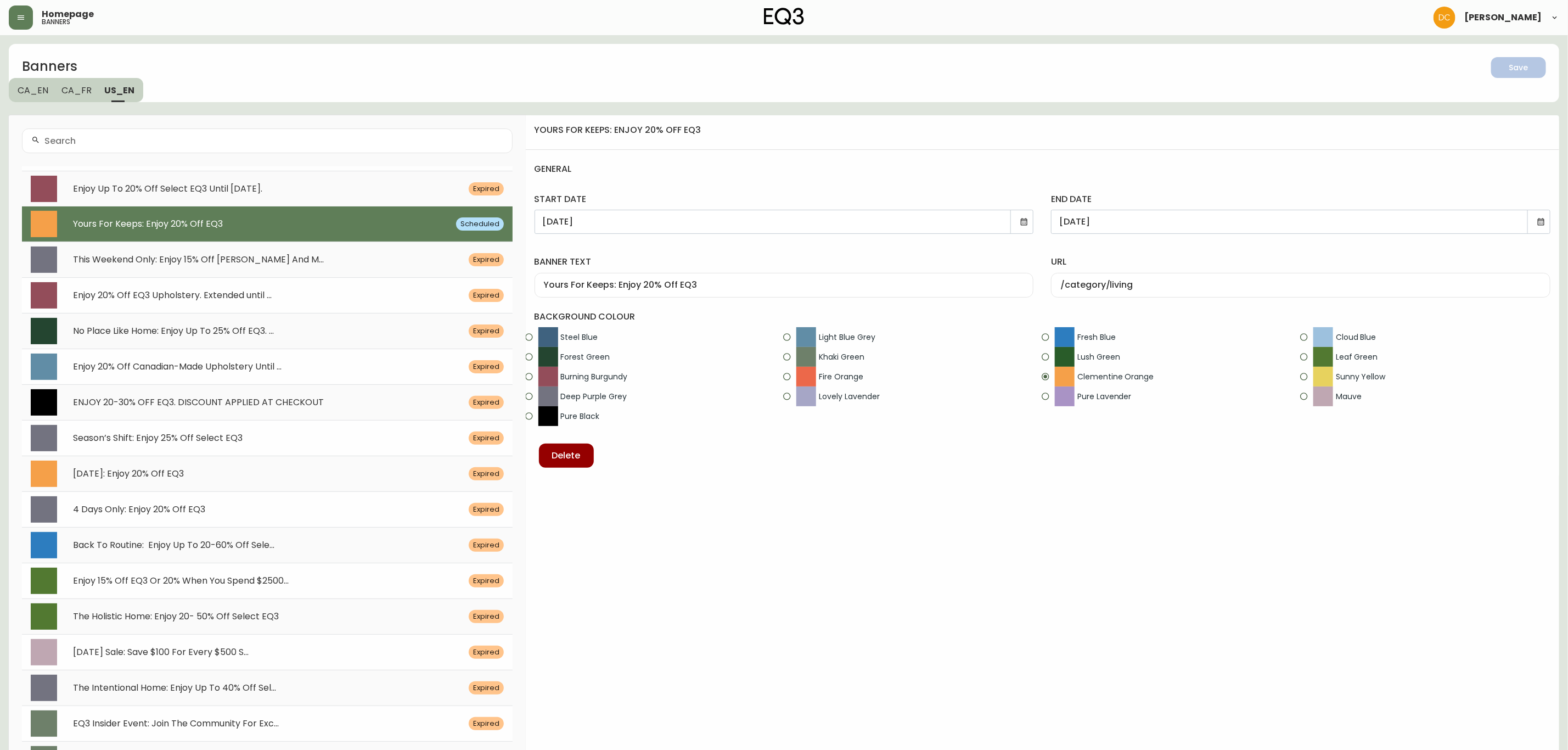
click at [70, 86] on span "CA_FR" at bounding box center [76, 91] width 31 height 12
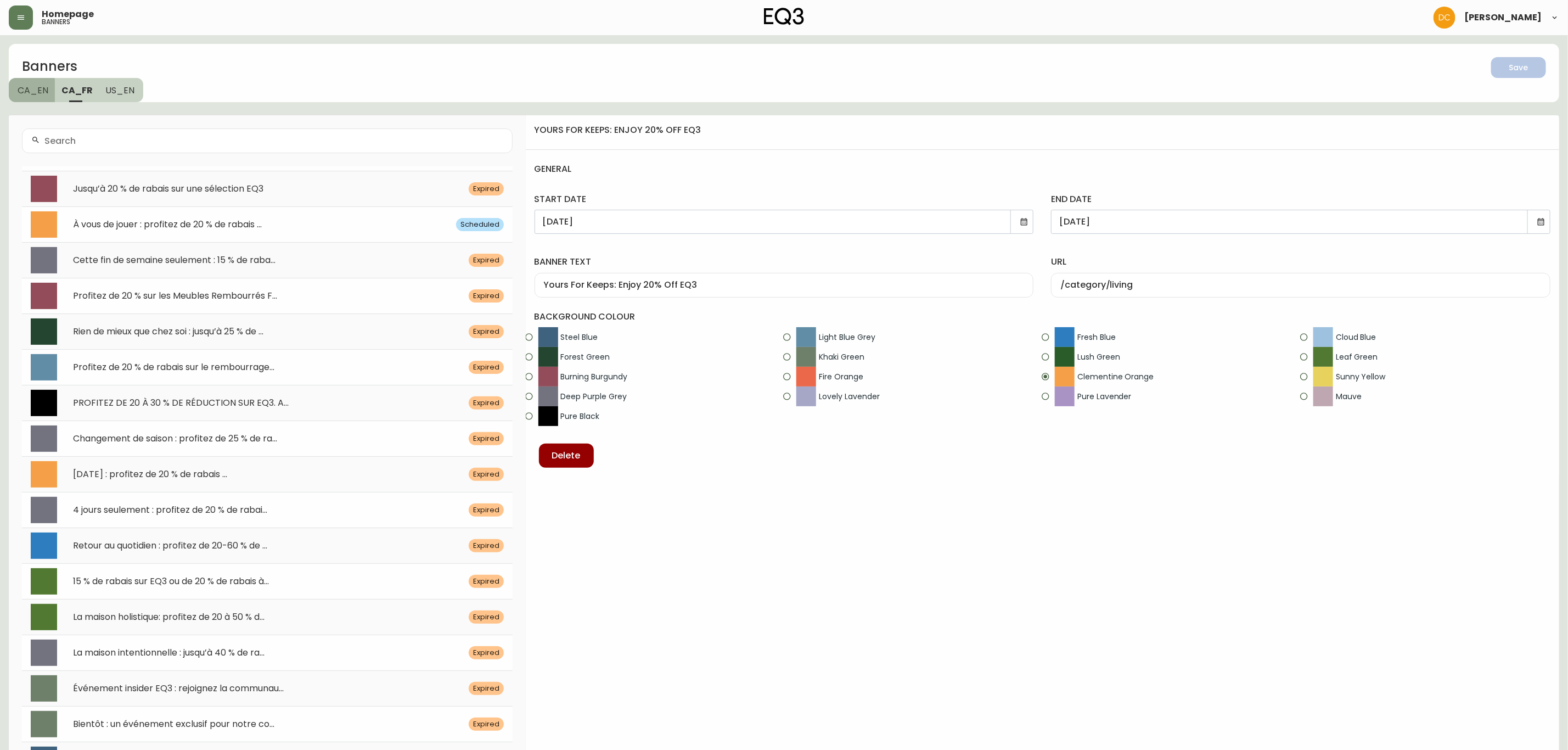
click at [20, 94] on span "CA_EN" at bounding box center [33, 91] width 31 height 12
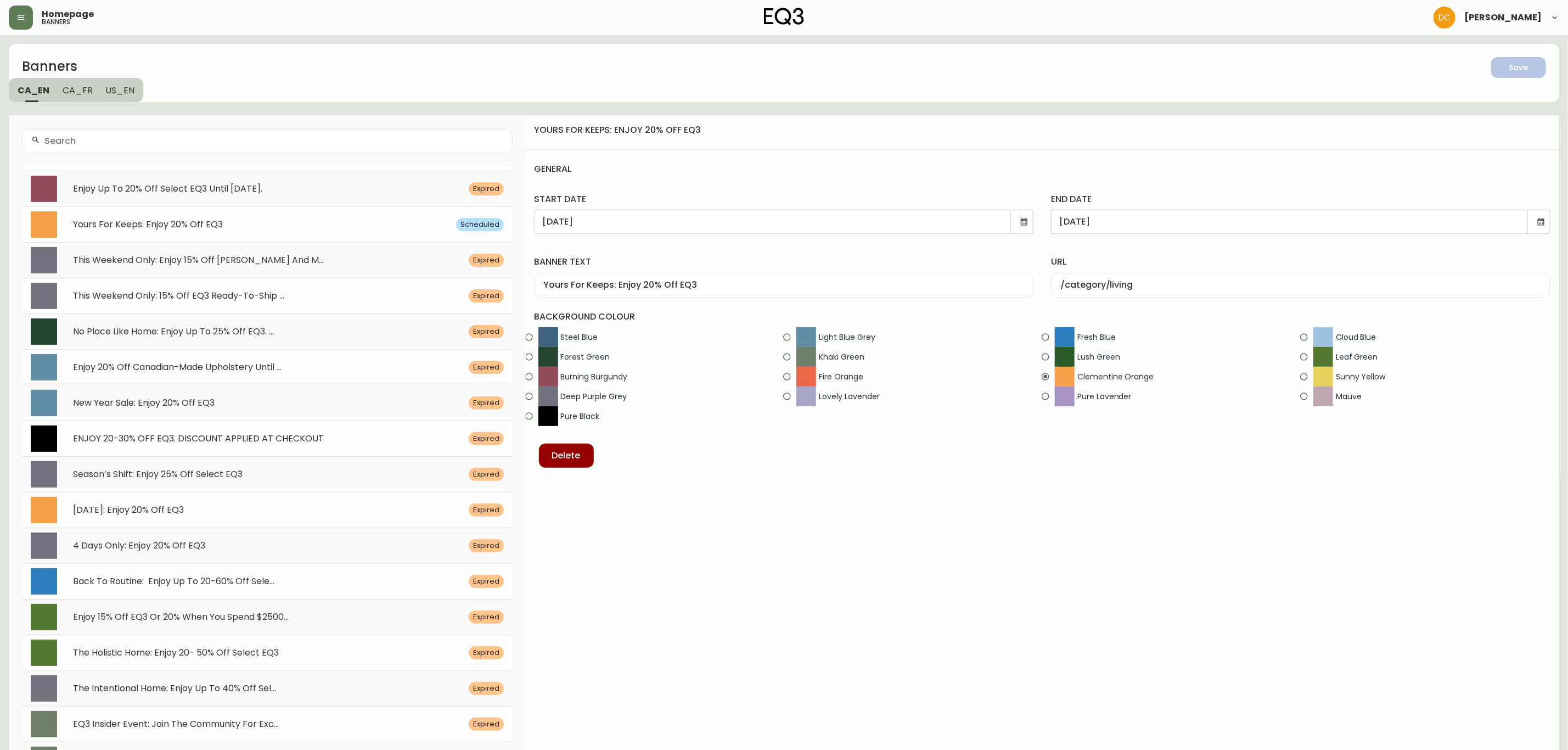
click at [16, 21] on icon "button" at bounding box center [20, 18] width 8 height 8
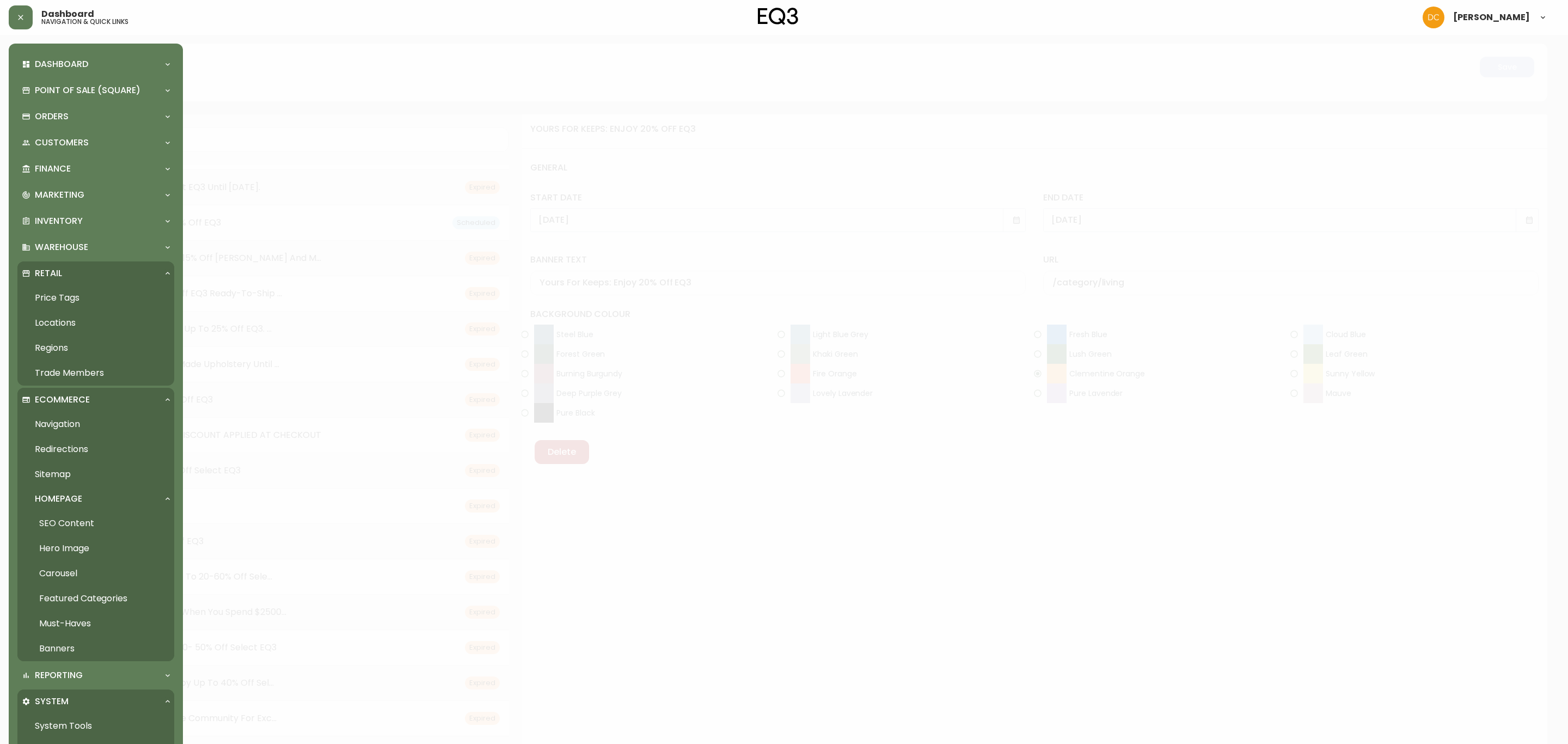
click at [848, 250] on div at bounding box center [784, 372] width 1568 height 744
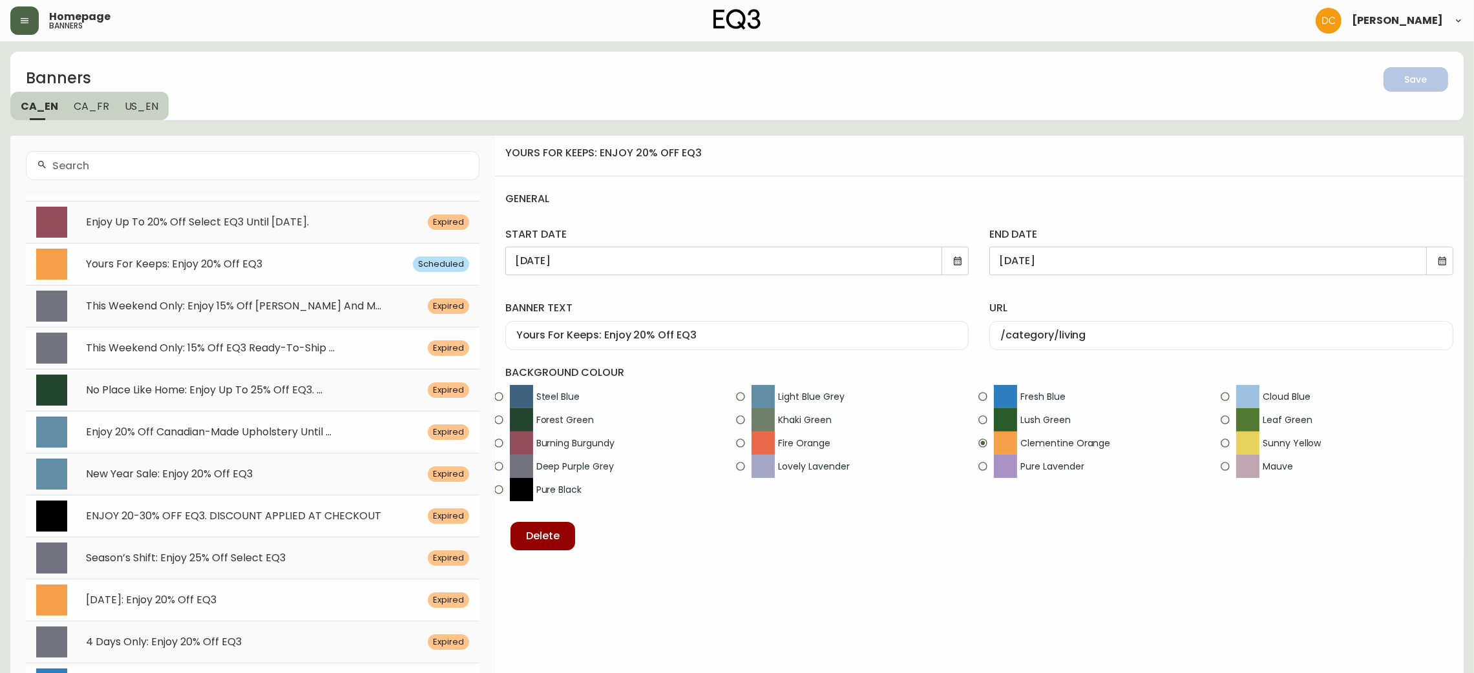
click at [21, 14] on button "button" at bounding box center [24, 20] width 28 height 28
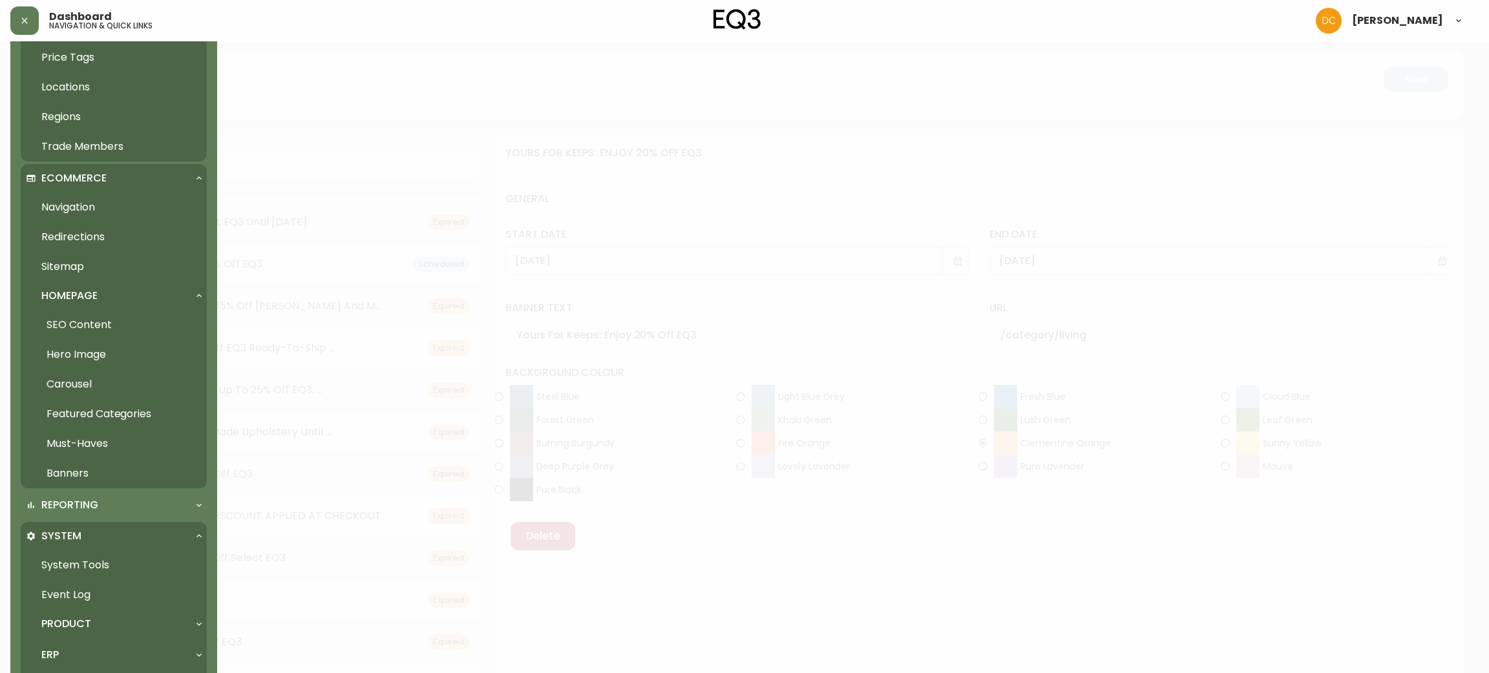
scroll to position [445, 0]
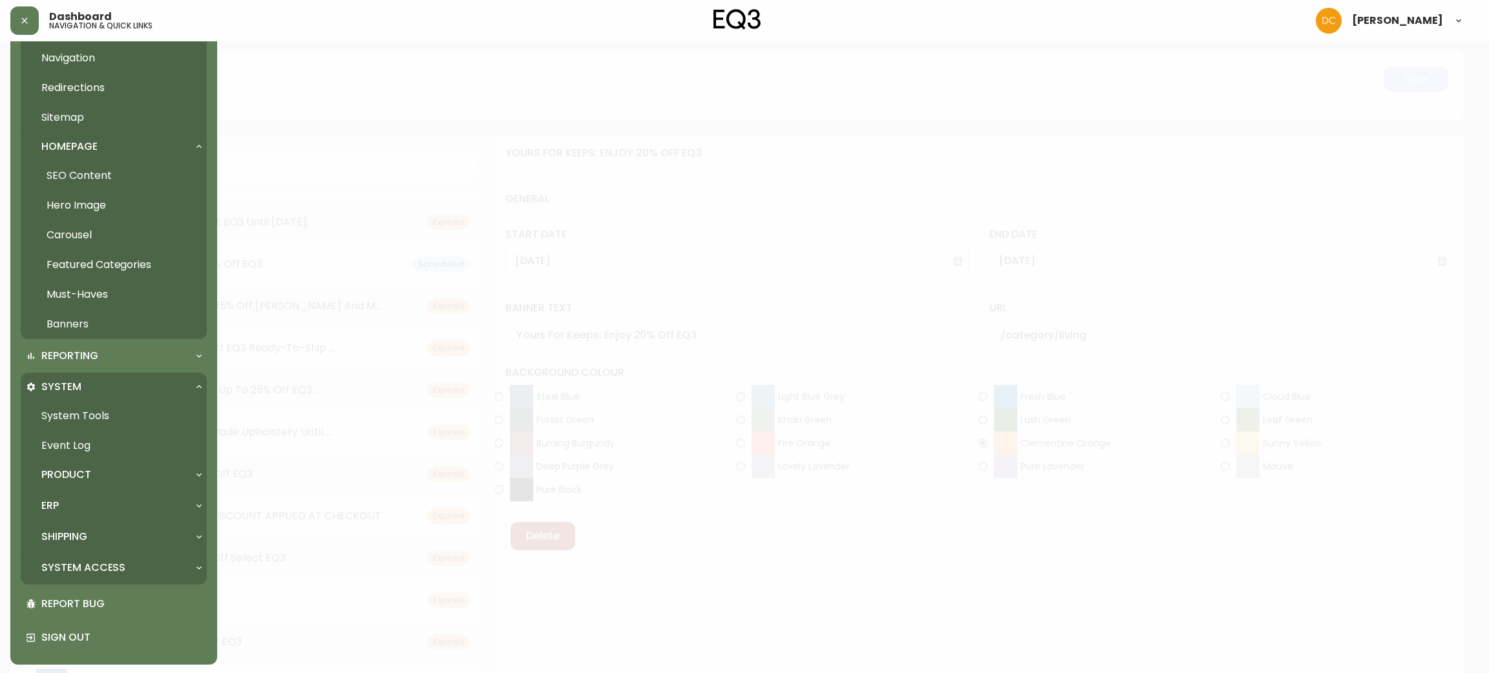
click at [83, 558] on div "System Access" at bounding box center [114, 568] width 186 height 28
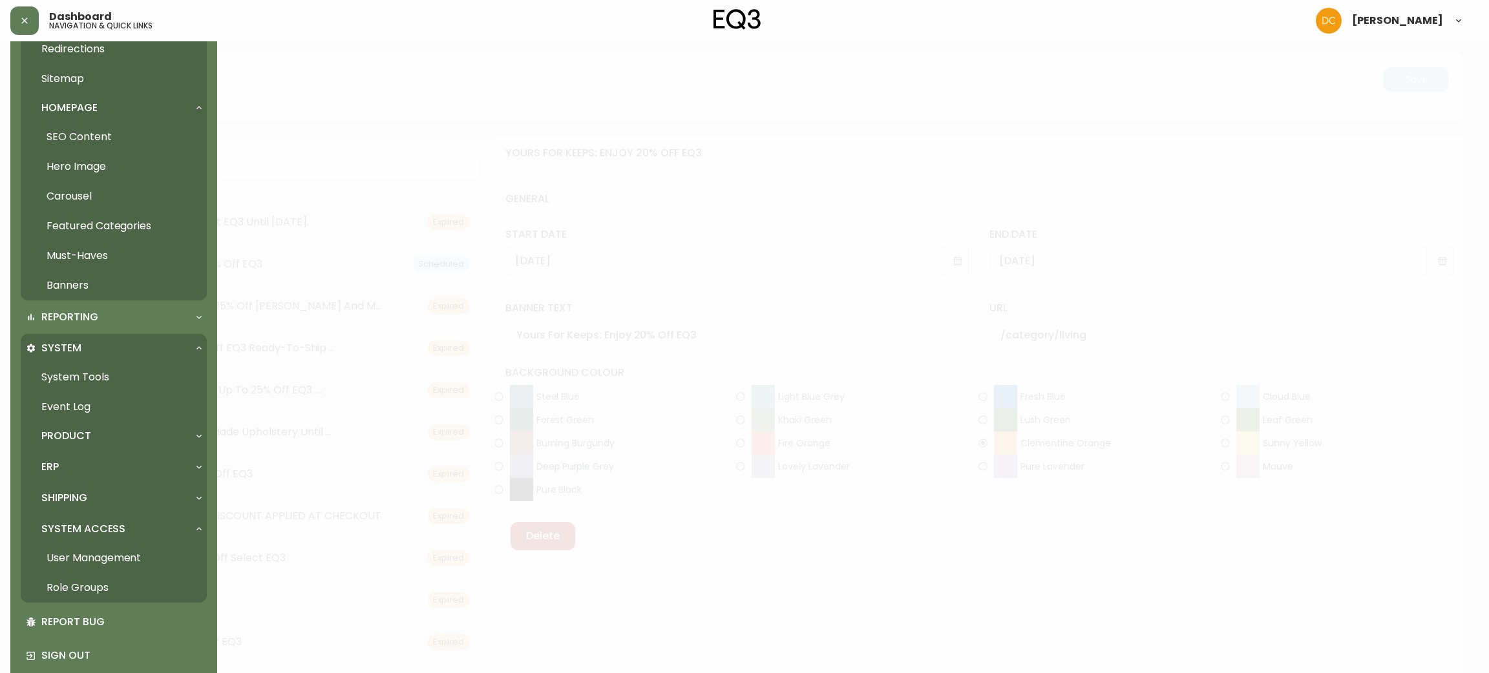
scroll to position [503, 0]
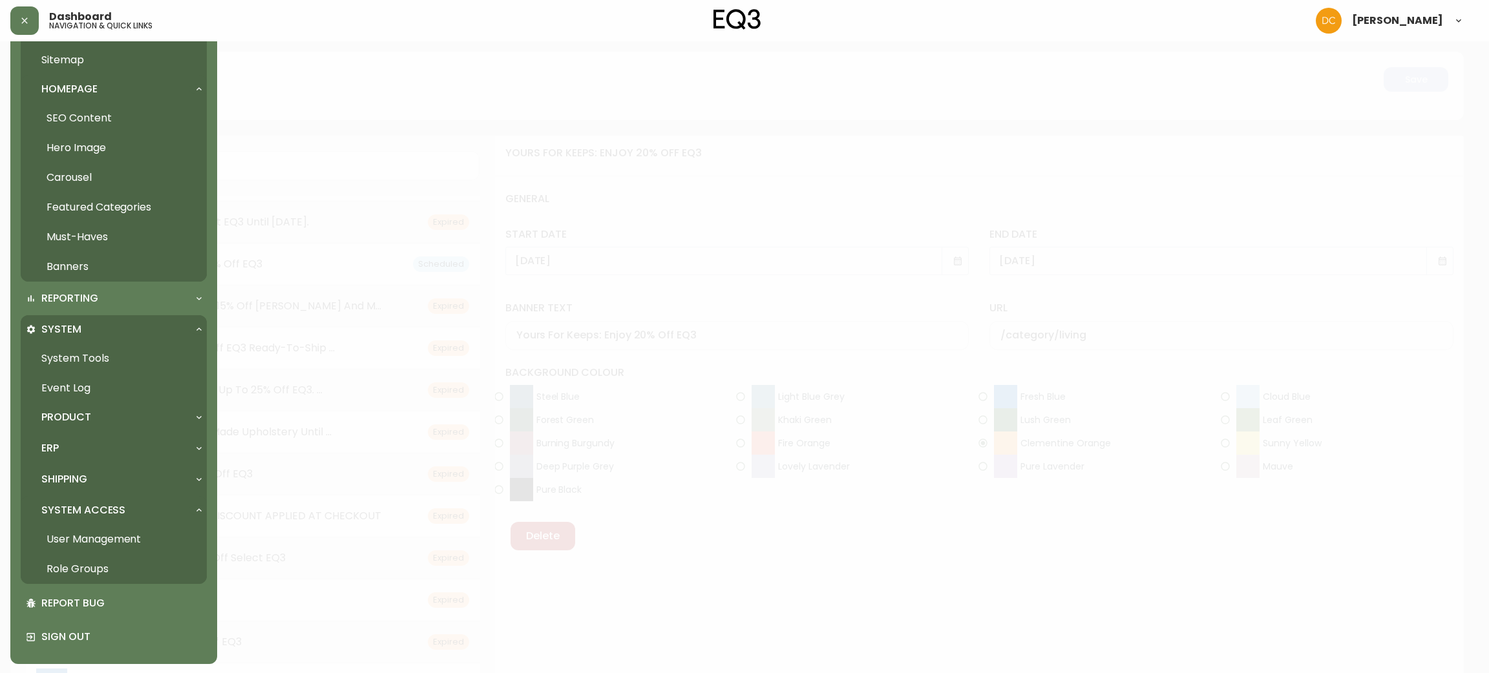
click at [96, 539] on link "User Management" at bounding box center [114, 540] width 186 height 30
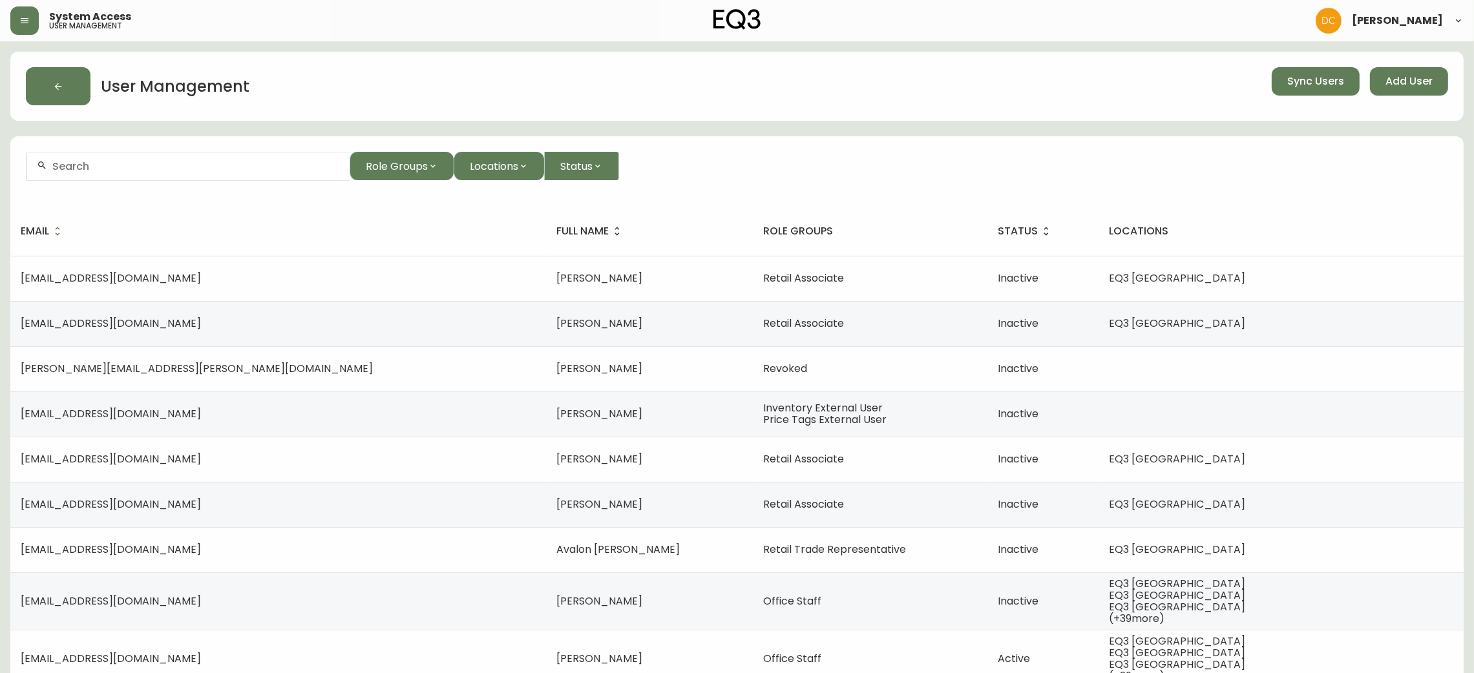
click at [172, 166] on input "text" at bounding box center [195, 166] width 287 height 12
paste input "[PERSON_NAME]"
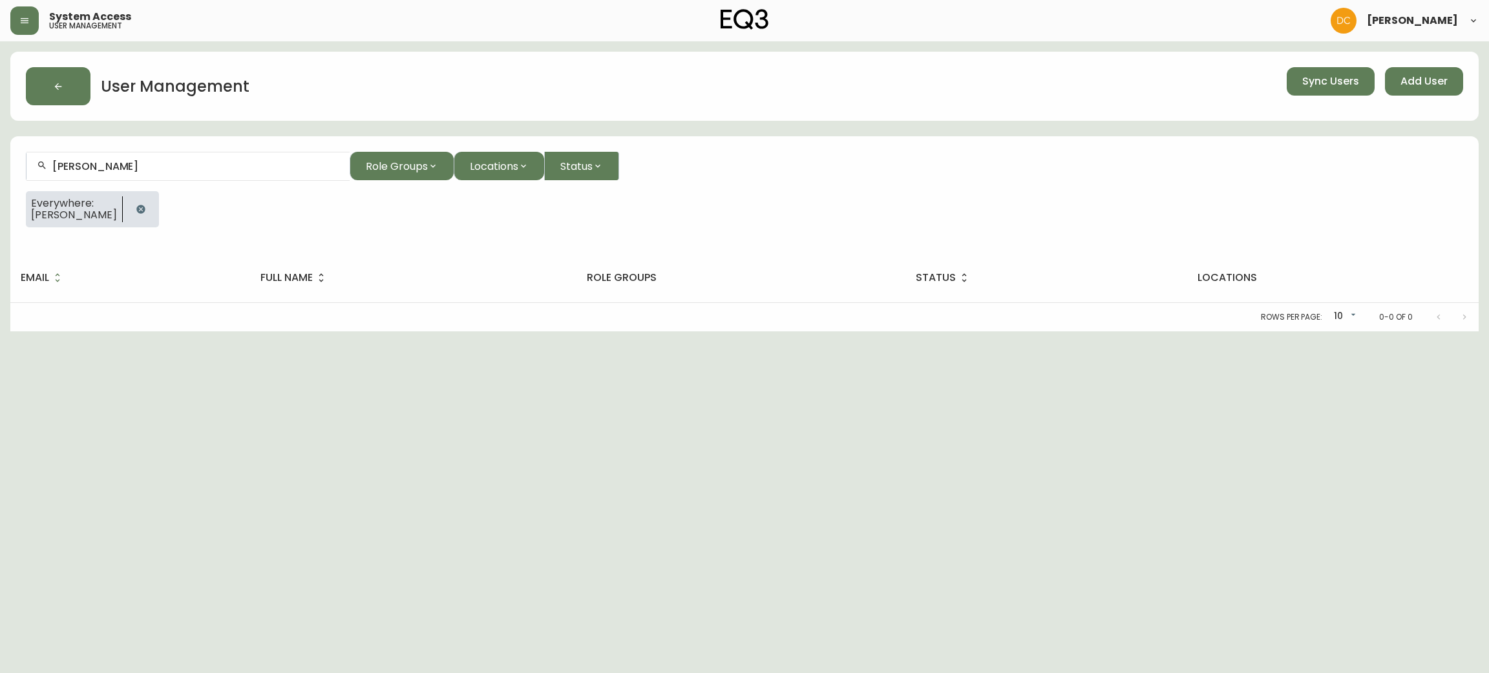
click at [207, 161] on input "[PERSON_NAME]" at bounding box center [195, 166] width 287 height 12
paste input "[PERSON_NAME]"
click at [130, 237] on li "[PERSON_NAME]" at bounding box center [187, 237] width 323 height 22
click at [199, 158] on div "[PERSON_NAME]" at bounding box center [187, 166] width 323 height 29
paste input "[PERSON_NAME]"
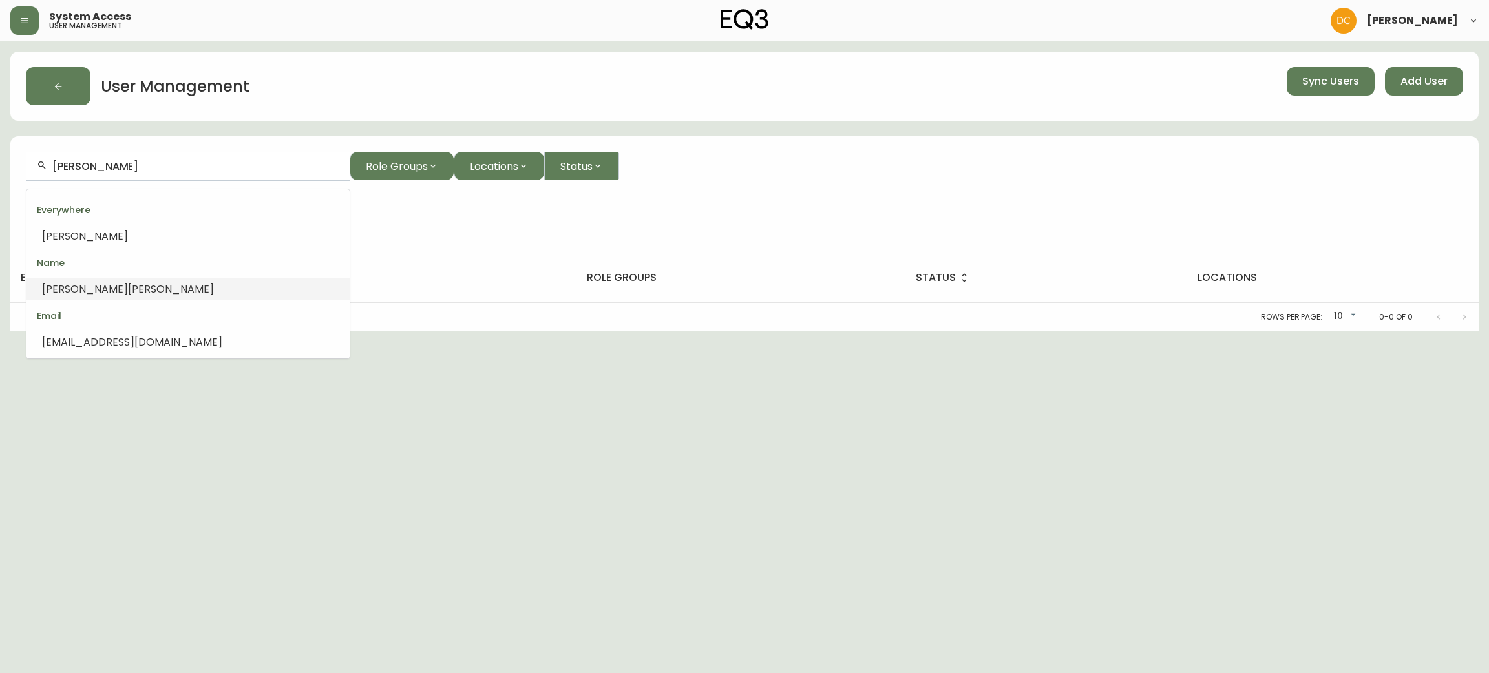
click at [121, 299] on li "[PERSON_NAME]" at bounding box center [187, 290] width 323 height 22
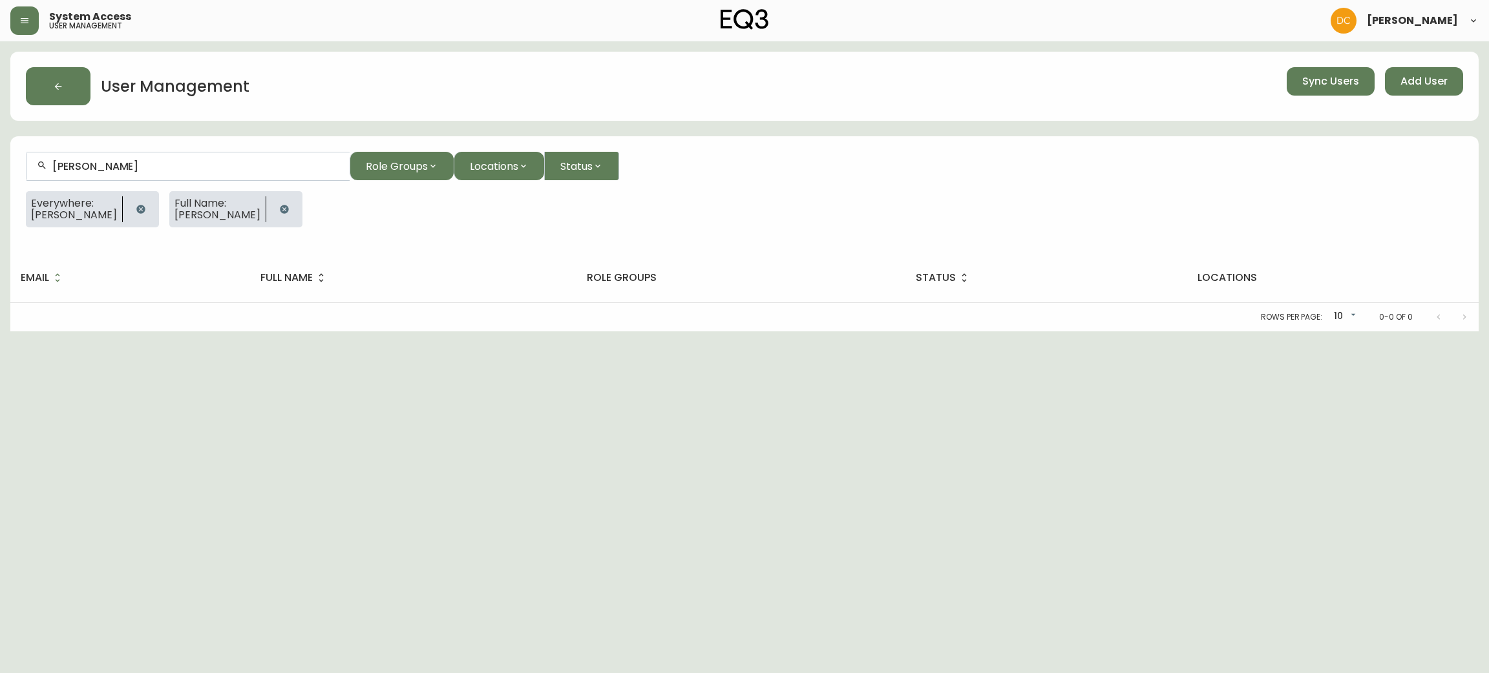
click at [128, 198] on button "button" at bounding box center [141, 209] width 26 height 26
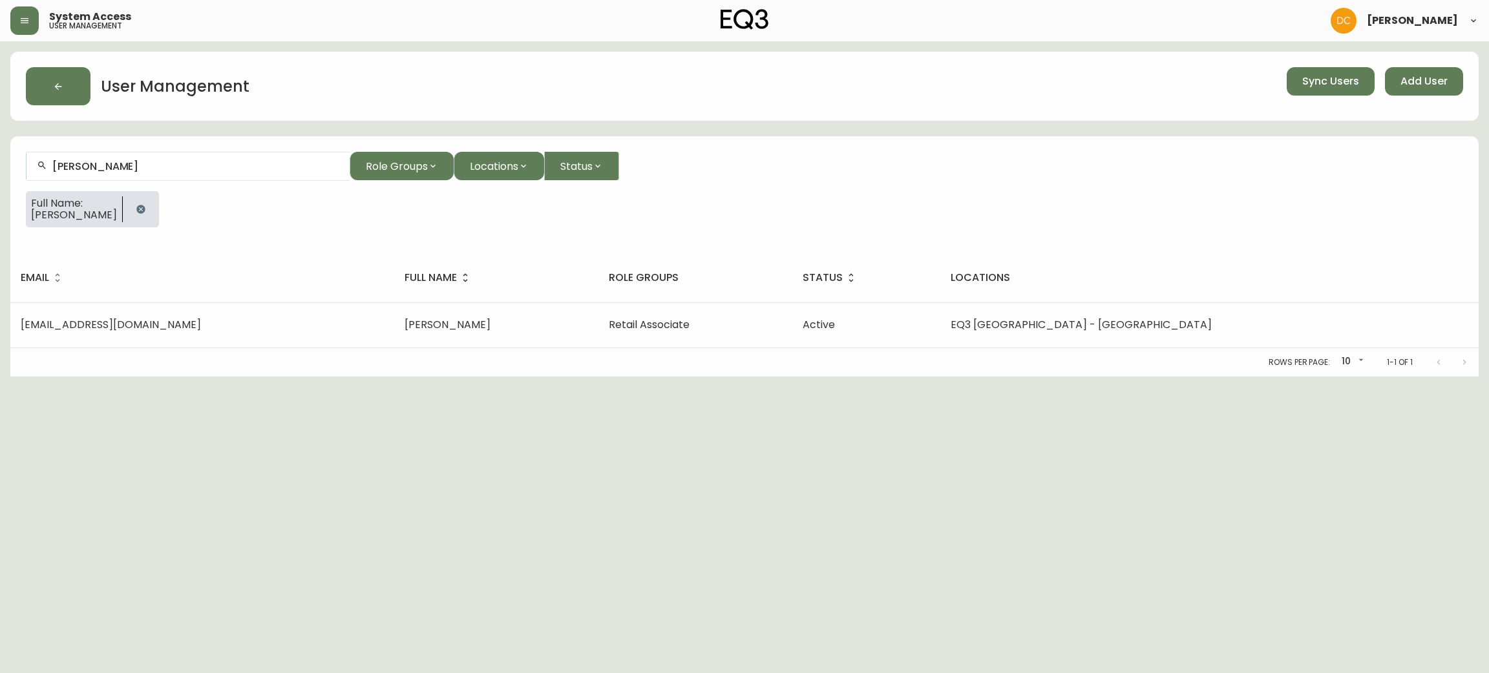
click at [210, 155] on div "[PERSON_NAME]" at bounding box center [187, 166] width 323 height 29
paste input "[EMAIL_ADDRESS][DOMAIN_NAME]"
click at [140, 231] on span "[EMAIL_ADDRESS][DOMAIN_NAME]" at bounding box center [132, 236] width 180 height 15
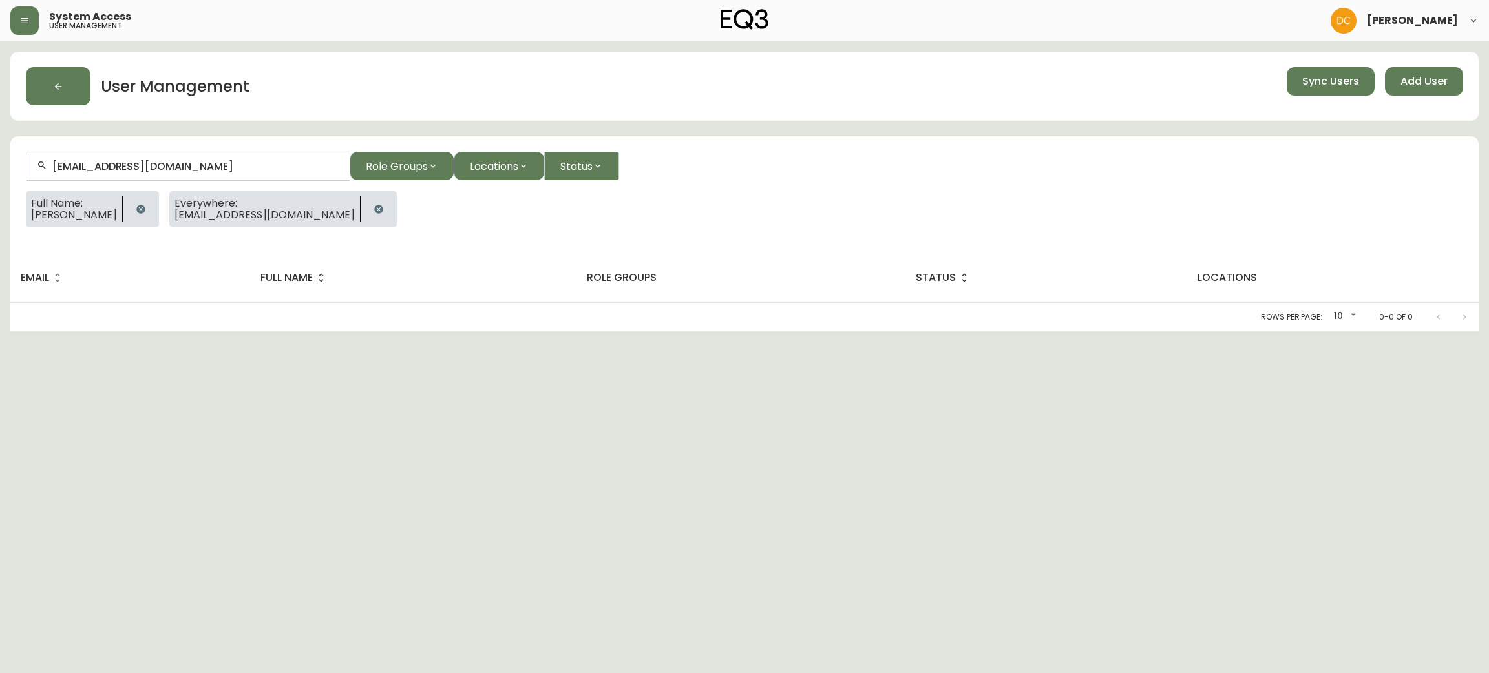
click at [145, 208] on icon "button" at bounding box center [140, 209] width 8 height 8
click at [1386, 79] on button "Add User" at bounding box center [1424, 81] width 78 height 28
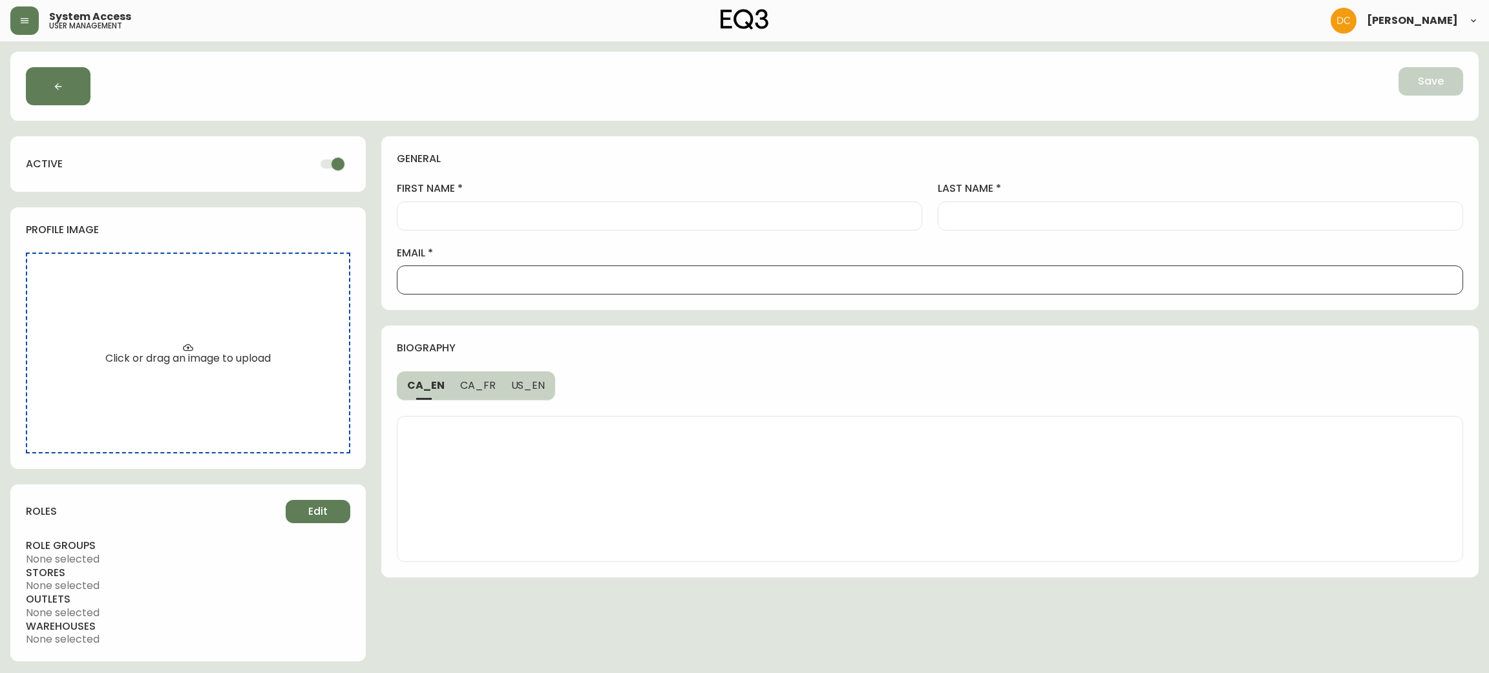
click at [533, 286] on input "email" at bounding box center [930, 280] width 1044 height 12
paste input "[EMAIL_ADDRESS][DOMAIN_NAME]"
click at [465, 213] on input "first name" at bounding box center [659, 216] width 503 height 12
paste input "[PERSON_NAME]"
click at [1002, 215] on input "last name" at bounding box center [1200, 216] width 503 height 12
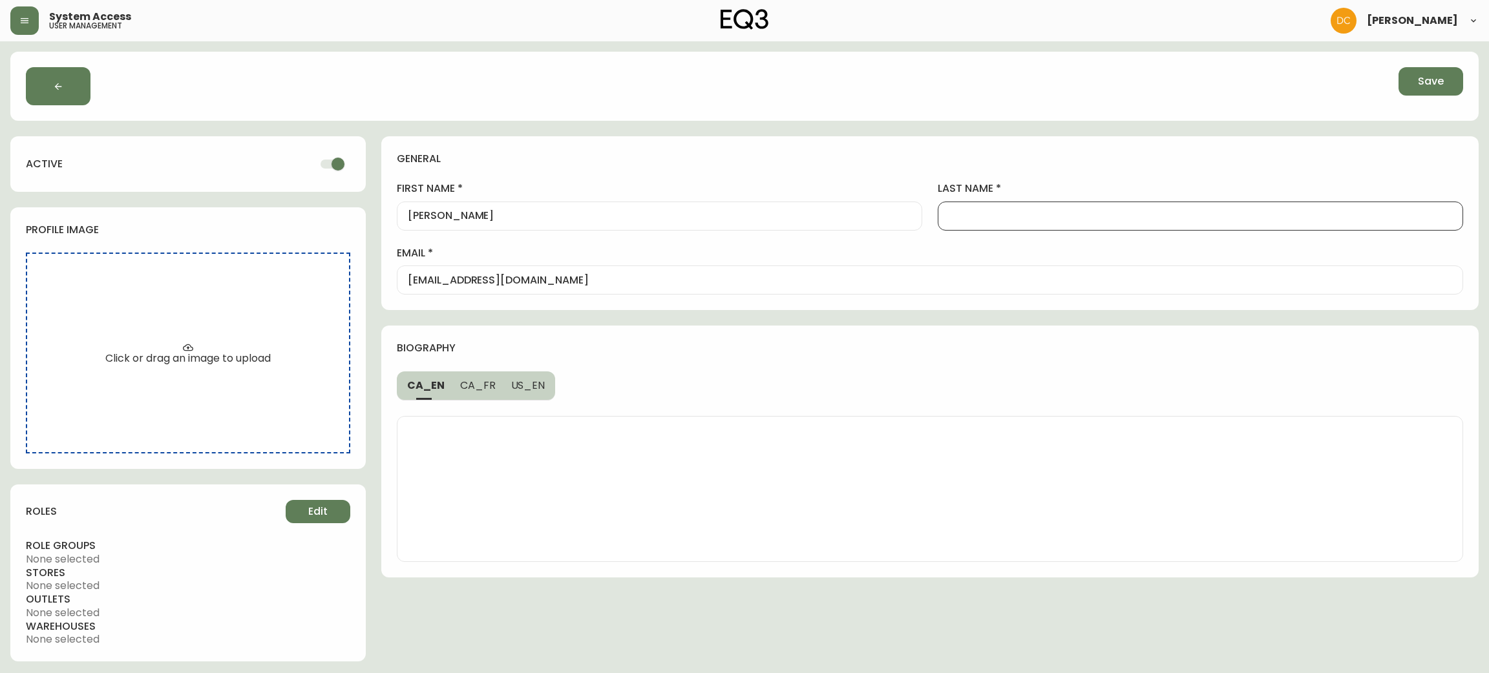
paste input "[PERSON_NAME]"
click at [949, 218] on input "[PERSON_NAME]" at bounding box center [1200, 216] width 503 height 12
click at [679, 366] on div "biography" at bounding box center [929, 348] width 1097 height 45
click at [315, 511] on span "Edit" at bounding box center [317, 512] width 19 height 14
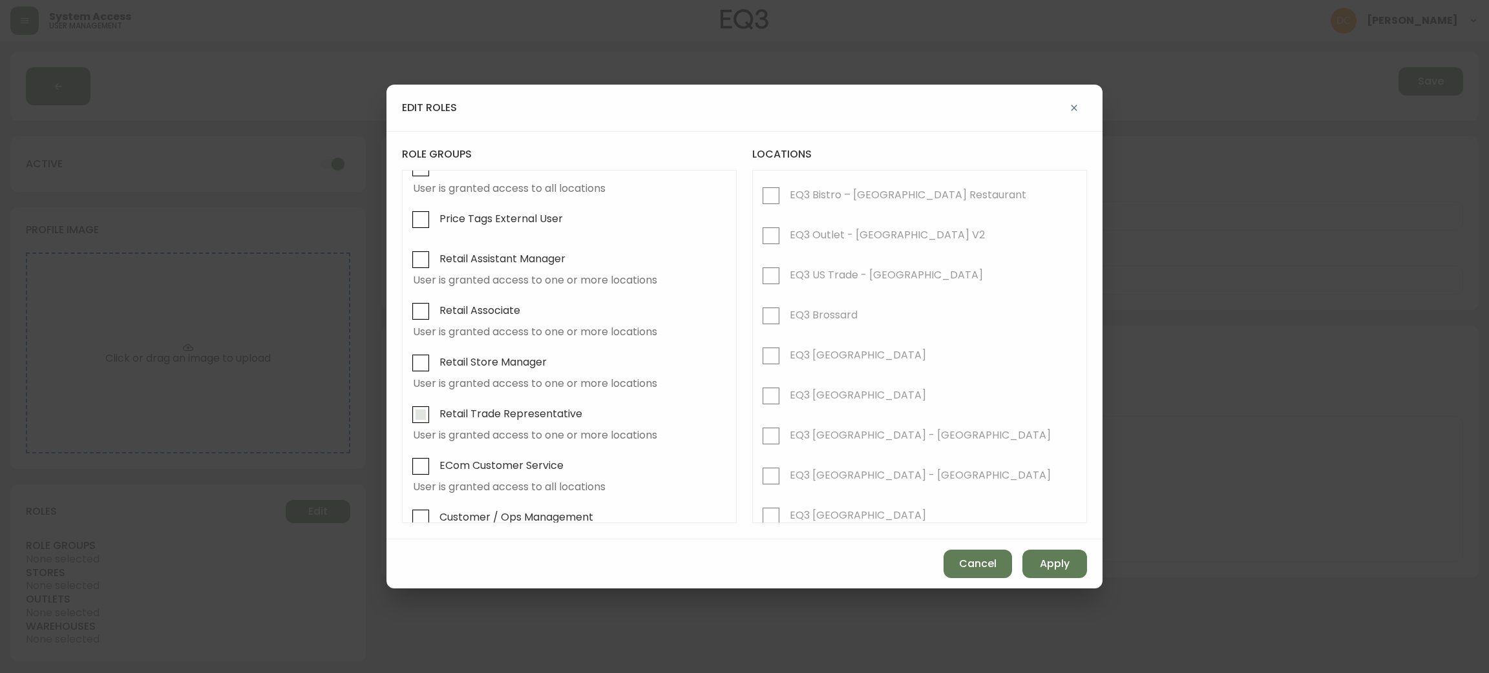
scroll to position [97, 0]
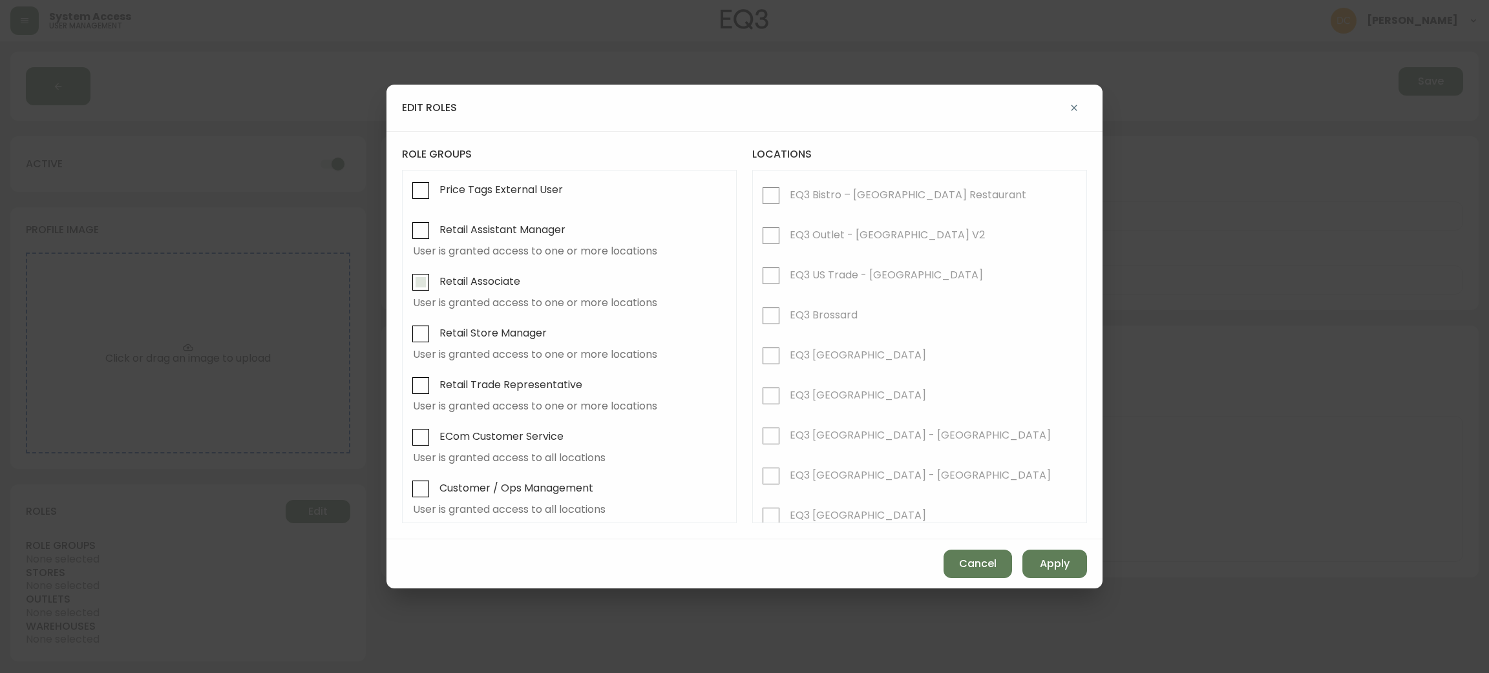
click at [479, 287] on span "Retail Associate" at bounding box center [479, 282] width 81 height 14
click at [436, 287] on input "Retail Associate" at bounding box center [421, 283] width 30 height 30
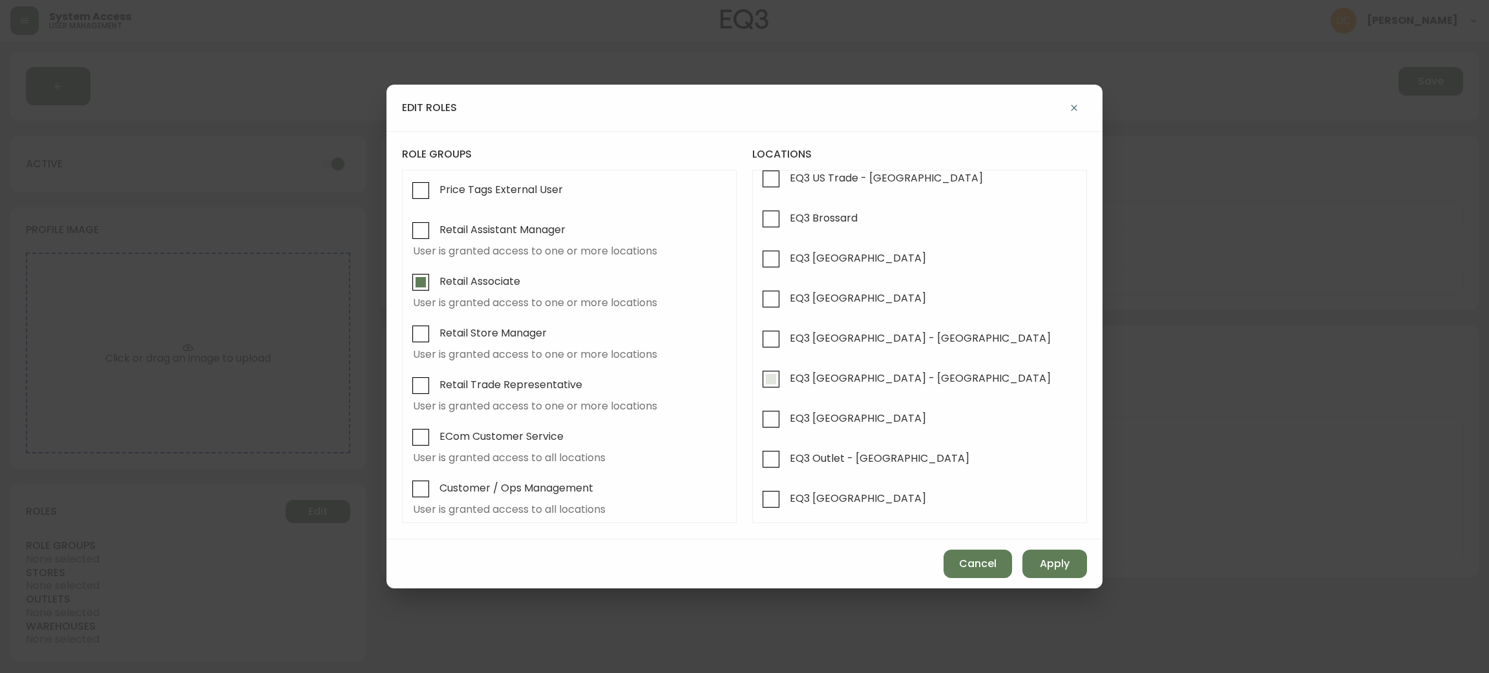
click at [836, 382] on span "EQ3 [GEOGRAPHIC_DATA] - [GEOGRAPHIC_DATA]" at bounding box center [920, 379] width 261 height 14
click at [786, 382] on input "EQ3 [GEOGRAPHIC_DATA] - [GEOGRAPHIC_DATA]" at bounding box center [771, 379] width 30 height 30
click at [1061, 558] on span "Apply" at bounding box center [1055, 564] width 30 height 14
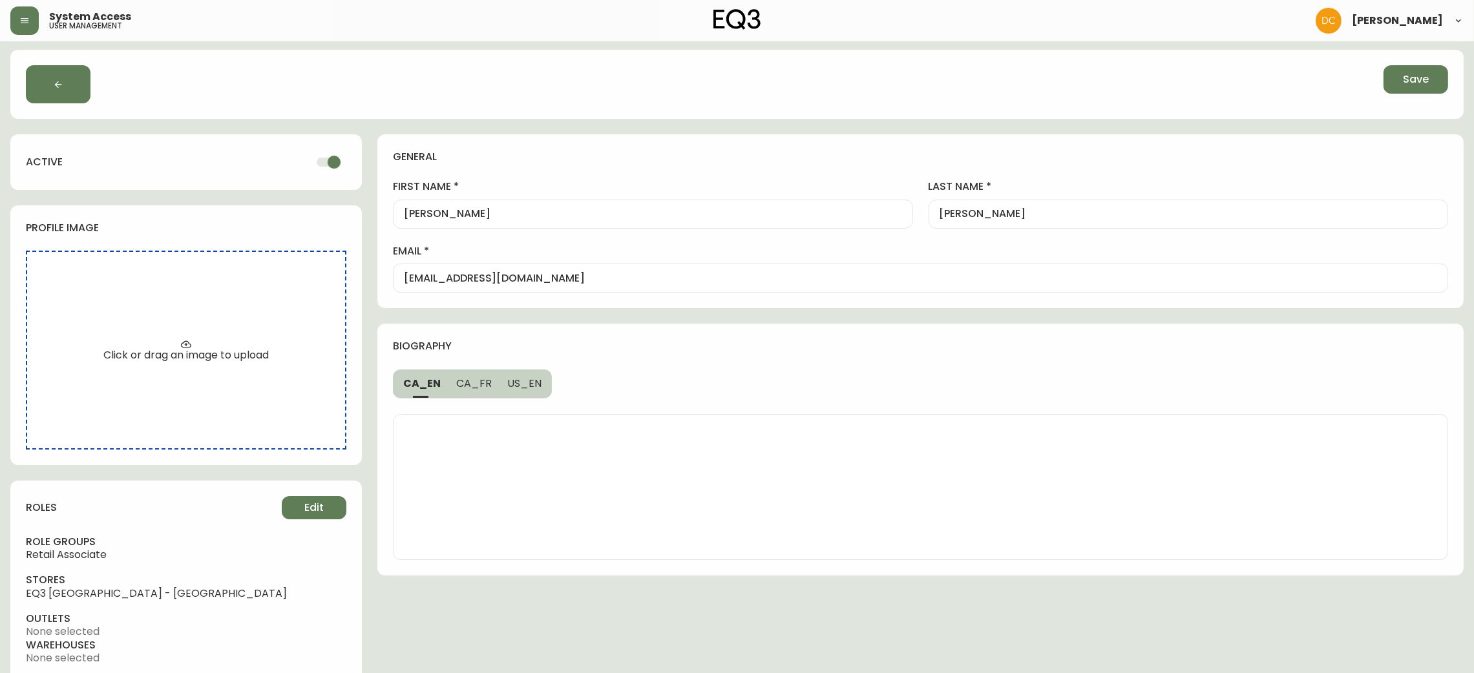
scroll to position [0, 0]
click at [1420, 87] on span "Save" at bounding box center [1416, 81] width 26 height 14
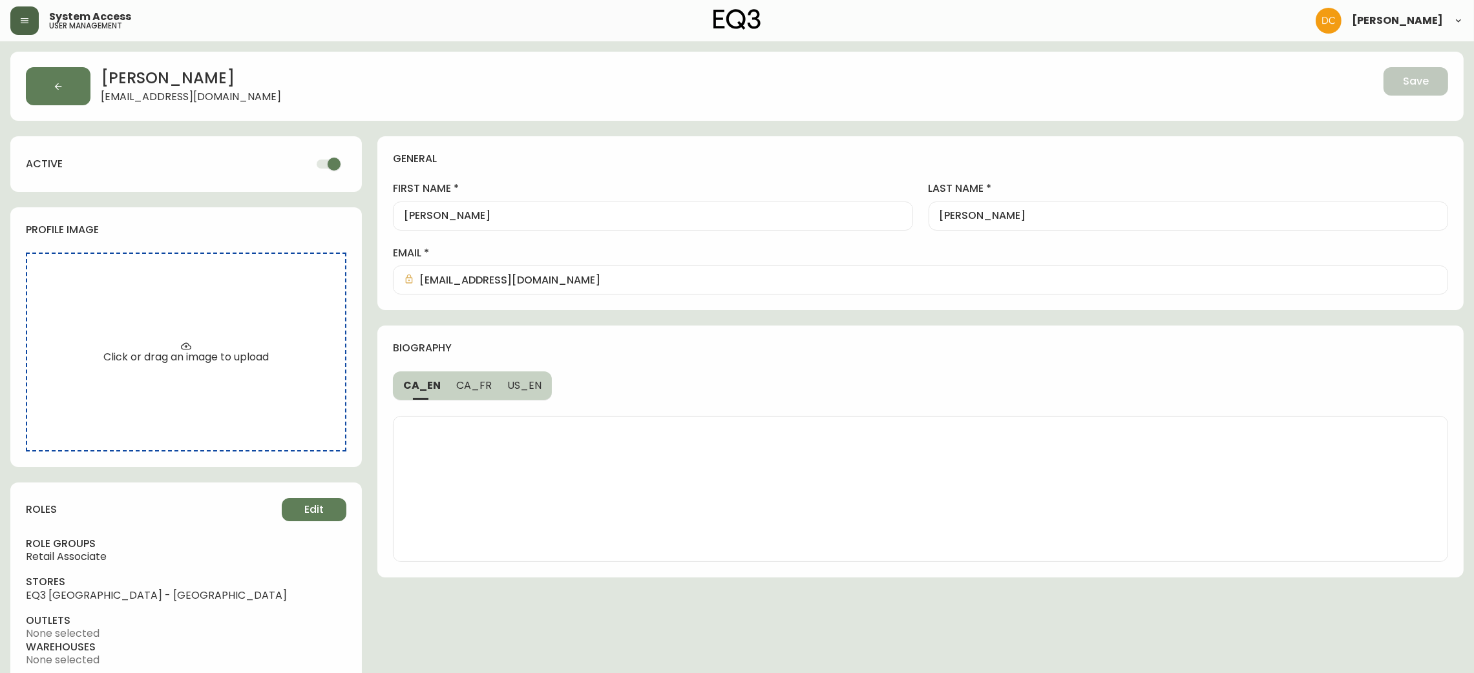
click at [32, 26] on button "button" at bounding box center [24, 20] width 28 height 28
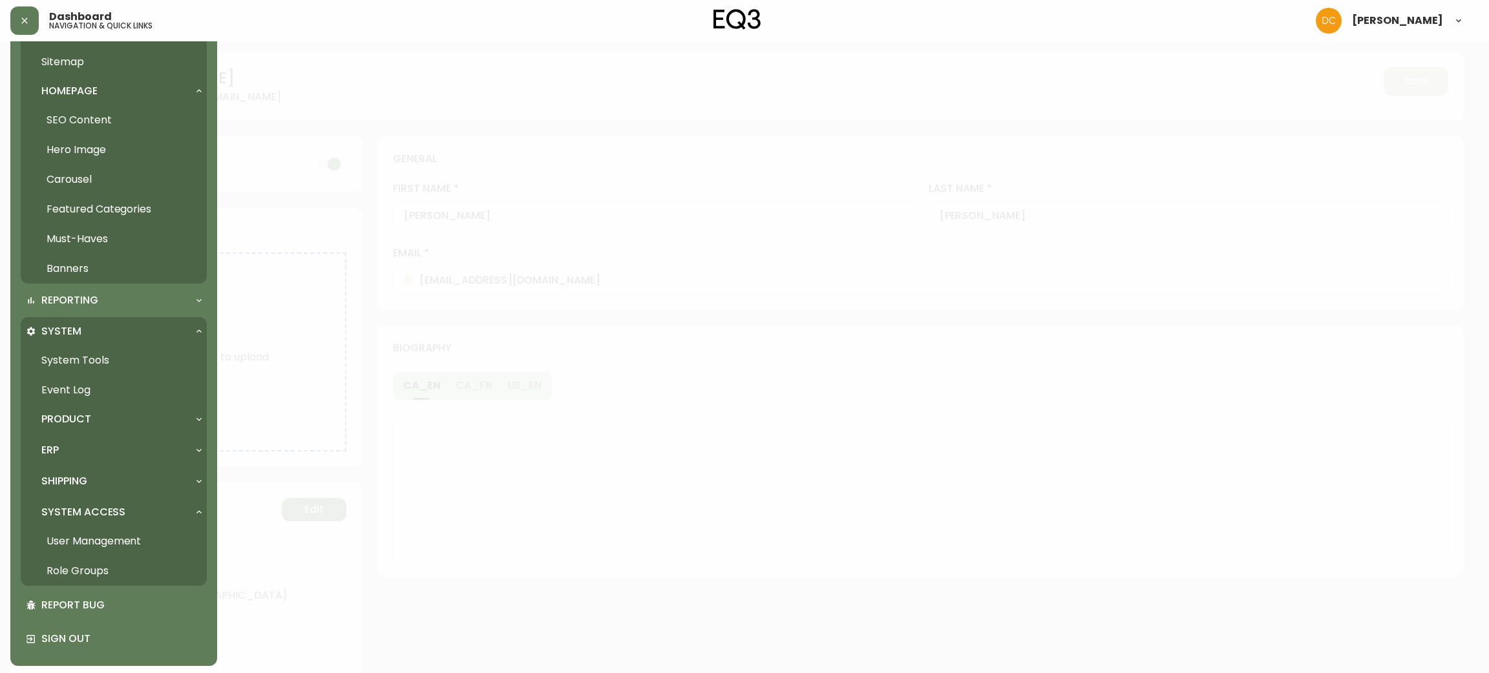
scroll to position [503, 0]
click at [84, 426] on div "Product" at bounding box center [114, 417] width 186 height 28
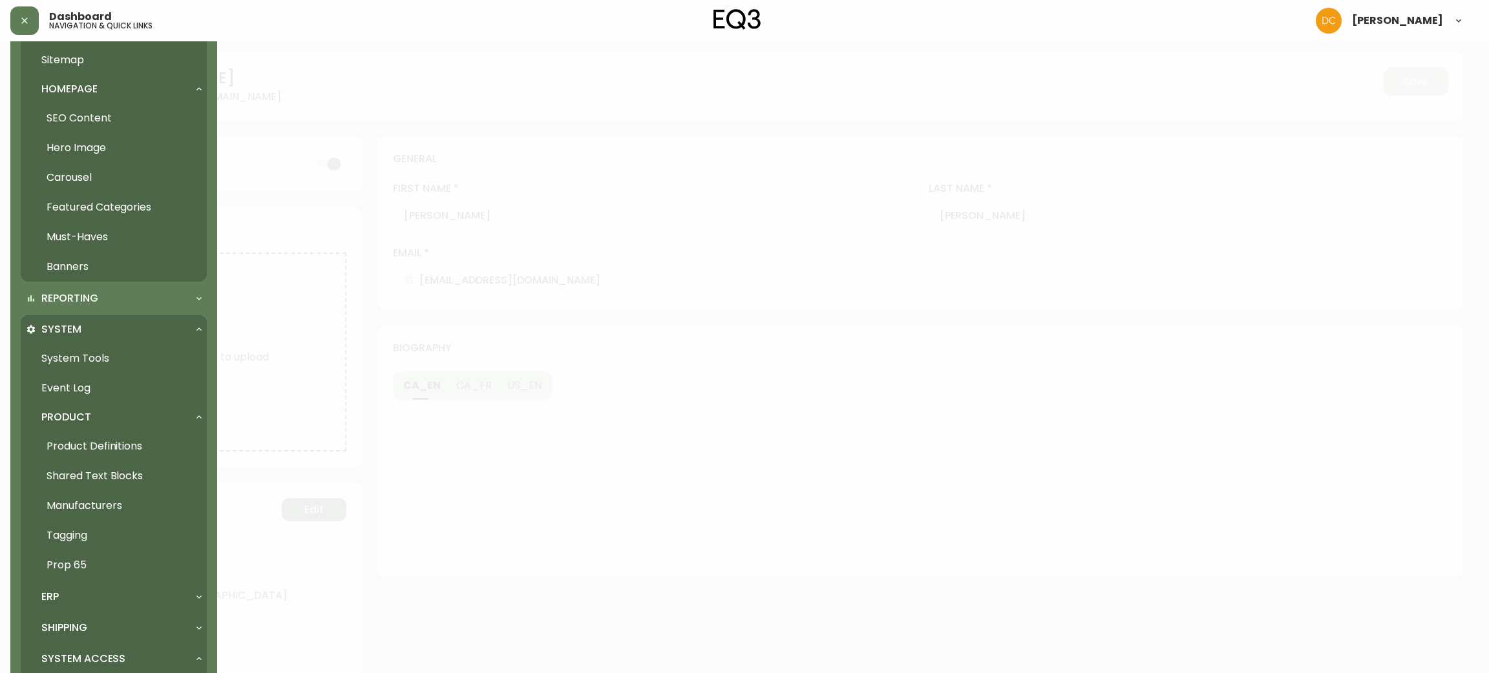
click at [88, 440] on link "Product Definitions" at bounding box center [114, 447] width 186 height 30
